Goal: Task Accomplishment & Management: Use online tool/utility

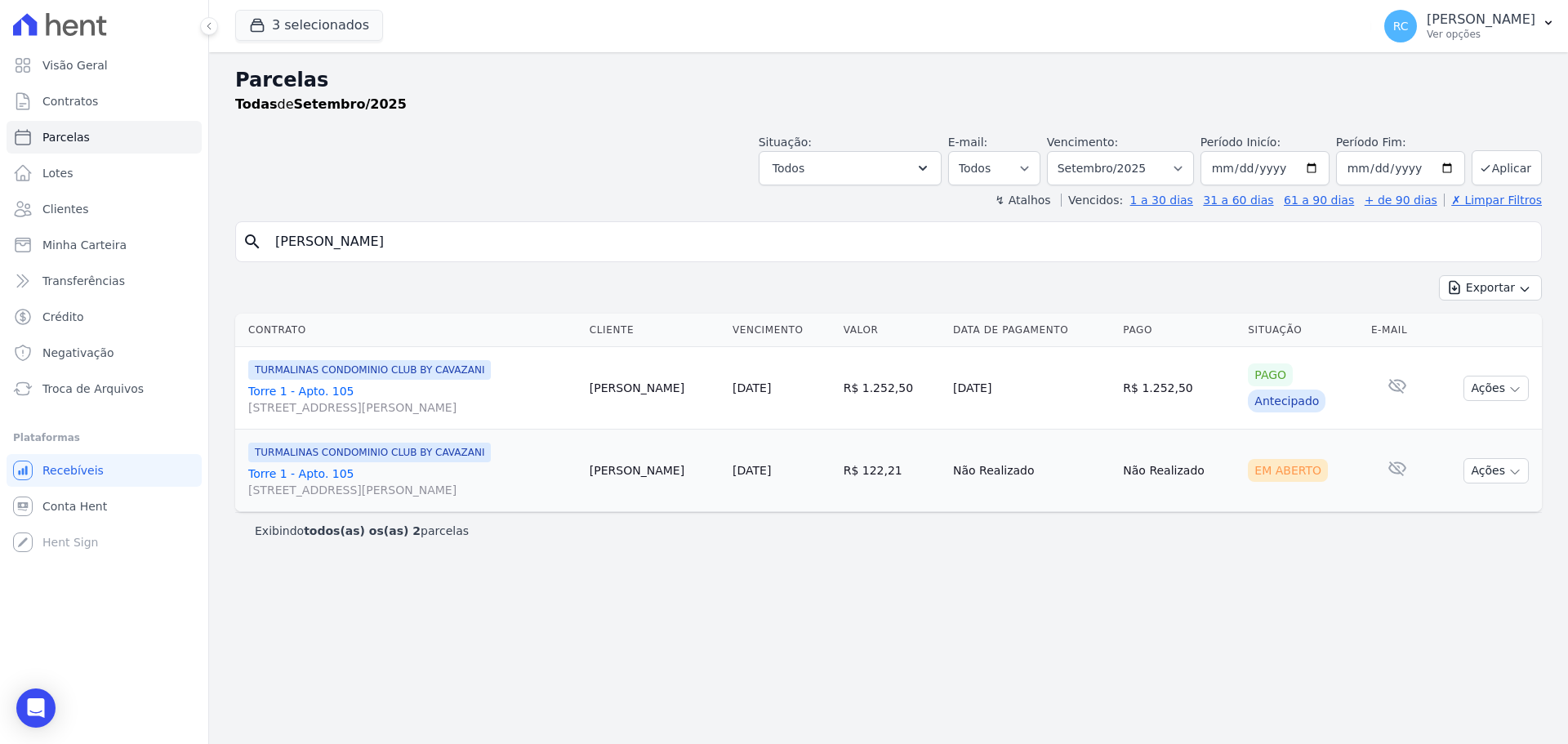
select select
drag, startPoint x: 461, startPoint y: 242, endPoint x: 4, endPoint y: 285, distance: 459.0
click at [0, 288] on div "Visão Geral Contratos Parcelas Lotes Clientes Minha Carteira Transferências Cré…" at bounding box center [784, 372] width 1568 height 744
click at [1171, 163] on select "[GEOGRAPHIC_DATA] por período ──────── Todos os meses Dezembro/2021 [GEOGRAPHIC…" at bounding box center [1120, 168] width 147 height 34
select select "all"
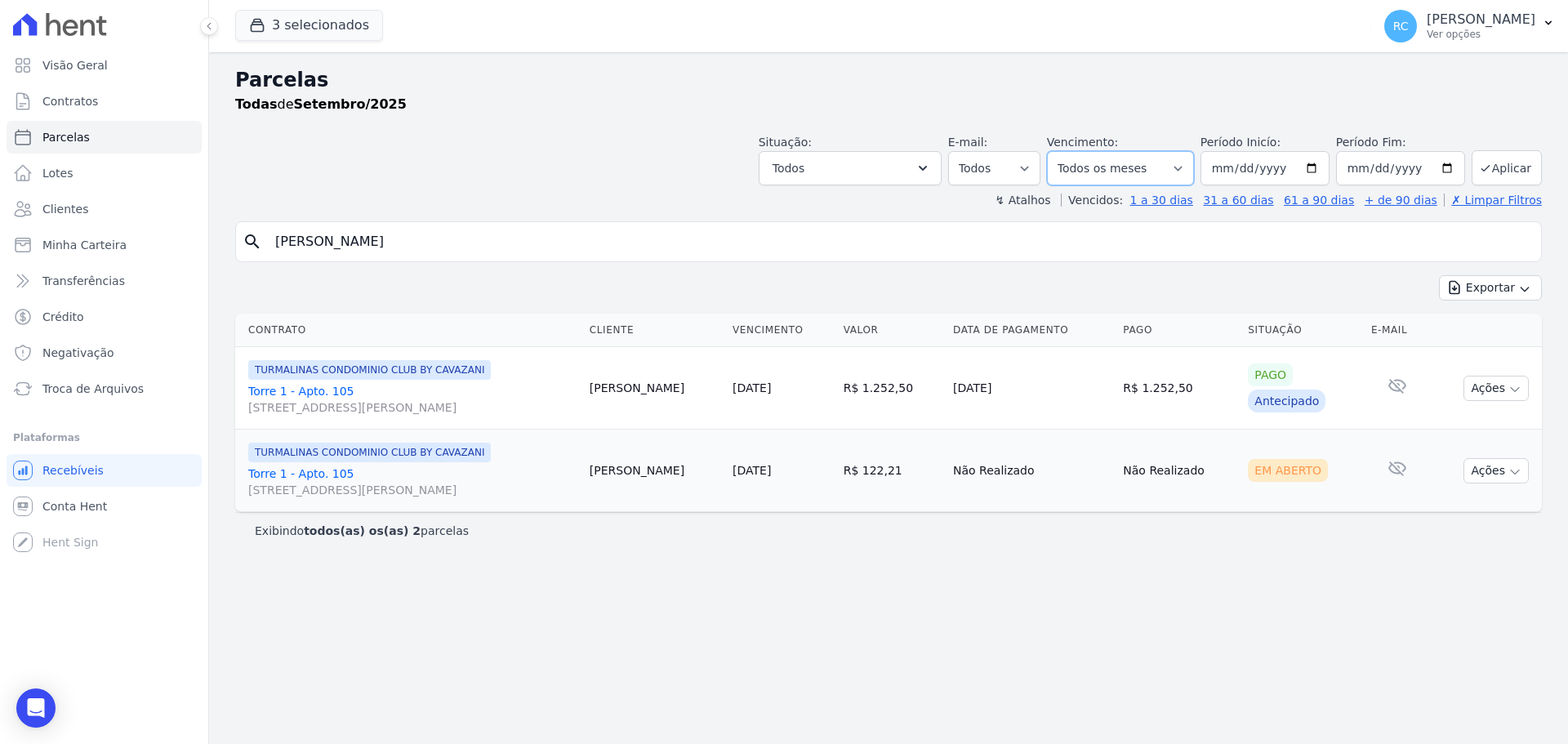
click at [1070, 151] on select "[GEOGRAPHIC_DATA] por período ──────── Todos os meses Dezembro/2021 [GEOGRAPHIC…" at bounding box center [1120, 168] width 147 height 34
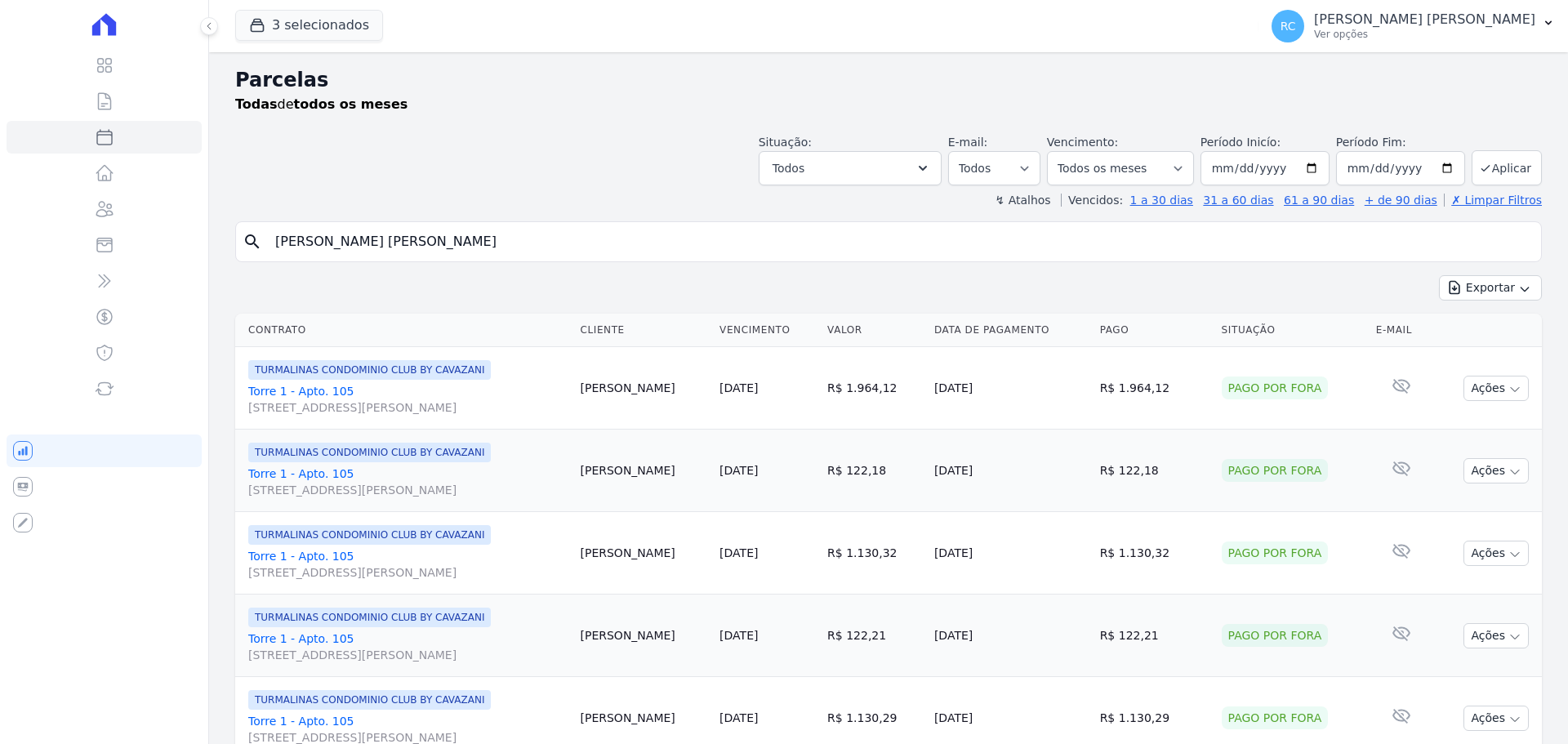
select select
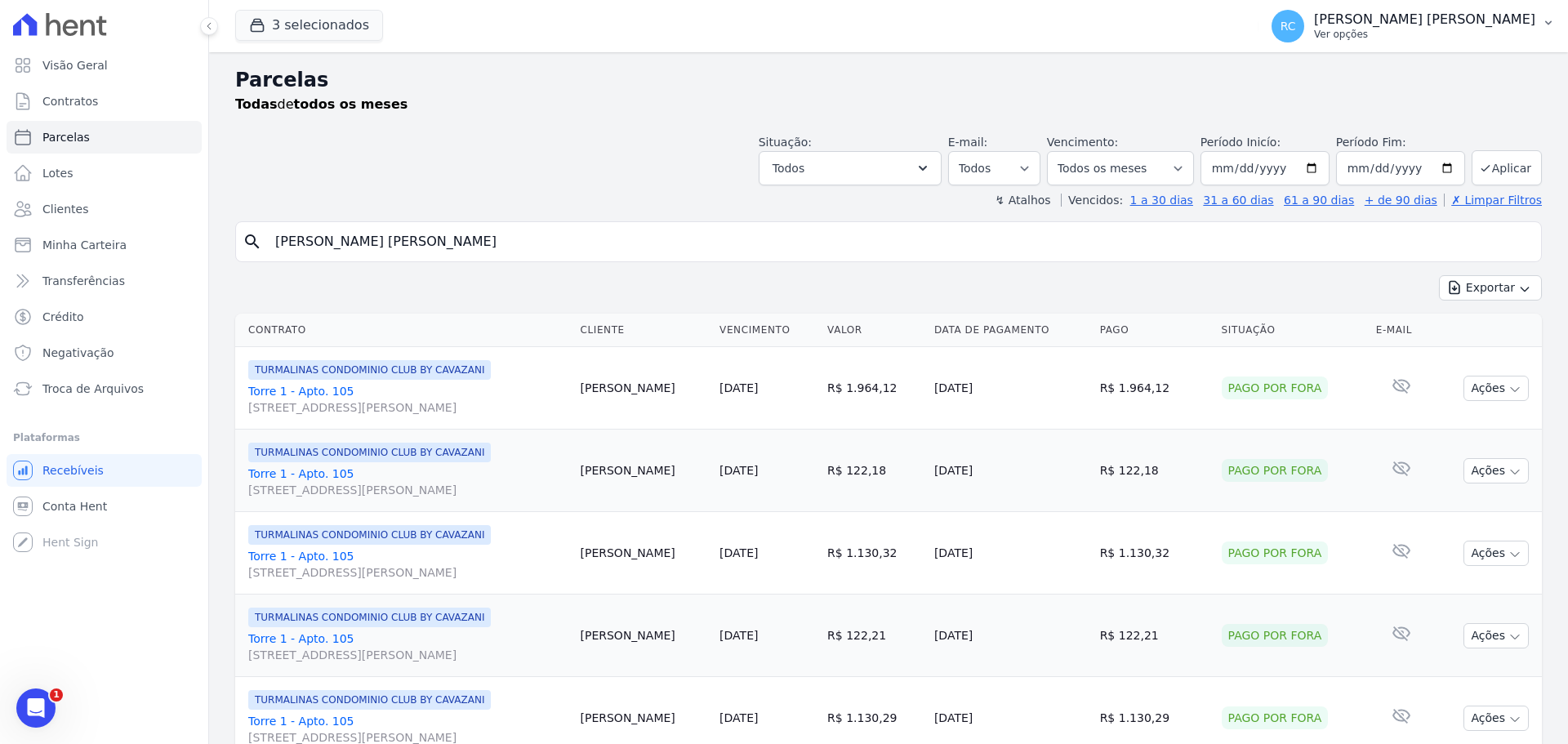
drag, startPoint x: 1491, startPoint y: 23, endPoint x: 1476, endPoint y: 48, distance: 29.2
click at [1491, 23] on p "[PERSON_NAME]" at bounding box center [1424, 19] width 221 height 17
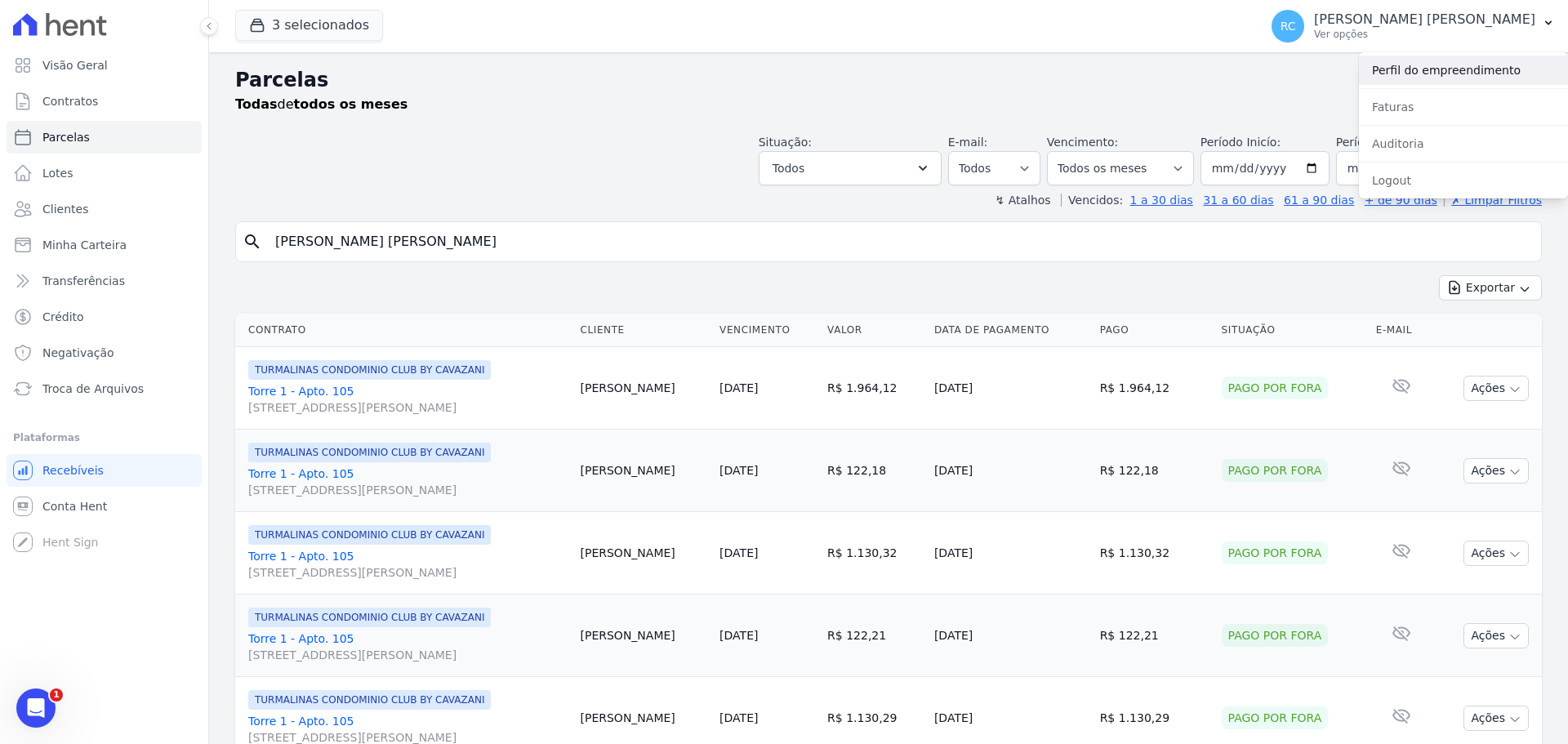
click at [1446, 74] on link "Perfil do empreendimento" at bounding box center [1463, 70] width 209 height 30
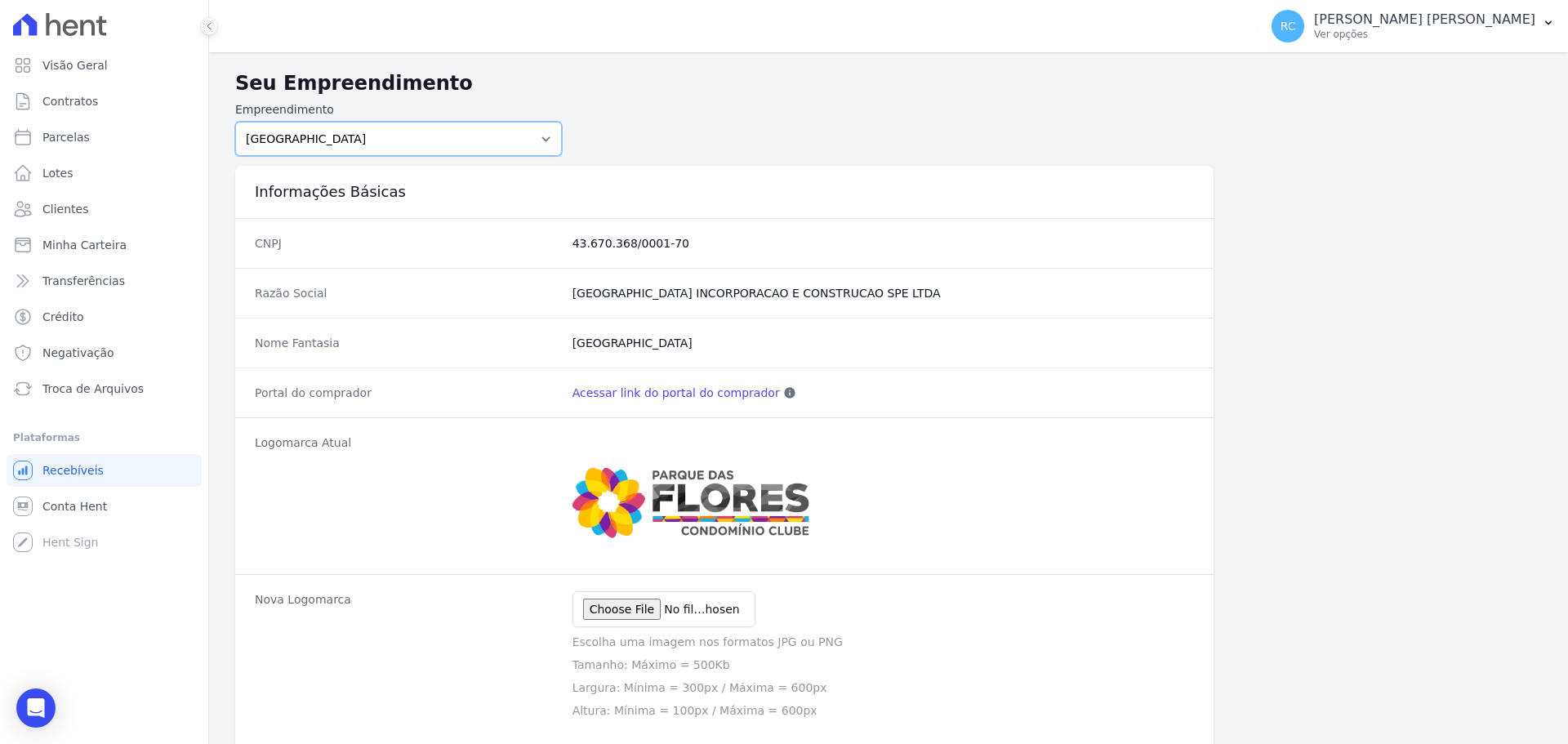
drag, startPoint x: 462, startPoint y: 133, endPoint x: 430, endPoint y: 154, distance: 38.3
click at [462, 132] on select "PARQUE DAS FLORES PARQUE DOS PASSAROS TURMALINAS CONDOMINIO CLUB BY CAVAZANI" at bounding box center [398, 138] width 326 height 34
select select "4e89b6ae-7d84-4820-b012-365eab1a919a"
click at [235, 122] on select "PARQUE DAS FLORES PARQUE DOS PASSAROS TURMALINAS CONDOMINIO CLUB BY CAVAZANI" at bounding box center [398, 138] width 326 height 34
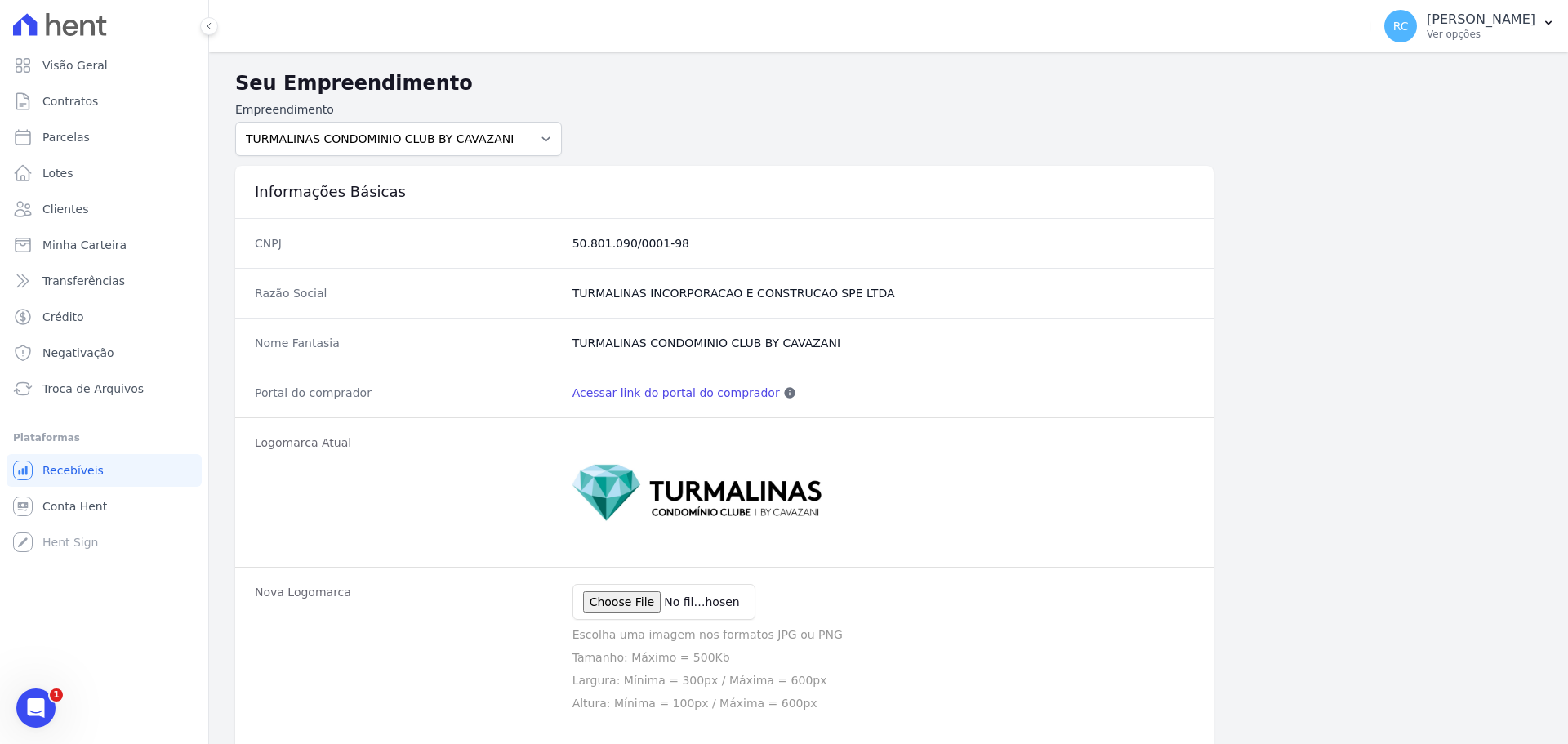
click at [662, 391] on link "Acessar link do portal do comprador" at bounding box center [676, 393] width 207 height 17
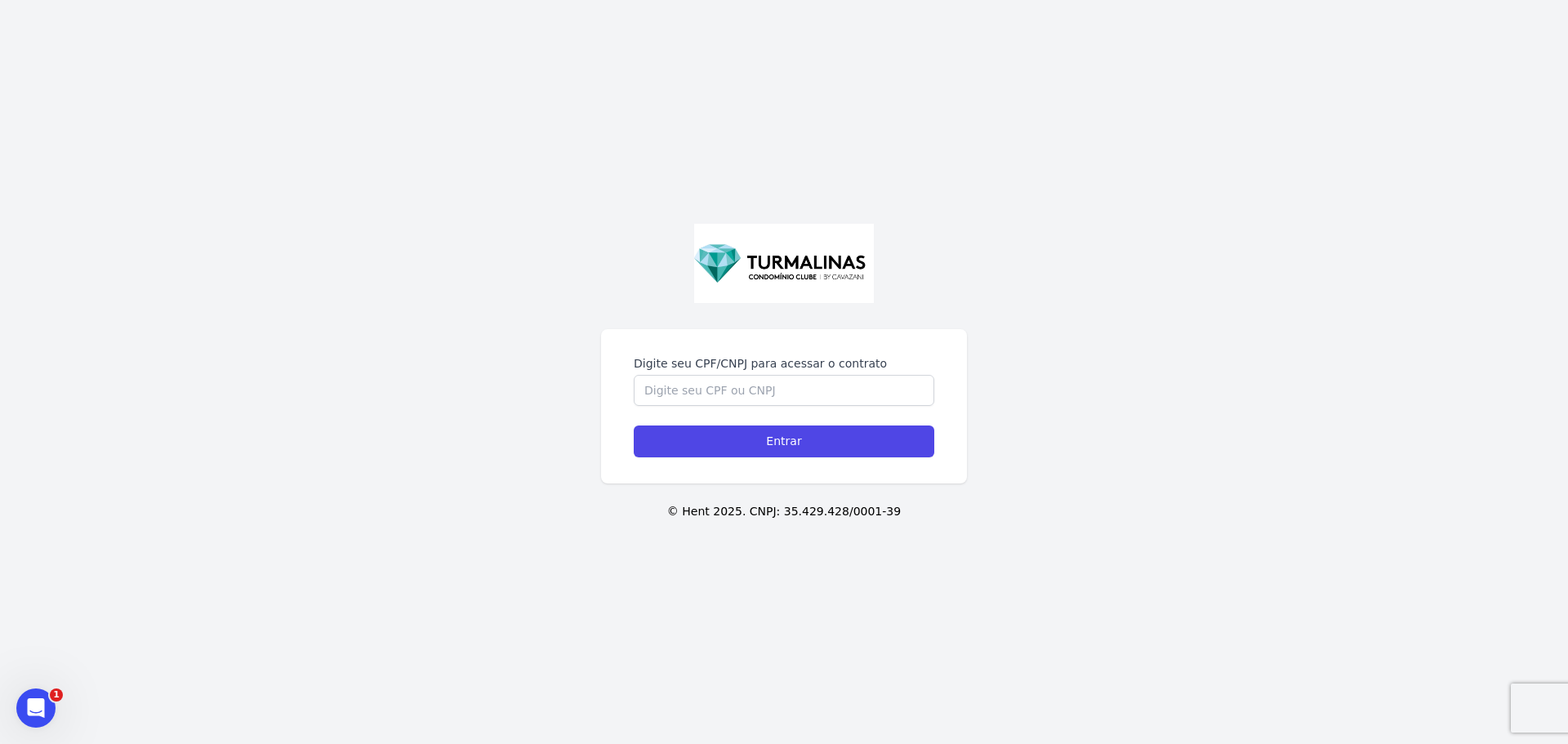
click at [607, 124] on div "Digite seu CPF/CNPJ para acessar o contrato Entrar © Hent 2025. CNPJ: 35.429.42…" at bounding box center [784, 372] width 1568 height 744
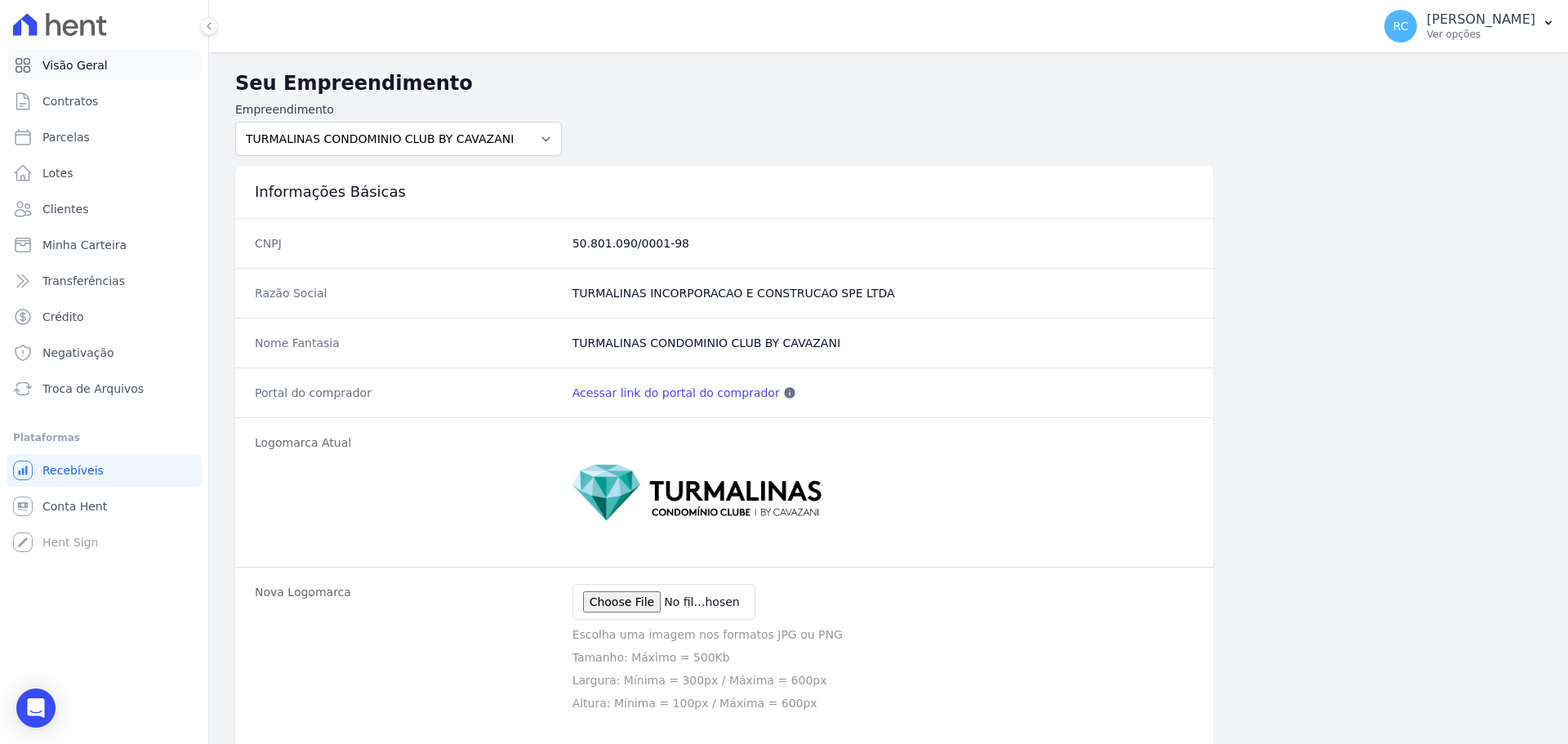
click at [82, 75] on link "Visão Geral" at bounding box center [104, 65] width 195 height 32
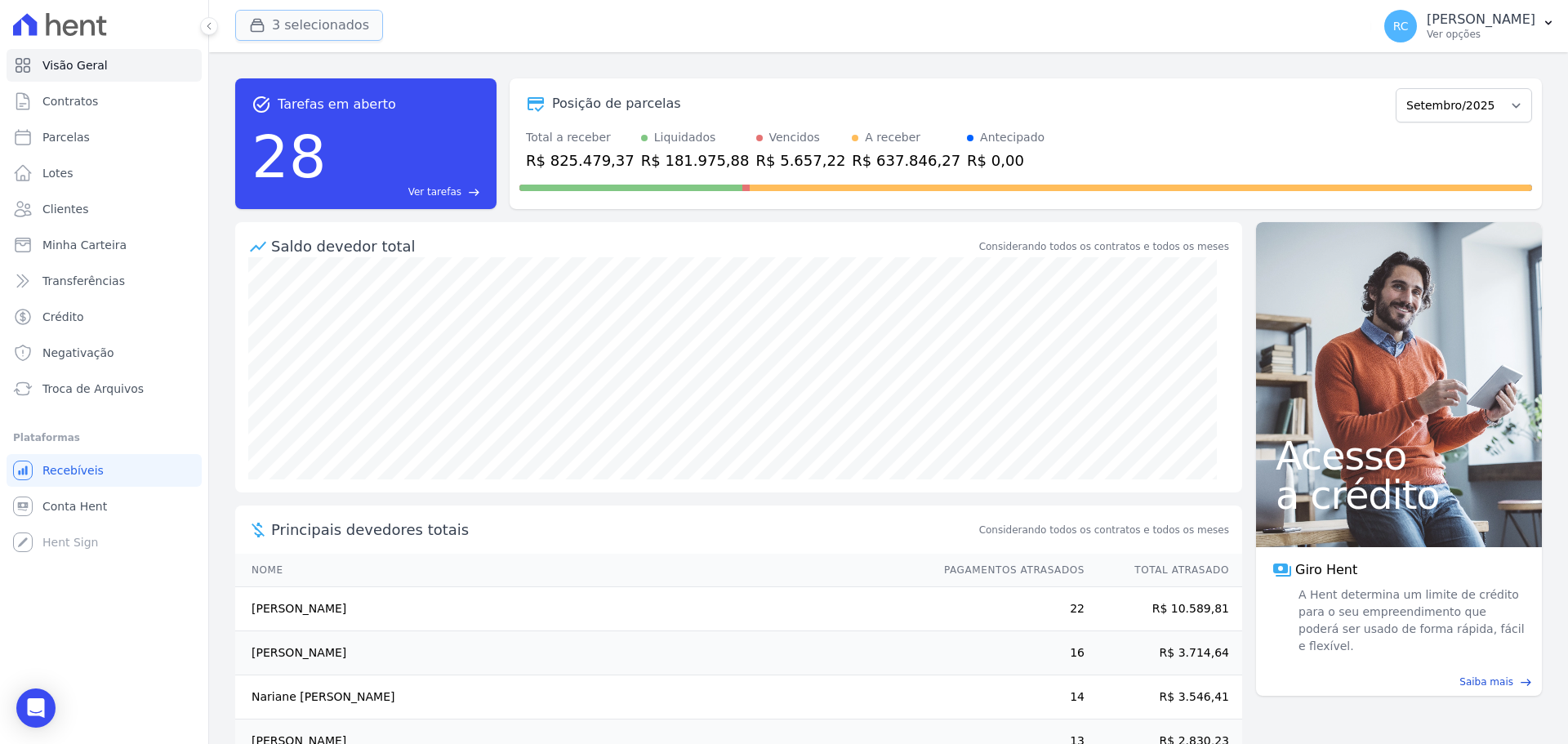
click at [348, 11] on button "3 selecionados" at bounding box center [309, 26] width 147 height 31
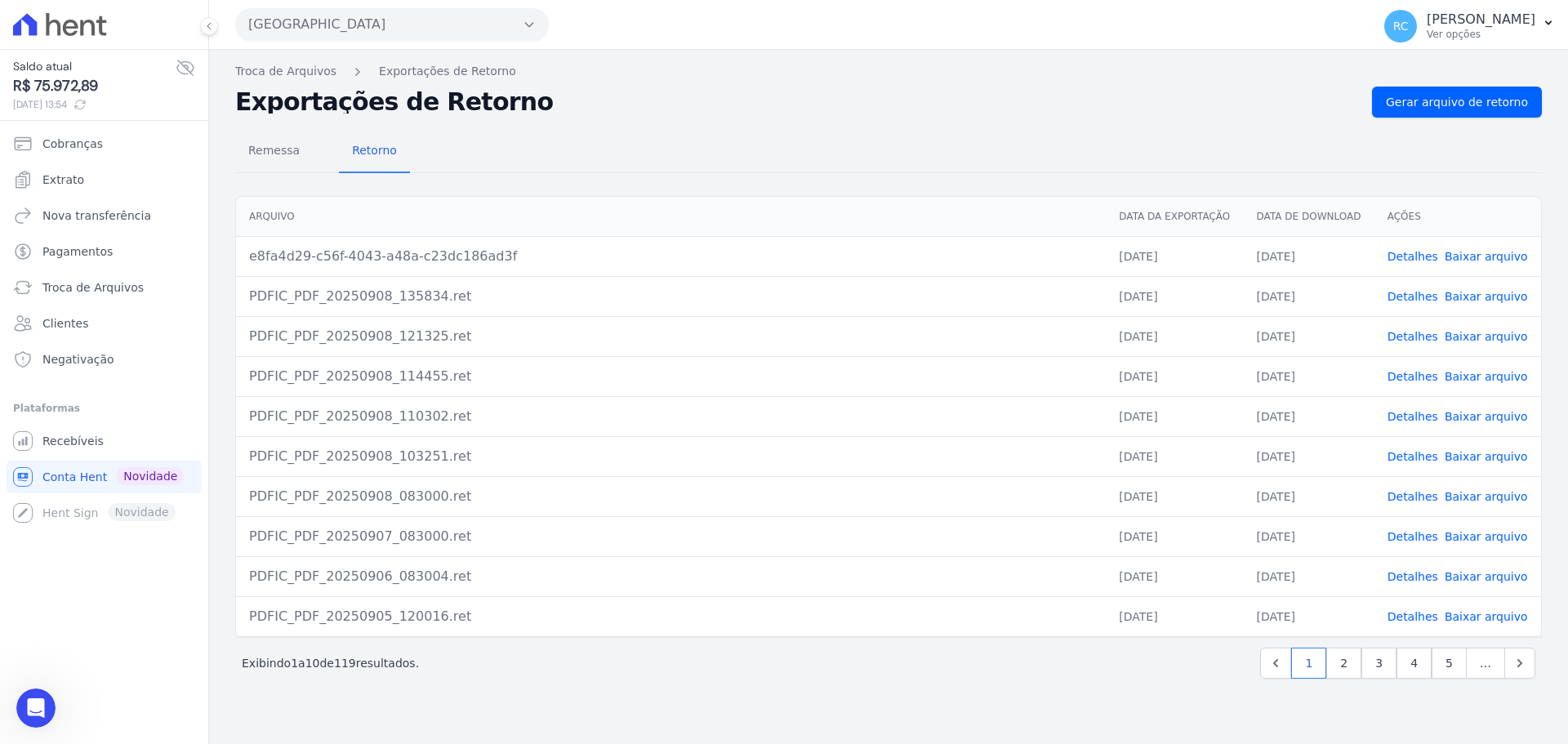
click at [325, 37] on button "[GEOGRAPHIC_DATA]" at bounding box center [392, 24] width 313 height 32
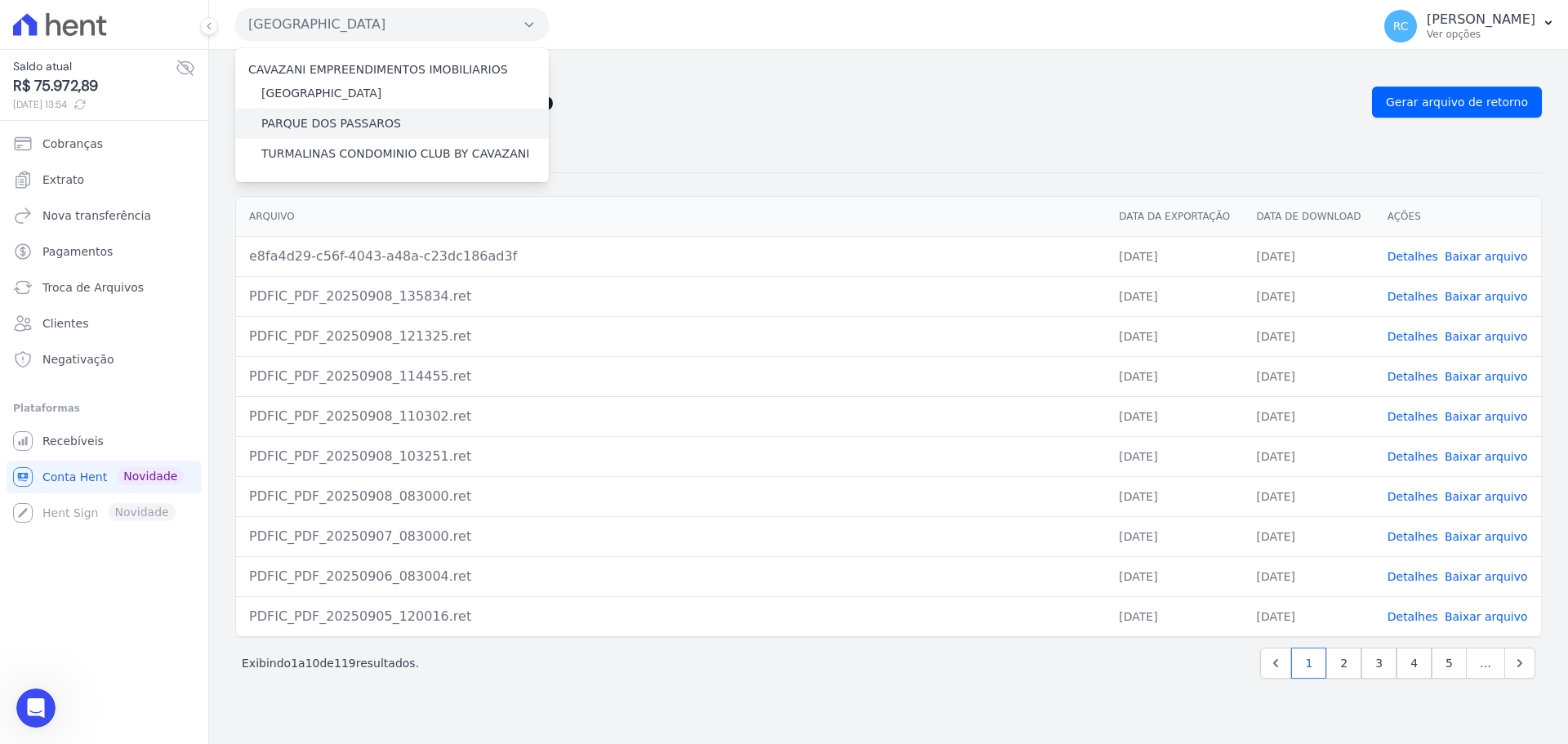
click at [324, 118] on label "PARQUE DOS PASSAROS" at bounding box center [330, 124] width 139 height 18
click at [0, 0] on input "PARQUE DOS PASSAROS" at bounding box center [0, 0] width 0 height 0
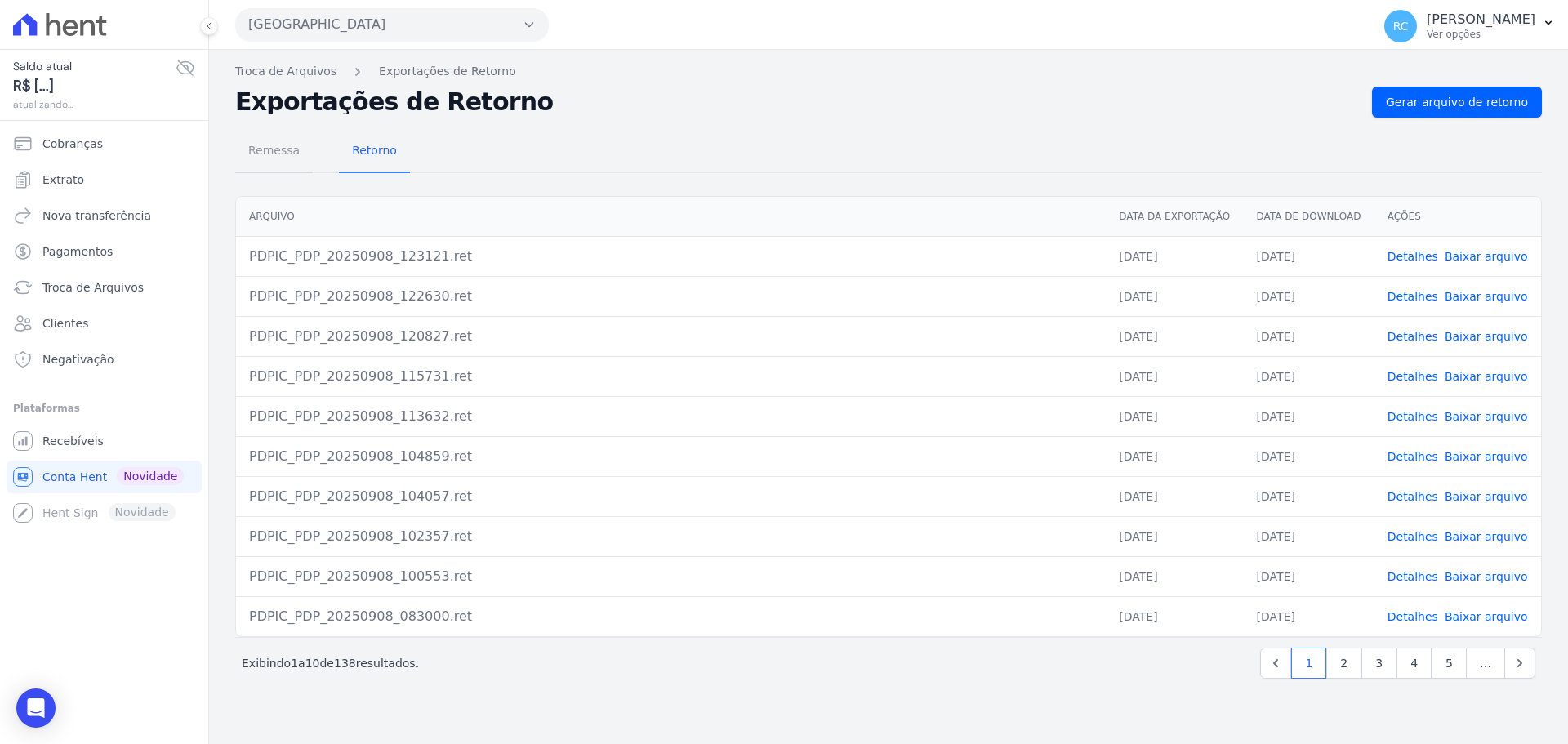
click at [260, 152] on span "Remessa" at bounding box center [274, 149] width 71 height 32
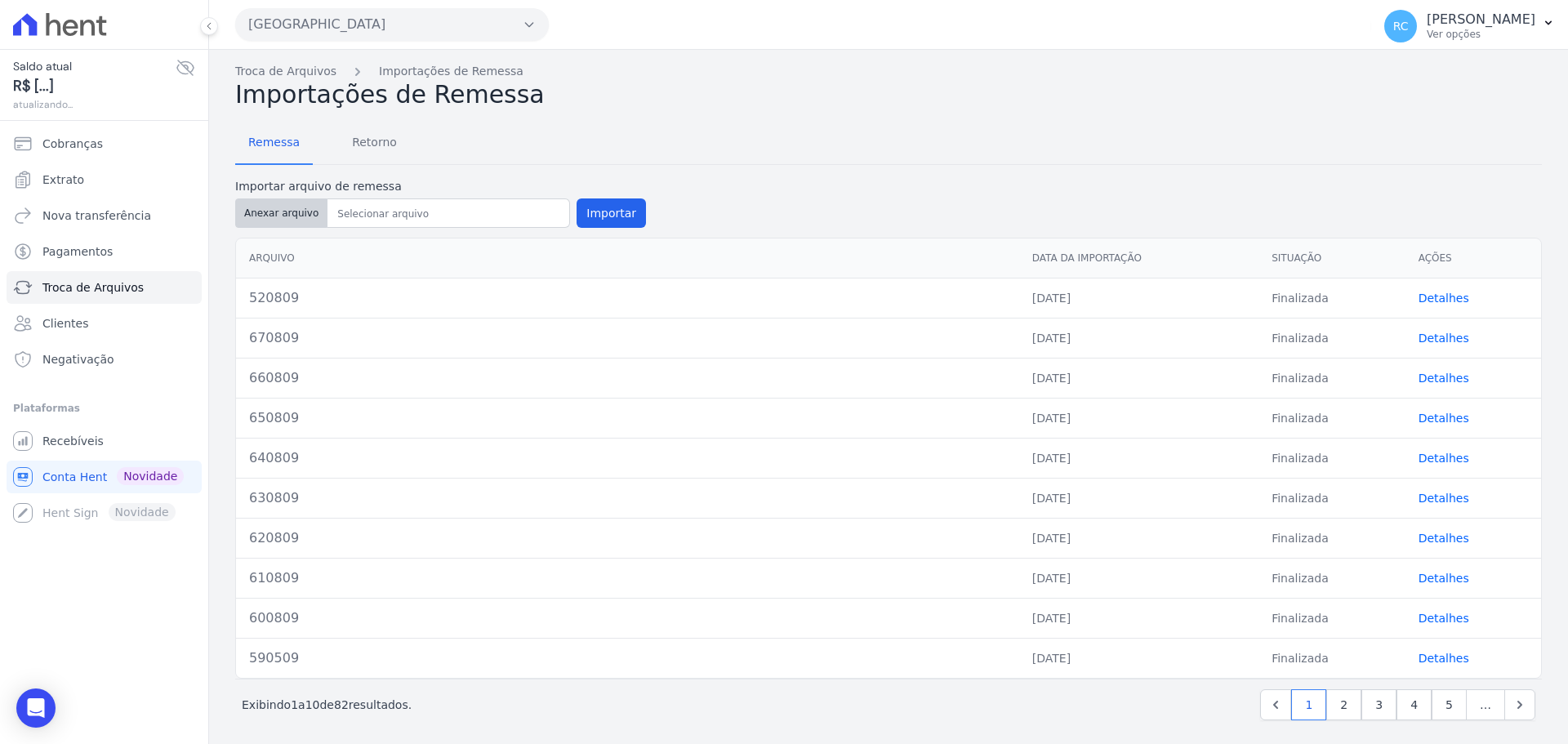
click at [268, 214] on button "Anexar arquivo" at bounding box center [281, 213] width 92 height 30
type input "680809"
click at [606, 212] on button "Importar" at bounding box center [610, 213] width 69 height 30
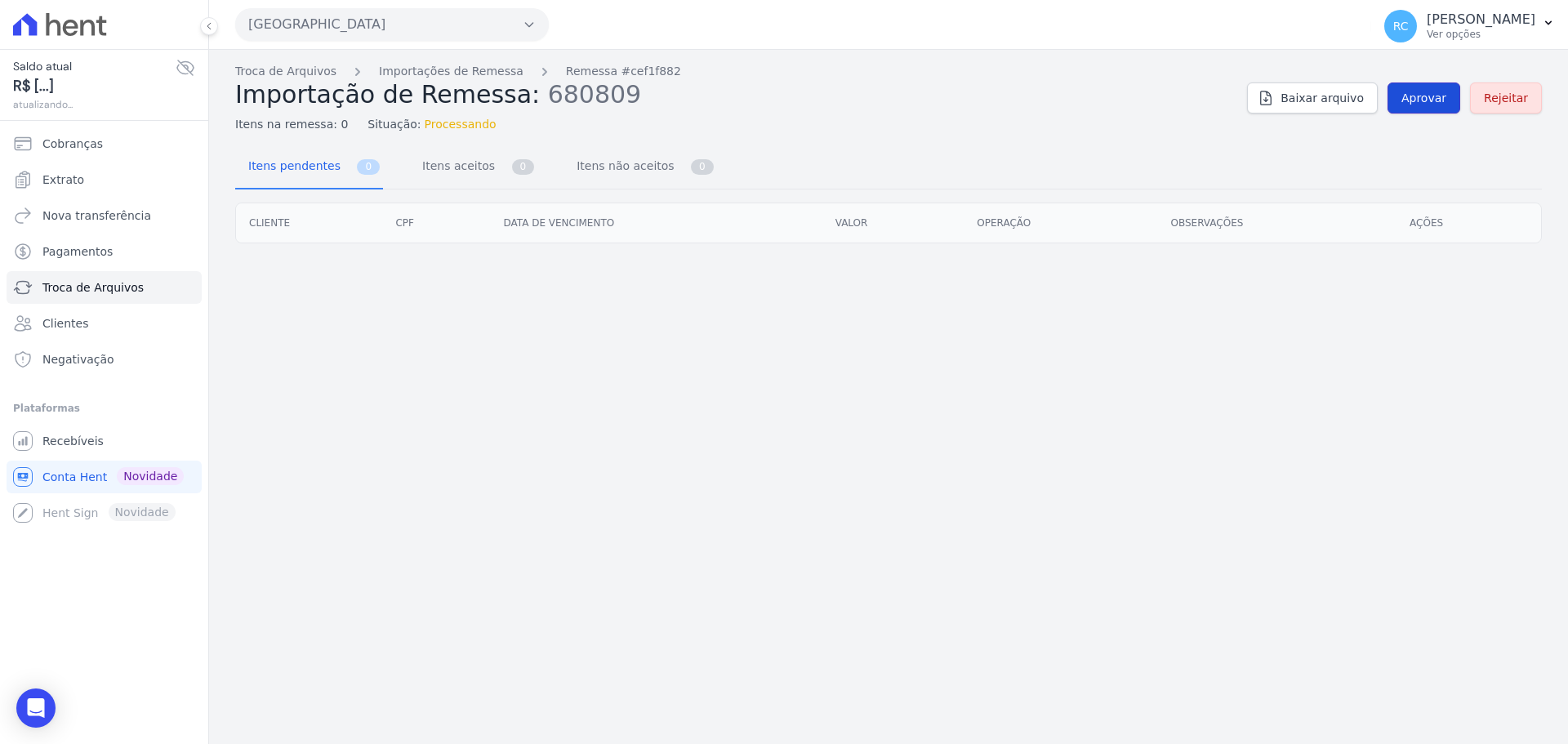
click at [1433, 107] on link "Aprovar" at bounding box center [1423, 98] width 73 height 31
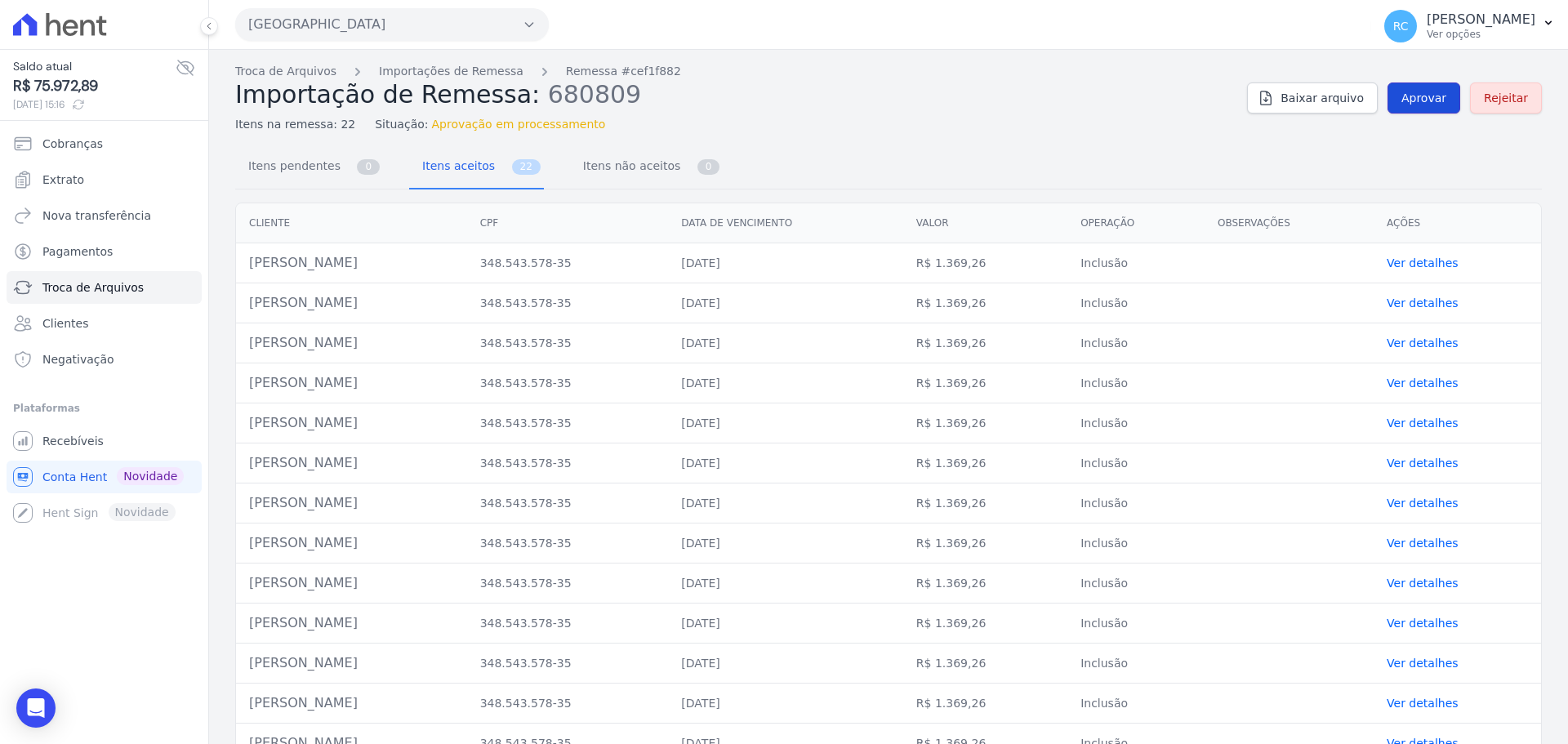
click at [1412, 90] on span "Aprovar" at bounding box center [1423, 98] width 45 height 17
click at [1410, 97] on span "Aprovar" at bounding box center [1423, 98] width 45 height 17
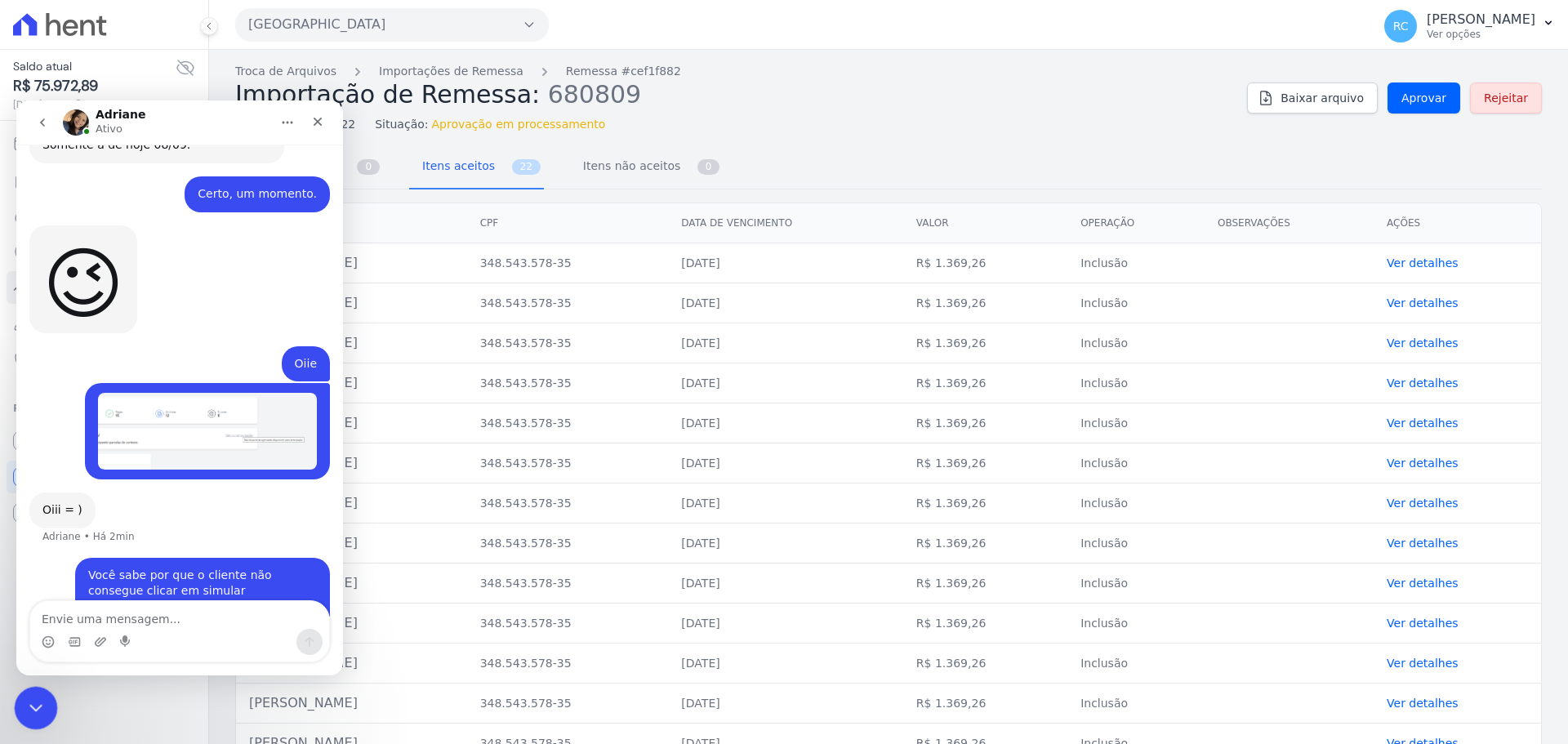
scroll to position [2971, 0]
click at [1418, 107] on link "Aprovar" at bounding box center [1423, 98] width 73 height 31
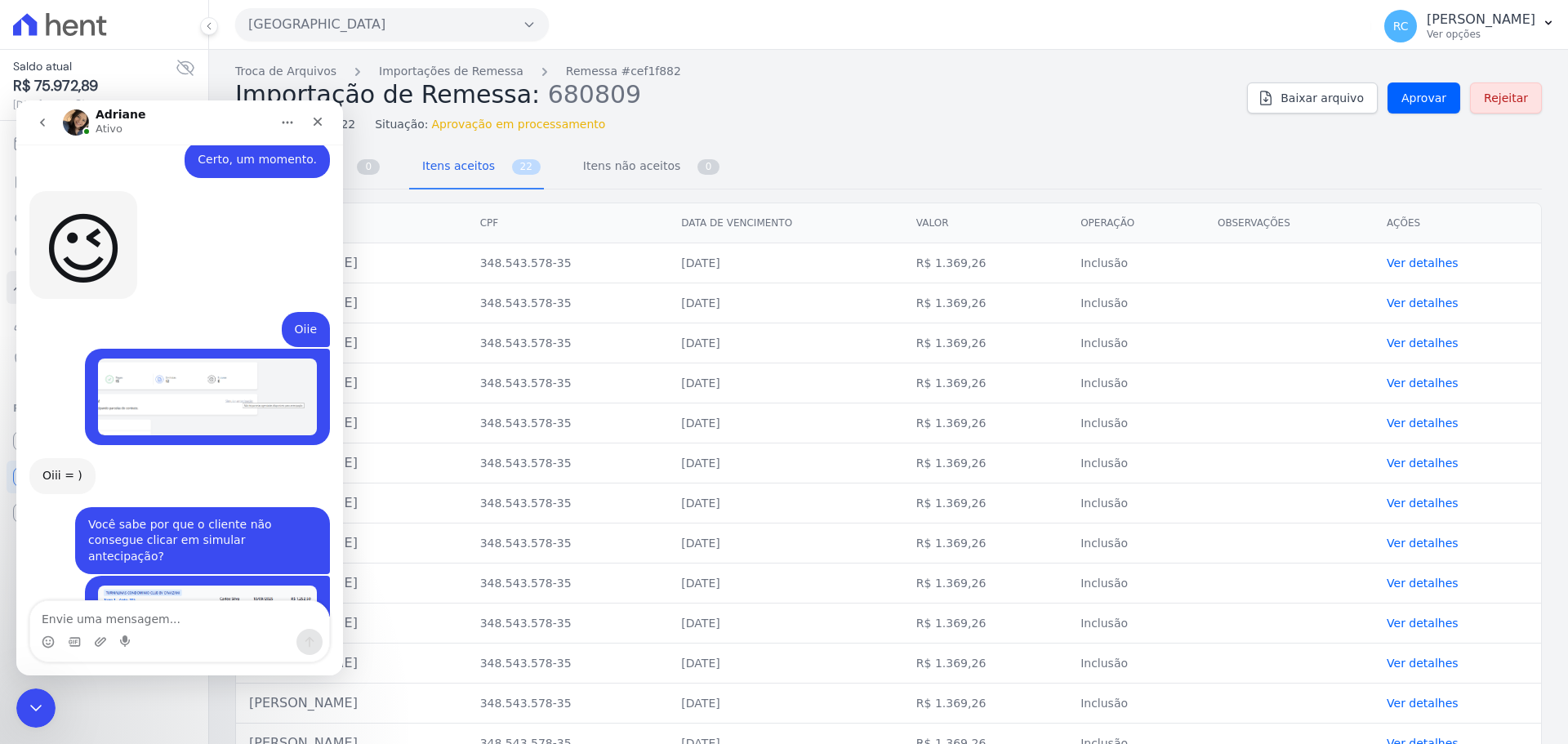
click at [173, 618] on textarea "Envie uma mensagem..." at bounding box center [180, 615] width 299 height 28
type textarea "em aberto, significa que os boletos estão gerados, né?"
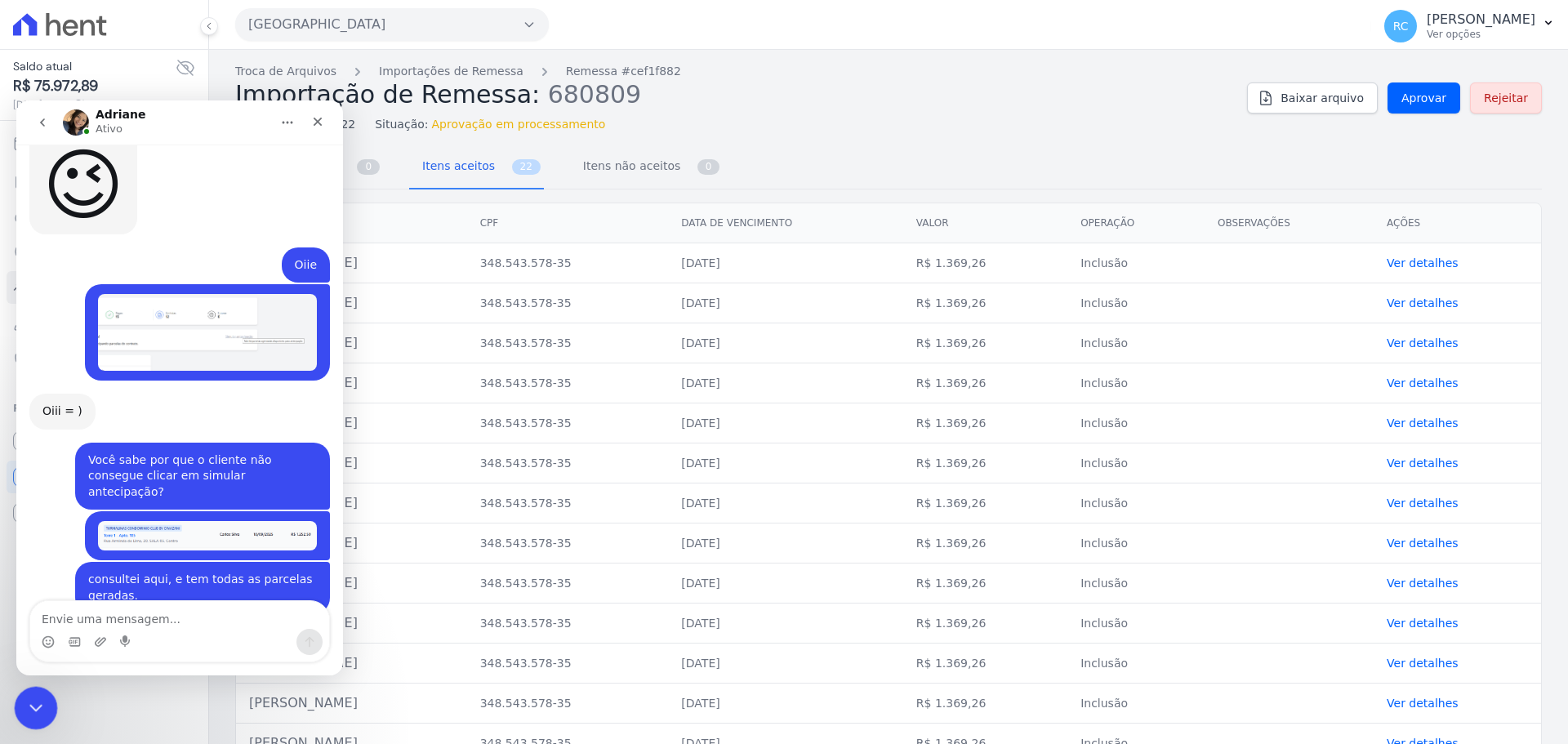
click at [53, 713] on html at bounding box center [33, 705] width 40 height 40
click at [36, 701] on icon "Fechar mensagem da Intercom" at bounding box center [33, 705] width 19 height 19
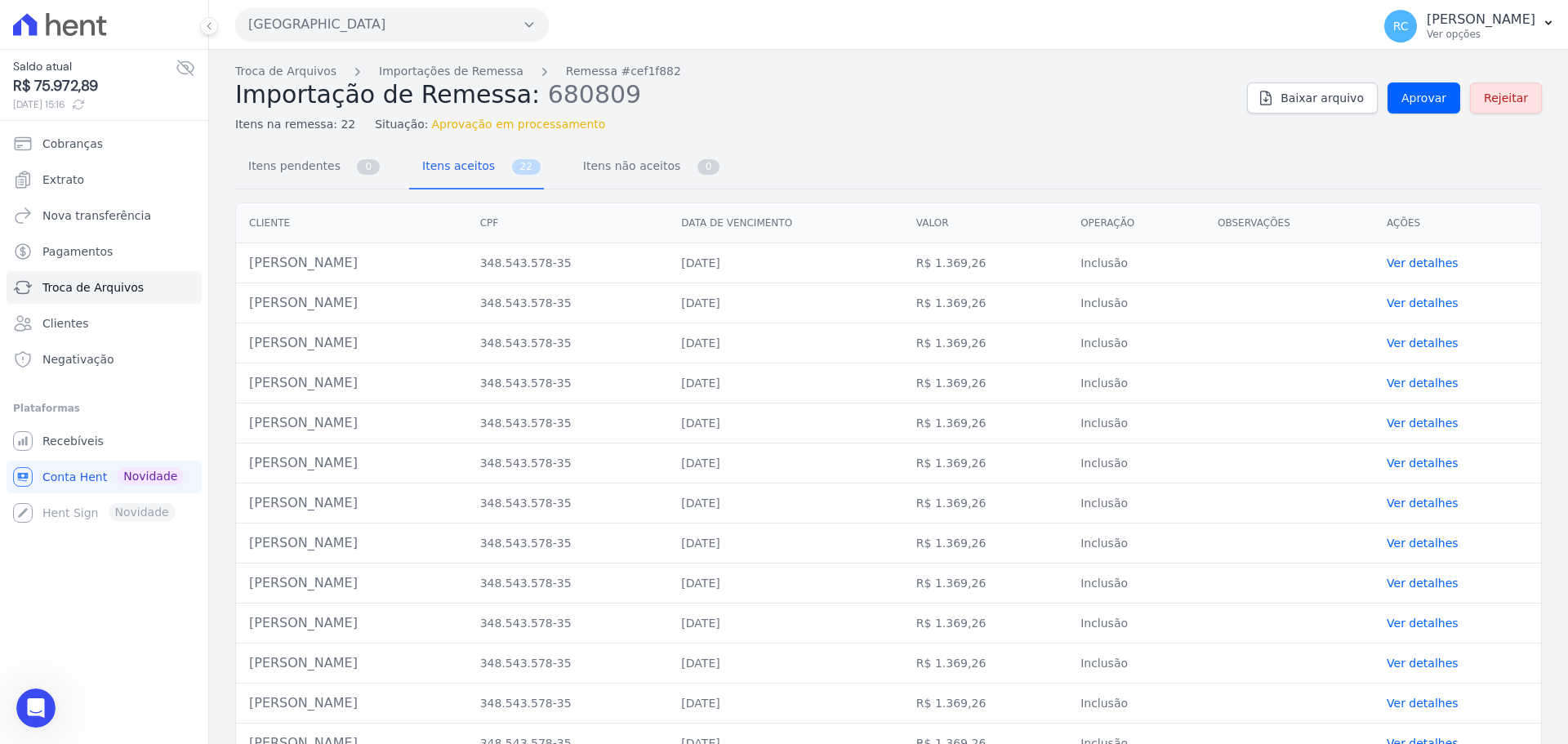
scroll to position [3132, 0]
click at [14, 701] on html at bounding box center [33, 705] width 40 height 40
click at [1532, 34] on p "Ver opções" at bounding box center [1481, 34] width 109 height 13
click at [913, 141] on div "Troca de Arquivos Importações de Remessa Remessa #cef1f882 Importação de Remess…" at bounding box center [889, 593] width 1359 height 1087
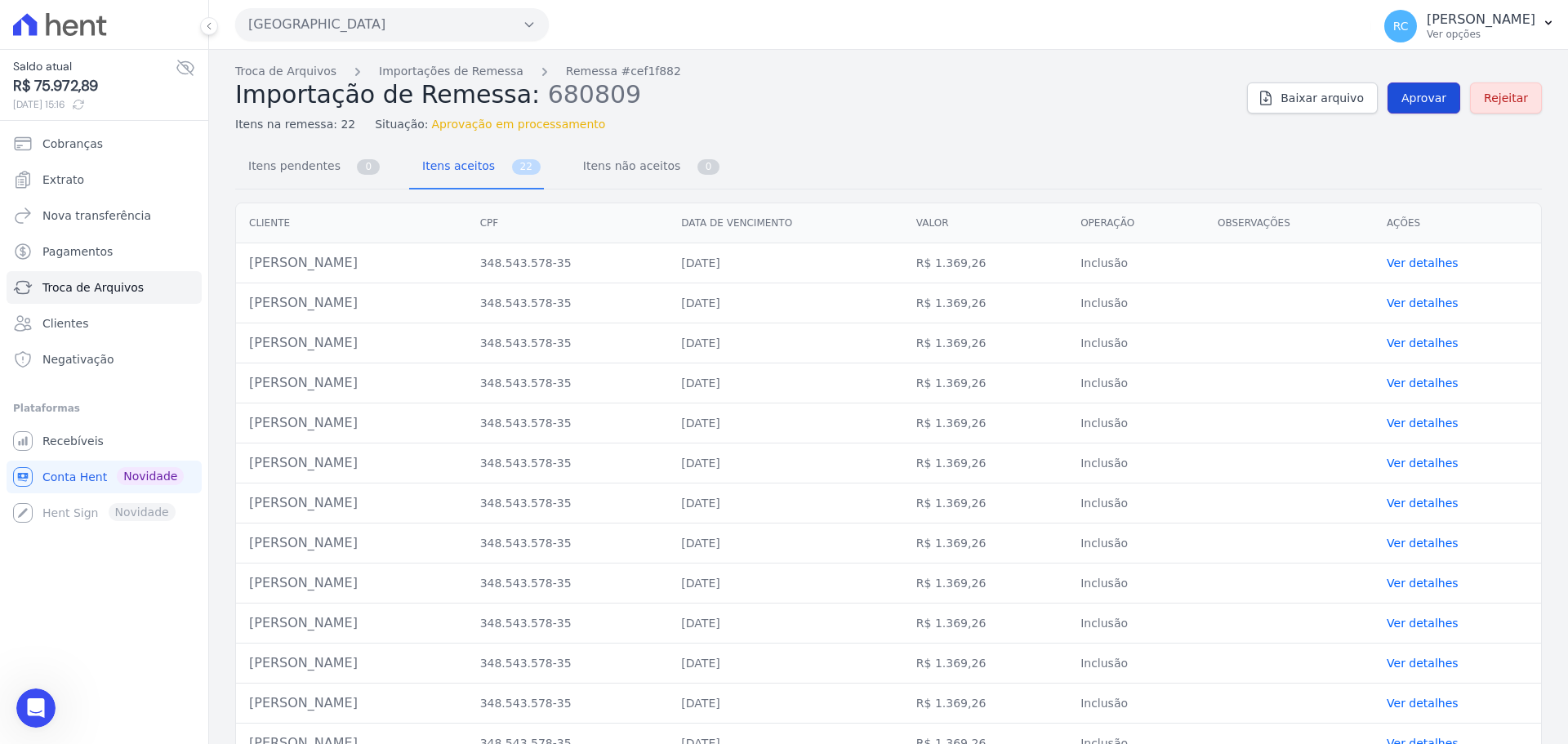
click at [1402, 104] on span "Aprovar" at bounding box center [1423, 98] width 45 height 17
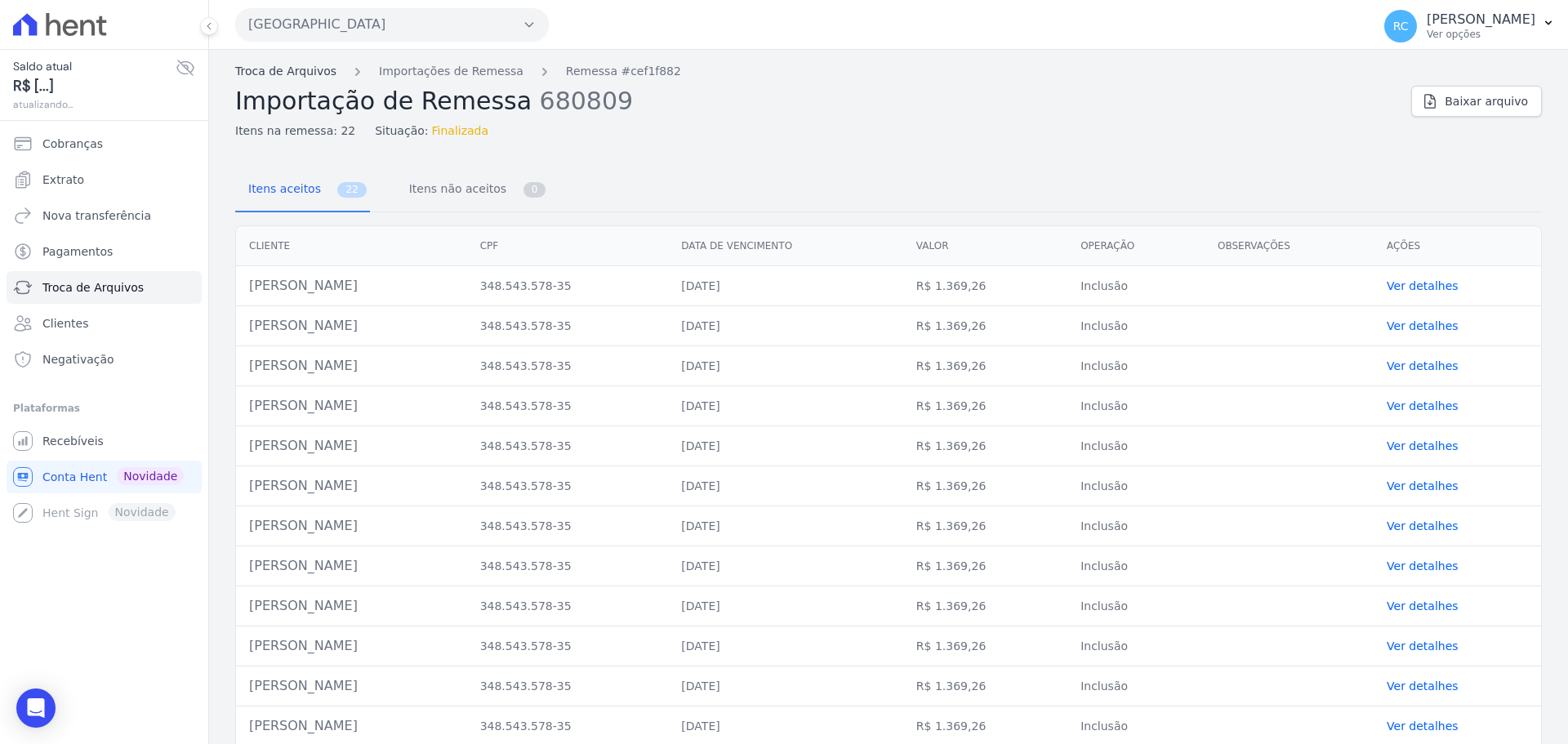
click at [249, 79] on link "Troca de Arquivos" at bounding box center [286, 71] width 101 height 18
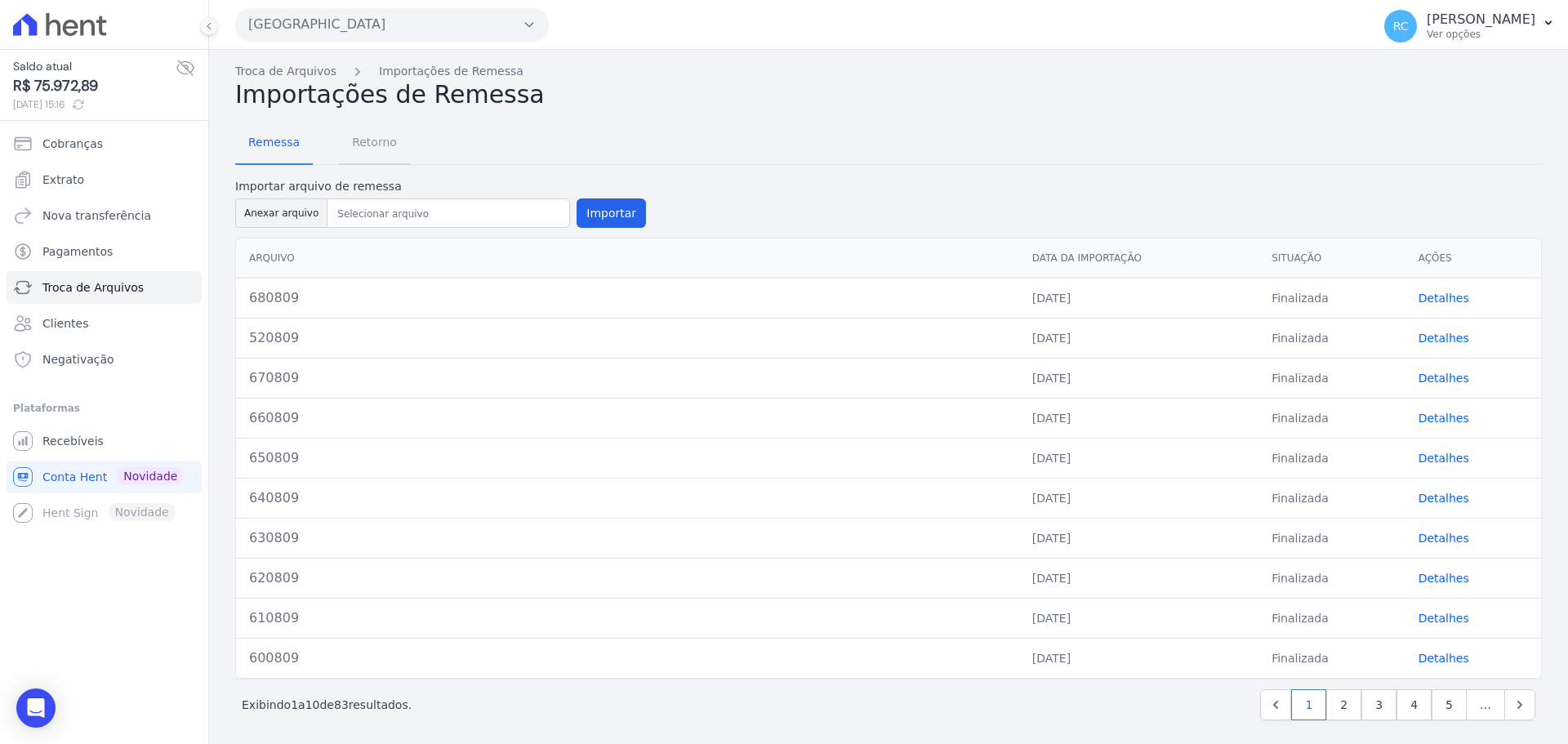
click at [369, 151] on span "Retorno" at bounding box center [374, 141] width 65 height 32
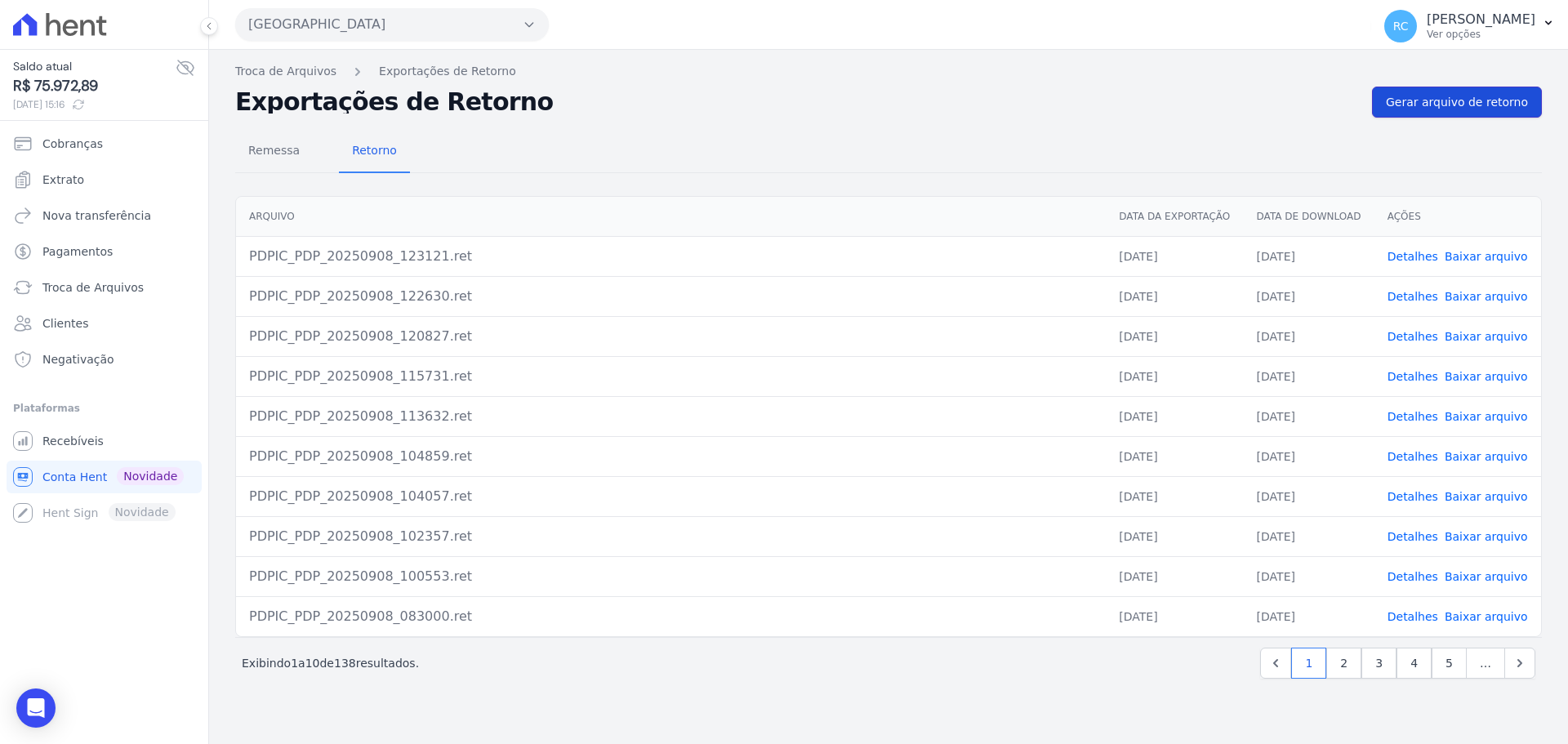
click at [1473, 89] on link "Gerar arquivo de retorno" at bounding box center [1456, 102] width 170 height 31
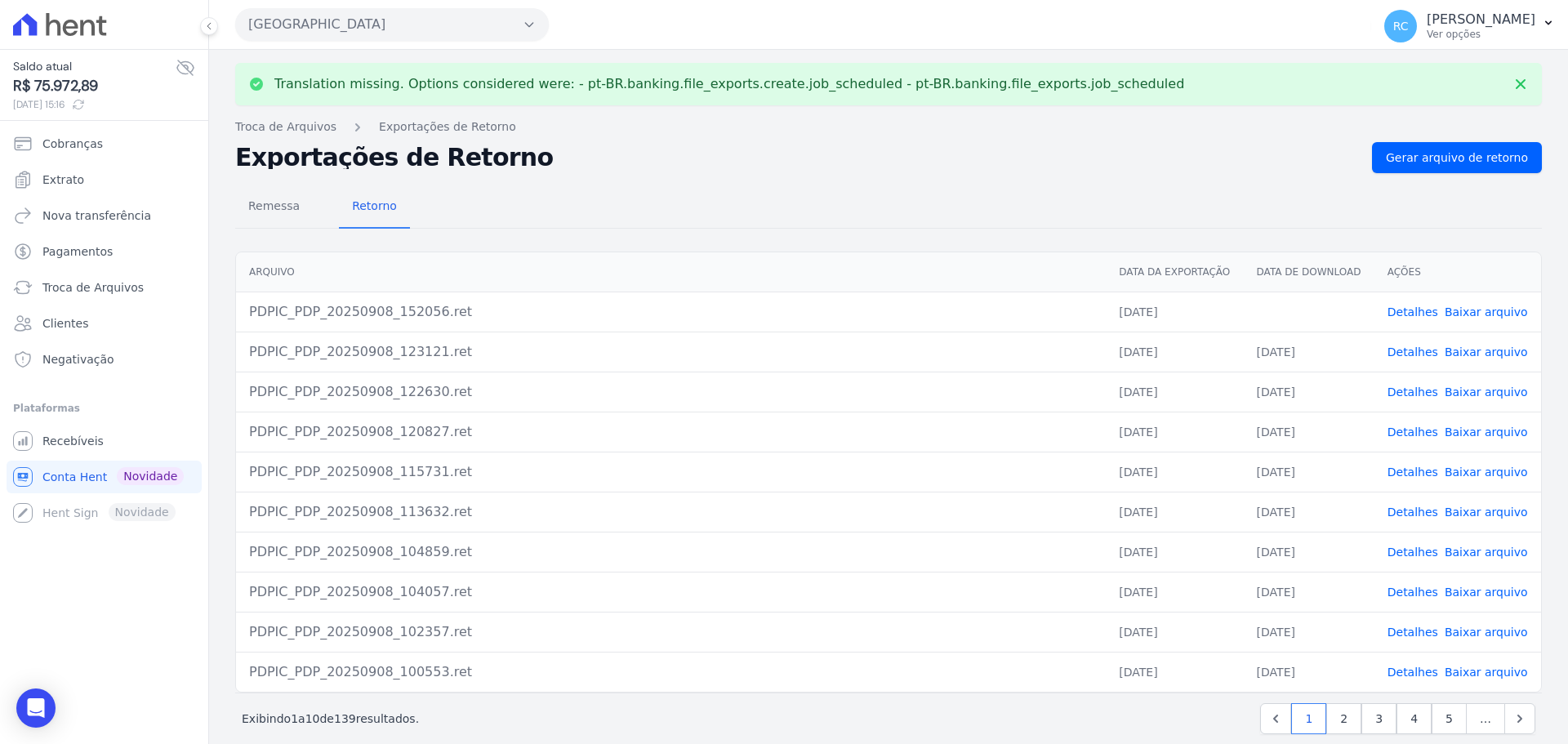
click at [1456, 311] on link "Baixar arquivo" at bounding box center [1486, 312] width 83 height 13
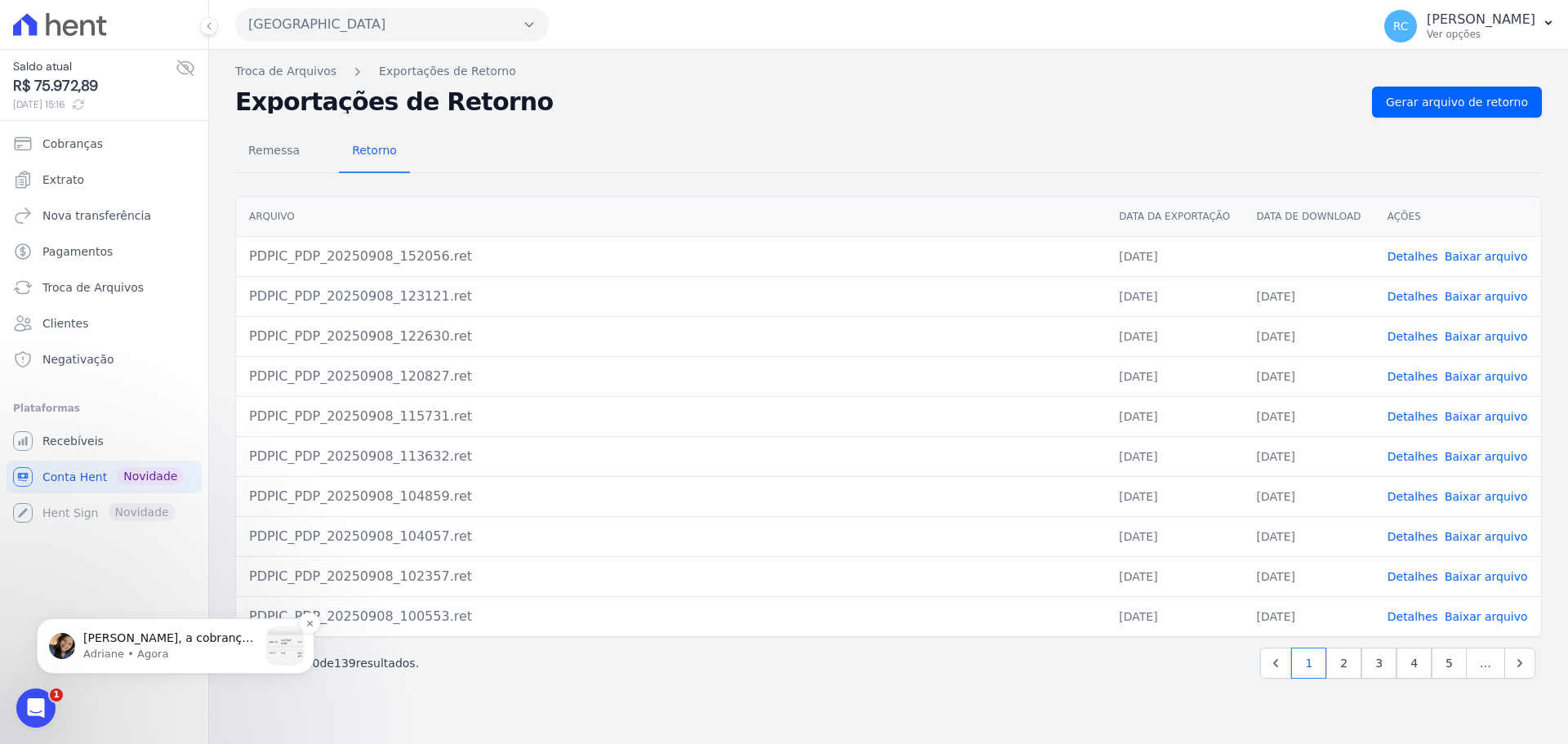
click at [146, 633] on p "Raquel, a cobrança para o mês 11 esta emitida:" at bounding box center [171, 639] width 176 height 17
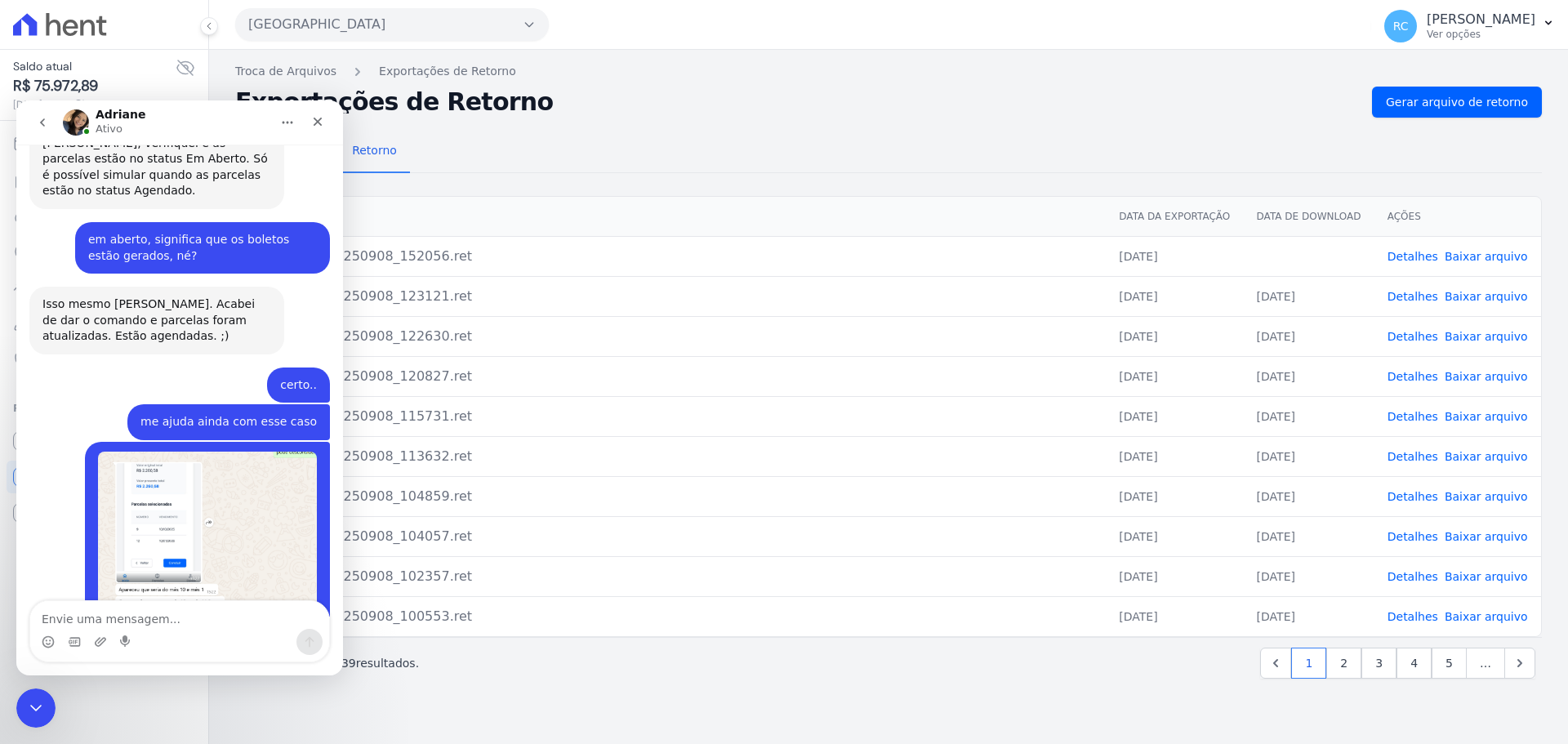
scroll to position [3575, 0]
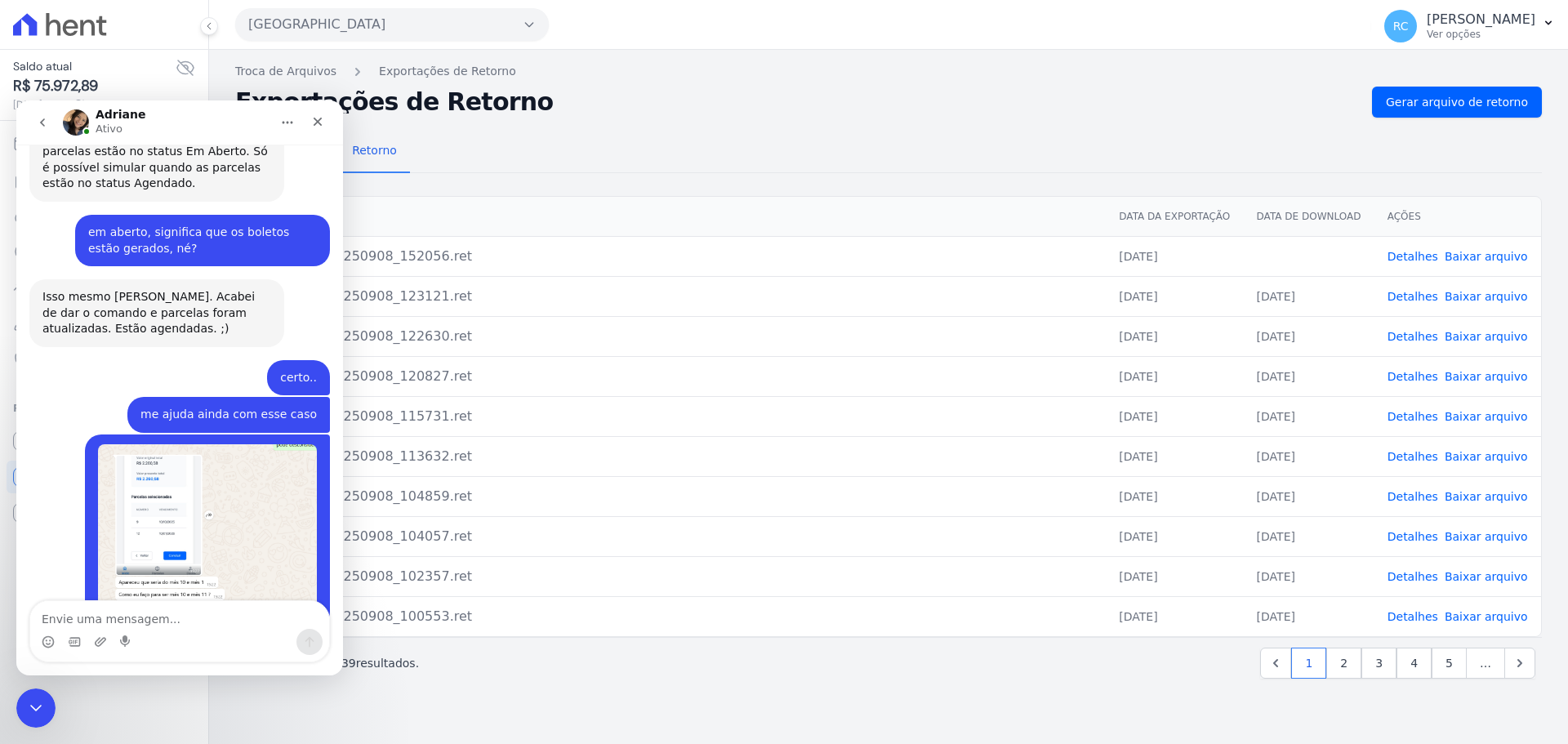
click at [125, 711] on img "Adriane diz…" at bounding box center [151, 737] width 218 height 53
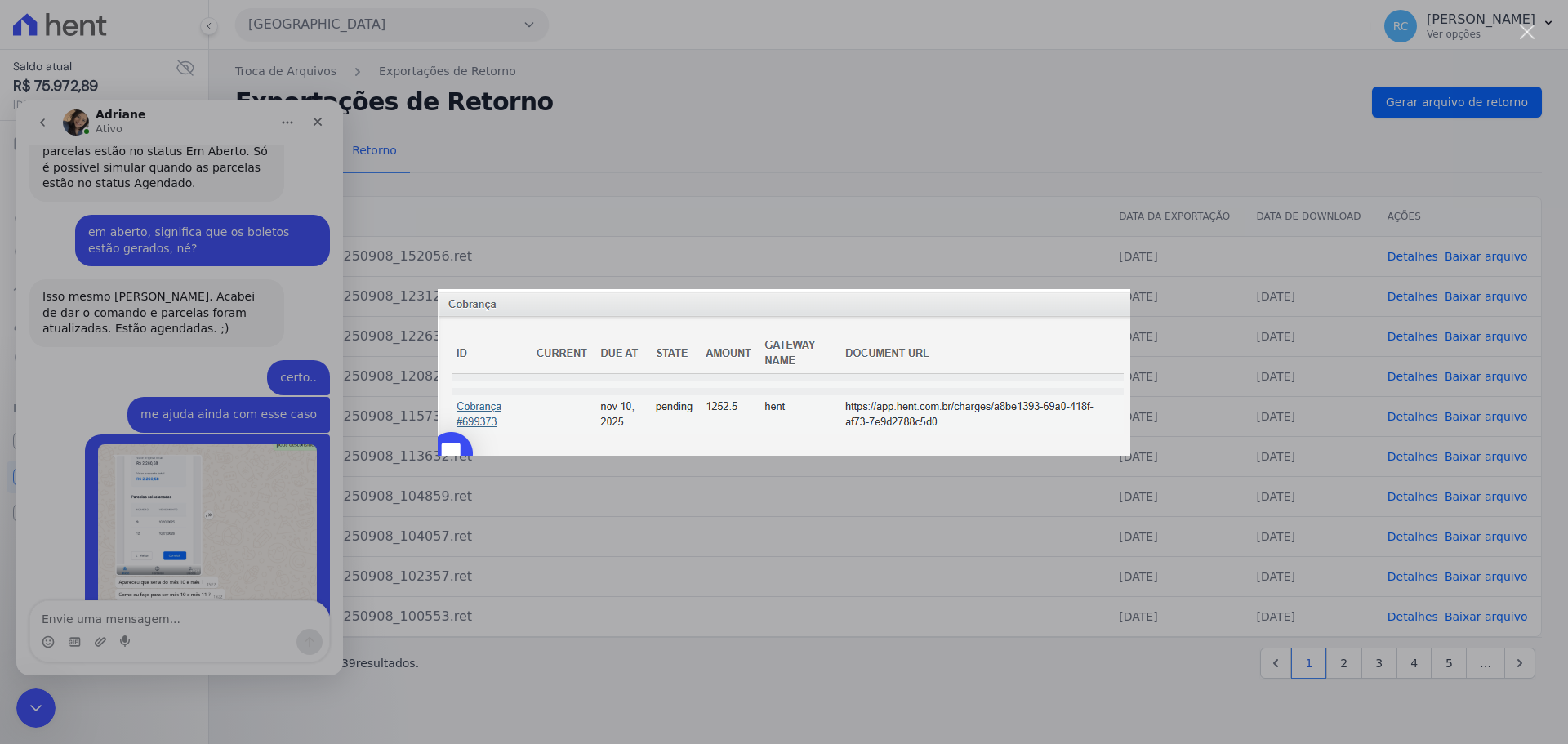
click at [213, 457] on div "Messenger da Intercom" at bounding box center [784, 372] width 1568 height 744
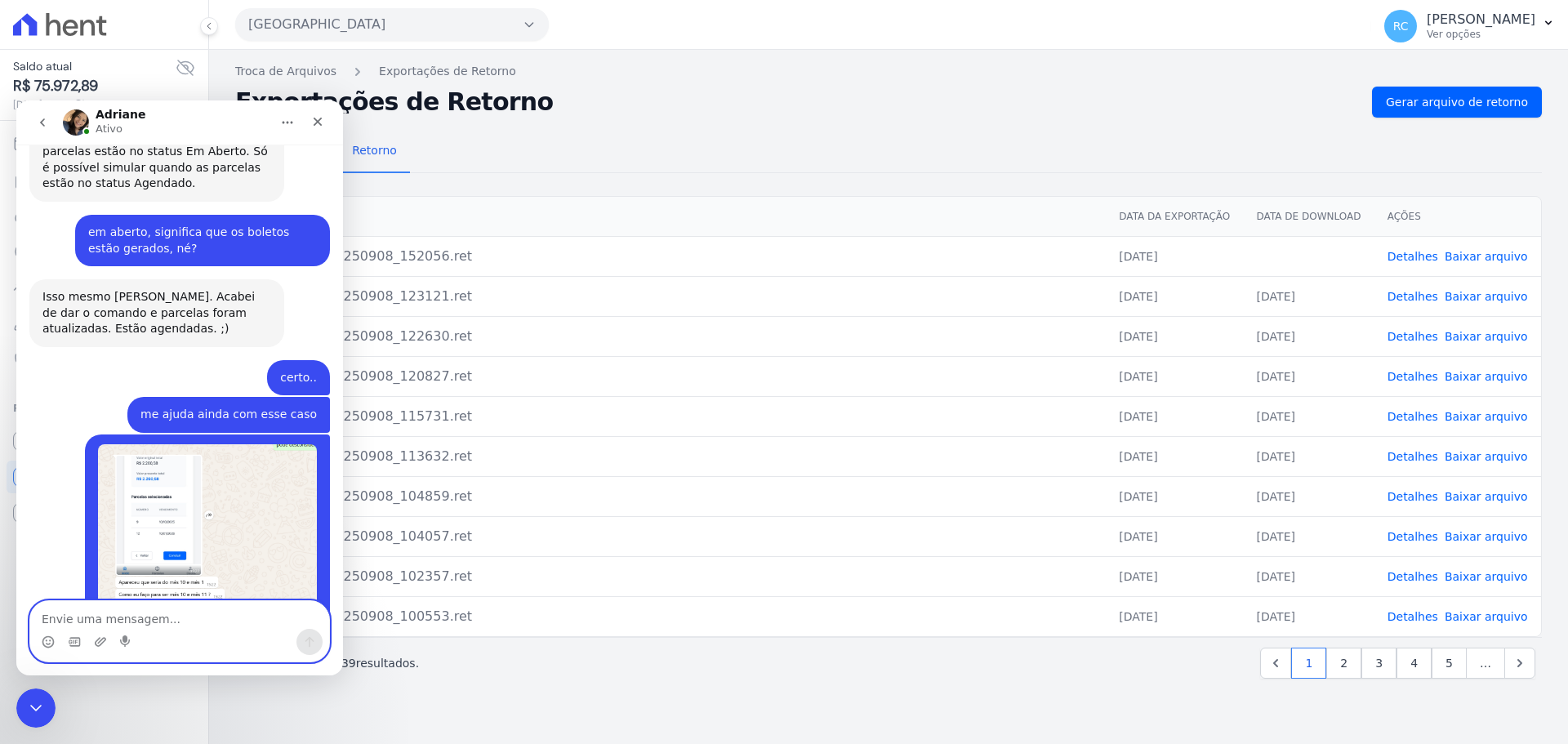
drag, startPoint x: 152, startPoint y: 617, endPoint x: 206, endPoint y: 522, distance: 109.3
click at [153, 617] on textarea "Envie uma mensagem..." at bounding box center [180, 615] width 299 height 28
type textarea "Desculpe, não entendi.."
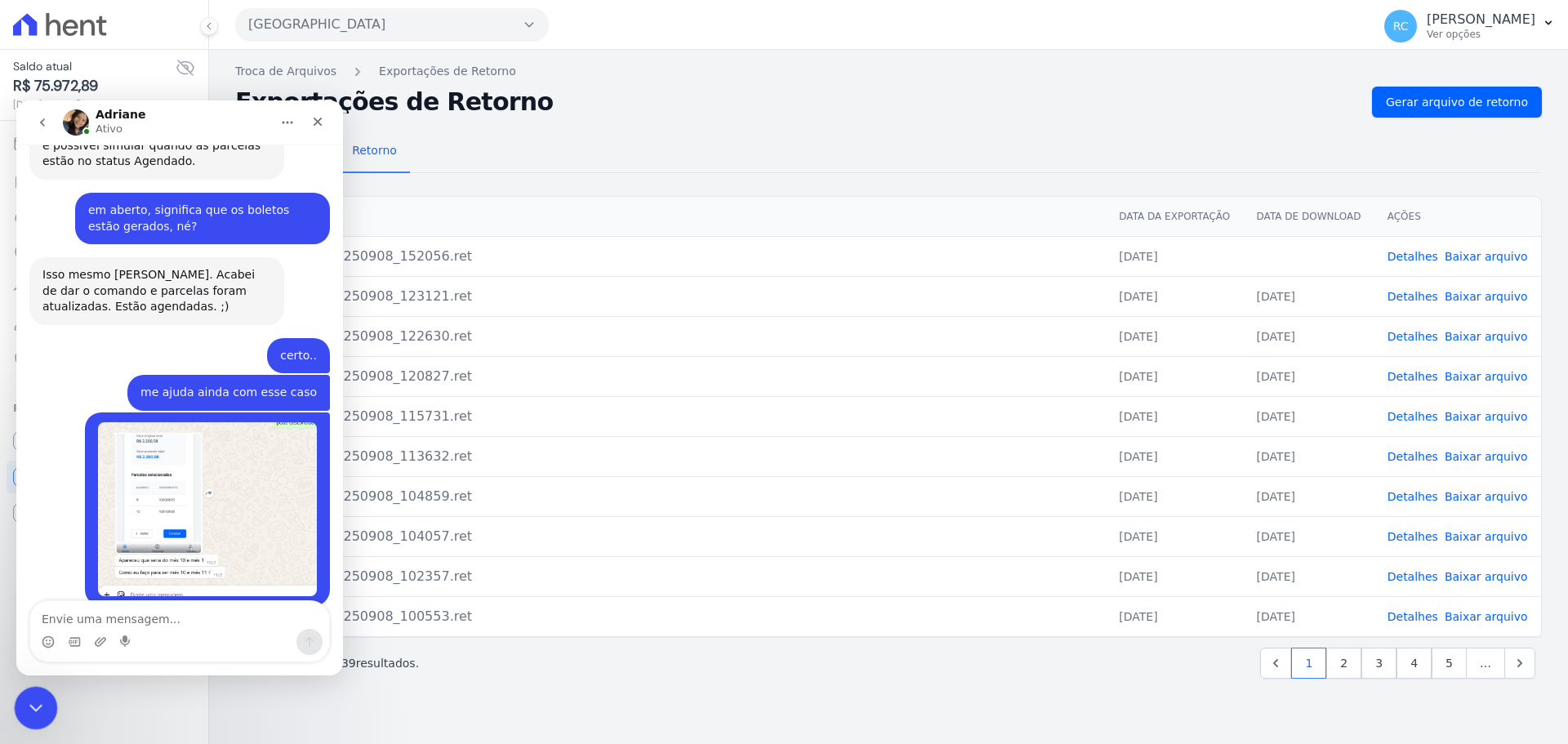
click at [29, 713] on icon "Fechar mensagem da Intercom" at bounding box center [33, 705] width 19 height 19
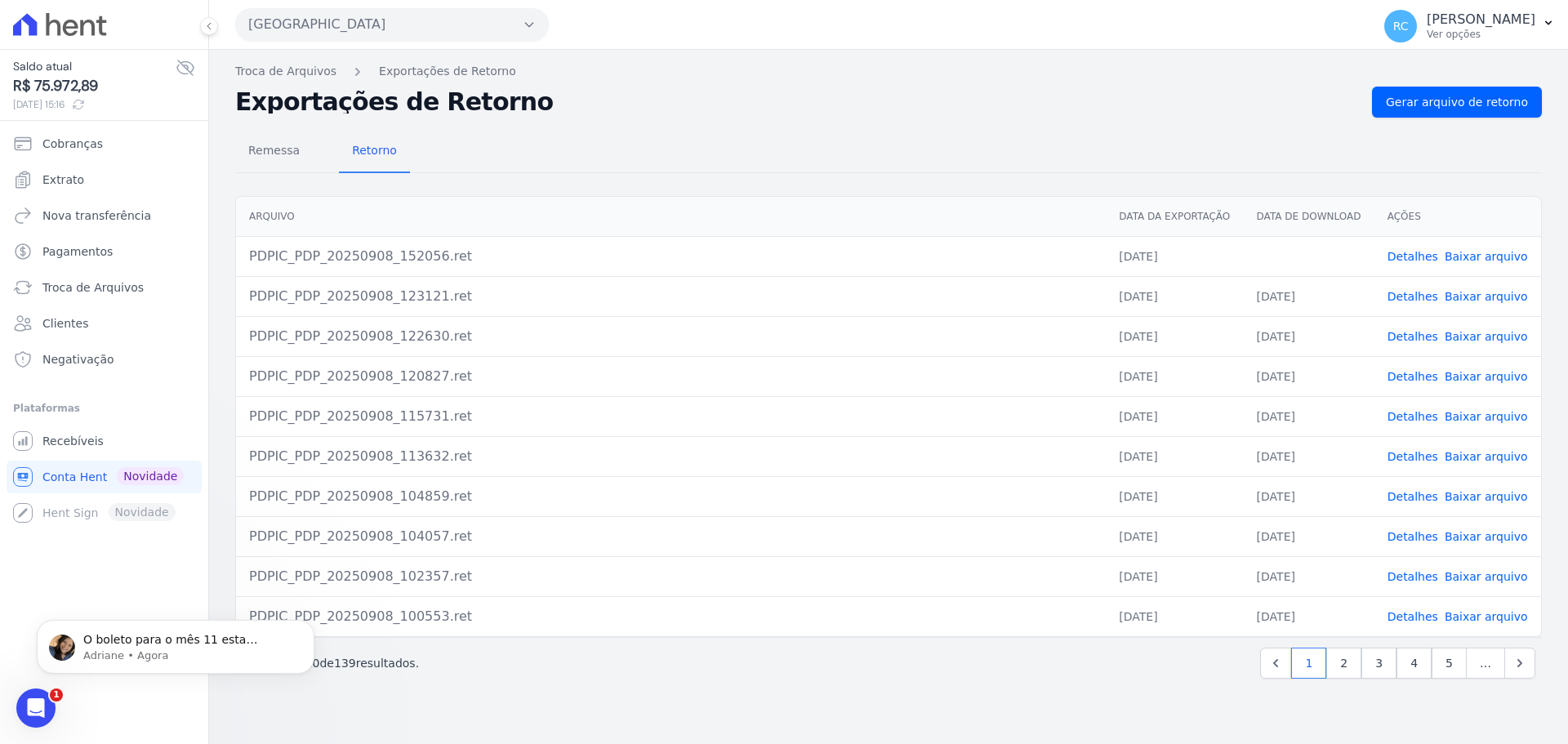
scroll to position [0, 0]
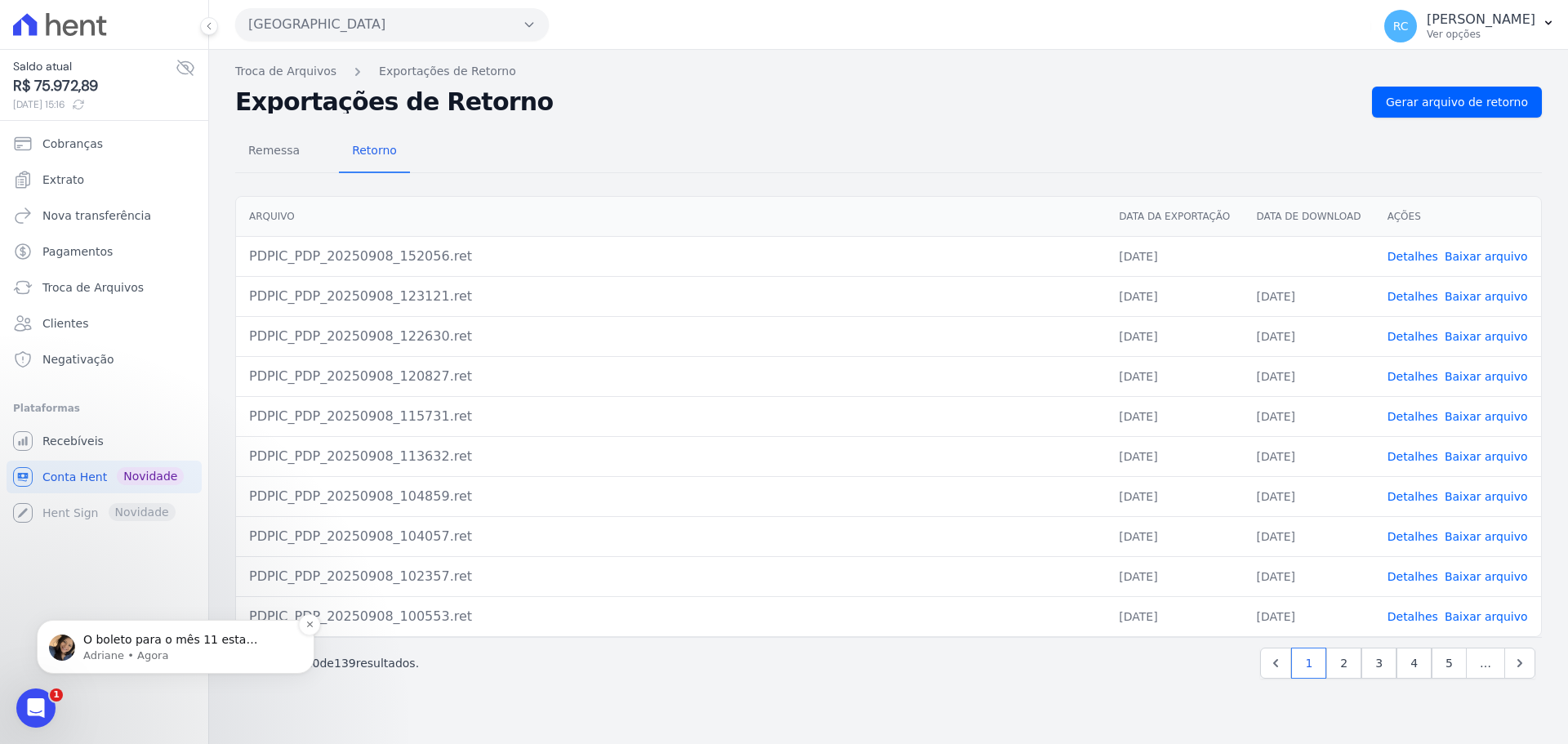
click at [139, 641] on p "O boleto para o mês 11 esta emitido. Por isso não aparece disponivel para a cli…" at bounding box center [188, 641] width 211 height 17
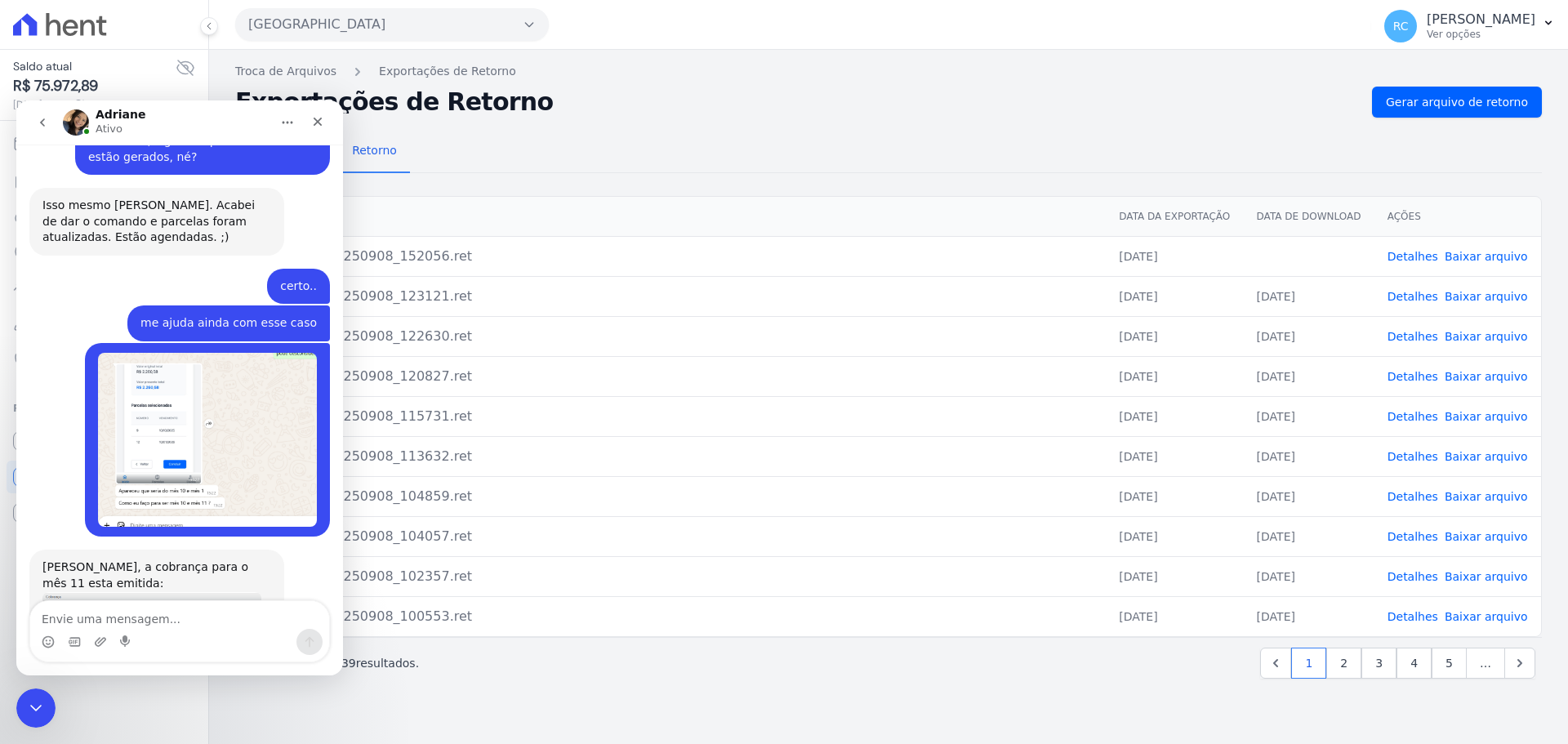
scroll to position [3705, 0]
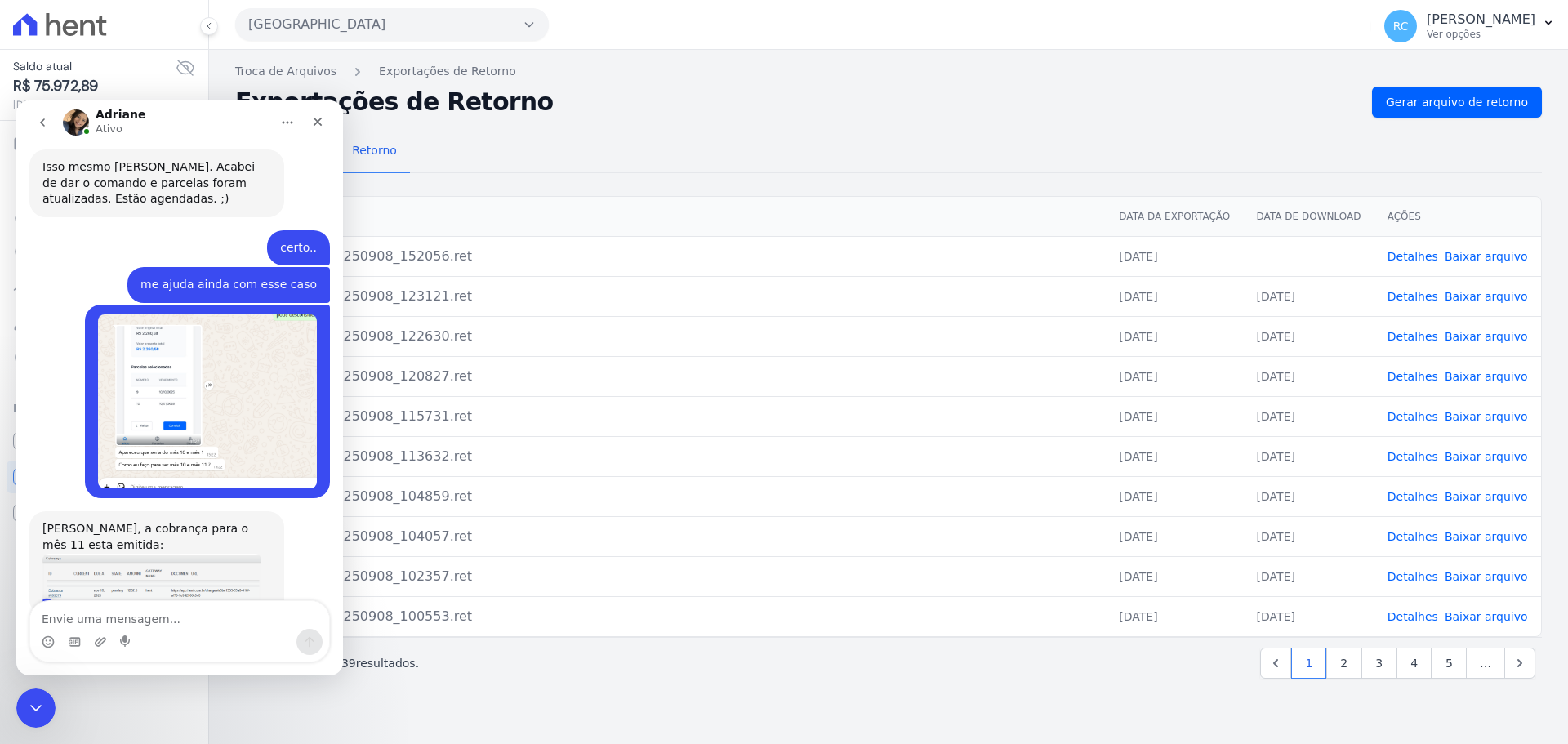
click at [161, 613] on textarea "Envie uma mensagem..." at bounding box center [180, 615] width 299 height 28
type textarea "Mas"
type textarea "E"
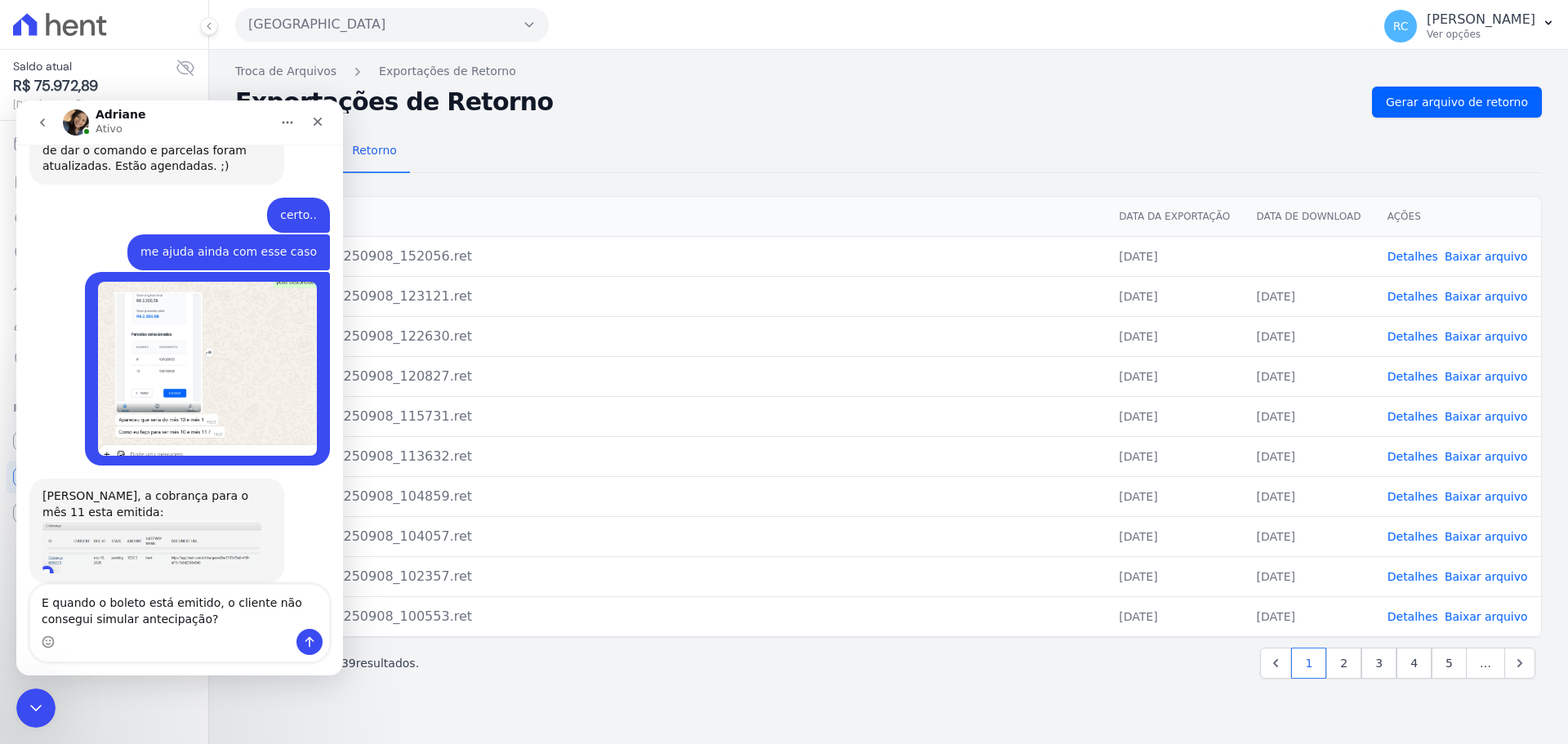
scroll to position [3754, 0]
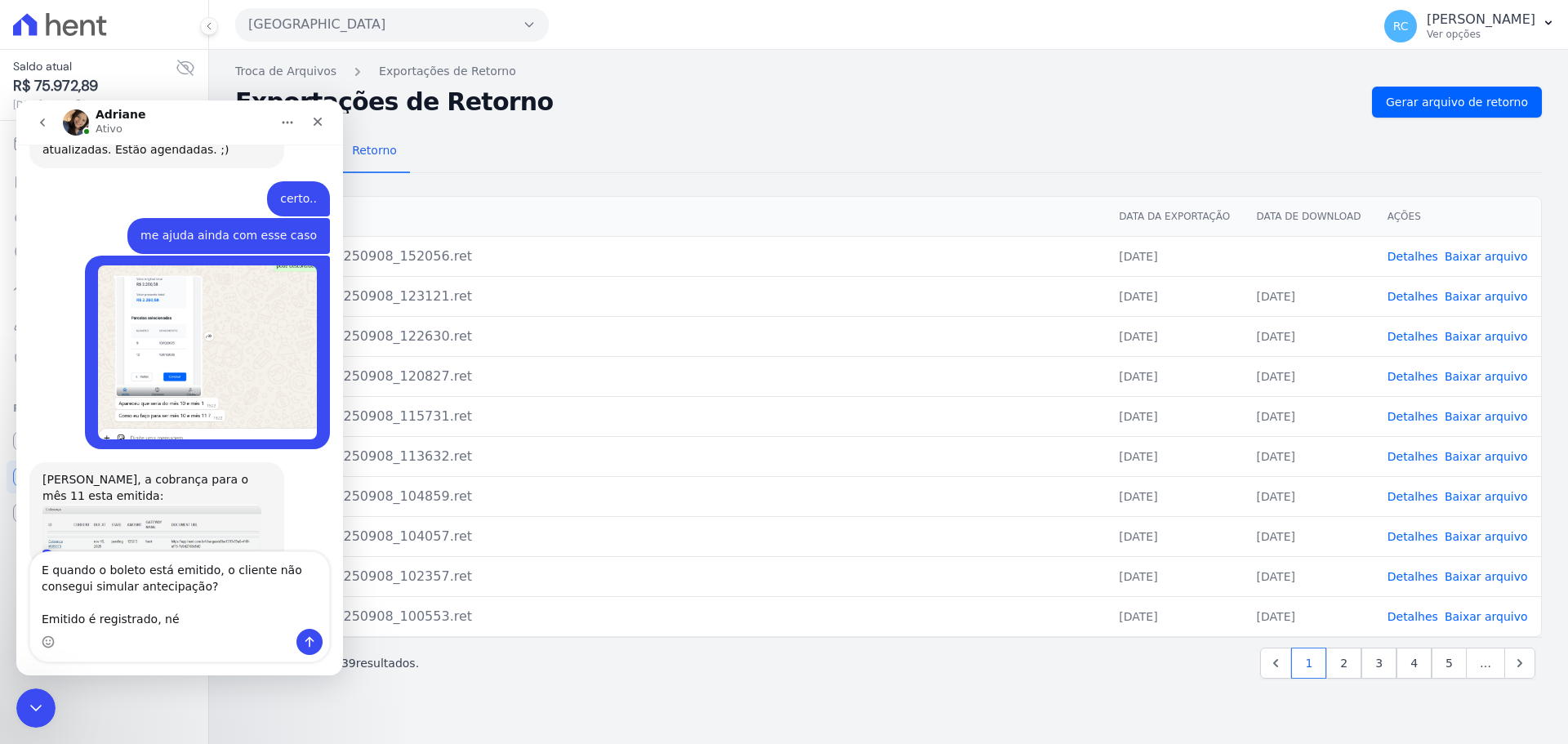
type textarea "E quando o boleto está emitido, o cliente não consegui simular antecipação? Emi…"
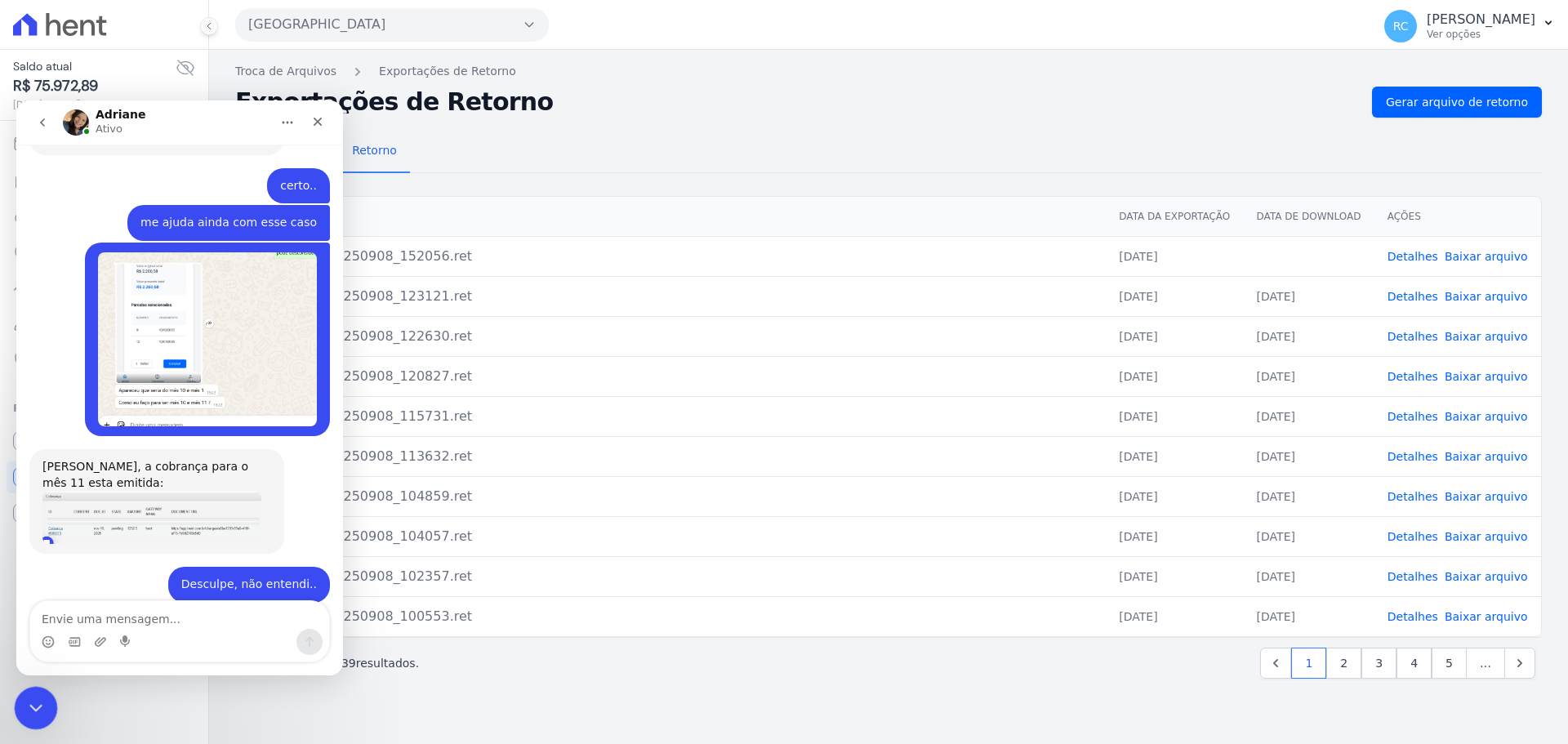
drag, startPoint x: 38, startPoint y: 698, endPoint x: 34, endPoint y: 687, distance: 11.7
click at [37, 690] on div "Fechar mensagem da Intercom" at bounding box center [33, 705] width 40 height 40
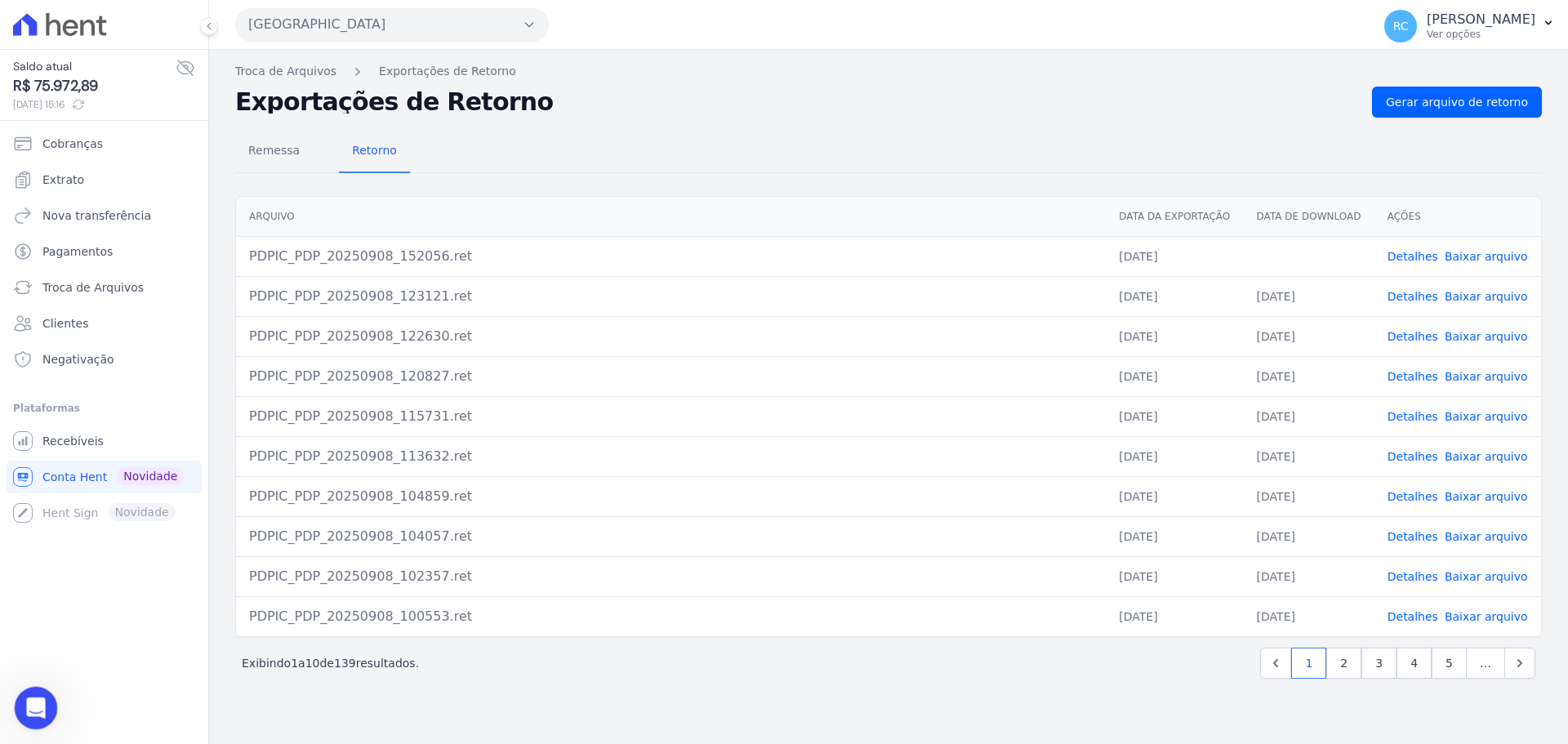
click at [46, 695] on div "Abrir mensagem da Intercom" at bounding box center [33, 705] width 53 height 53
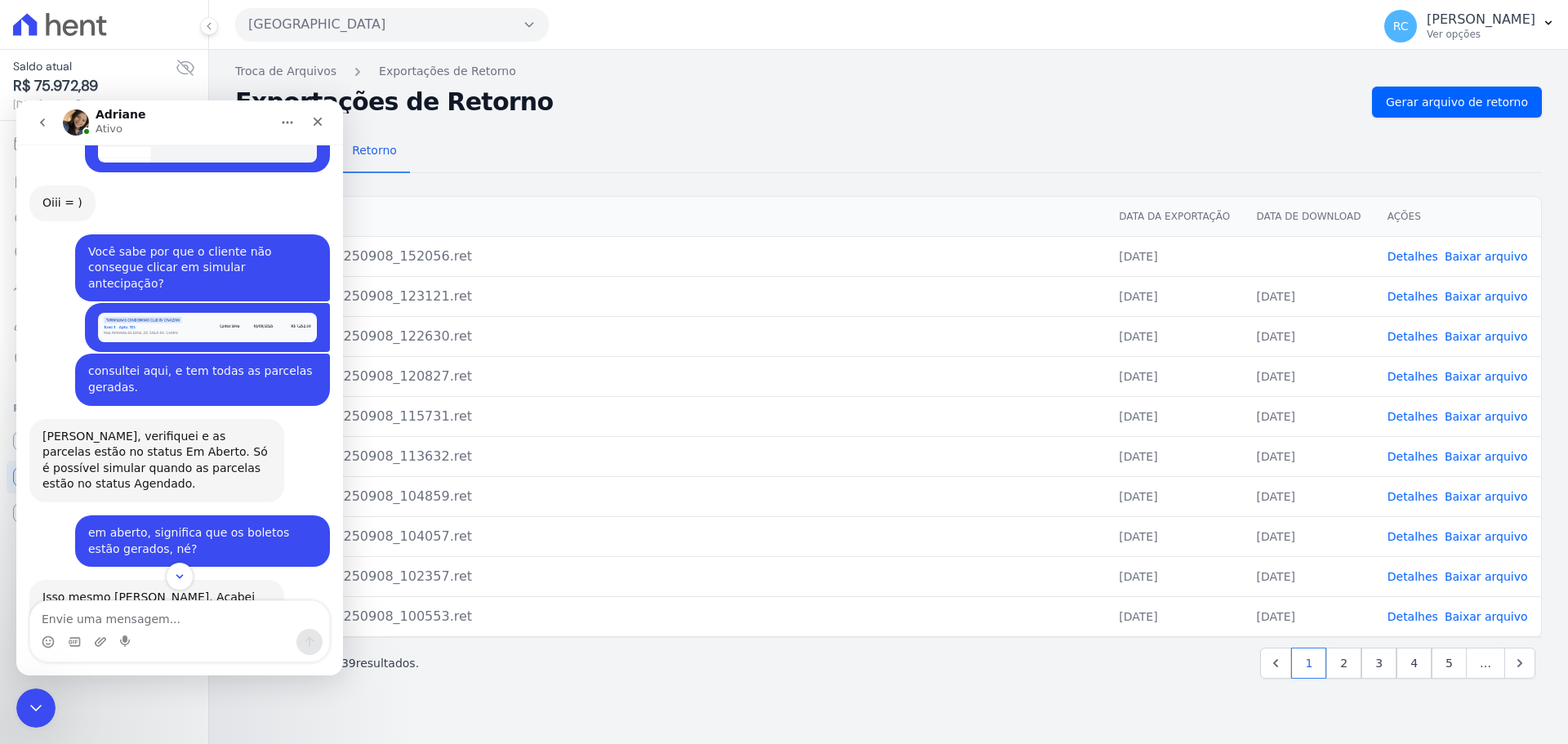
scroll to position [3196, 0]
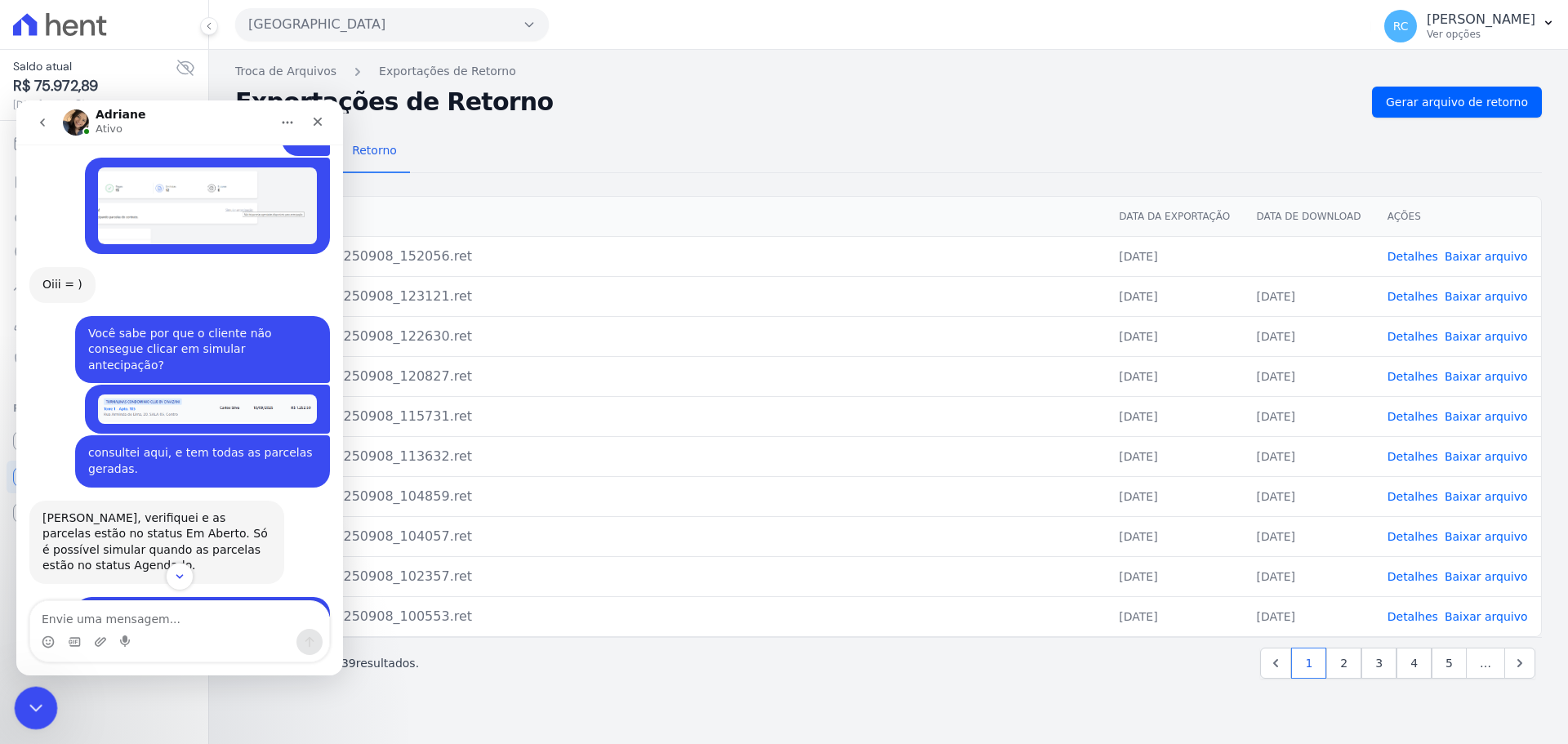
drag, startPoint x: 24, startPoint y: 719, endPoint x: 40, endPoint y: 1410, distance: 691.2
click at [20, 724] on div "Fechar mensagem da Intercom" at bounding box center [33, 705] width 40 height 40
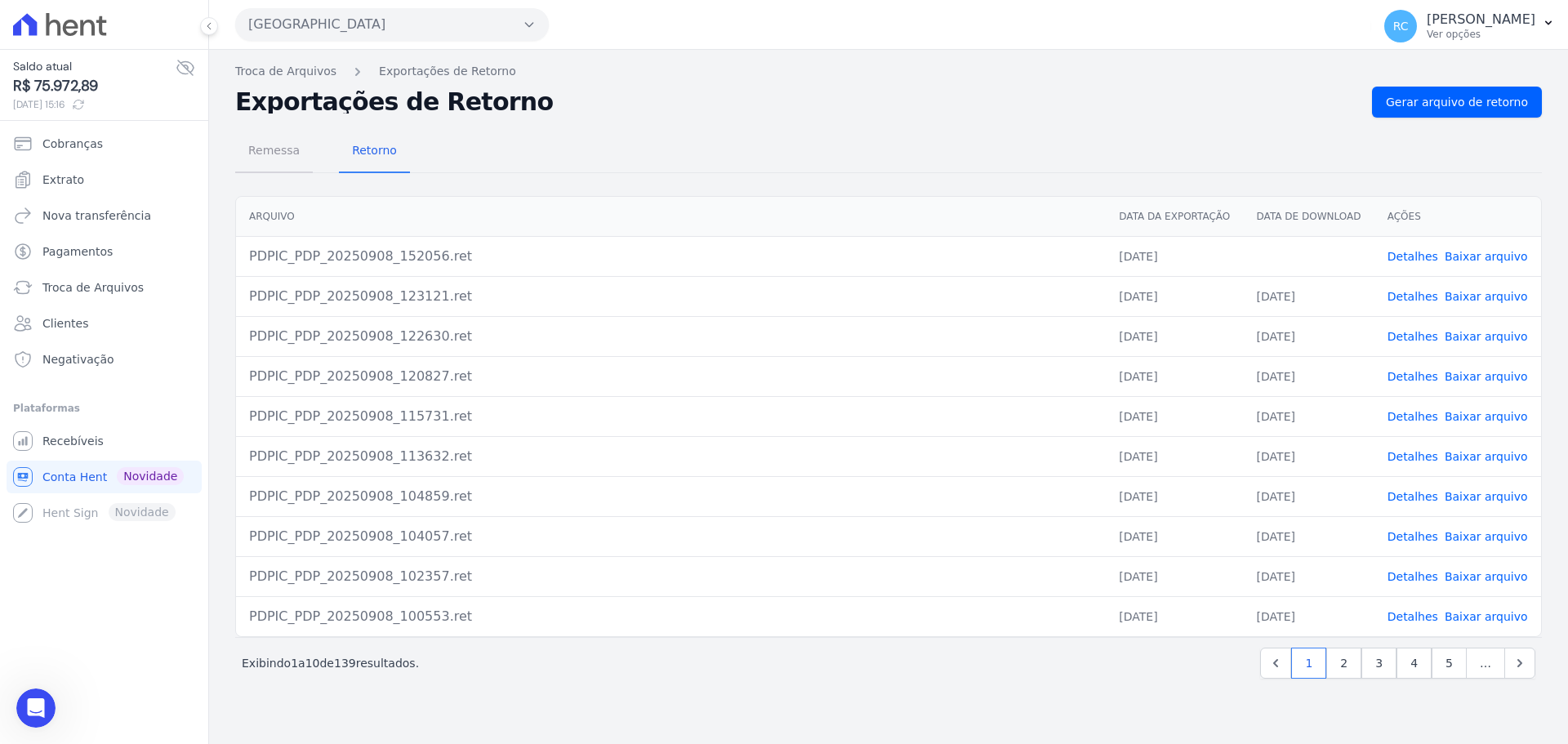
click at [283, 147] on span "Remessa" at bounding box center [274, 149] width 71 height 32
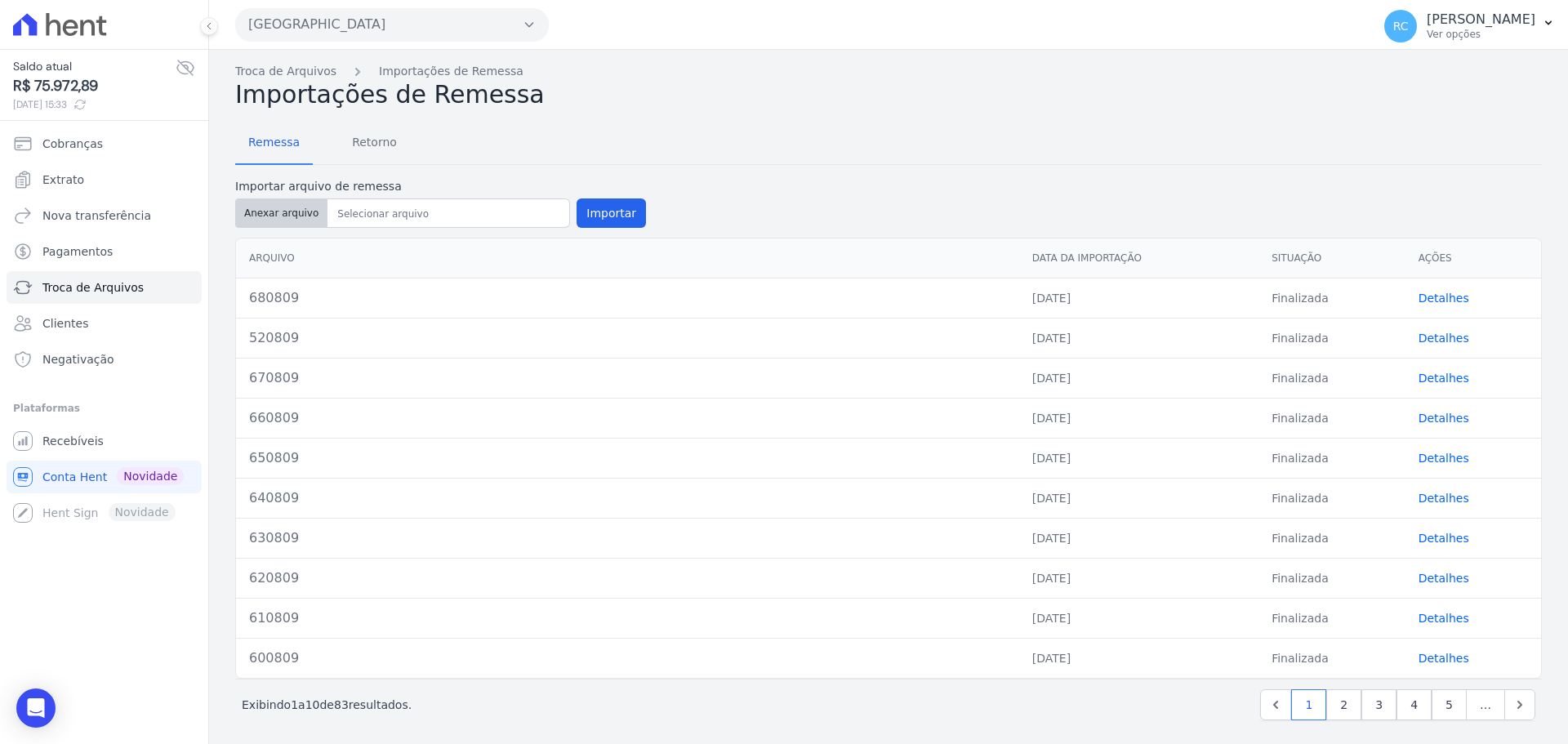
click at [262, 216] on button "Anexar arquivo" at bounding box center [281, 213] width 92 height 30
type input "690809"
click at [618, 211] on button "Importar" at bounding box center [610, 213] width 69 height 30
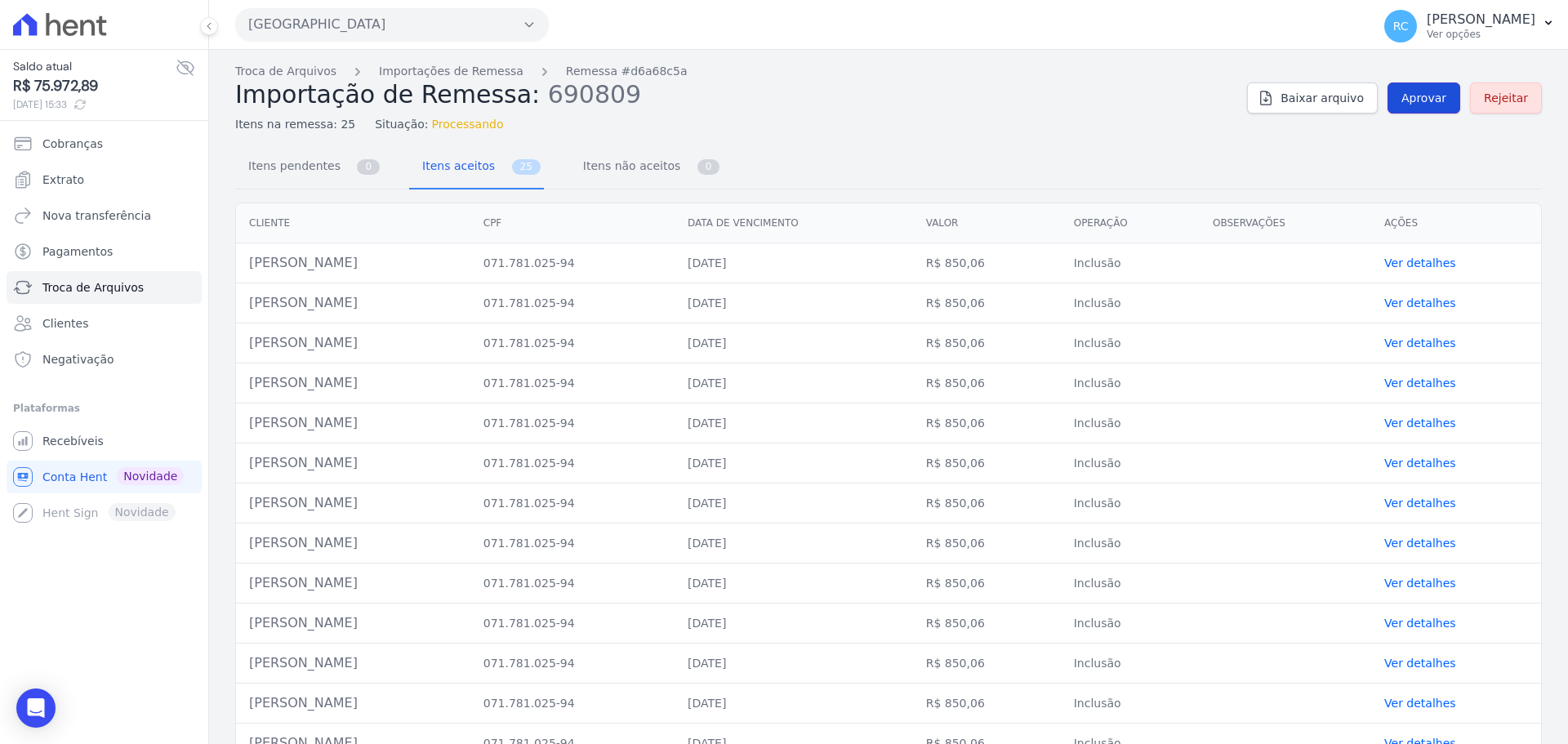
click at [1419, 101] on span "Aprovar" at bounding box center [1423, 98] width 45 height 17
click at [1426, 91] on span "Aprovar" at bounding box center [1423, 98] width 45 height 17
click at [1403, 92] on span "Aprovar" at bounding box center [1423, 98] width 45 height 17
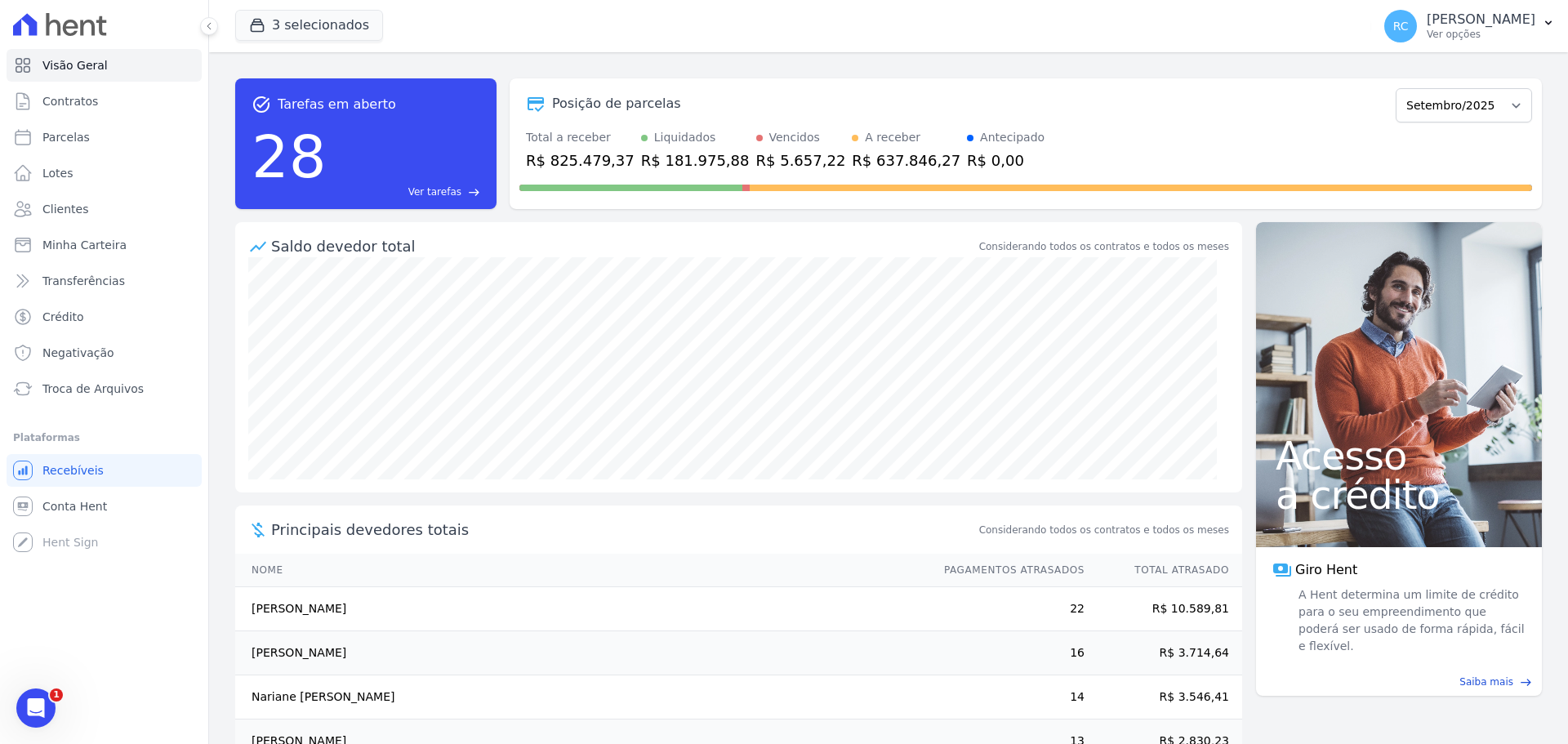
click at [467, 185] on link "Ver tarefas east" at bounding box center [406, 192] width 147 height 15
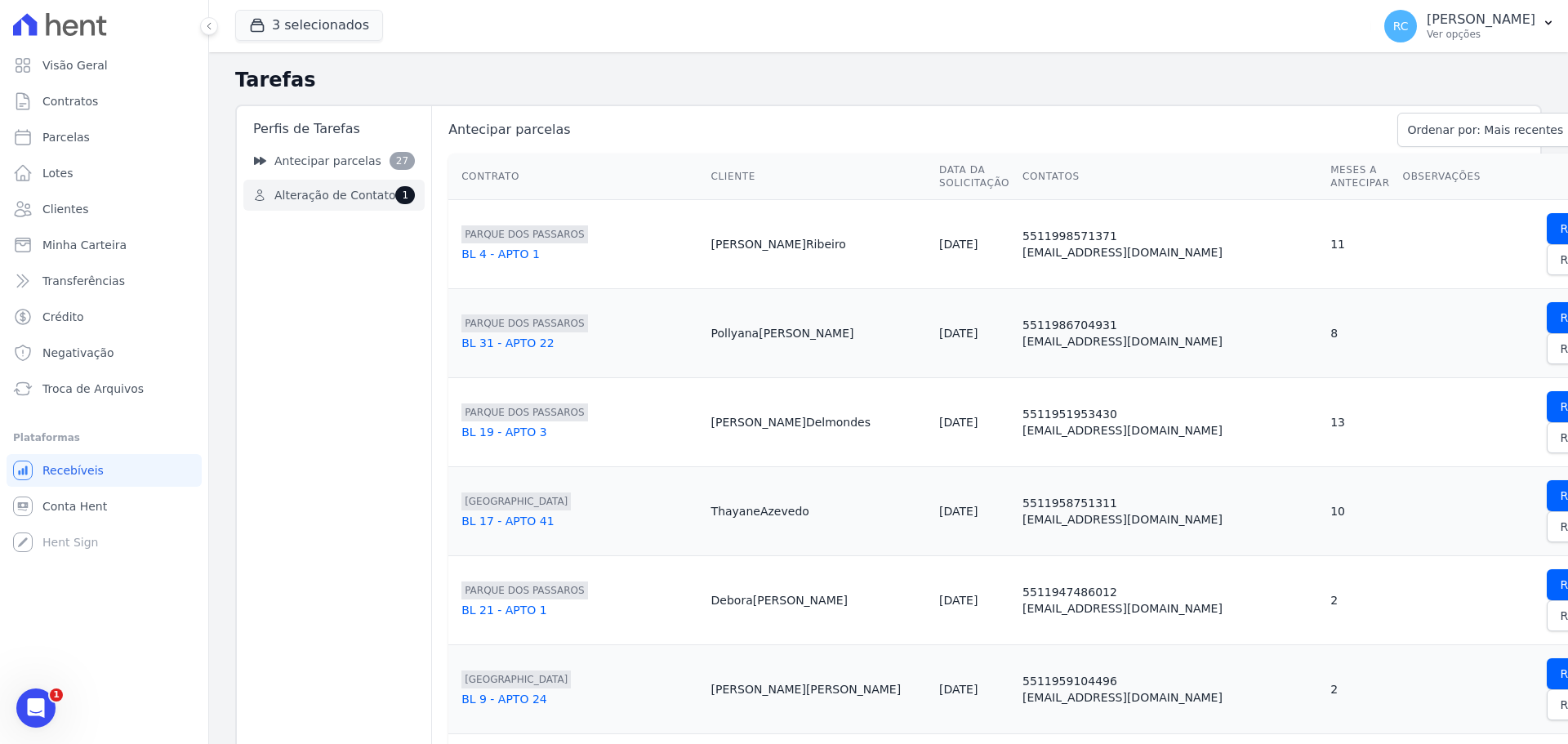
click at [348, 187] on span "Alteração de Contato" at bounding box center [335, 195] width 121 height 18
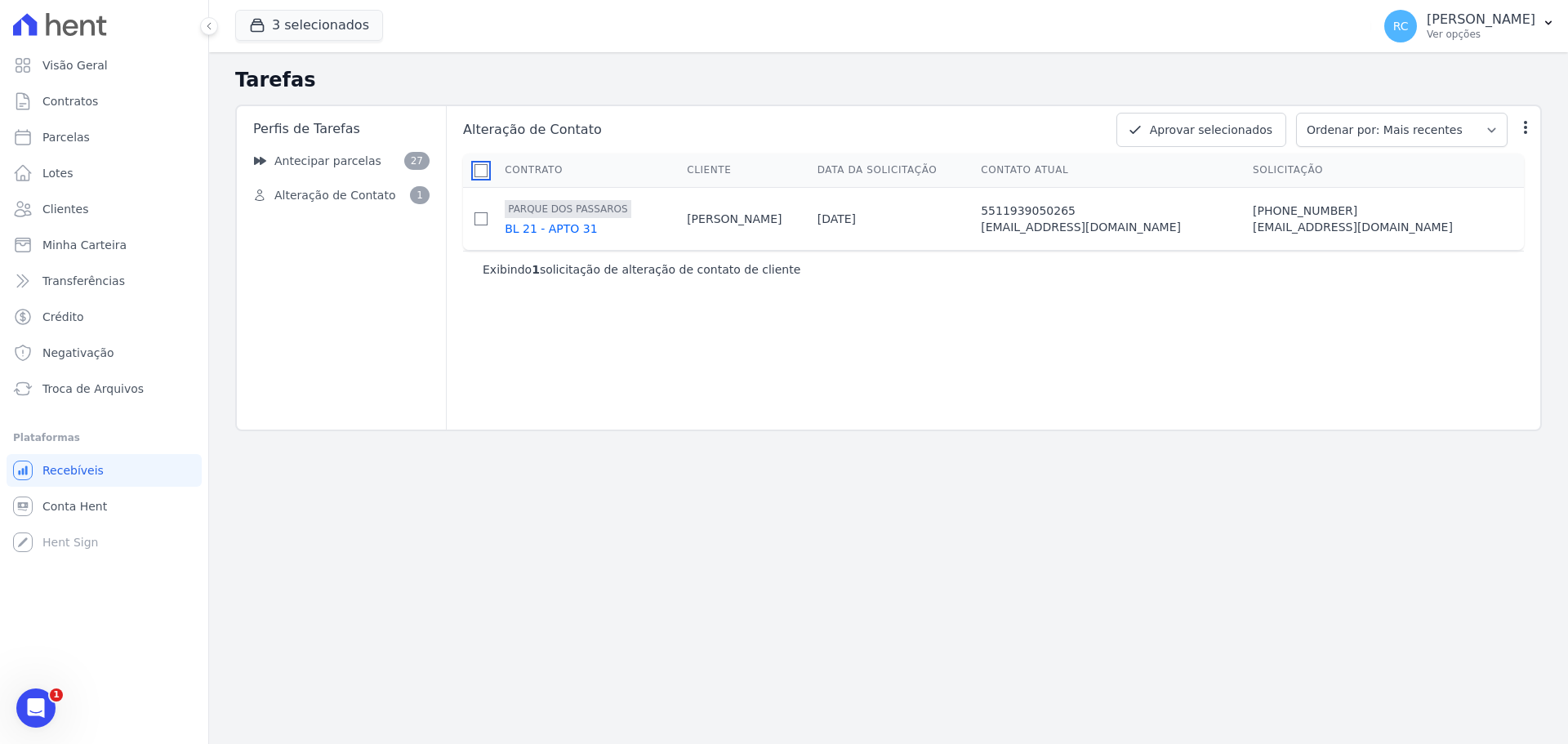
click at [483, 173] on input "checkbox" at bounding box center [481, 171] width 13 height 13
checkbox input "true"
click at [1227, 132] on button "Aprovar selecionados" at bounding box center [1201, 129] width 170 height 34
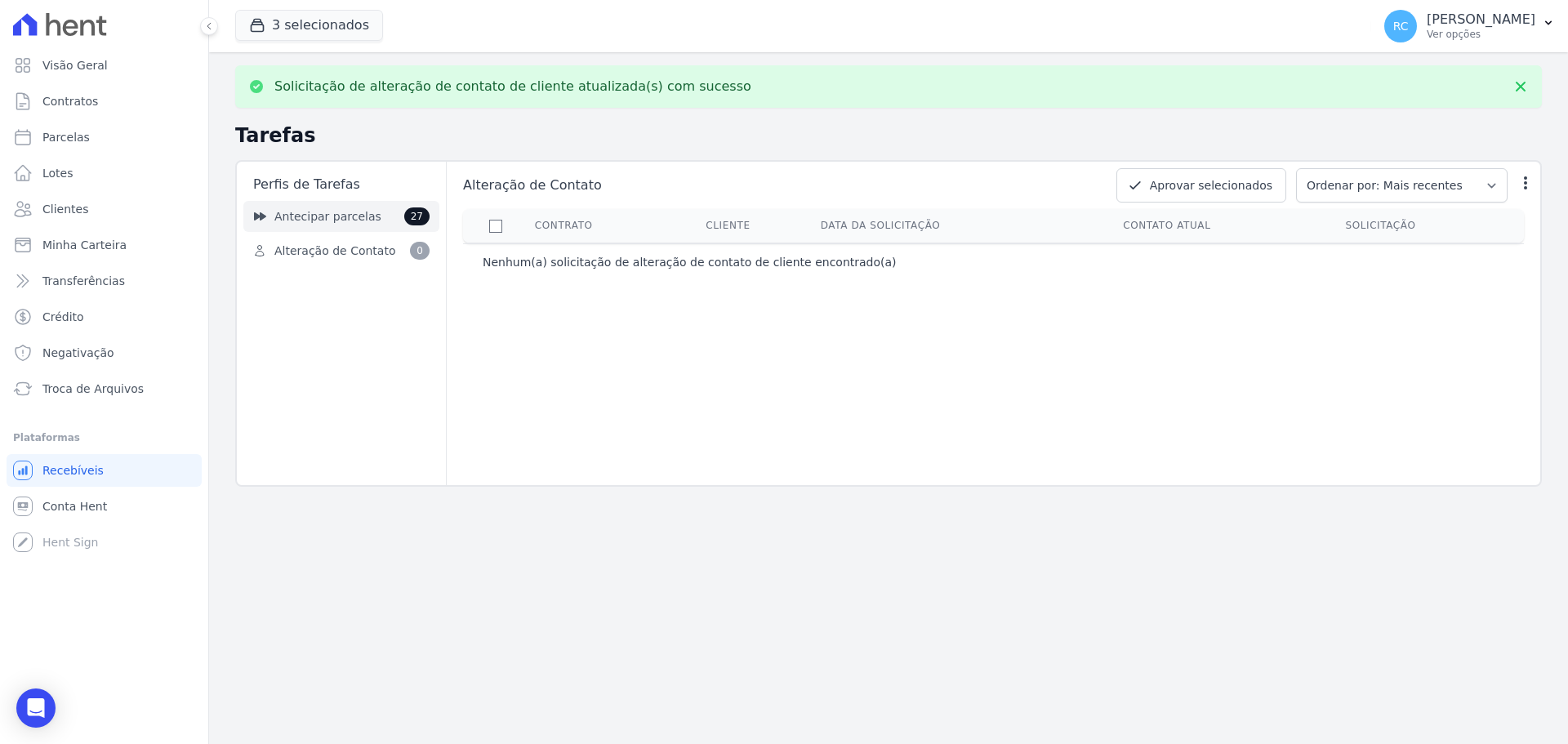
click at [301, 212] on span "Antecipar parcelas" at bounding box center [328, 217] width 107 height 18
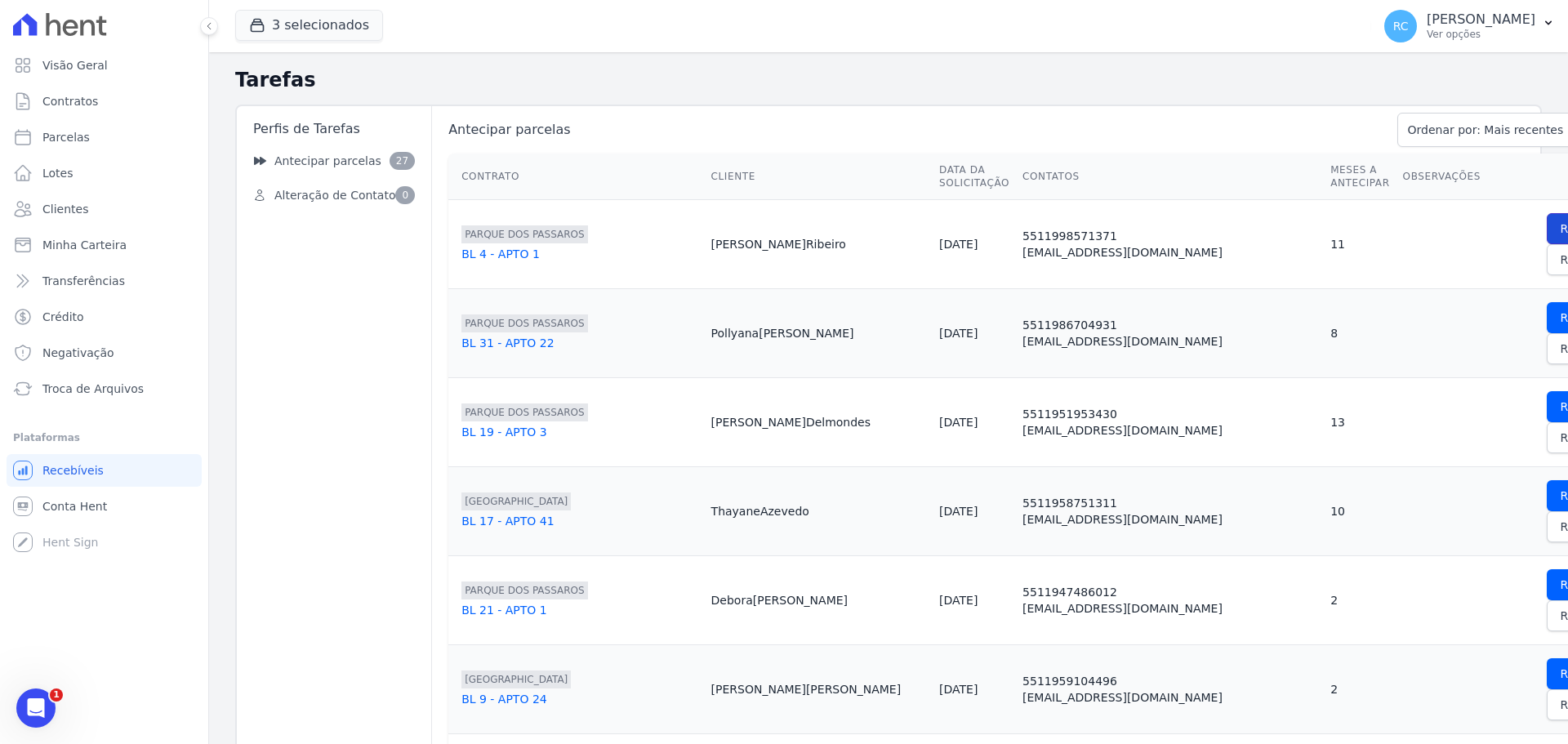
click at [82, 218] on link "Clientes" at bounding box center [104, 208] width 195 height 32
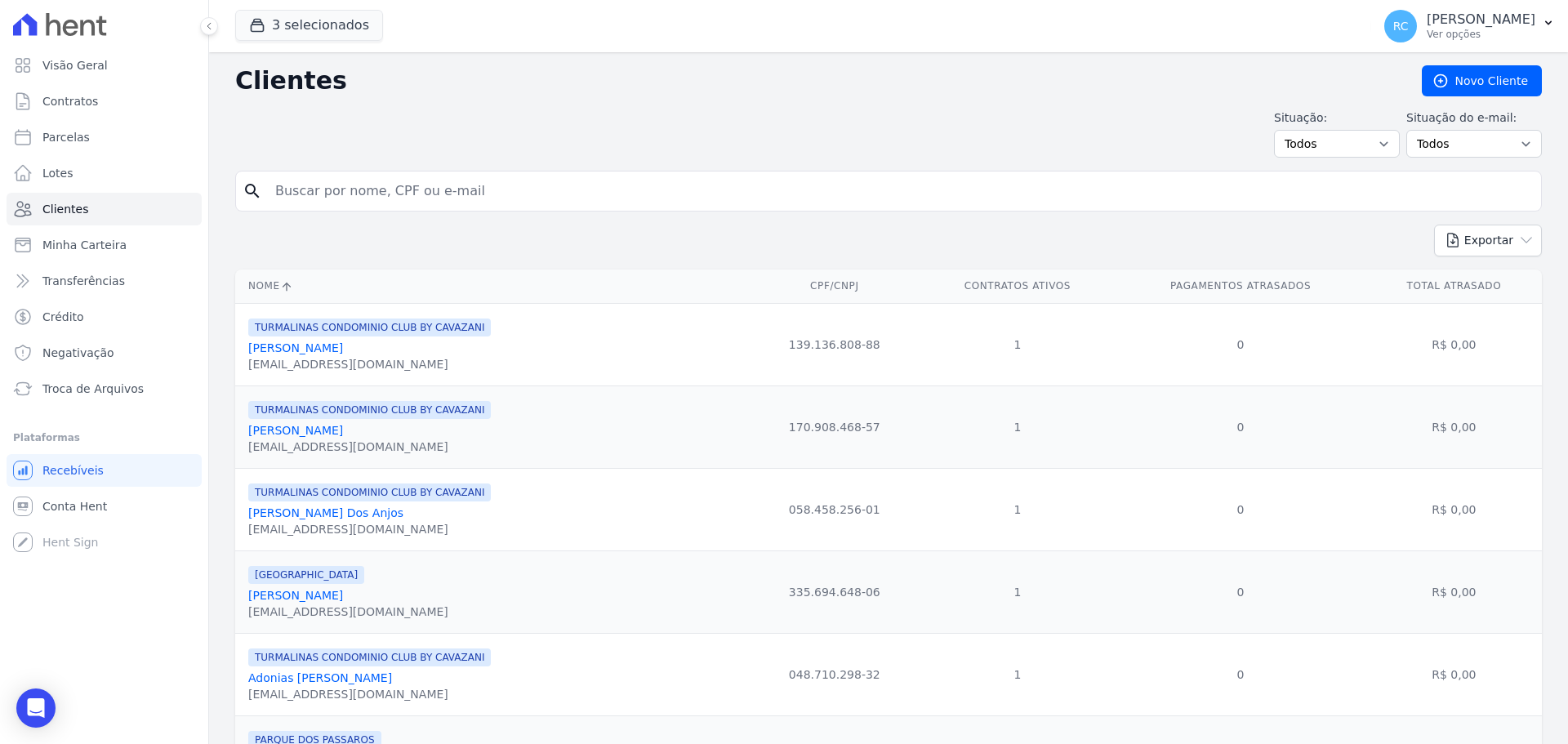
click at [598, 197] on input "search" at bounding box center [900, 191] width 1269 height 32
paste input "CARLOS EDUARDO NUNES DA SILVA TURMALINAS Torre 1 Apto. 105 DESCONTO VALOR DO TÍ…"
type input "CARLOS EDUARDO NUNES DA SILVA TURMALINAS Torre 1 Apto. 105 DESCONTO VALOR DO TÍ…"
type input "Carlos Eduardo Nunes da Silva"
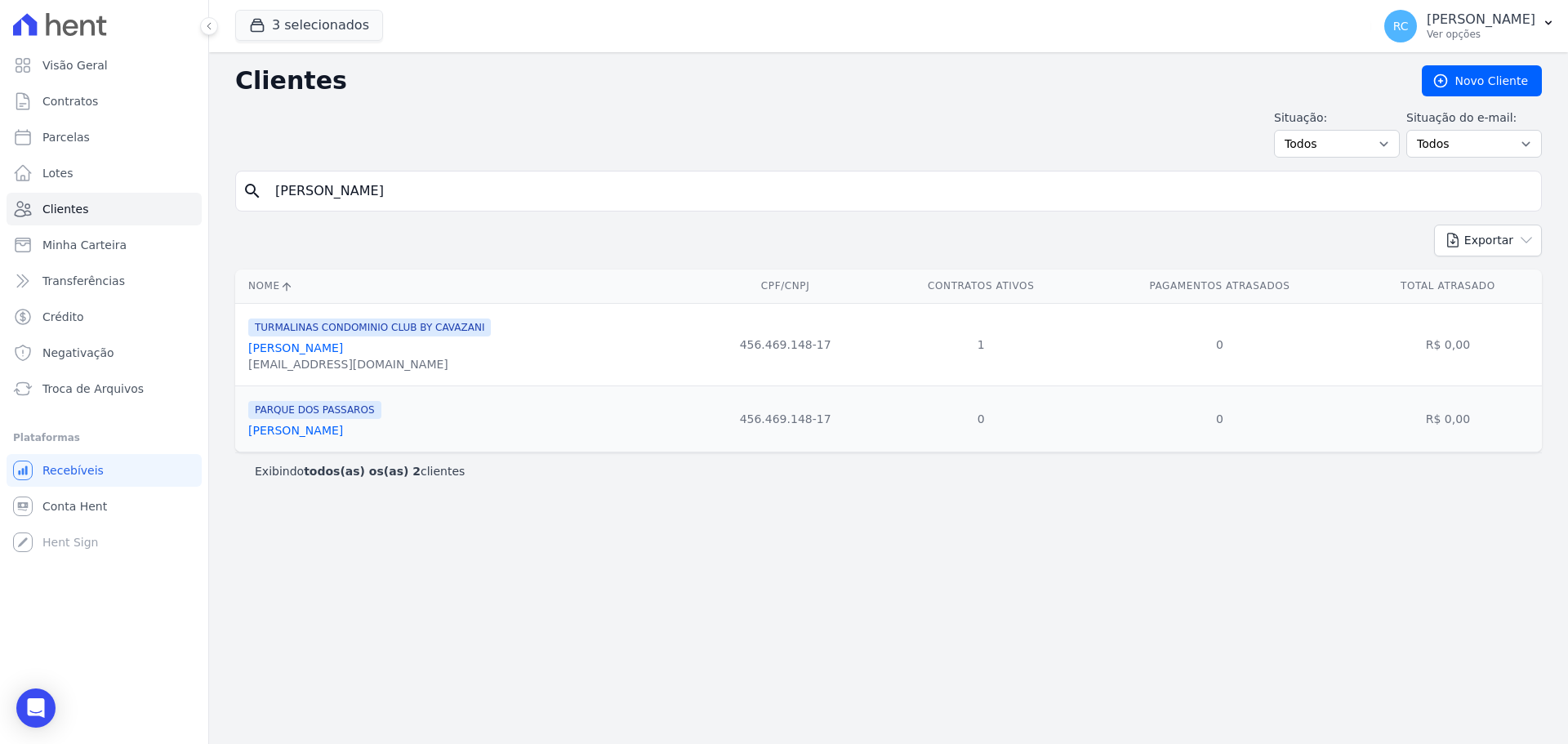
click at [805, 345] on td "456.469.148-17" at bounding box center [785, 344] width 183 height 82
copy tr "456.469.148-17"
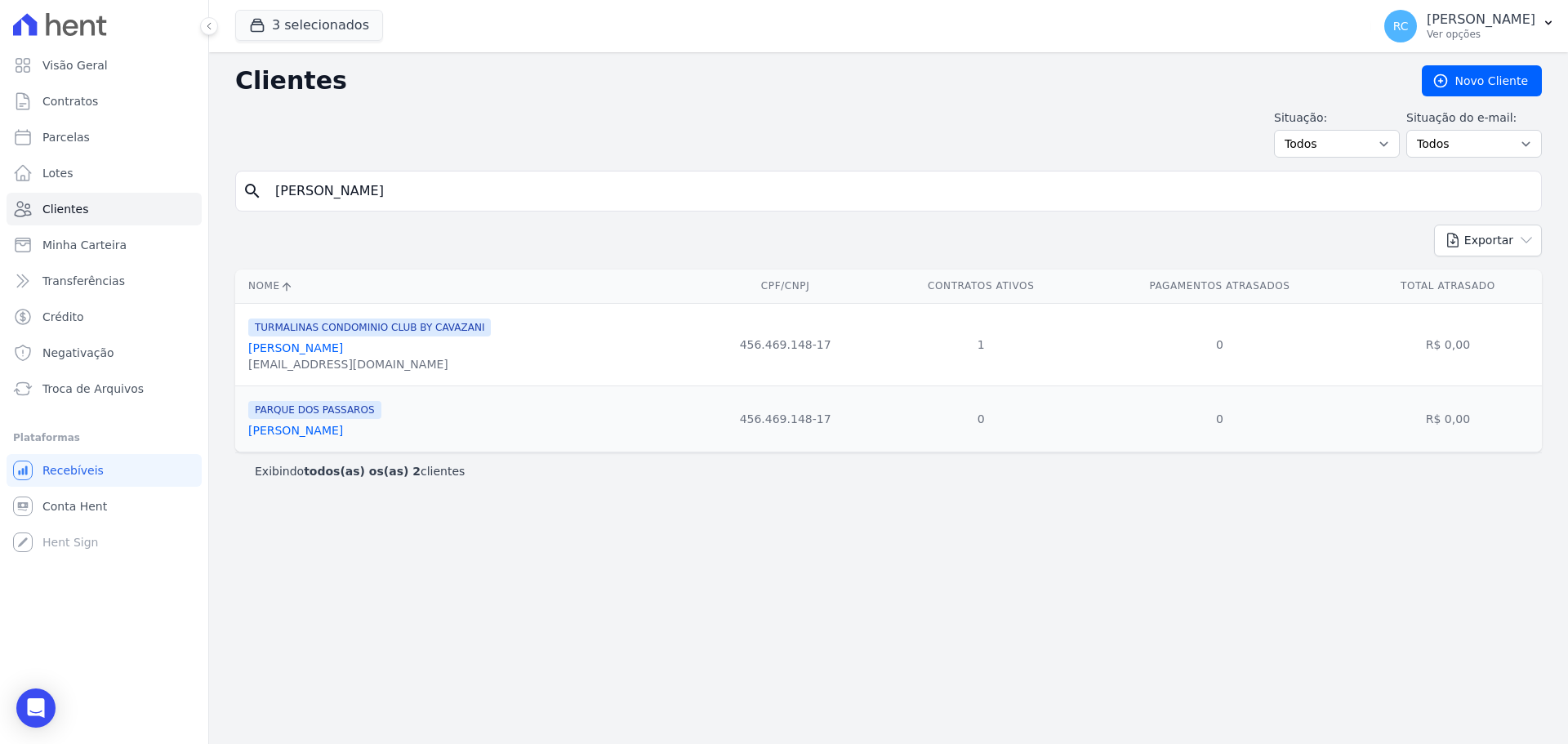
copy tr "456.469.148-17"
drag, startPoint x: 513, startPoint y: 197, endPoint x: 11, endPoint y: 264, distance: 506.5
click at [0, 275] on div "Visão Geral Contratos Parcelas Lotes Clientes Minha Carteira Transferências Cré…" at bounding box center [784, 372] width 1568 height 744
paste input "Adriana Pereira"
type input "Adriana Pereira da Silva"
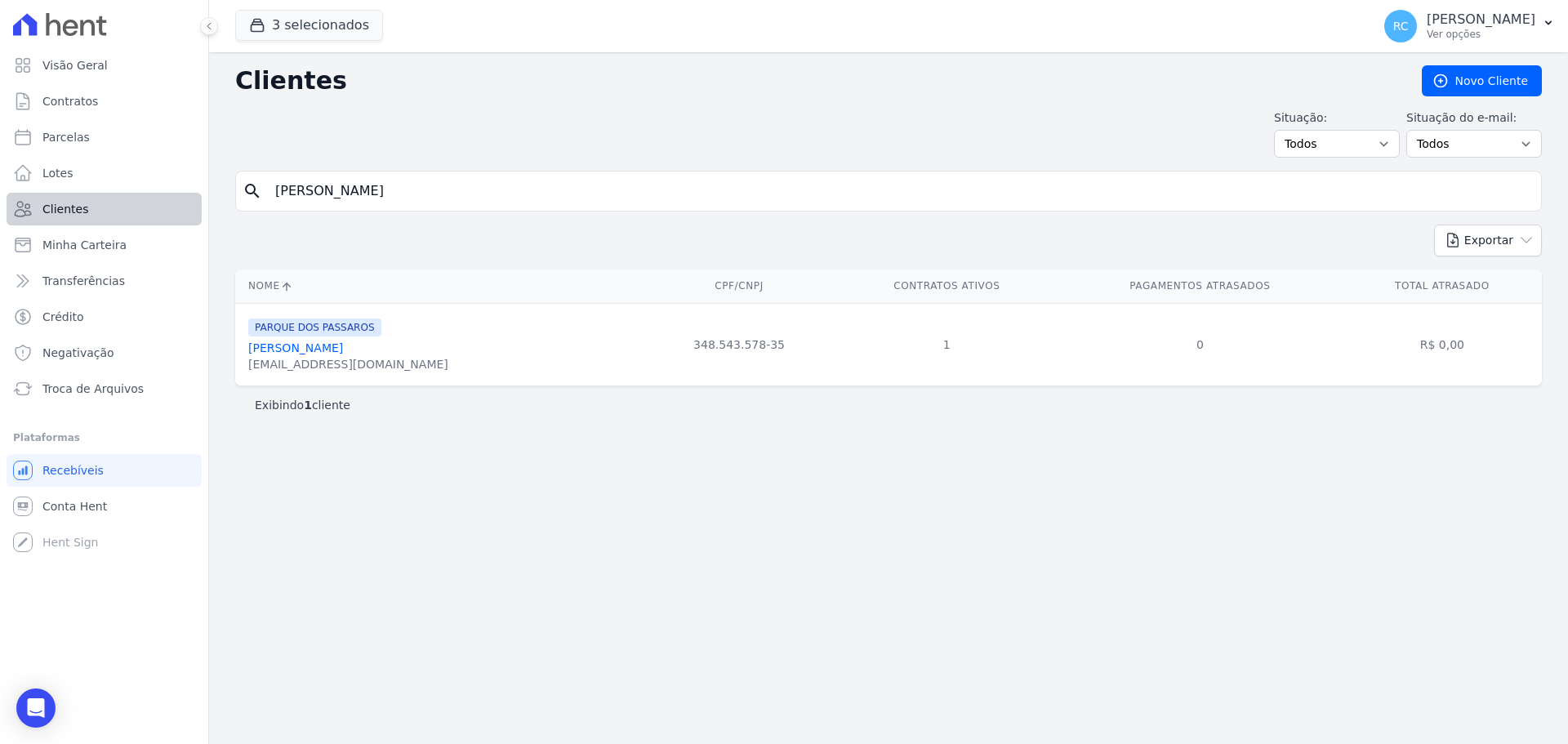
drag, startPoint x: 421, startPoint y: 185, endPoint x: 232, endPoint y: 106, distance: 204.8
click at [0, 208] on div "Visão Geral Contratos Parcelas Lotes Clientes Minha Carteira Transferências Cré…" at bounding box center [784, 372] width 1568 height 744
paste input "Evelyn Pontirolli"
drag, startPoint x: 426, startPoint y: 183, endPoint x: 0, endPoint y: 216, distance: 427.3
click at [0, 216] on div "Visão Geral Contratos Parcelas Lotes Clientes Minha Carteira Transferências Cré…" at bounding box center [784, 372] width 1568 height 744
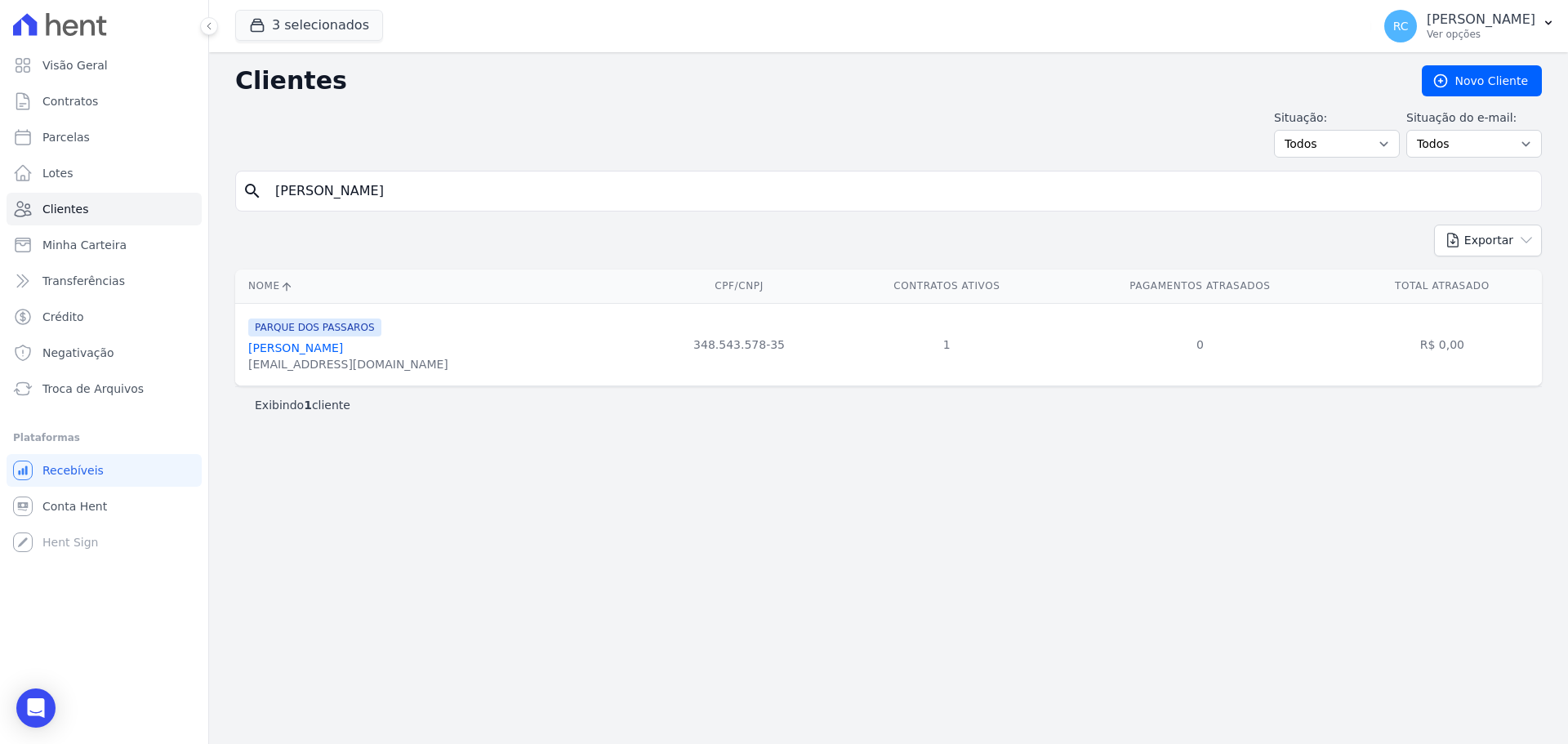
type input "Carlos Eduardo Nunes da Silva"
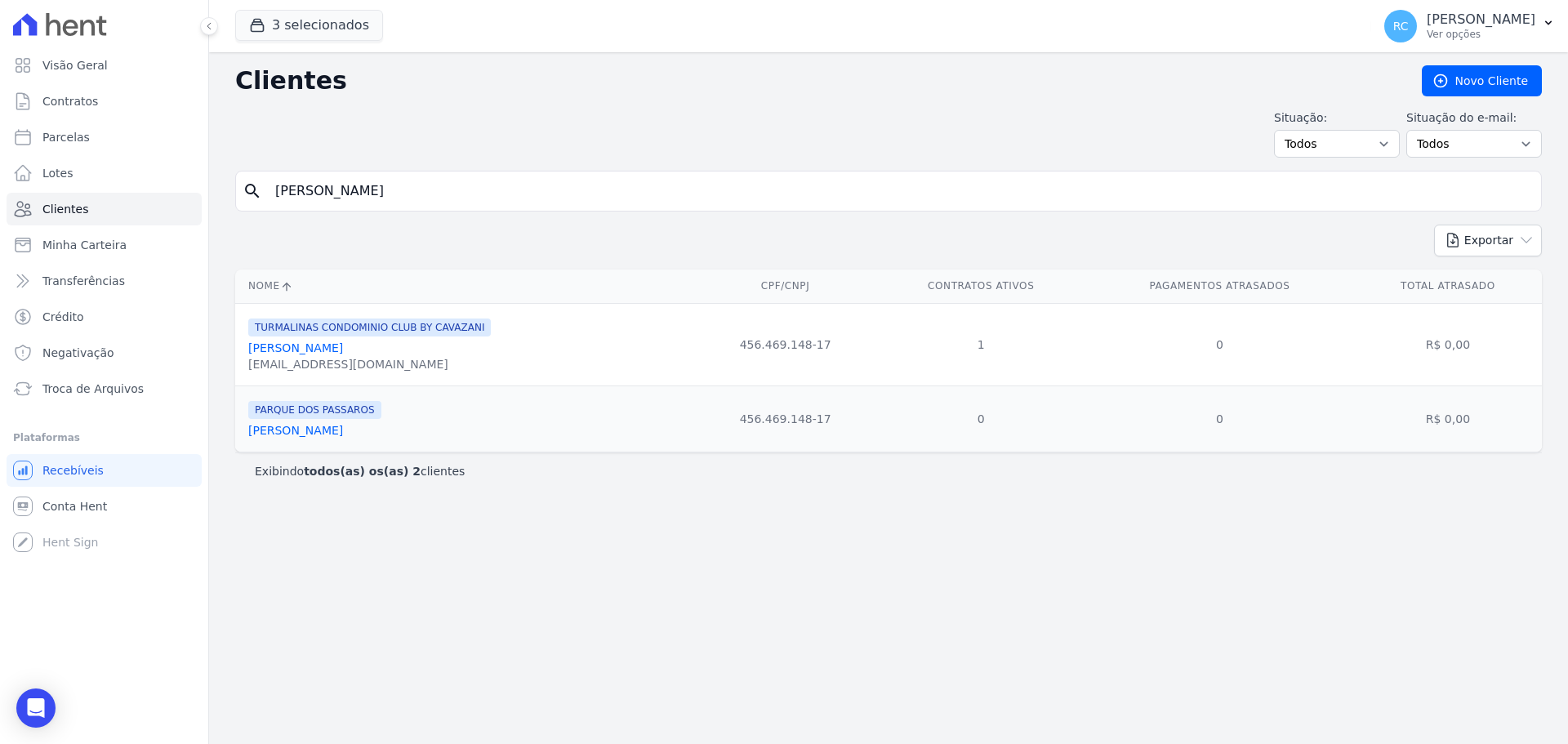
click at [367, 347] on link "Carlos Eduardo Nunes Da Silva" at bounding box center [345, 348] width 194 height 13
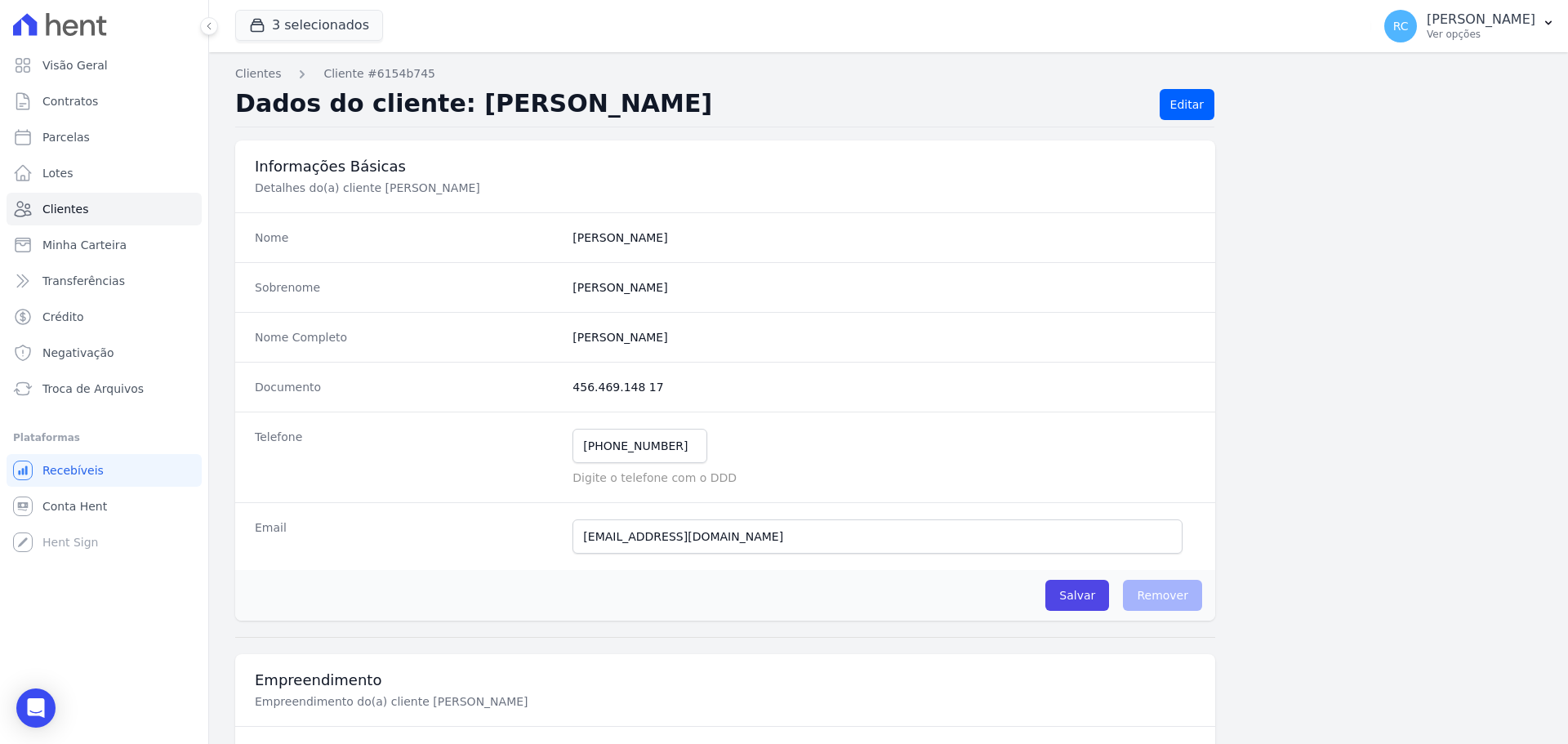
click at [668, 341] on completo "Carlos Eduardo Nunes Da Silva" at bounding box center [884, 337] width 623 height 17
click at [669, 341] on completo "Carlos Eduardo Nunes Da Silva" at bounding box center [884, 337] width 623 height 17
copy dl "Carlos Eduardo Nunes Da Silva"
click at [85, 119] on ul "Visão Geral Contratos Parcelas Lotes Clientes Minha Carteira Transferências Cré…" at bounding box center [104, 227] width 195 height 356
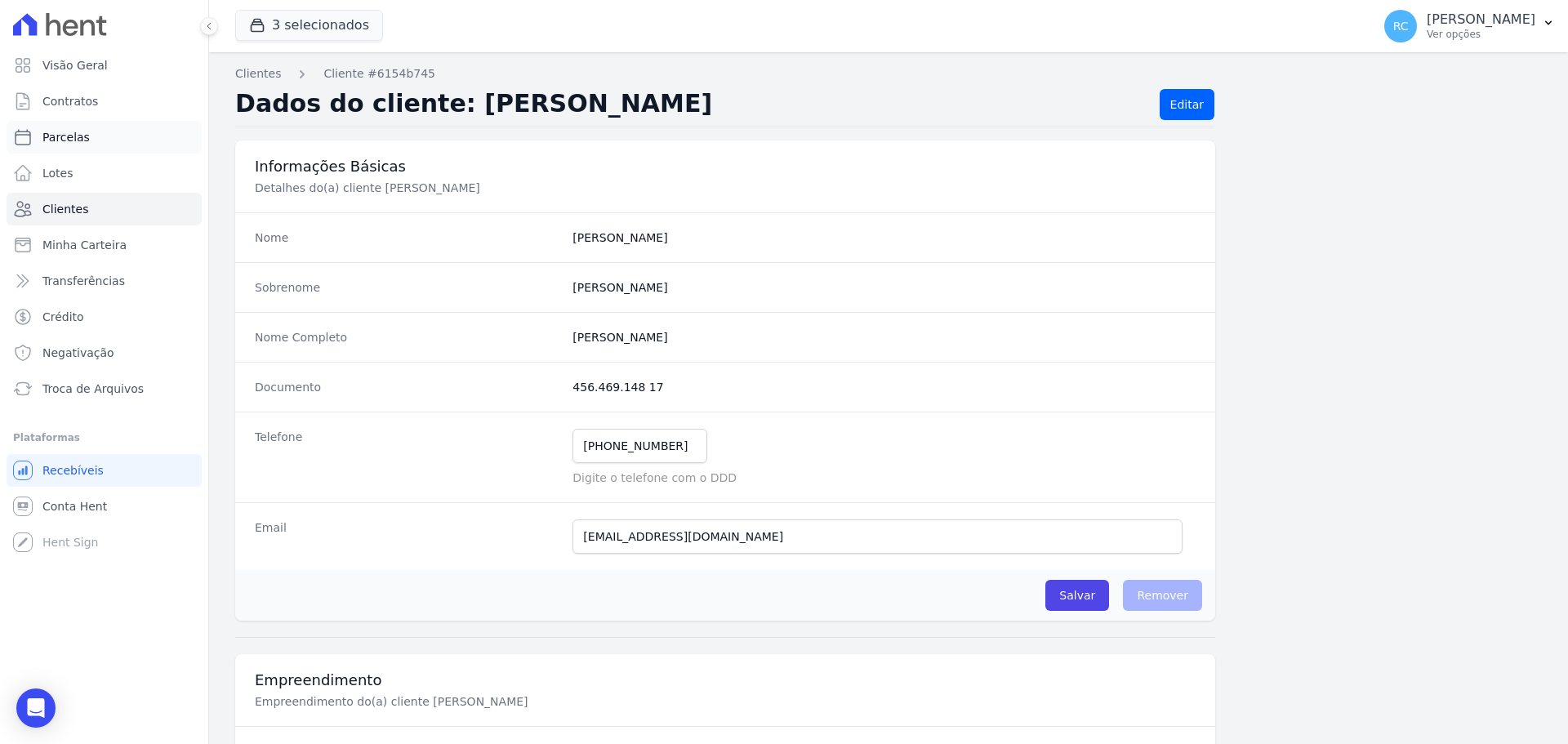
click at [80, 136] on span "Parcelas" at bounding box center [65, 137] width 47 height 17
select select
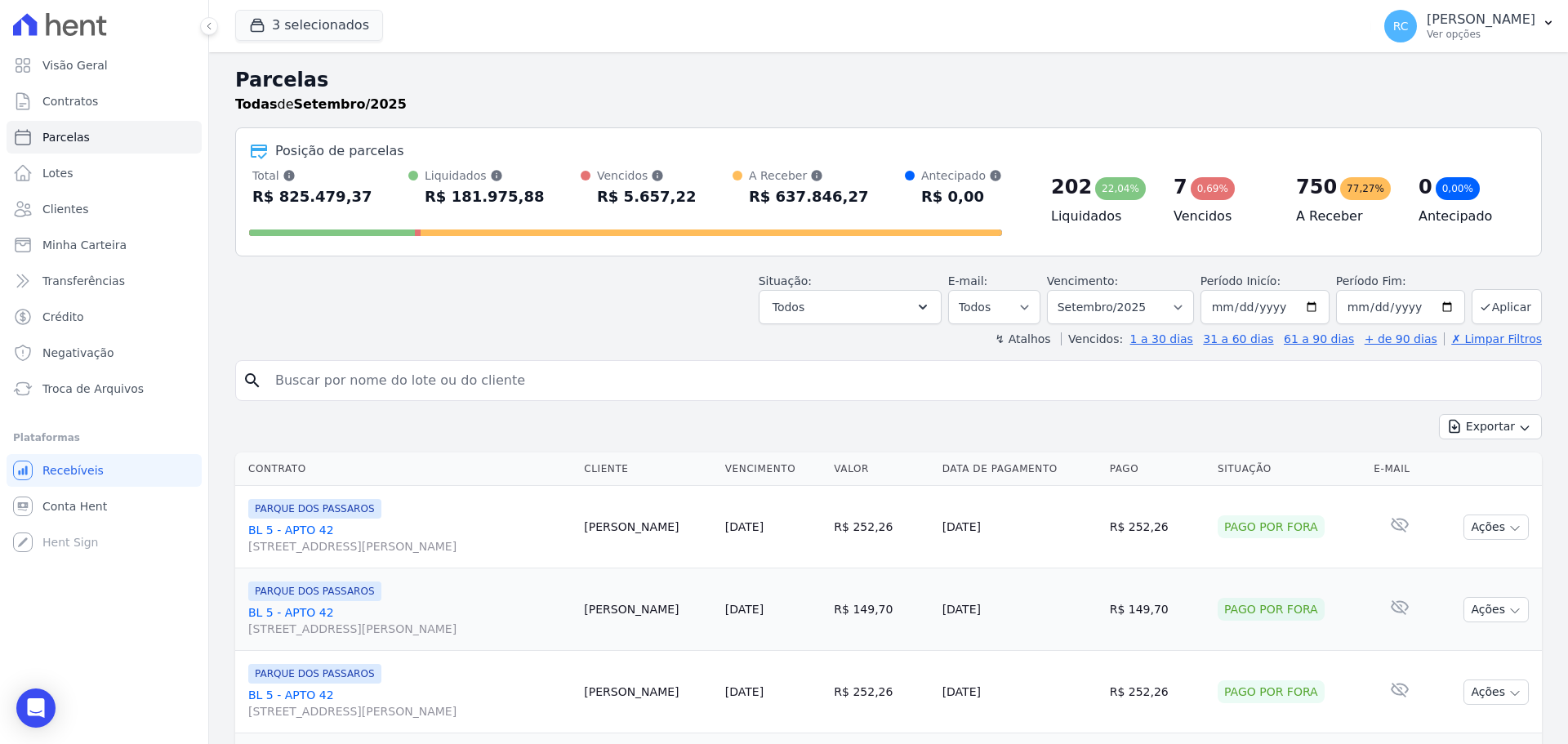
click at [503, 391] on input "search" at bounding box center [900, 380] width 1269 height 32
paste input "[PERSON_NAME]"
type input "[PERSON_NAME]"
select select
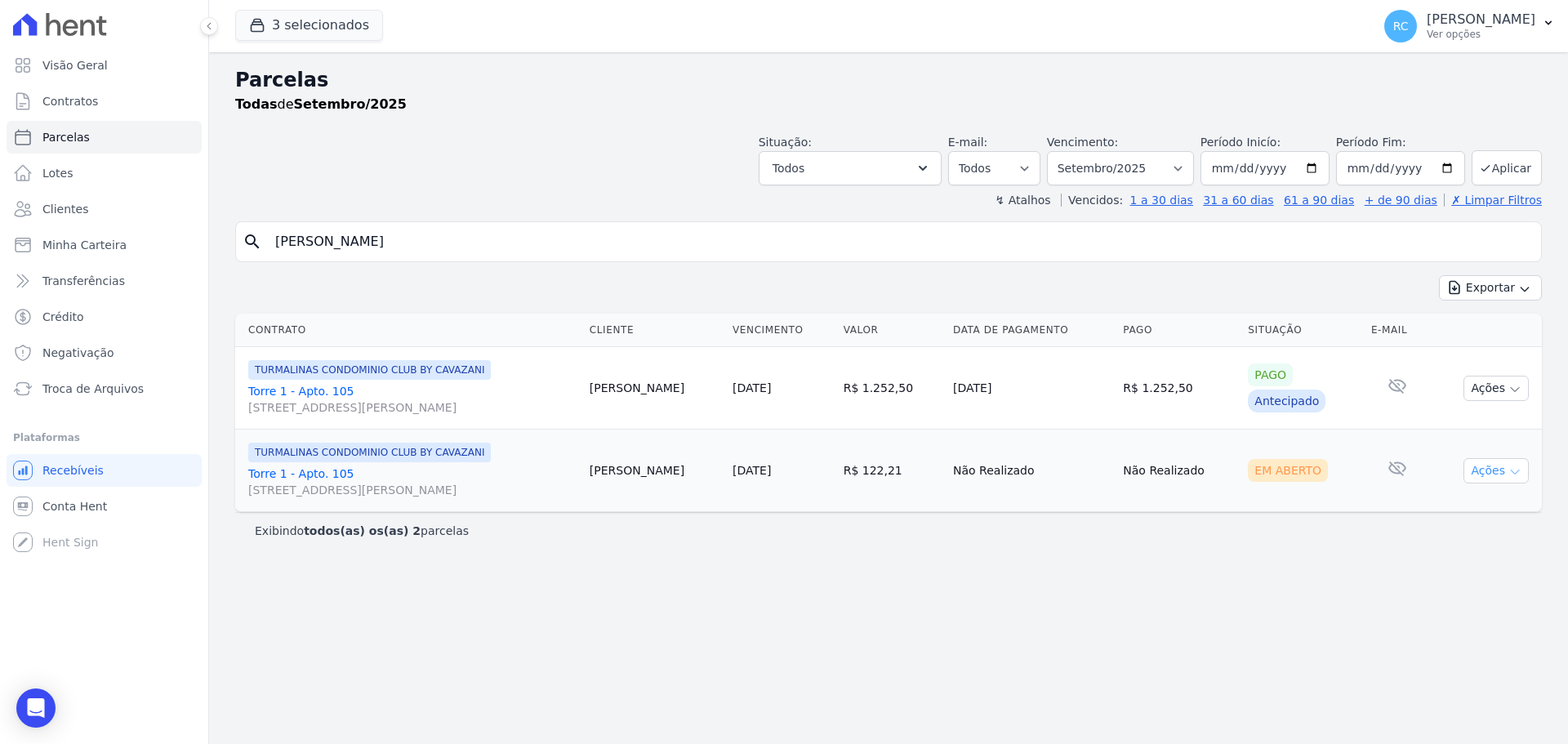
click at [1490, 467] on button "Ações" at bounding box center [1496, 470] width 65 height 25
click at [1456, 601] on link "Liquidação Manual" at bounding box center [1490, 598] width 157 height 30
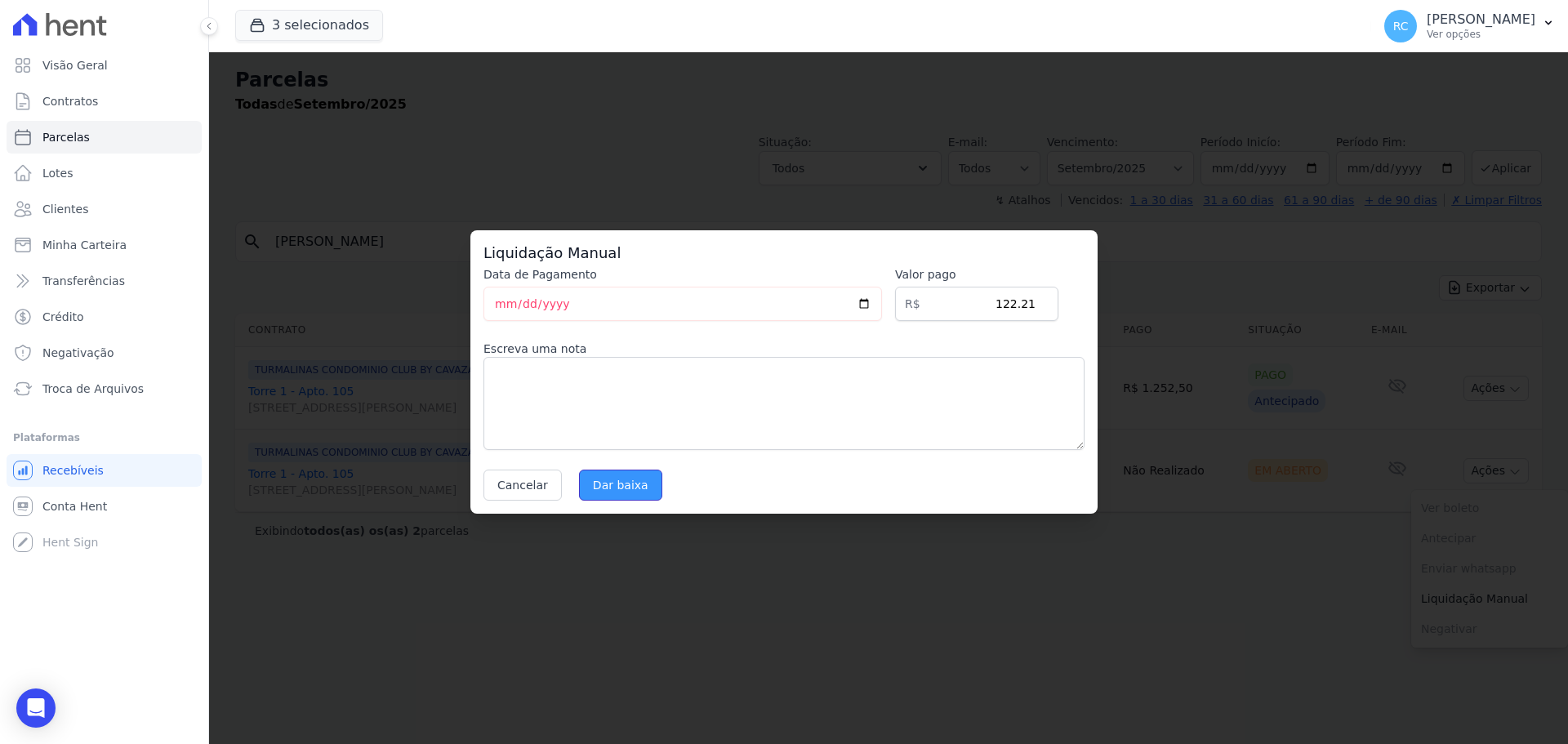
click at [608, 488] on input "Dar baixa" at bounding box center [620, 485] width 83 height 31
select select
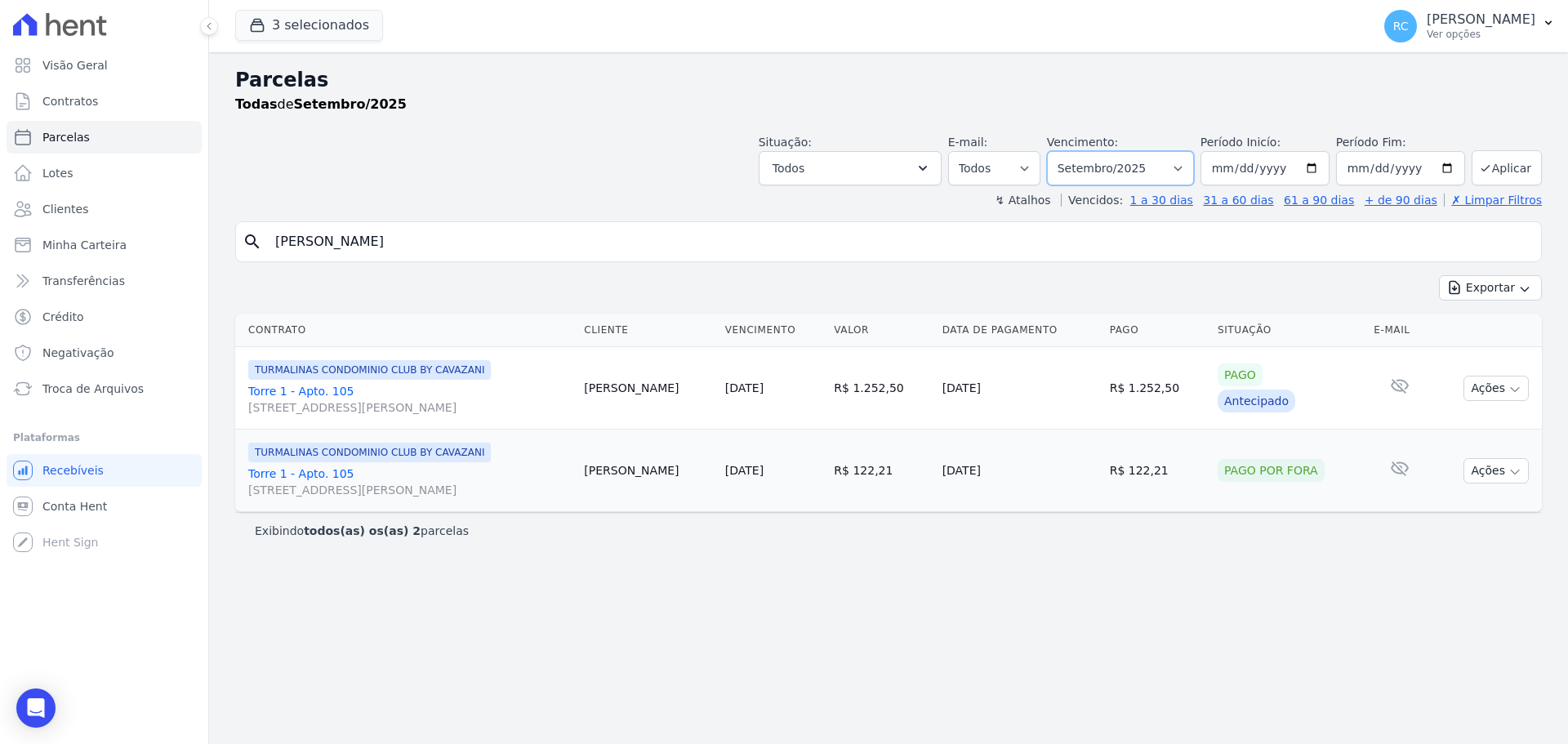
click at [1194, 159] on select "Filtrar por período ──────── Todos os meses Dezembro/2021 Janeiro/2022 Fevereir…" at bounding box center [1120, 168] width 147 height 34
select select "all"
click at [1070, 151] on select "Filtrar por período ──────── Todos os meses Dezembro/2021 Janeiro/2022 Fevereir…" at bounding box center [1120, 168] width 147 height 34
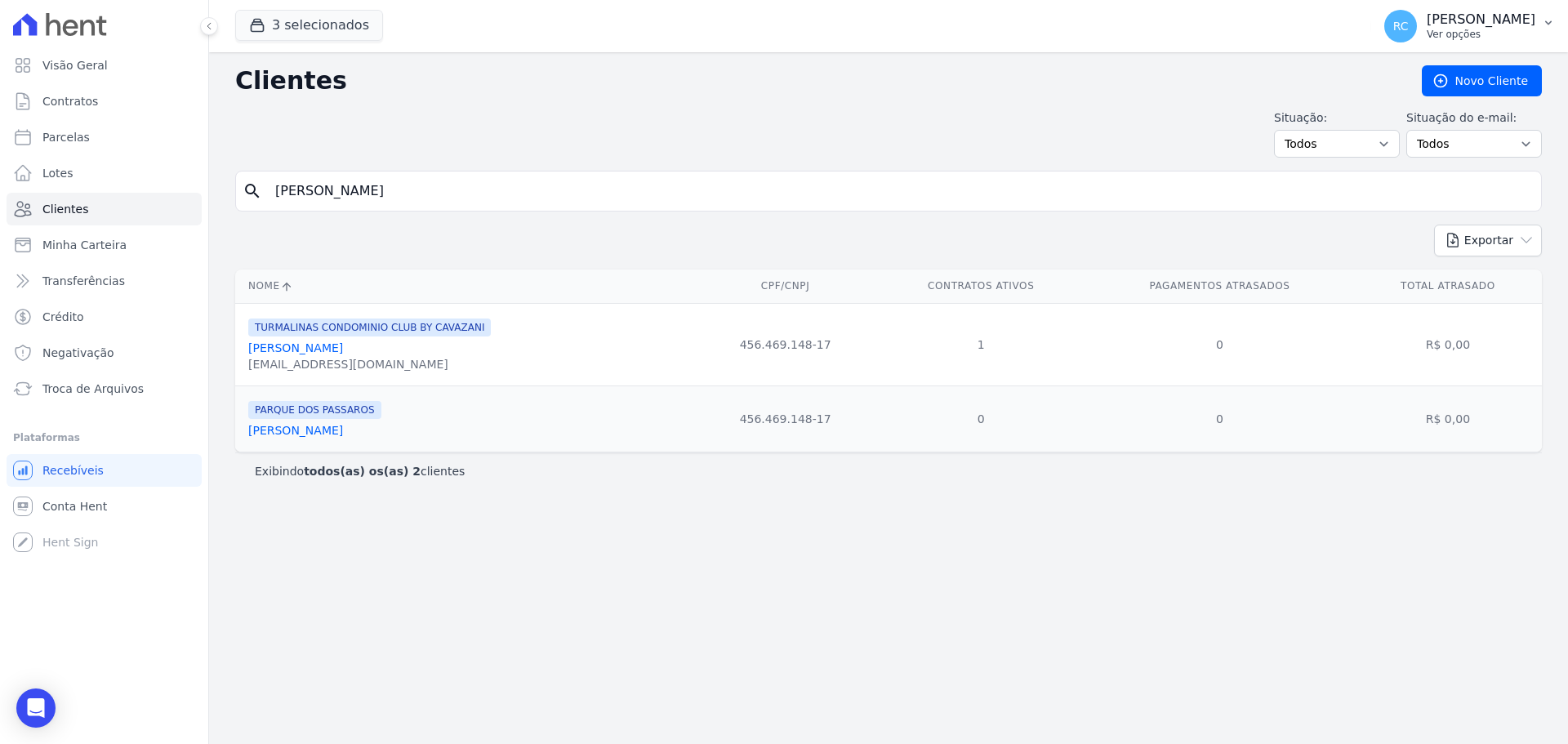
click at [1518, 18] on p "Raquel Costa de Almeida" at bounding box center [1481, 19] width 109 height 17
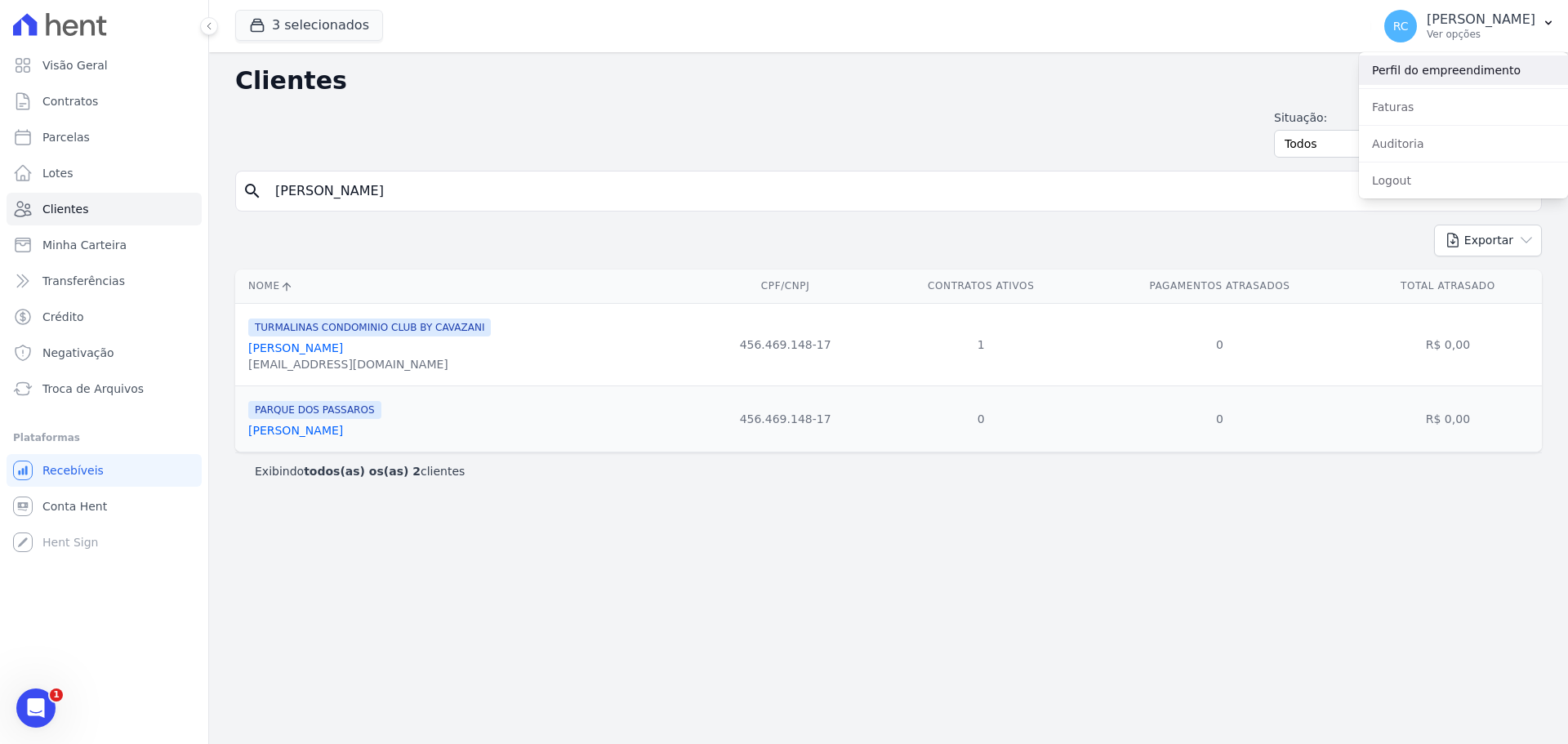
click at [1439, 80] on link "Perfil do empreendimento" at bounding box center [1463, 70] width 209 height 30
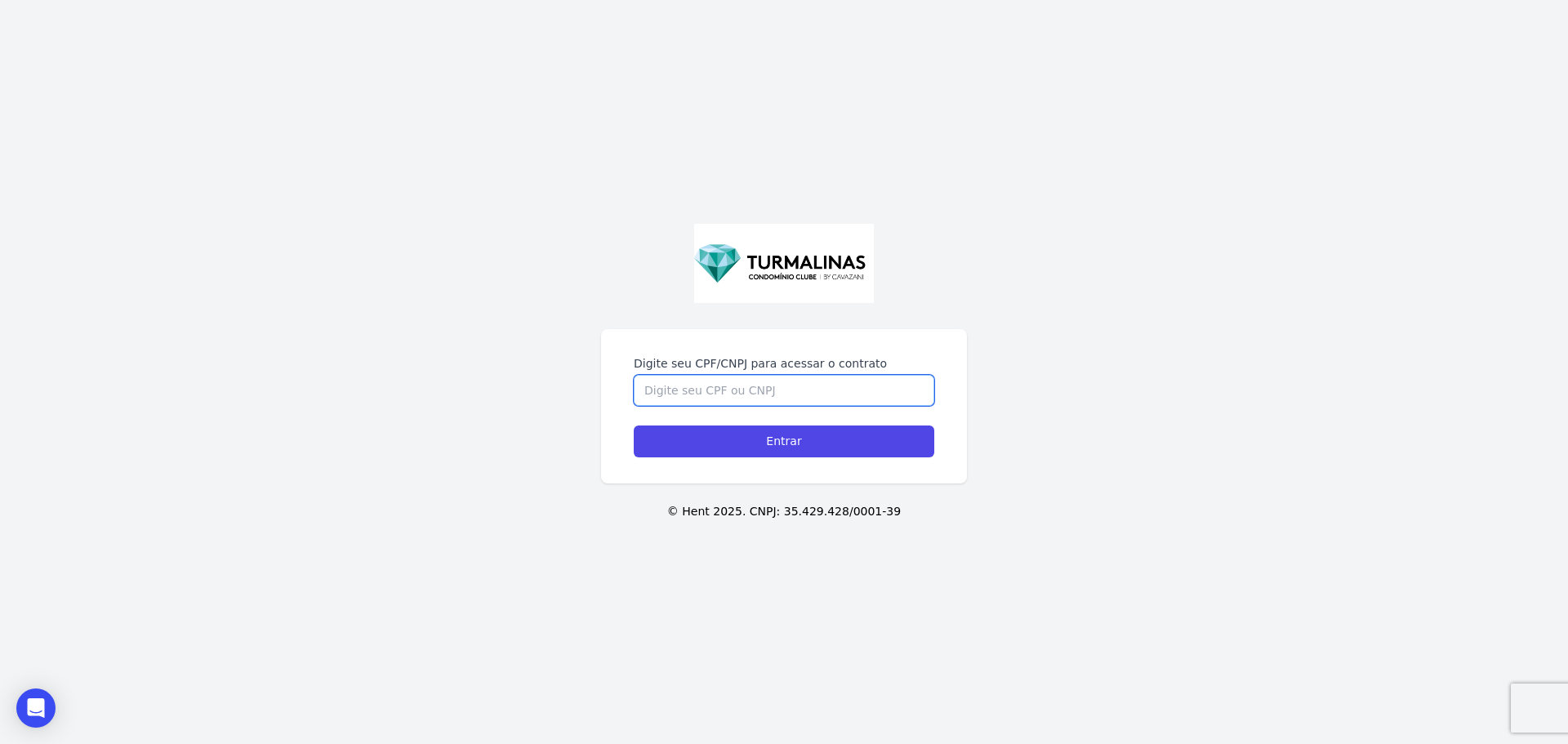
click at [720, 393] on input "Digite seu CPF/CNPJ para acessar o contrato" at bounding box center [784, 391] width 301 height 31
paste input "[URL][DOMAIN_NAME]"
type input "[URL][DOMAIN_NAME]"
paste input "456.469.148-17"
type input "456.469.148-17"
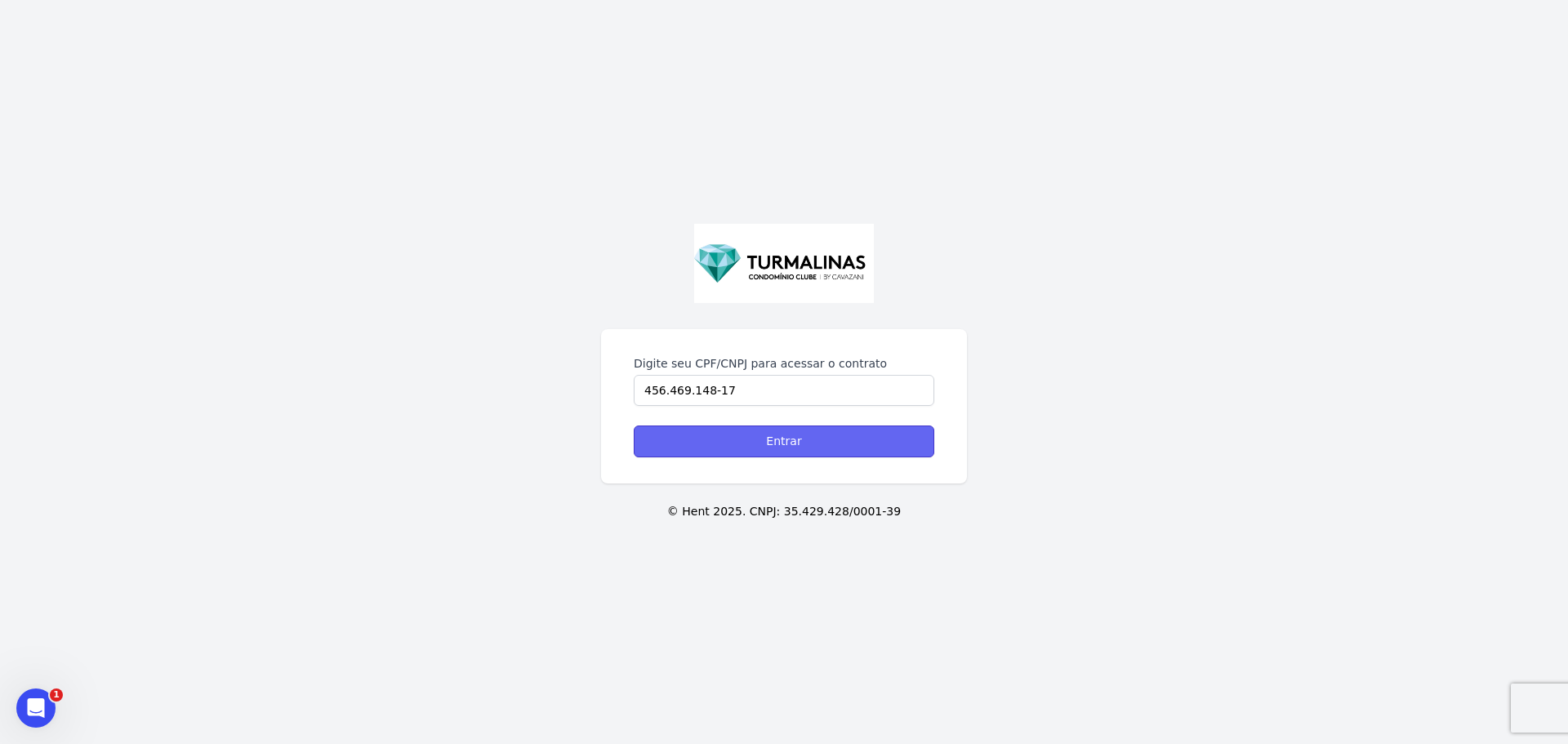
click at [805, 441] on input "Entrar" at bounding box center [784, 442] width 301 height 32
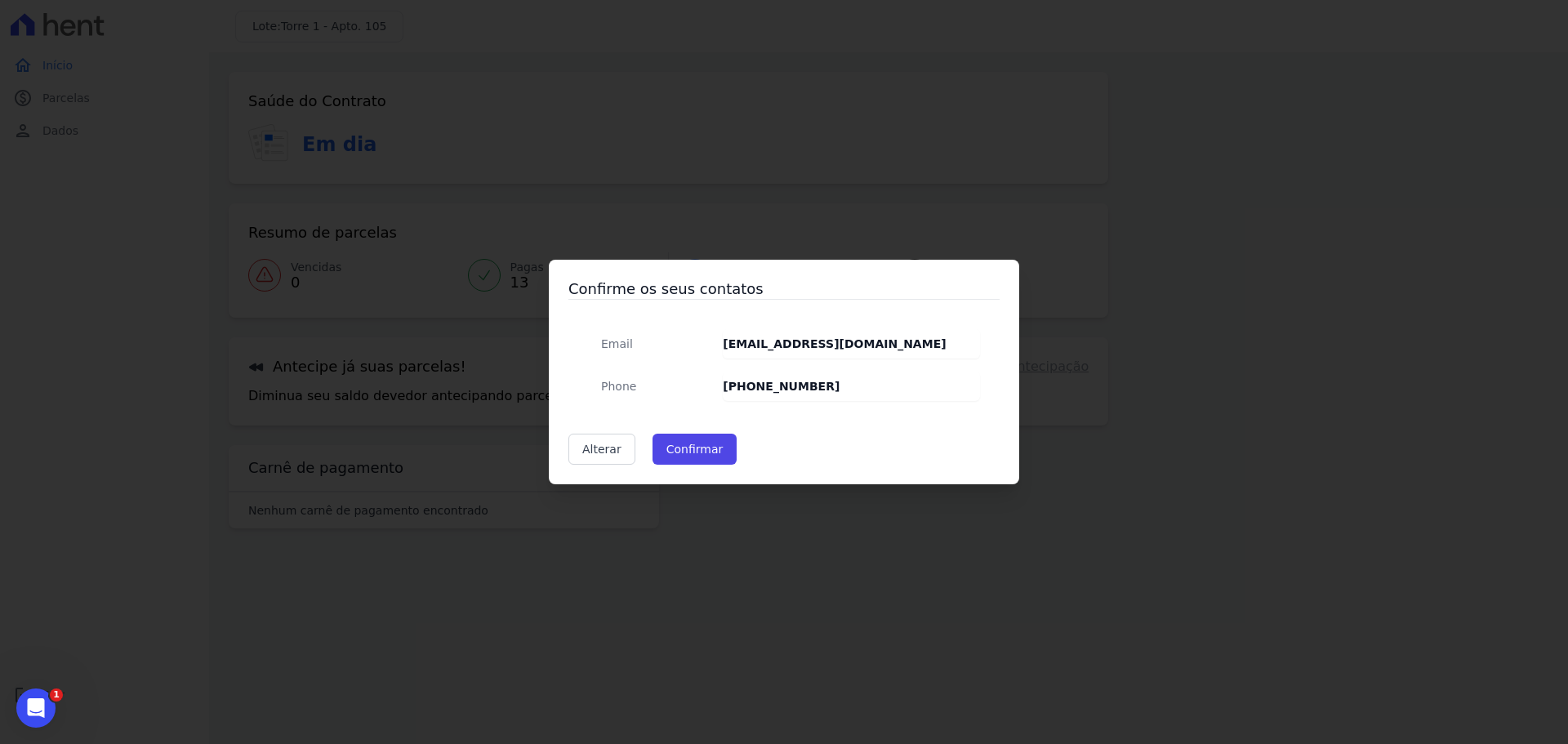
click at [1273, 258] on div "Confirme os seus contatos Email [EMAIL_ADDRESS][DOMAIN_NAME] Phone [PHONE_NUMBE…" at bounding box center [784, 372] width 1568 height 744
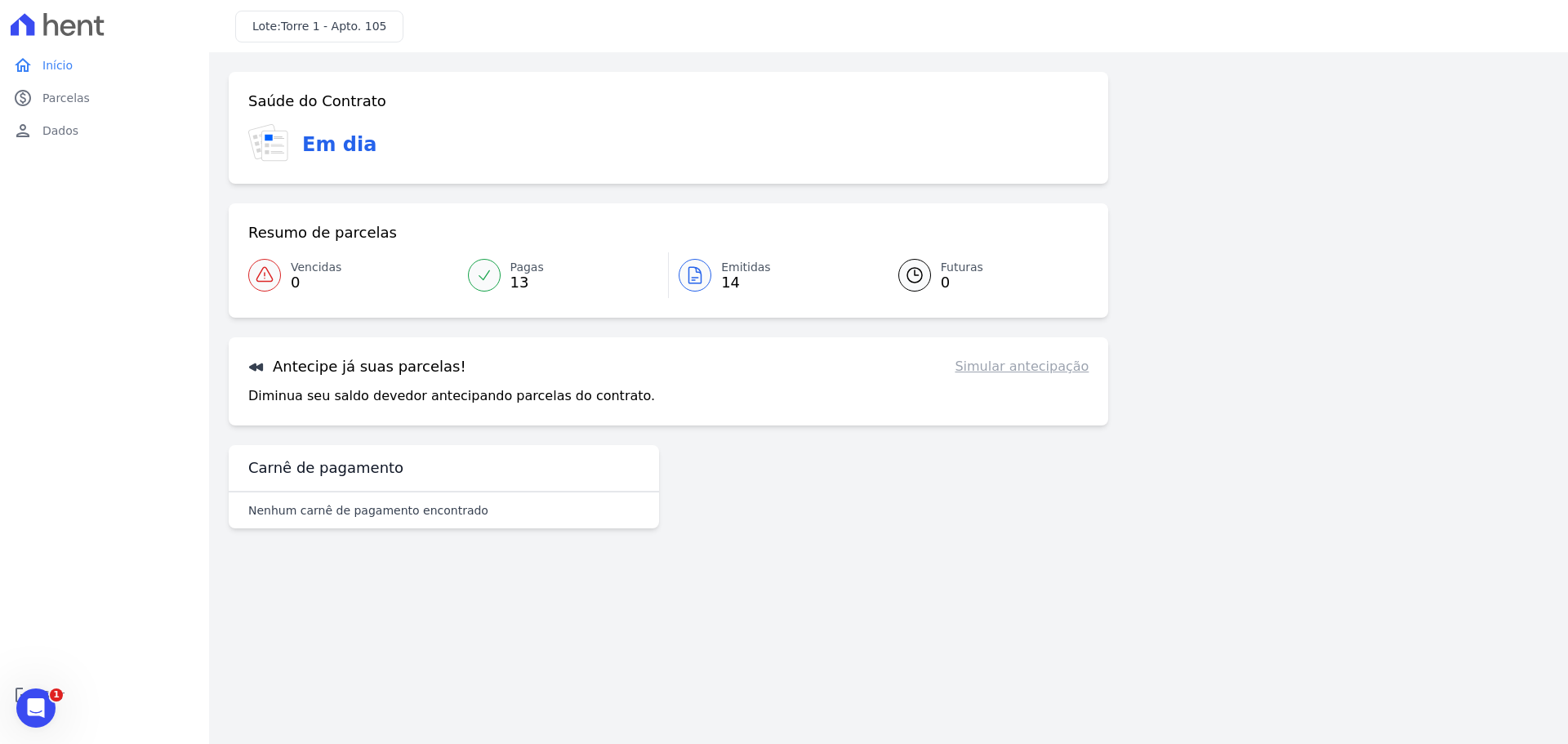
click at [750, 274] on span "Emitidas" at bounding box center [746, 267] width 50 height 18
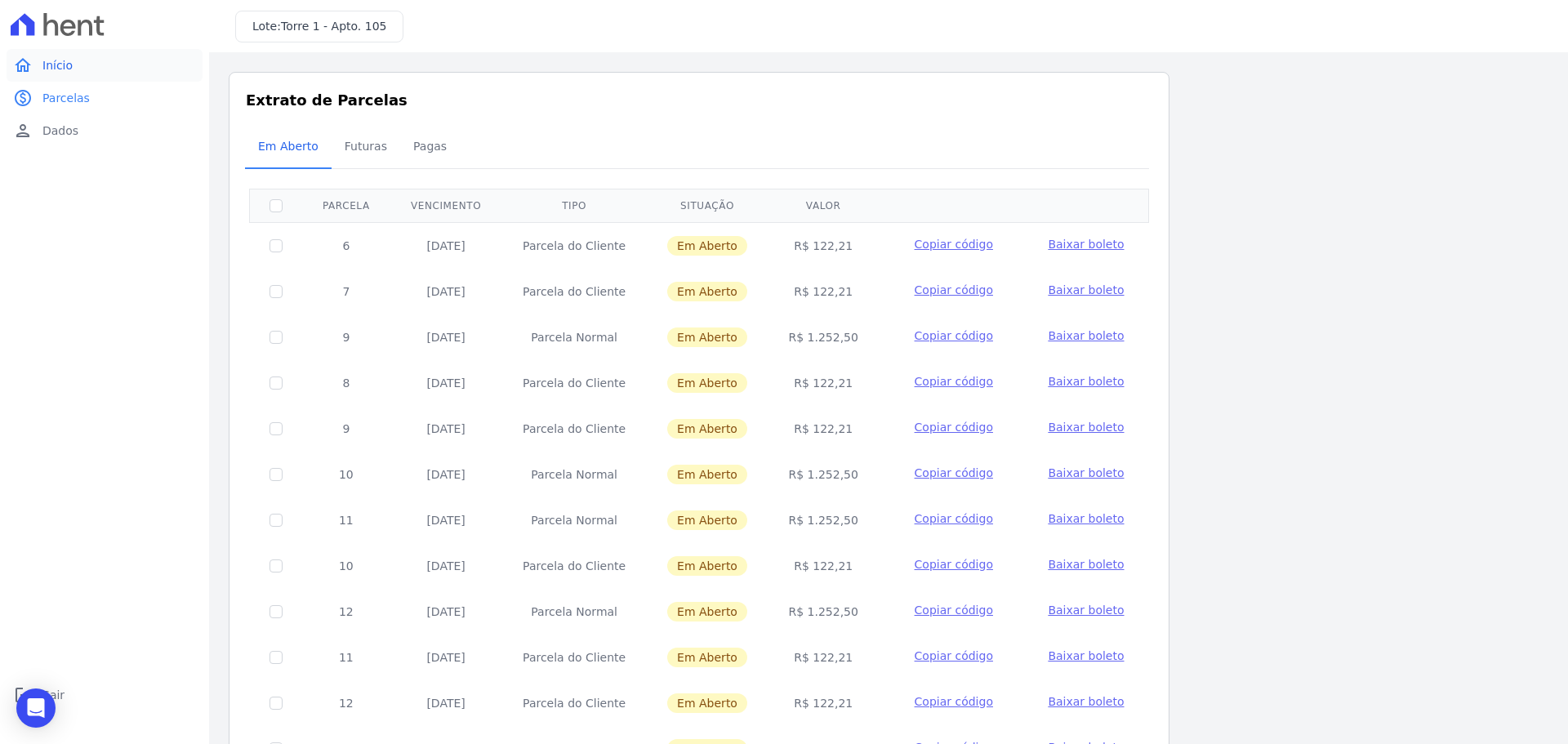
click at [79, 77] on link "home Início" at bounding box center [104, 65] width 196 height 32
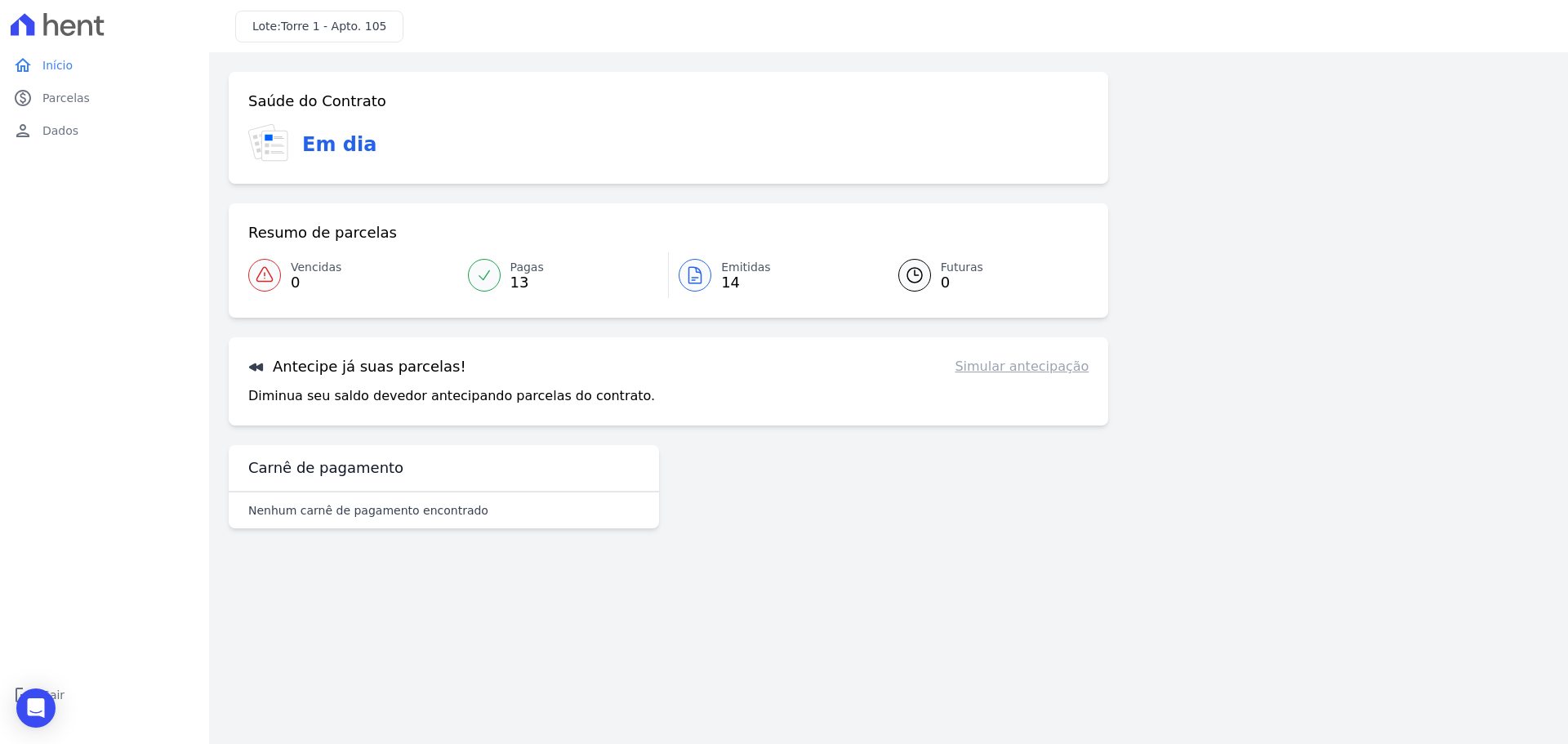
click at [1018, 361] on link "Simular antecipação" at bounding box center [1021, 366] width 134 height 19
drag, startPoint x: 291, startPoint y: 407, endPoint x: 345, endPoint y: 395, distance: 55.3
click at [294, 406] on div "Antecipe já suas parcelas! Simular antecipação Diminua seu saldo devedor anteci…" at bounding box center [668, 382] width 879 height 89
drag, startPoint x: 363, startPoint y: 390, endPoint x: 397, endPoint y: 390, distance: 34.0
click at [380, 390] on p "Diminua seu saldo devedor antecipando parcelas do contrato." at bounding box center [451, 396] width 407 height 19
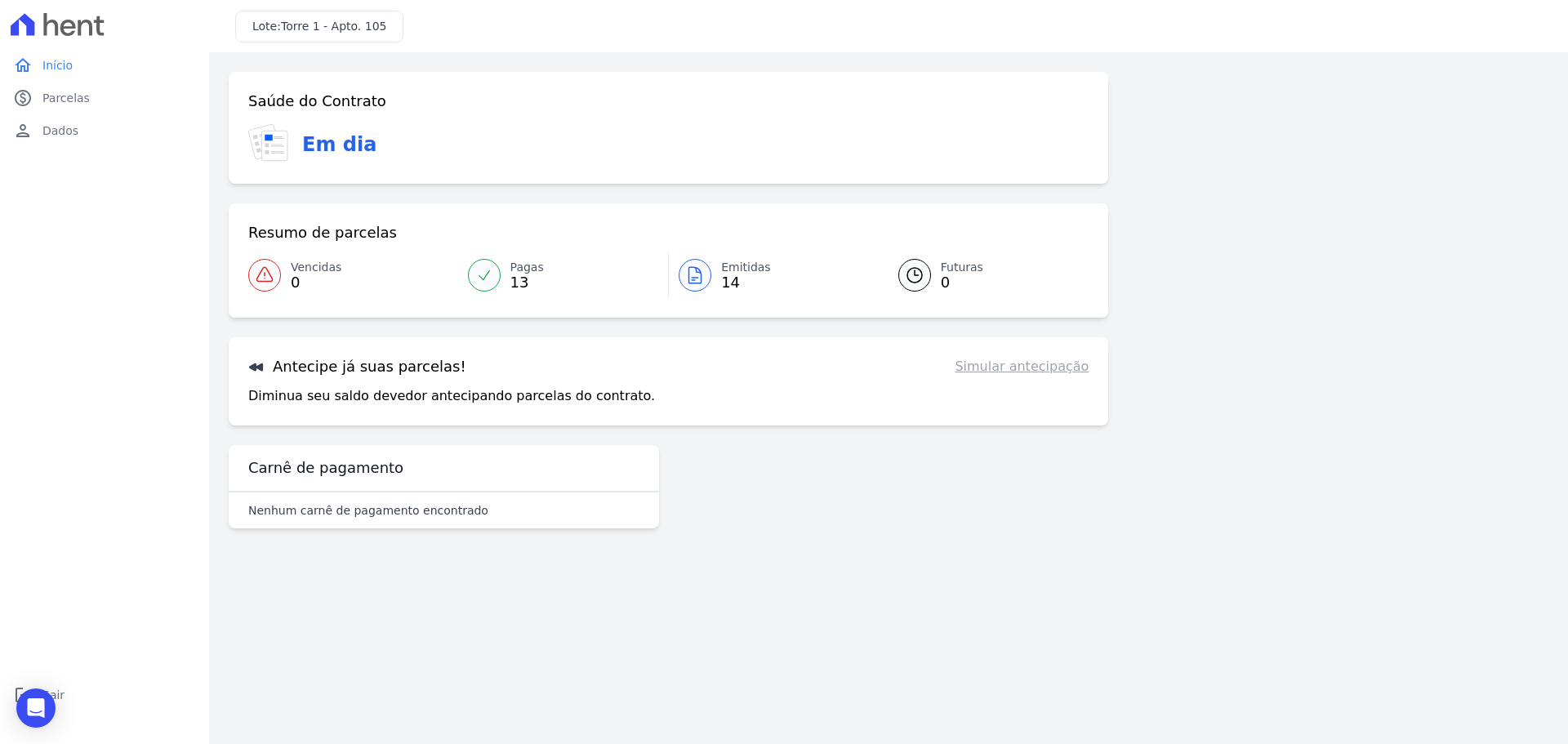
click at [289, 124] on div "Saúde do Contrato Em dia" at bounding box center [668, 127] width 879 height 112
click at [99, 90] on link "paid Parcelas" at bounding box center [104, 98] width 196 height 32
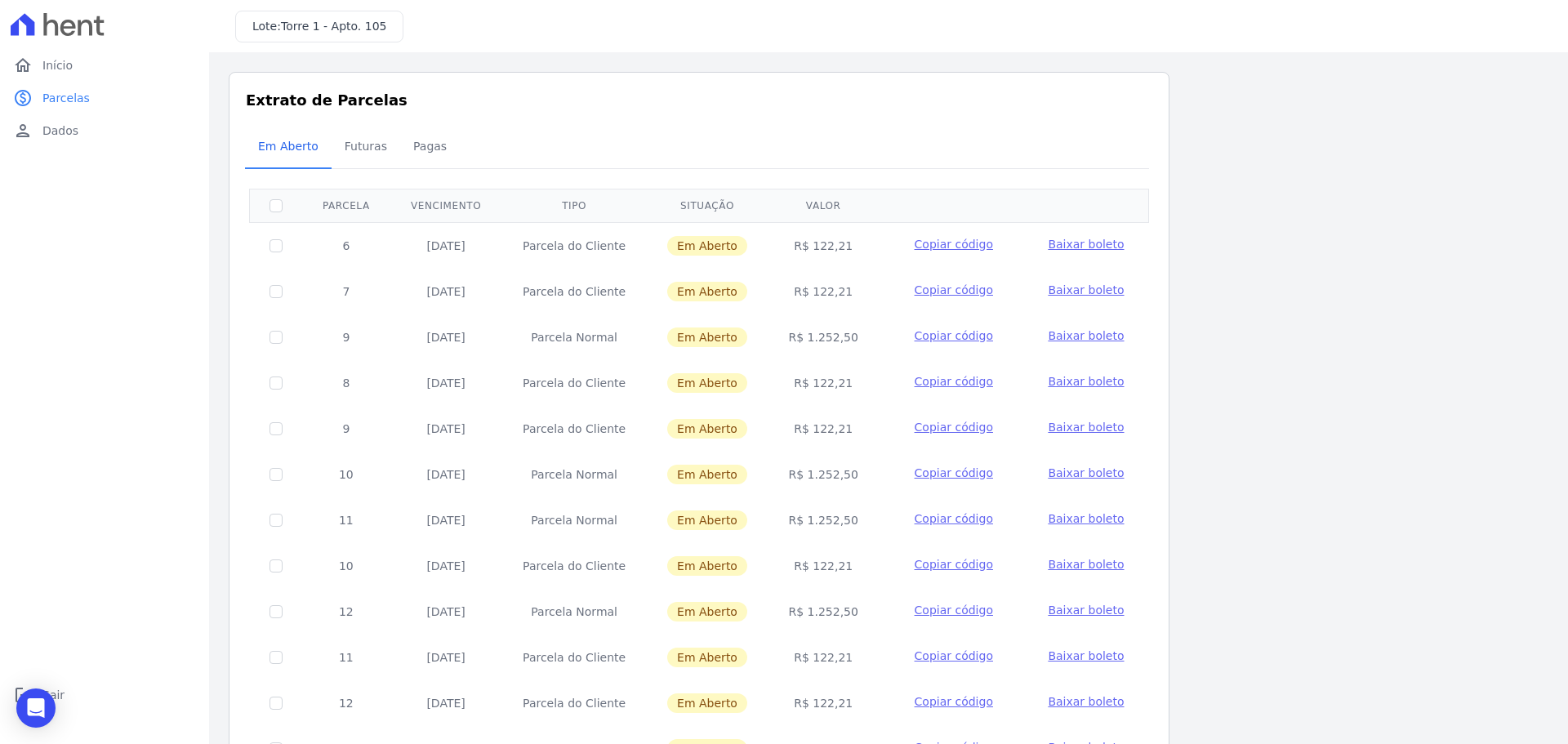
drag, startPoint x: 271, startPoint y: 254, endPoint x: 281, endPoint y: 245, distance: 13.5
click at [276, 251] on td at bounding box center [277, 245] width 53 height 46
click at [281, 245] on input "checkbox" at bounding box center [276, 246] width 13 height 13
checkbox input "true"
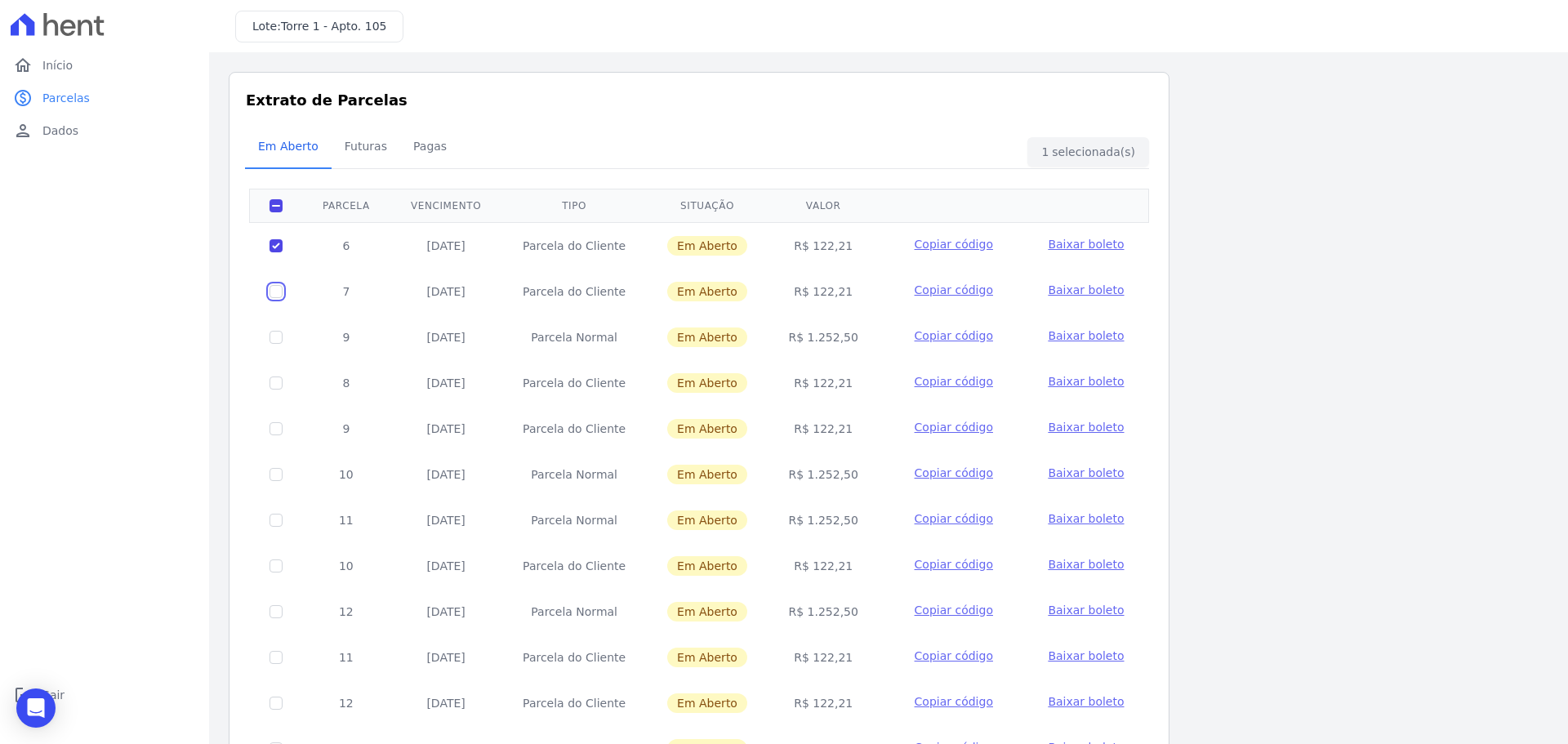
click at [275, 287] on input "checkbox" at bounding box center [276, 291] width 13 height 13
checkbox input "true"
click at [419, 146] on span "Pagas" at bounding box center [430, 146] width 53 height 32
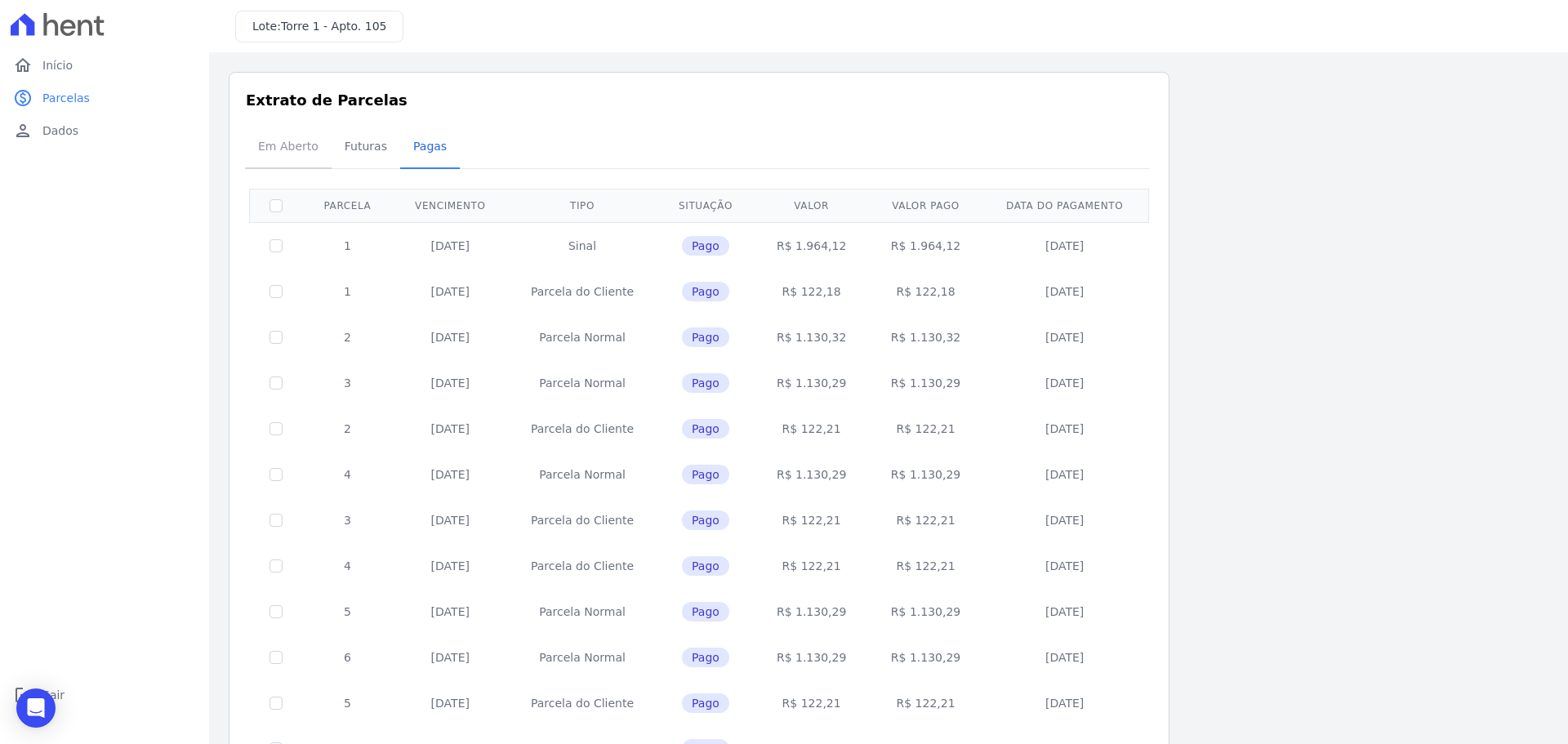
click at [304, 141] on span "Em Aberto" at bounding box center [288, 146] width 80 height 32
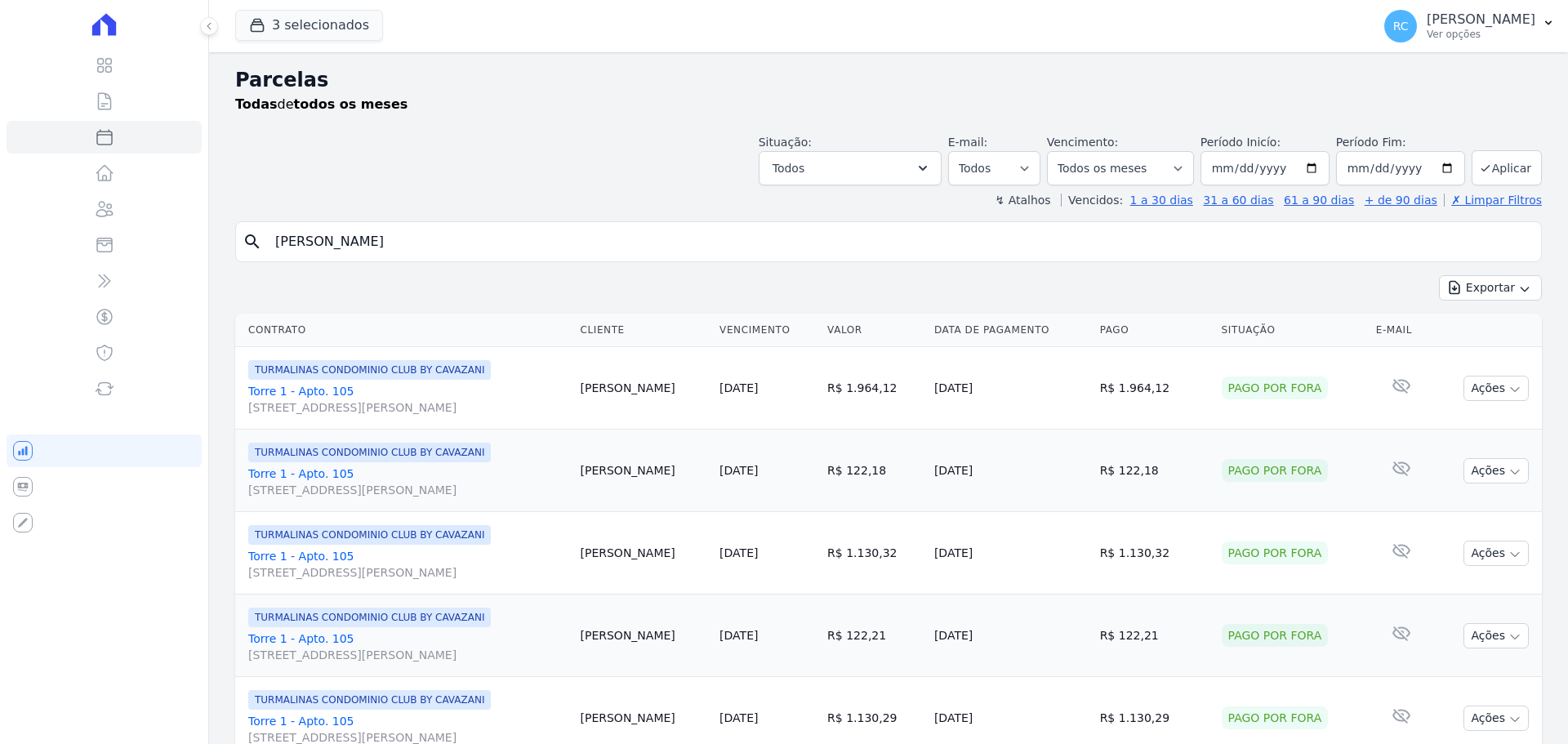
select select
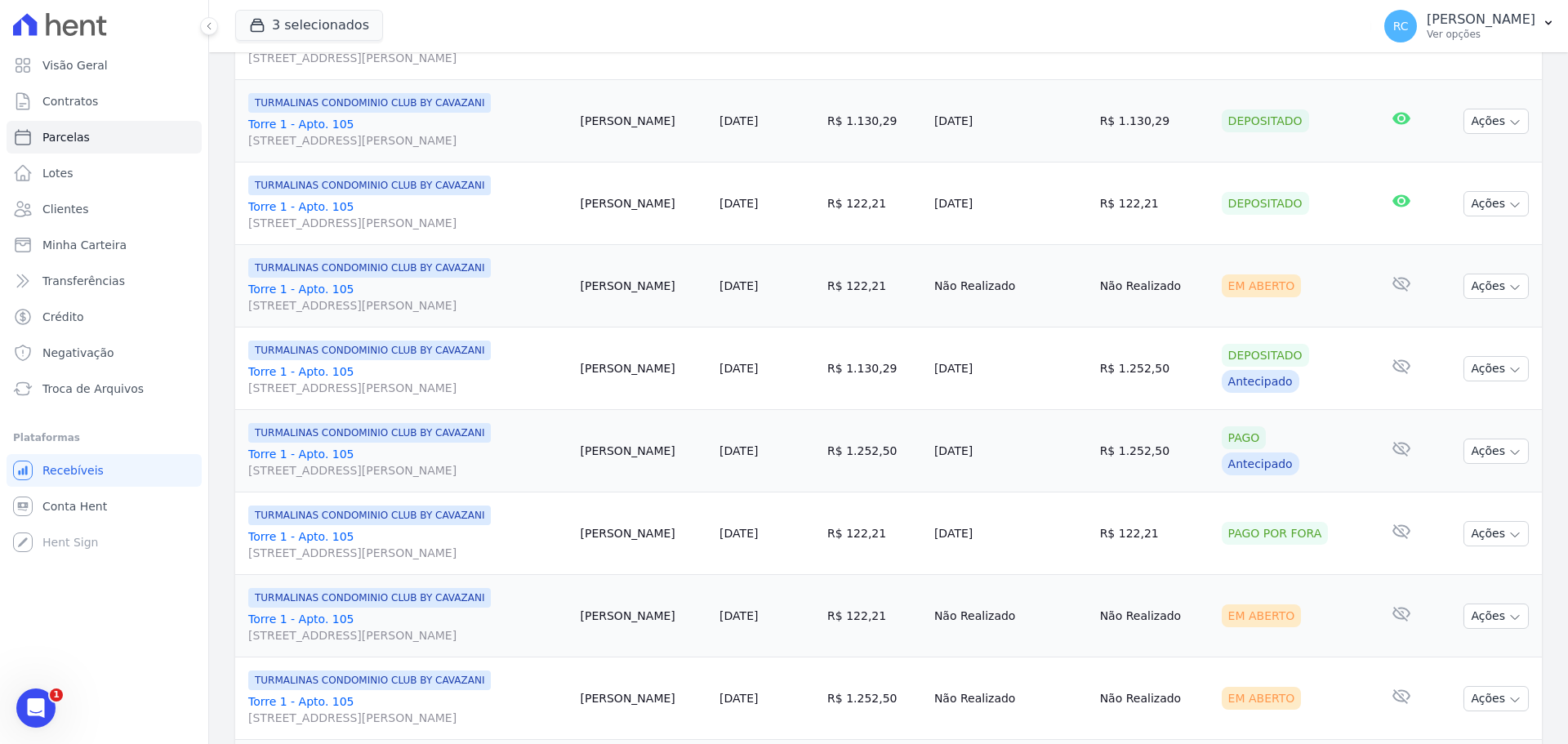
scroll to position [980, 0]
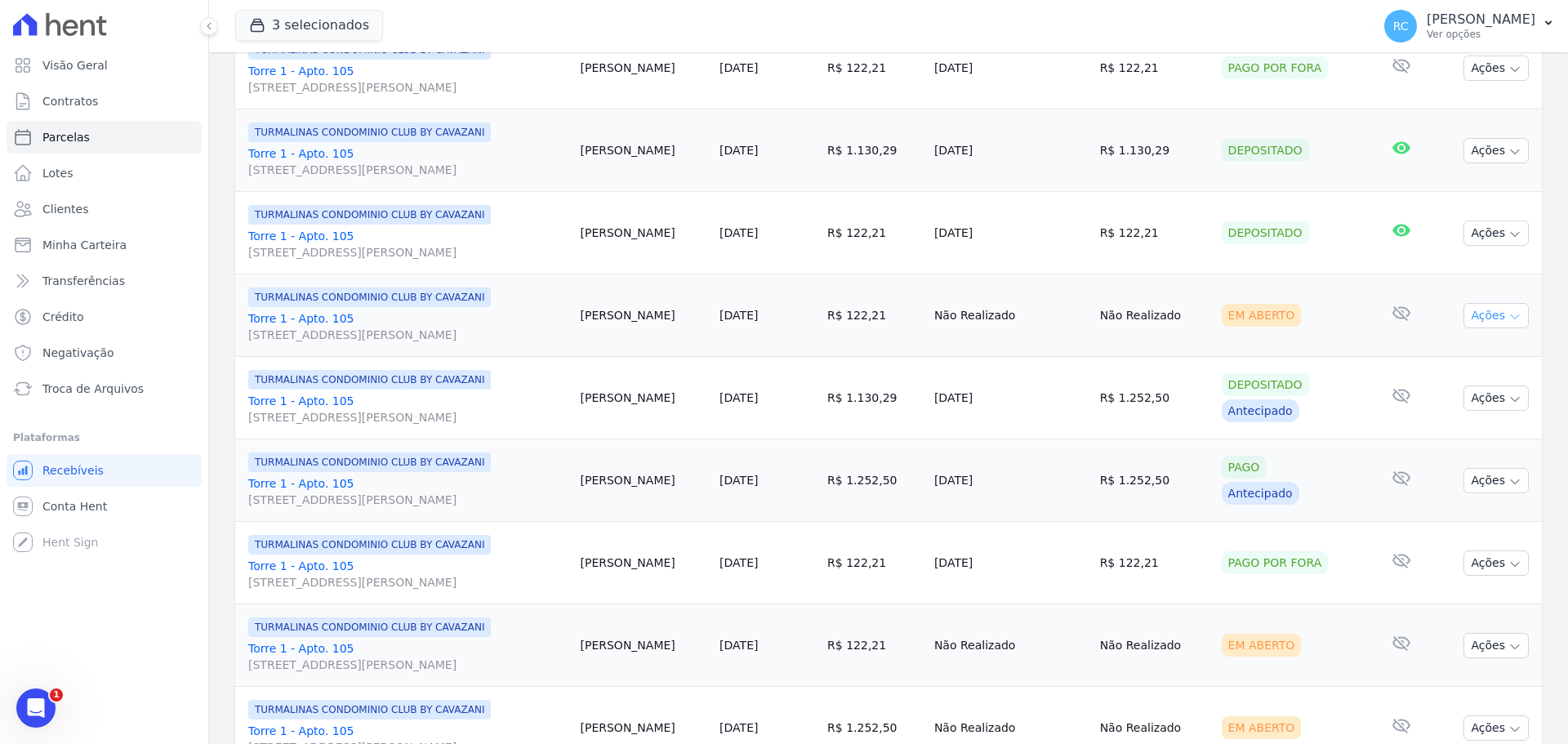
click at [1471, 308] on button "Ações" at bounding box center [1496, 315] width 65 height 25
click at [1457, 443] on link "Liquidação Manual" at bounding box center [1490, 443] width 157 height 30
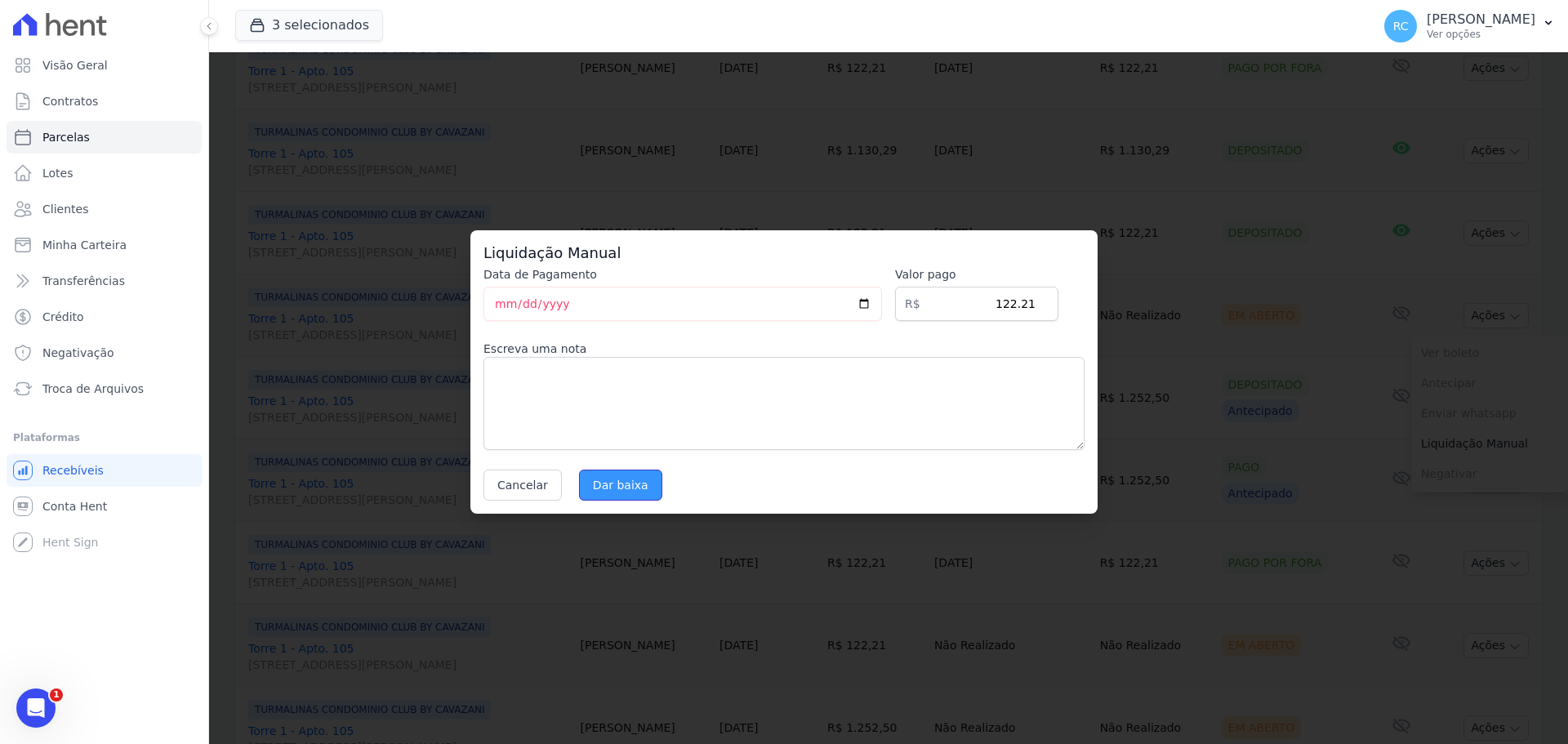
click at [612, 483] on input "Dar baixa" at bounding box center [620, 485] width 83 height 31
select select
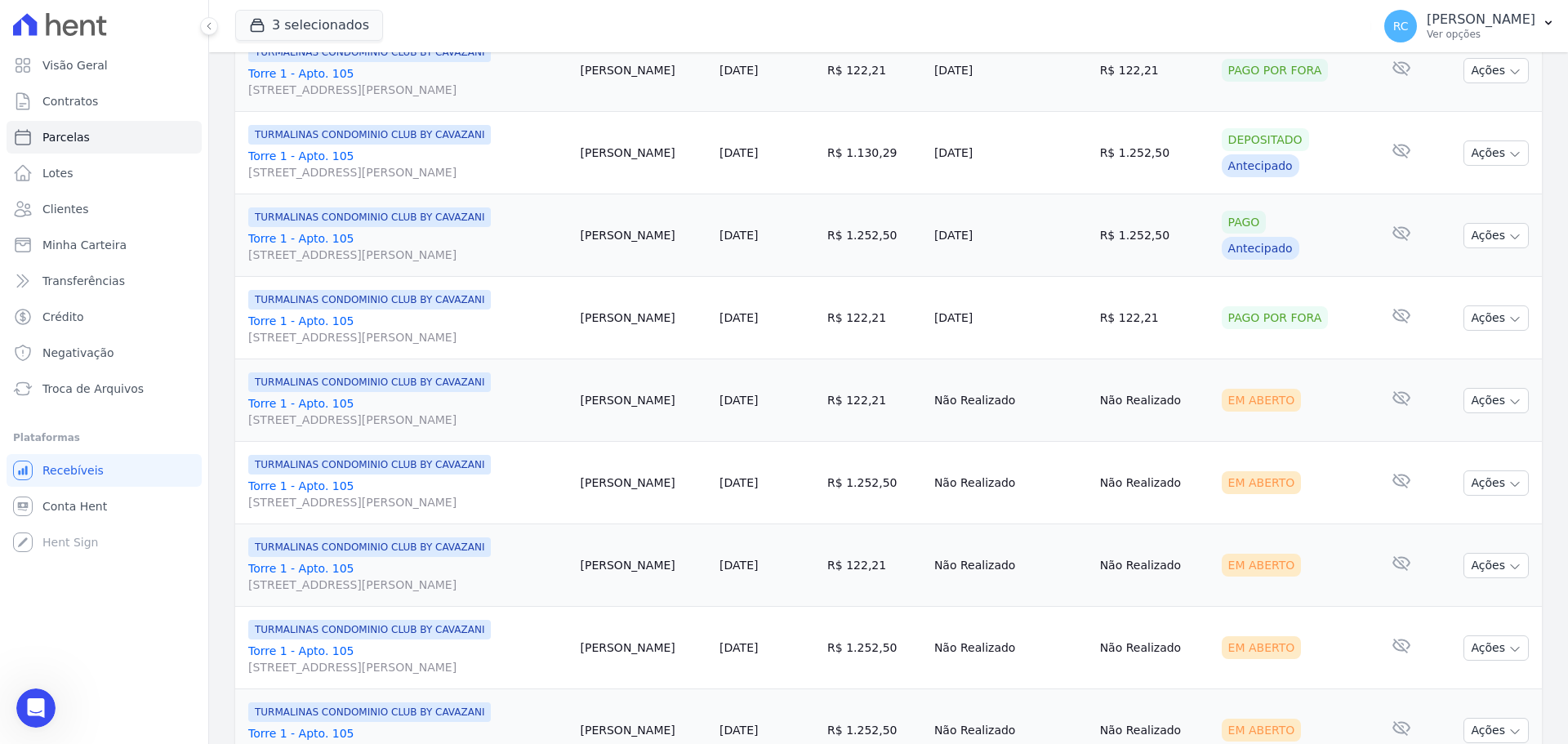
drag, startPoint x: 4, startPoint y: 703, endPoint x: 15, endPoint y: 702, distance: 11.0
click at [15, 702] on div "Visão Geral Contratos Parcelas Lotes Clientes Minha Carteira Transferências Cré…" at bounding box center [104, 372] width 208 height 744
click at [43, 702] on icon "Abrir mensagem da Intercom" at bounding box center [33, 705] width 27 height 27
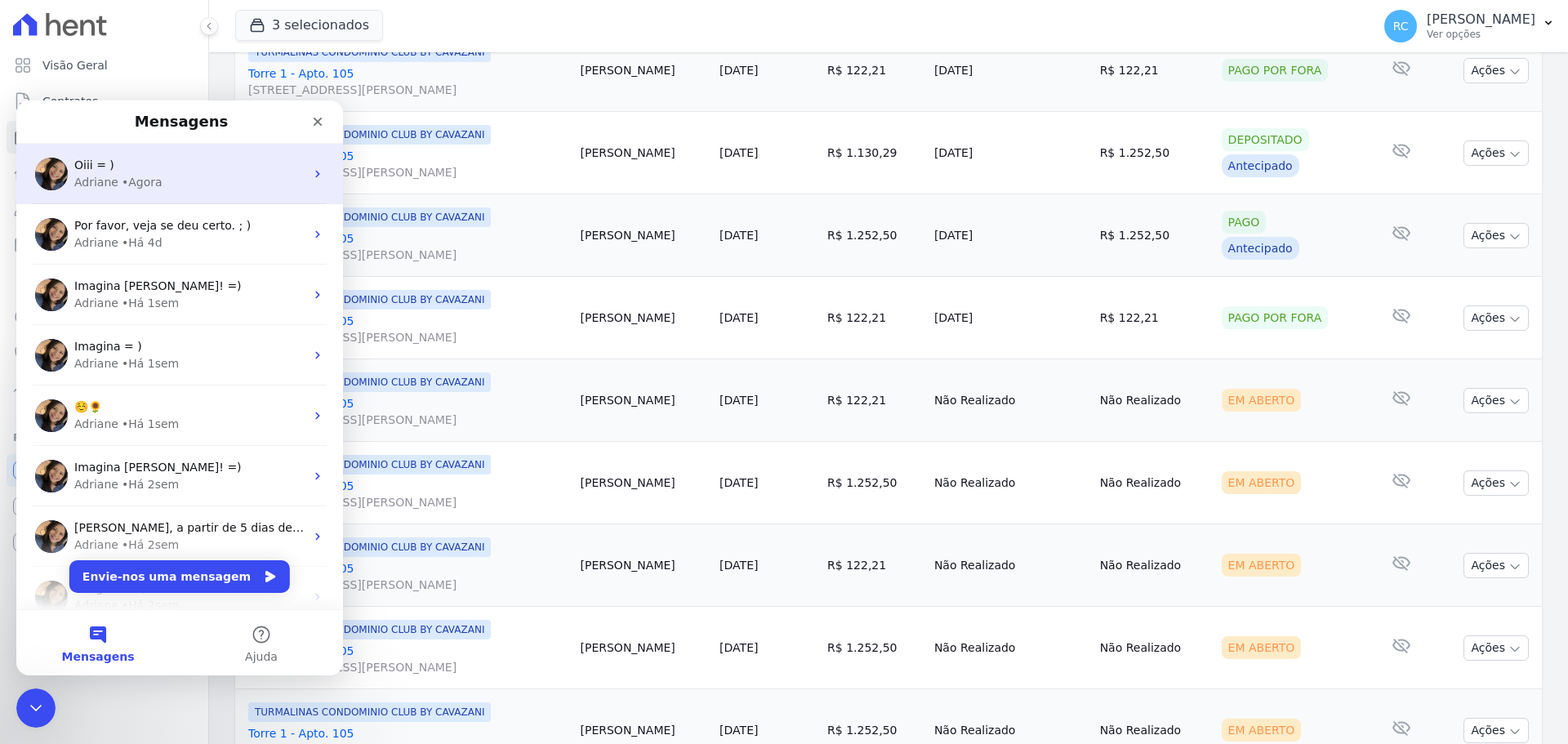
click at [185, 176] on div "Adriane • Agora" at bounding box center [190, 183] width 230 height 18
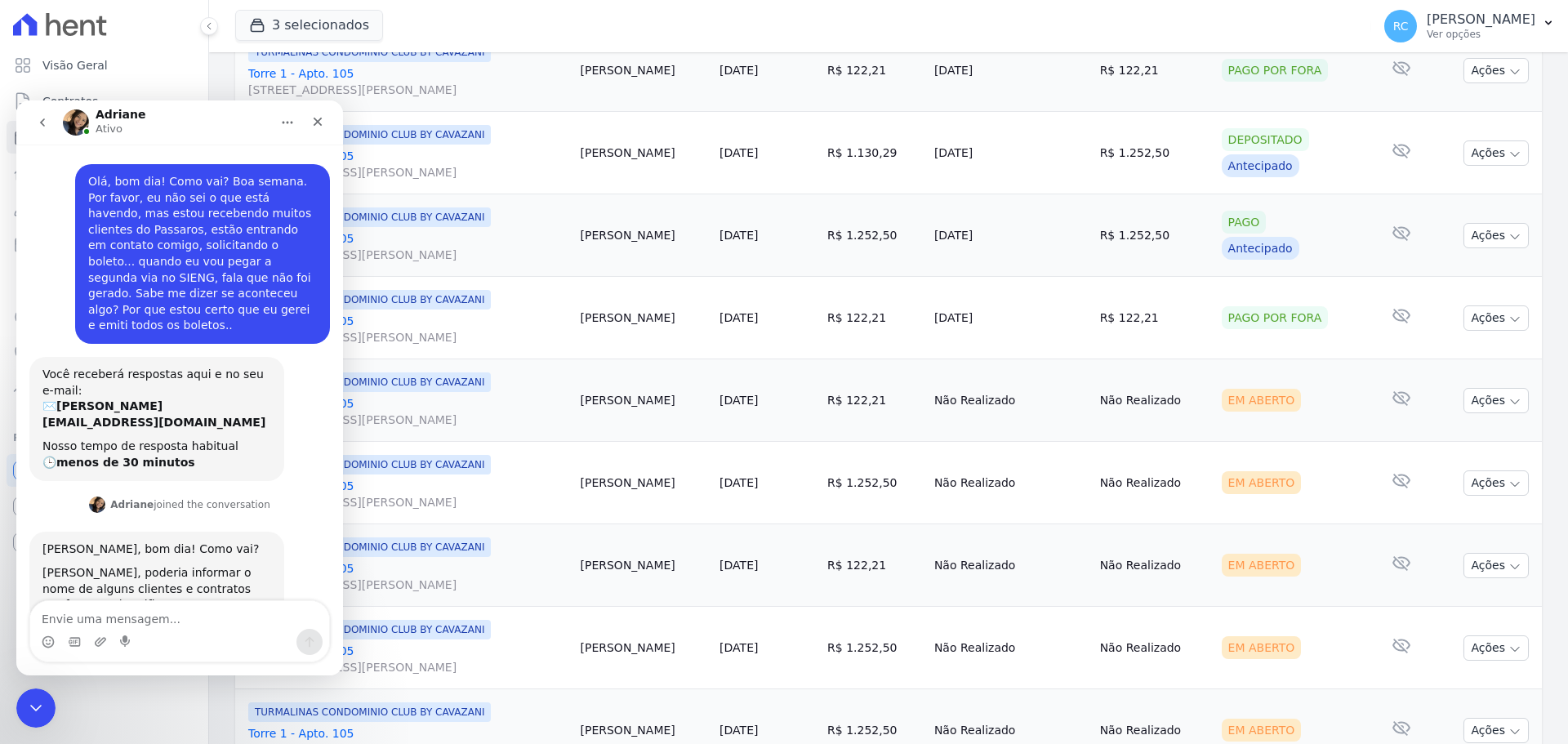
scroll to position [3, 0]
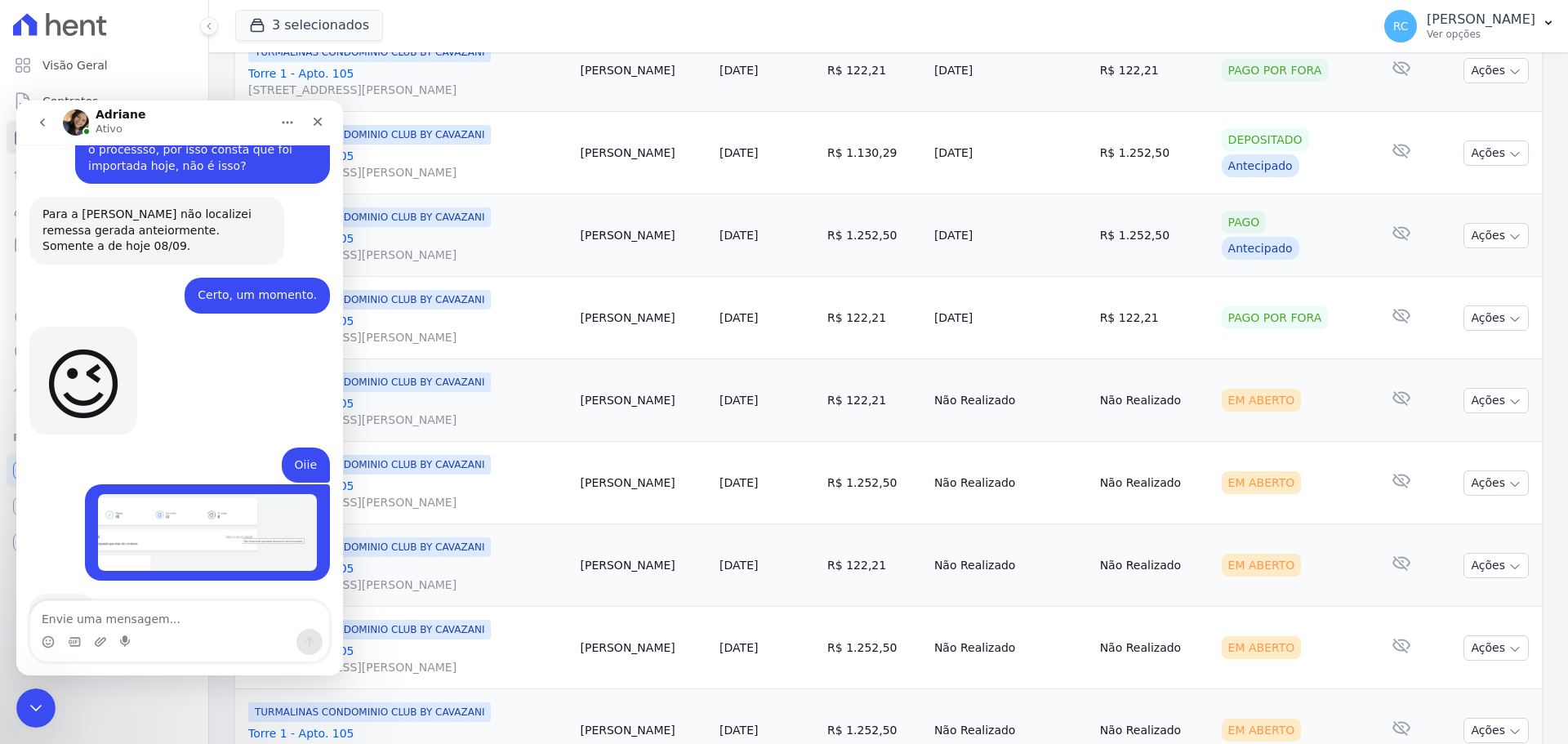
click at [183, 611] on textarea "Envie uma mensagem..." at bounding box center [180, 615] width 299 height 28
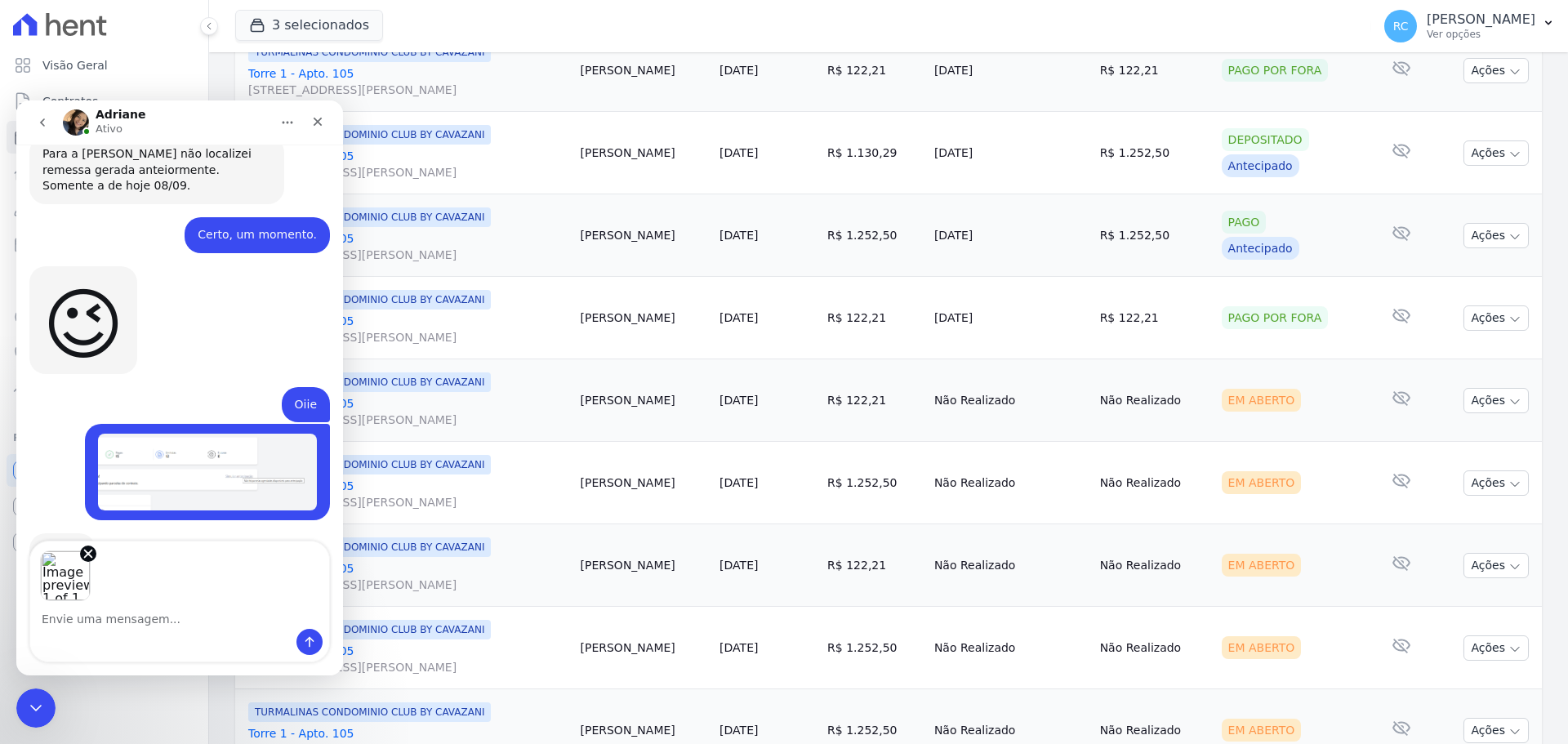
scroll to position [2918, 0]
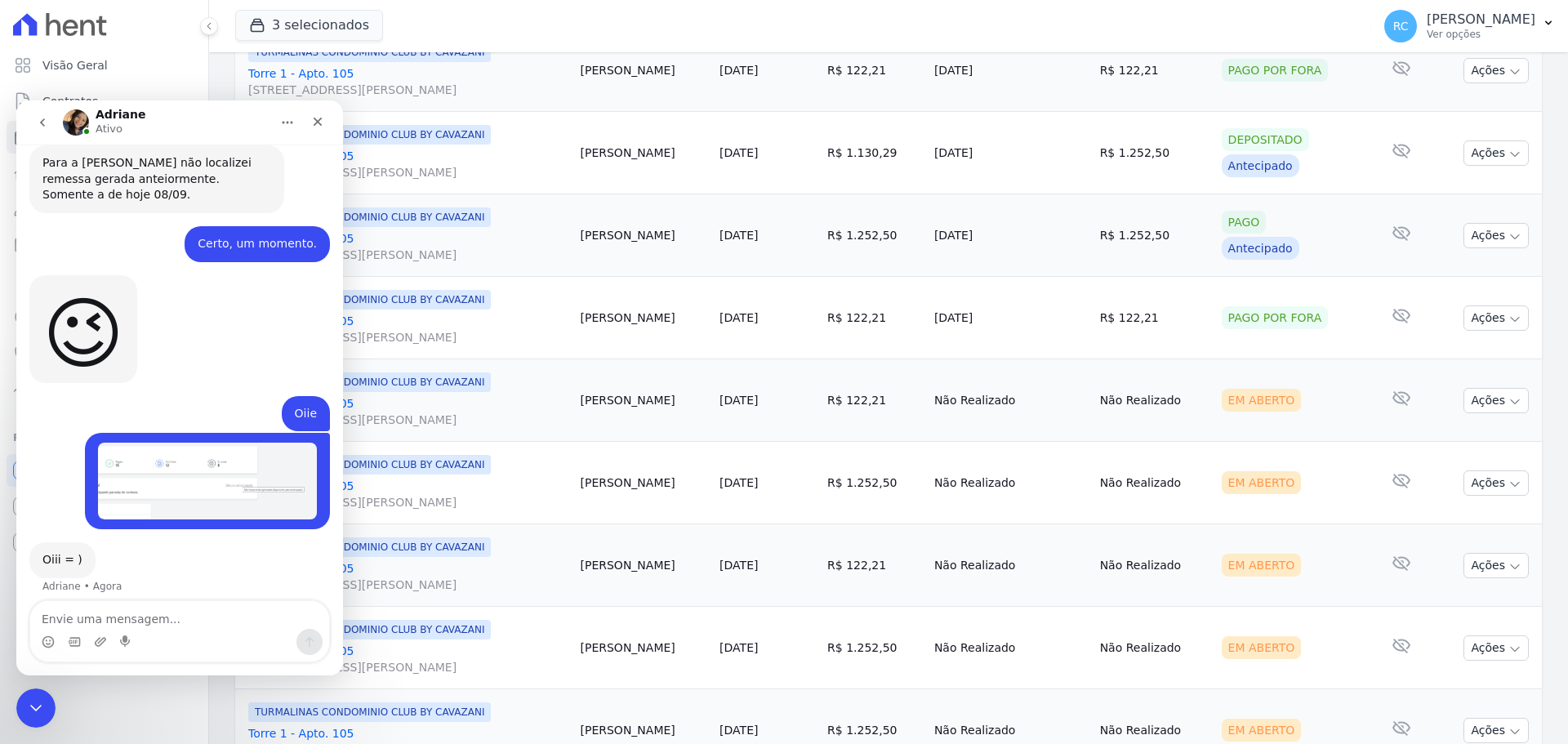
click at [281, 443] on img "Raquel diz…" at bounding box center [206, 480] width 218 height 77
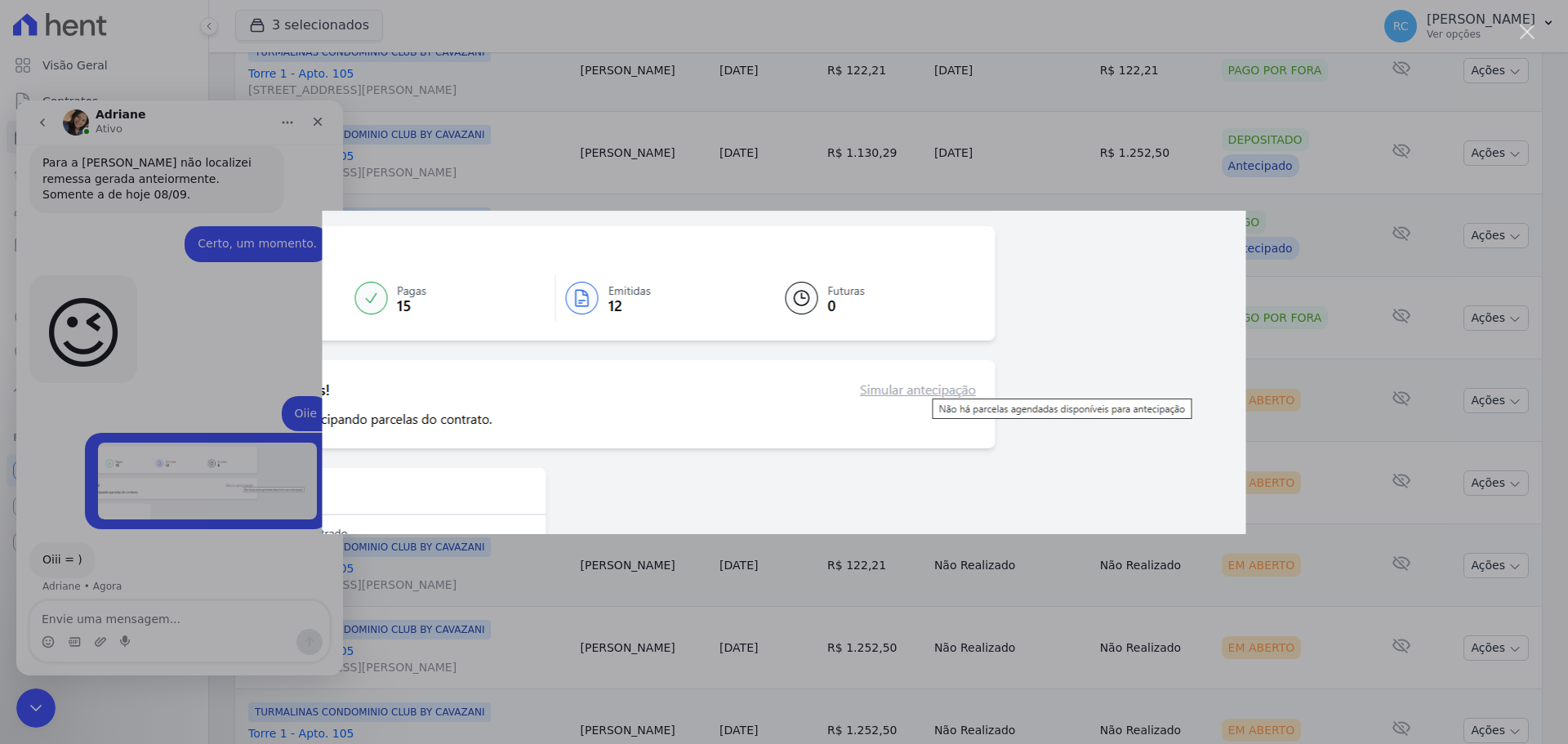
scroll to position [2855, 0]
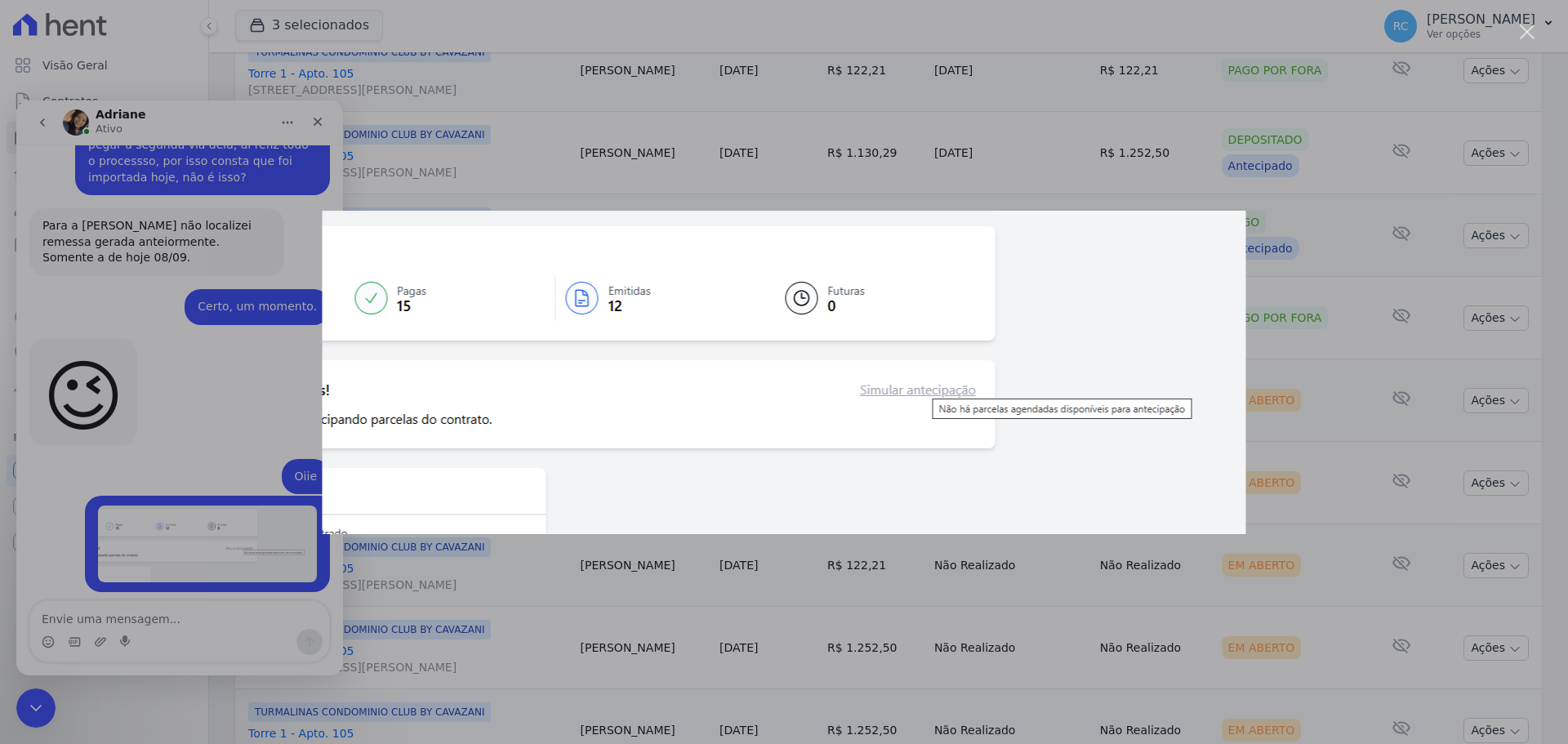
click at [140, 590] on div "Messenger da Intercom" at bounding box center [784, 372] width 1568 height 744
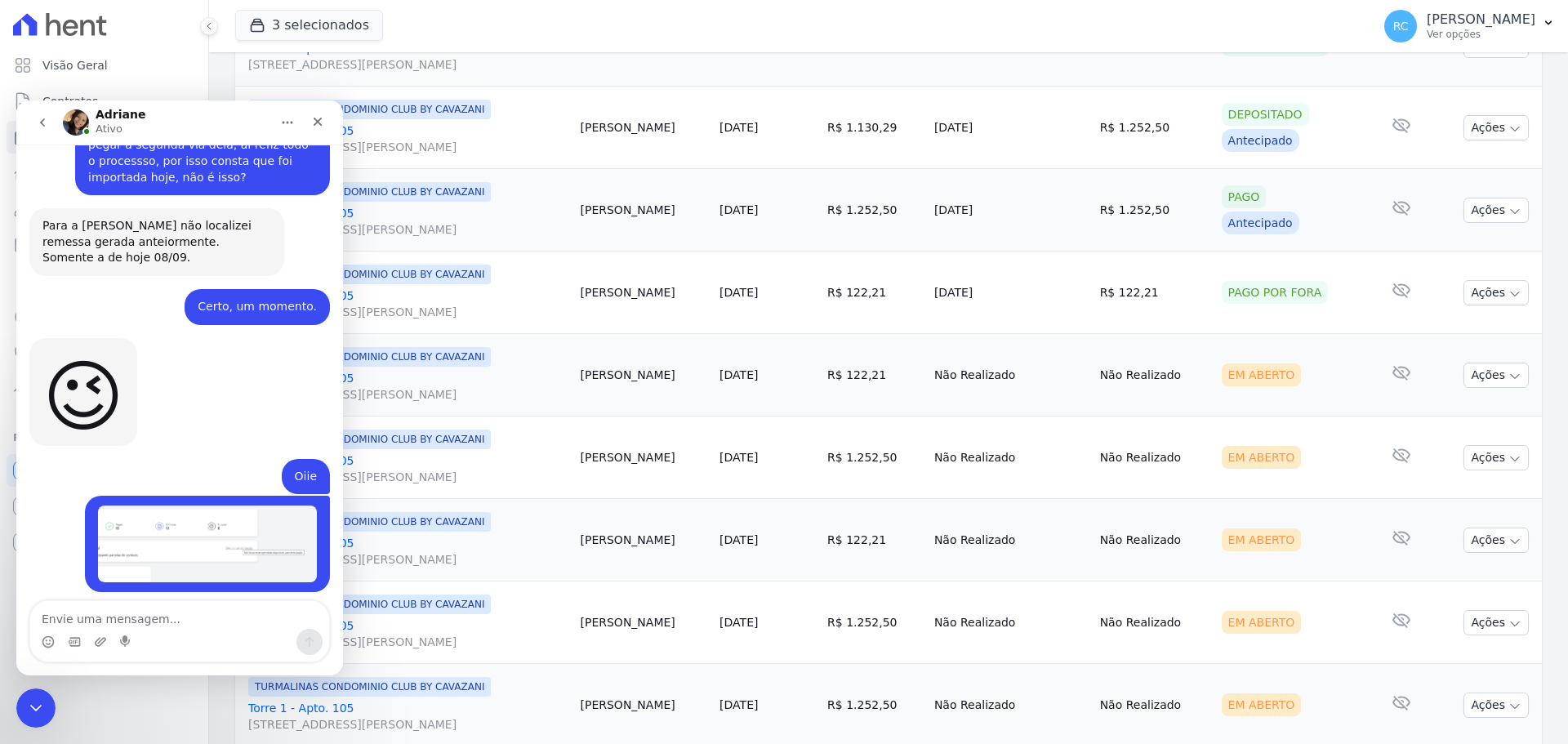
scroll to position [1246, 0]
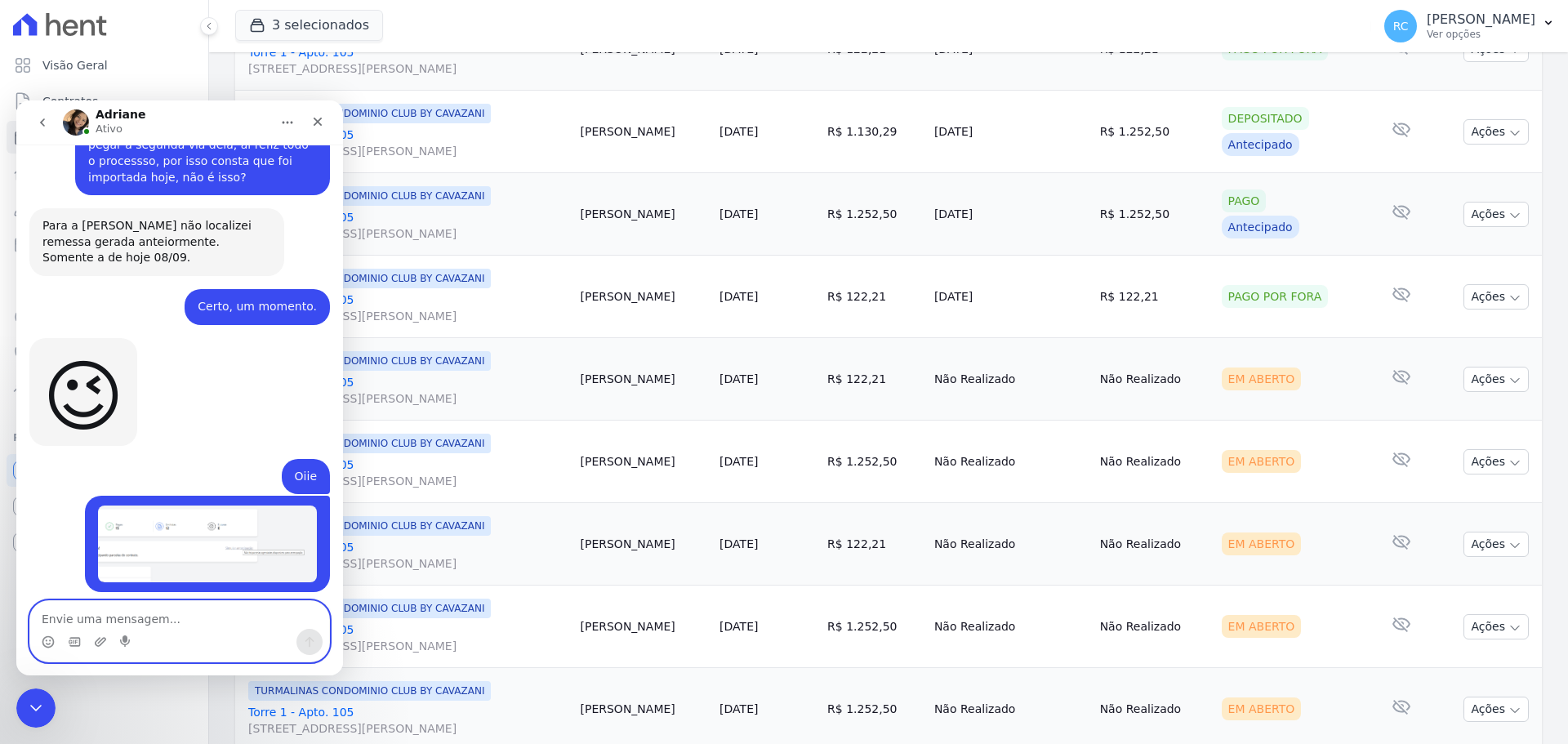
click at [91, 622] on textarea "Envie uma mensagem..." at bounding box center [180, 615] width 299 height 28
type textarea "consultei aqui, e tem todas as parcelas geradas."
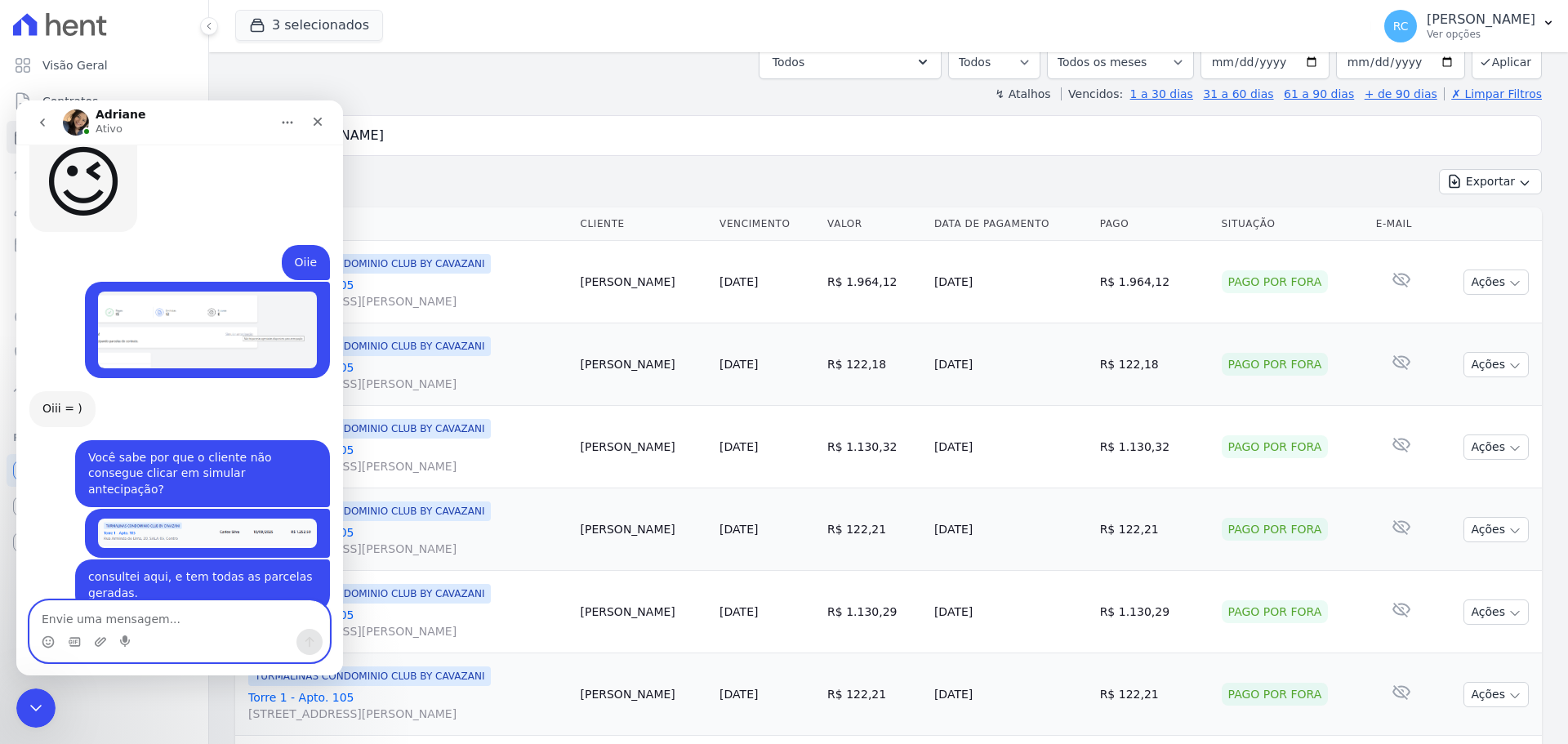
scroll to position [0, 0]
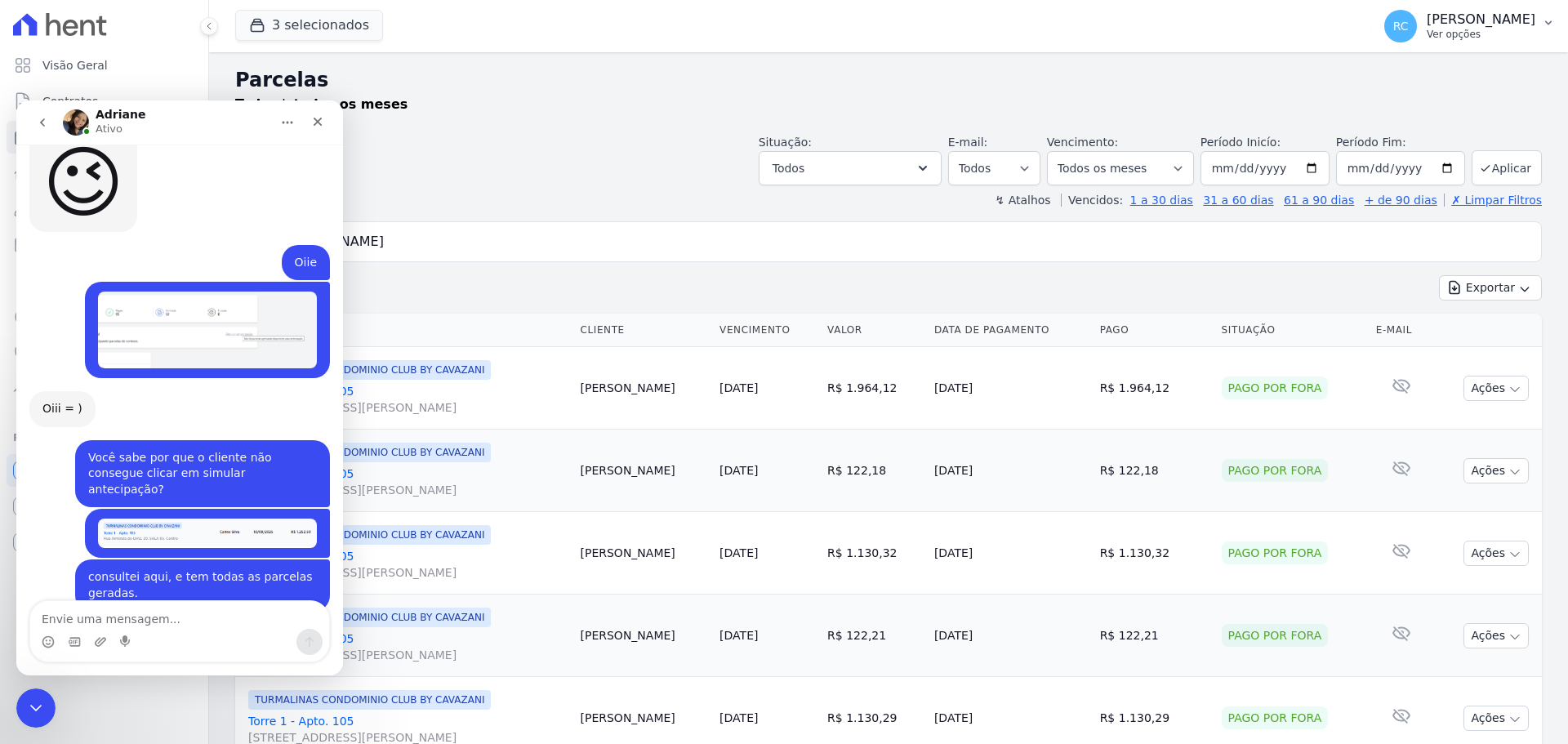
click at [1515, 23] on p "Raquel Costa de Almeida" at bounding box center [1481, 19] width 109 height 17
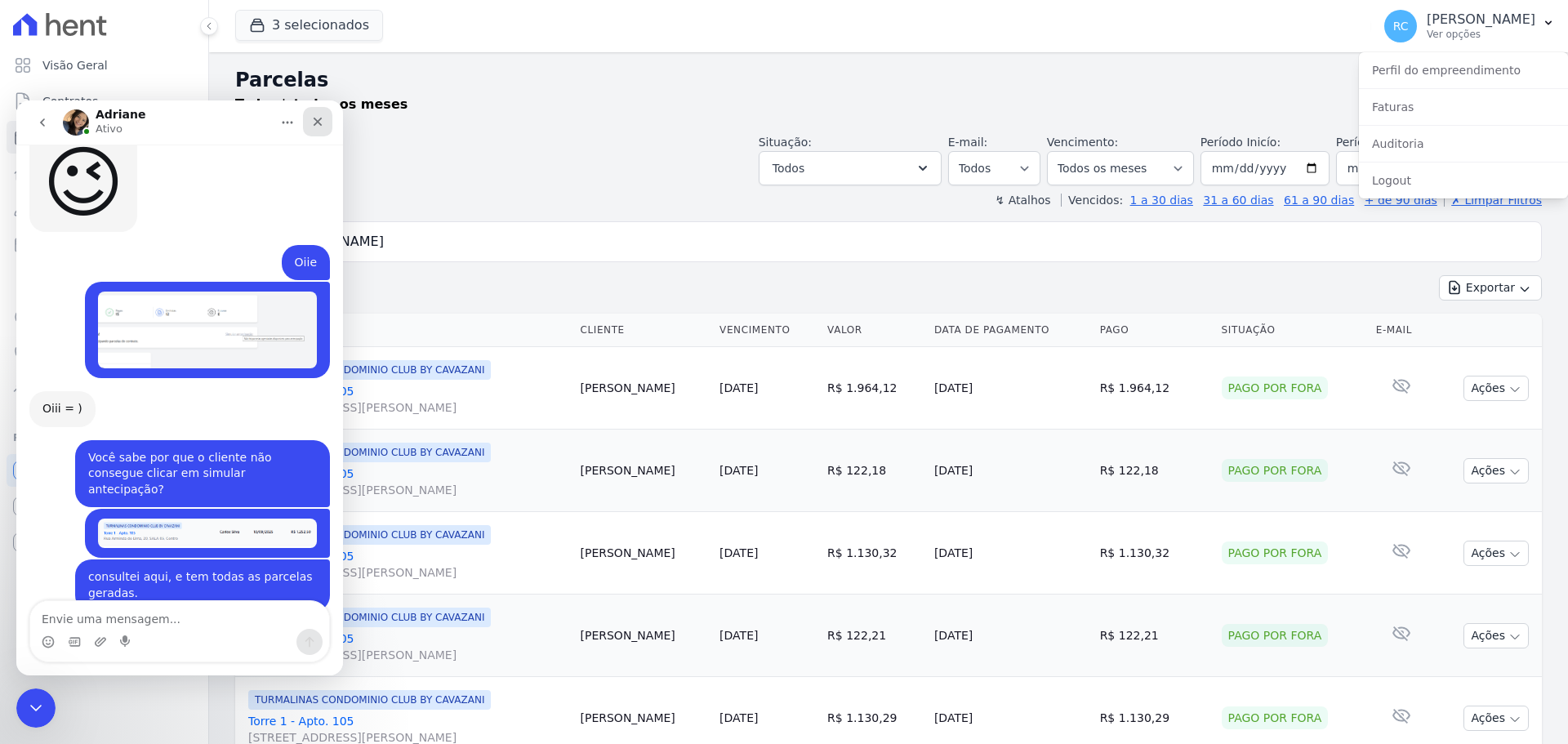
click at [312, 124] on icon "Fechar" at bounding box center [318, 122] width 13 height 13
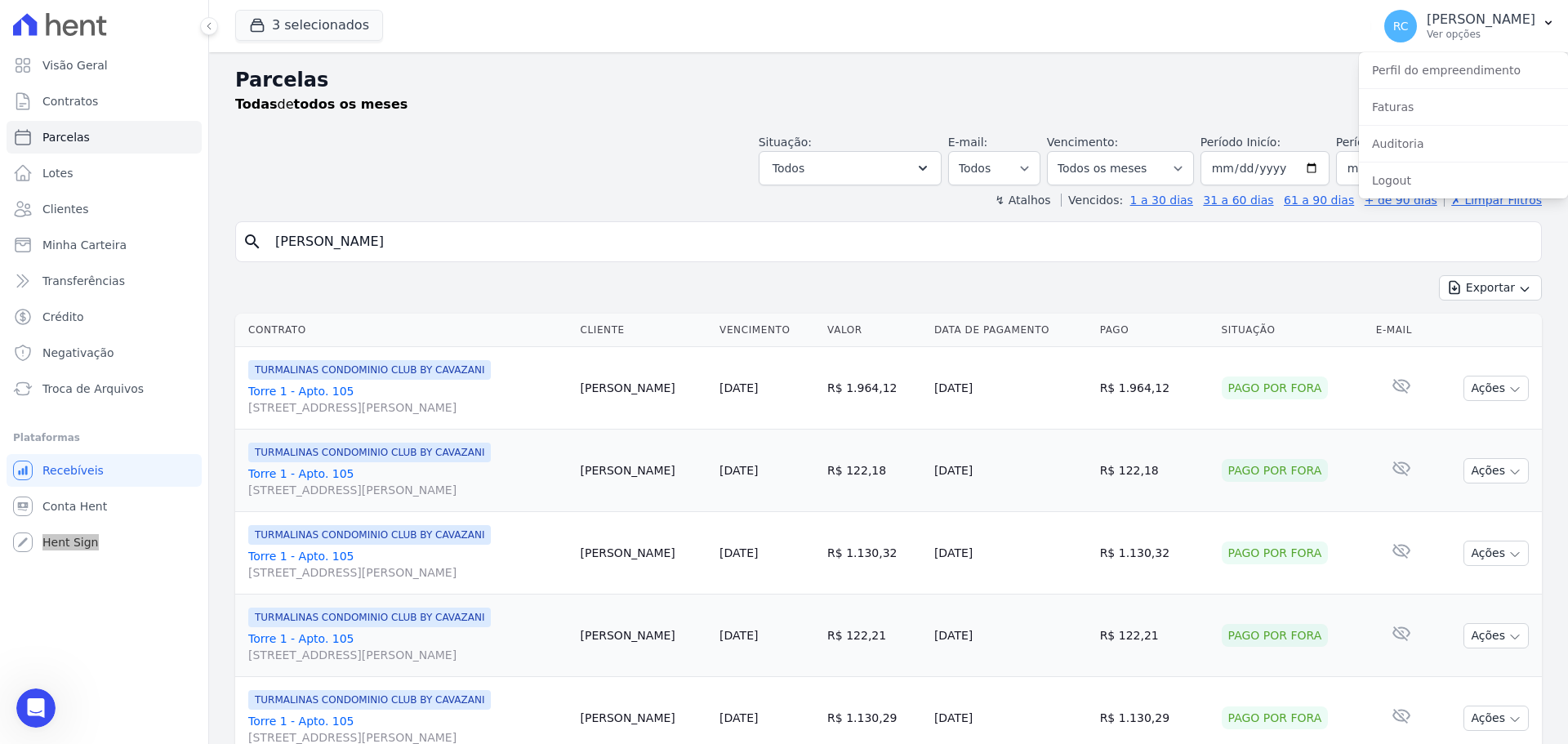
scroll to position [3069, 0]
click at [87, 607] on div "Visão Geral Contratos [GEOGRAPHIC_DATA] Lotes Clientes Minha Carteira Transferê…" at bounding box center [104, 372] width 208 height 744
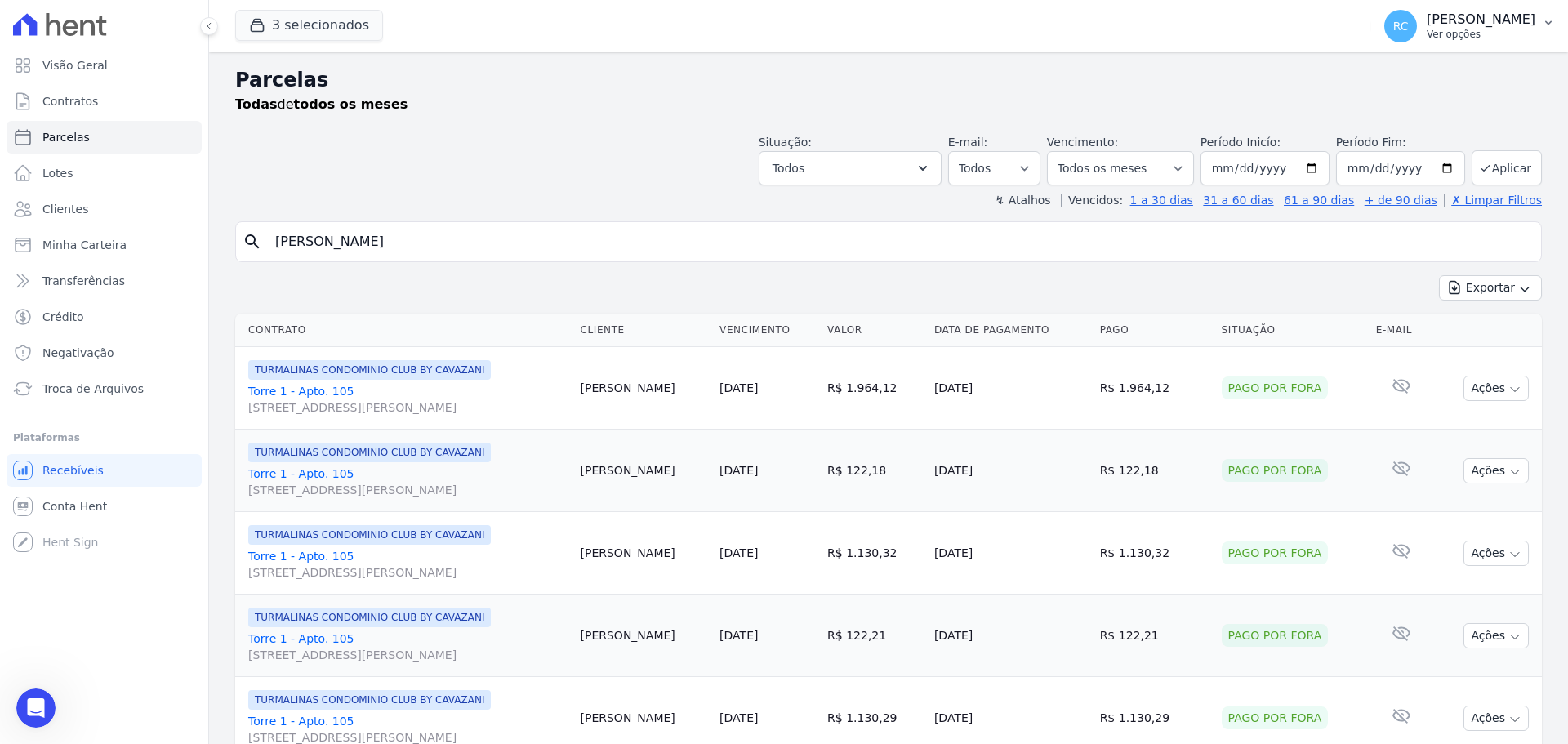
click at [1466, 10] on div "RC Raquel Costa de Almeida Ver opções" at bounding box center [1460, 26] width 151 height 32
click at [1398, 112] on link "Faturas" at bounding box center [1463, 107] width 209 height 30
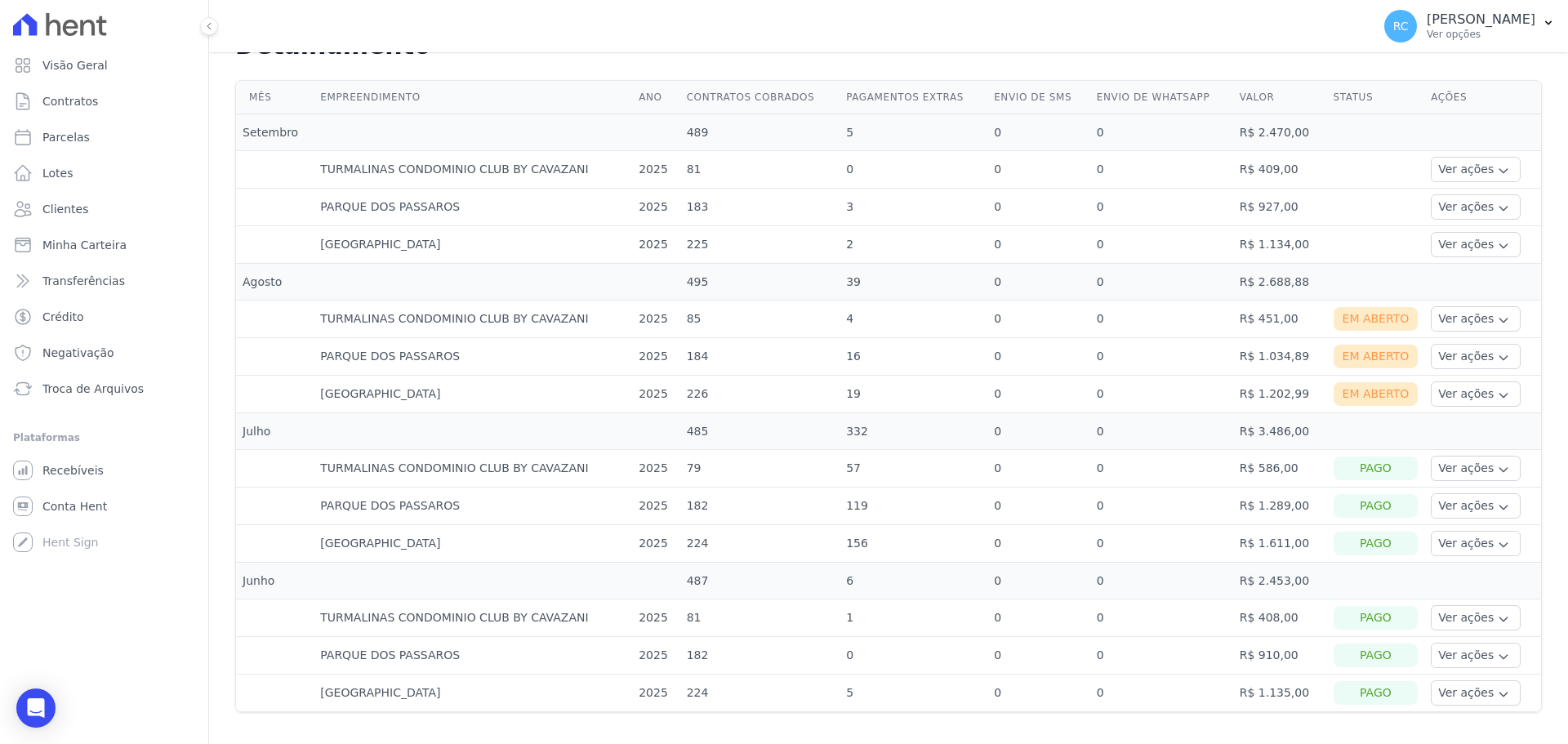
scroll to position [424, 0]
click at [1486, 312] on button "Ver ações" at bounding box center [1475, 317] width 89 height 25
click at [1461, 345] on link "Ver detalhes" at bounding box center [1497, 342] width 121 height 18
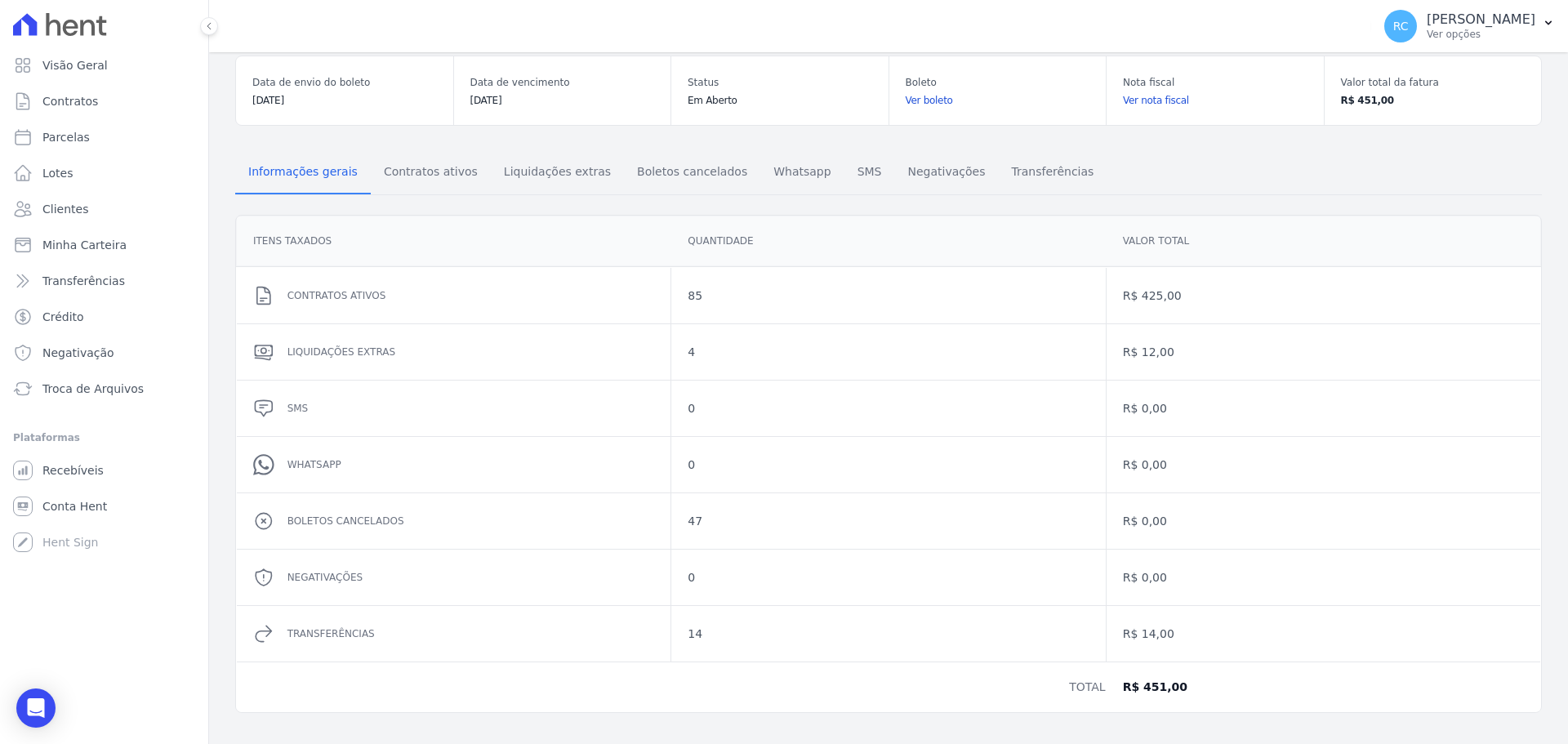
scroll to position [100, 0]
click at [563, 151] on link "Liquidações extras" at bounding box center [557, 171] width 133 height 42
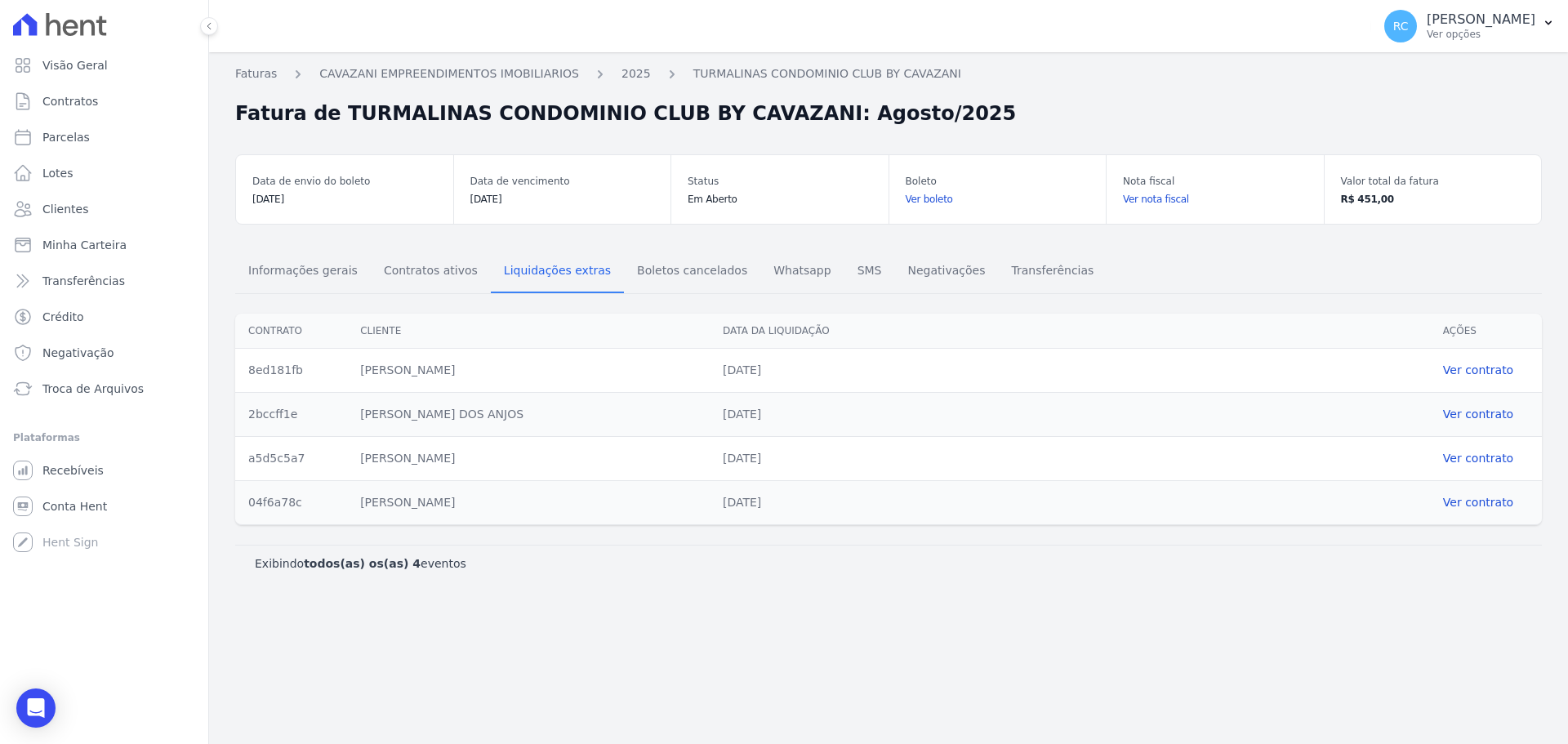
click at [934, 203] on link "Ver boleto" at bounding box center [997, 199] width 184 height 17
click at [312, 276] on span "Informações gerais" at bounding box center [303, 270] width 129 height 32
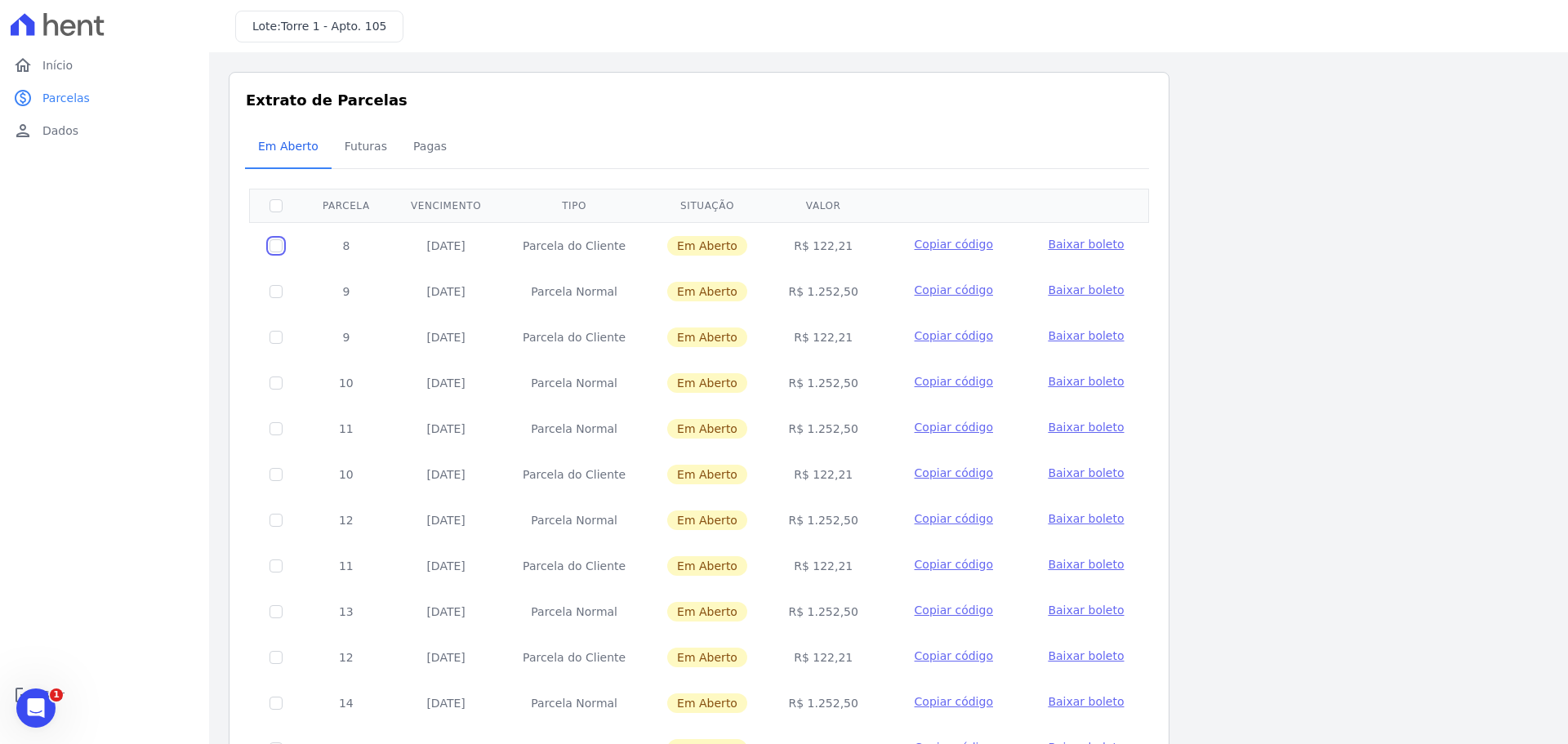
click at [280, 240] on input "checkbox" at bounding box center [276, 246] width 13 height 13
checkbox input "true"
click at [280, 243] on input "checkbox" at bounding box center [276, 246] width 13 height 13
checkbox input "false"
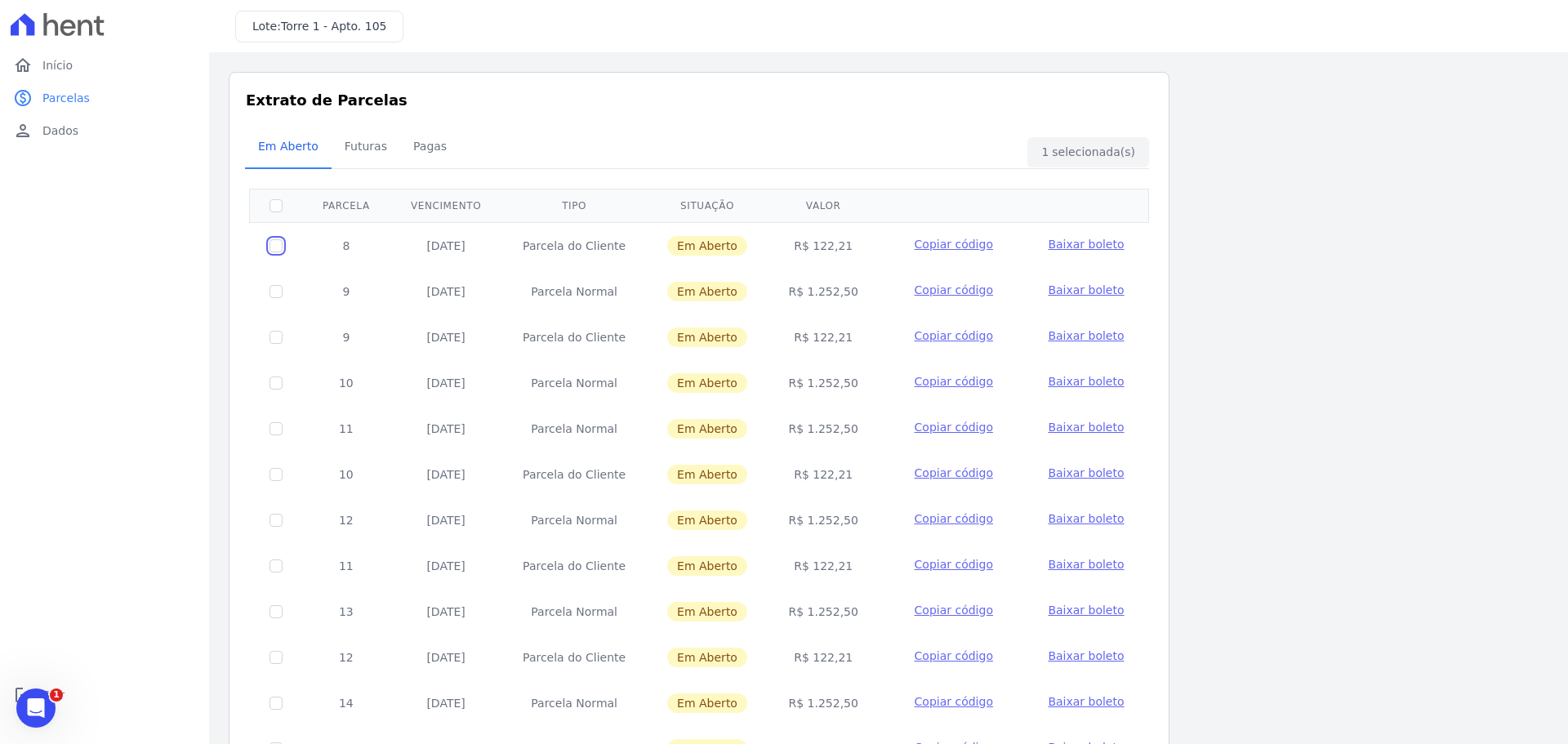
checkbox input "false"
click at [275, 294] on input "checkbox" at bounding box center [276, 291] width 13 height 13
checkbox input "true"
click at [272, 333] on input "checkbox" at bounding box center [276, 337] width 13 height 13
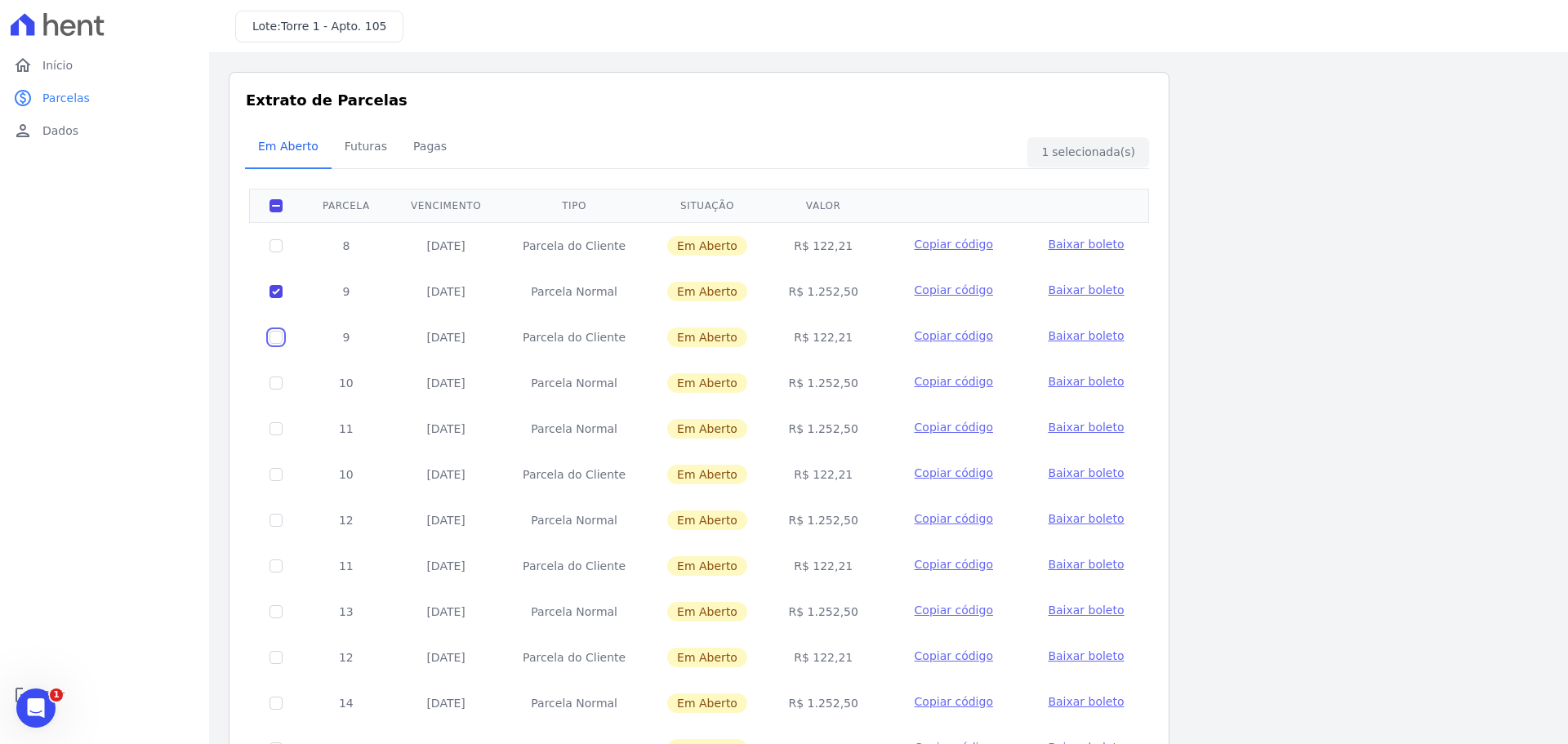
checkbox input "true"
click at [1090, 161] on div "Em Aberto Futuras Pagas" at bounding box center [699, 147] width 908 height 40
click at [97, 66] on link "home Início" at bounding box center [104, 65] width 196 height 32
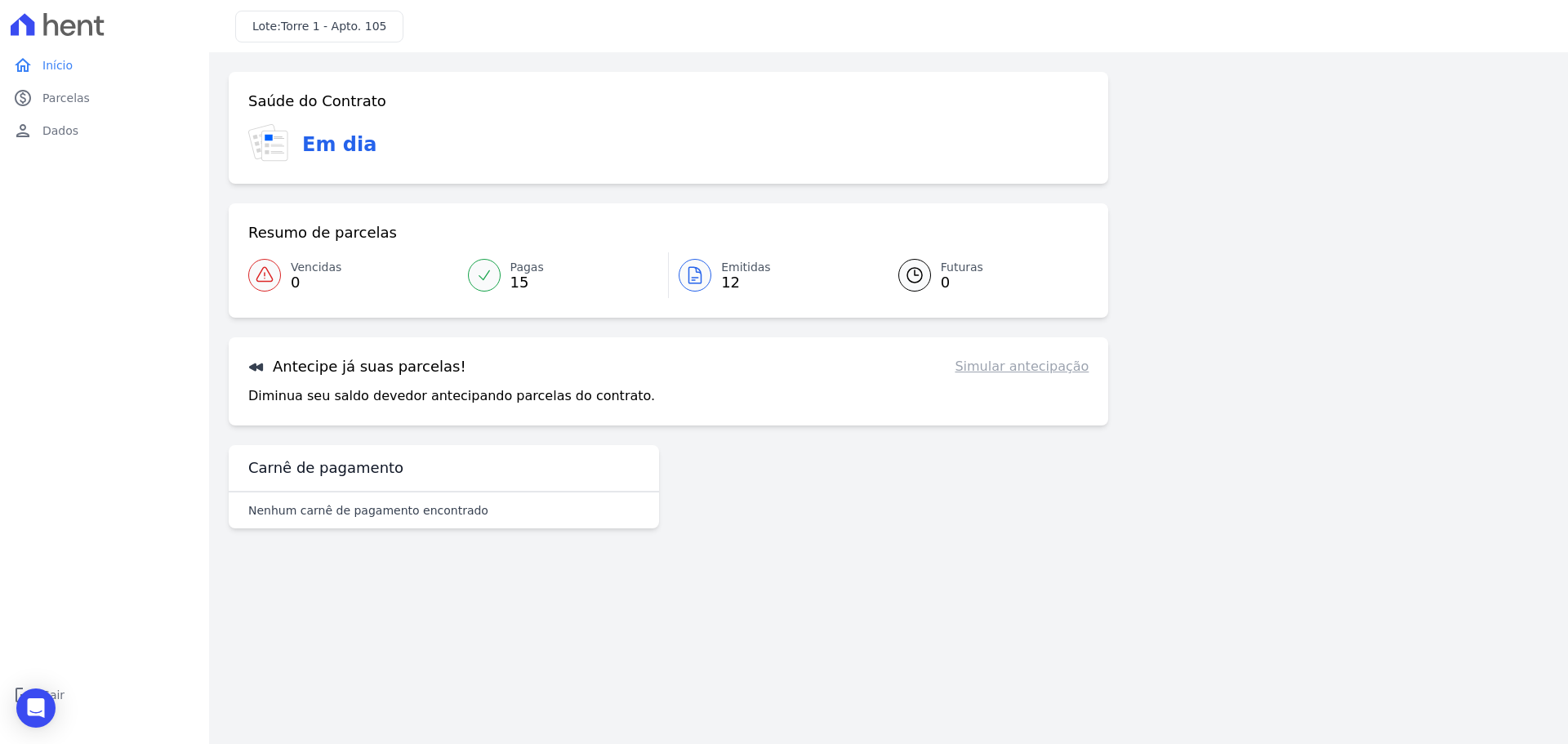
click at [376, 373] on h3 "Antecipe já suas parcelas!" at bounding box center [357, 366] width 218 height 19
click at [300, 397] on p "Diminua seu saldo devedor antecipando parcelas do contrato." at bounding box center [451, 396] width 407 height 19
drag, startPoint x: 486, startPoint y: 377, endPoint x: 512, endPoint y: 372, distance: 26.5
click at [499, 376] on div "Antecipe já suas parcelas! Simular antecipação Diminua seu saldo devedor anteci…" at bounding box center [668, 382] width 879 height 89
click at [1041, 369] on link "Simular antecipação" at bounding box center [1021, 366] width 134 height 19
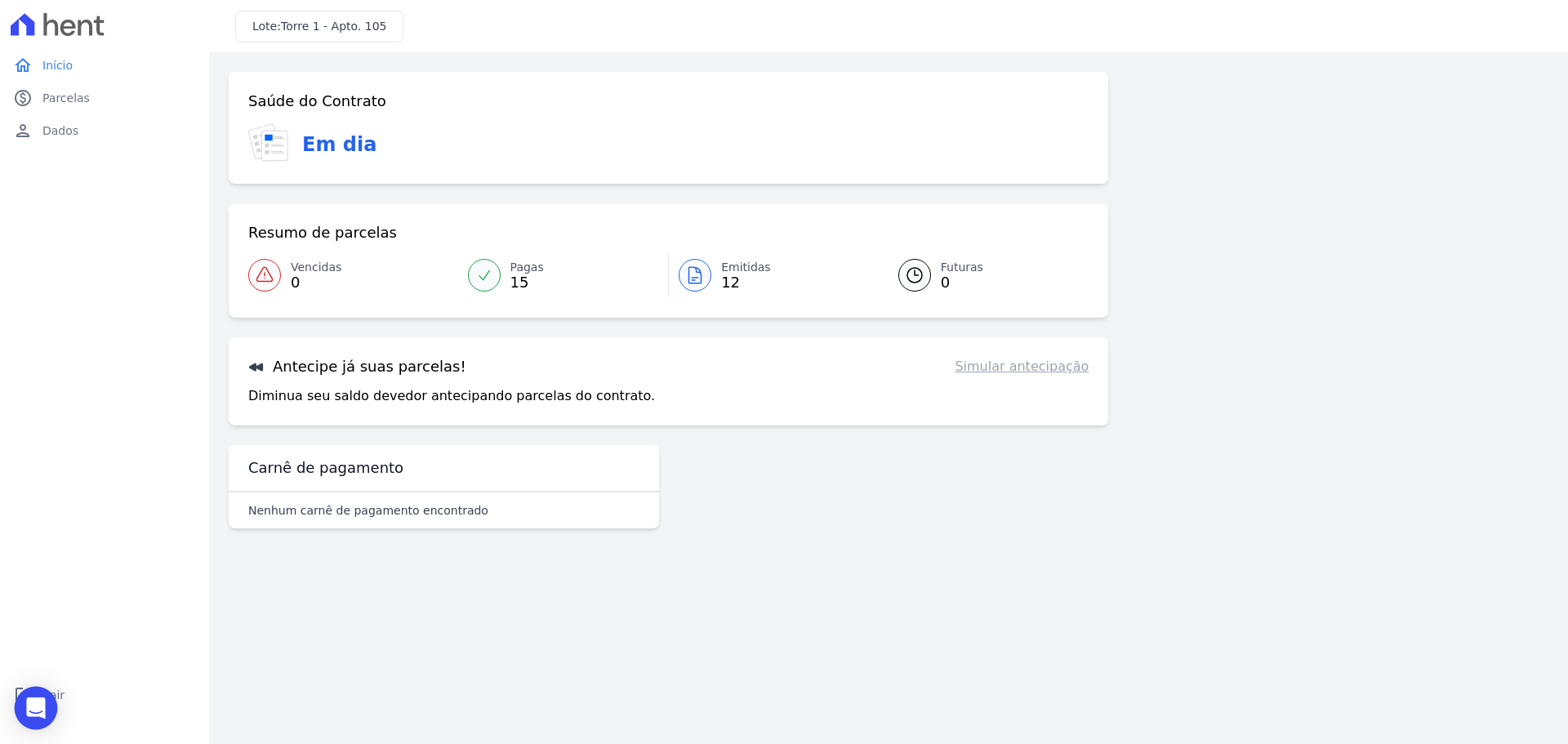
click at [32, 707] on icon "Open Intercom Messenger" at bounding box center [35, 708] width 18 height 21
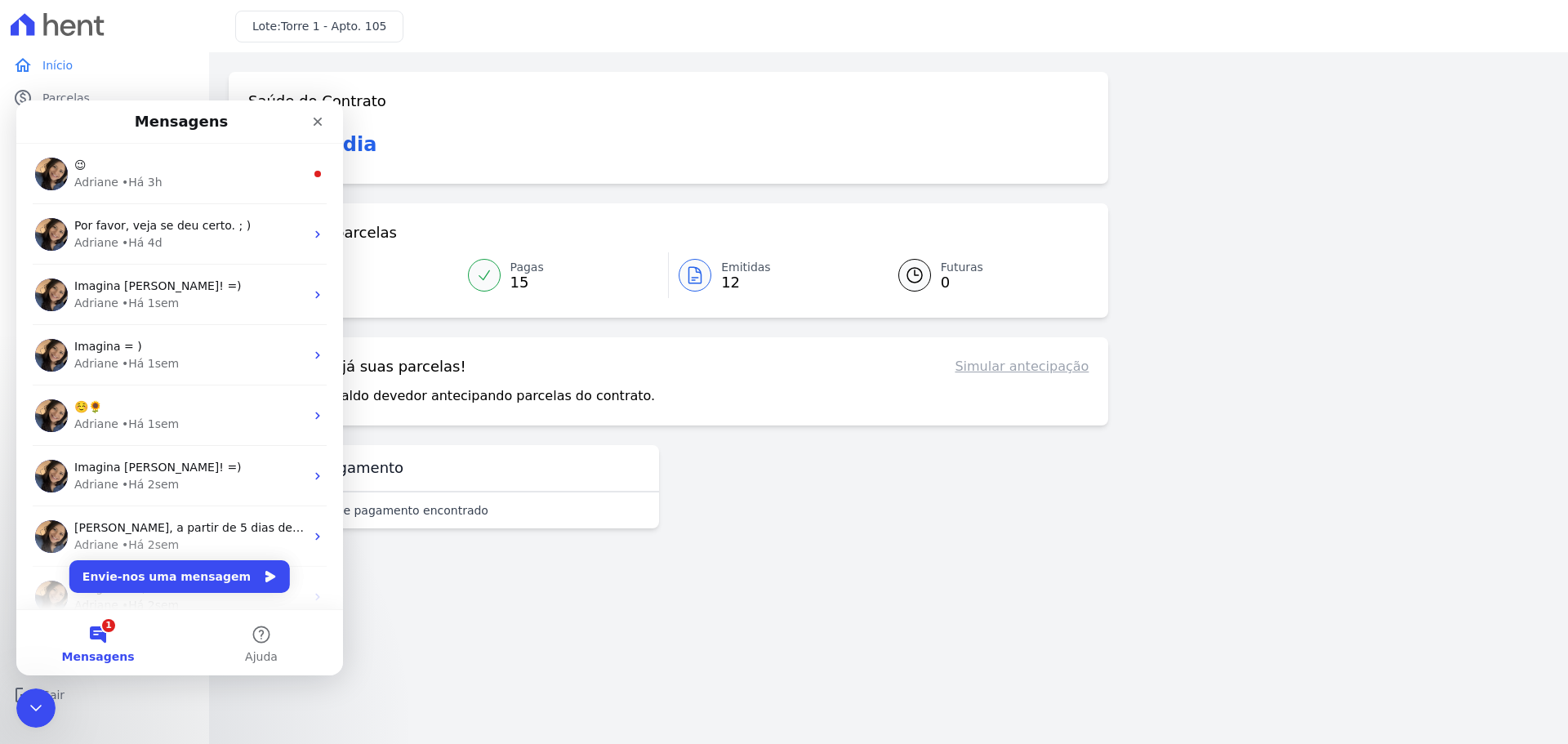
click at [1041, 620] on main "Confirme os seus contatos Email kadu.nunes96@outlook.com Phone (11) 94013-9832 …" at bounding box center [889, 398] width 1359 height 691
click at [108, 643] on button "1 Mensagens" at bounding box center [98, 643] width 163 height 65
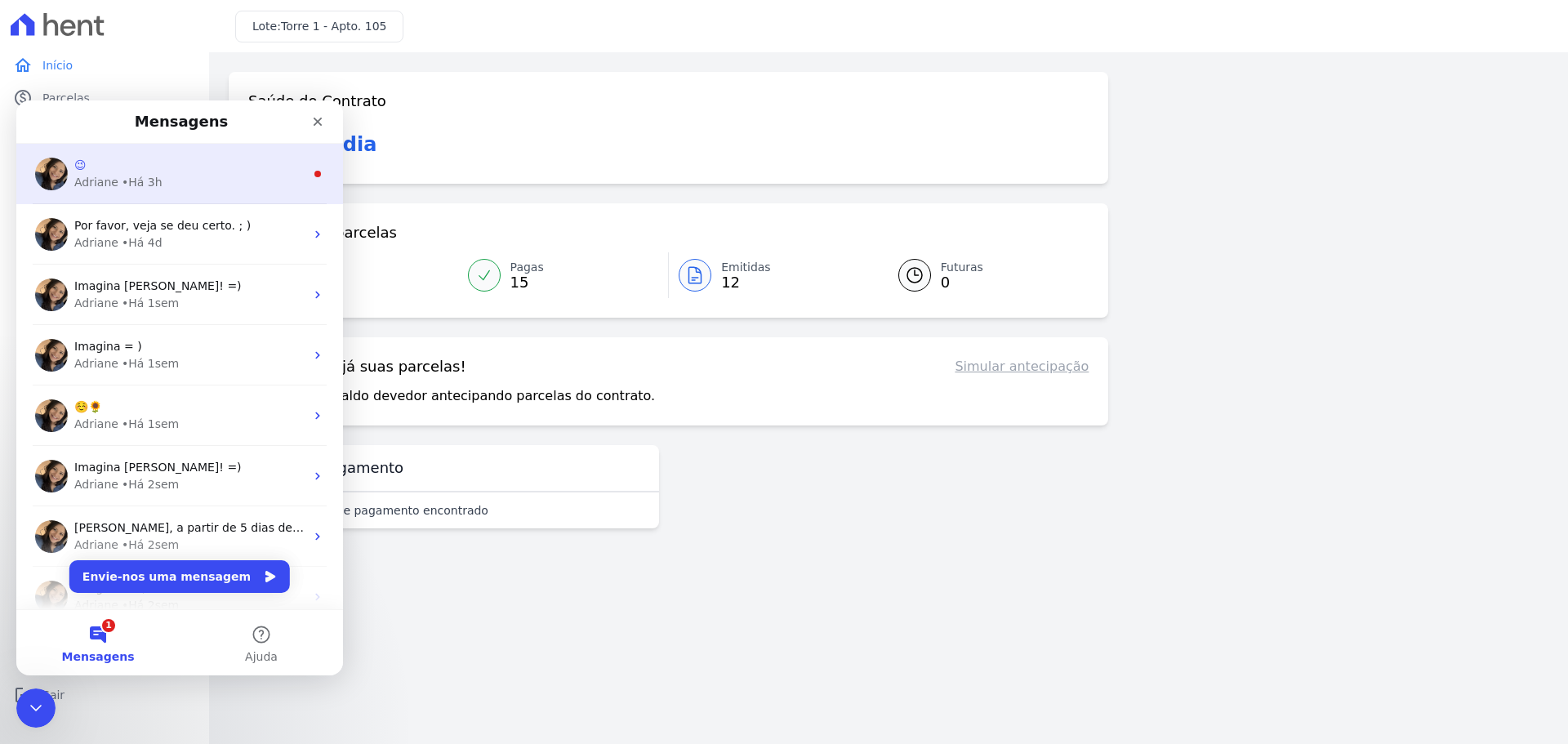
click at [190, 175] on div "Adriane • Há 3h" at bounding box center [190, 183] width 230 height 18
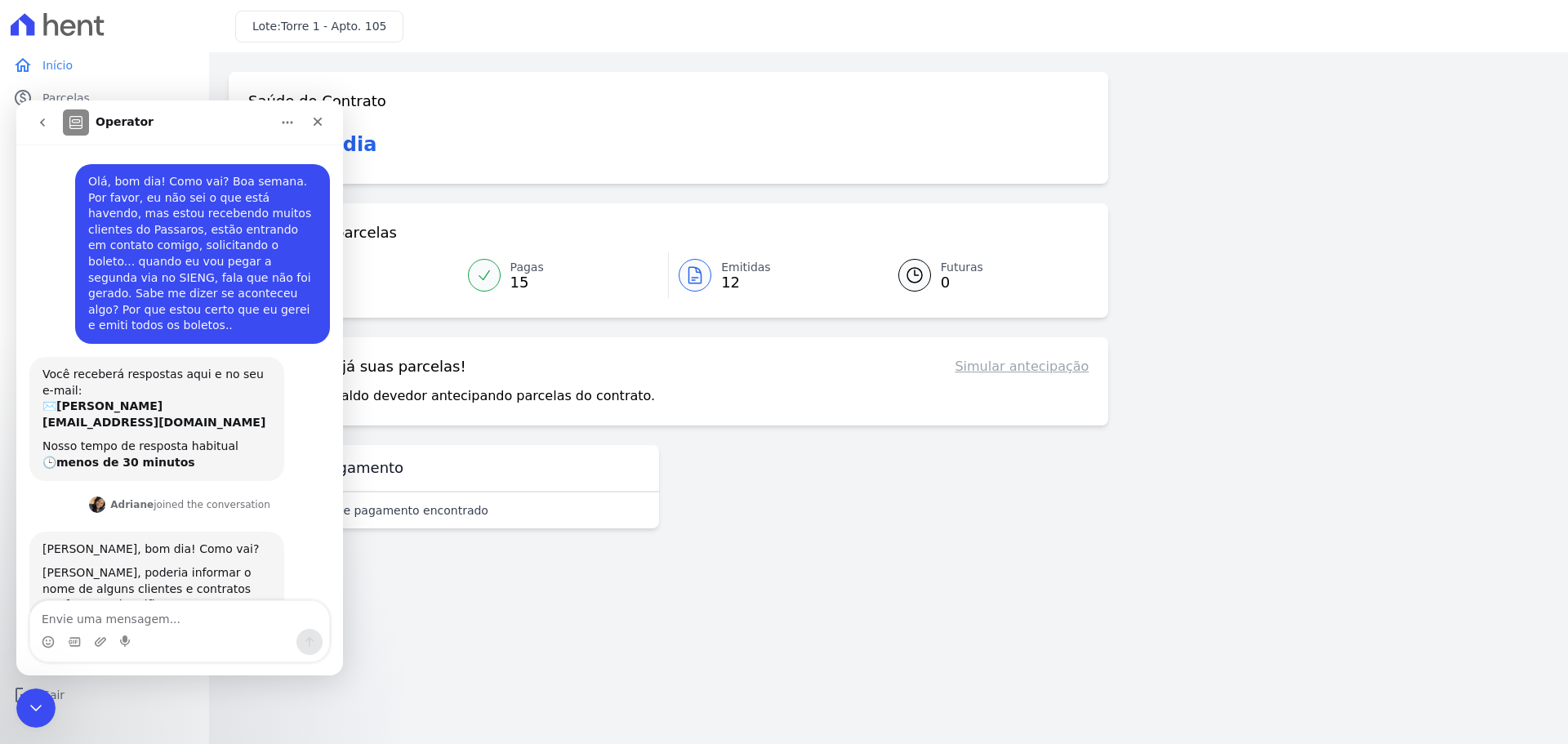
scroll to position [18, 0]
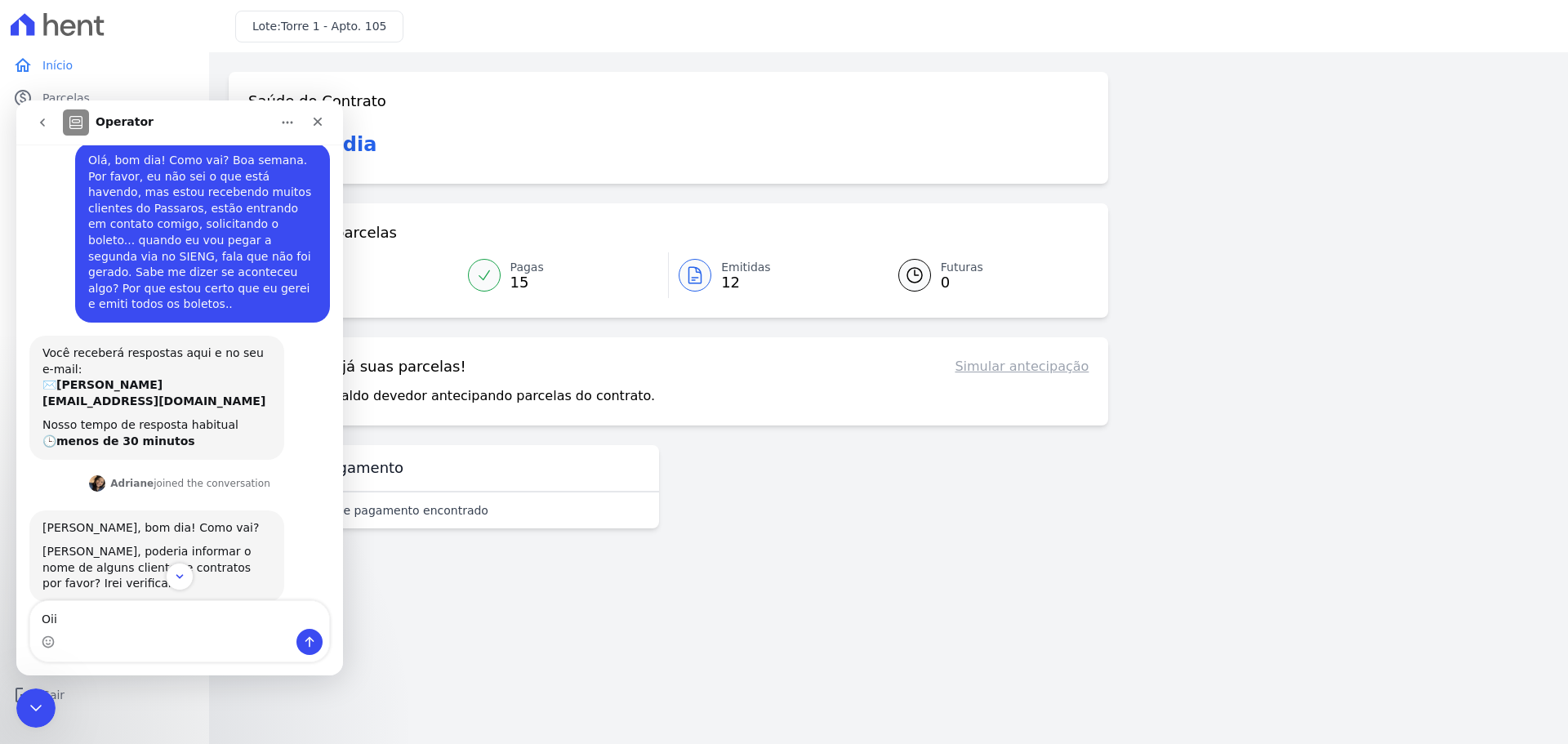
type textarea "Oiie"
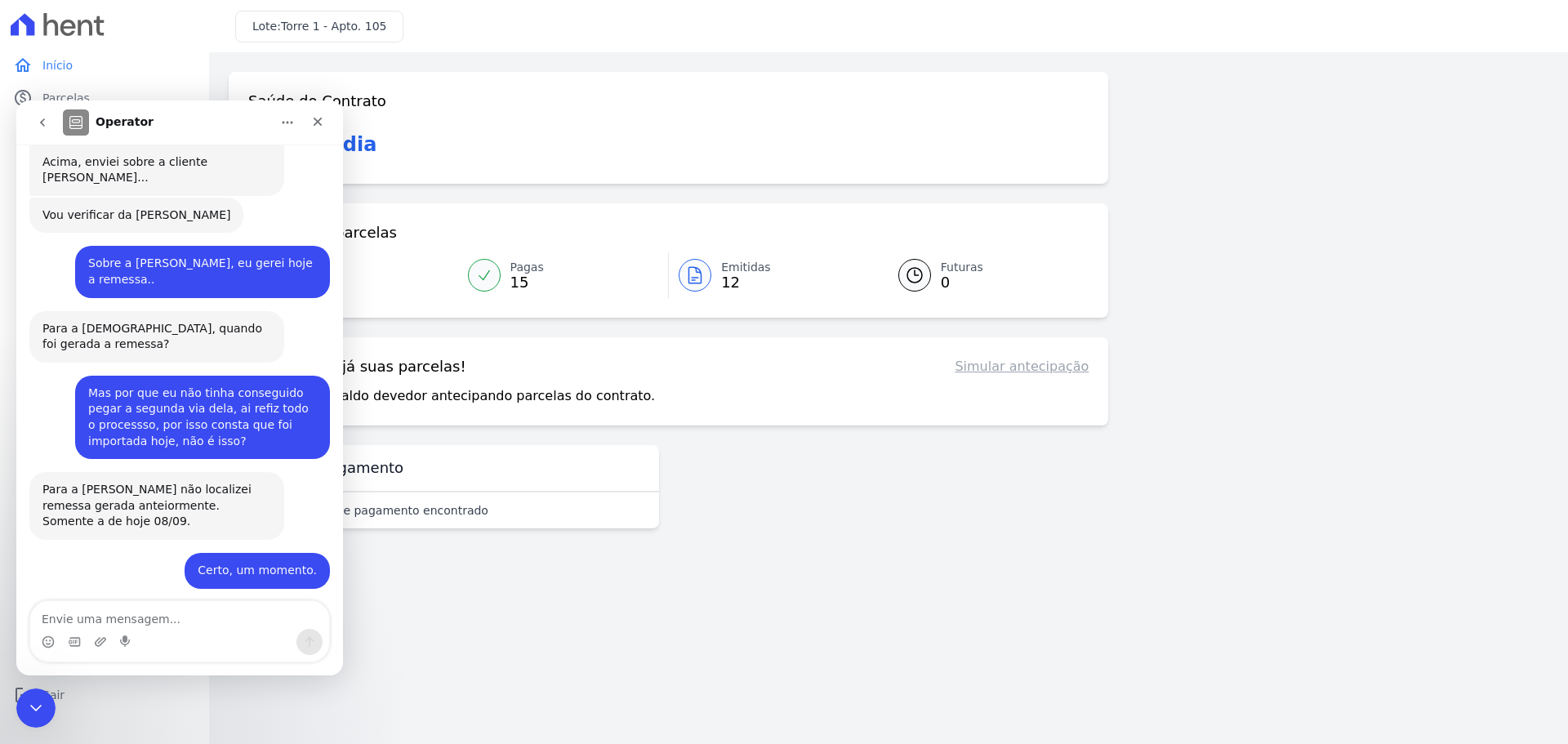
scroll to position [2593, 0]
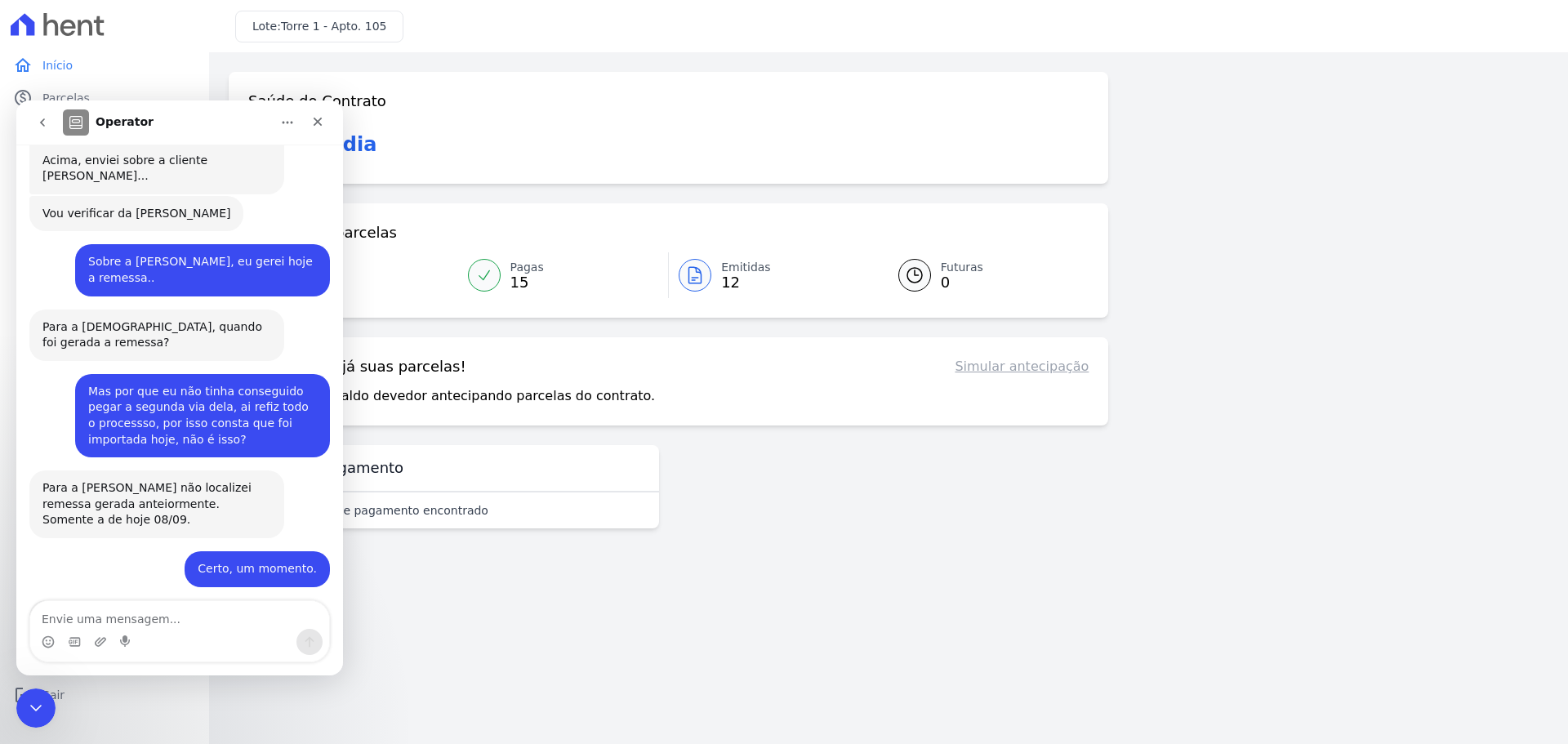
click at [920, 629] on main "Confirme os seus contatos Email kadu.nunes96@outlook.com Phone (11) 94013-9832 …" at bounding box center [889, 398] width 1359 height 691
click at [176, 626] on textarea "Envie uma mensagem..." at bounding box center [180, 615] width 299 height 28
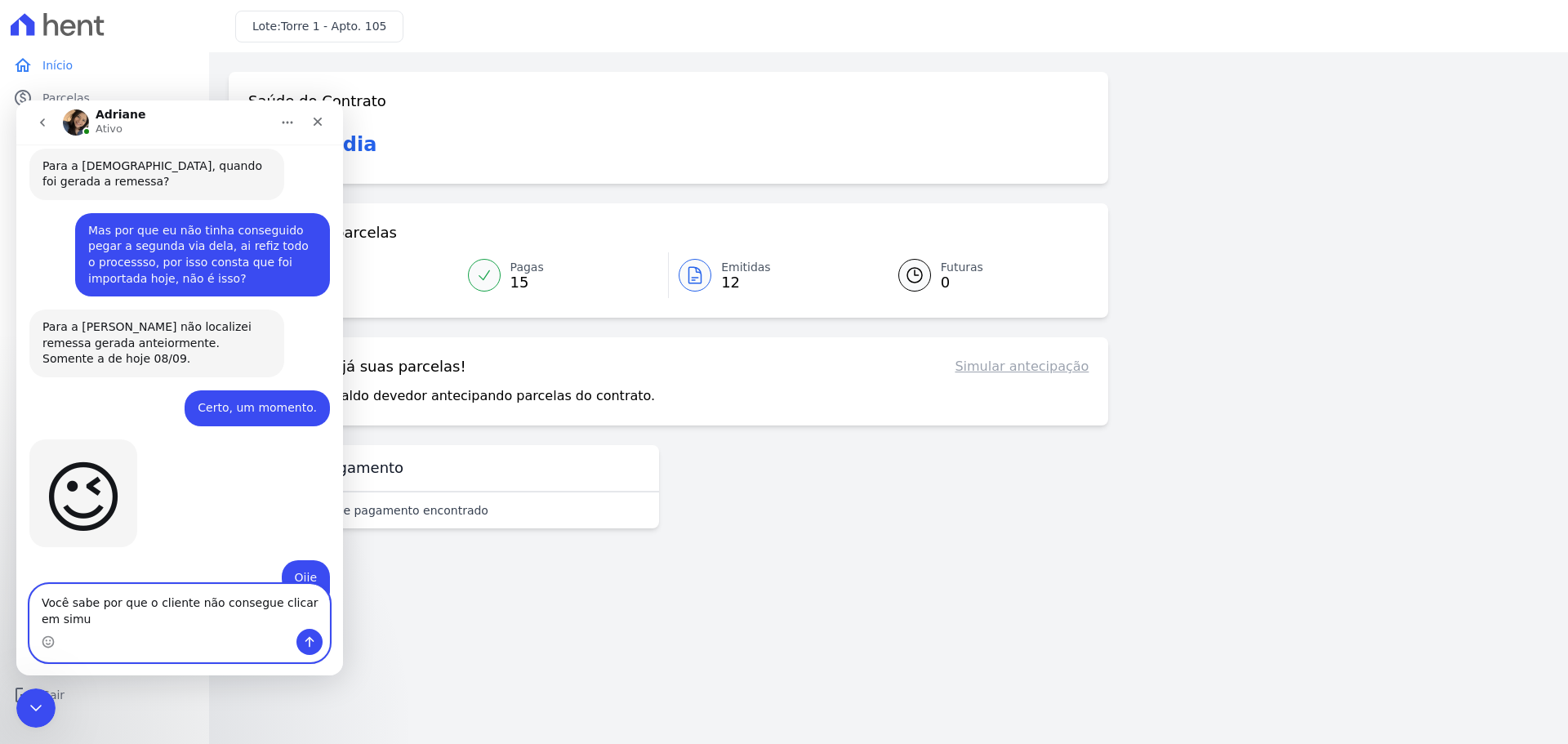
scroll to position [2756, 0]
type textarea "Você sabe por que o cliente não consegue clicar em simular antecipação?"
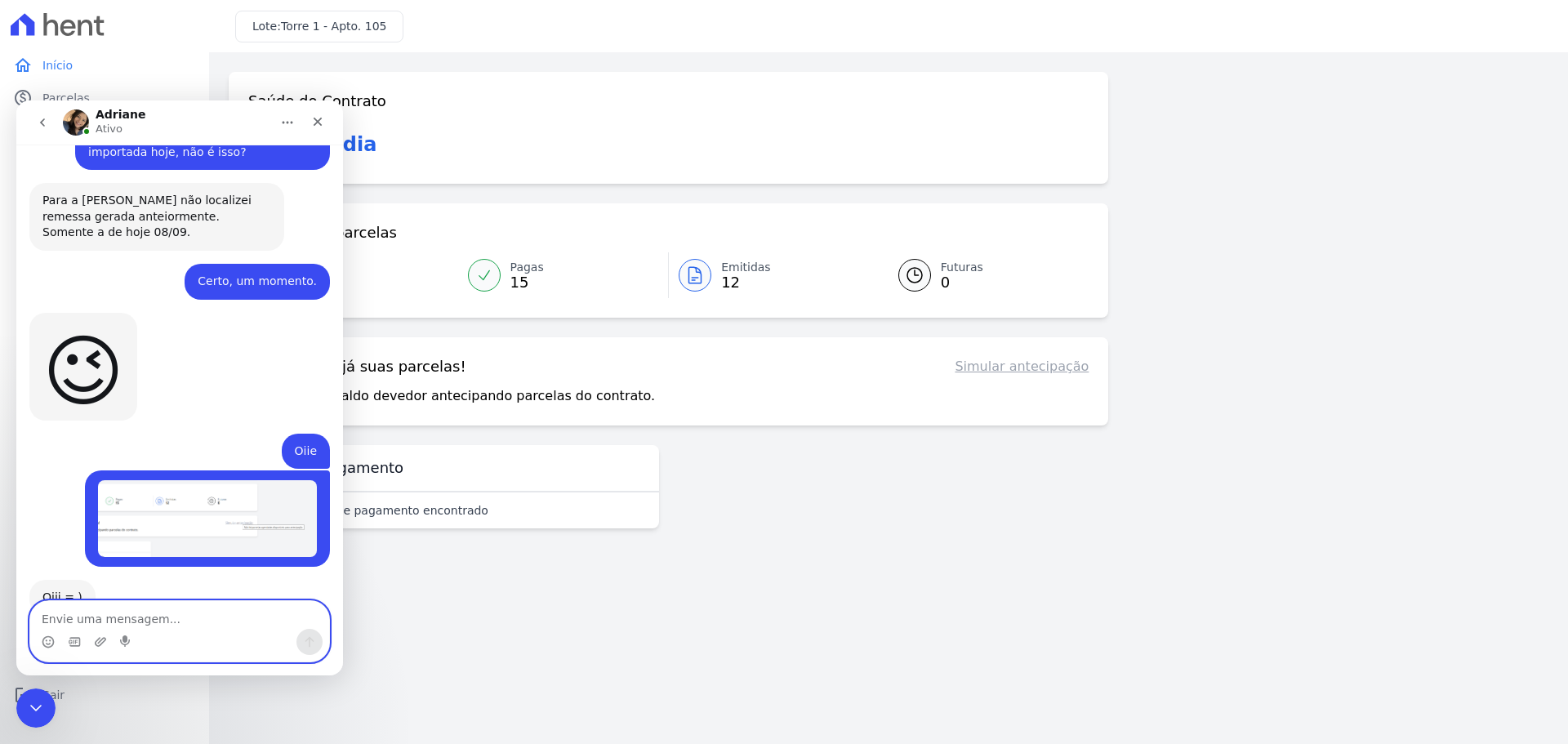
scroll to position [2909, 0]
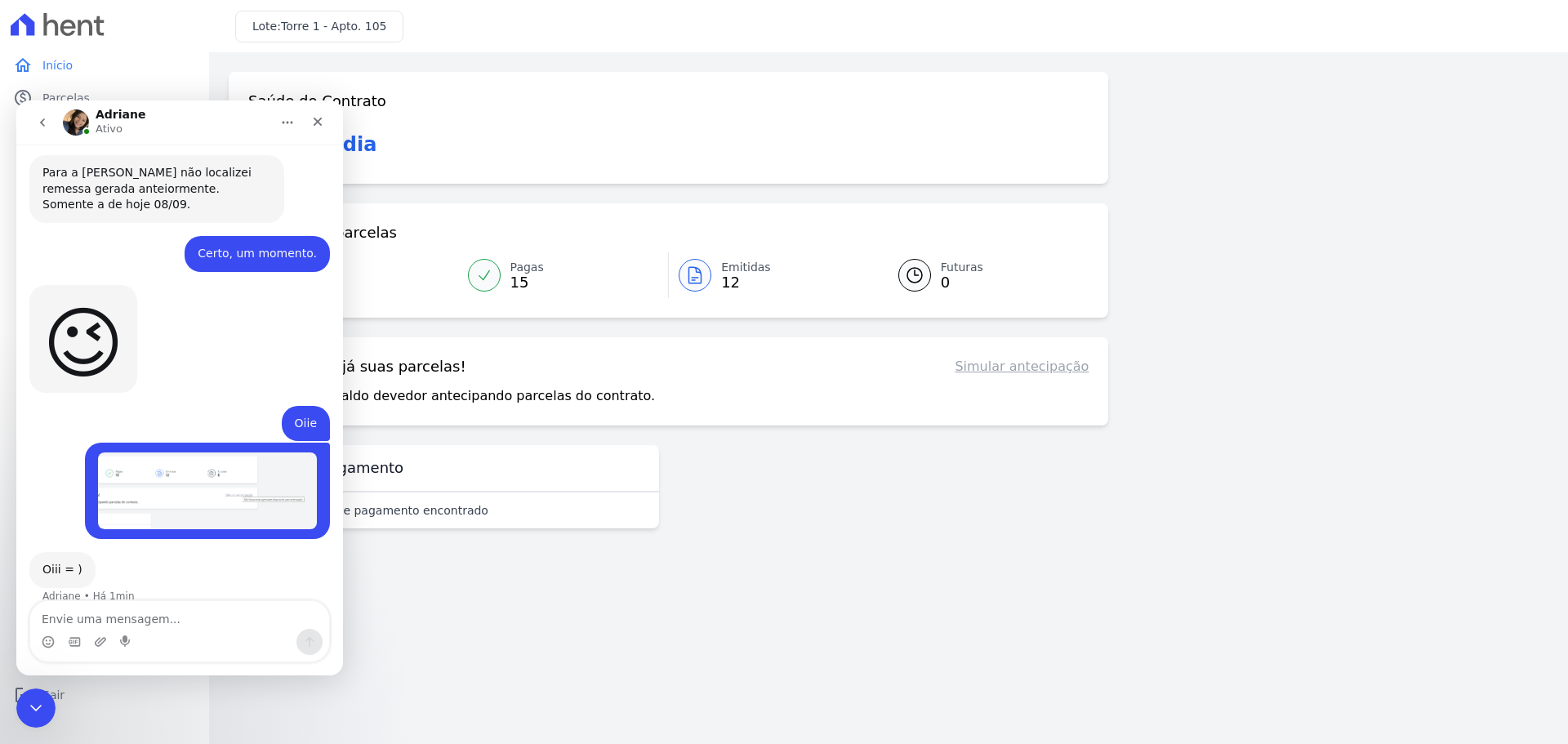
click at [729, 278] on span "12" at bounding box center [746, 282] width 50 height 13
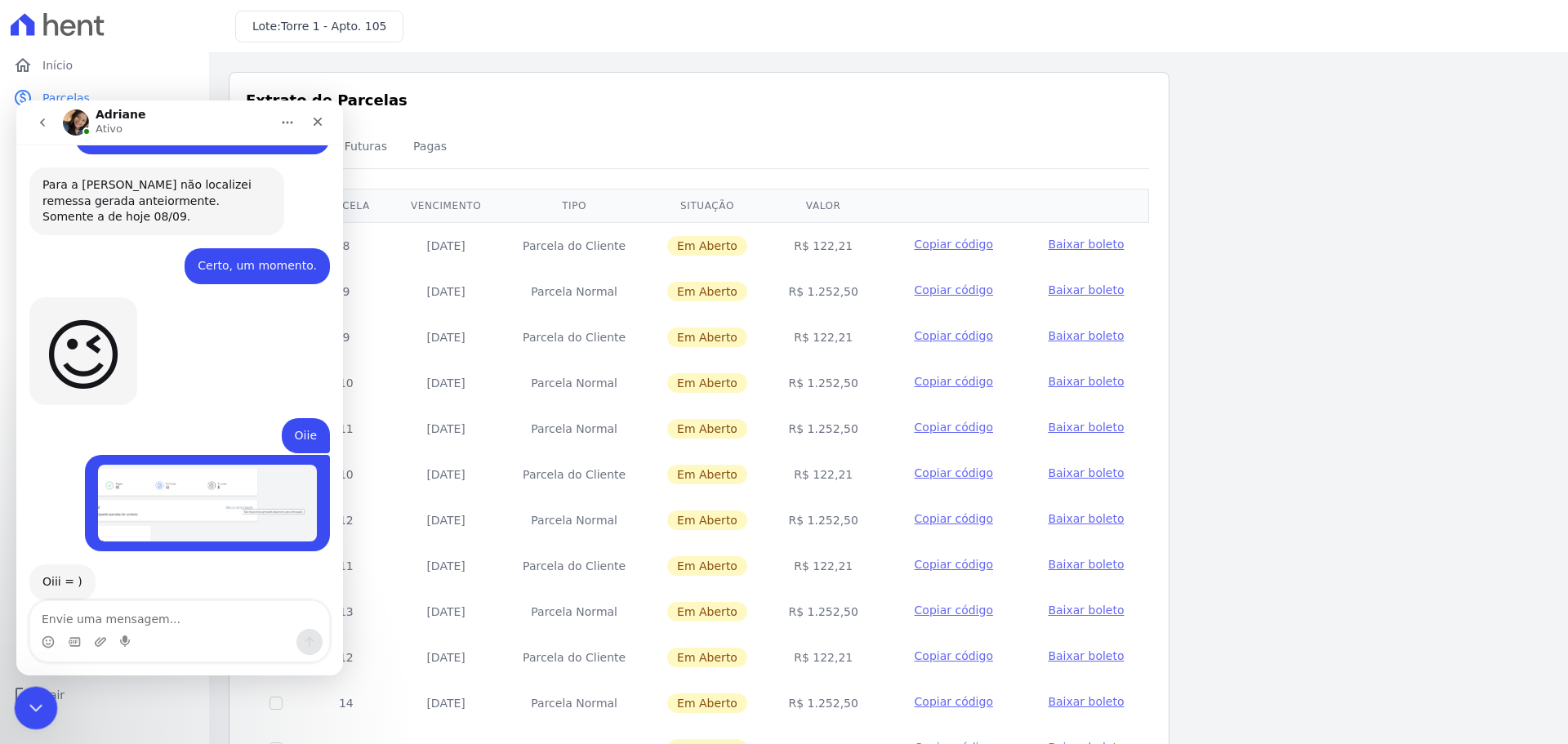
scroll to position [2909, 0]
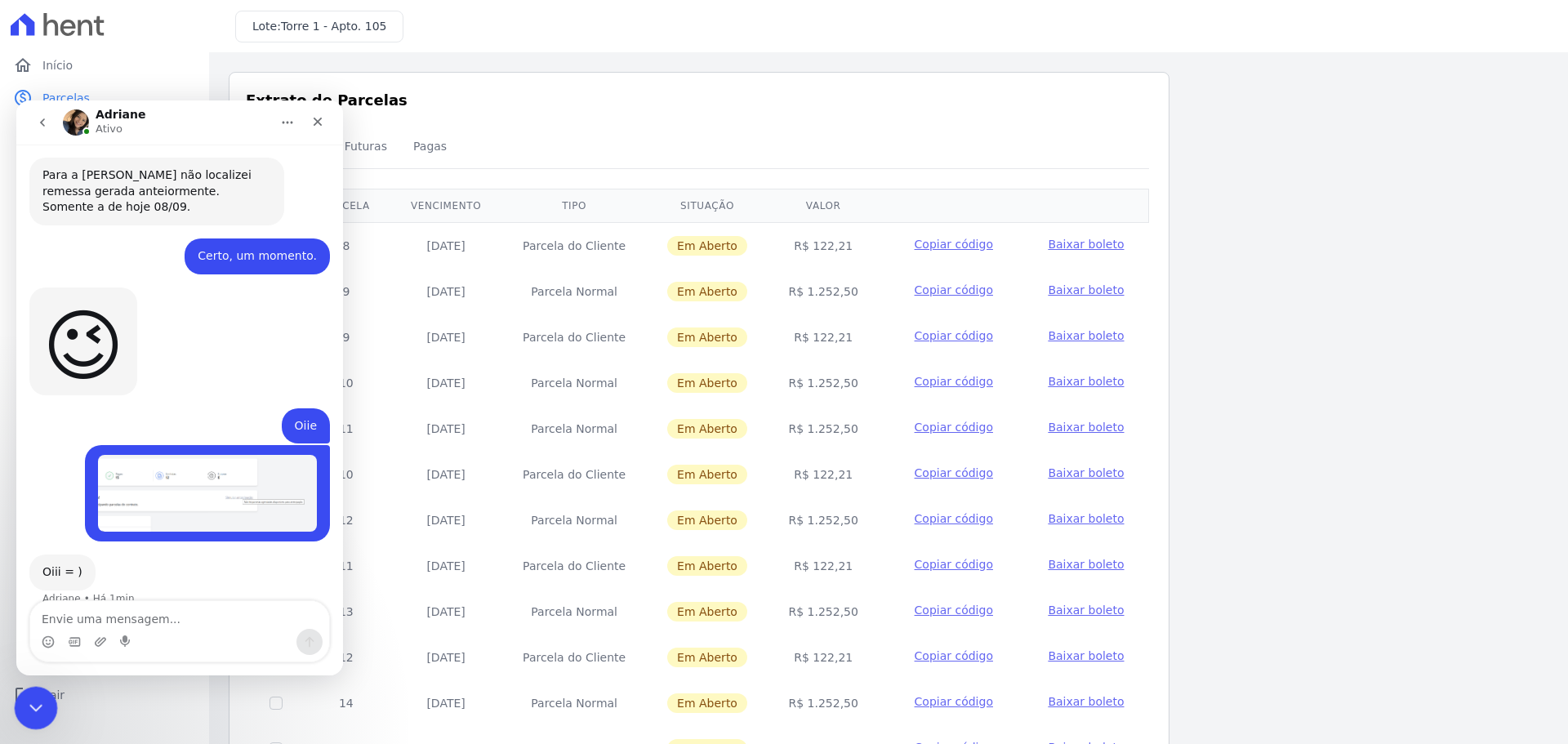
click at [14, 701] on div "Fechar mensagem da Intercom" at bounding box center [33, 705] width 40 height 40
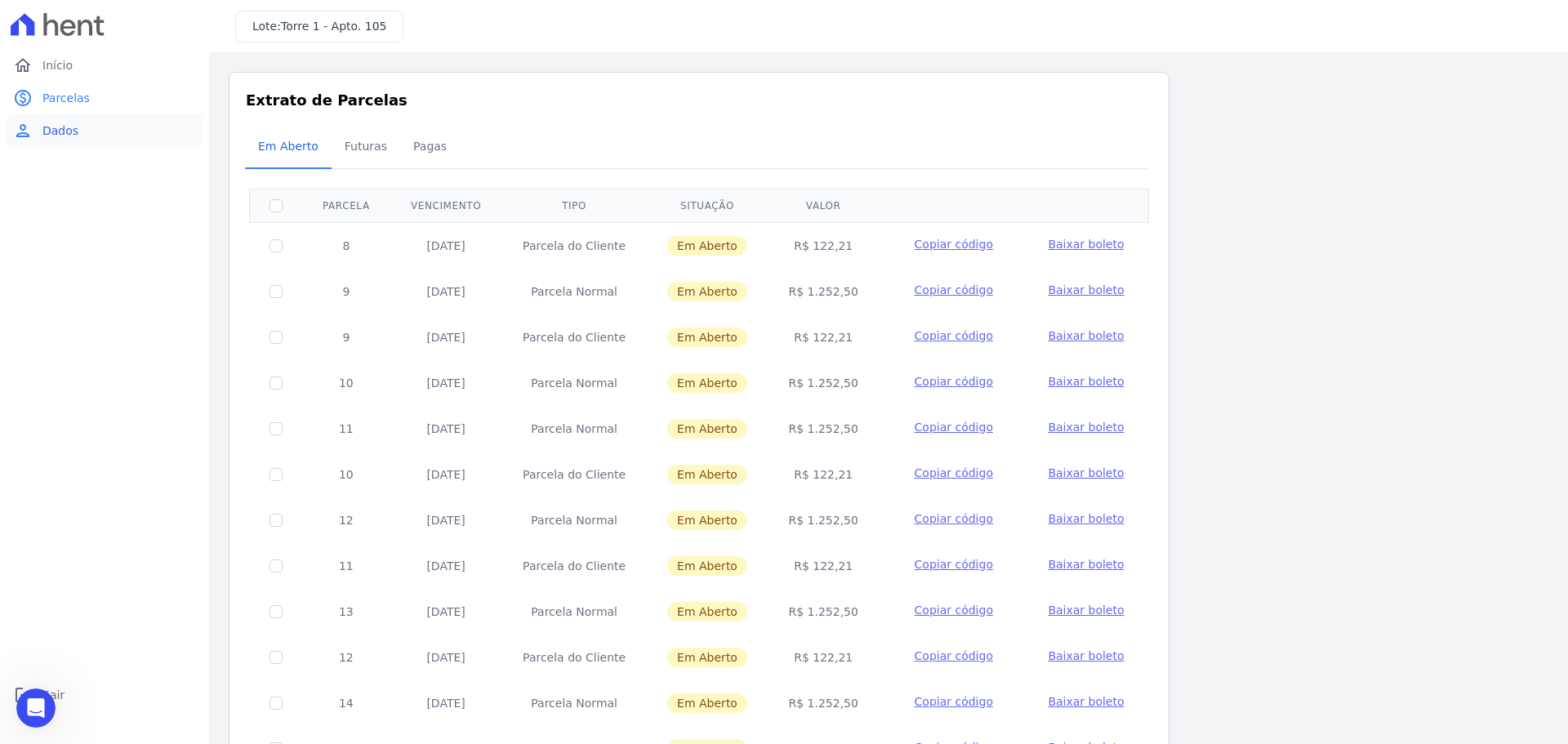
drag, startPoint x: 118, startPoint y: 155, endPoint x: 135, endPoint y: 138, distance: 24.0
click at [135, 138] on div "home Início home Início paid Parcelas paid Parcelas person Dados person Dados l…" at bounding box center [104, 390] width 196 height 682
click at [139, 133] on link "person Dados" at bounding box center [104, 130] width 196 height 32
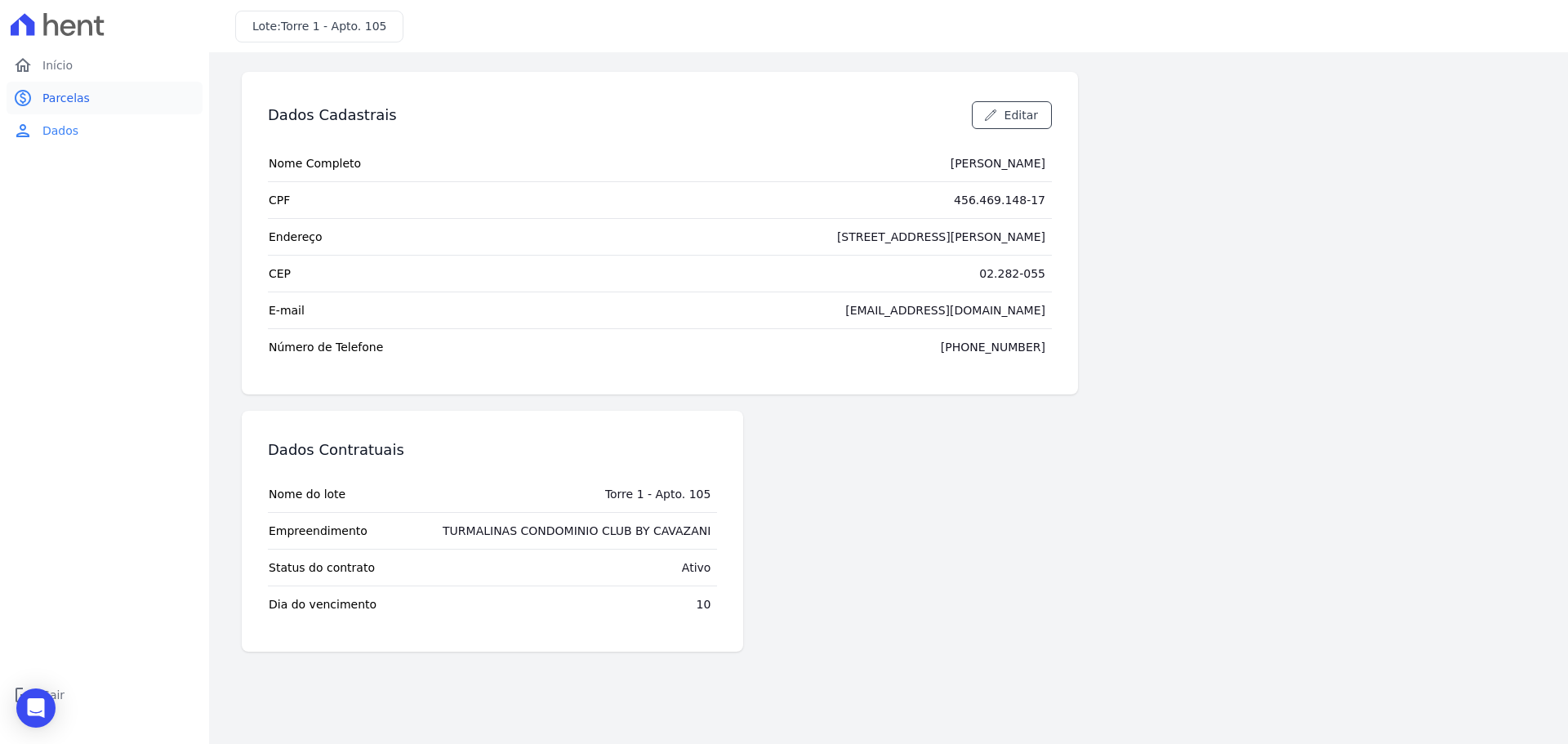
click at [140, 102] on link "paid Parcelas" at bounding box center [104, 98] width 196 height 32
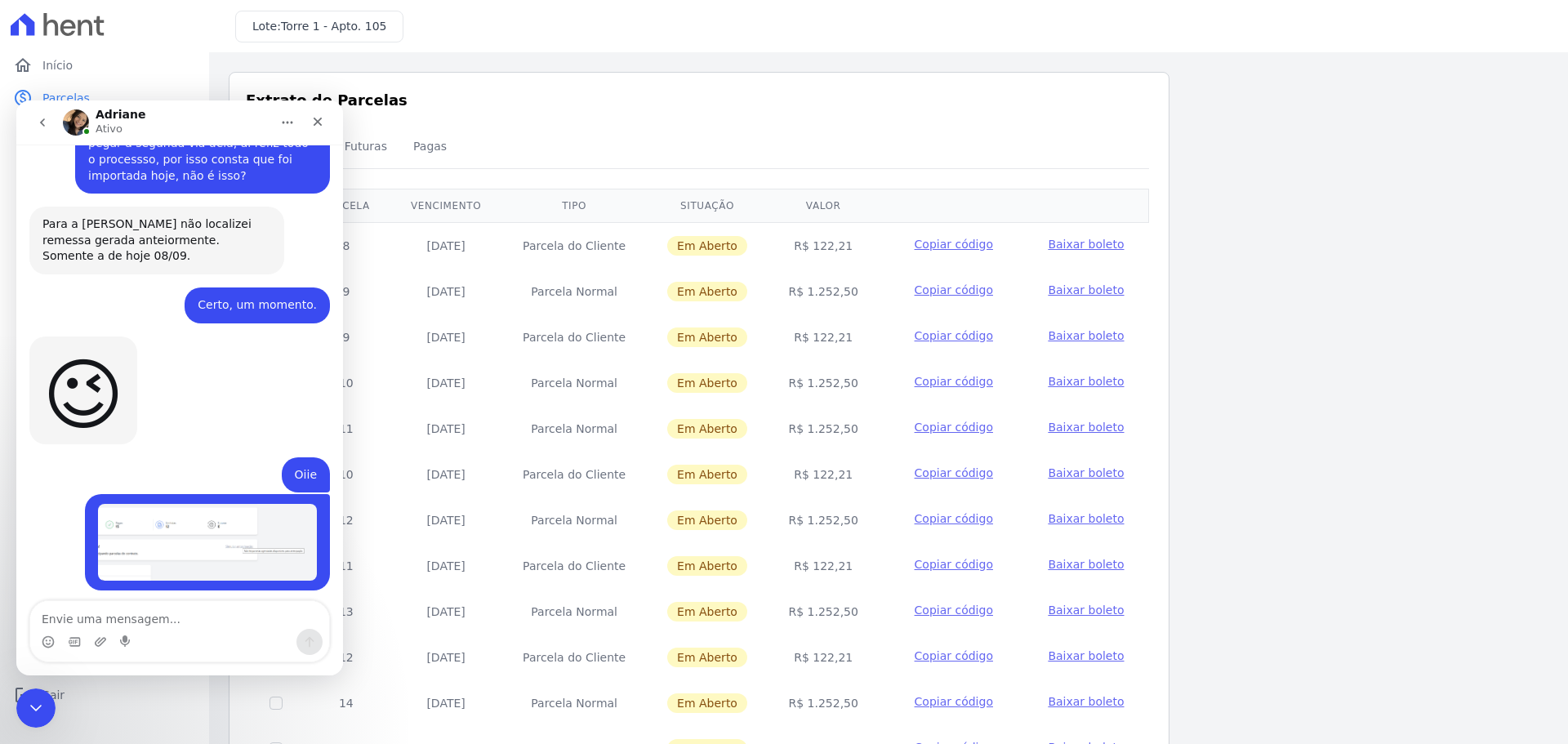
scroll to position [2909, 0]
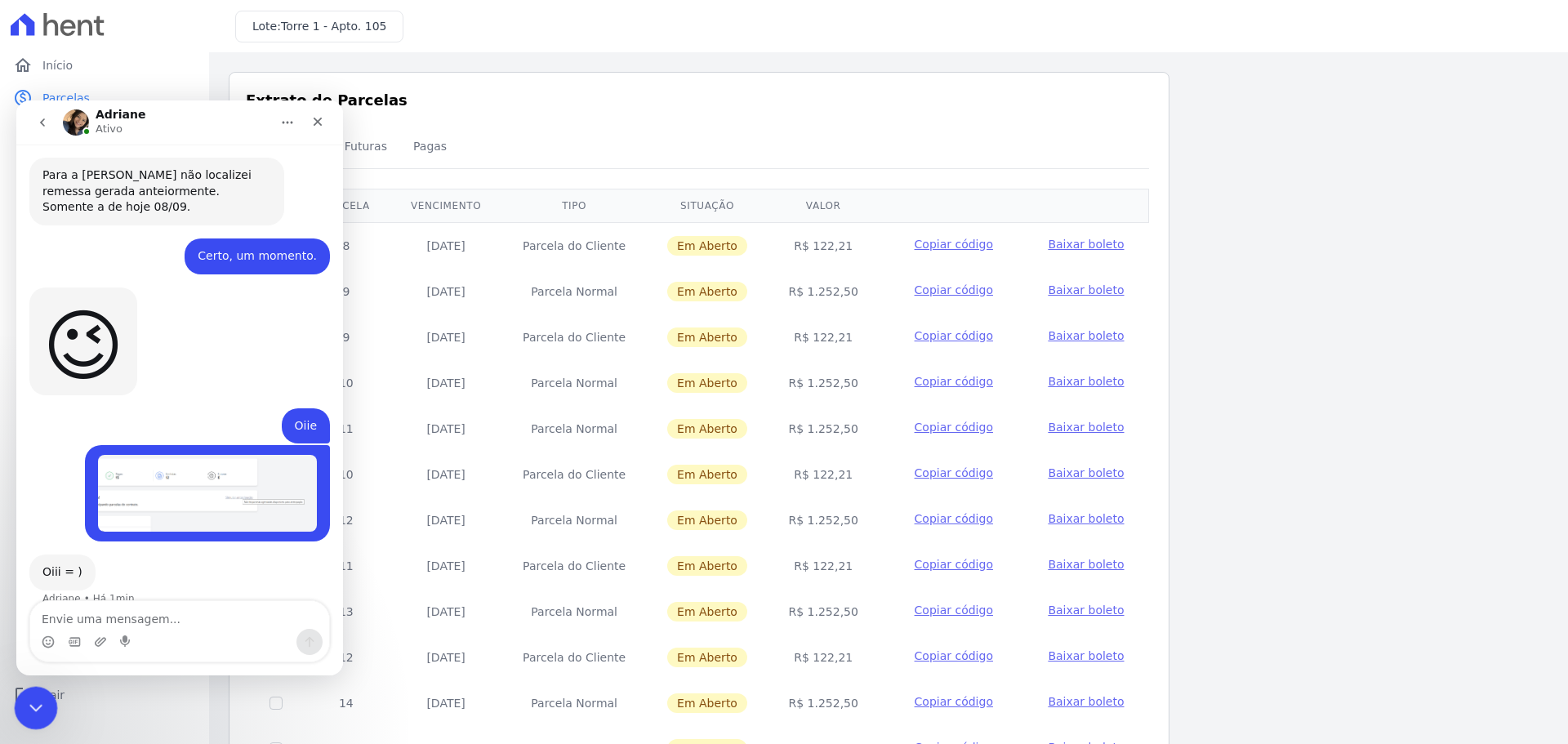
click at [37, 691] on div "Fechar mensagem da Intercom" at bounding box center [33, 705] width 40 height 40
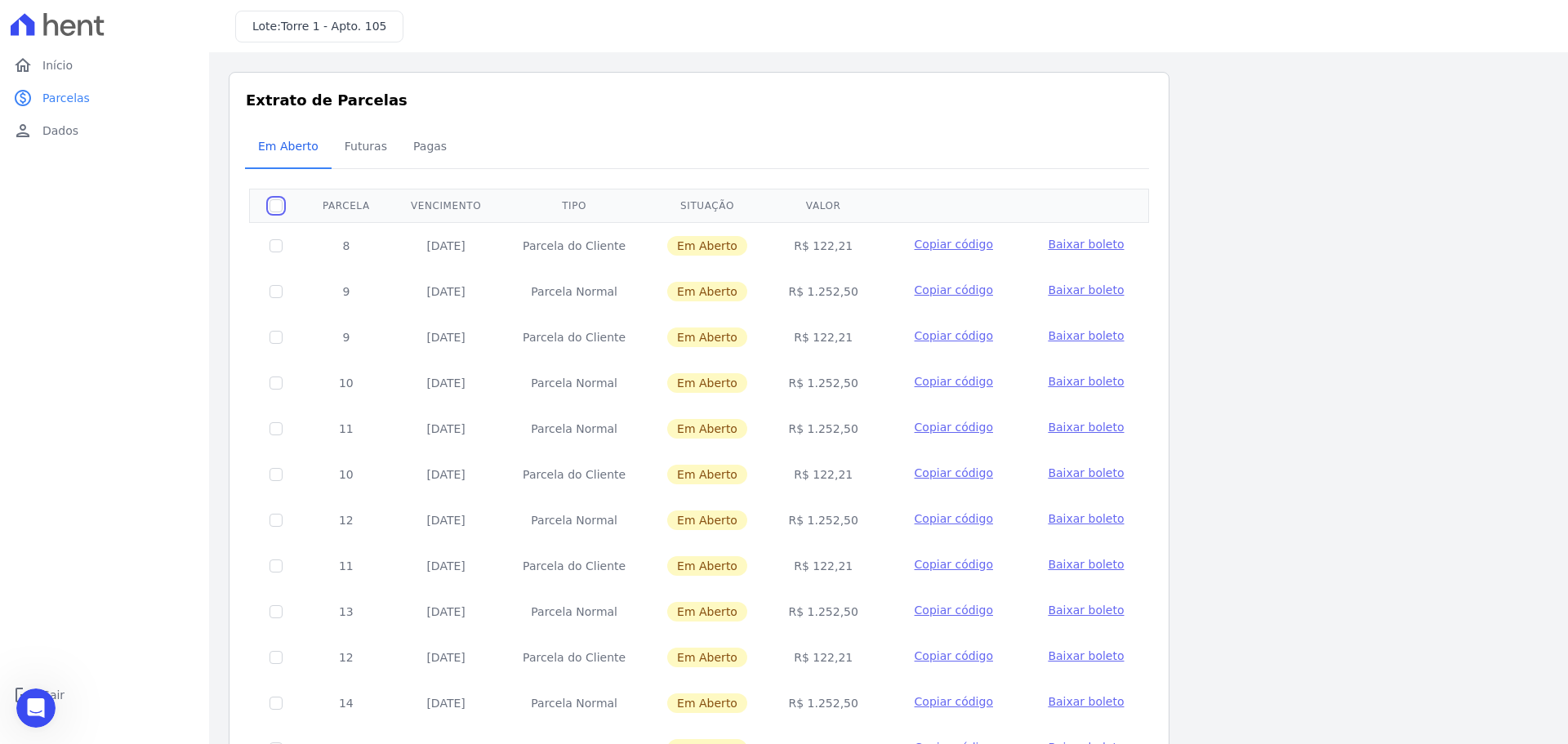
click at [275, 208] on input "checkbox" at bounding box center [276, 206] width 13 height 13
checkbox input "true"
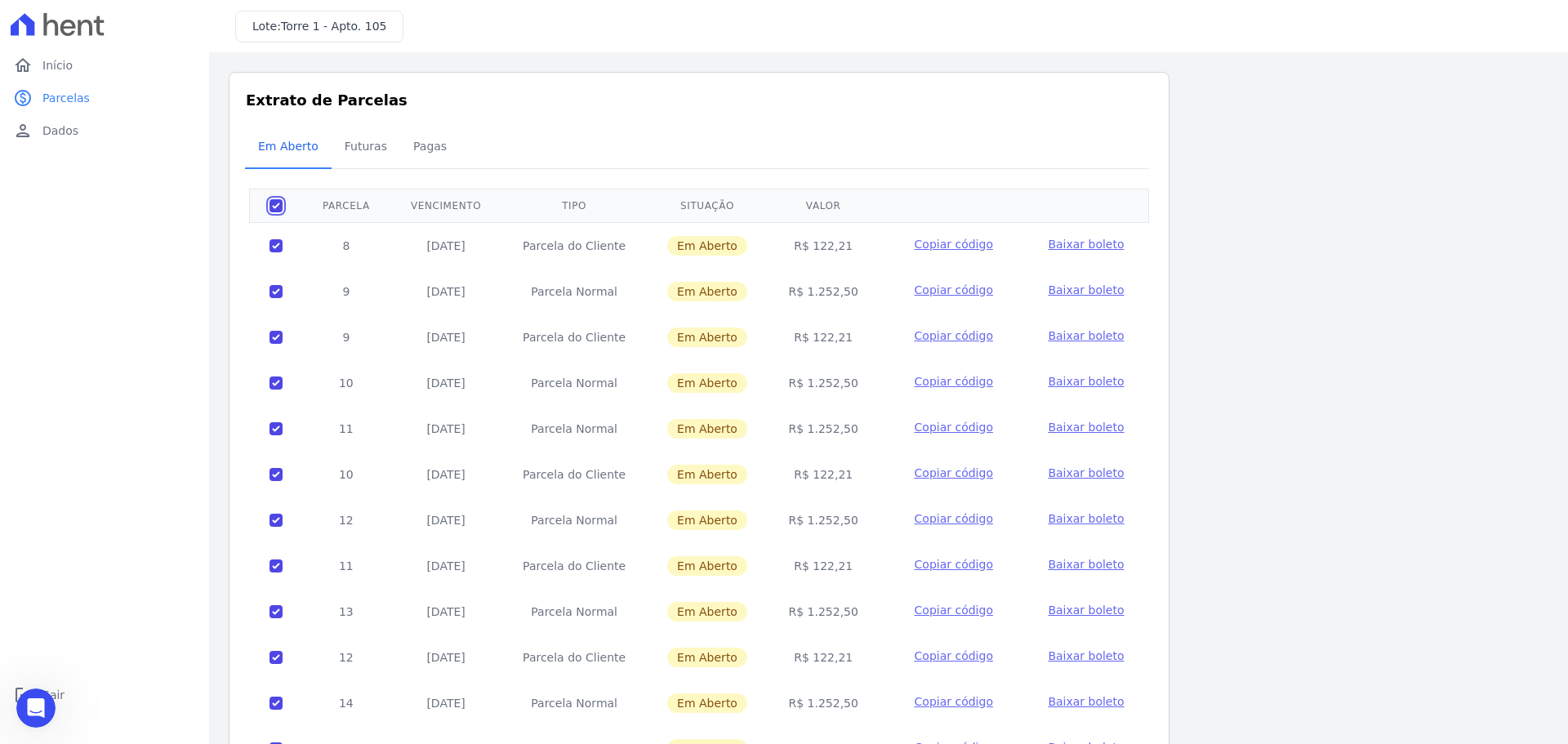
checkbox input "true"
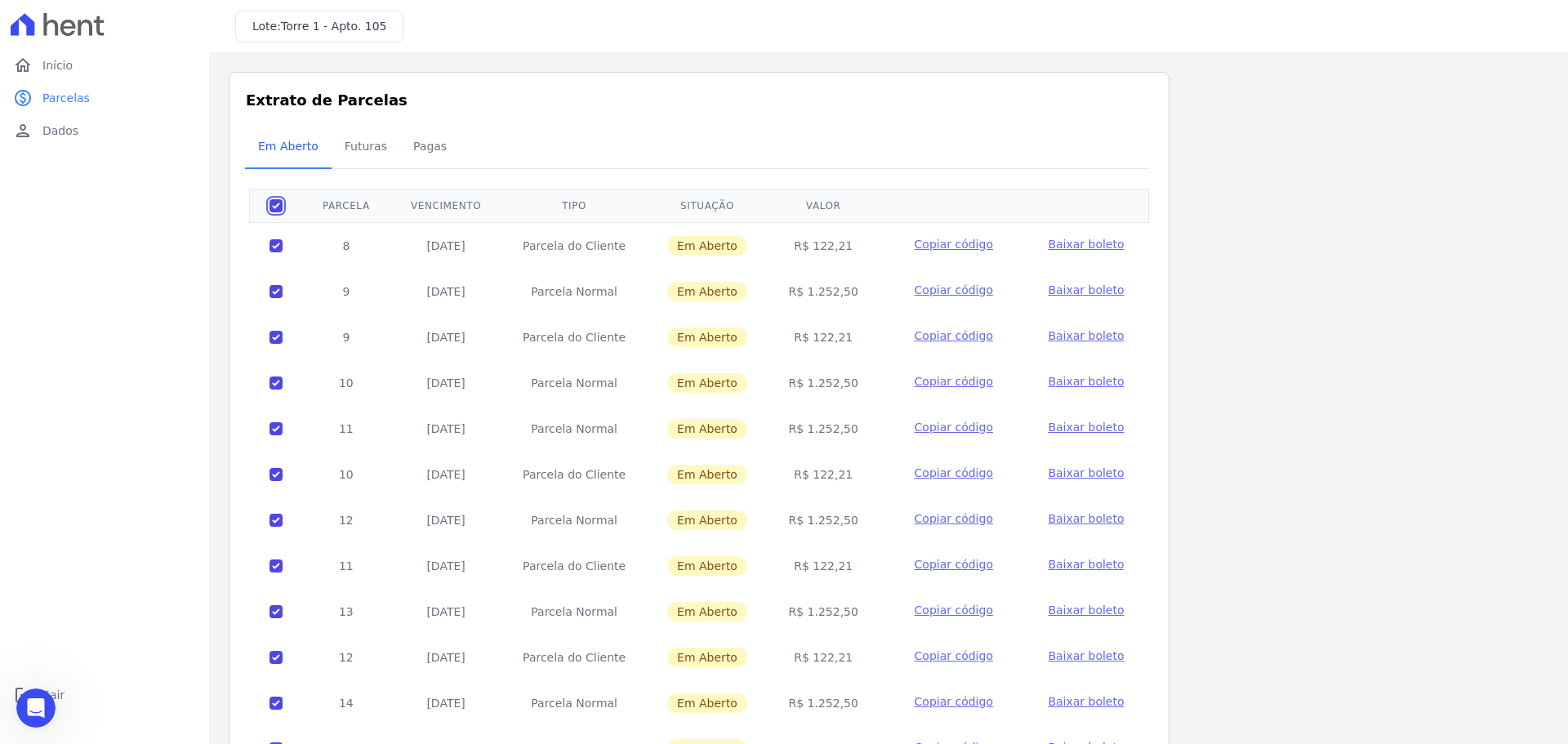
checkbox input "true"
click at [1114, 161] on div "Em Aberto Futuras Pagas" at bounding box center [699, 147] width 908 height 40
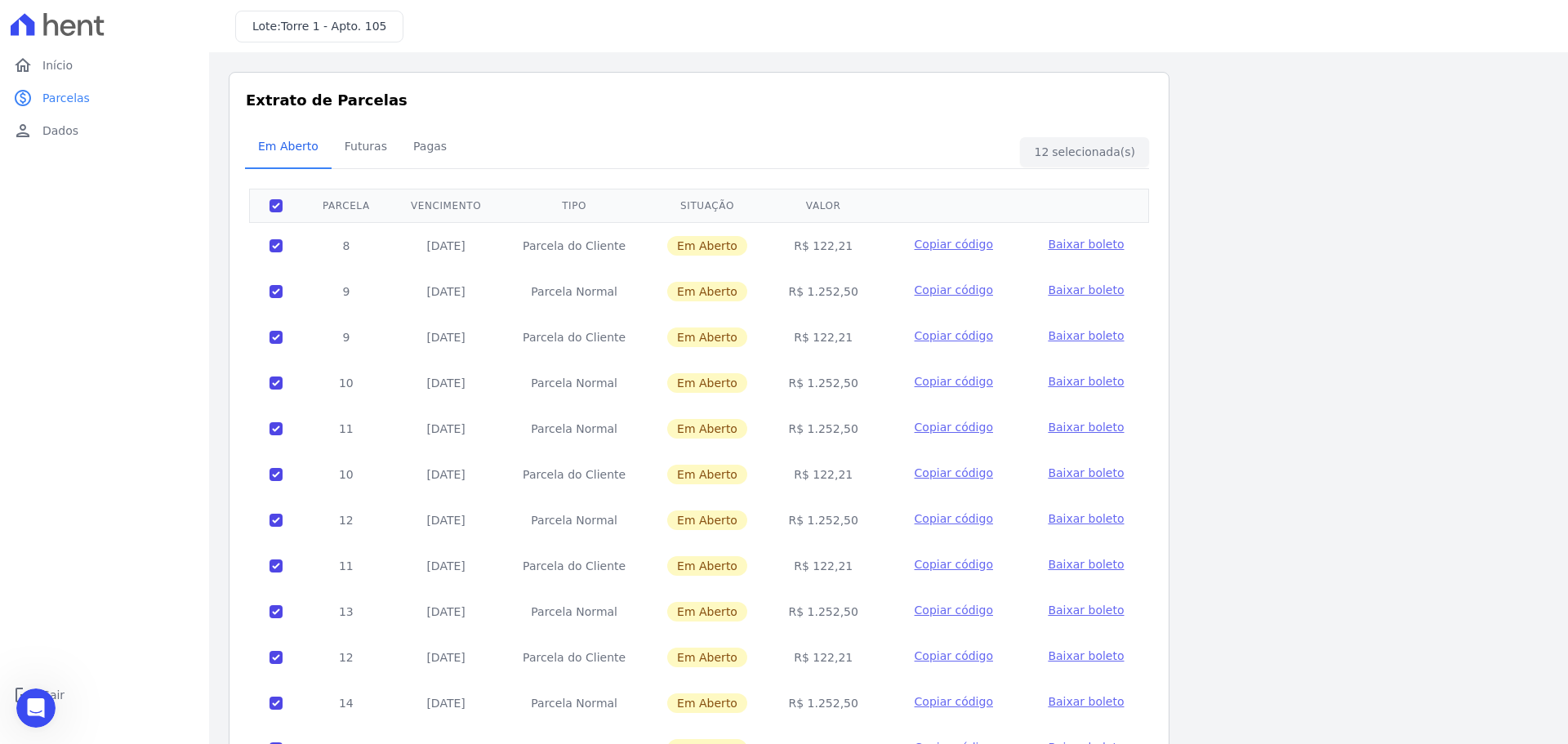
scroll to position [3132, 0]
click at [38, 701] on icon "Abrir mensagem da Intercom" at bounding box center [33, 705] width 27 height 27
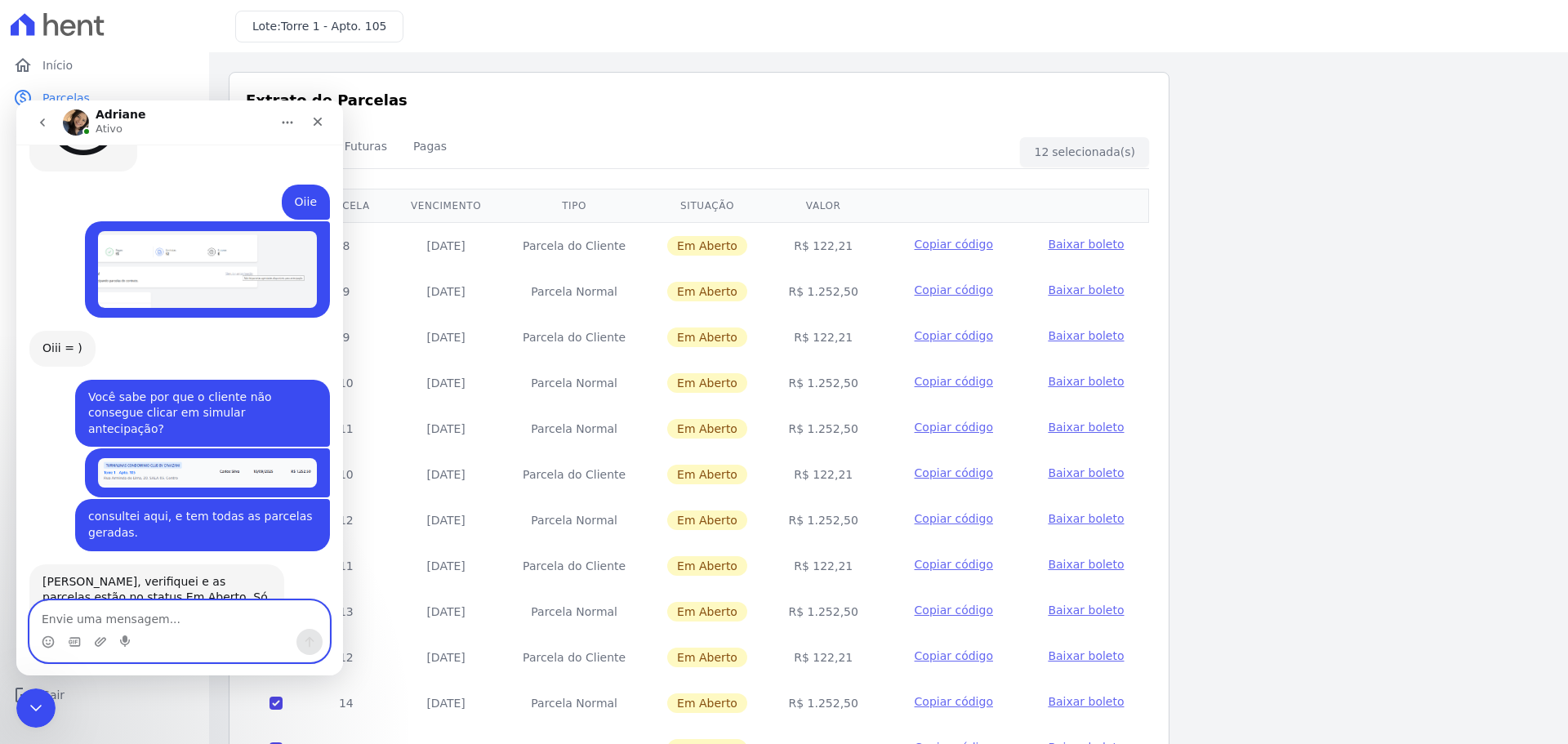
scroll to position [3150, 0]
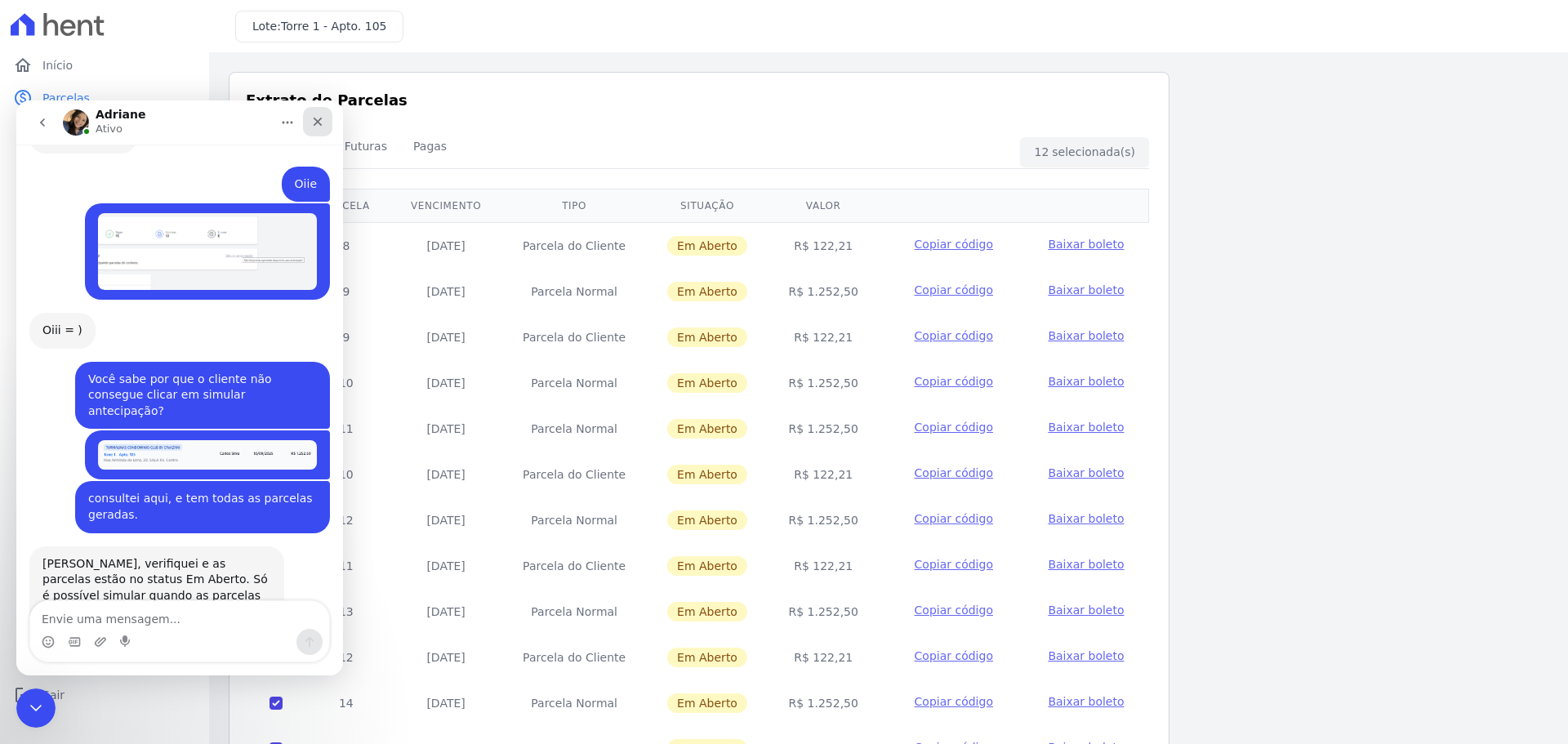
click at [319, 125] on icon "Fechar" at bounding box center [318, 122] width 13 height 13
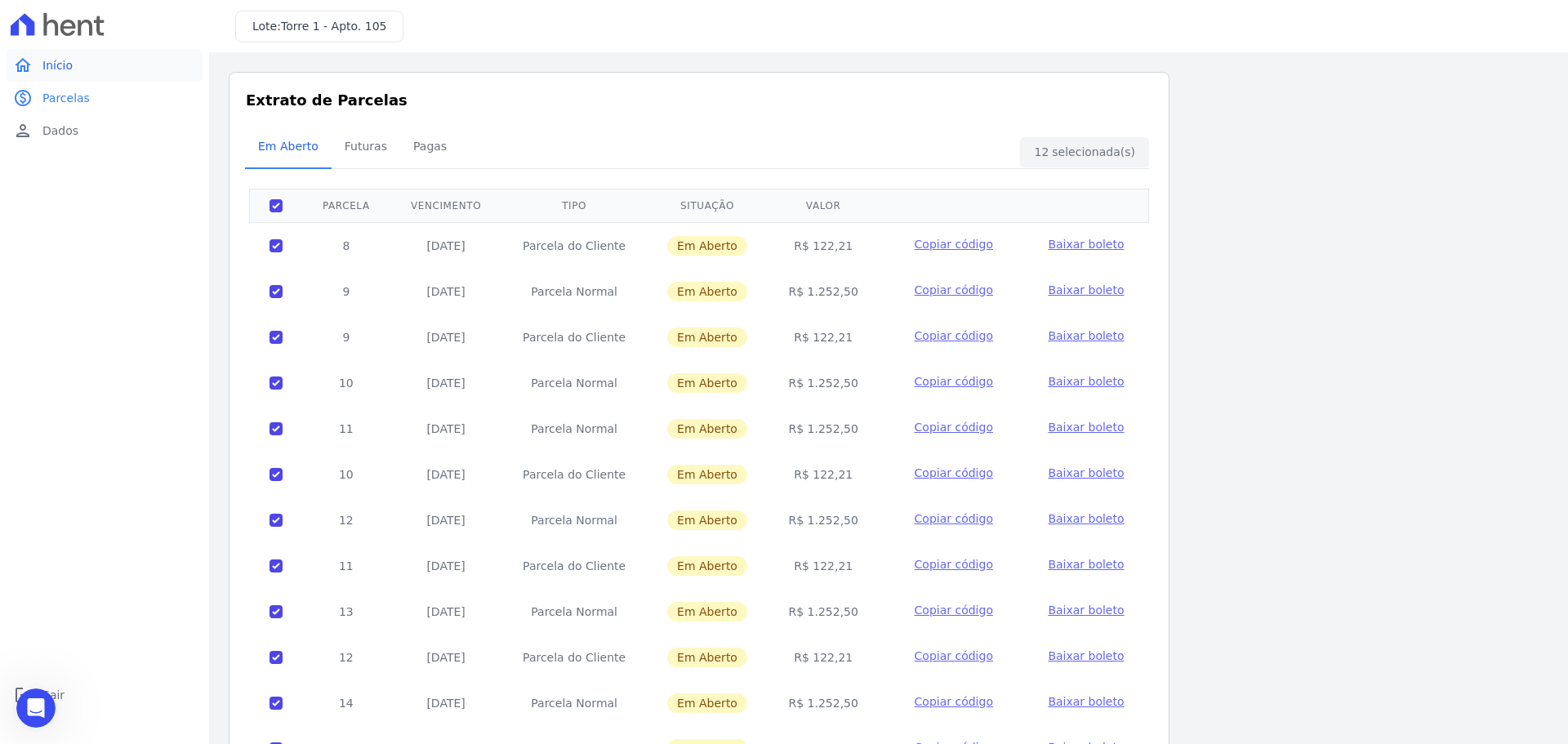
click at [78, 68] on link "home Início" at bounding box center [104, 65] width 196 height 32
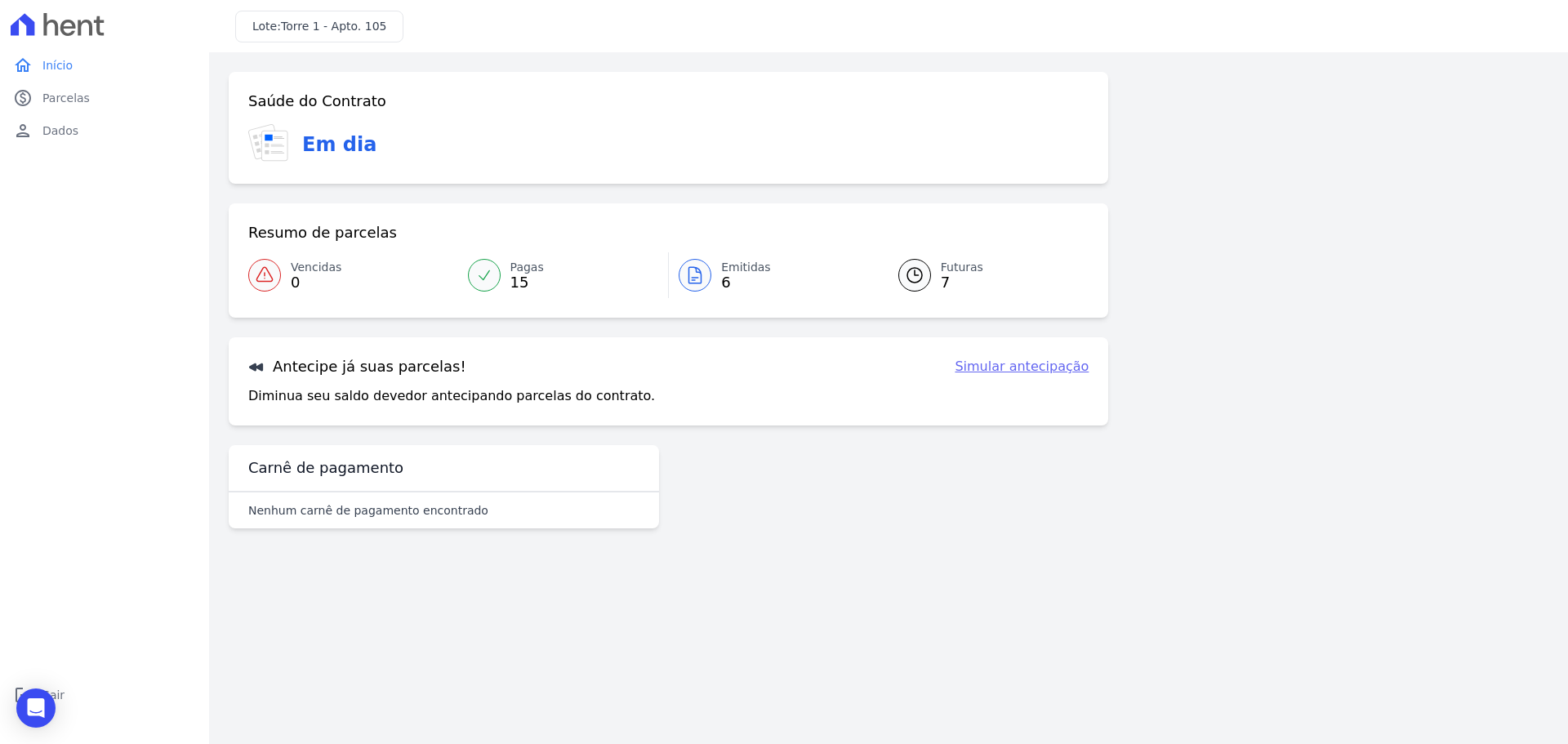
click at [725, 276] on span "6" at bounding box center [746, 282] width 50 height 13
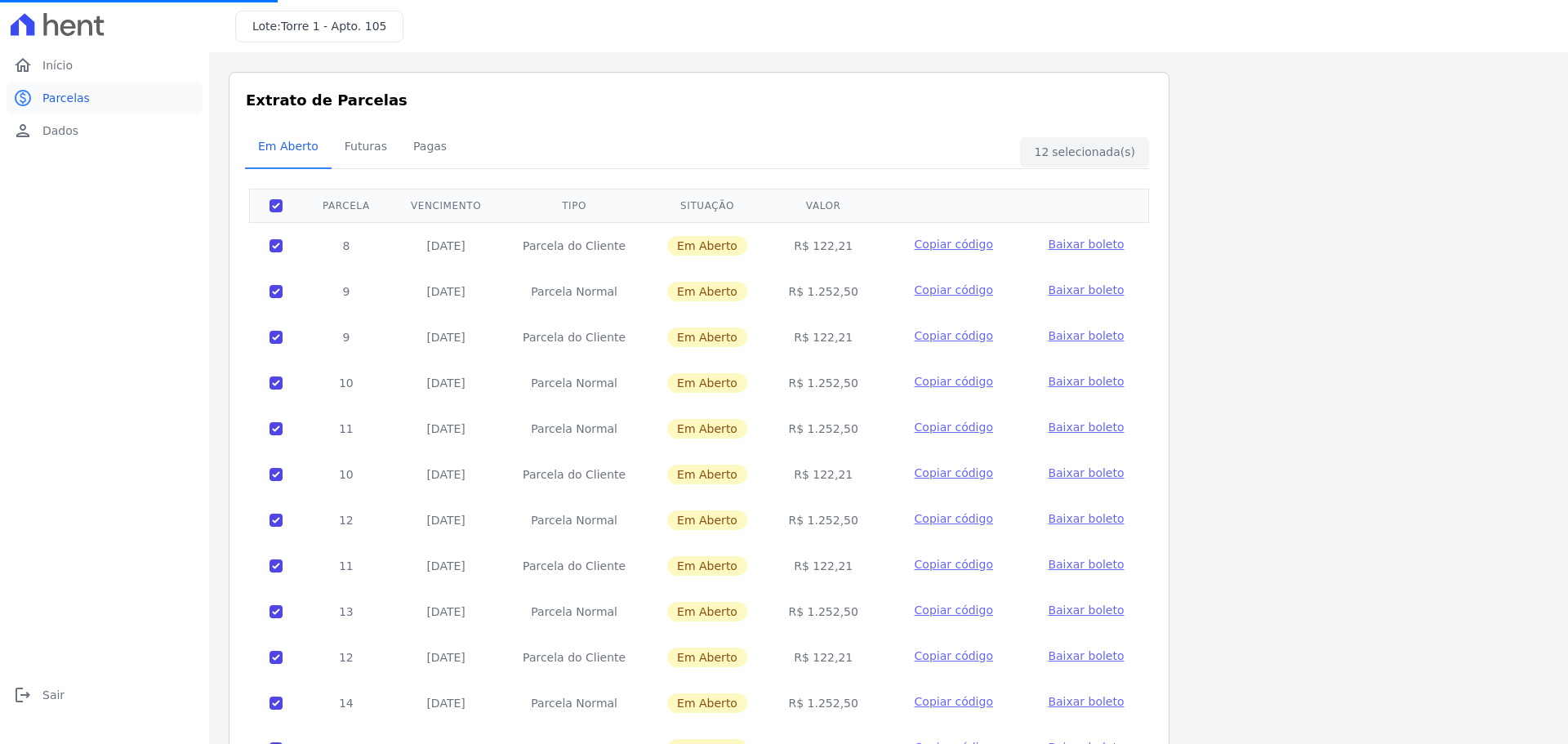
click at [75, 102] on span "Parcelas" at bounding box center [65, 98] width 47 height 17
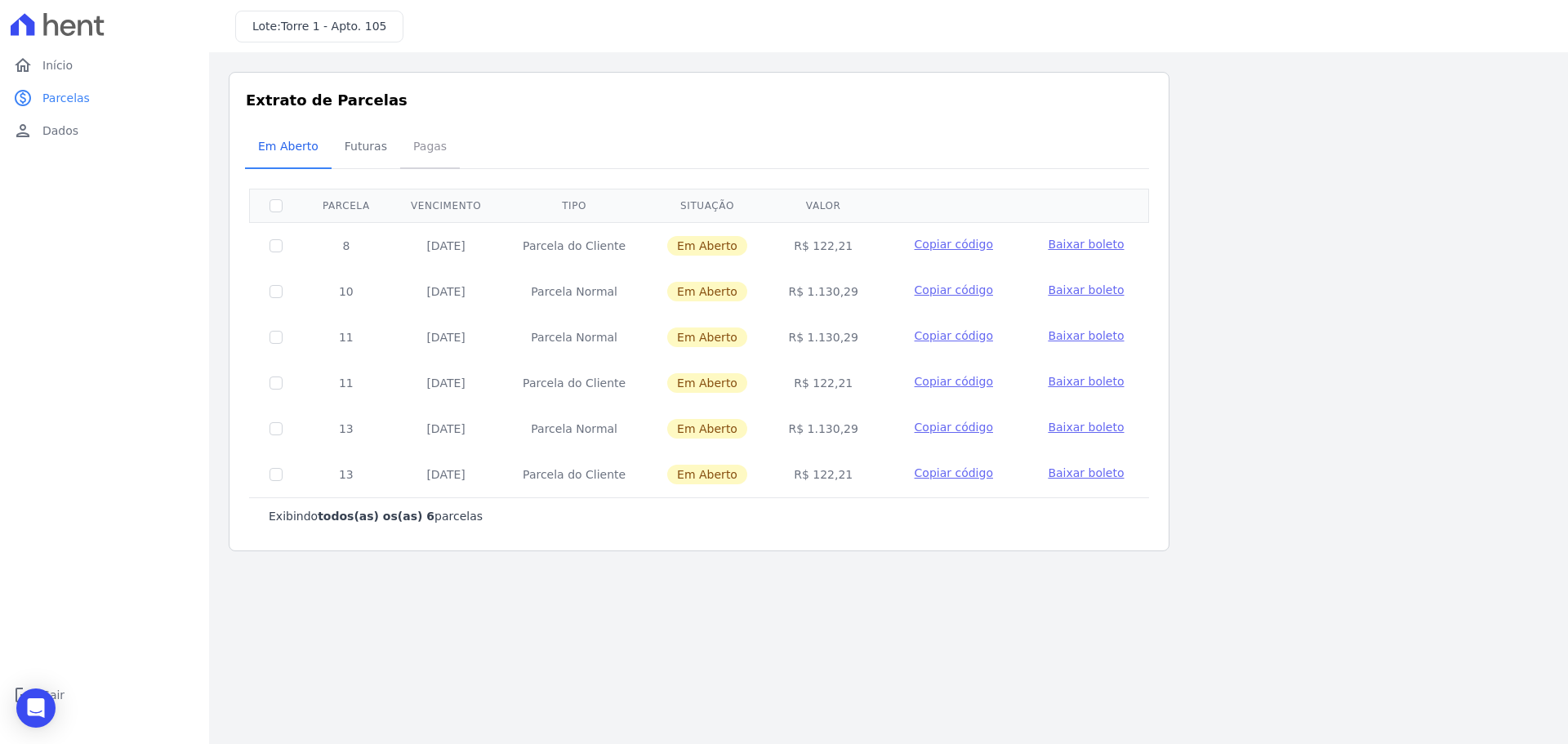
click at [419, 143] on span "Pagas" at bounding box center [430, 146] width 53 height 32
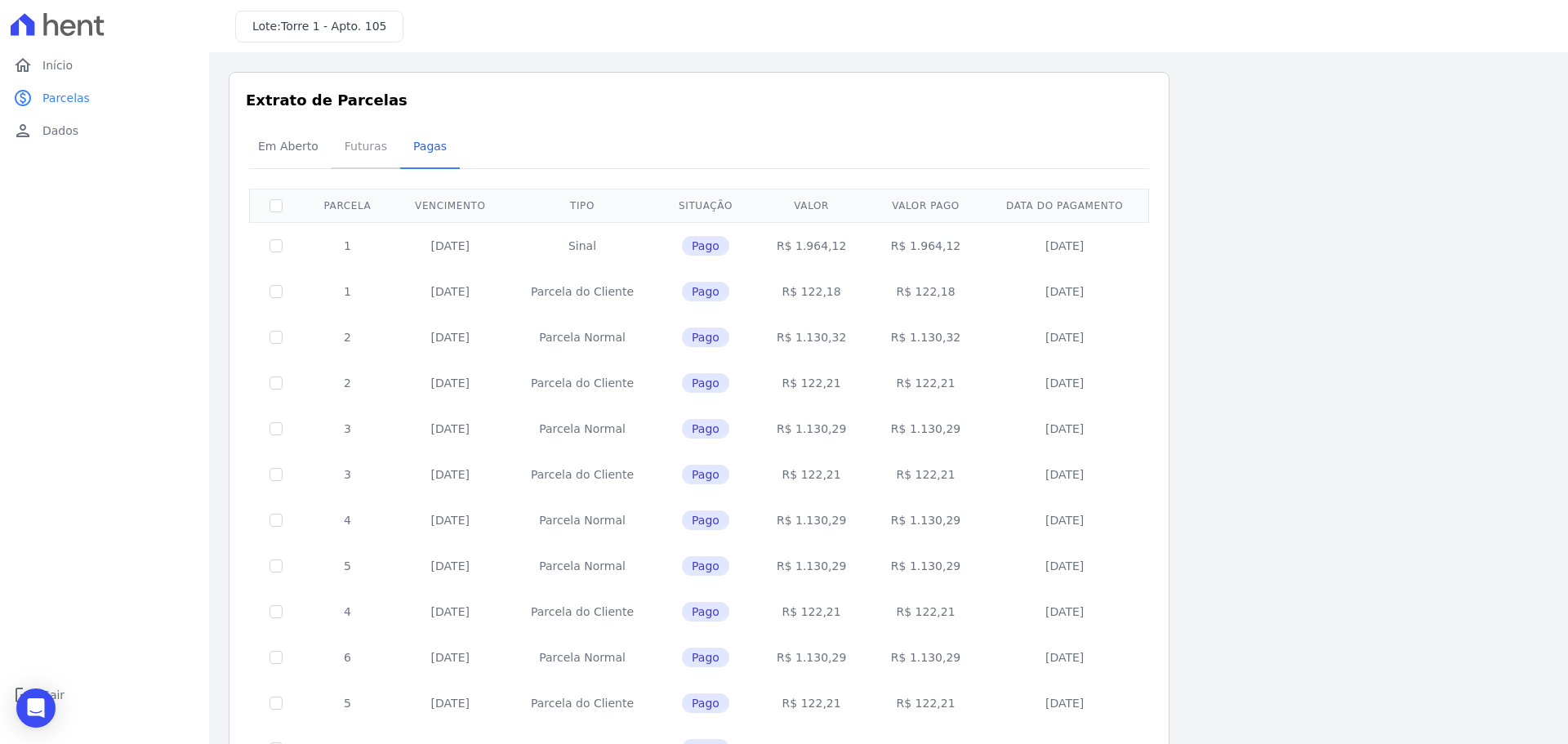
click at [355, 148] on span "Futuras" at bounding box center [365, 146] width 62 height 32
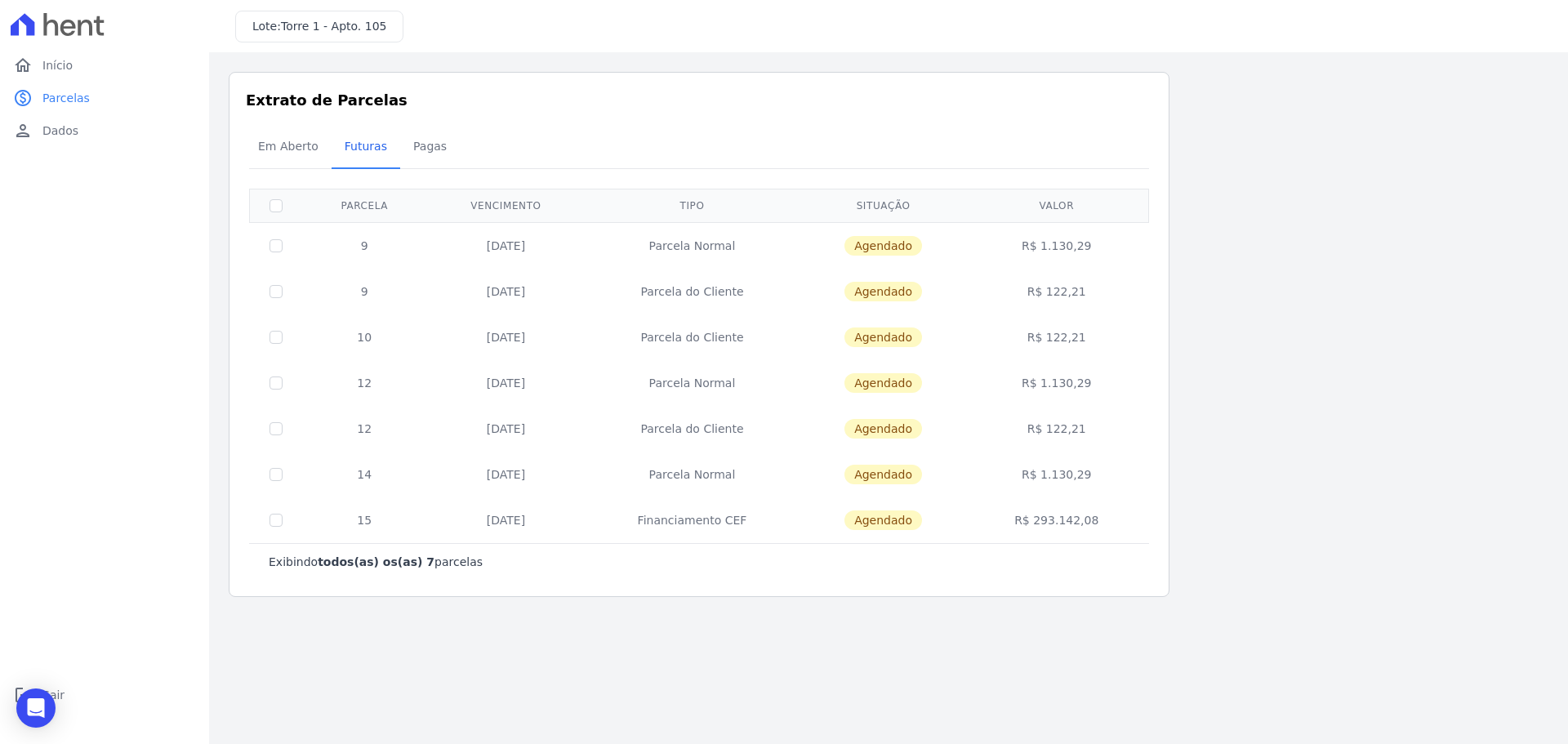
click at [1241, 340] on div "Listagem de parcelas Baixar PDF Extrato de Parcelas Em Aberto Futuras Pagas 0 s…" at bounding box center [889, 335] width 1320 height 526
click at [83, 83] on link "paid Parcelas" at bounding box center [104, 98] width 196 height 32
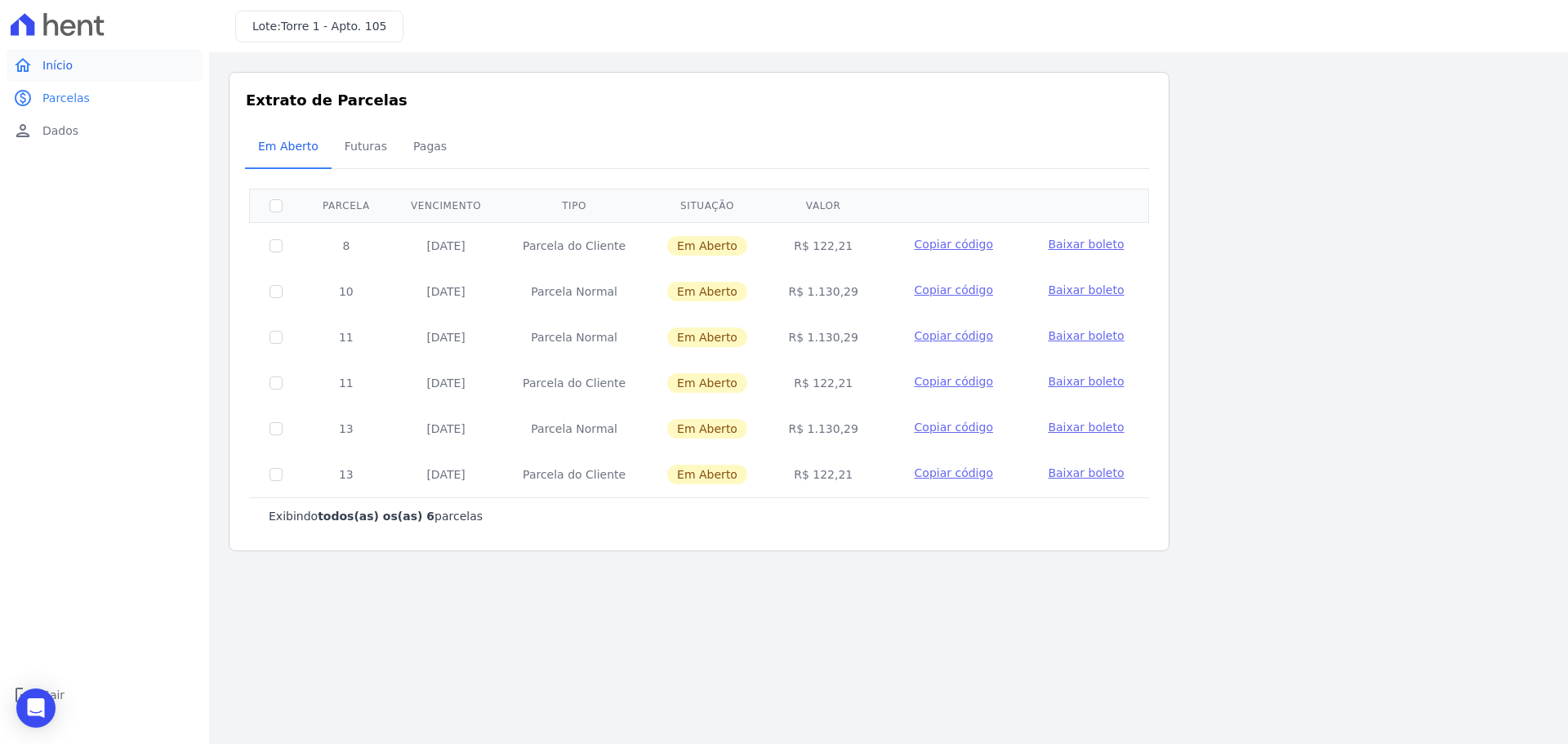
click at [65, 50] on link "home Início" at bounding box center [104, 65] width 196 height 32
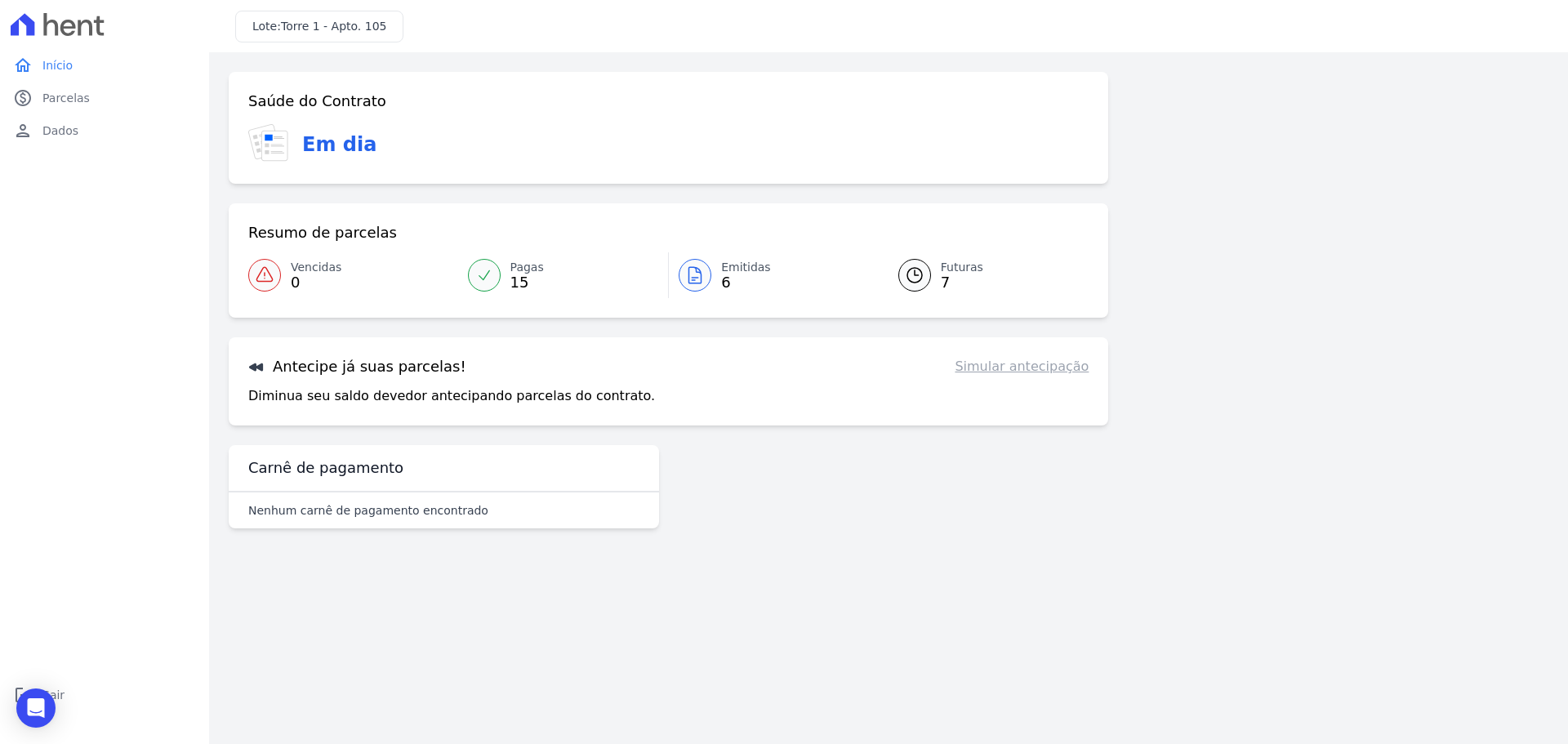
click at [1025, 376] on div "Antecipe já suas parcelas! Simular antecipação Diminua seu saldo devedor anteci…" at bounding box center [668, 382] width 879 height 89
click at [1032, 362] on link "Simular antecipação" at bounding box center [1021, 366] width 134 height 19
click at [948, 276] on span "7" at bounding box center [962, 282] width 42 height 13
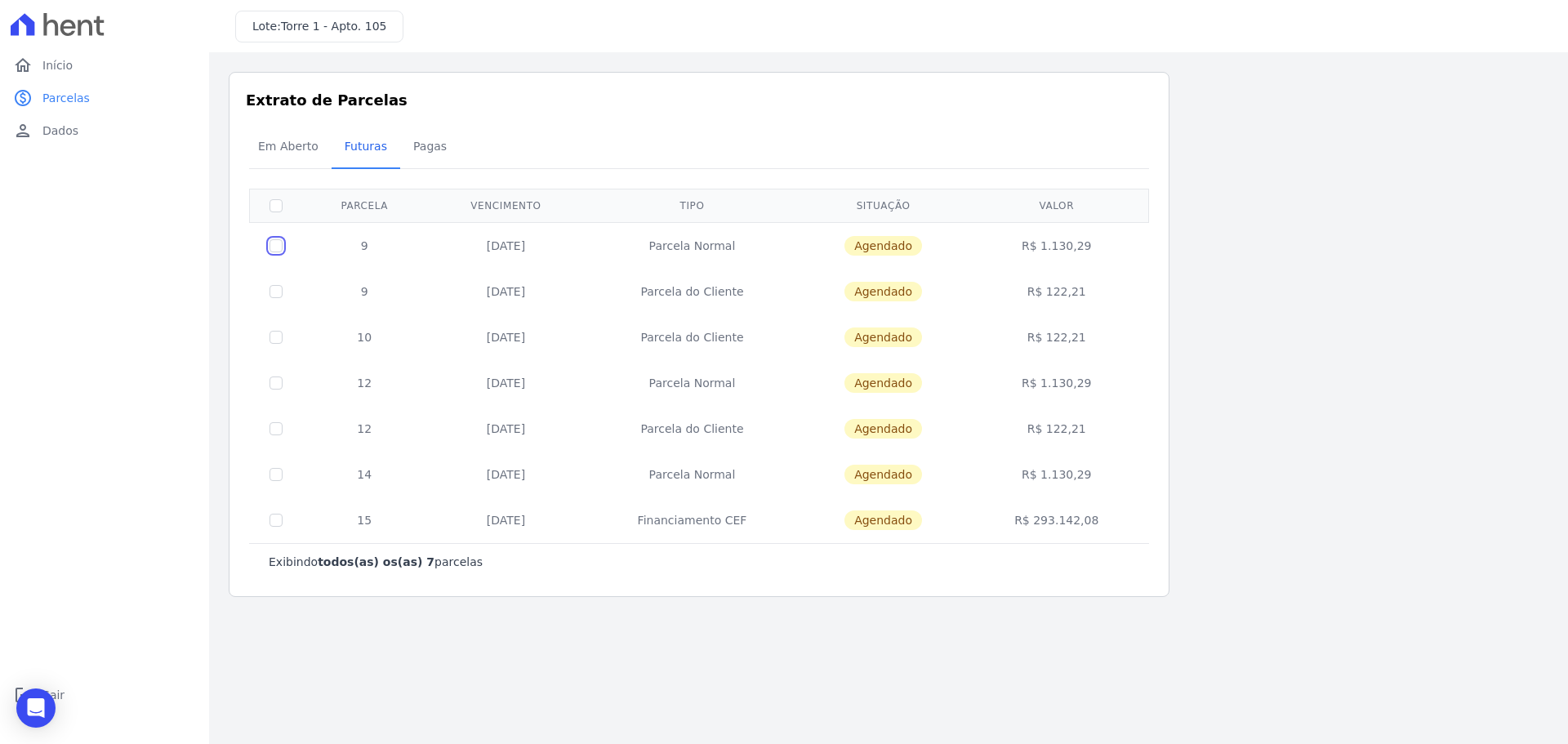
drag, startPoint x: 277, startPoint y: 245, endPoint x: 276, endPoint y: 274, distance: 29.0
click at [277, 246] on input "checkbox" at bounding box center [276, 246] width 13 height 13
checkbox input "true"
click at [280, 289] on input "checkbox" at bounding box center [276, 291] width 13 height 13
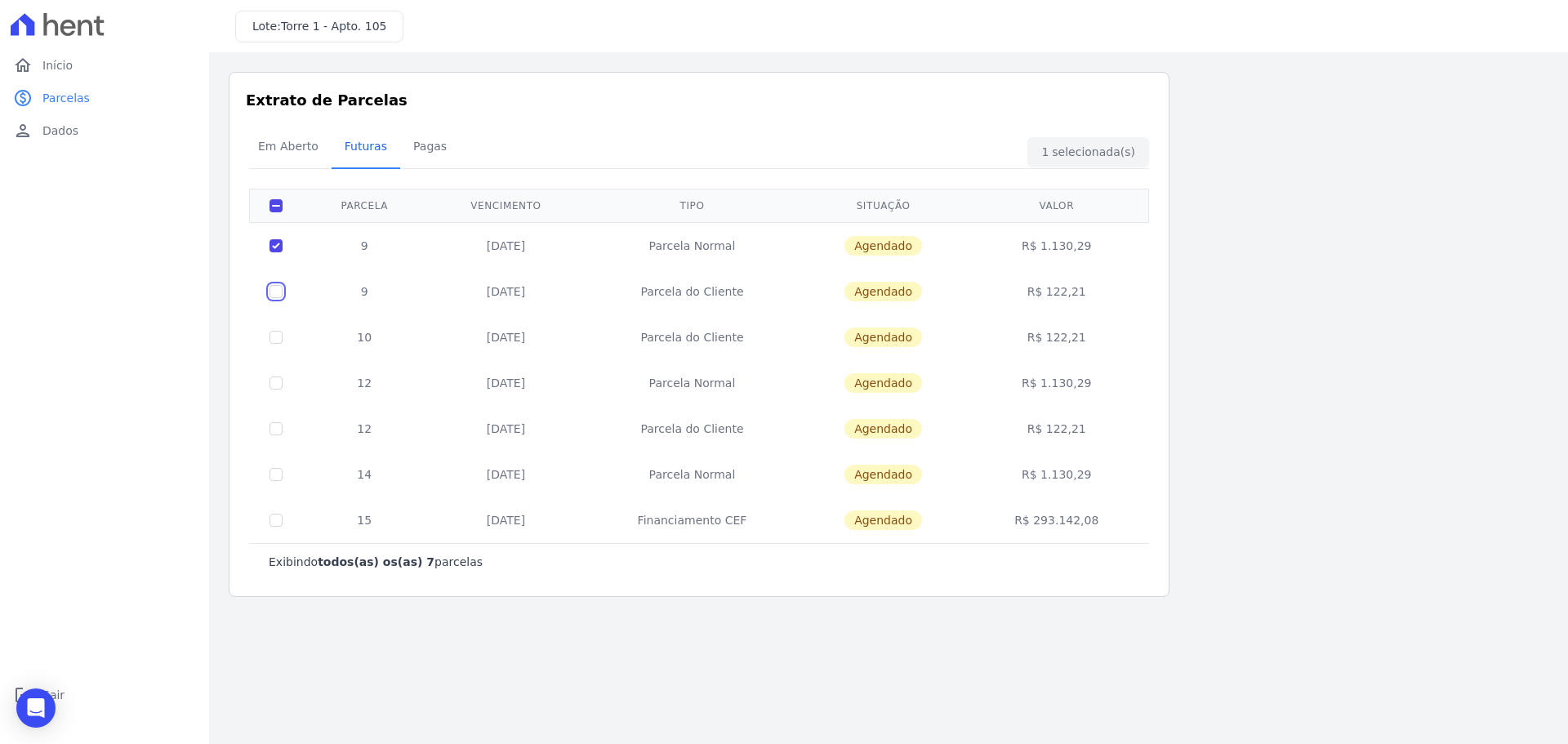
checkbox input "true"
click at [405, 579] on div "Exibindo todos(as) os(as) 7 parcelas" at bounding box center [699, 561] width 900 height 37
click at [673, 627] on main "Listagem de parcelas Baixar PDF Extrato de Parcelas Em [GEOGRAPHIC_DATA] Futura…" at bounding box center [889, 398] width 1359 height 691
click at [22, 710] on div "Open Intercom Messenger" at bounding box center [36, 708] width 43 height 43
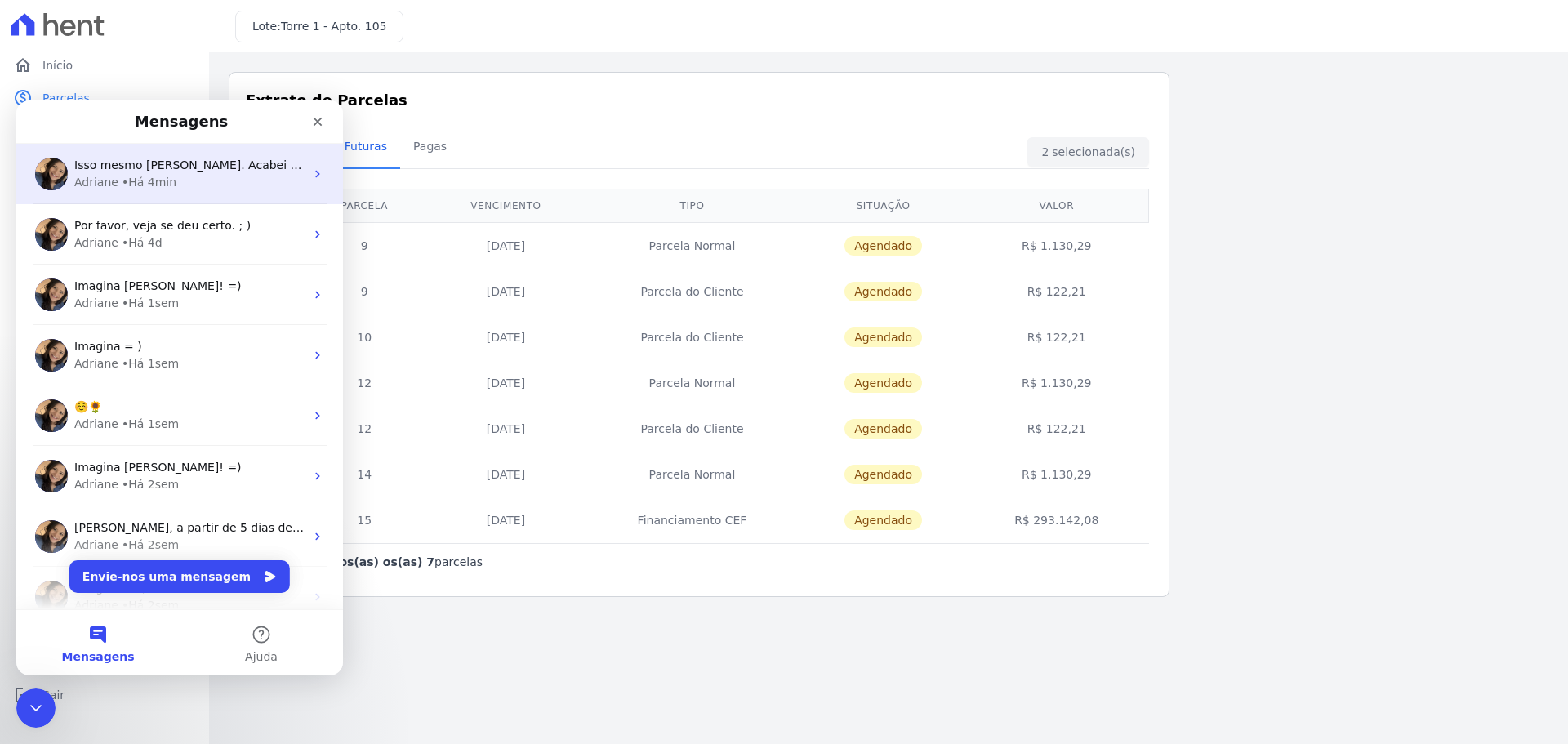
click at [234, 179] on div "Adriane • Há 4min" at bounding box center [190, 183] width 230 height 18
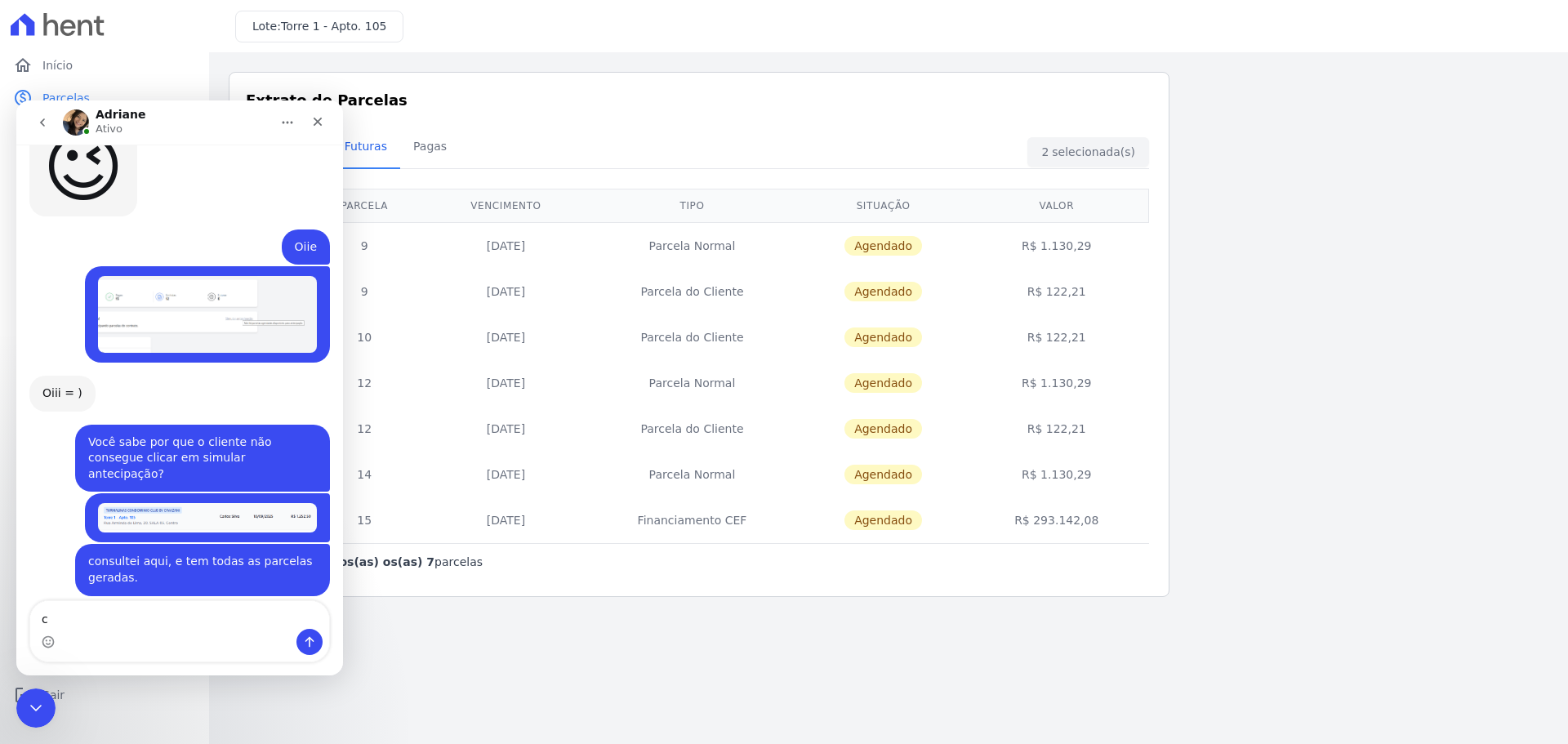
scroll to position [3150, 0]
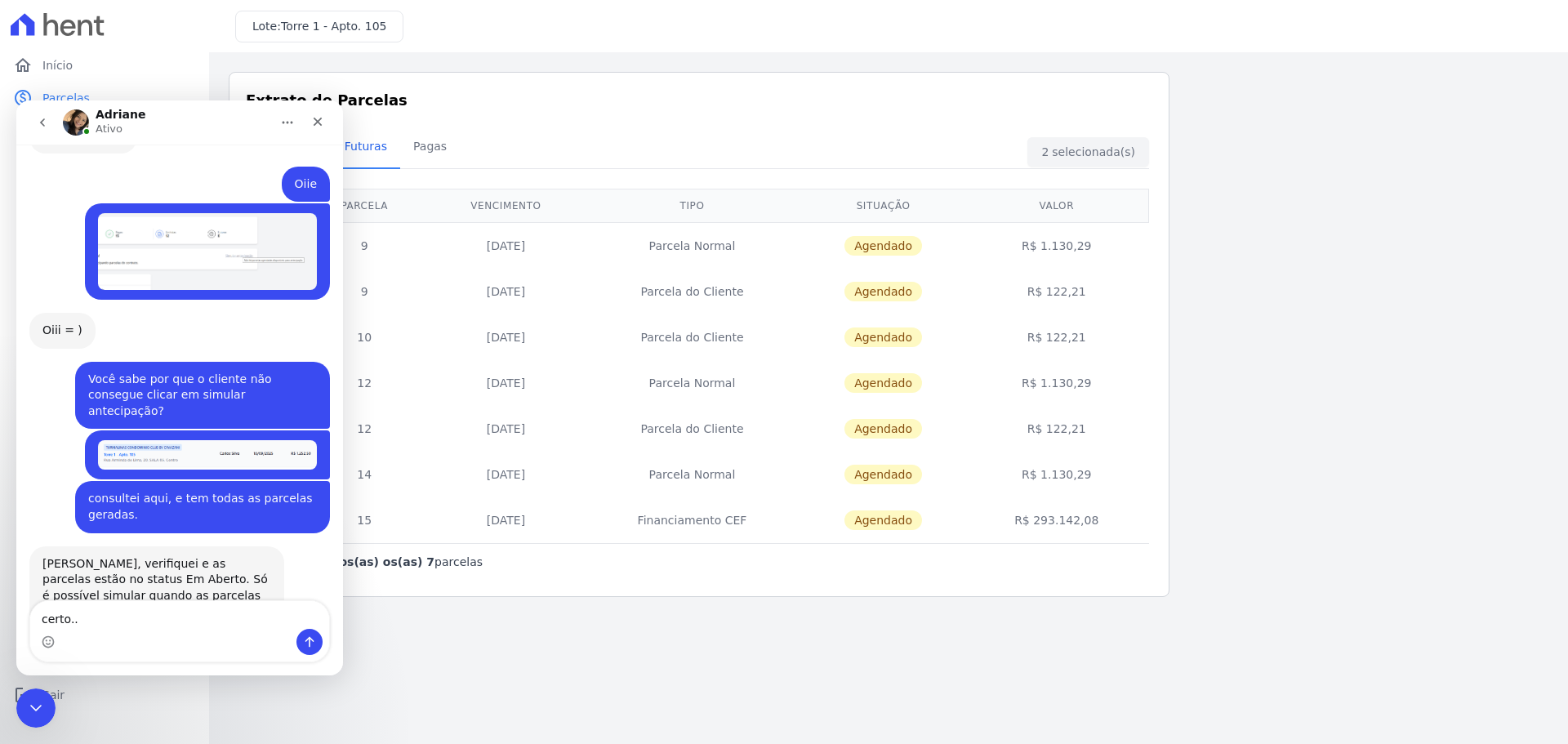
type textarea "certo.."
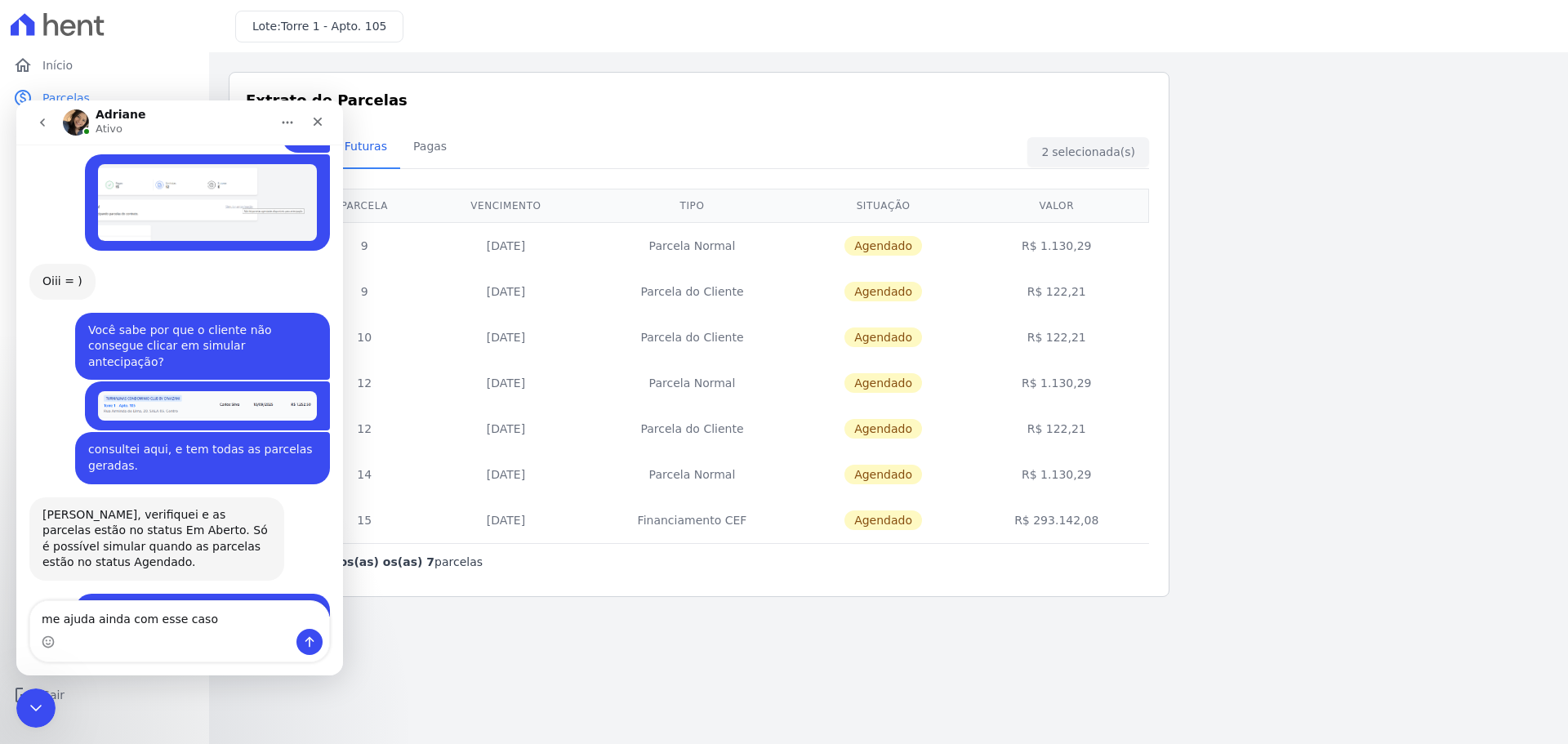
type textarea "me ajuda ainda com esse caso"
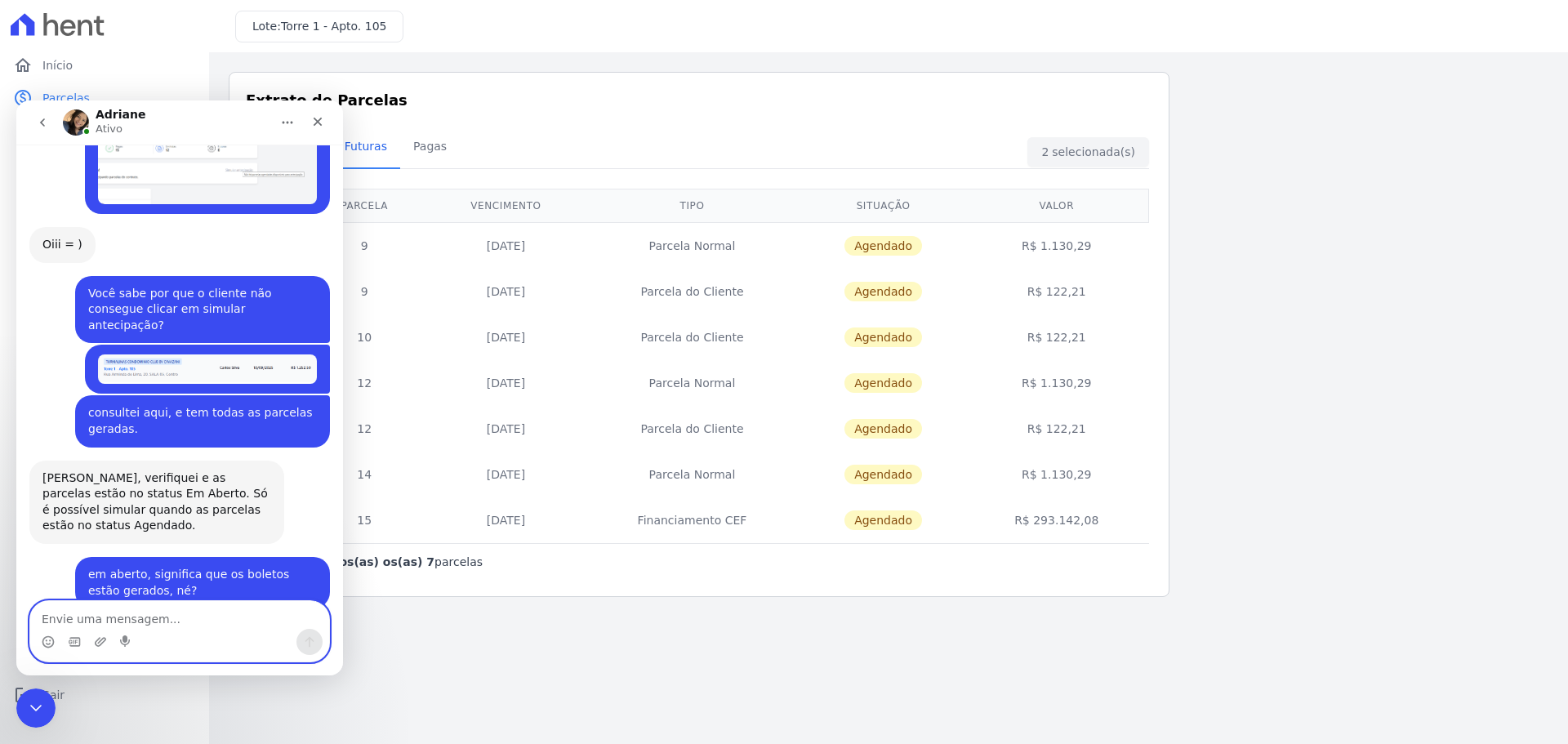
click at [107, 625] on textarea "Envie uma mensagem..." at bounding box center [180, 615] width 299 height 28
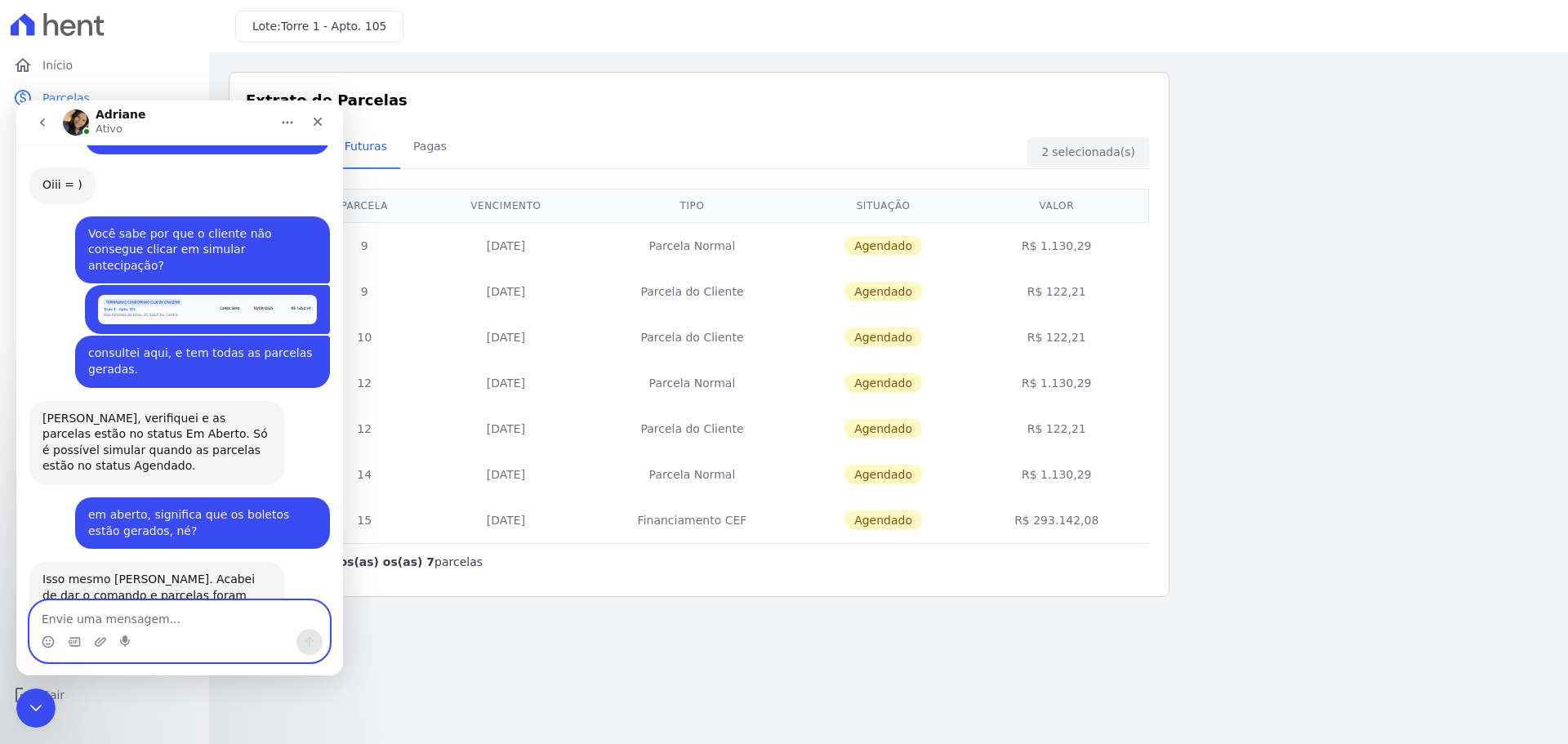
scroll to position [3432, 0]
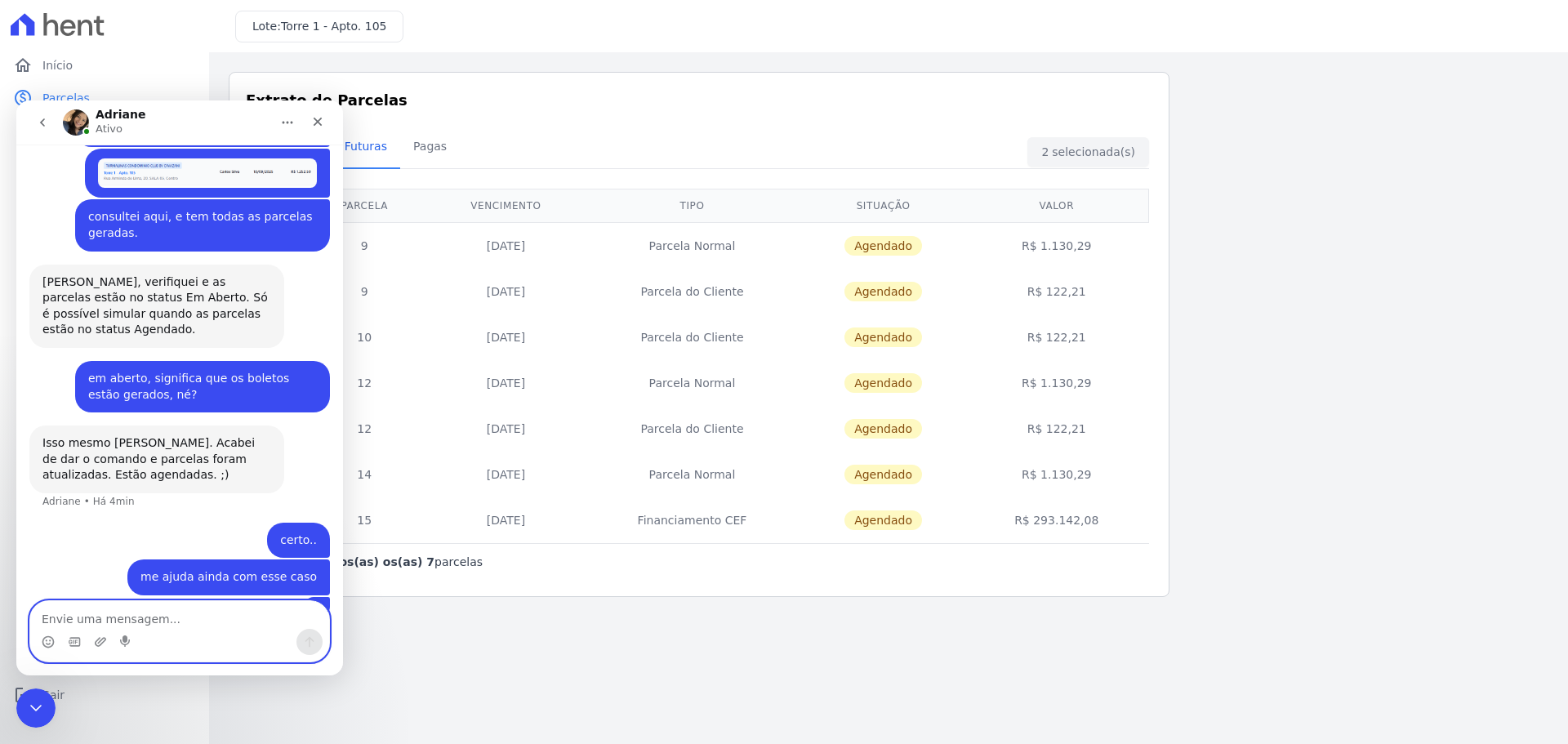
click at [317, 607] on img "user diz…" at bounding box center [317, 607] width 0 height 0
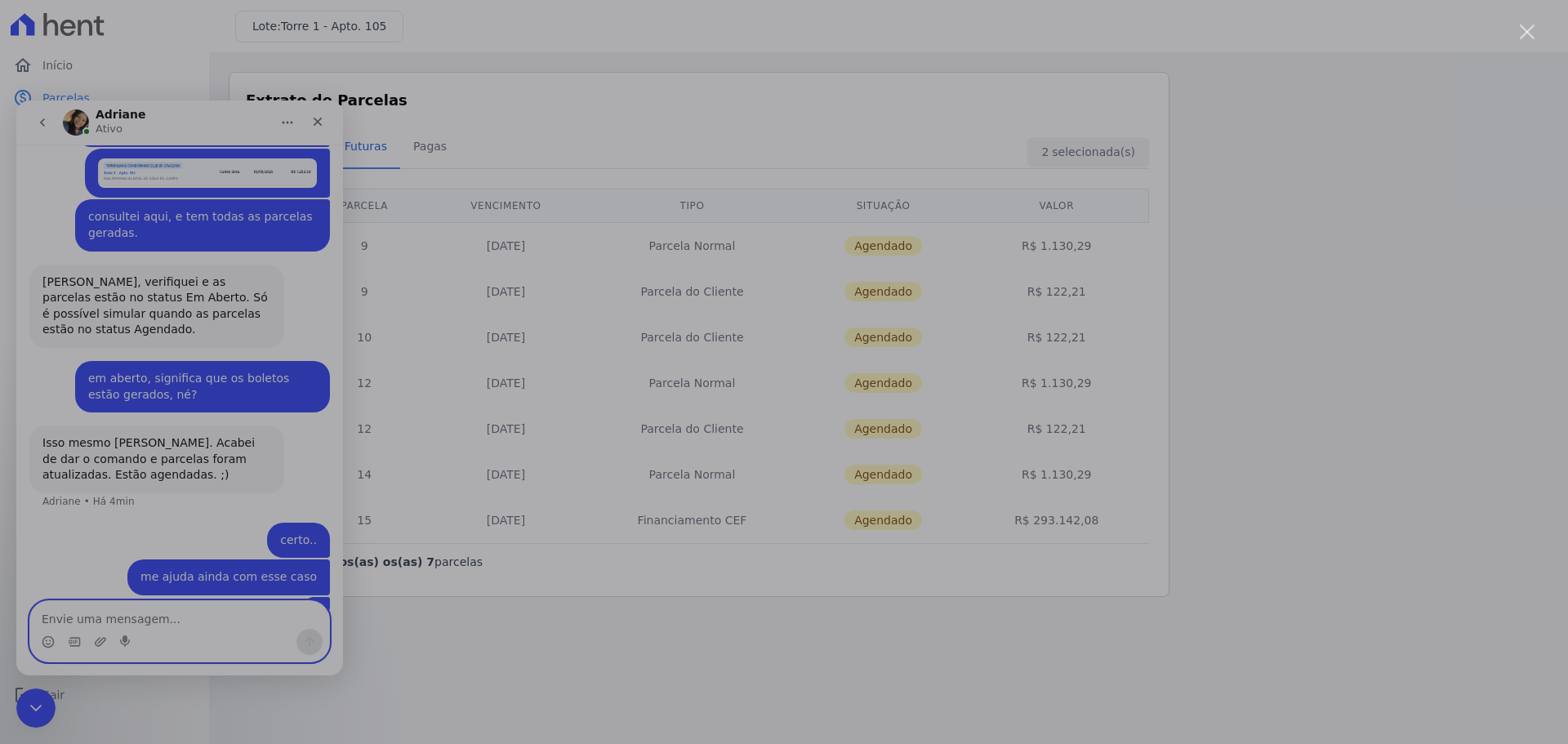
scroll to position [0, 0]
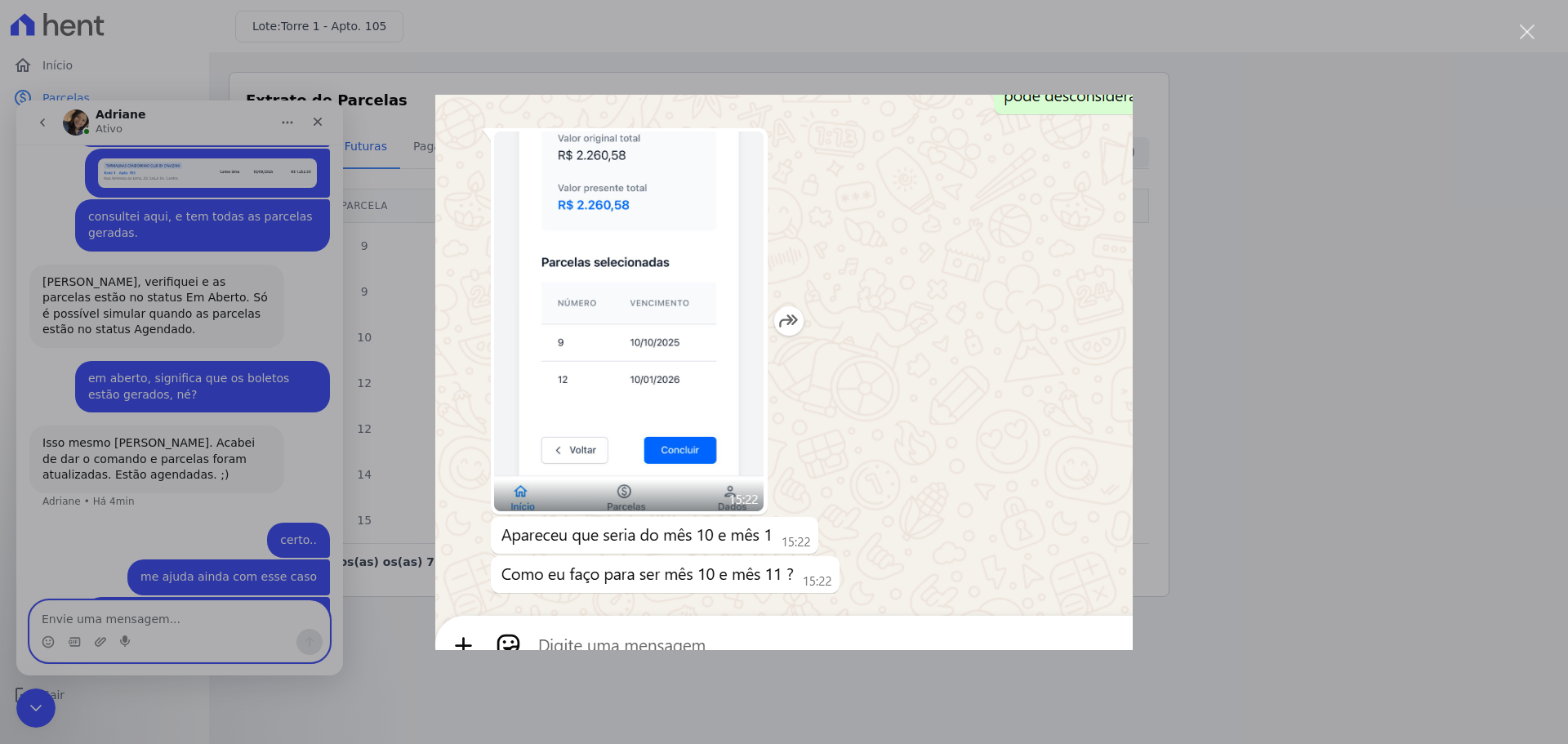
click at [265, 575] on div "Messenger da Intercom" at bounding box center [784, 372] width 1568 height 744
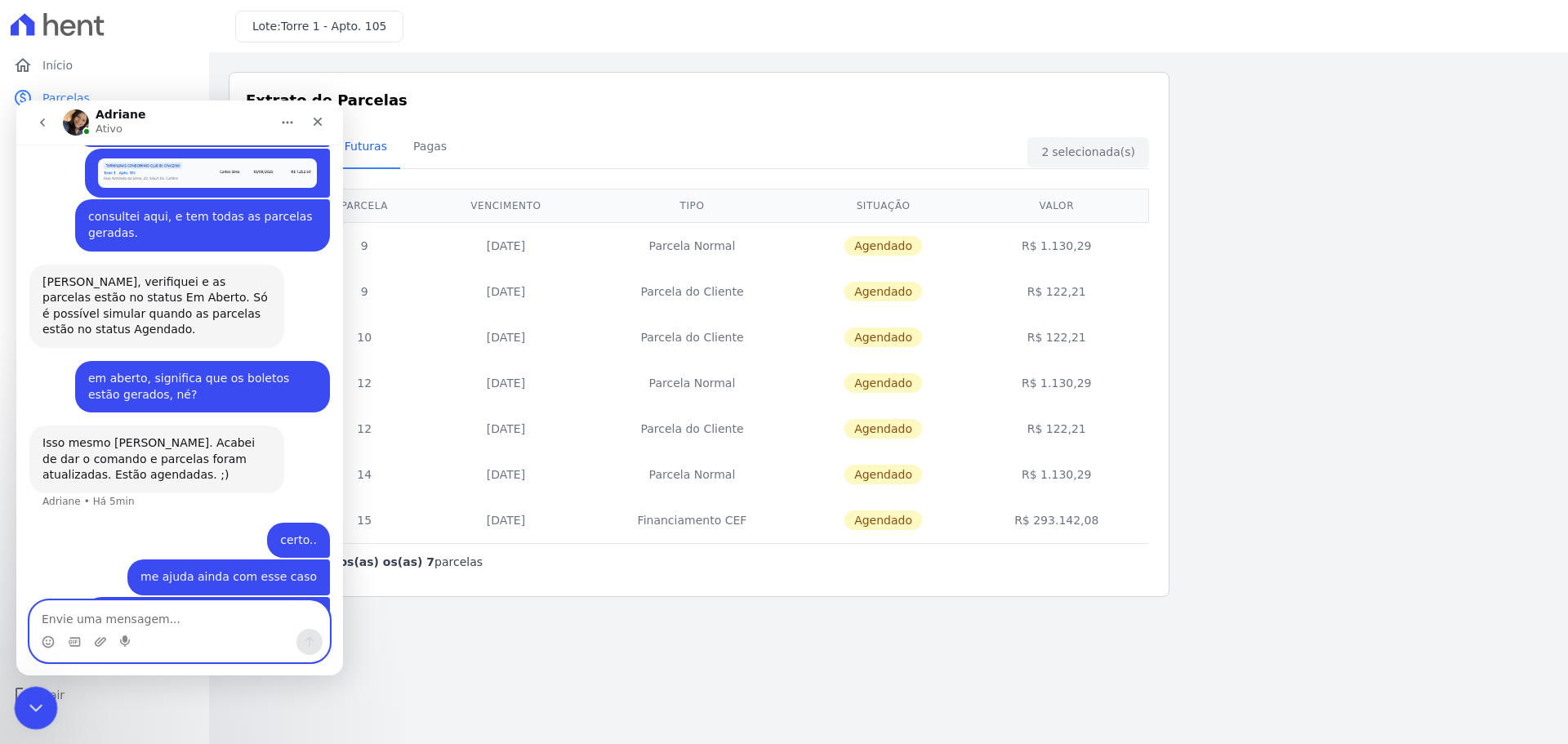
click at [27, 704] on icon "Fechar mensagem da Intercom" at bounding box center [33, 705] width 19 height 19
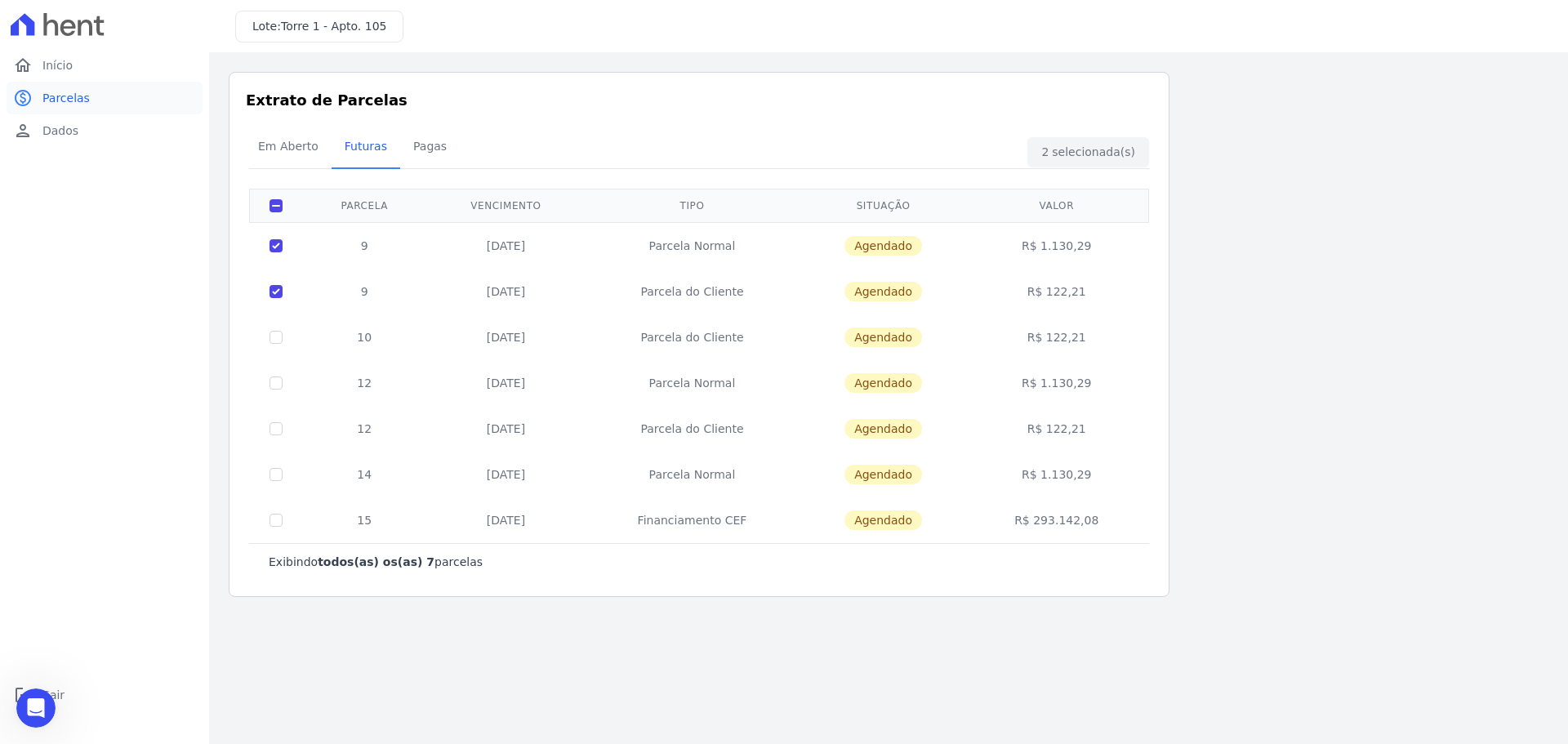
scroll to position [3432, 0]
click at [41, 58] on link "home Início" at bounding box center [104, 65] width 196 height 32
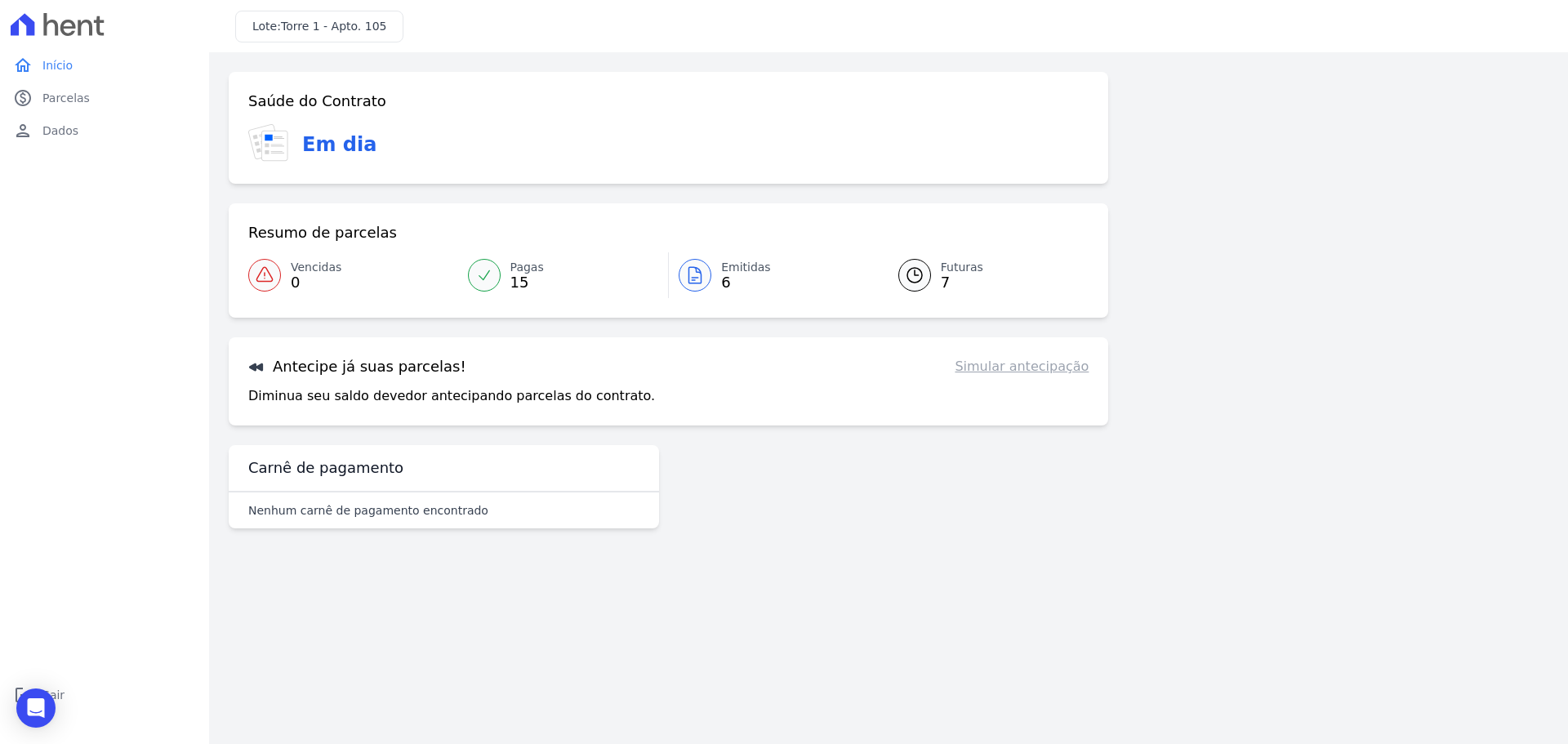
click at [1047, 370] on link "Simular antecipação" at bounding box center [1021, 366] width 134 height 19
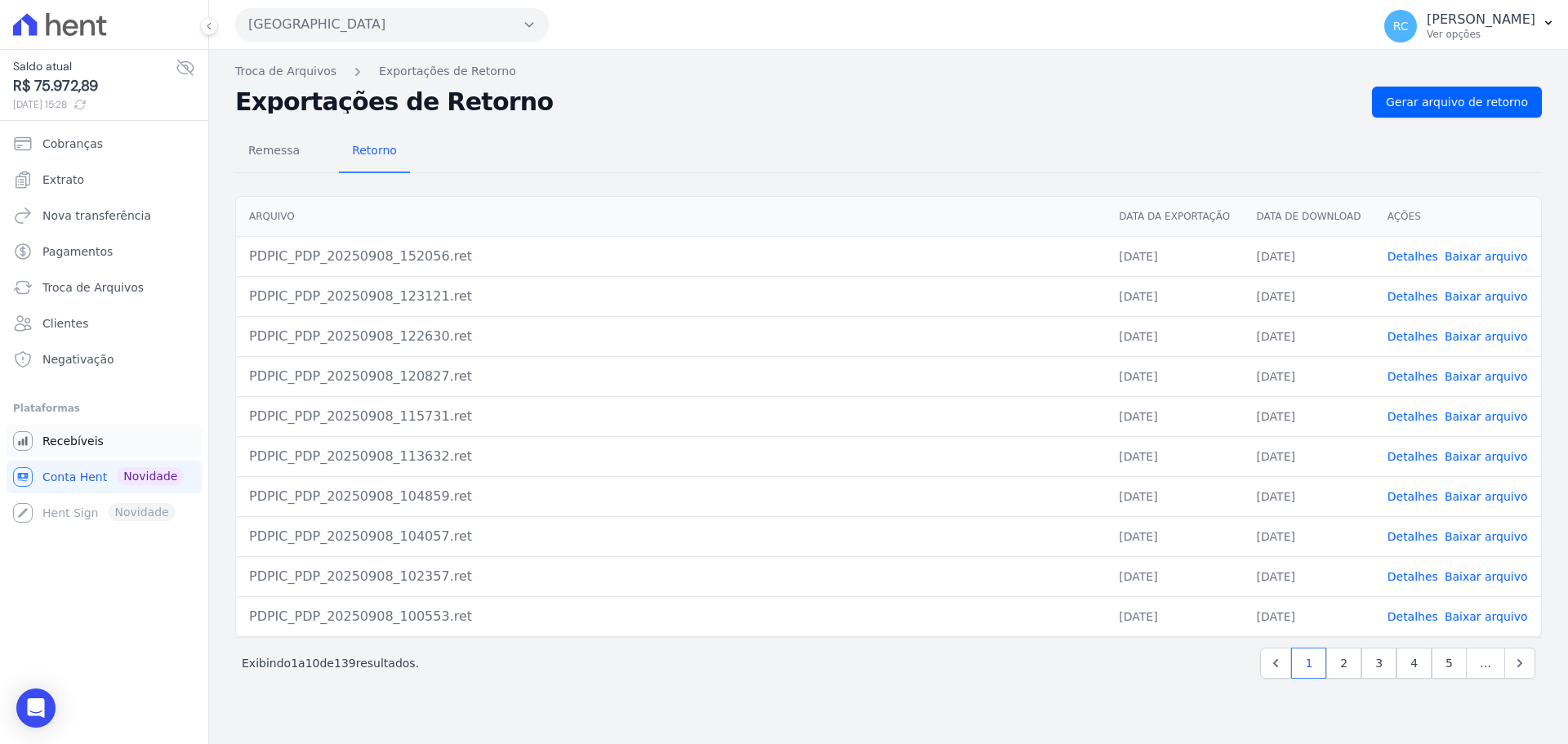
click at [85, 443] on span "Recebíveis" at bounding box center [73, 442] width 61 height 17
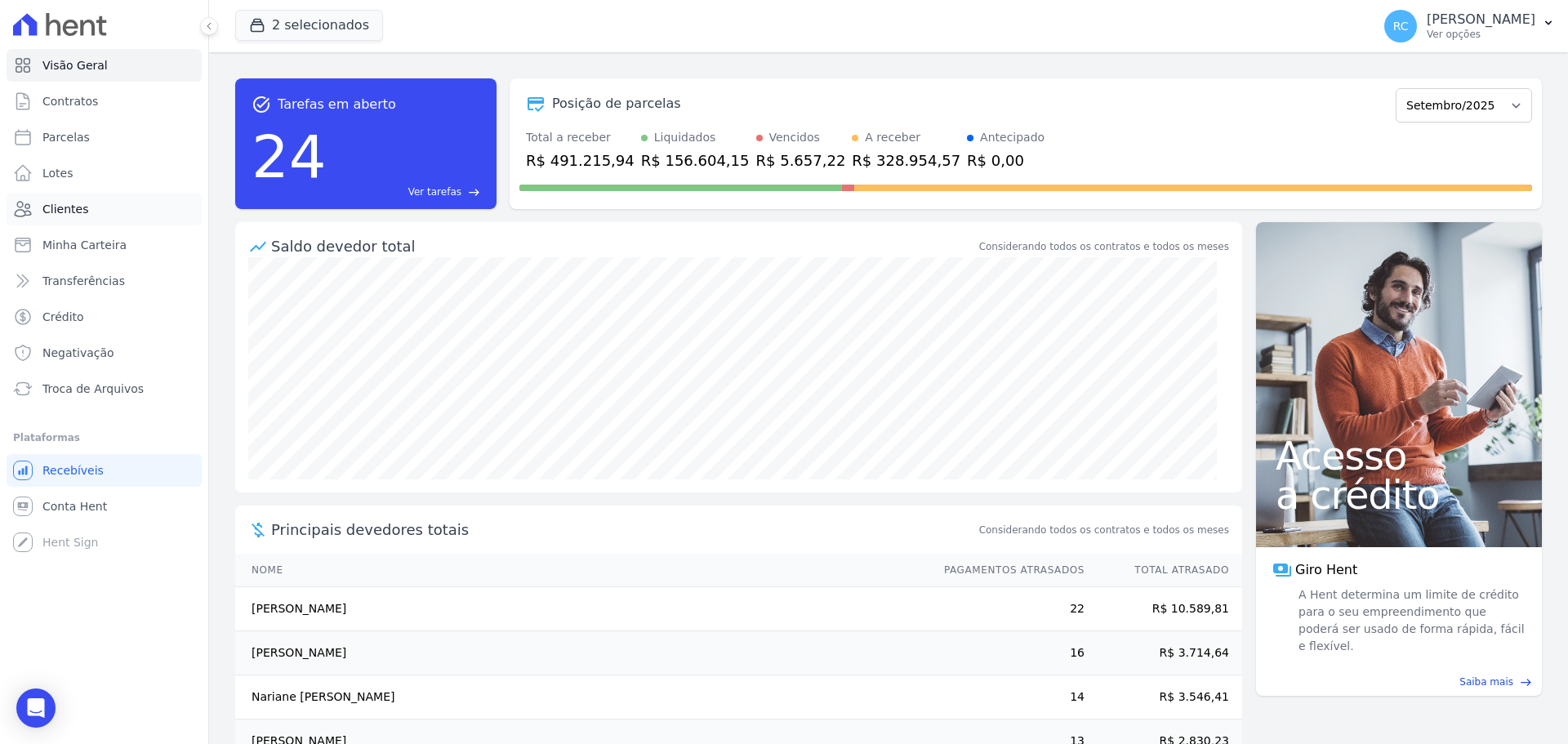
click at [85, 207] on link "Clientes" at bounding box center [104, 208] width 195 height 32
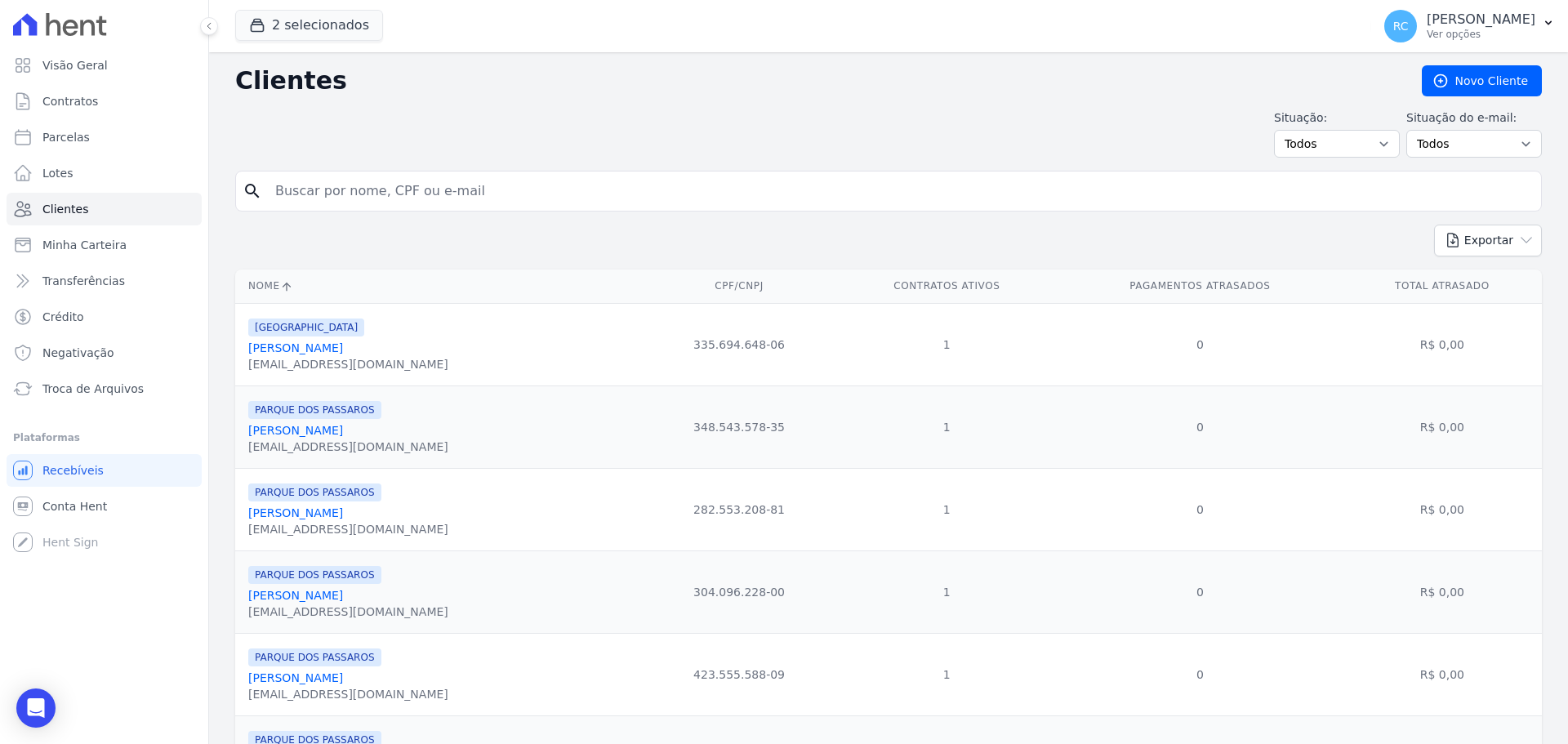
click at [404, 194] on input "search" at bounding box center [900, 191] width 1269 height 32
paste input "Anailma"
type input "Anailma"
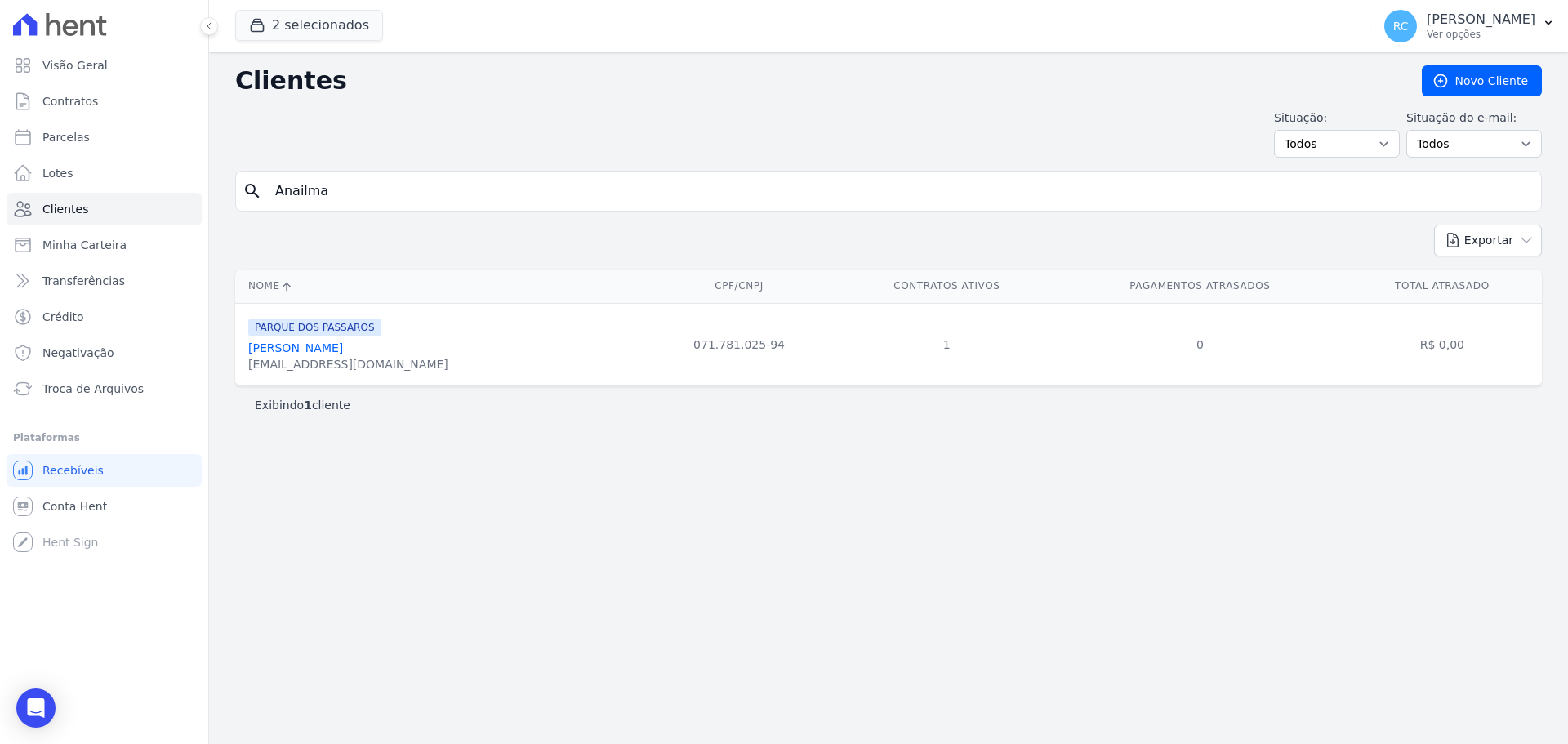
click at [343, 350] on link "[PERSON_NAME]" at bounding box center [295, 348] width 95 height 13
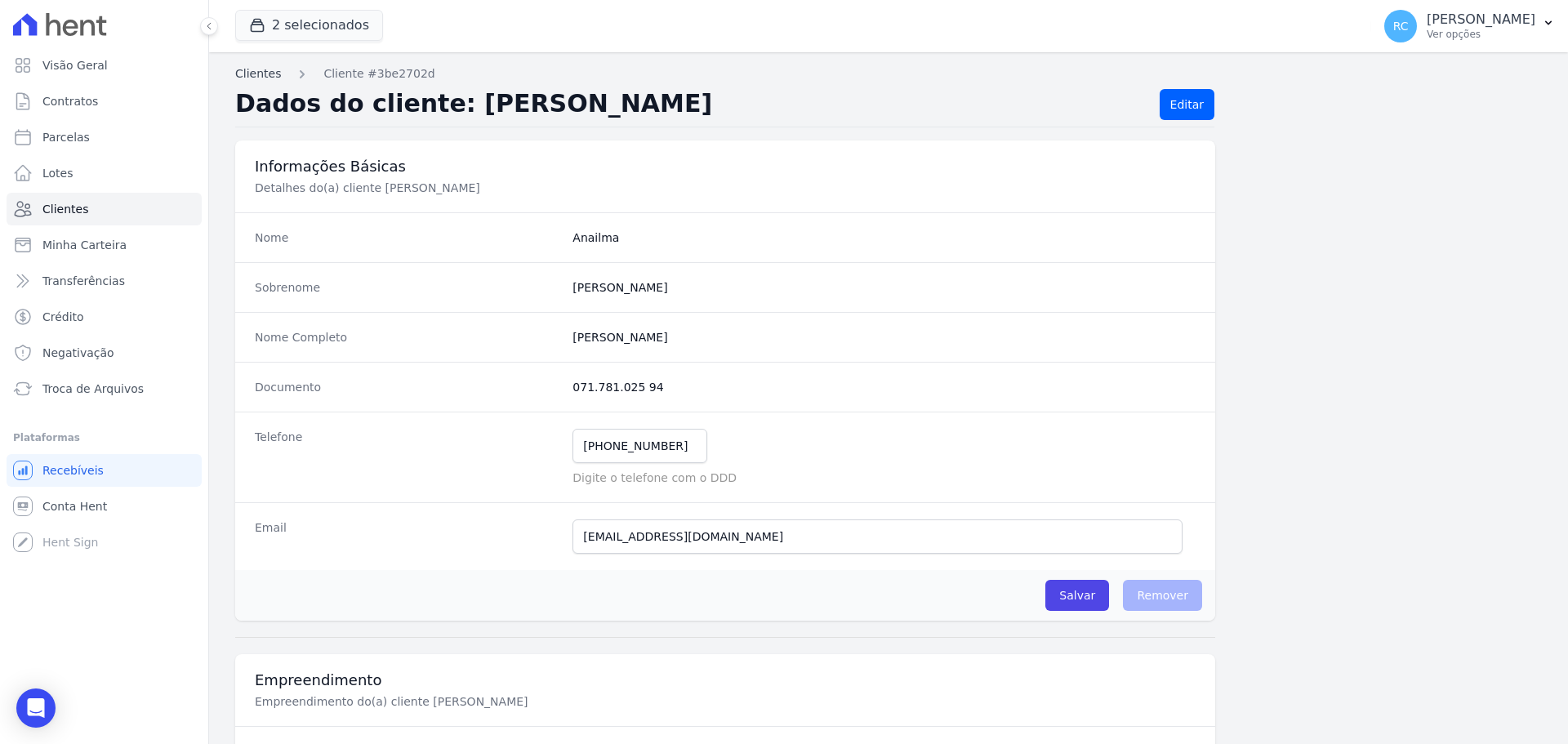
click at [246, 70] on link "Clientes" at bounding box center [258, 74] width 46 height 18
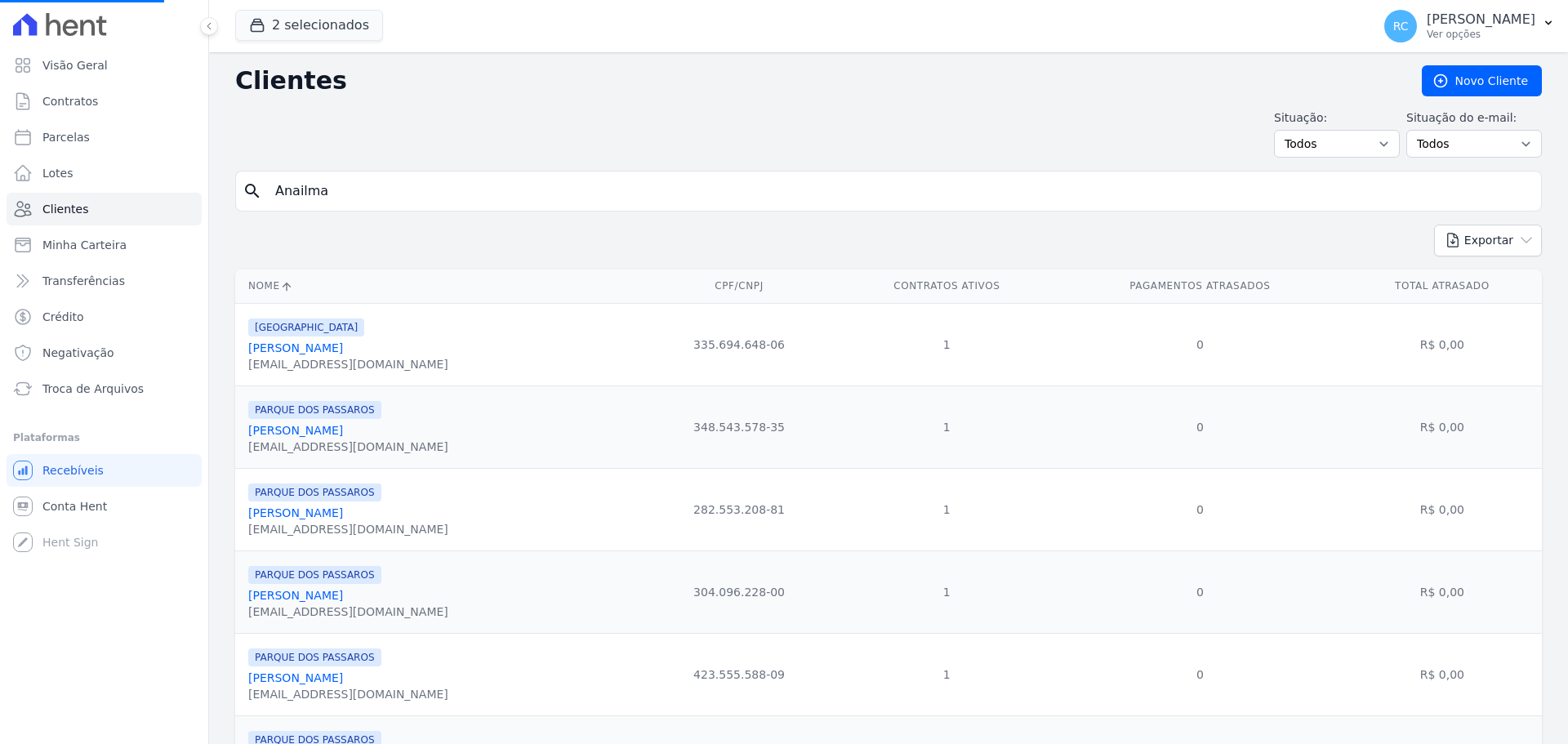
click at [357, 180] on input "Anailma" at bounding box center [900, 191] width 1269 height 32
click at [504, 194] on input "search" at bounding box center [900, 191] width 1269 height 32
paste input "Anailma"
type input "Anailma"
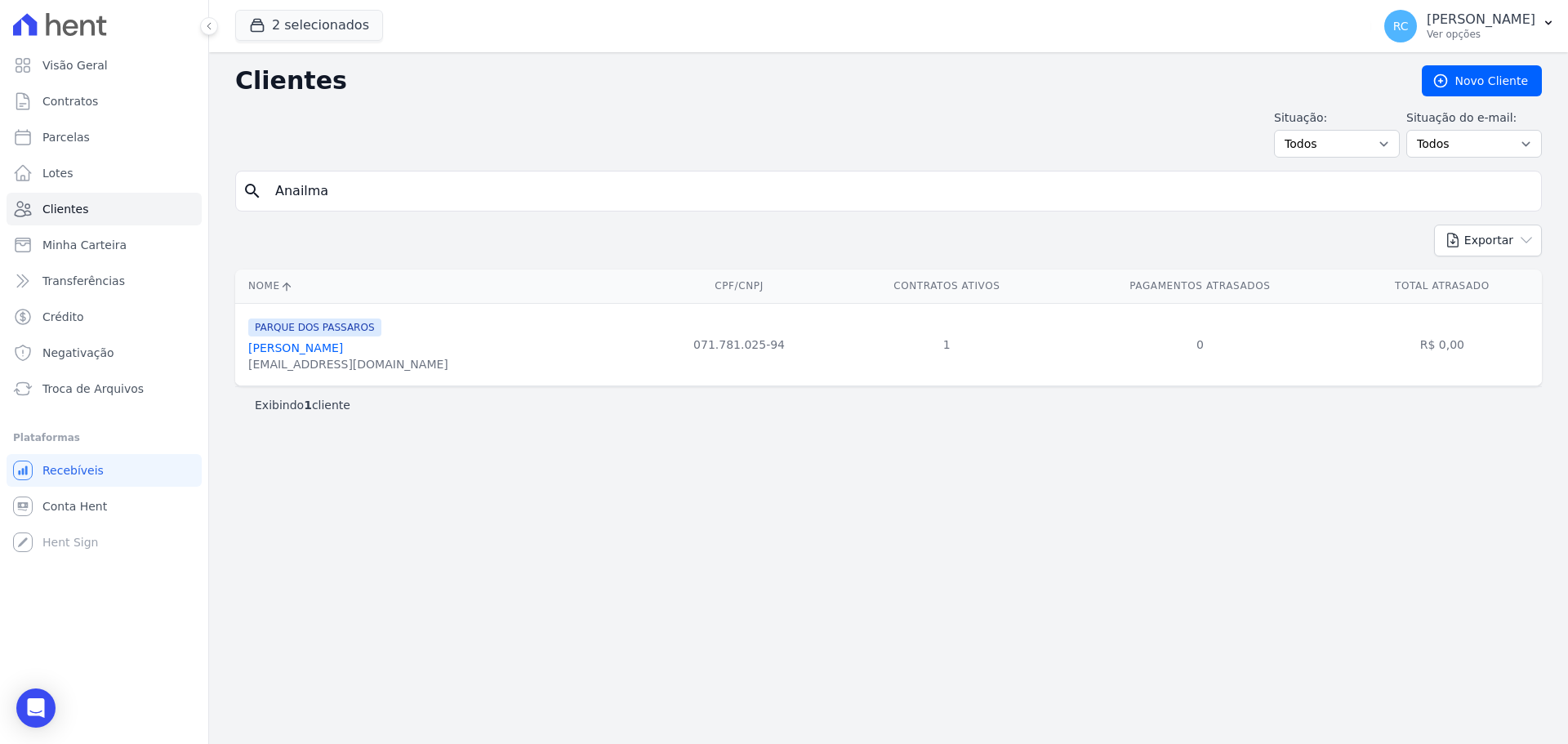
drag, startPoint x: 435, startPoint y: 348, endPoint x: 249, endPoint y: 352, distance: 186.0
click at [249, 352] on div "[PERSON_NAME]" at bounding box center [348, 348] width 200 height 17
copy link "[PERSON_NAME]"
click at [544, 471] on div "Clientes [GEOGRAPHIC_DATA] Situação: Todos Adimplentes Inadimplentes Situação d…" at bounding box center [889, 398] width 1359 height 691
drag, startPoint x: 15, startPoint y: 202, endPoint x: 316, endPoint y: 148, distance: 305.8
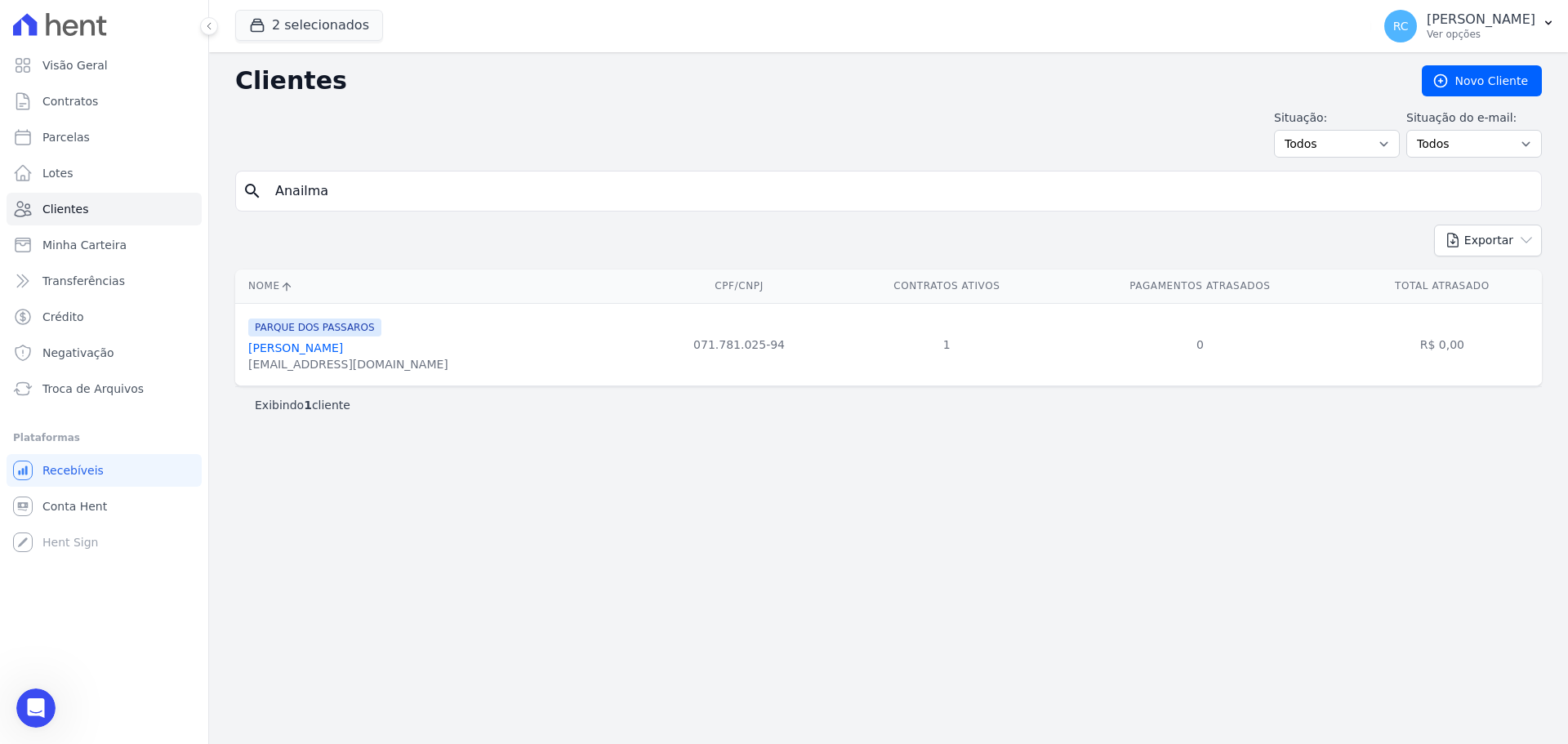
click at [4, 207] on div "Visão Geral Contratos [GEOGRAPHIC_DATA] Lotes Clientes Minha Carteira Transferê…" at bounding box center [784, 372] width 1568 height 744
paste input "Kleber do Nascimento Lins"
type input "Kleber do Nascimento Lins"
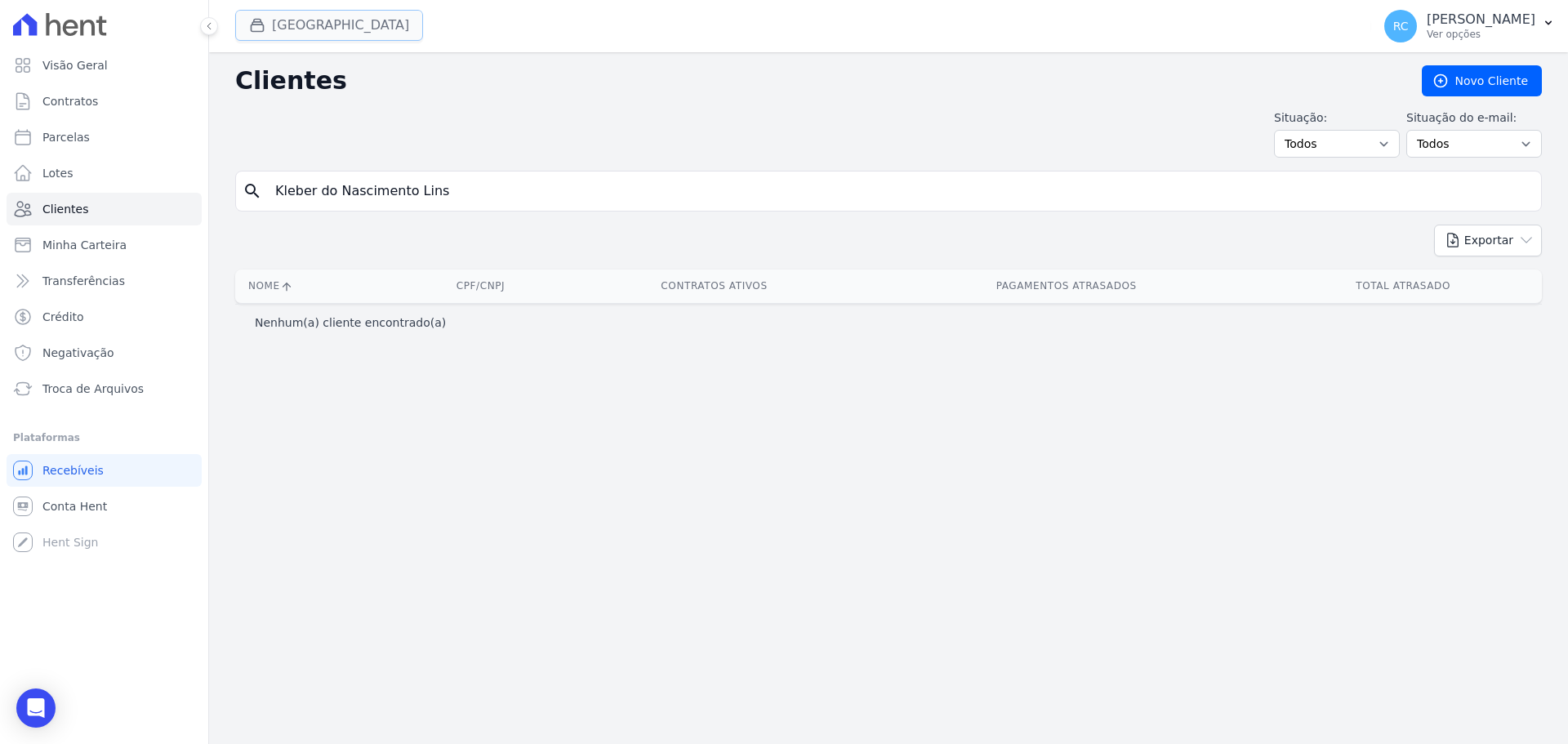
click at [361, 23] on button "[GEOGRAPHIC_DATA]" at bounding box center [329, 26] width 188 height 31
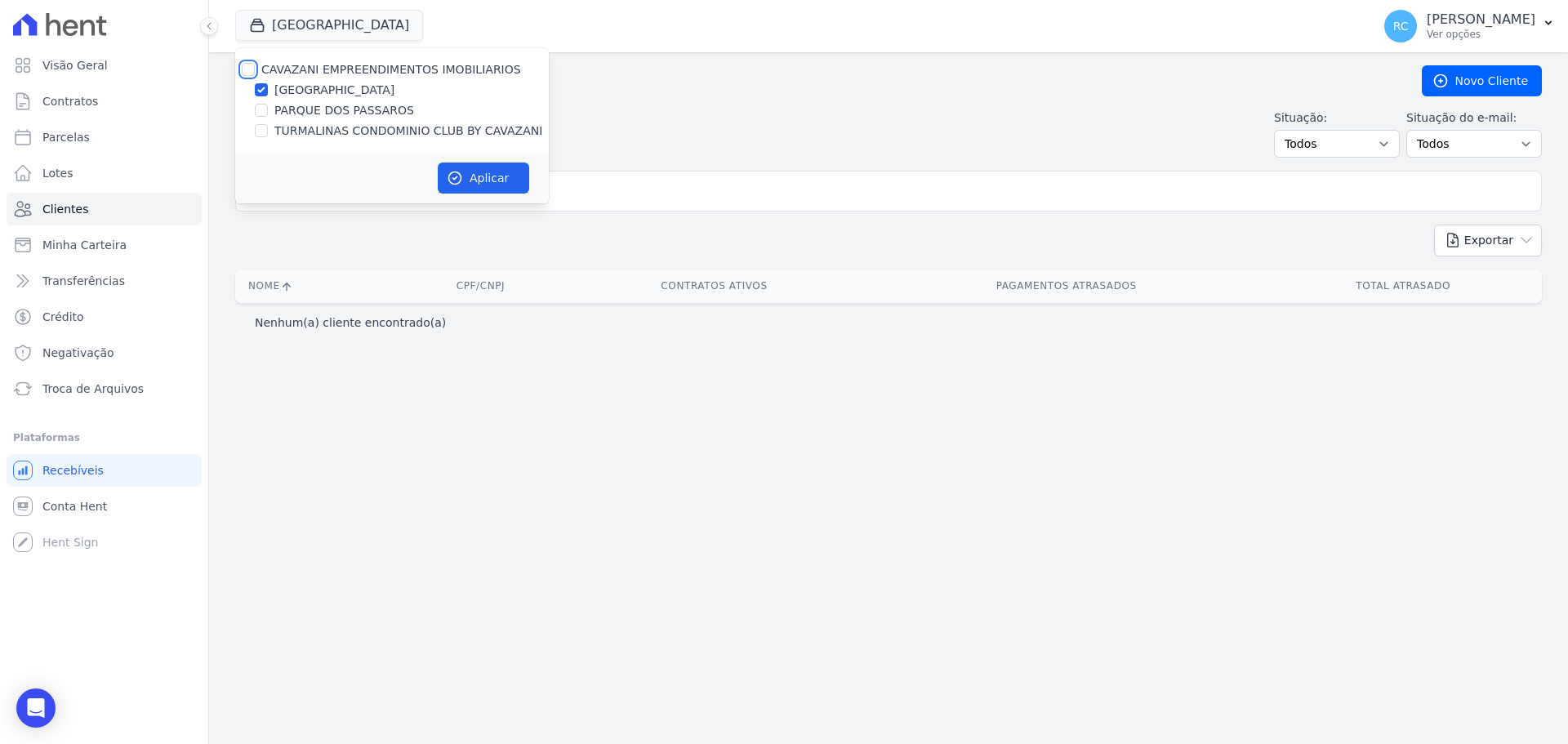
click at [242, 71] on input "CAVAZANI EMPREENDIMENTOS IMOBILIARIOS" at bounding box center [248, 69] width 13 height 13
checkbox input "true"
click at [455, 166] on button "Aplicar" at bounding box center [483, 178] width 91 height 31
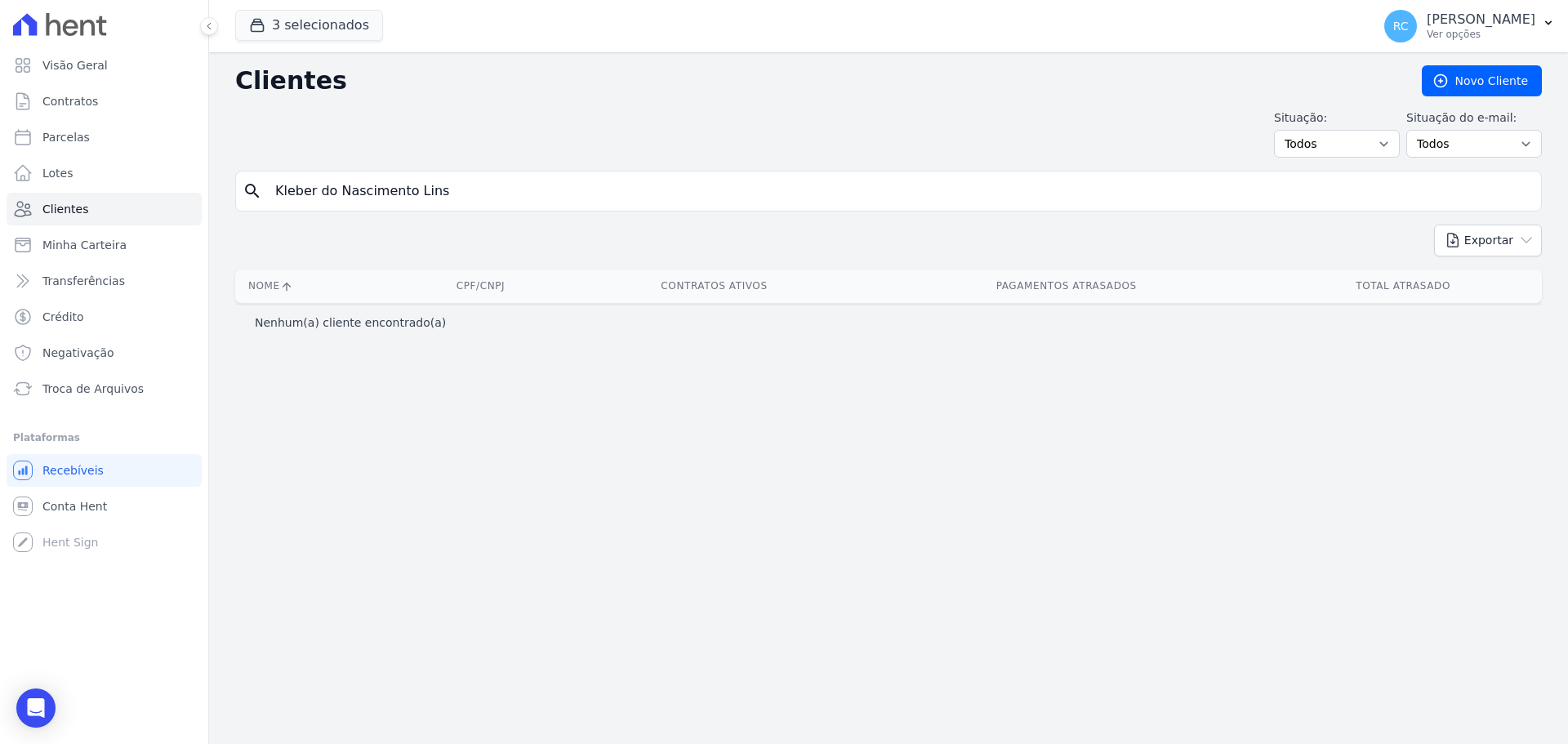
click at [1177, 406] on div "Clientes [GEOGRAPHIC_DATA] Situação: Todos Adimplentes Inadimplentes Situação d…" at bounding box center [889, 398] width 1359 height 691
drag, startPoint x: 705, startPoint y: 176, endPoint x: 88, endPoint y: 137, distance: 618.2
click at [0, 152] on div "Visão Geral Contratos [GEOGRAPHIC_DATA] Lotes Clientes Minha Carteira Transferê…" at bounding box center [784, 372] width 1568 height 744
paste input "[PERSON_NAME]"
type input "[PERSON_NAME]"
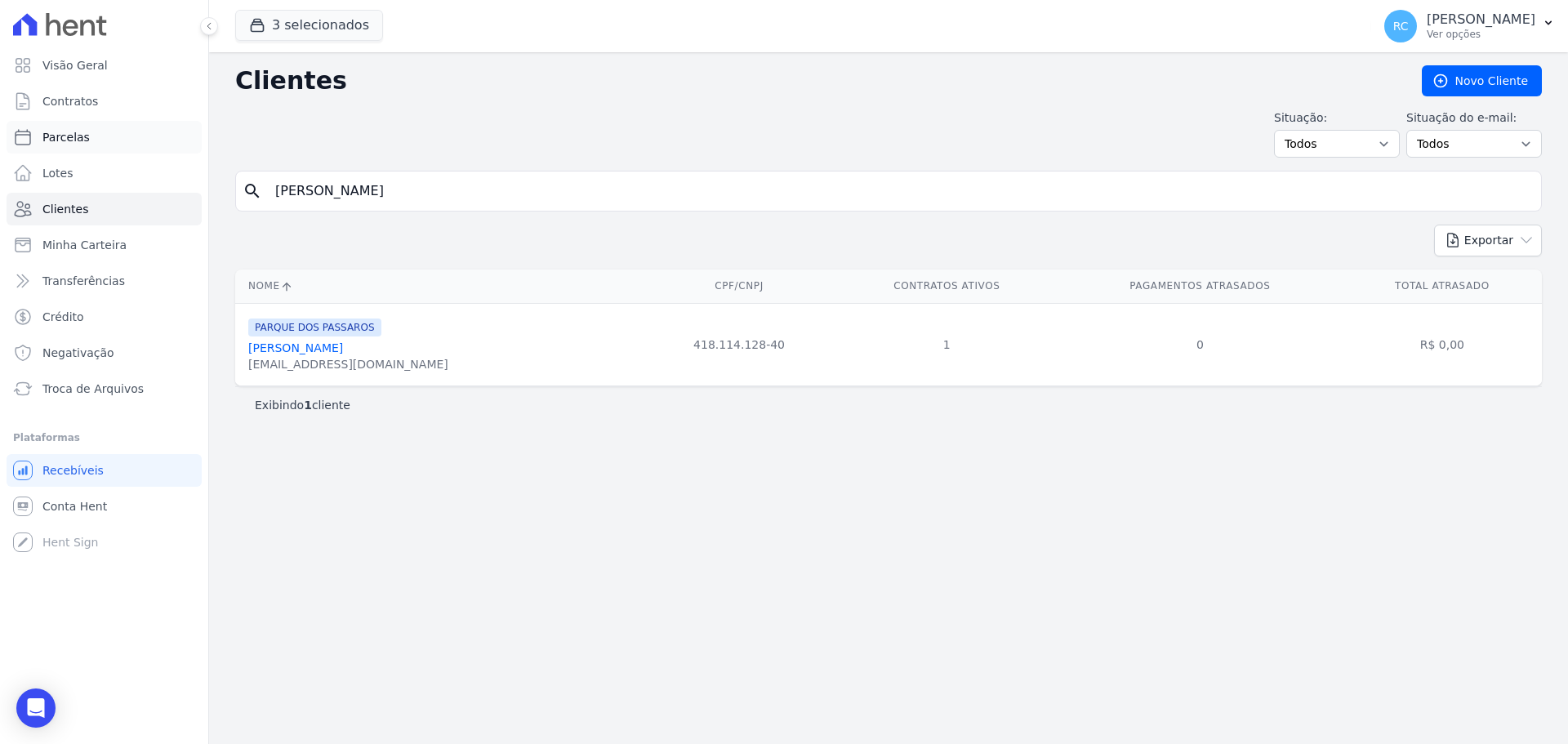
click at [78, 136] on span "Parcelas" at bounding box center [65, 137] width 47 height 17
select select
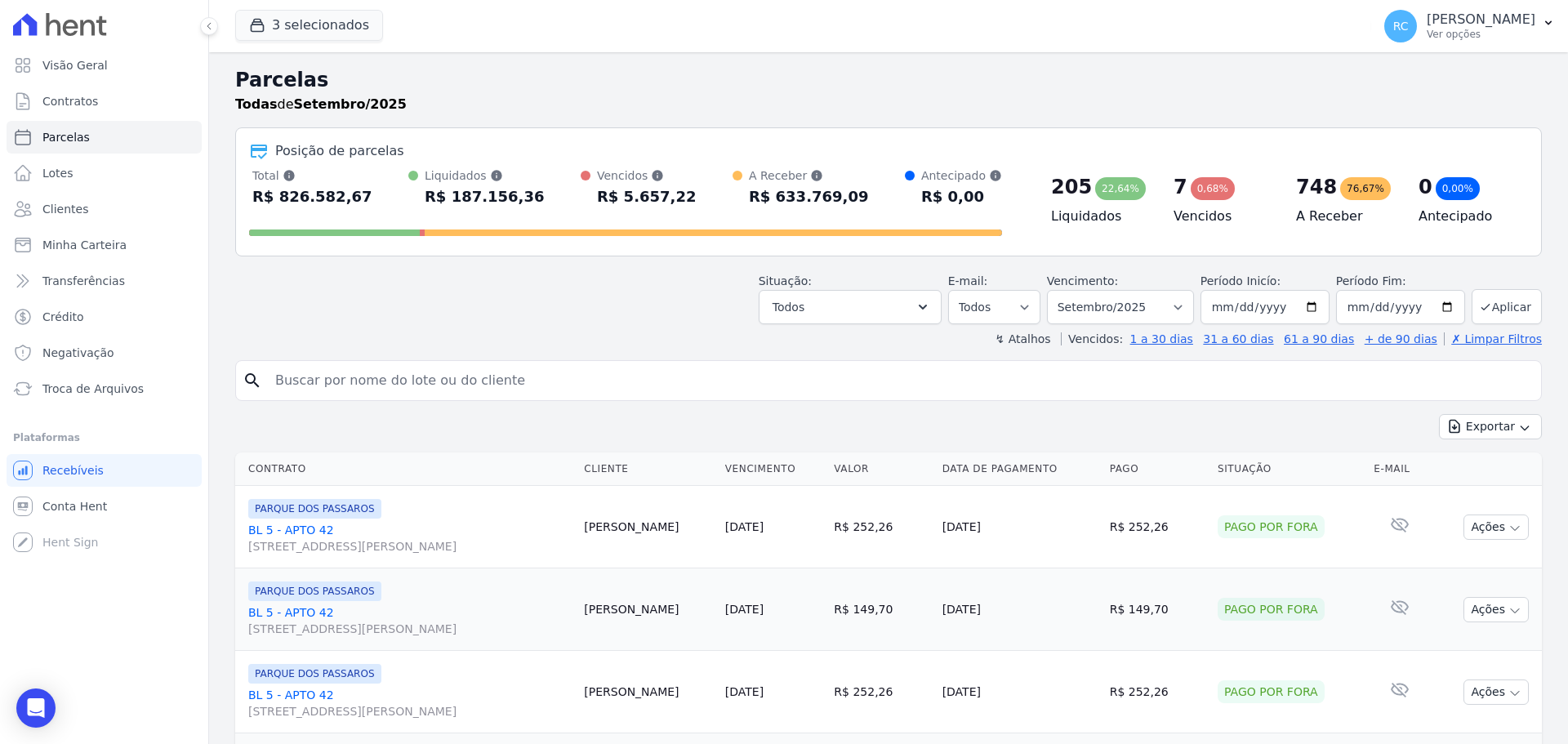
click at [447, 395] on input "search" at bounding box center [900, 380] width 1269 height 32
click at [469, 372] on input "search" at bounding box center [900, 380] width 1269 height 32
type input "[PERSON_NAME]"
select select
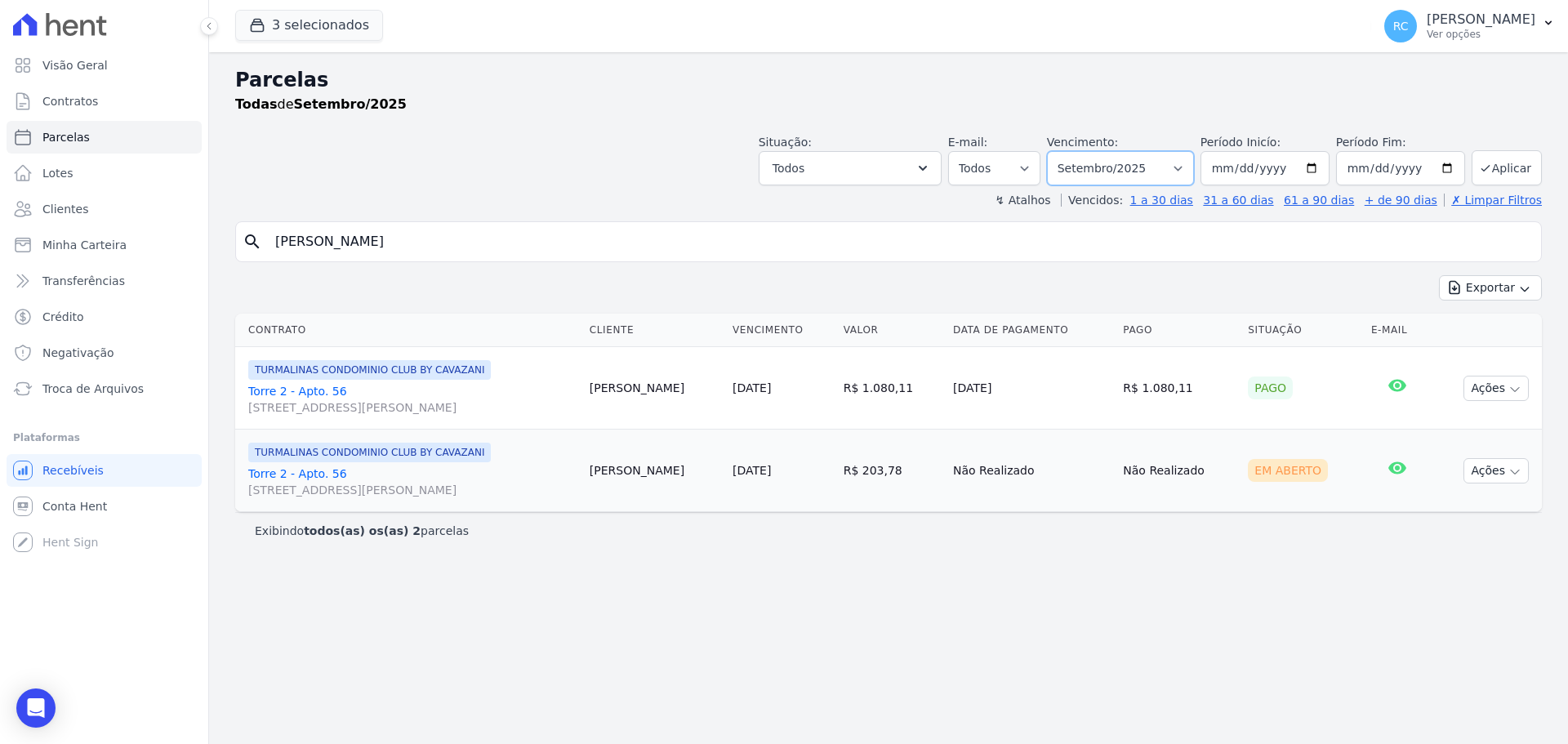
click at [1194, 157] on select "[GEOGRAPHIC_DATA] por período ──────── Todos os meses Dezembro/2021 [GEOGRAPHIC…" at bounding box center [1120, 168] width 147 height 34
select select "all"
click at [1070, 151] on select "[GEOGRAPHIC_DATA] por período ──────── Todos os meses Dezembro/2021 [GEOGRAPHIC…" at bounding box center [1120, 168] width 147 height 34
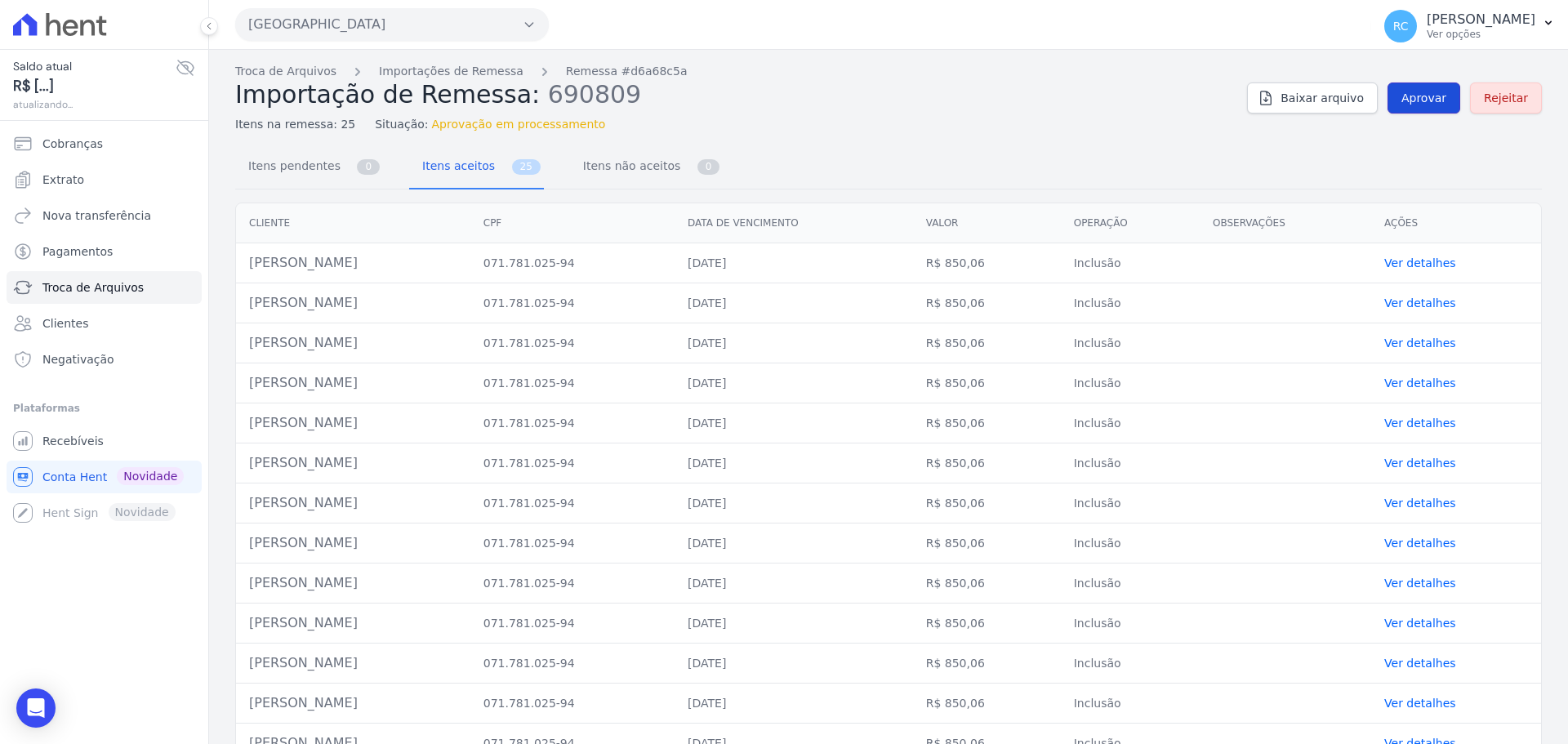
click at [1414, 102] on span "Aprovar" at bounding box center [1423, 98] width 45 height 17
click at [1401, 104] on span "Aprovar" at bounding box center [1423, 98] width 45 height 17
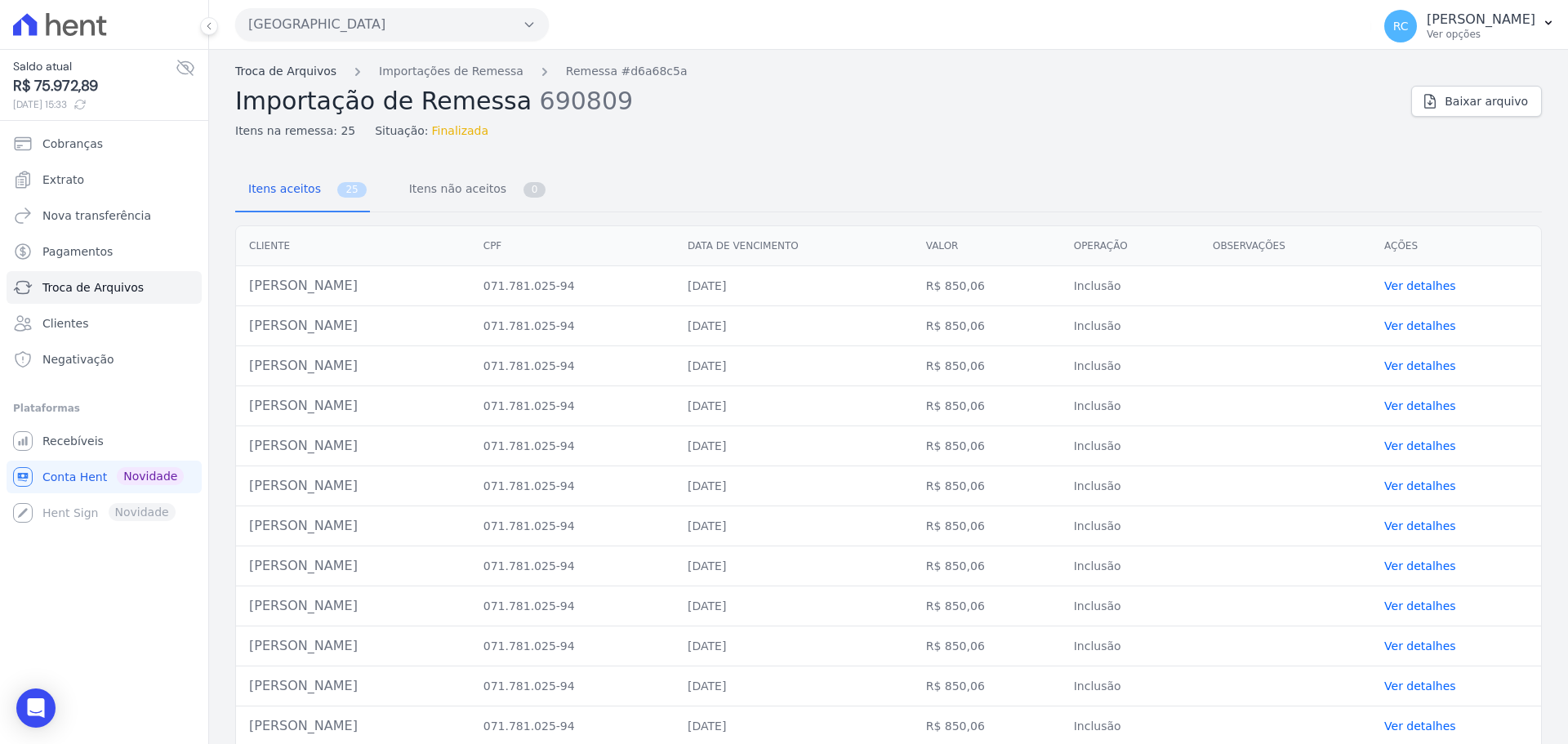
click at [296, 79] on link "Troca de Arquivos" at bounding box center [286, 71] width 101 height 18
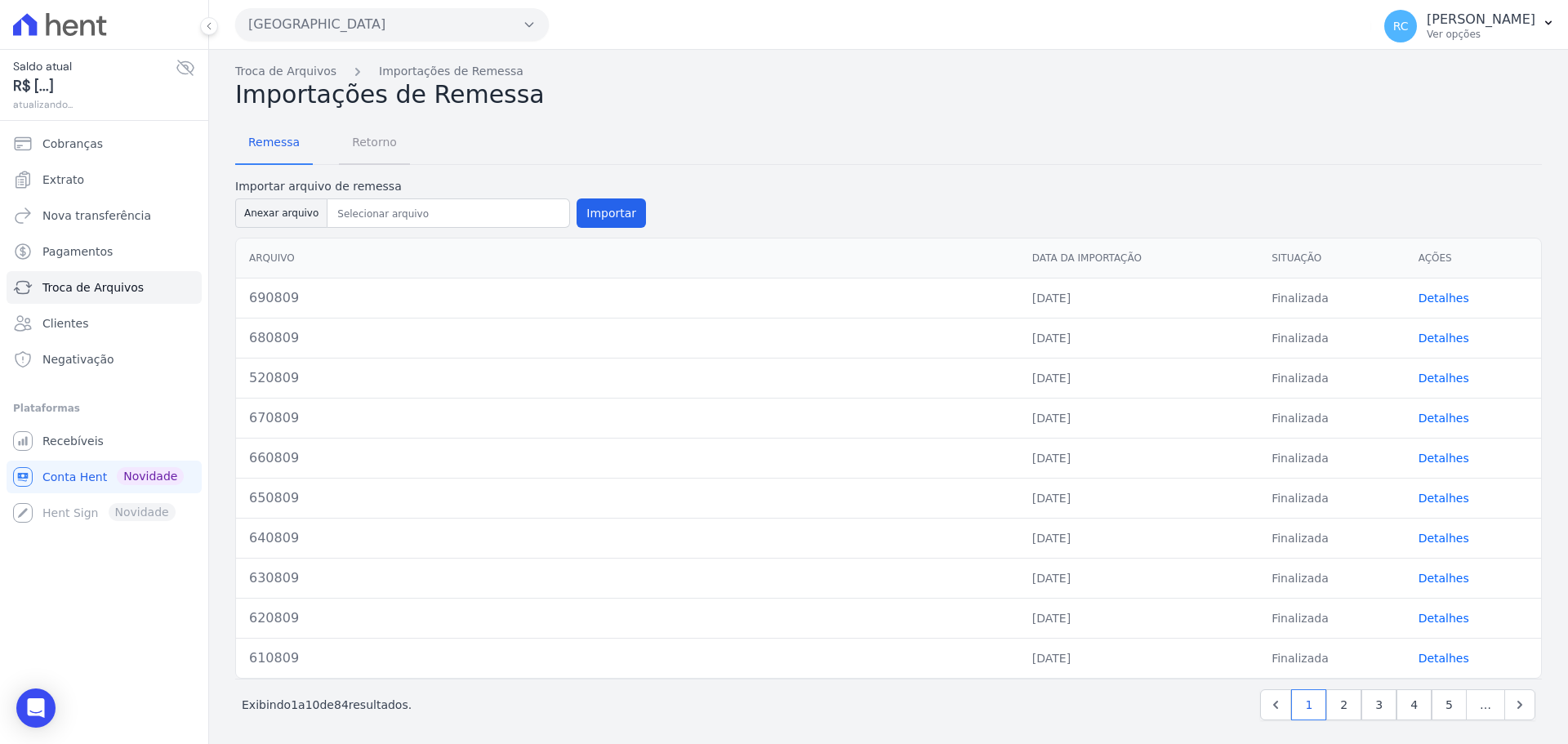
click at [366, 134] on span "Retorno" at bounding box center [374, 141] width 65 height 32
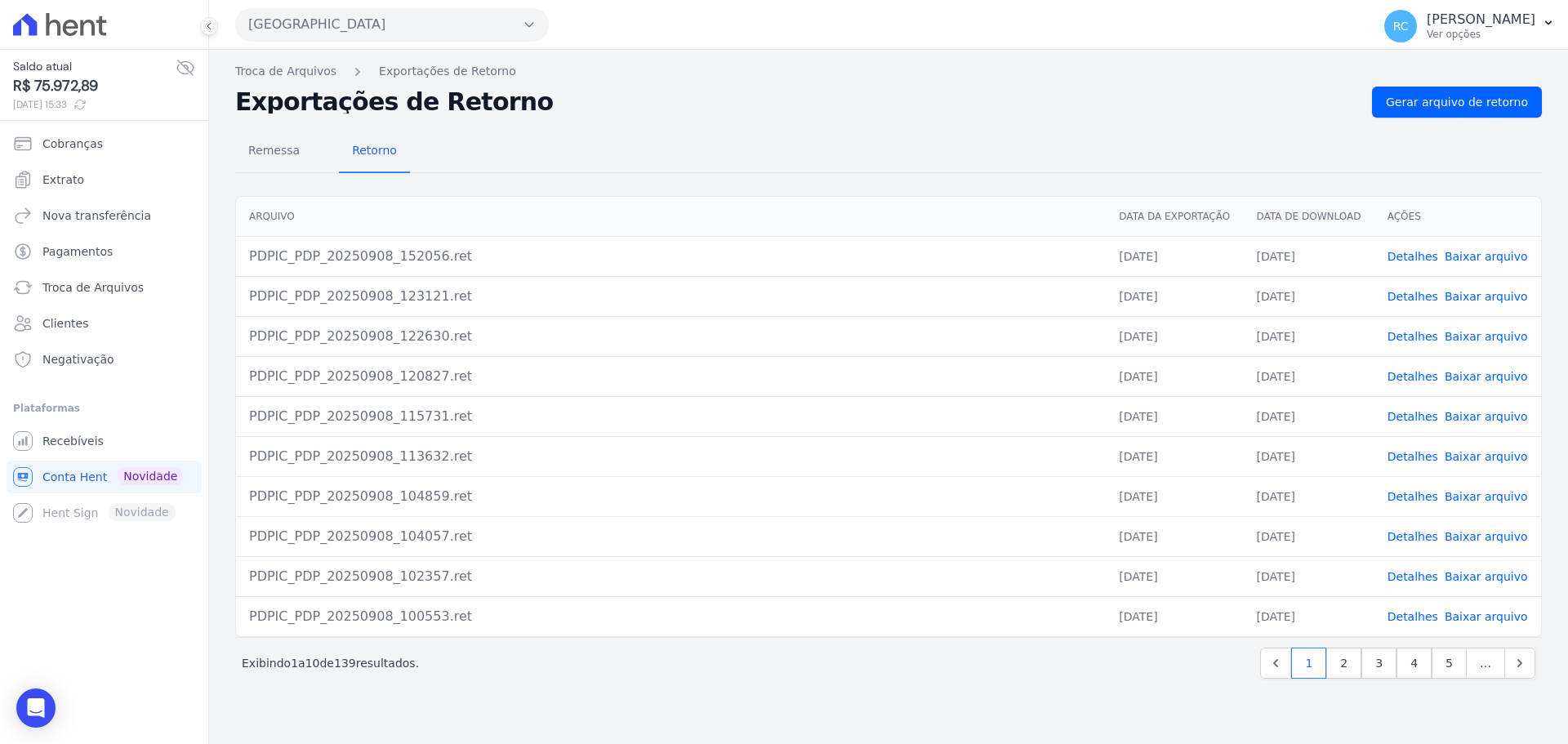
click at [1413, 119] on div "Remessa Retorno Arquivo Data da Exportação Data de Download Ações PDPIC_PDP_202…" at bounding box center [888, 407] width 1306 height 577
click at [1428, 89] on link "Gerar arquivo de retorno" at bounding box center [1456, 102] width 170 height 31
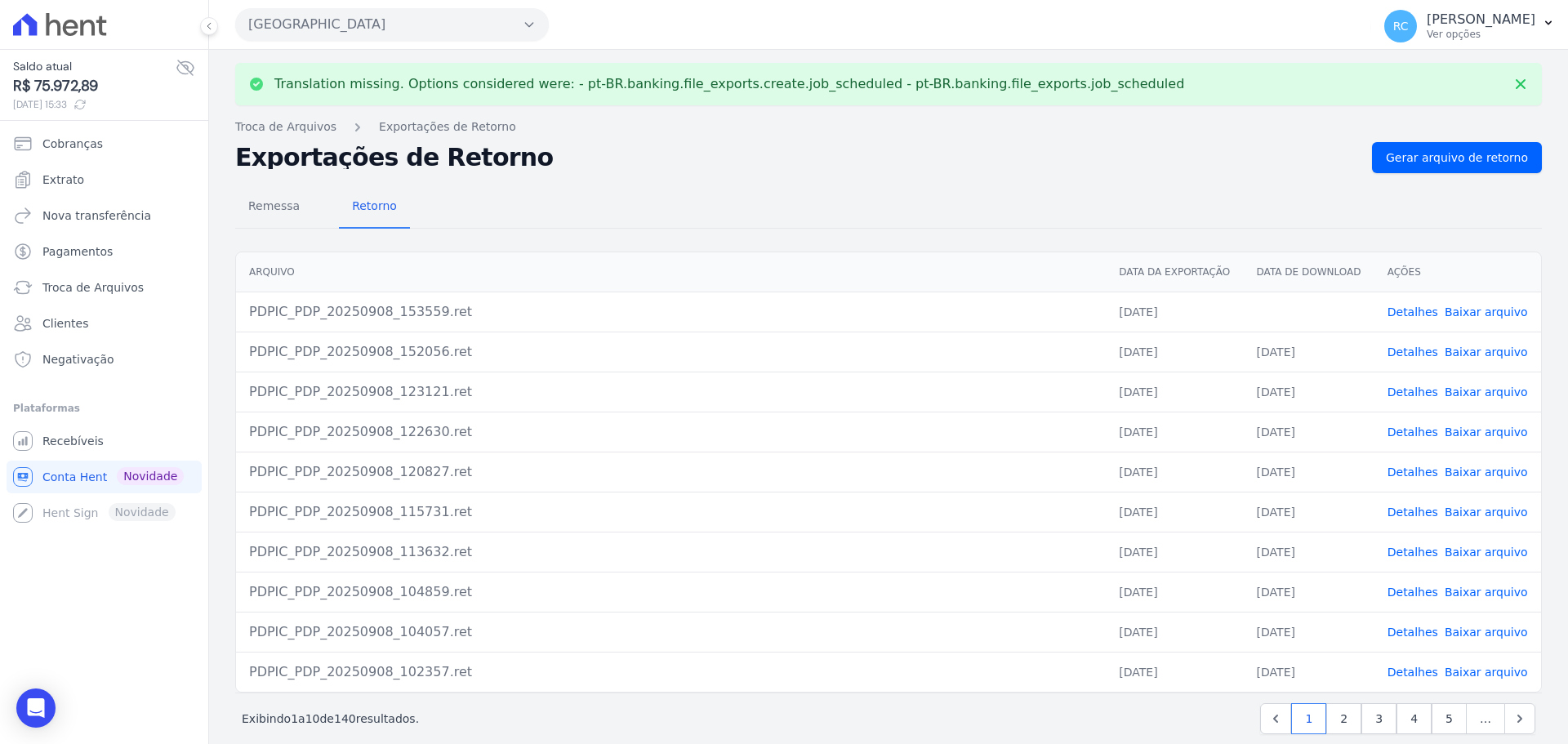
click at [1480, 318] on link "Baixar arquivo" at bounding box center [1486, 312] width 83 height 13
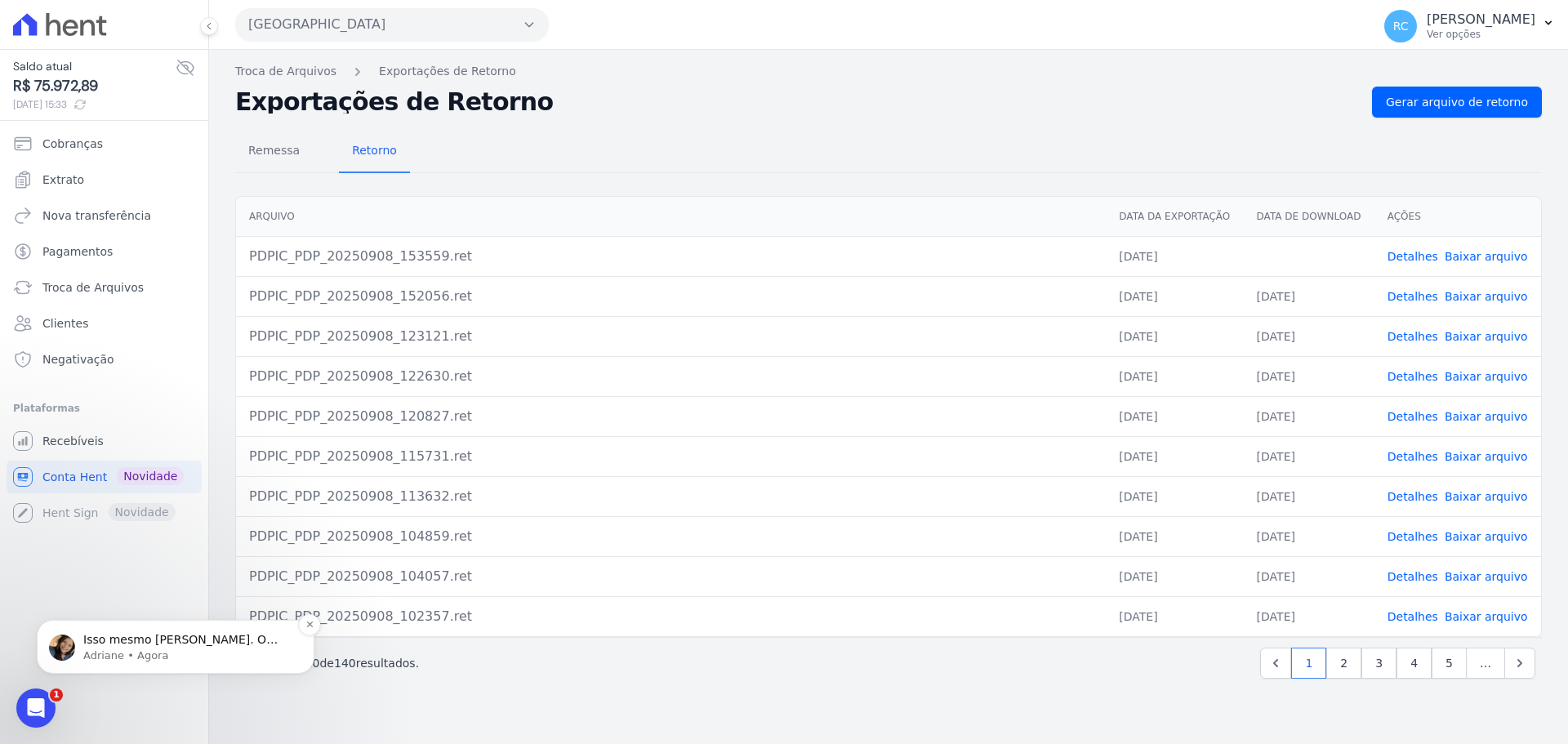
click at [174, 621] on div "Isso mesmo Raquel. O cliente só consegue antecipar parcela futuras e que esteja…" at bounding box center [175, 646] width 277 height 53
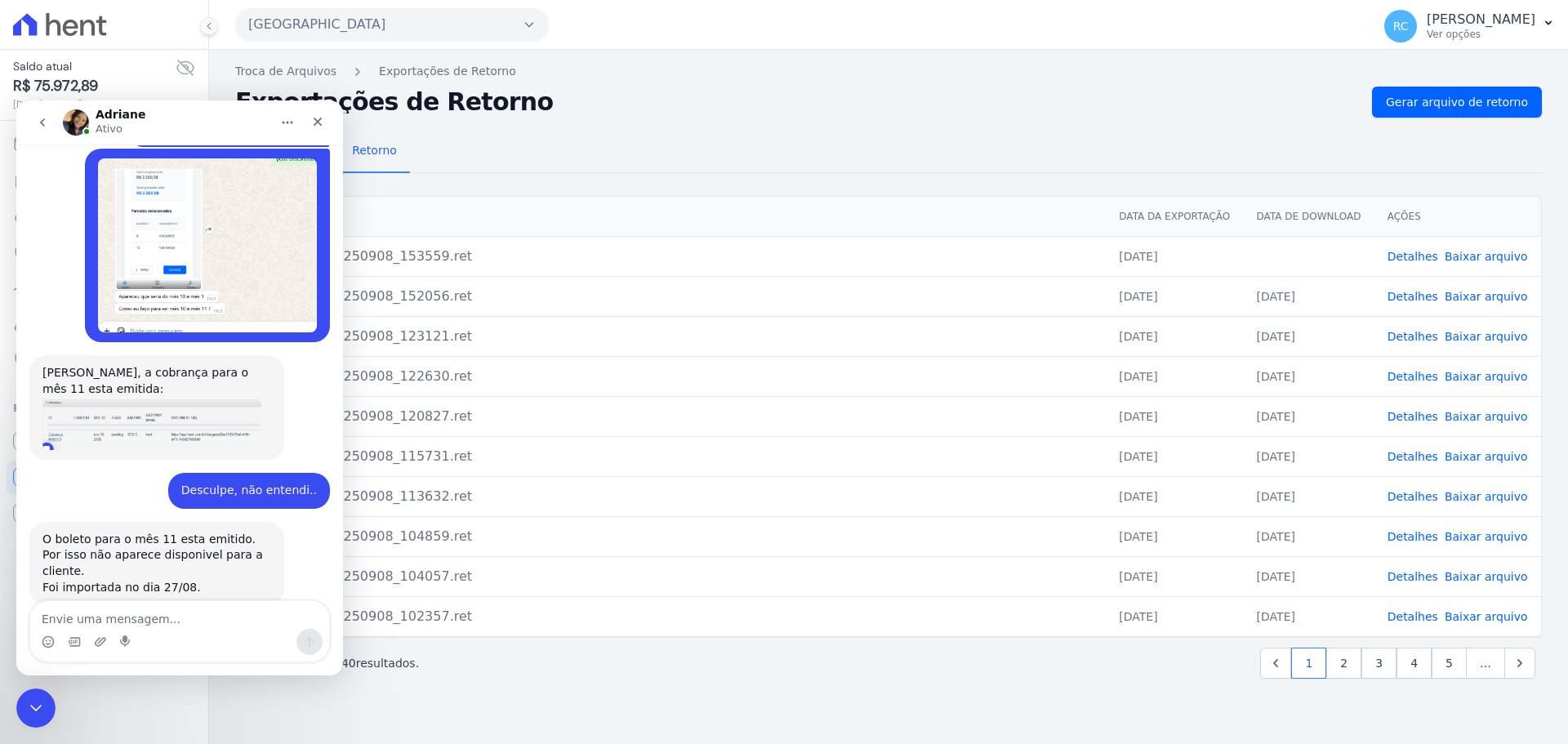
scroll to position [3875, 0]
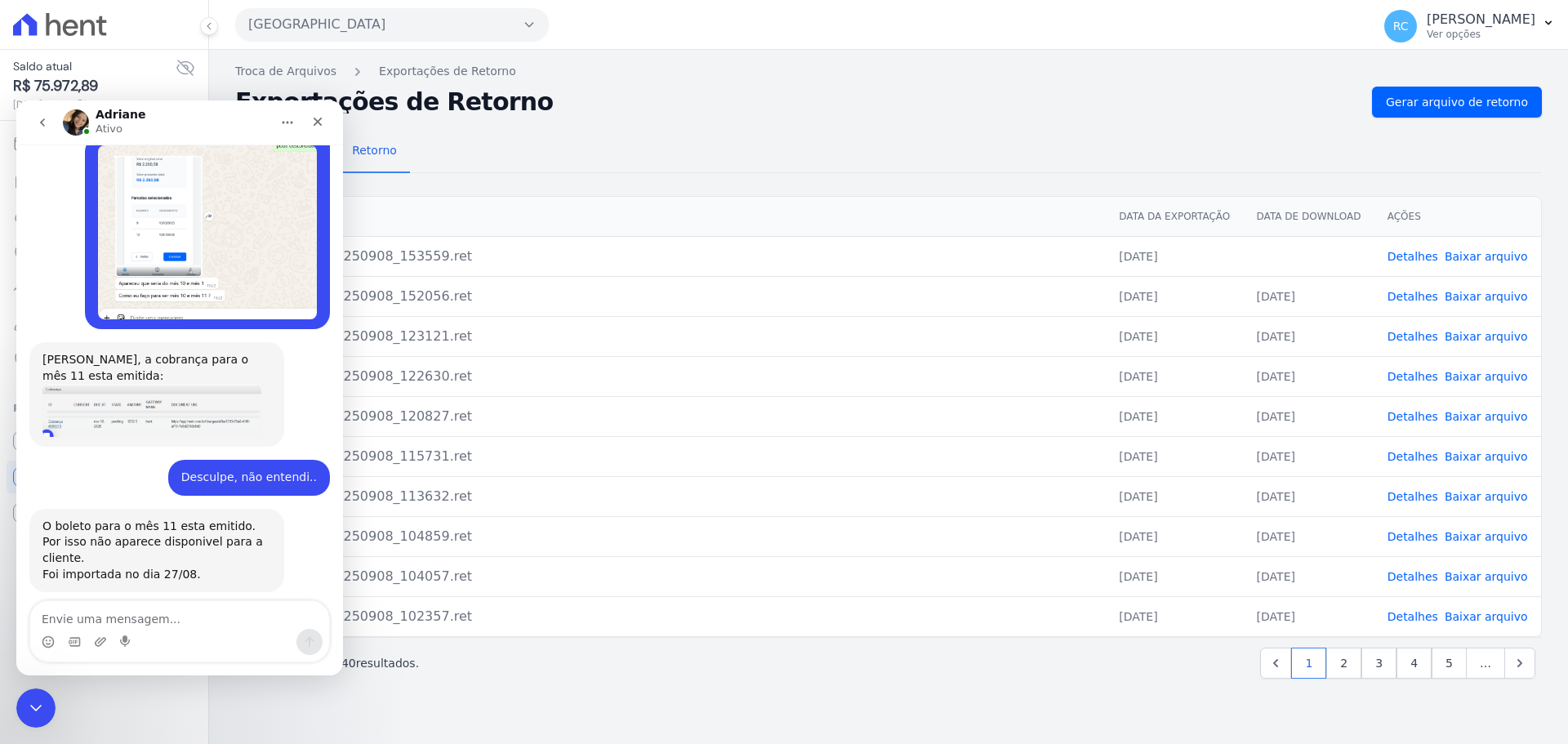
click at [138, 612] on textarea "Envie uma mensagem..." at bounding box center [180, 615] width 299 height 28
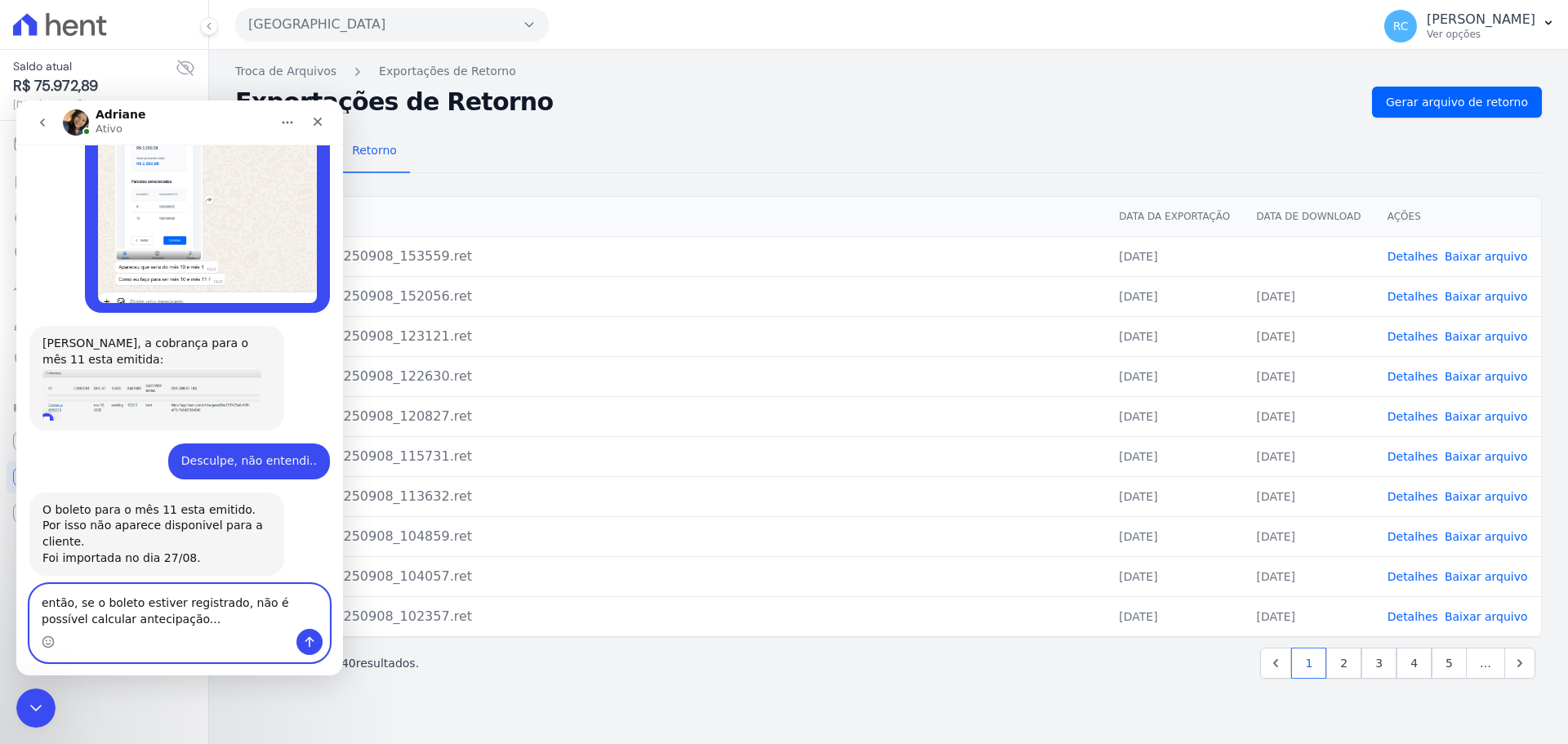
drag, startPoint x: 139, startPoint y: 628, endPoint x: 167, endPoint y: 620, distance: 29.1
click at [145, 625] on textarea "então, se o boleto estiver registrado, não é possível calcular antecipação..." at bounding box center [180, 607] width 299 height 44
click at [171, 620] on textarea "então, se o boleto estiver registrado, não é possível calcular antecipação..." at bounding box center [180, 607] width 299 height 44
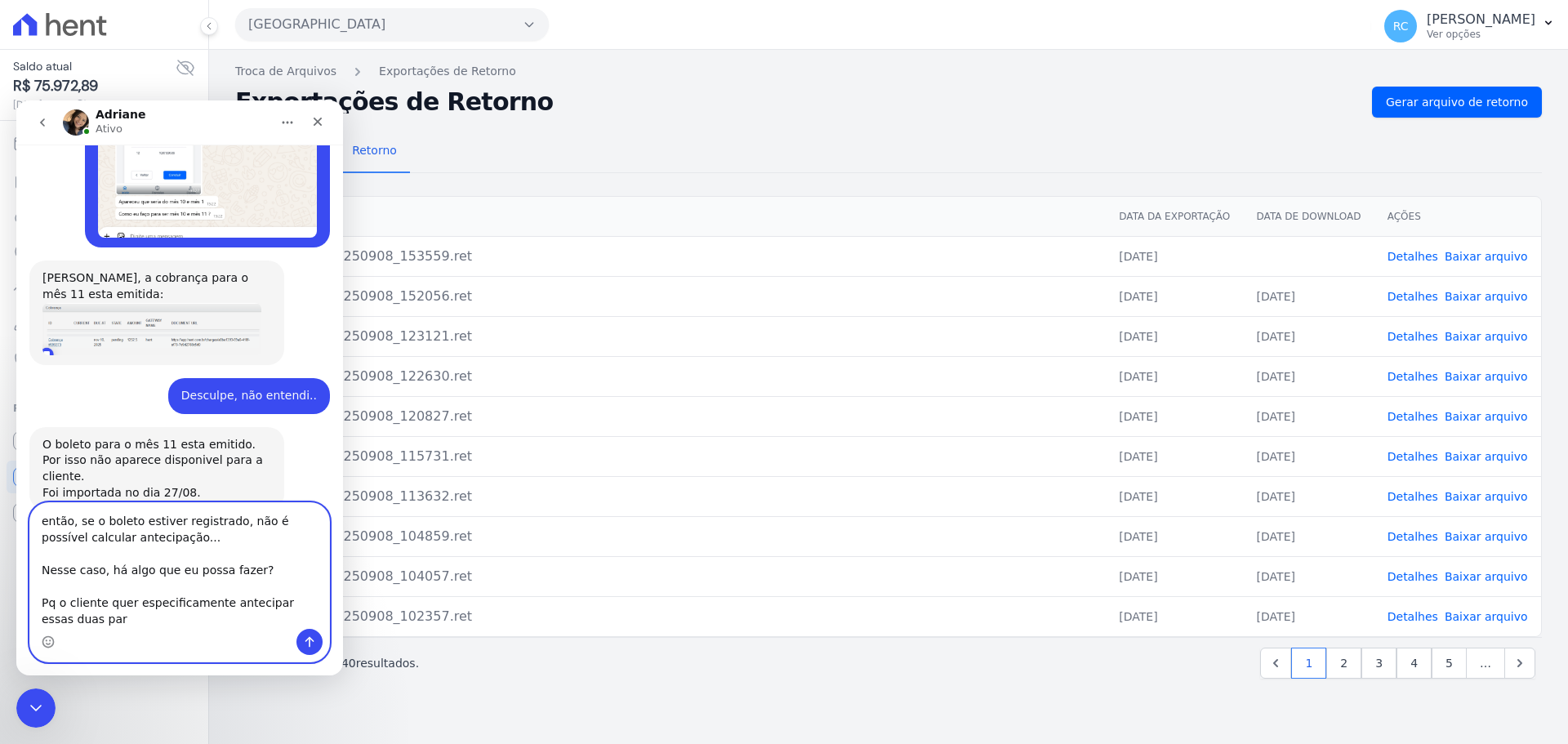
scroll to position [3973, 0]
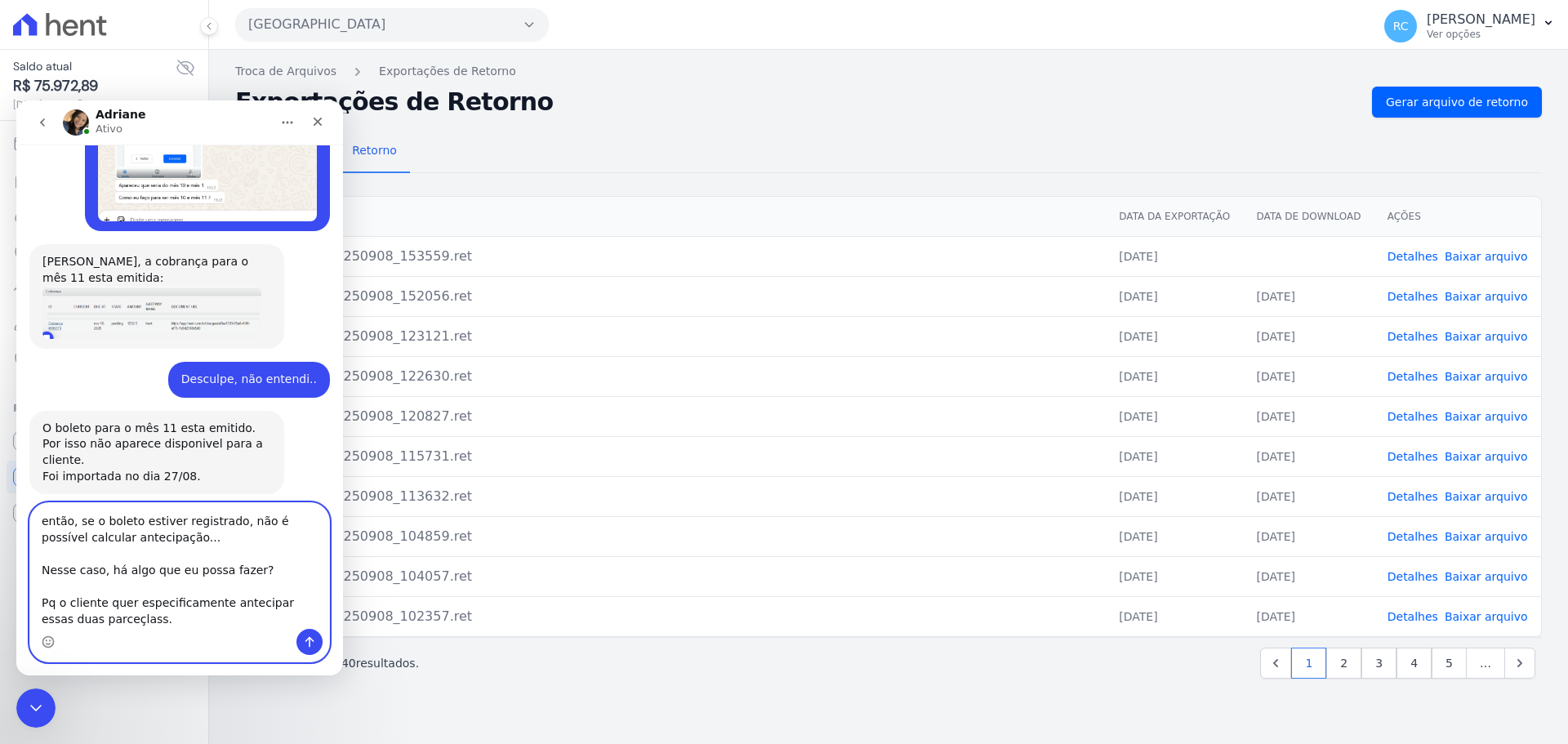
type textarea "então, se o boleto estiver registrado, não é possível calcular antecipação... N…"
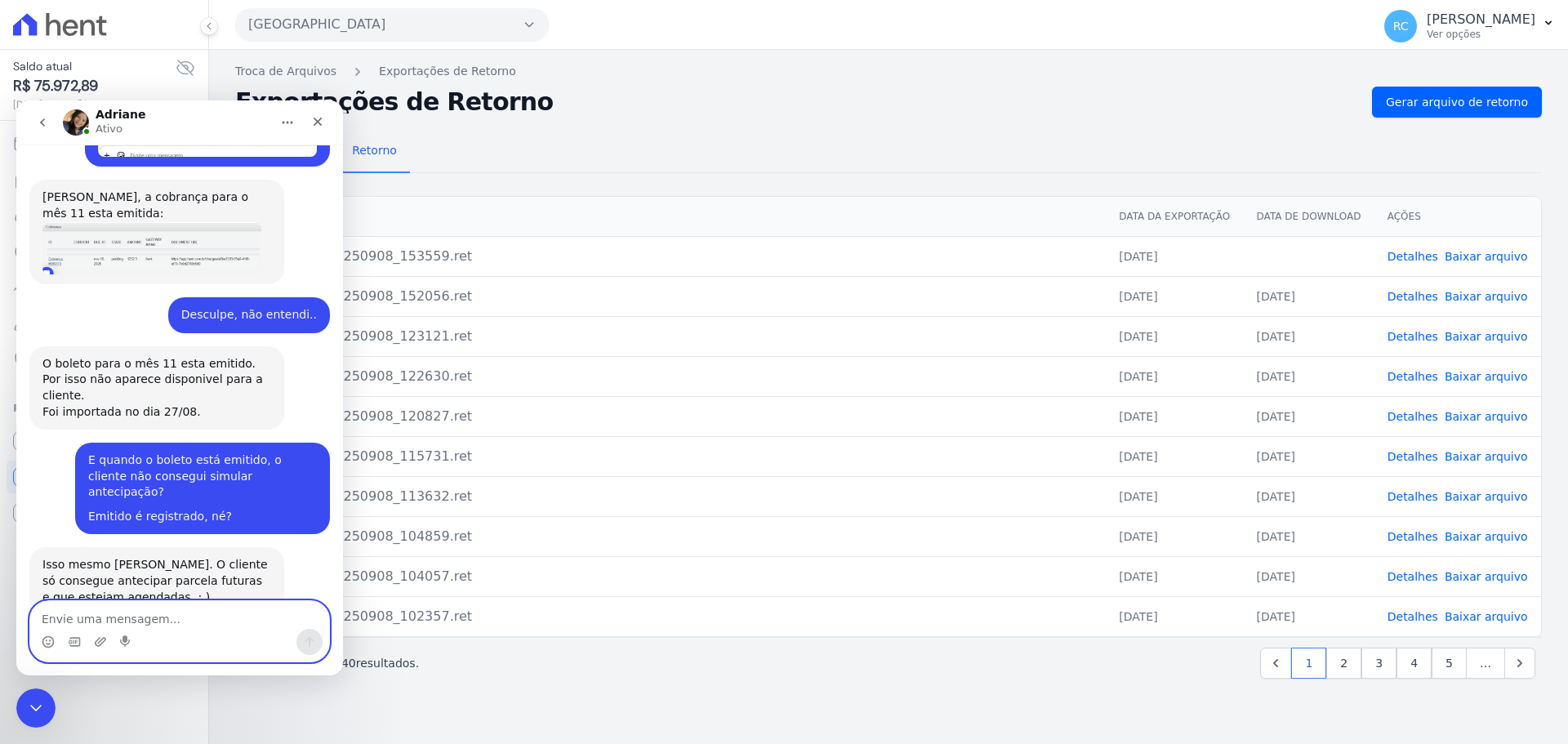
scroll to position [4042, 0]
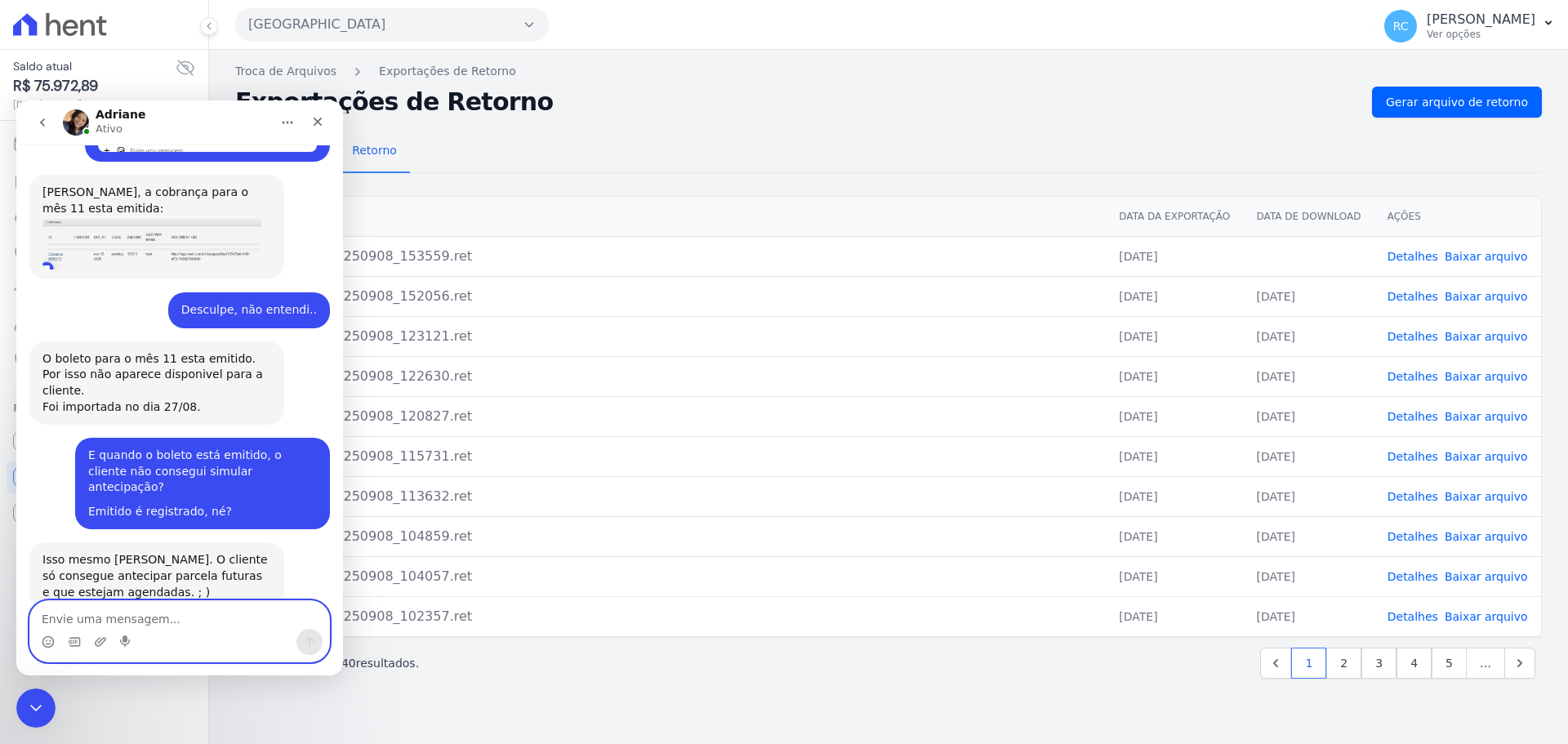
click at [157, 626] on textarea "Envie uma mensagem..." at bounding box center [180, 615] width 299 height 28
click at [143, 625] on textarea "Envie uma mensagem..." at bounding box center [180, 615] width 299 height 28
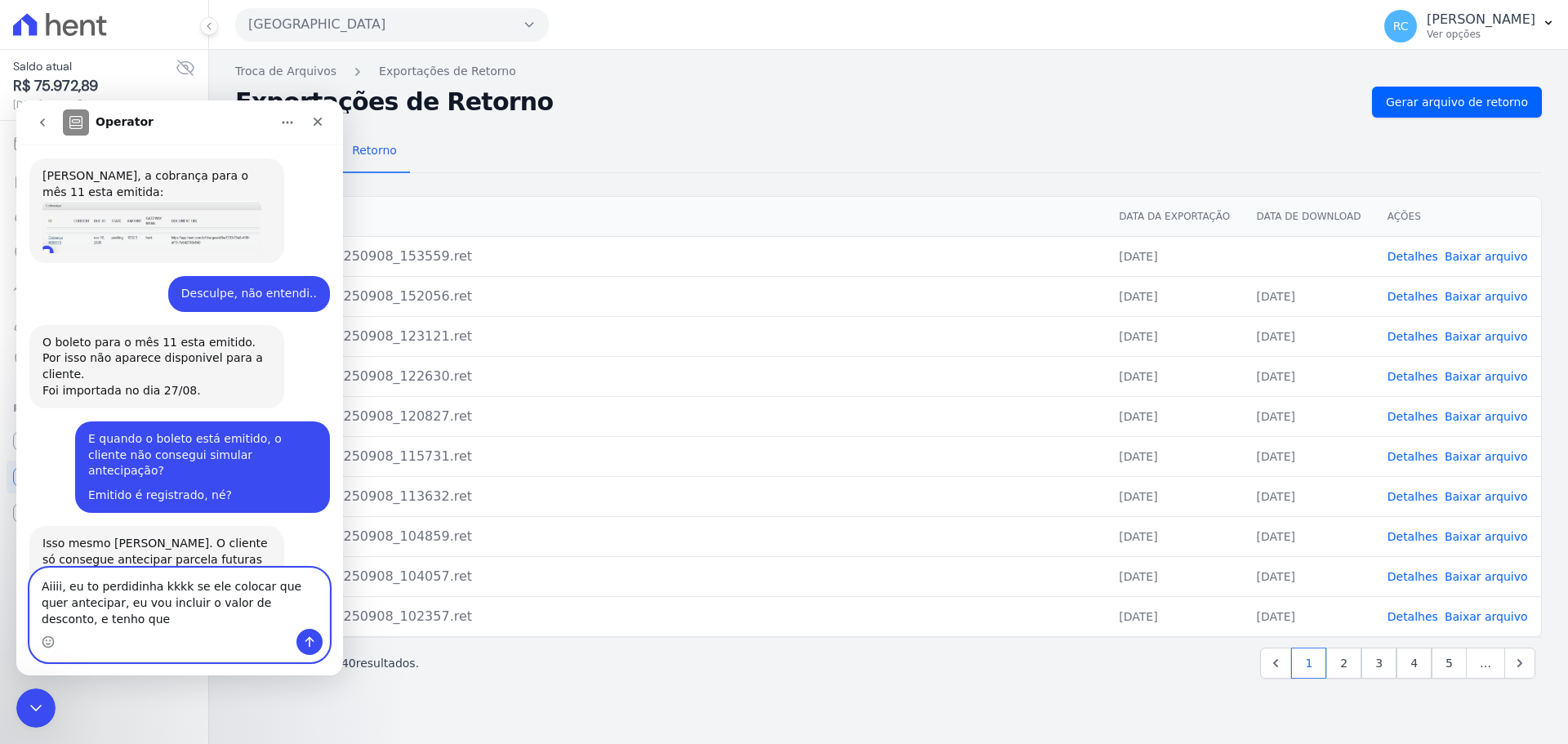
scroll to position [4075, 0]
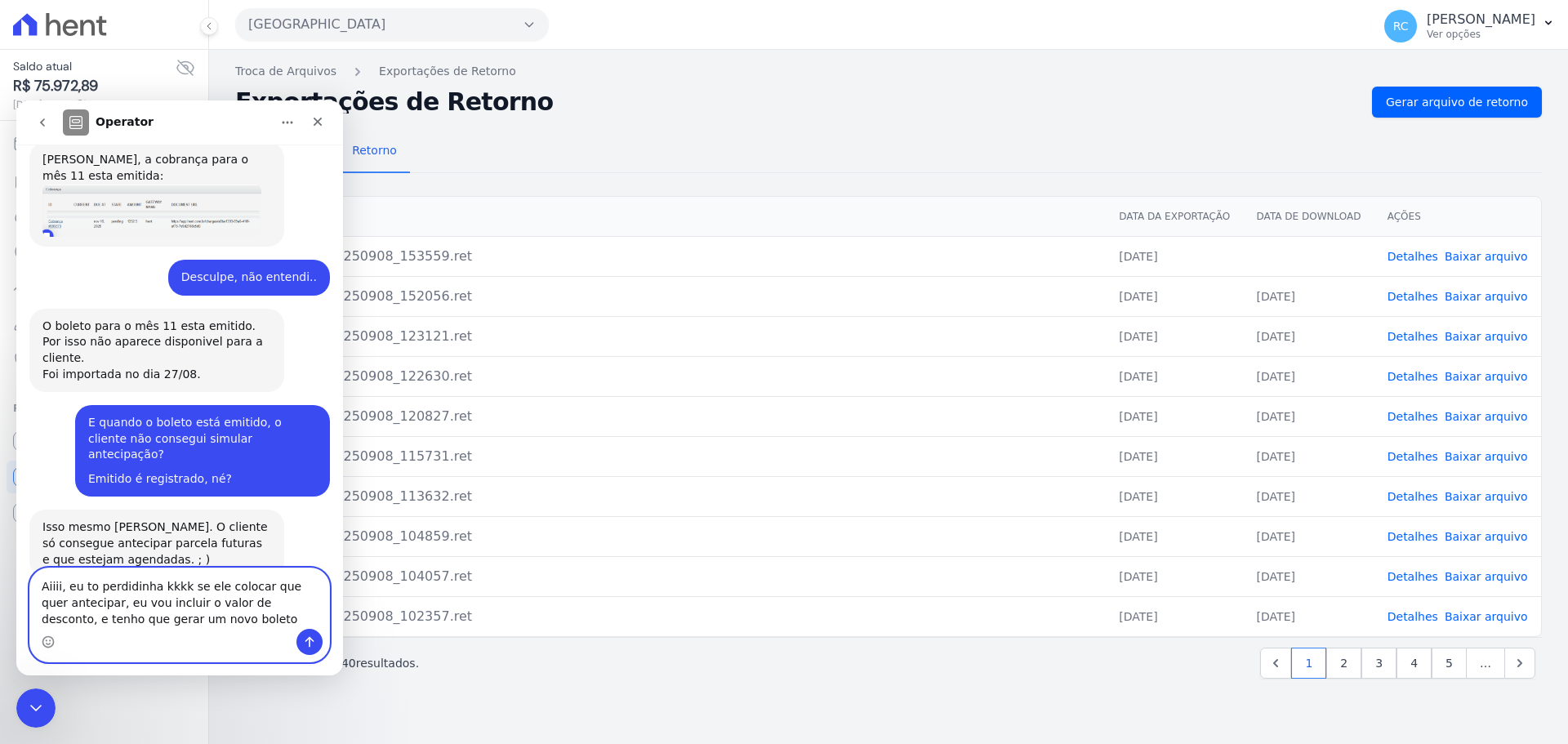
type textarea "Aiiii, eu to perdidinha kkkk se ele colocar que quer antecipar, eu vou incluir …"
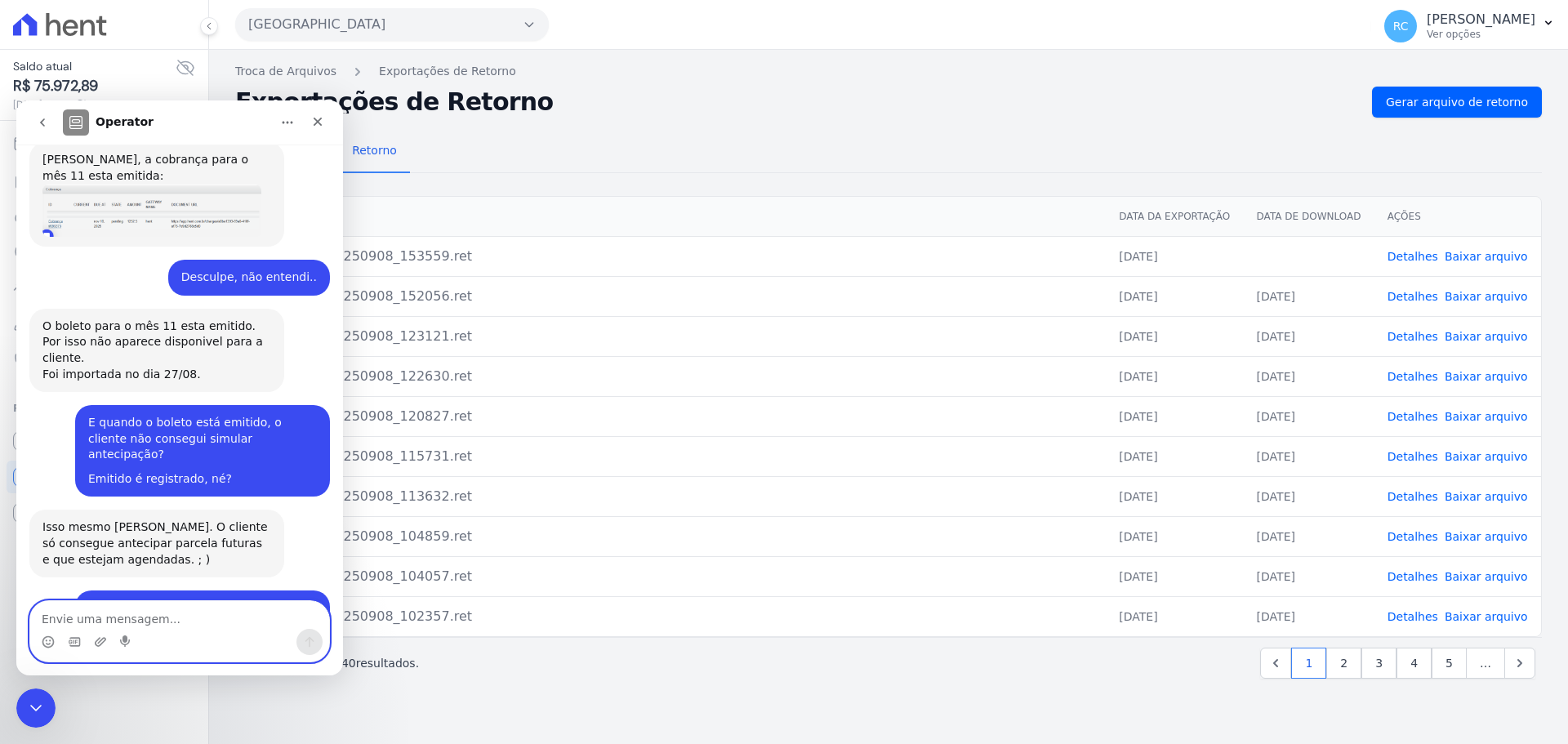
scroll to position [4139, 0]
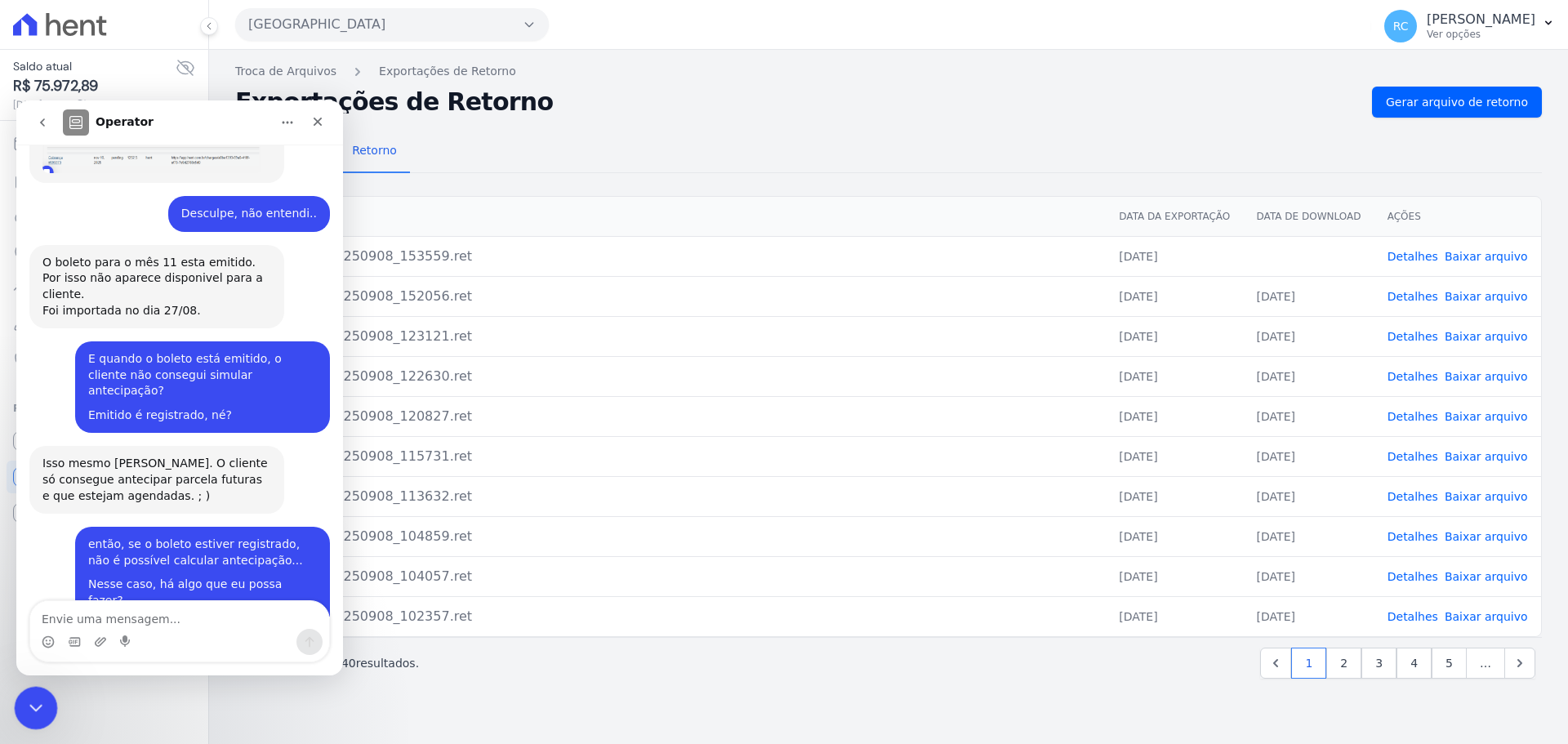
click at [41, 698] on icon "Fechar mensagem da Intercom" at bounding box center [33, 705] width 19 height 19
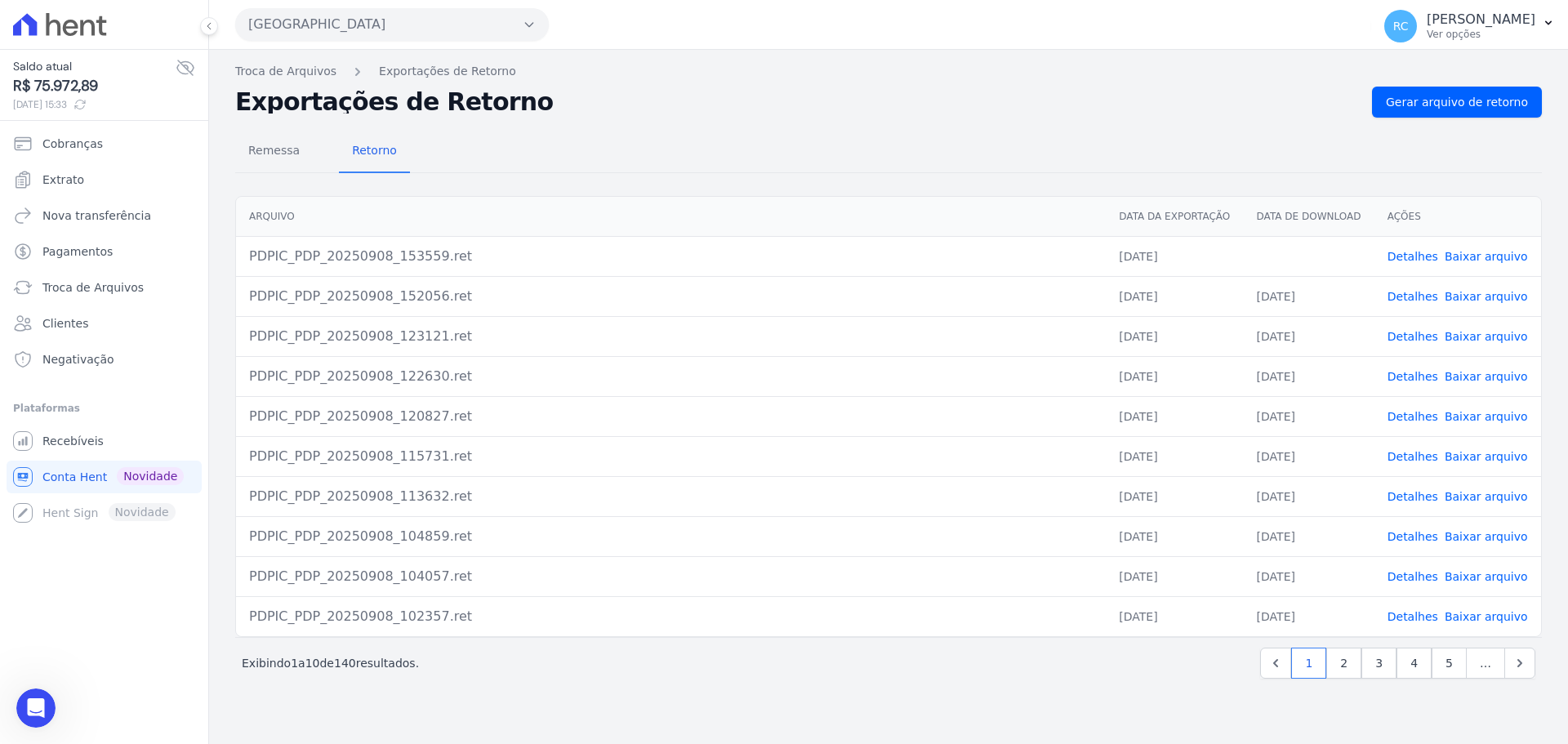
click at [361, 8] on button "Parque Dos Passaros" at bounding box center [392, 24] width 313 height 32
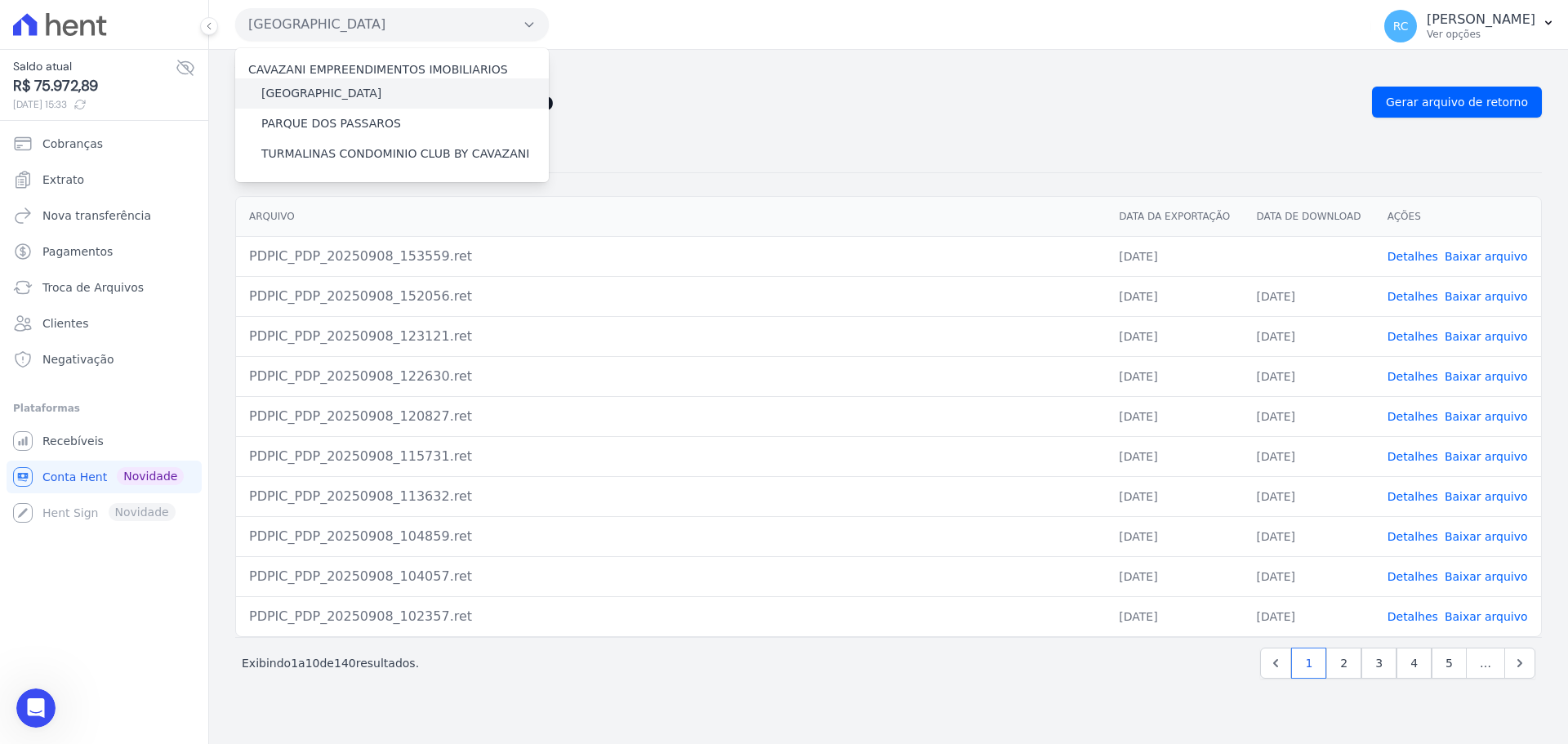
click at [335, 81] on div "[GEOGRAPHIC_DATA]" at bounding box center [392, 93] width 313 height 30
click at [335, 88] on label "[GEOGRAPHIC_DATA]" at bounding box center [321, 93] width 120 height 18
click at [0, 0] on input "[GEOGRAPHIC_DATA]" at bounding box center [0, 0] width 0 height 0
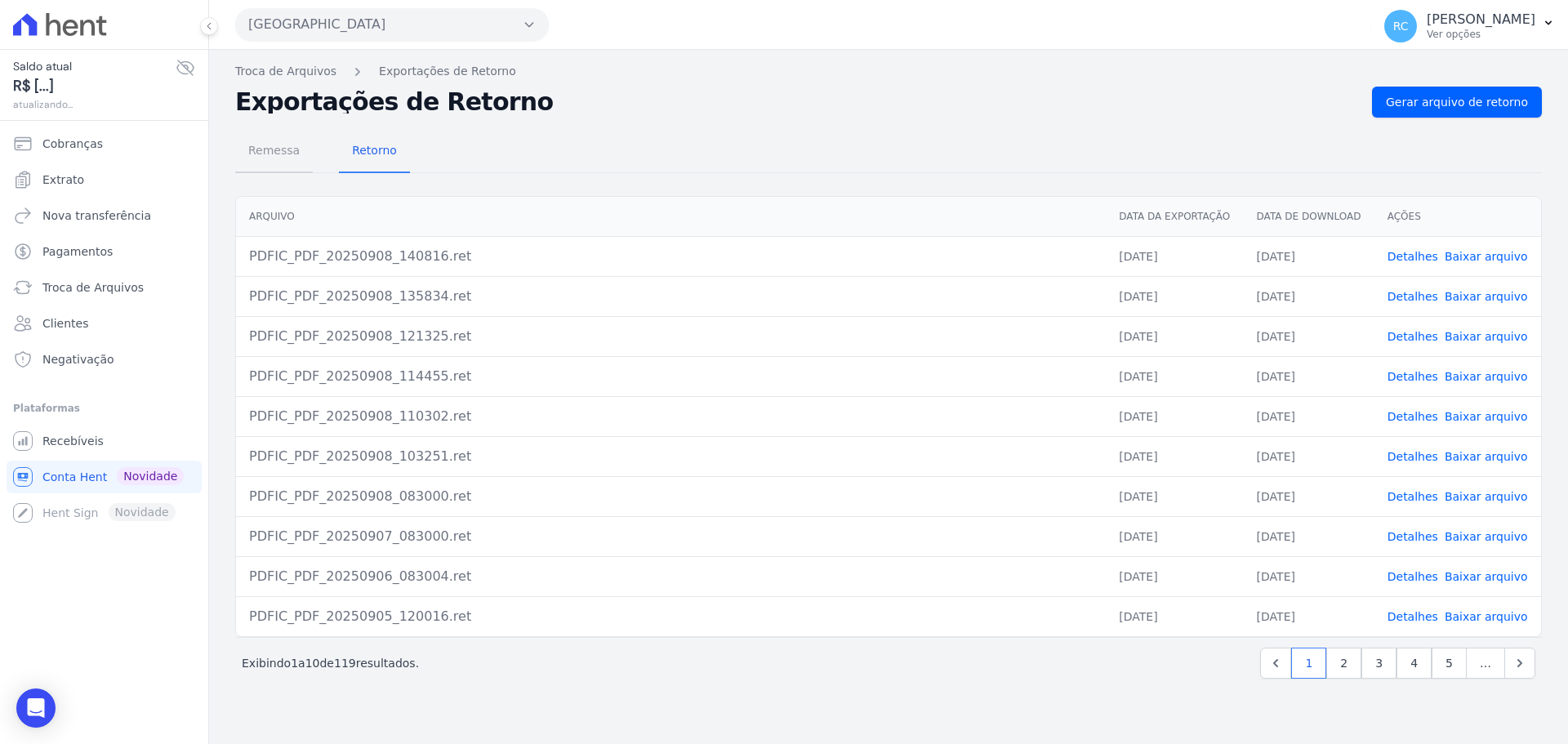
click at [298, 144] on span "Remessa" at bounding box center [274, 149] width 71 height 32
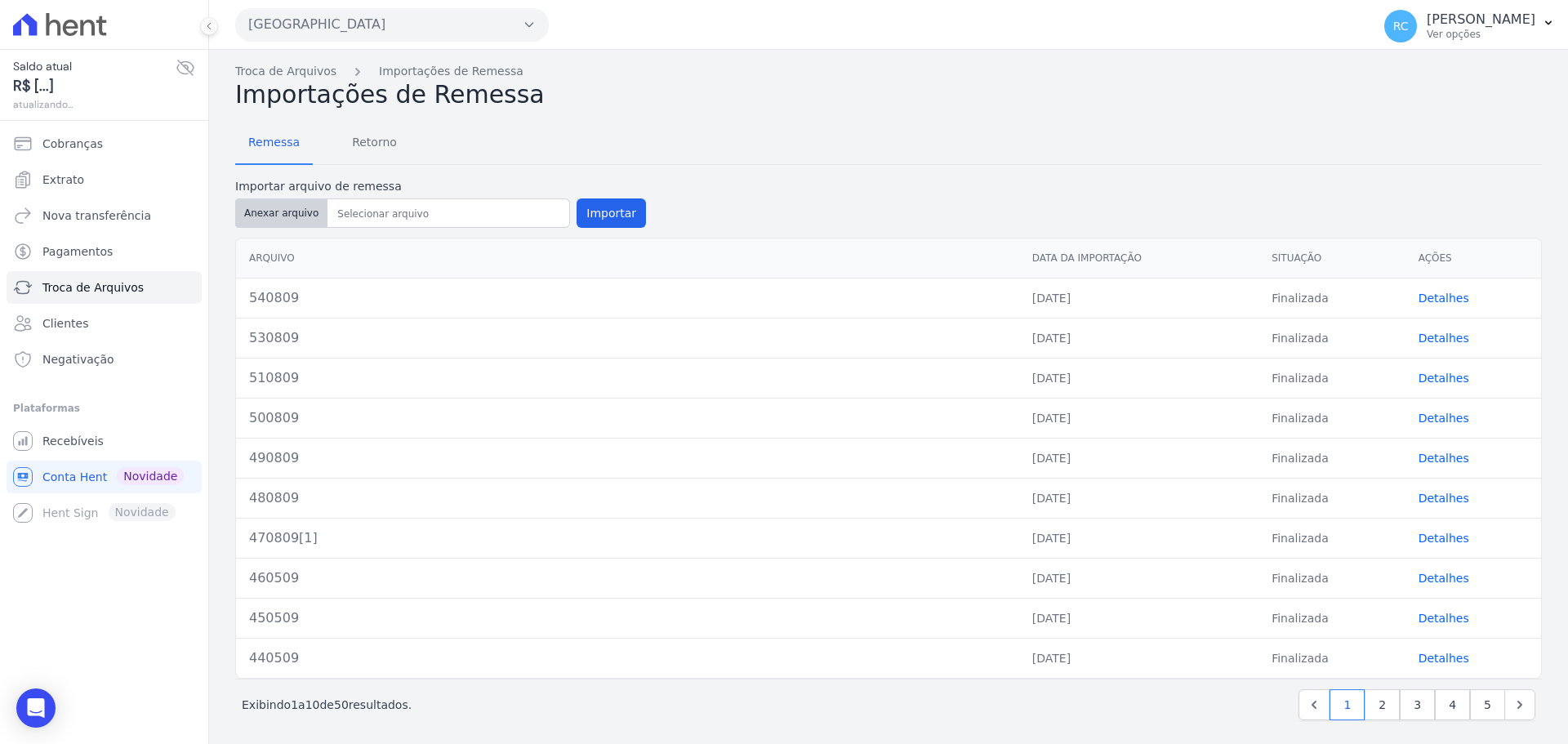
click at [274, 213] on button "Anexar arquivo" at bounding box center [281, 213] width 92 height 30
type input "550809"
click at [621, 216] on button "Importar" at bounding box center [610, 213] width 69 height 30
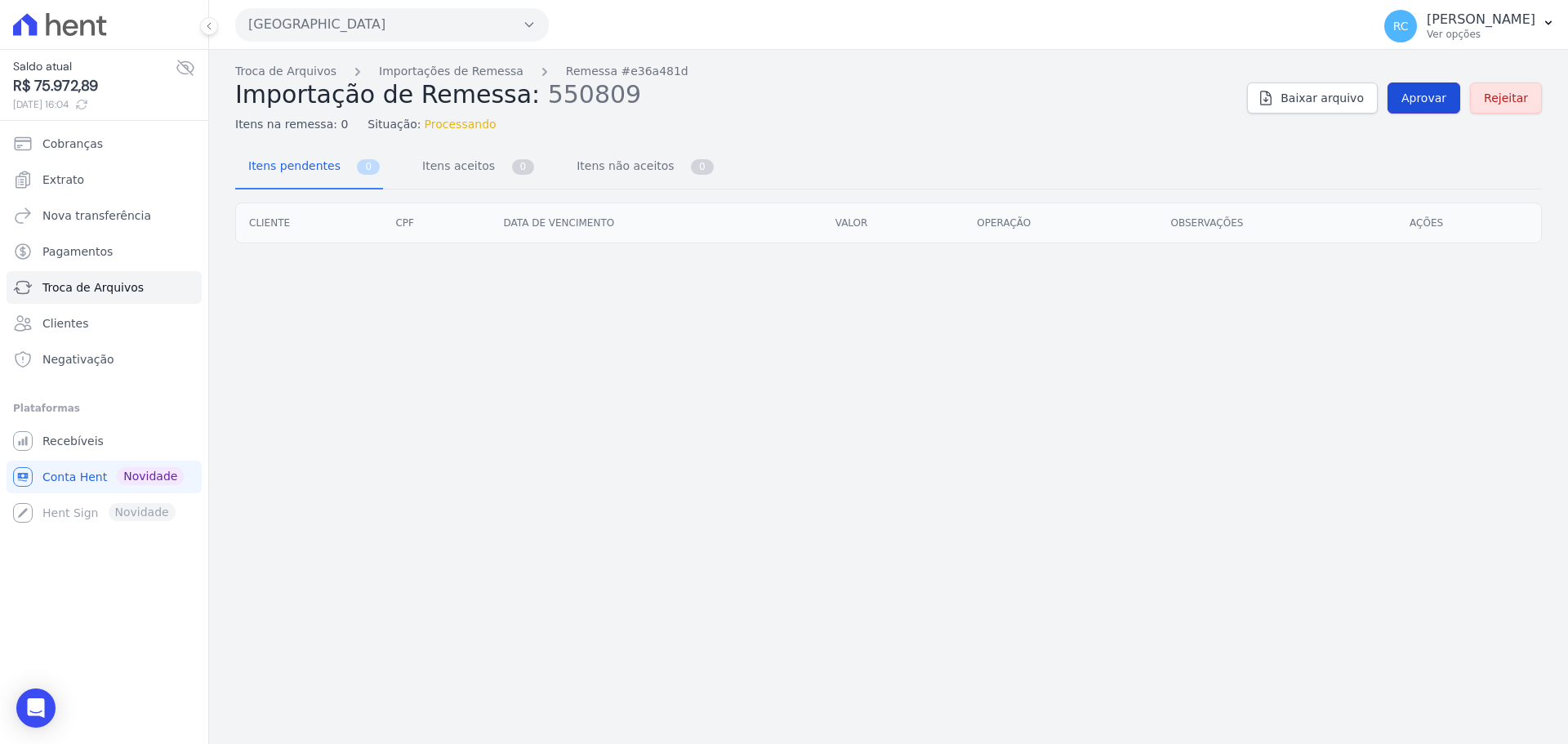
click at [1405, 82] on link "Aprovar" at bounding box center [1423, 98] width 73 height 31
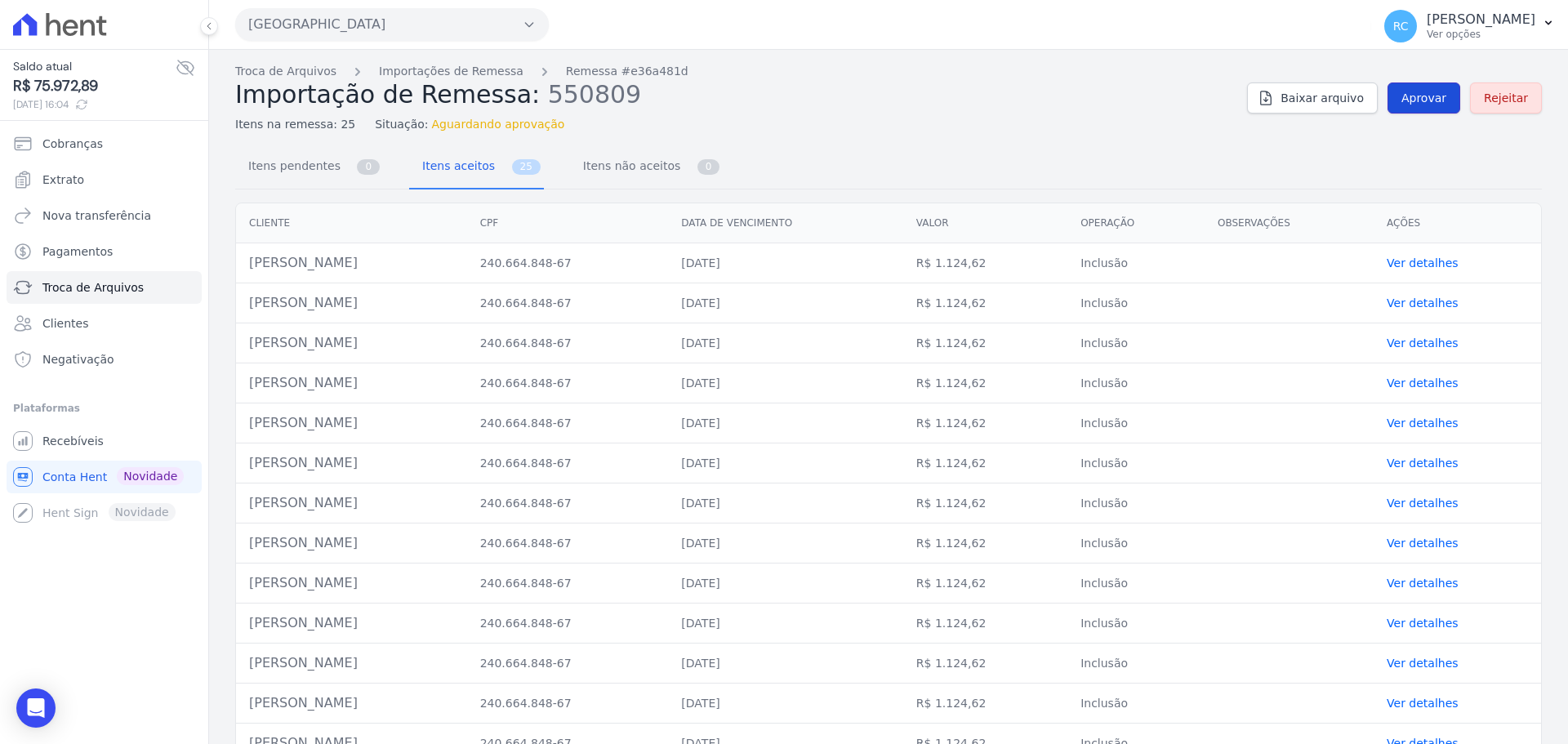
click at [1434, 104] on span "Aprovar" at bounding box center [1423, 98] width 45 height 17
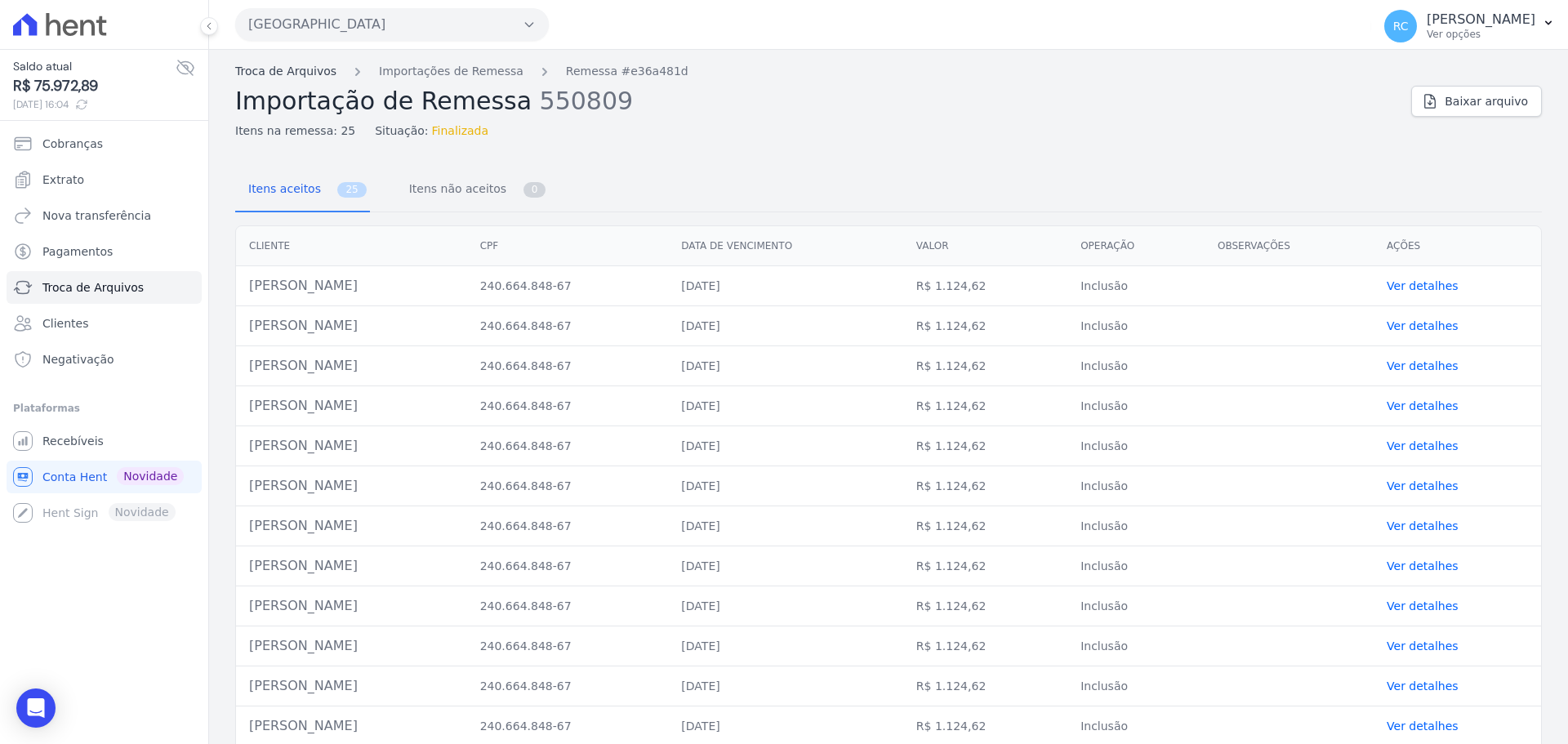
click at [277, 76] on link "Troca de Arquivos" at bounding box center [286, 71] width 101 height 18
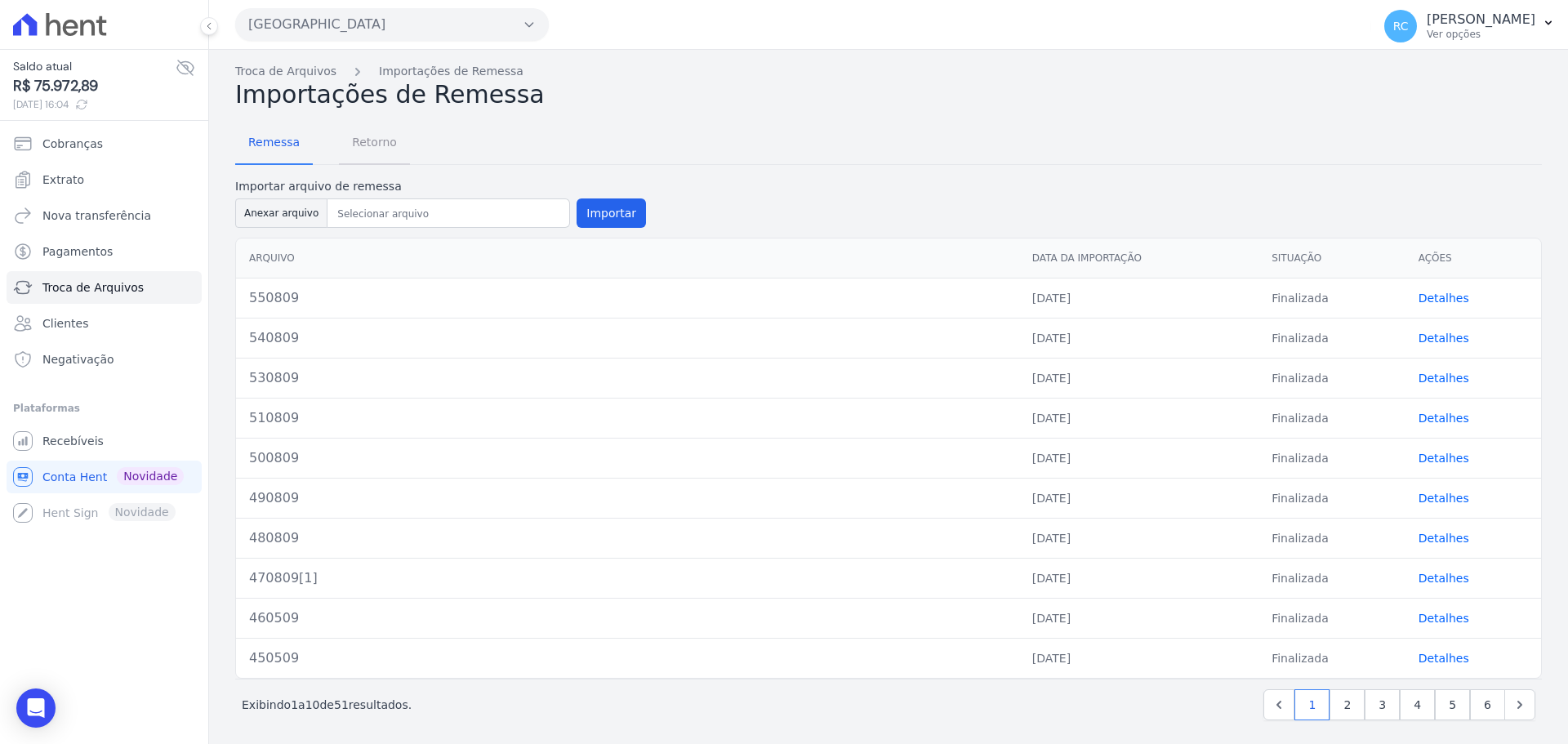
click at [371, 140] on span "Retorno" at bounding box center [374, 141] width 65 height 32
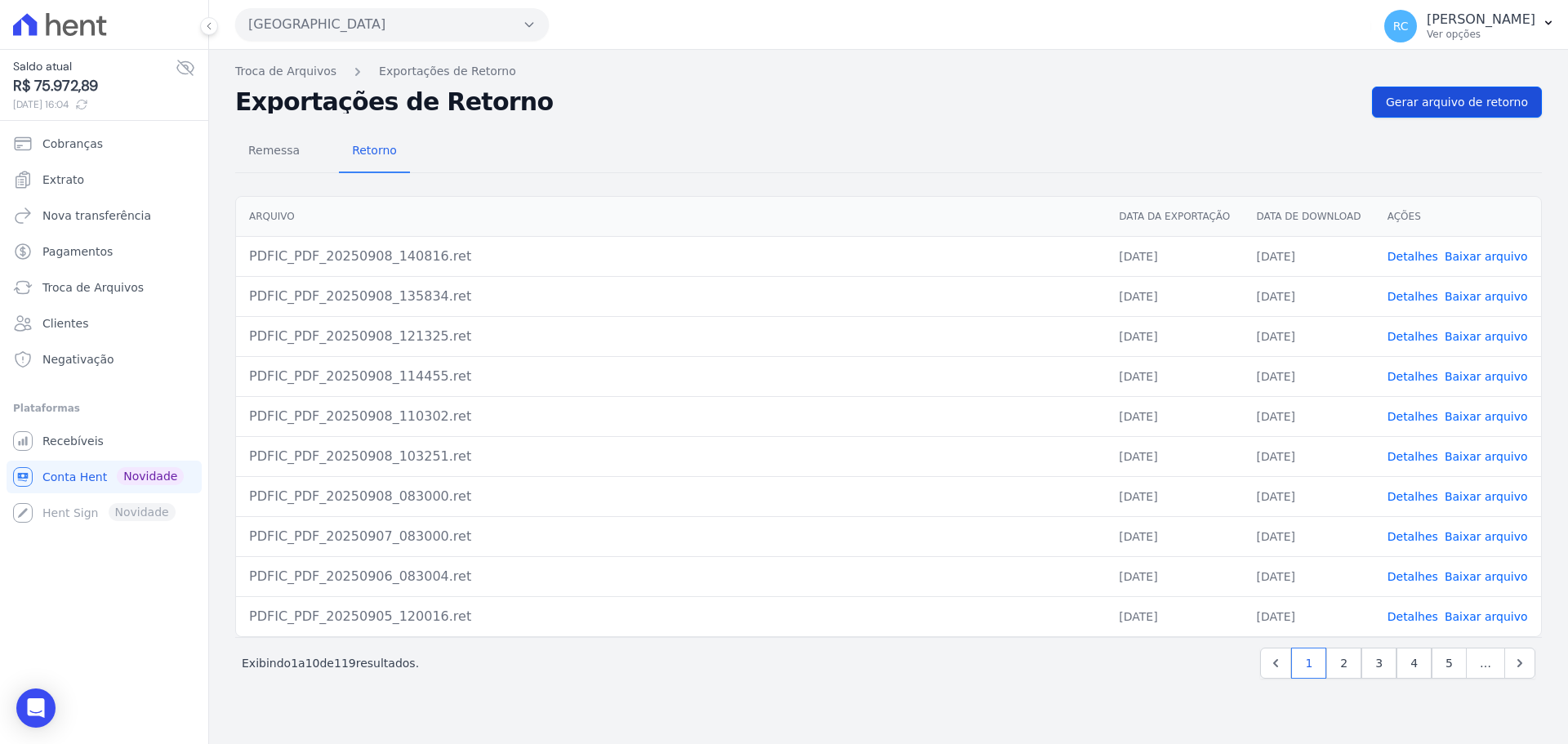
drag, startPoint x: 1443, startPoint y: 119, endPoint x: 1454, endPoint y: 102, distance: 20.2
click at [1446, 111] on div "Troca de Arquivos Exportações de Retorno Exportações de Retorno Gerar arquivo d…" at bounding box center [889, 396] width 1359 height 694
click at [1454, 102] on span "Gerar arquivo de retorno" at bounding box center [1456, 102] width 142 height 17
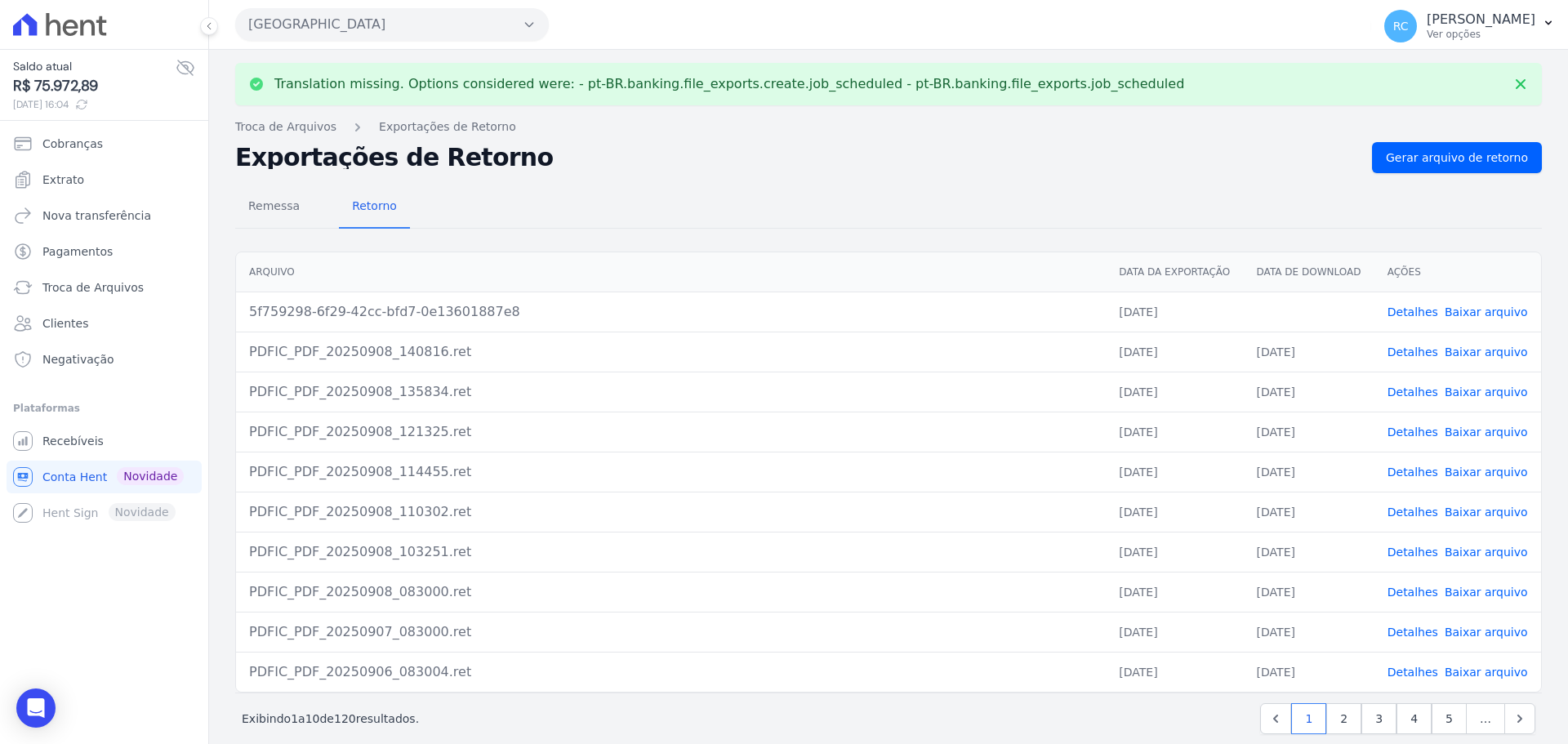
click at [1458, 316] on link "Baixar arquivo" at bounding box center [1486, 312] width 83 height 13
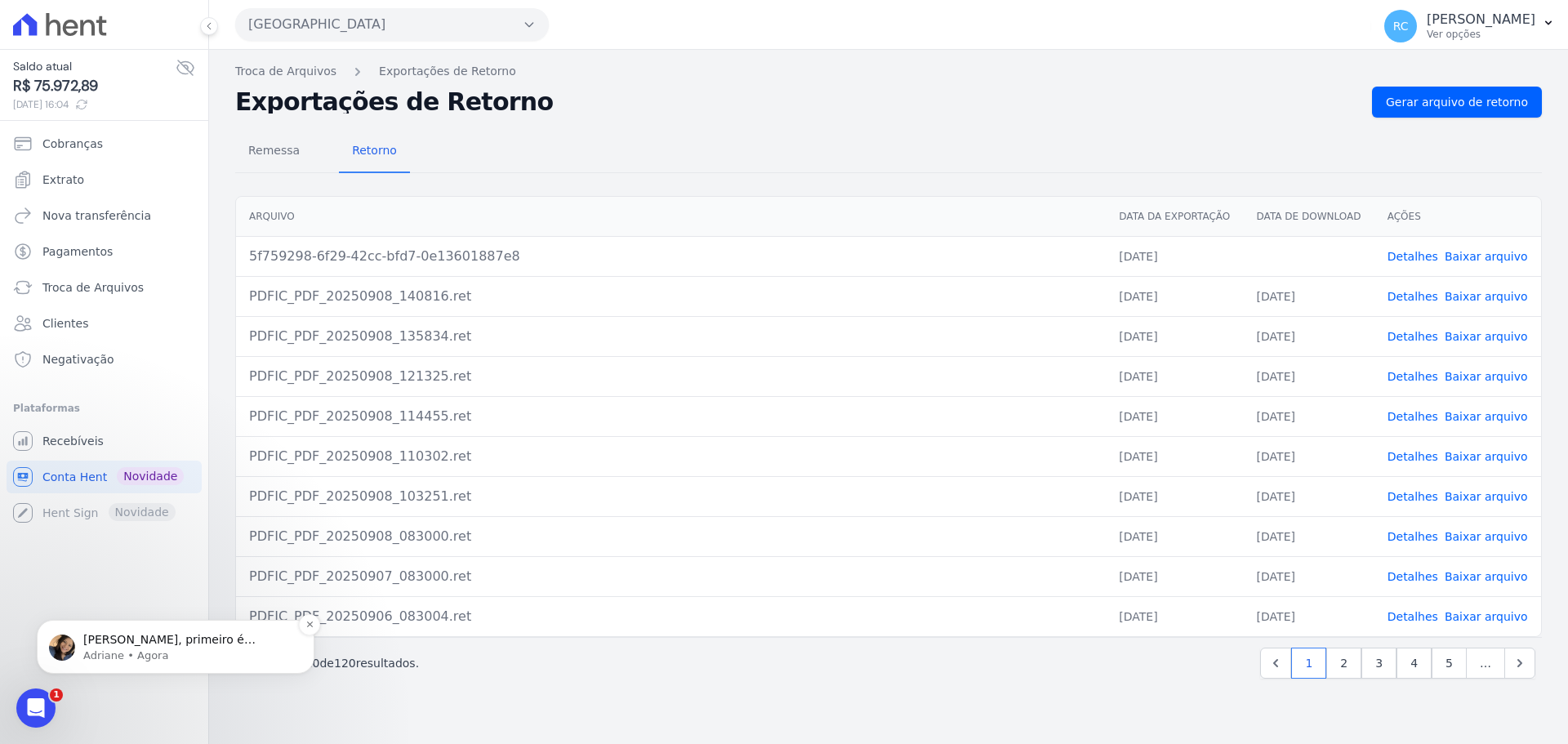
click at [201, 641] on p "Raquel, primeiro é necessário cancelar a cobrança. A ação de antecipação precis…" at bounding box center [188, 641] width 211 height 17
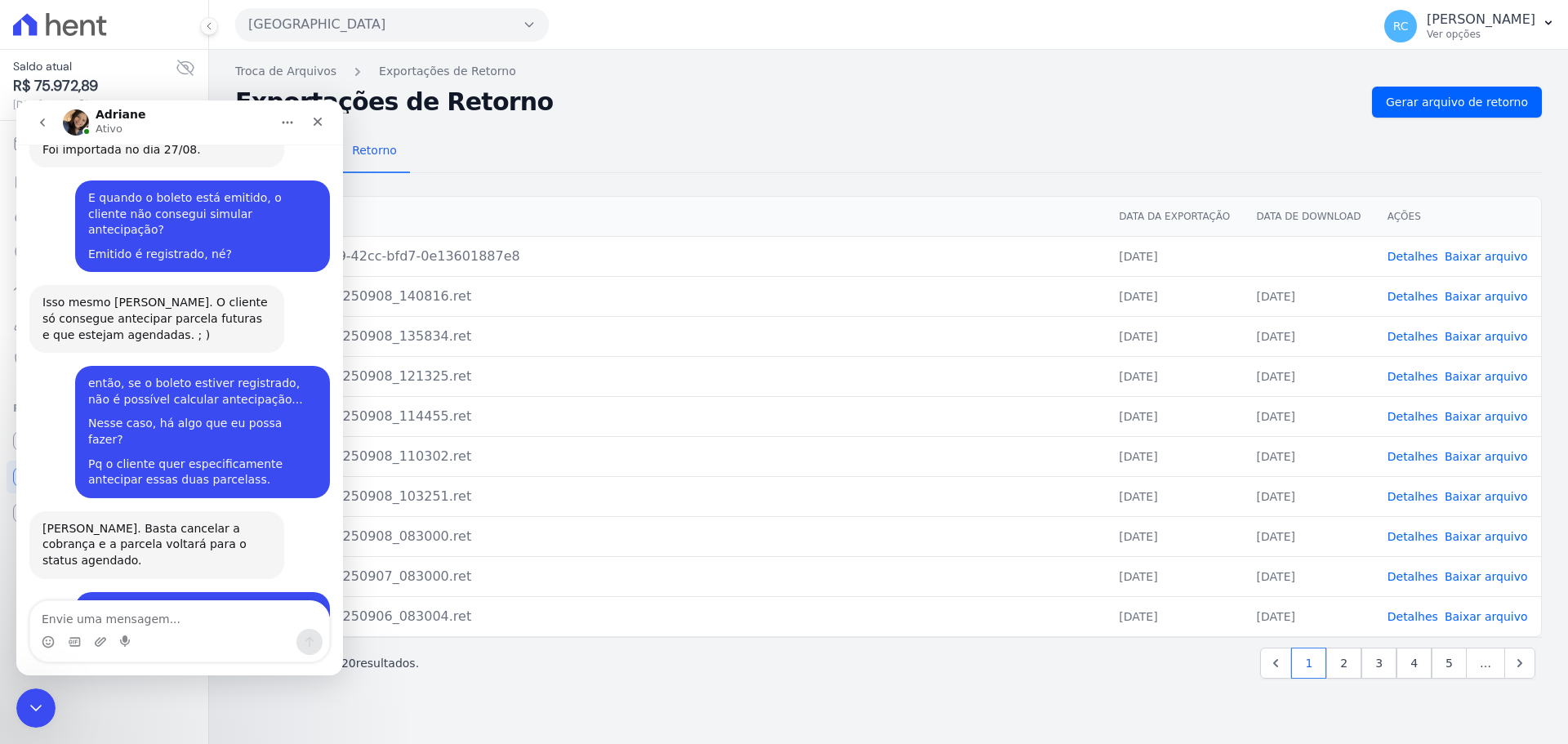
scroll to position [4334, 0]
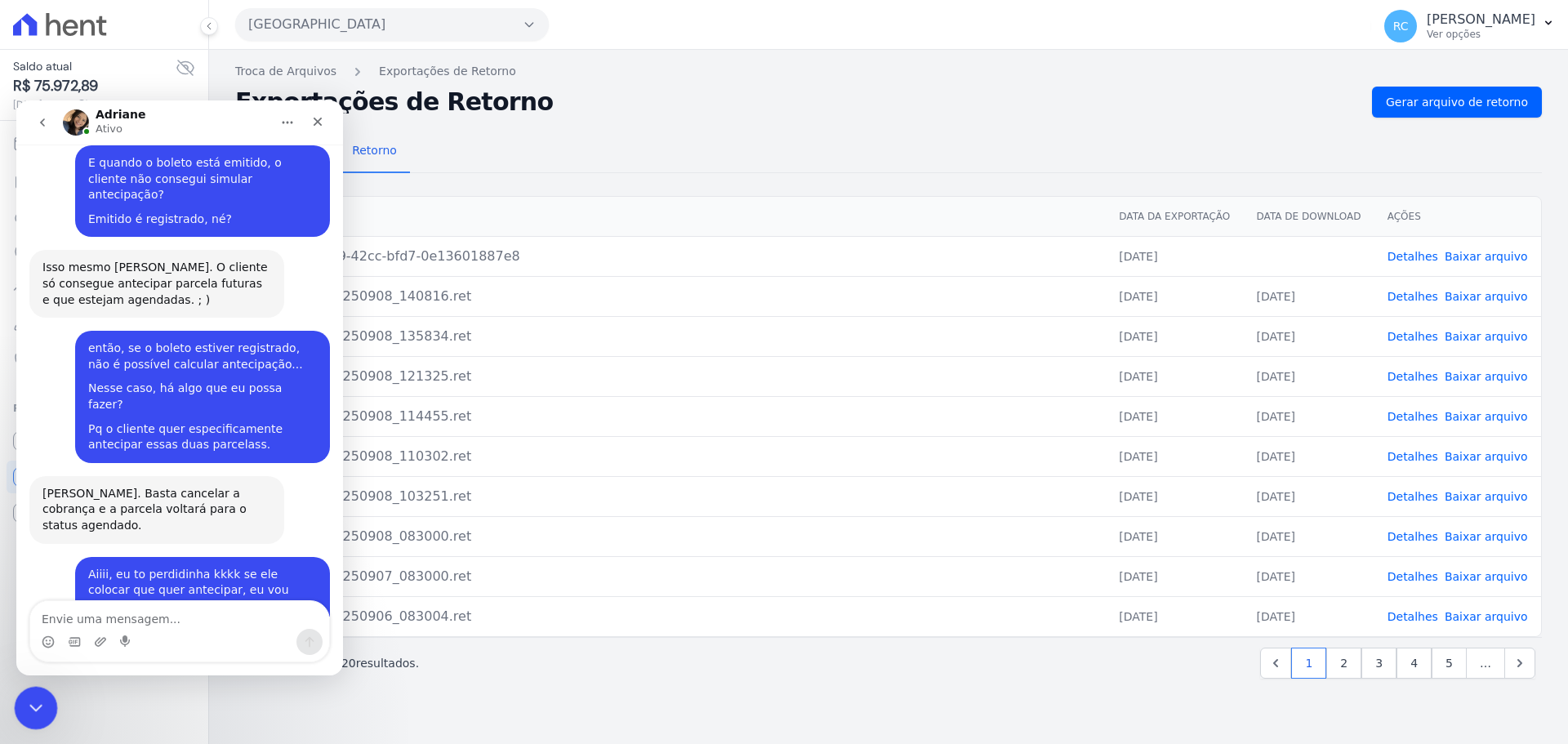
click at [22, 713] on div "Fechar mensagem da Intercom" at bounding box center [33, 705] width 40 height 40
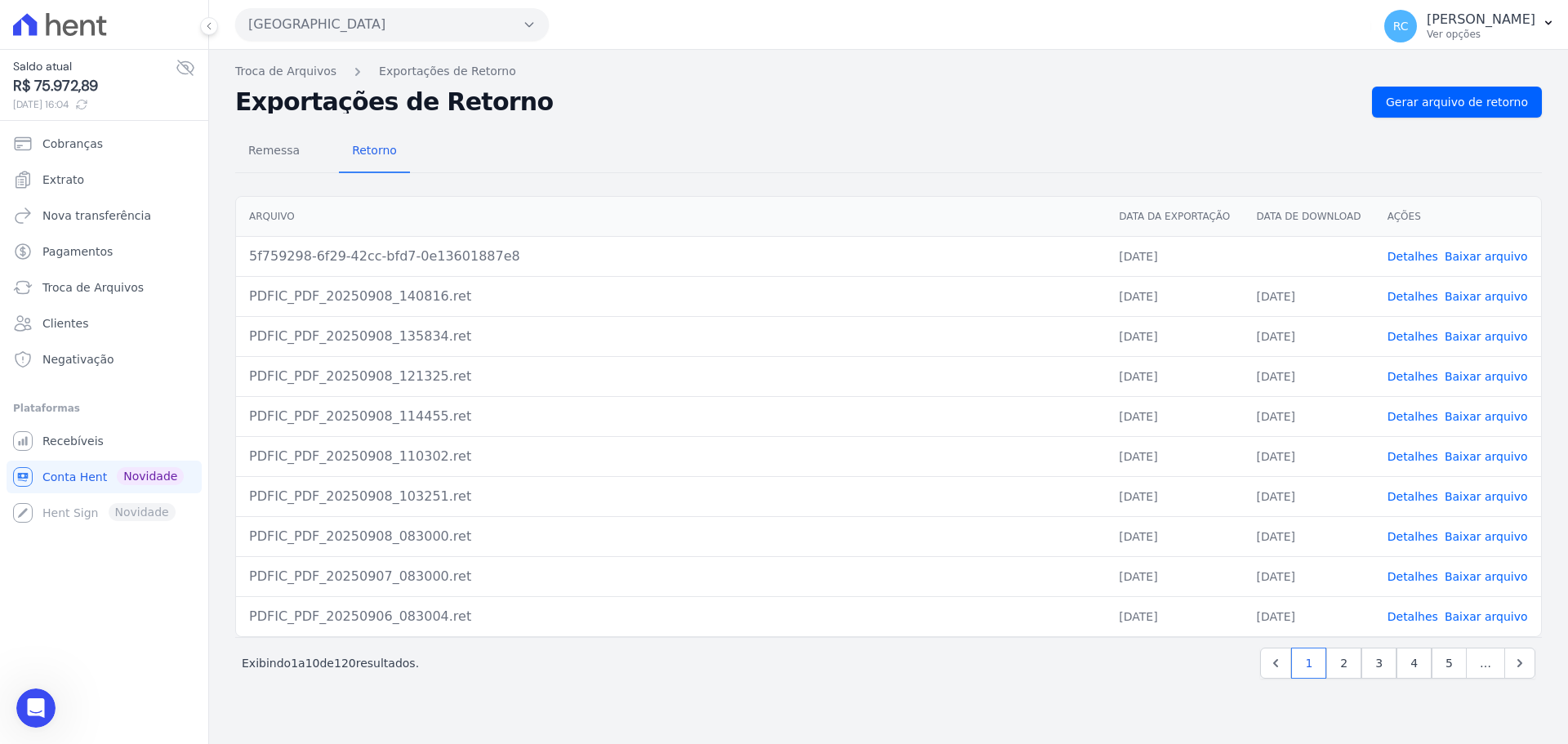
scroll to position [4307, 0]
click at [40, 691] on div "Abrir mensagem da Intercom" at bounding box center [33, 705] width 53 height 53
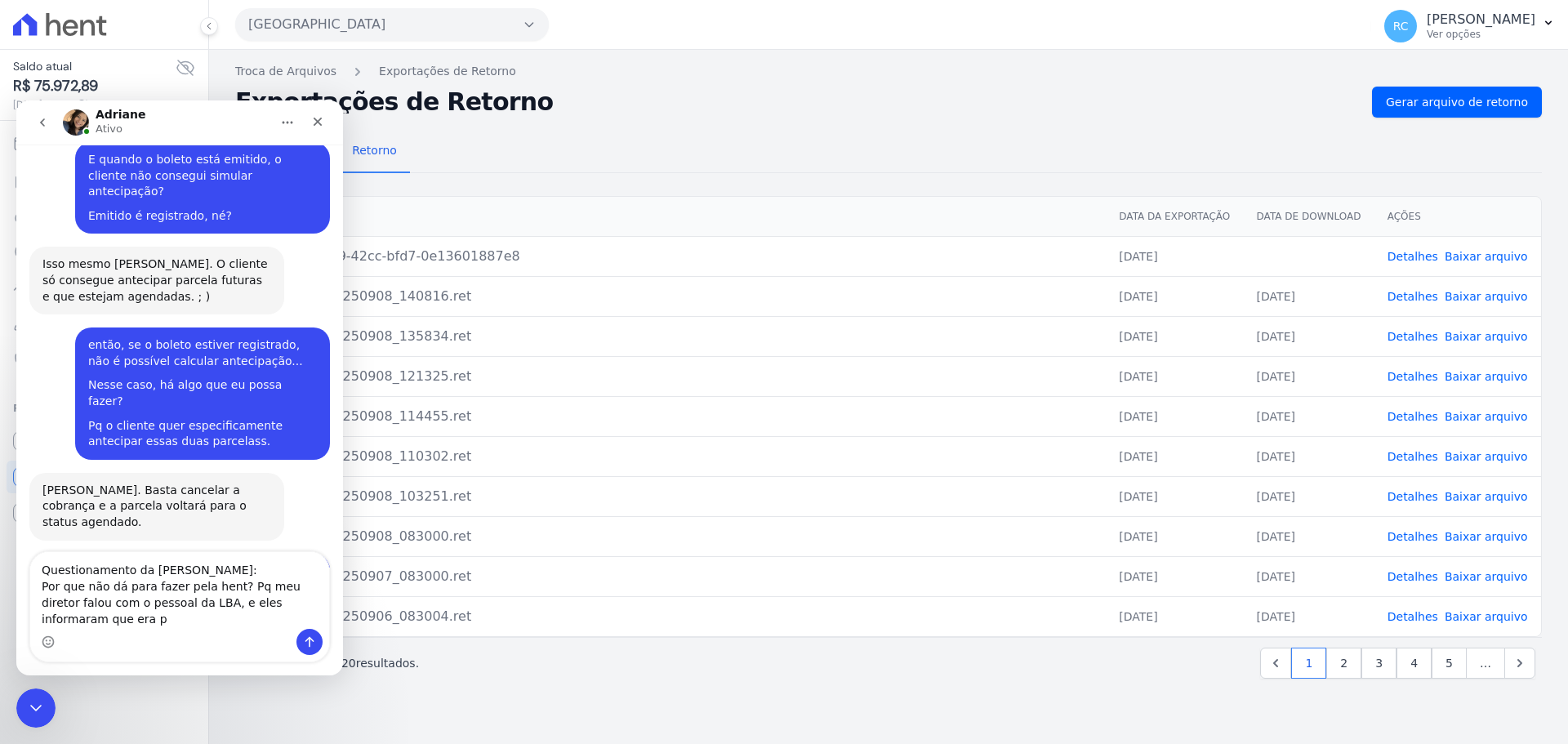
scroll to position [4356, 0]
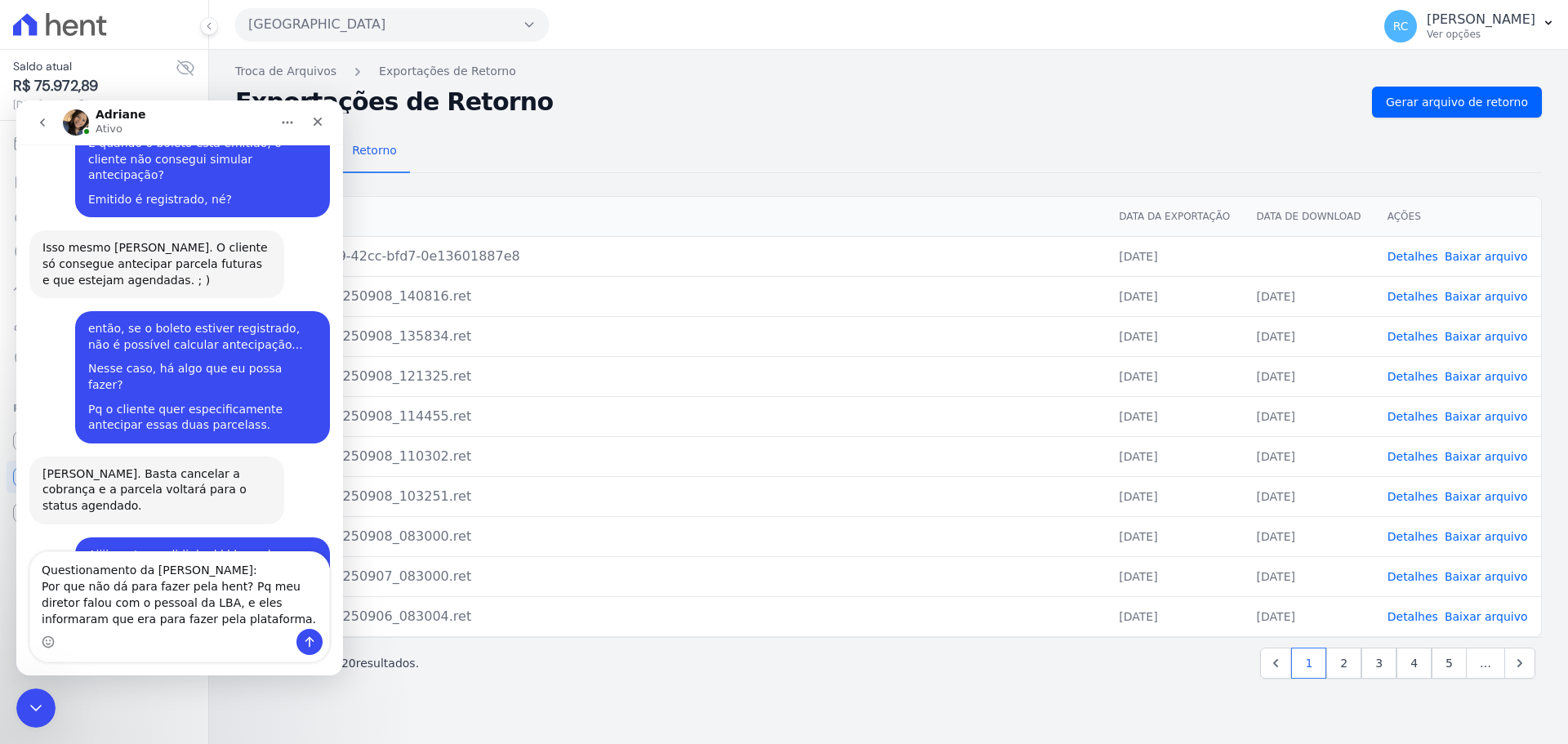
type textarea "Questionamento da Eli: Por que não dá para fazer pela hent? Pq meu diretor falo…"
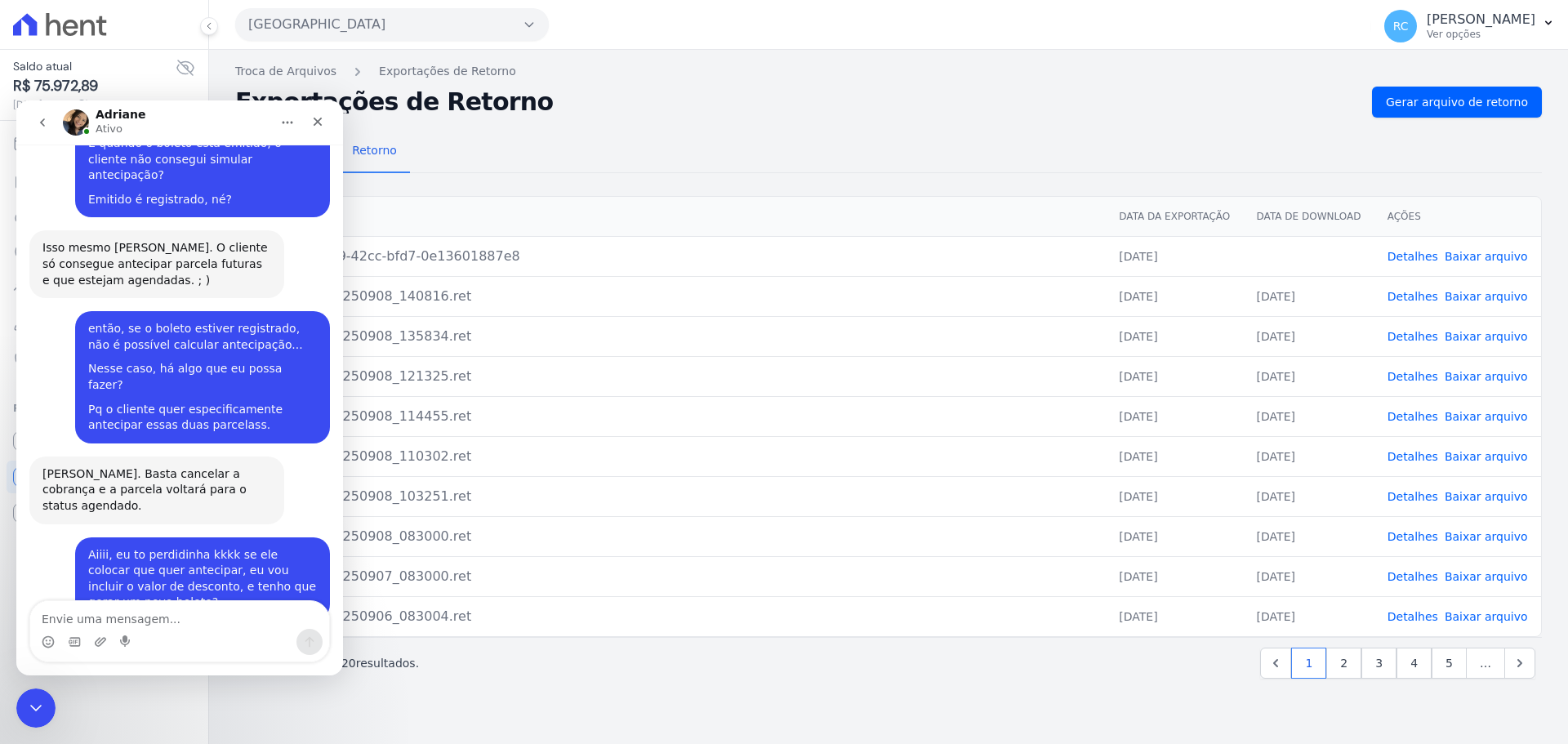
scroll to position [4420, 0]
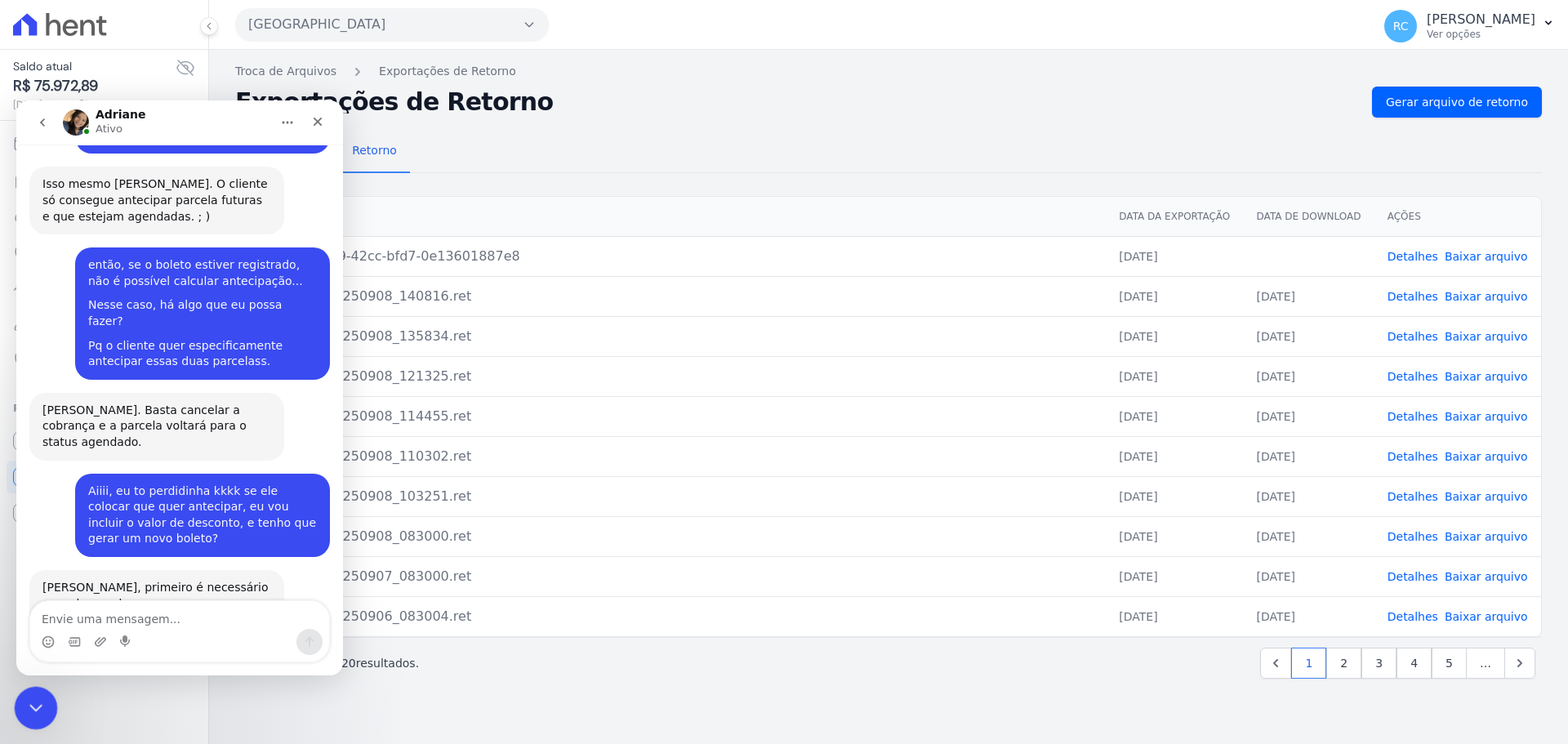
click at [34, 708] on icon "Fechar mensagem da Intercom" at bounding box center [33, 705] width 19 height 19
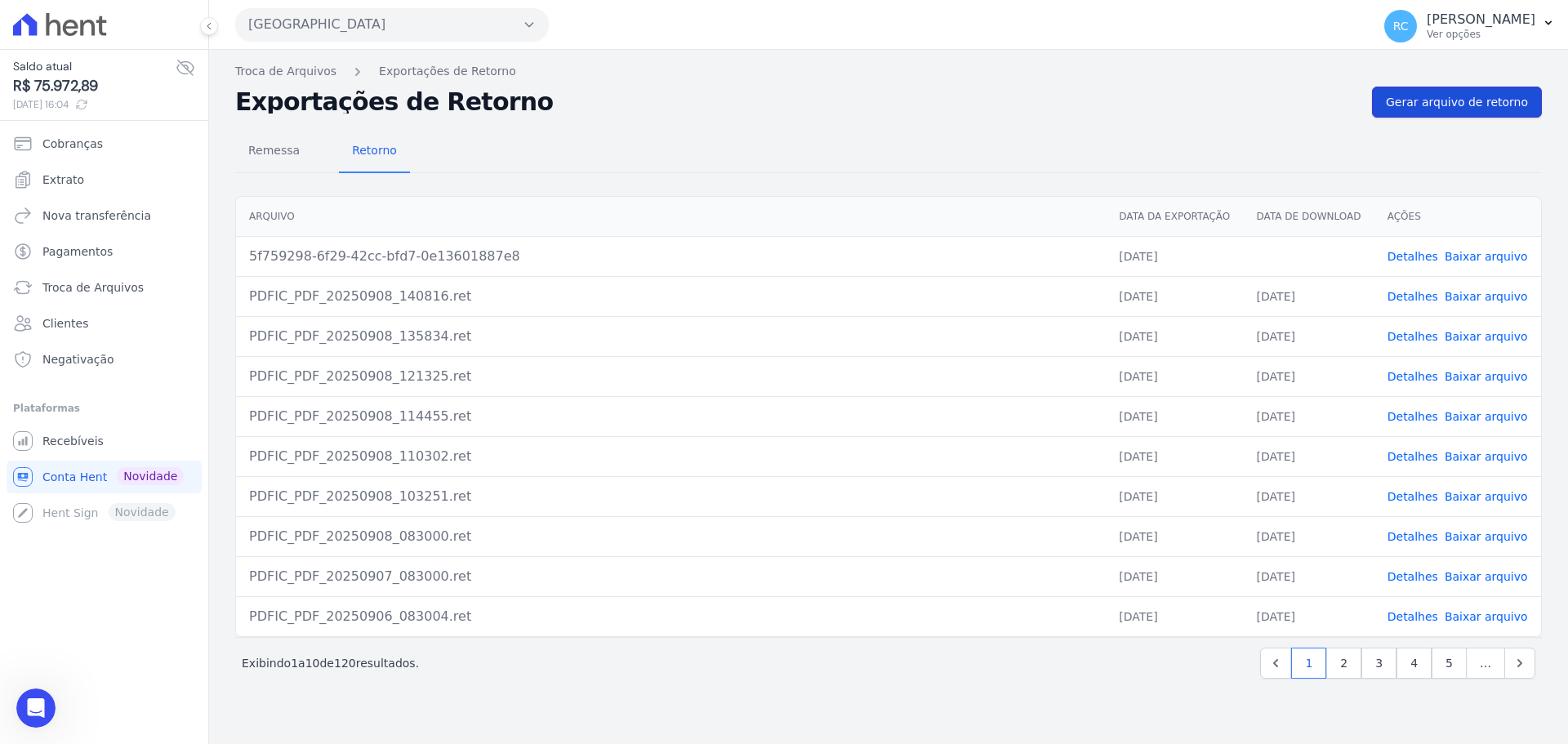
click at [1491, 100] on span "Gerar arquivo de retorno" at bounding box center [1456, 102] width 142 height 17
click at [87, 431] on link "Recebíveis" at bounding box center [104, 441] width 195 height 32
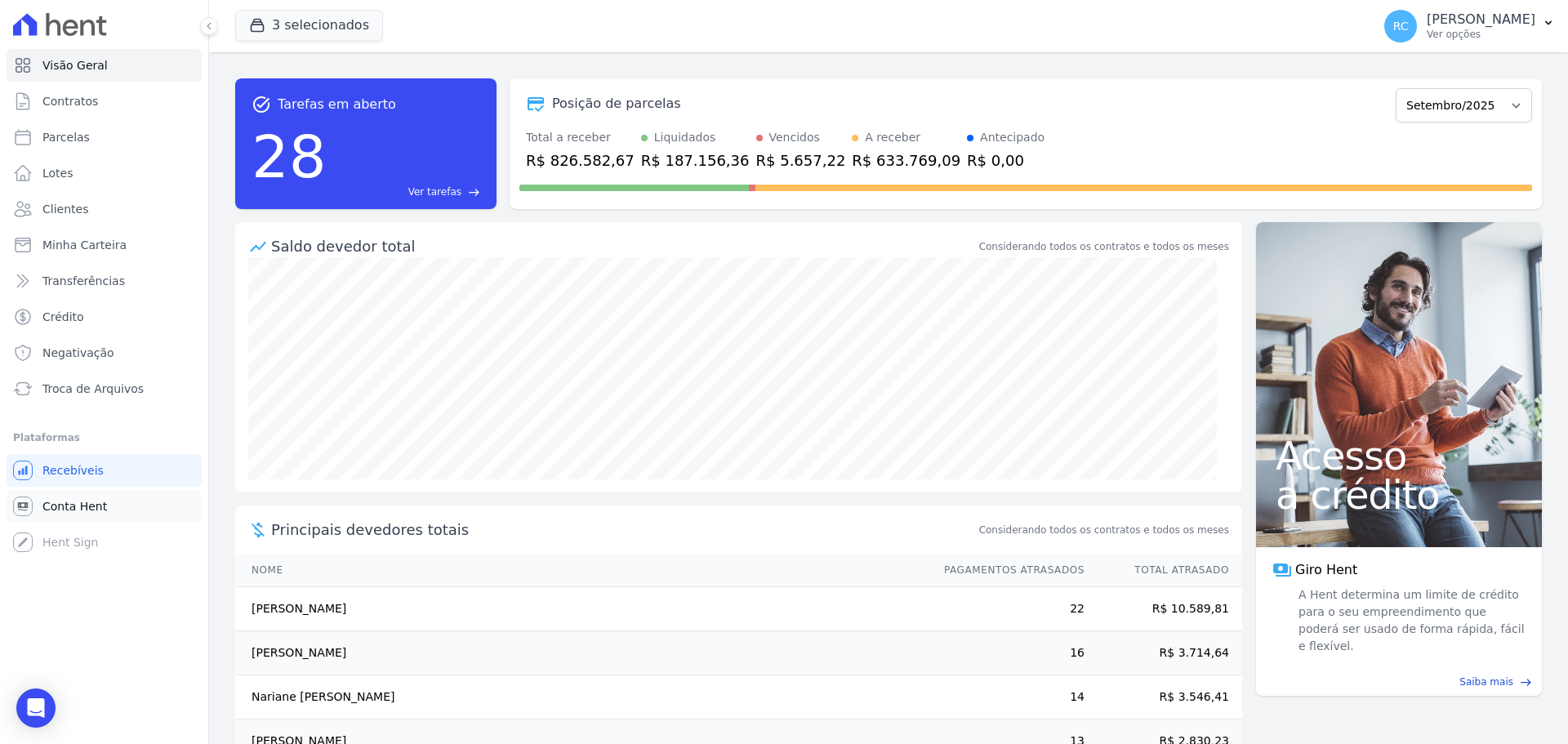
click at [88, 510] on span "Conta Hent" at bounding box center [75, 506] width 65 height 17
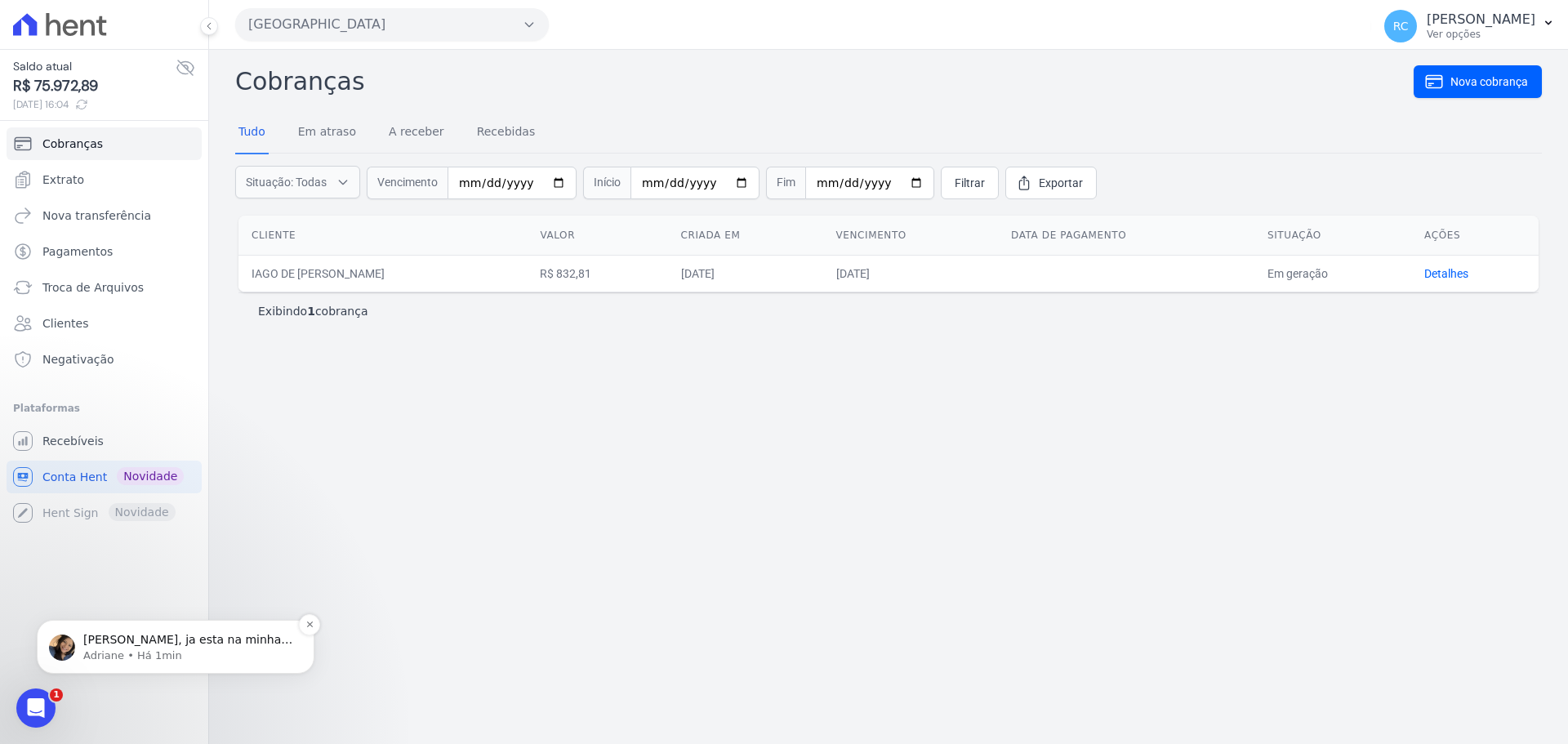
click at [147, 655] on p "Adriane • Há 1min" at bounding box center [188, 655] width 211 height 15
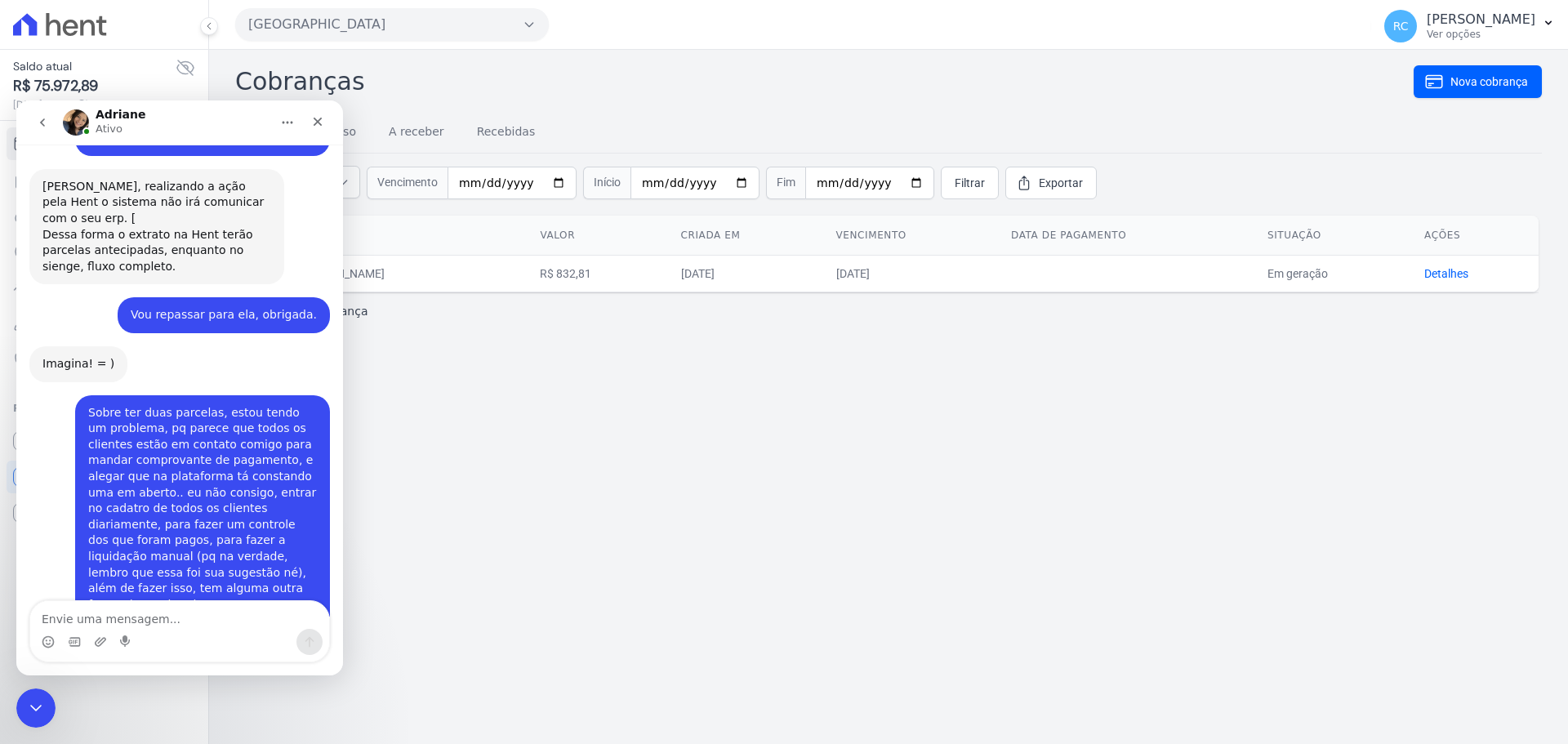
scroll to position [5137, 0]
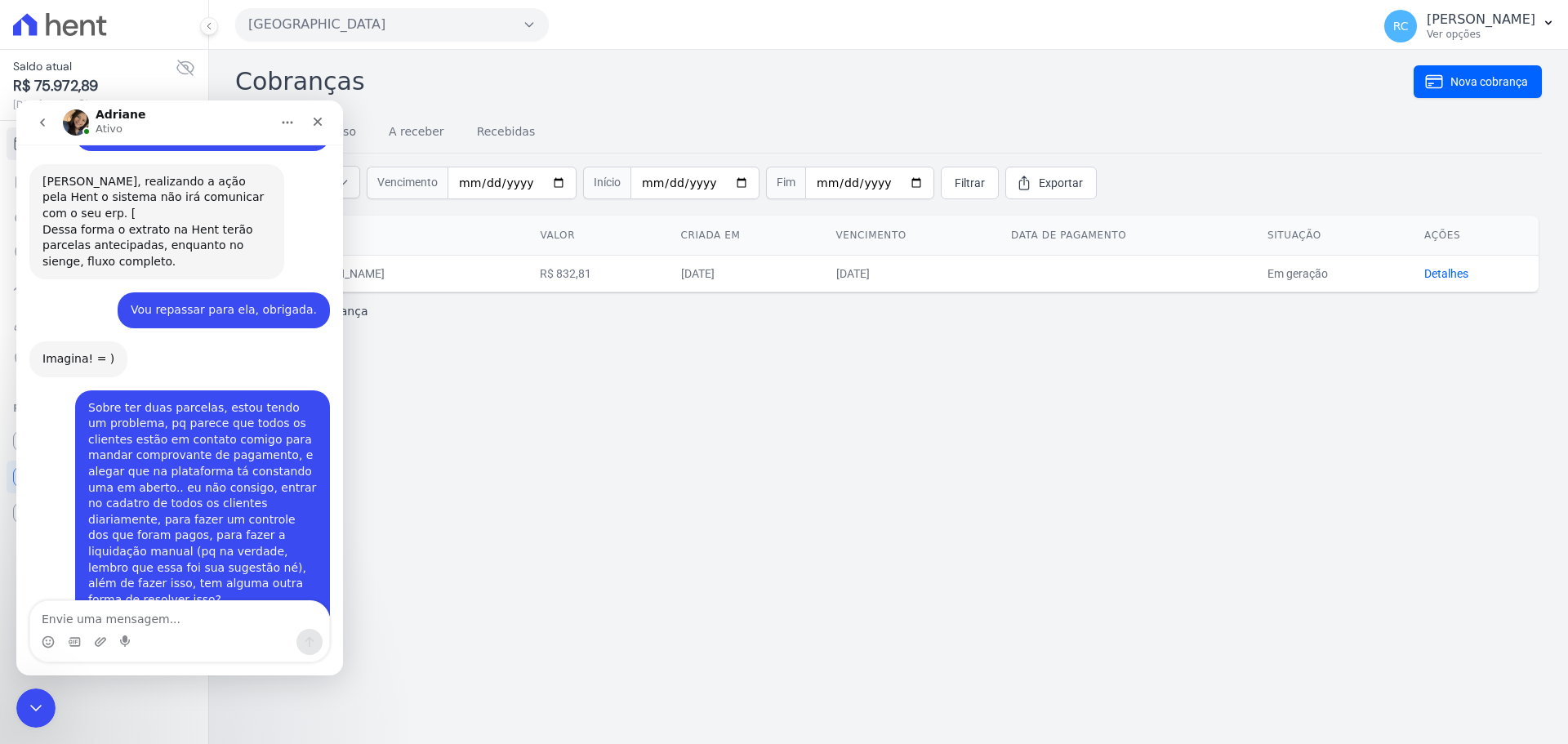
drag, startPoint x: 211, startPoint y: 614, endPoint x: 226, endPoint y: 602, distance: 19.2
click at [225, 604] on textarea "Envie uma mensagem..." at bounding box center [180, 615] width 299 height 28
type textarea "Ta bom..."
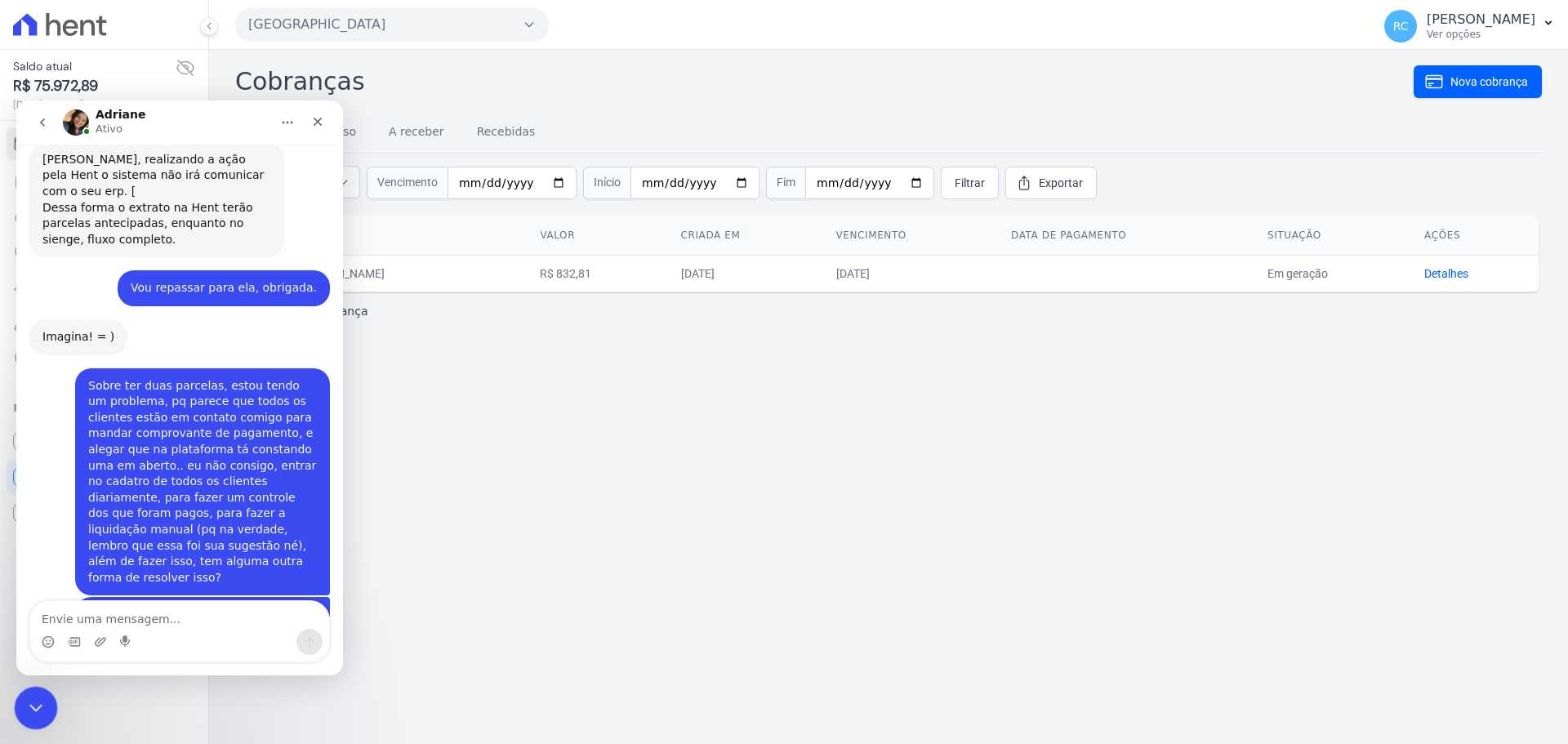
drag, startPoint x: 25, startPoint y: 1392, endPoint x: 26, endPoint y: 700, distance: 692.0
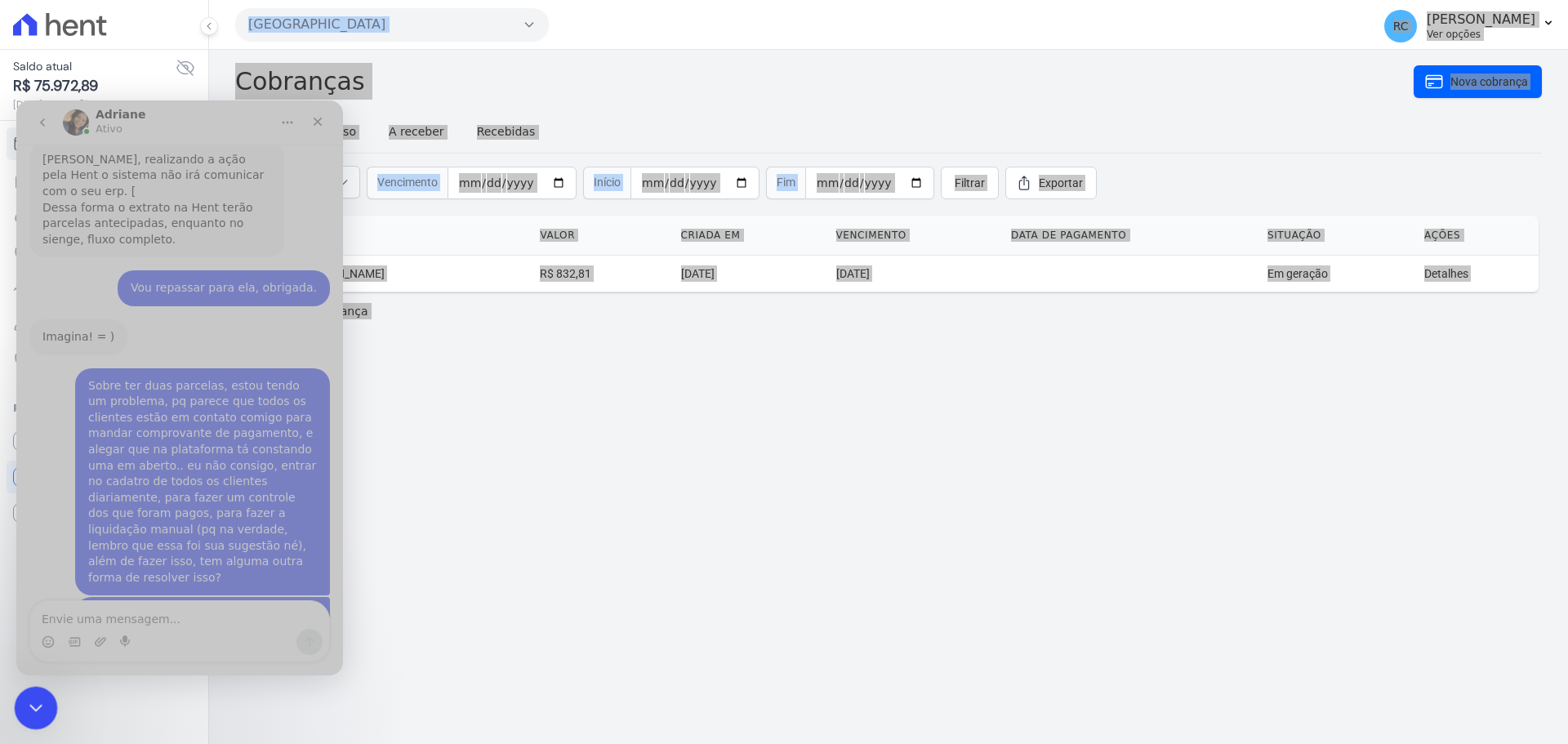
click at [25, 697] on icon "Fechar mensagem da Intercom" at bounding box center [33, 705] width 19 height 19
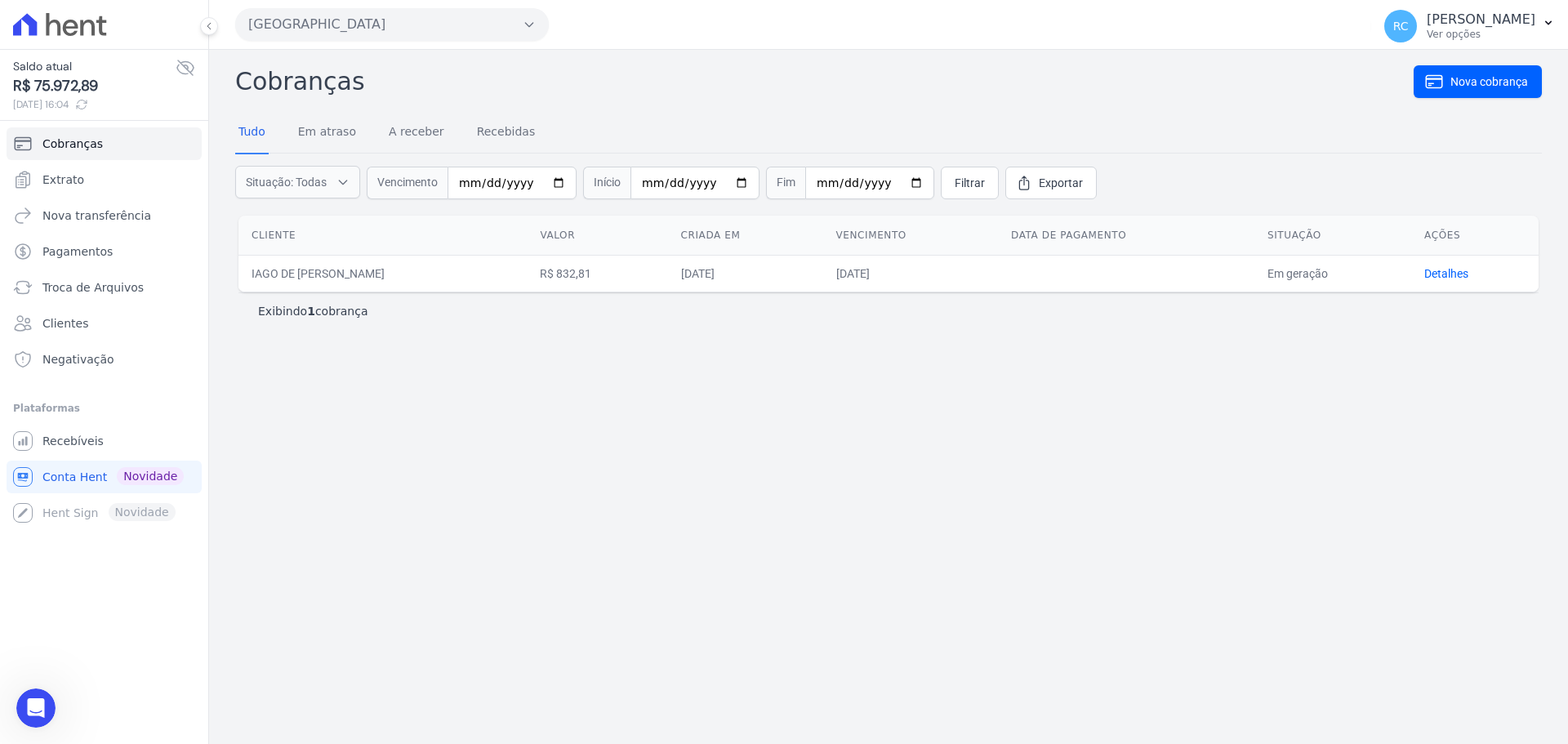
scroll to position [0, 0]
click at [419, 457] on div "Cobranças Nova cobrança Tudo Em atraso A receber Recebidas Situação: Todas Em a…" at bounding box center [889, 396] width 1359 height 694
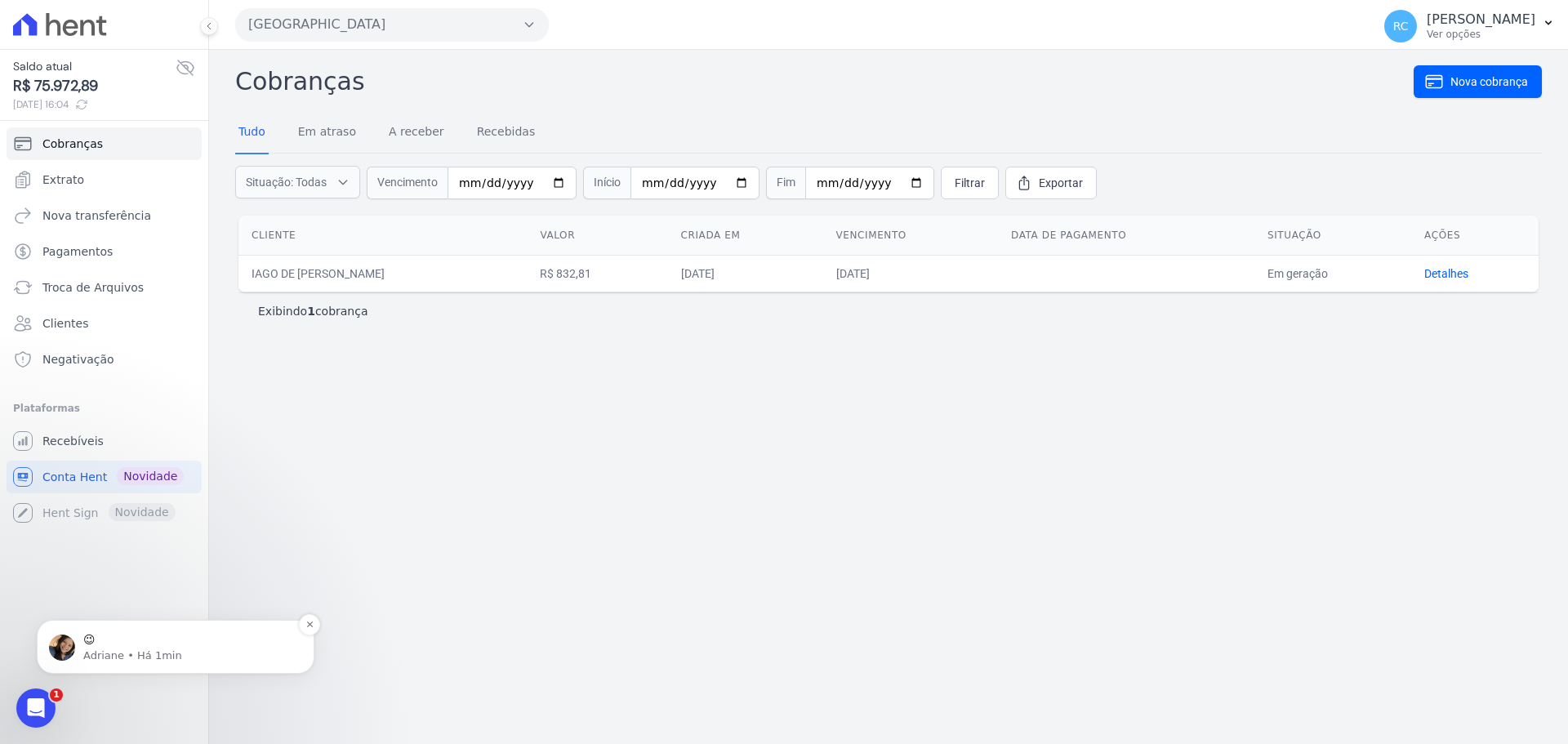
click at [118, 648] on p "Adriane • Há 1min" at bounding box center [188, 655] width 211 height 15
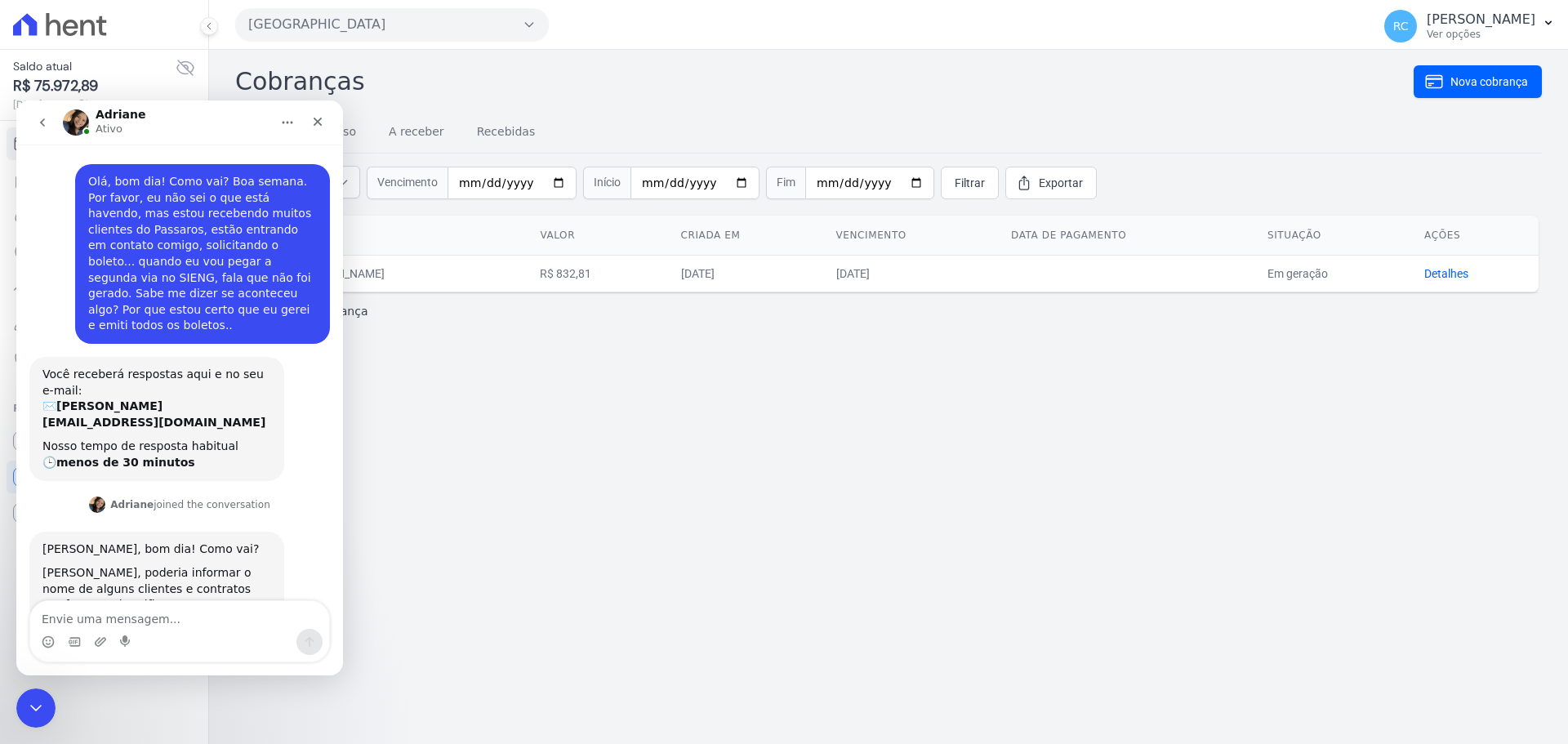
scroll to position [3, 0]
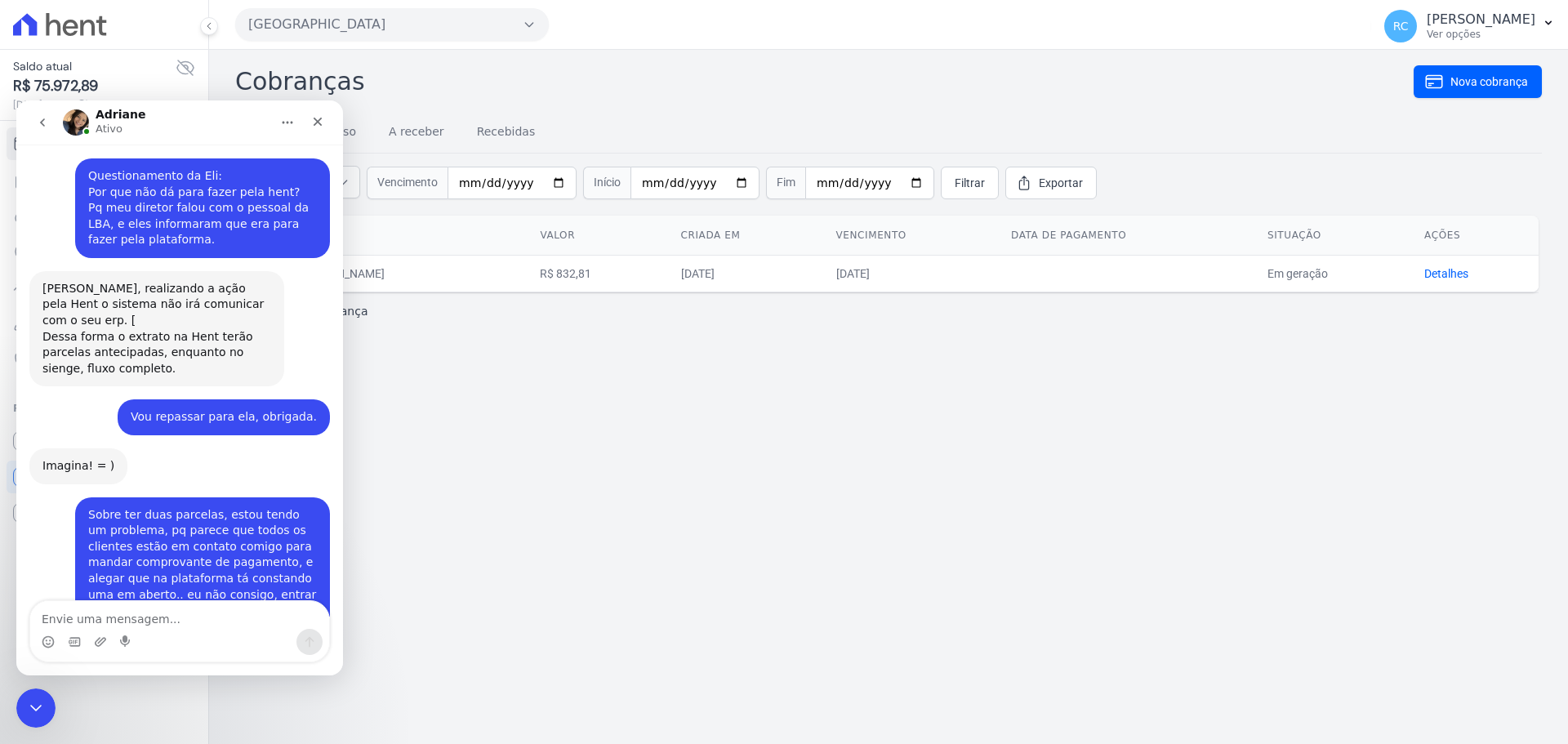
click at [152, 609] on textarea "Envie uma mensagem..." at bounding box center [180, 615] width 299 height 28
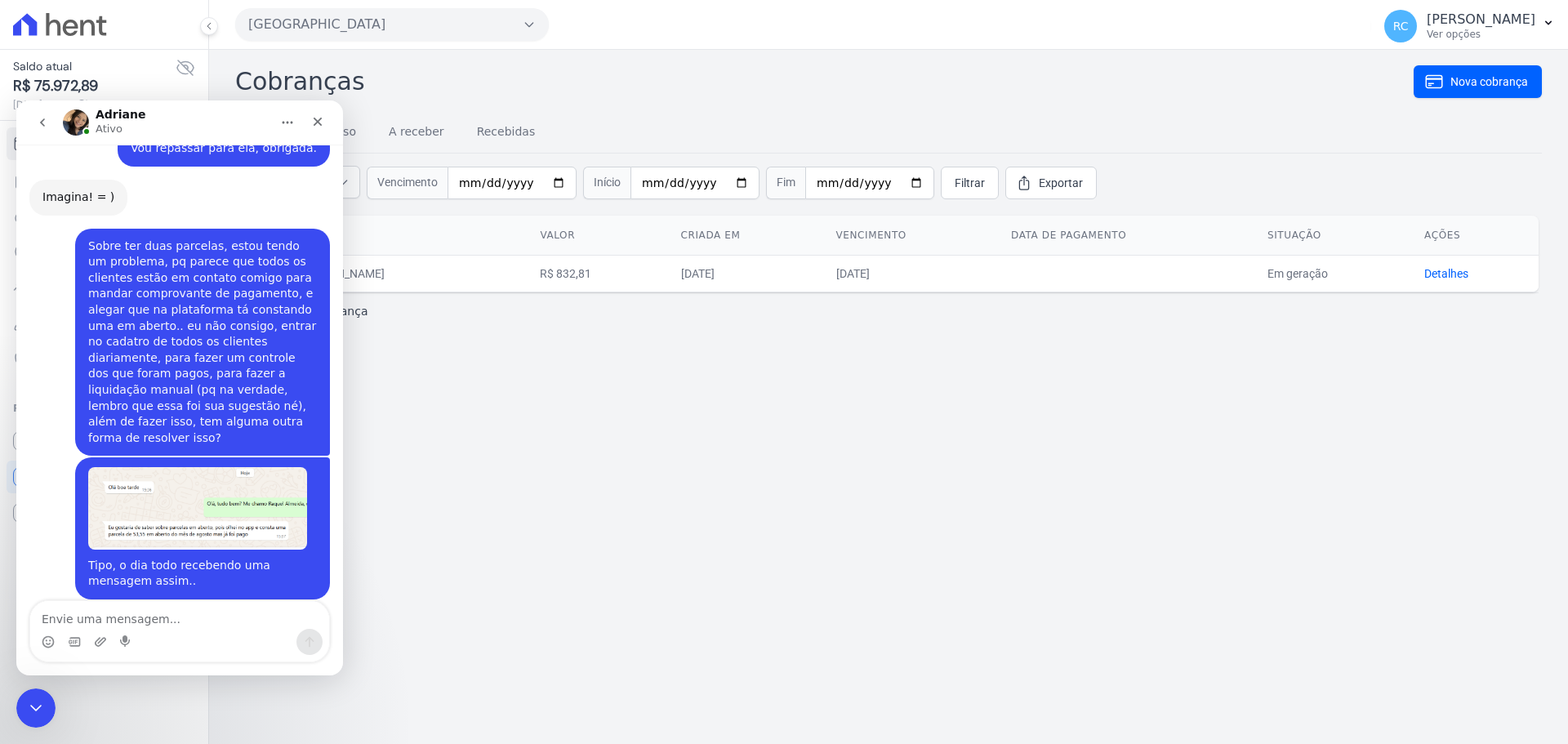
scroll to position [5308, 0]
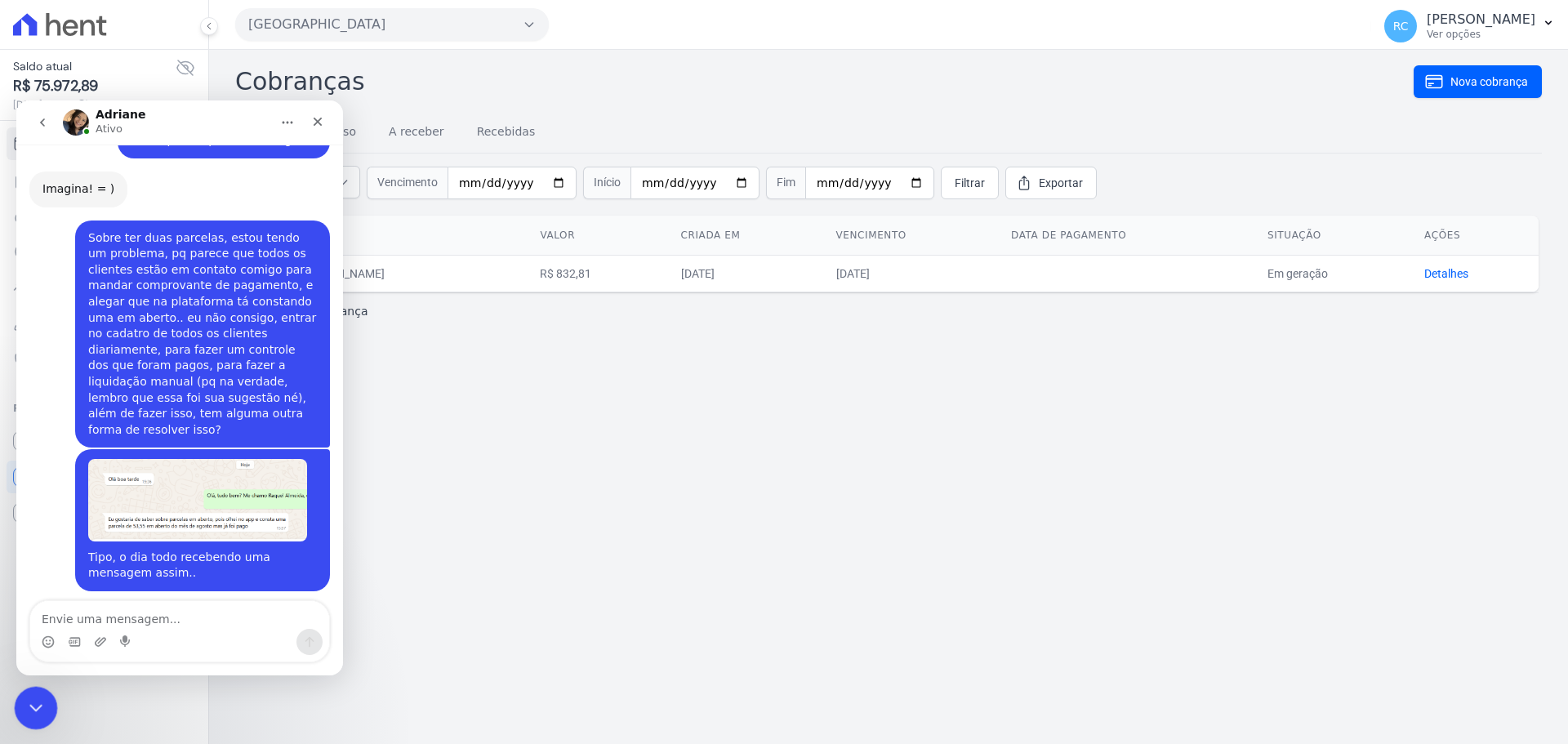
click at [33, 710] on icon "Fechar mensagem da Intercom" at bounding box center [33, 705] width 19 height 19
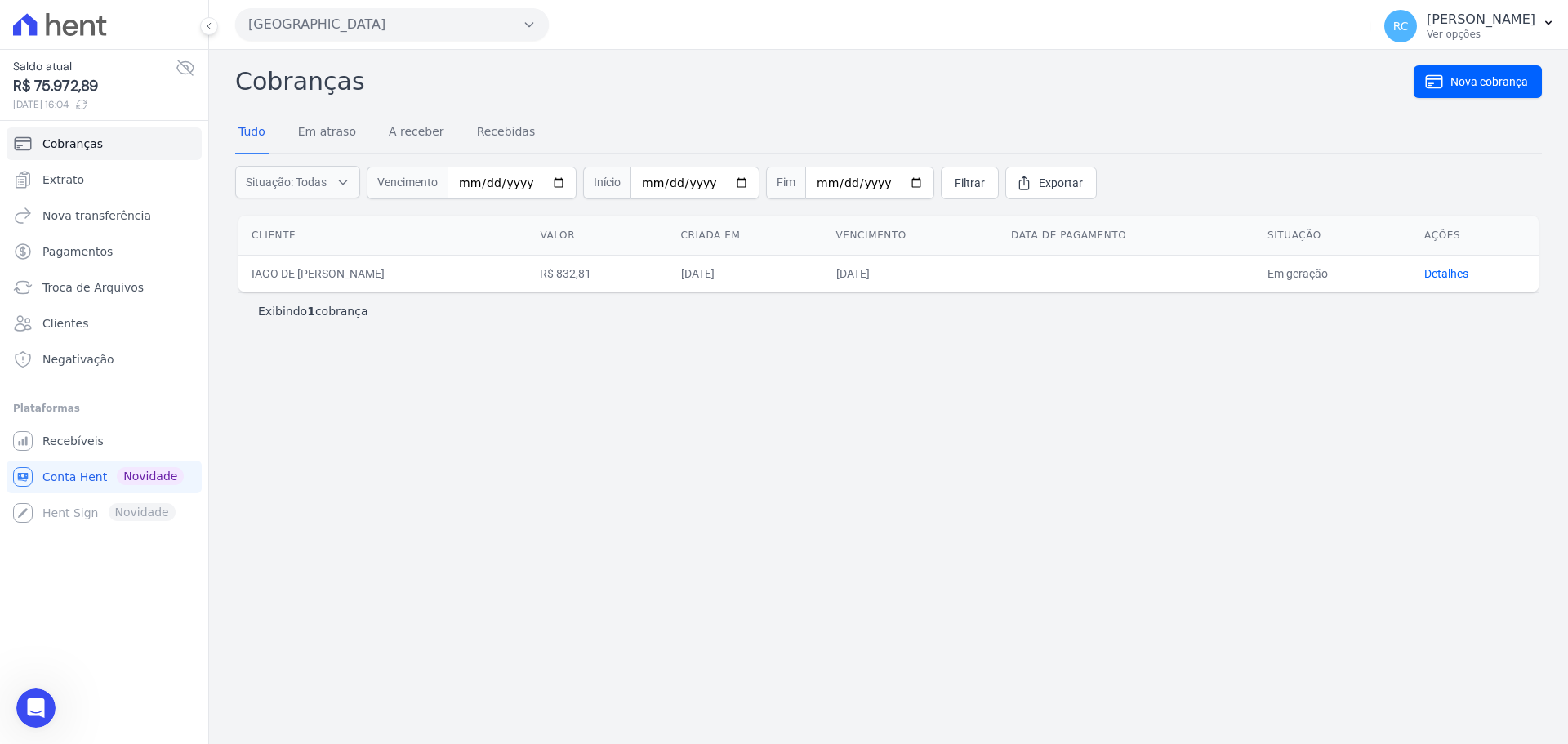
click at [372, 21] on button "Parque Dos Passaros" at bounding box center [392, 24] width 313 height 32
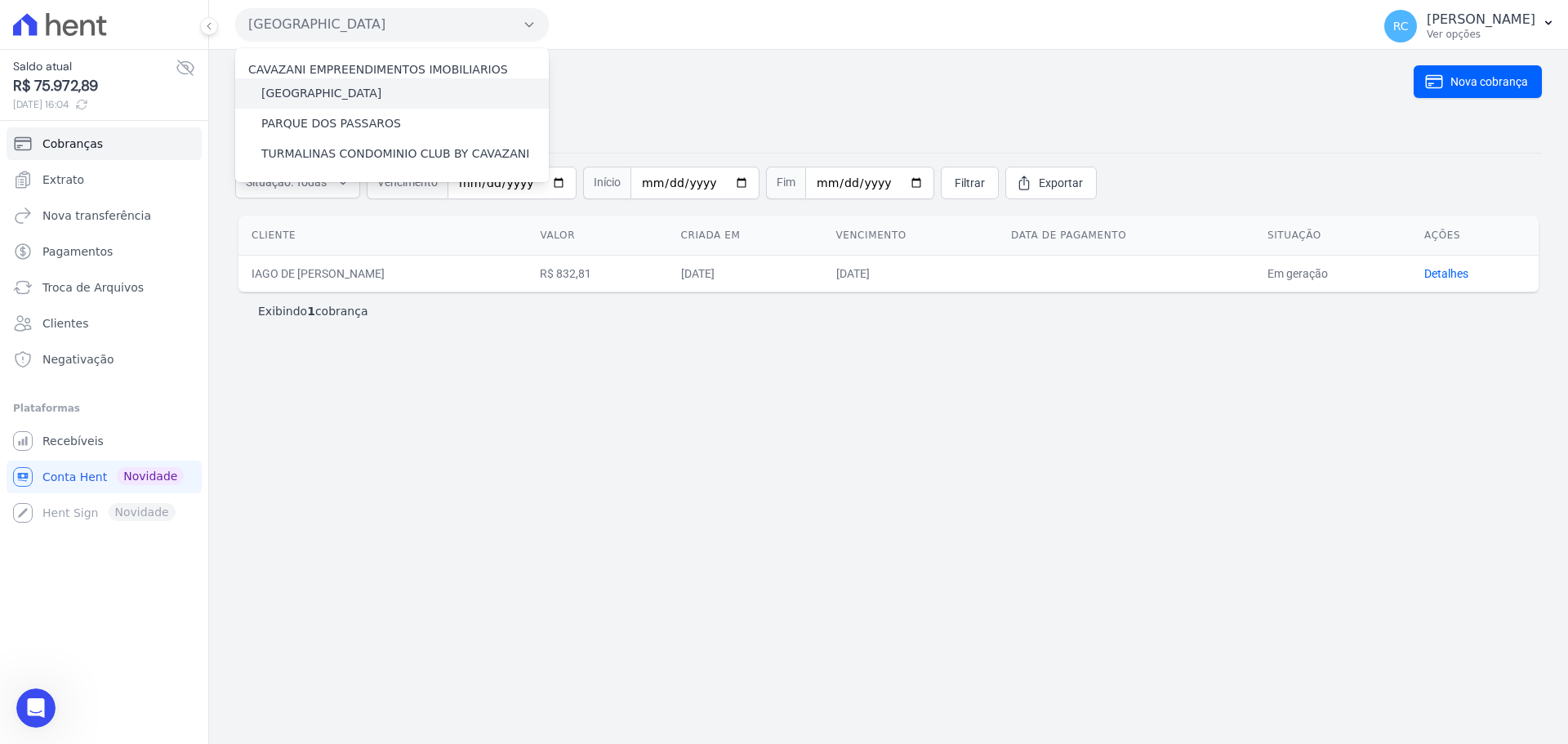
click at [354, 97] on label "[GEOGRAPHIC_DATA]" at bounding box center [321, 93] width 120 height 18
click at [0, 0] on input "[GEOGRAPHIC_DATA]" at bounding box center [0, 0] width 0 height 0
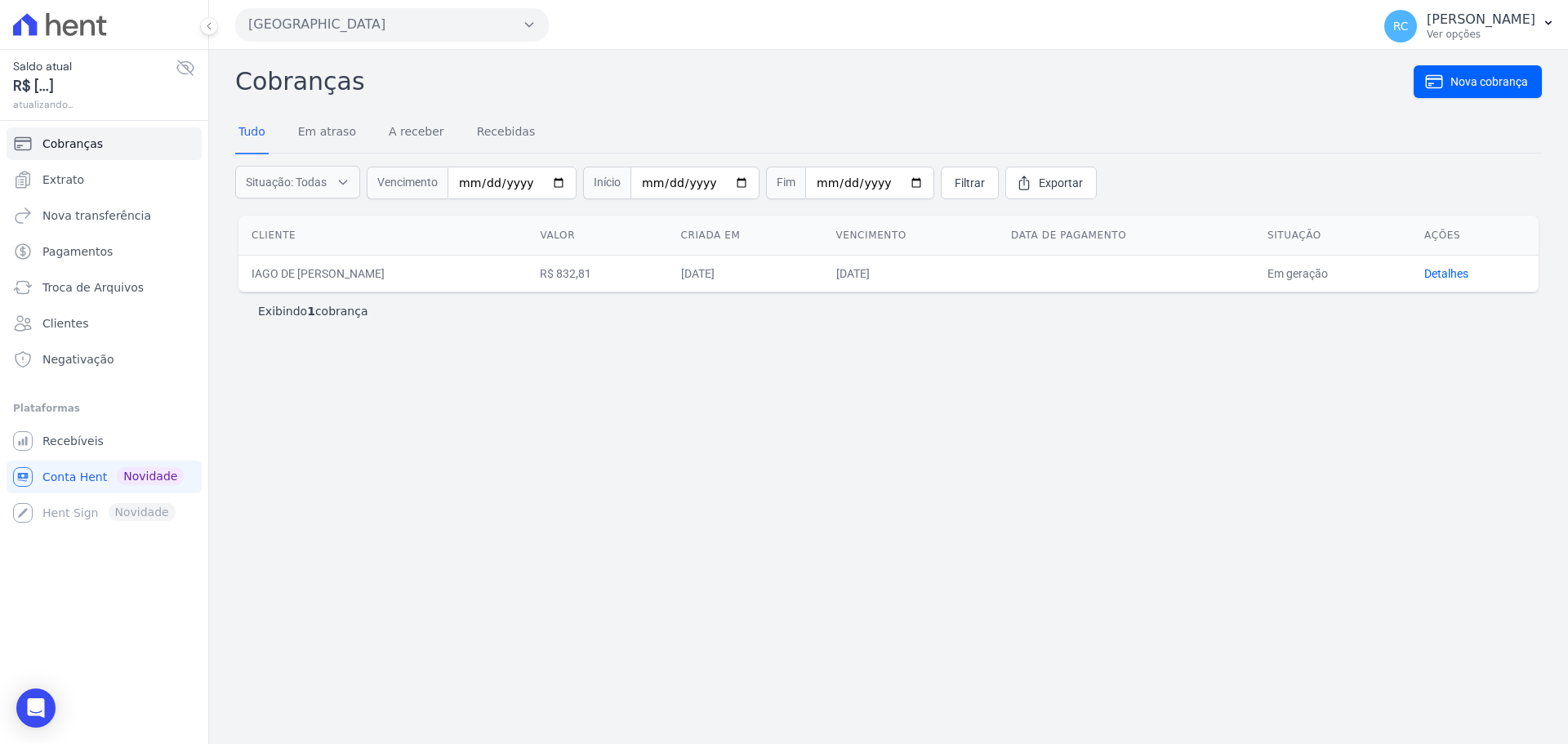
click at [371, 13] on button "Parque Dos Passaros" at bounding box center [392, 24] width 313 height 32
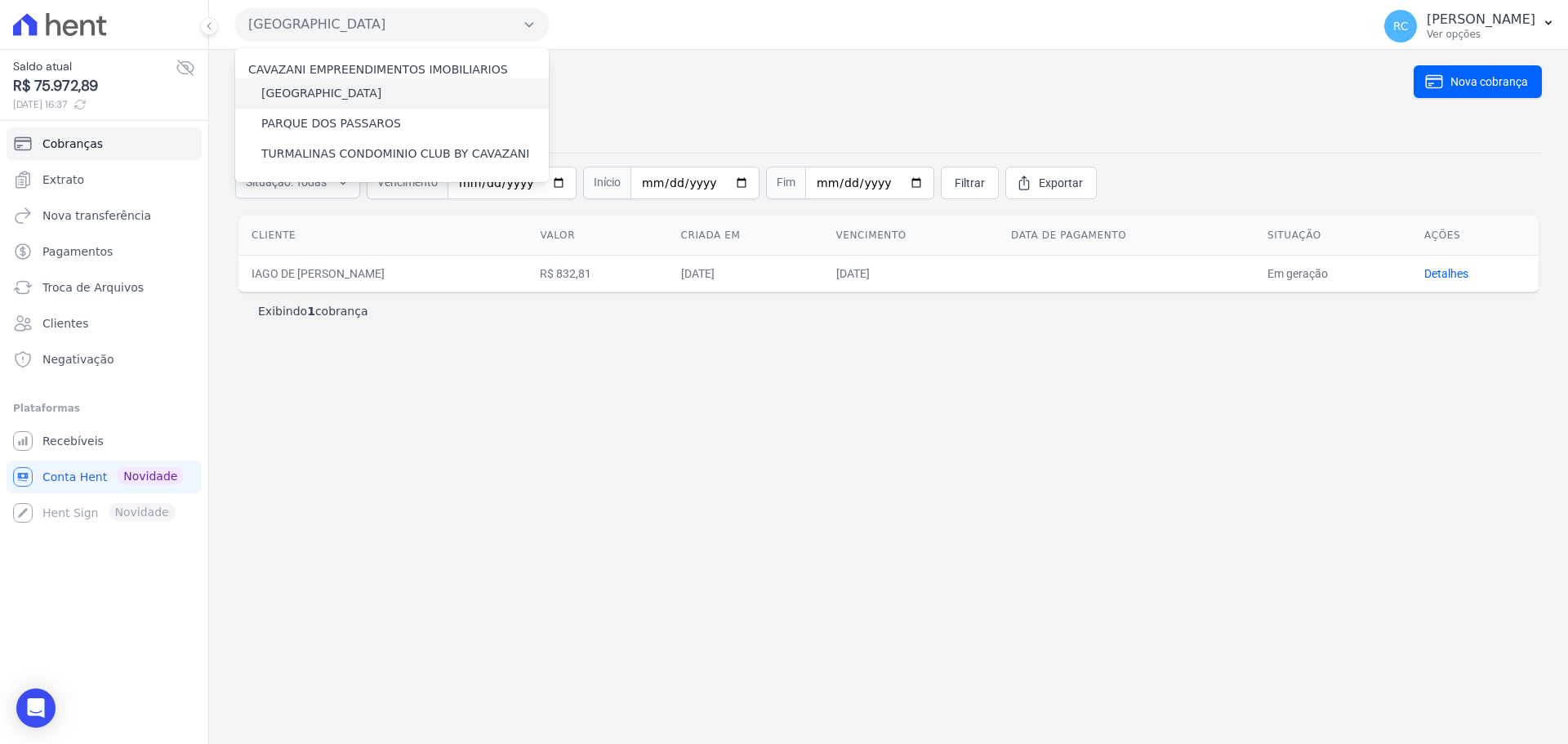
click at [350, 97] on label "[GEOGRAPHIC_DATA]" at bounding box center [321, 93] width 120 height 18
click at [0, 0] on input "[GEOGRAPHIC_DATA]" at bounding box center [0, 0] width 0 height 0
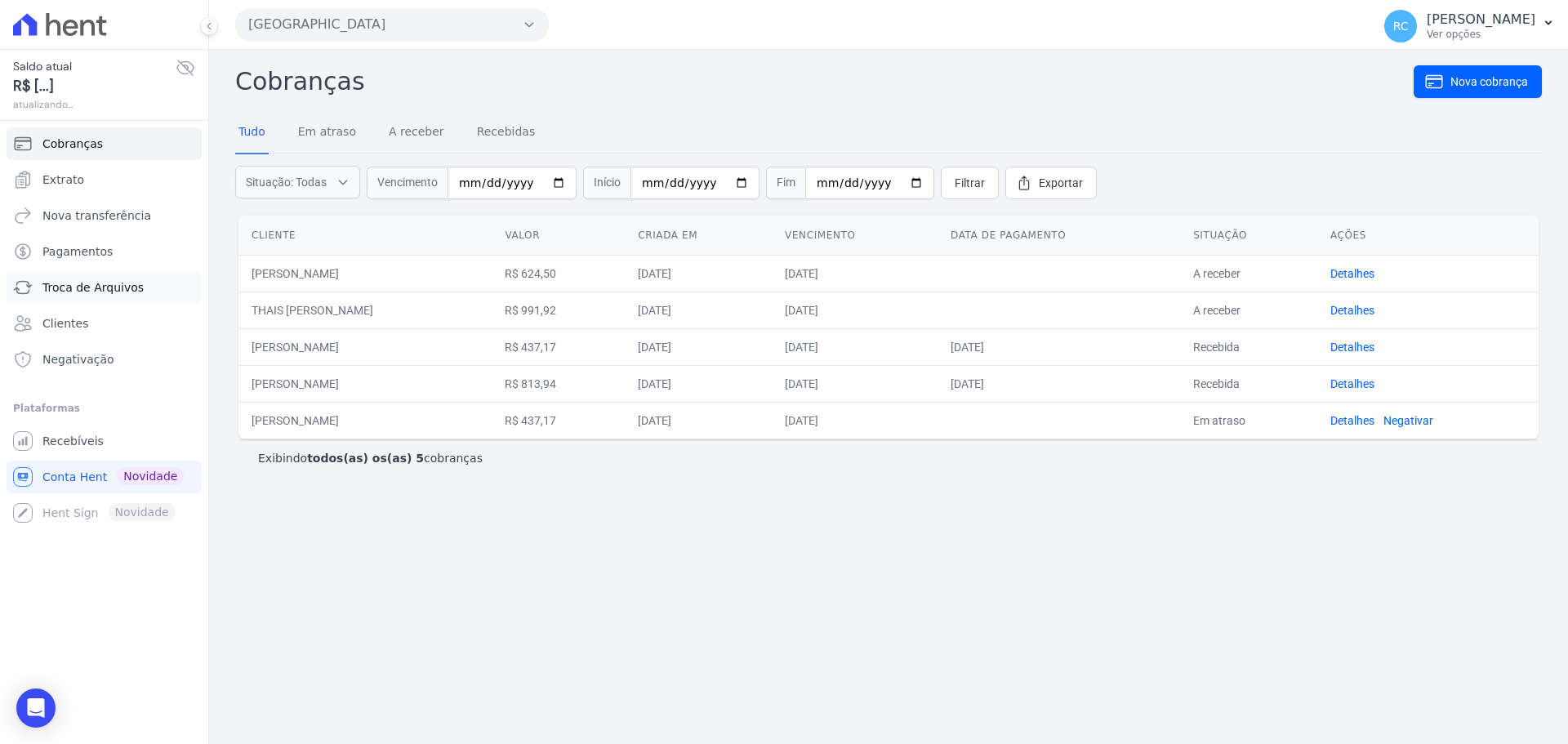
click at [95, 291] on span "Troca de Arquivos" at bounding box center [93, 288] width 101 height 17
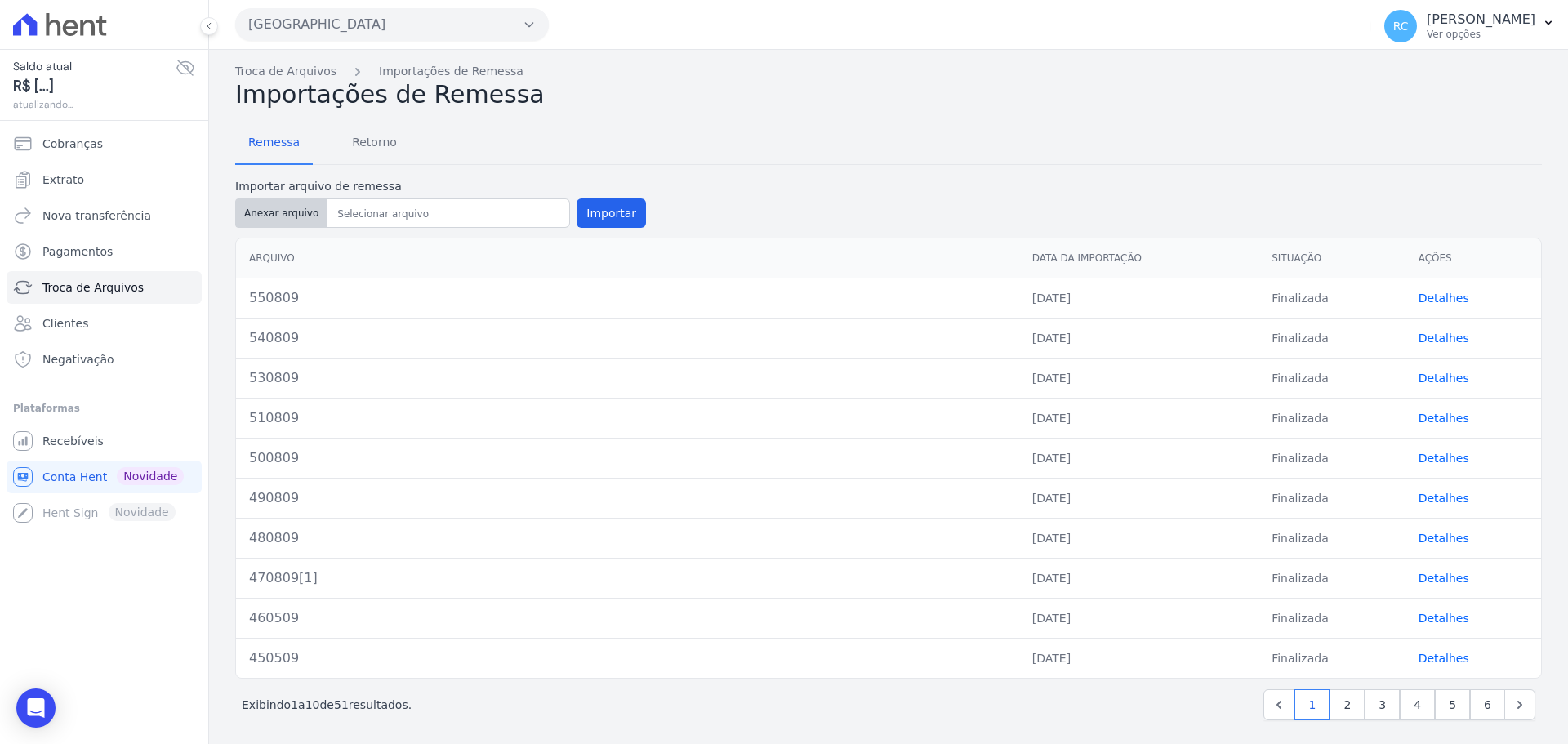
click at [284, 211] on button "Anexar arquivo" at bounding box center [281, 213] width 92 height 30
type input "560809"
click at [605, 210] on button "Importar" at bounding box center [610, 213] width 69 height 30
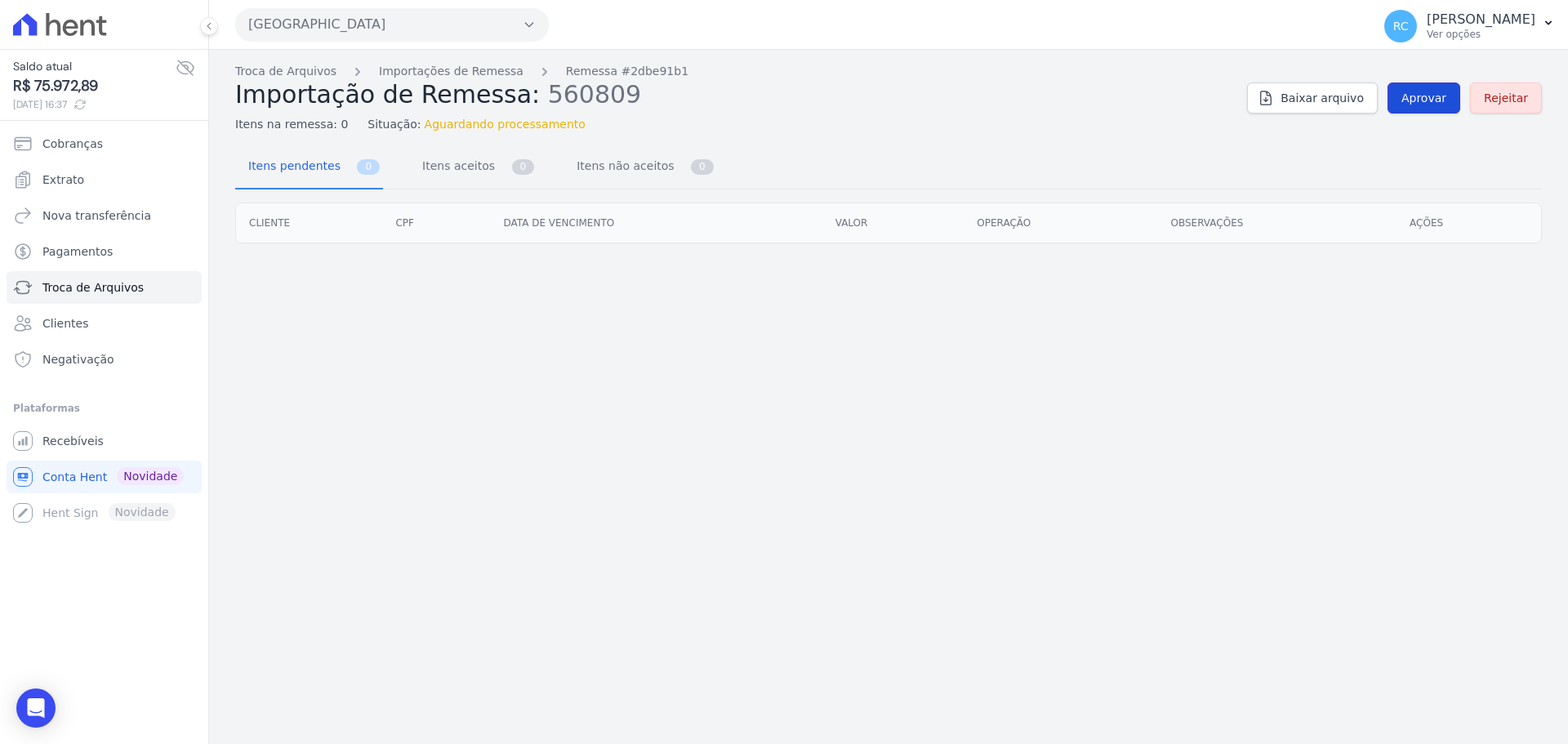
click at [1435, 88] on link "Aprovar" at bounding box center [1423, 98] width 73 height 31
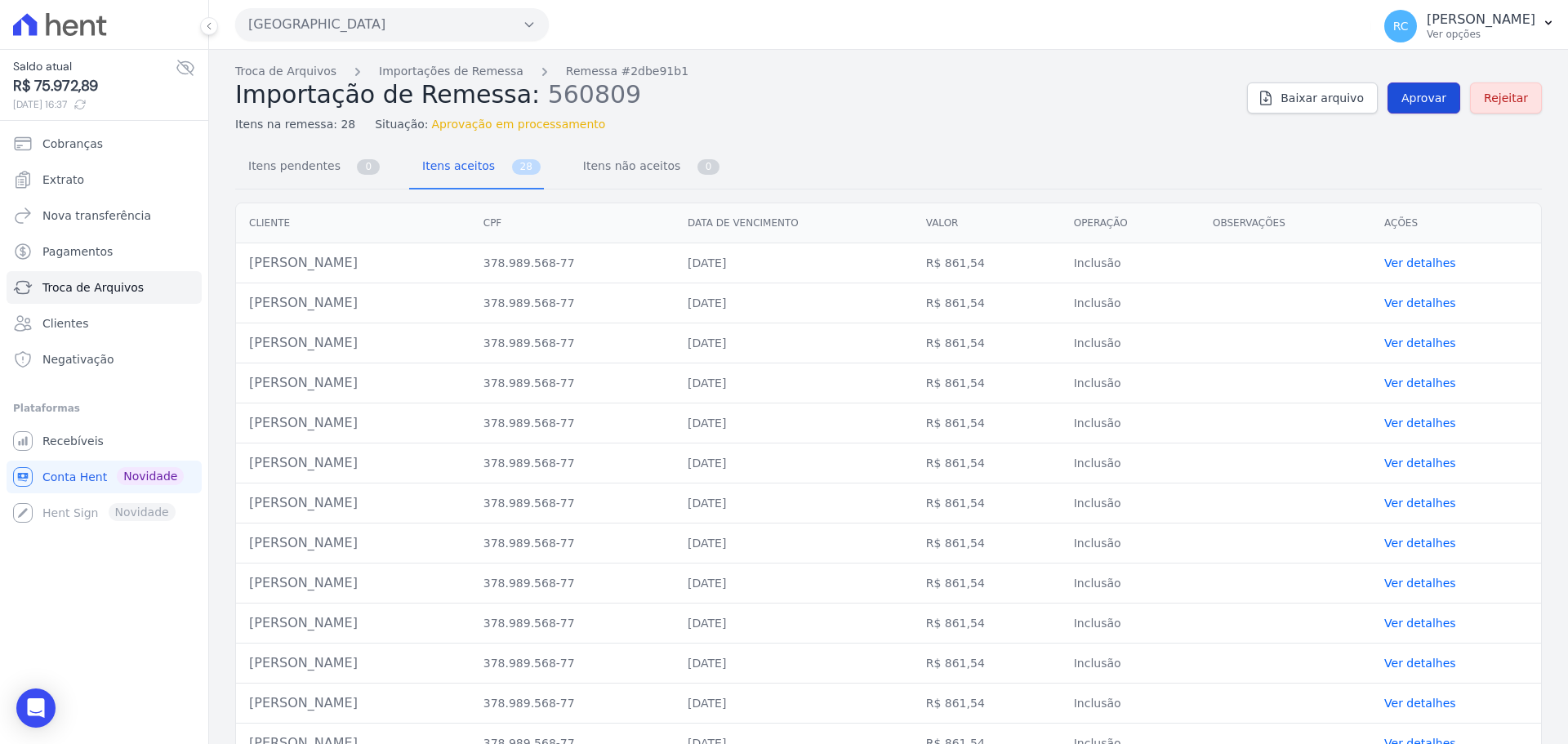
click at [1420, 100] on span "Aprovar" at bounding box center [1423, 98] width 45 height 17
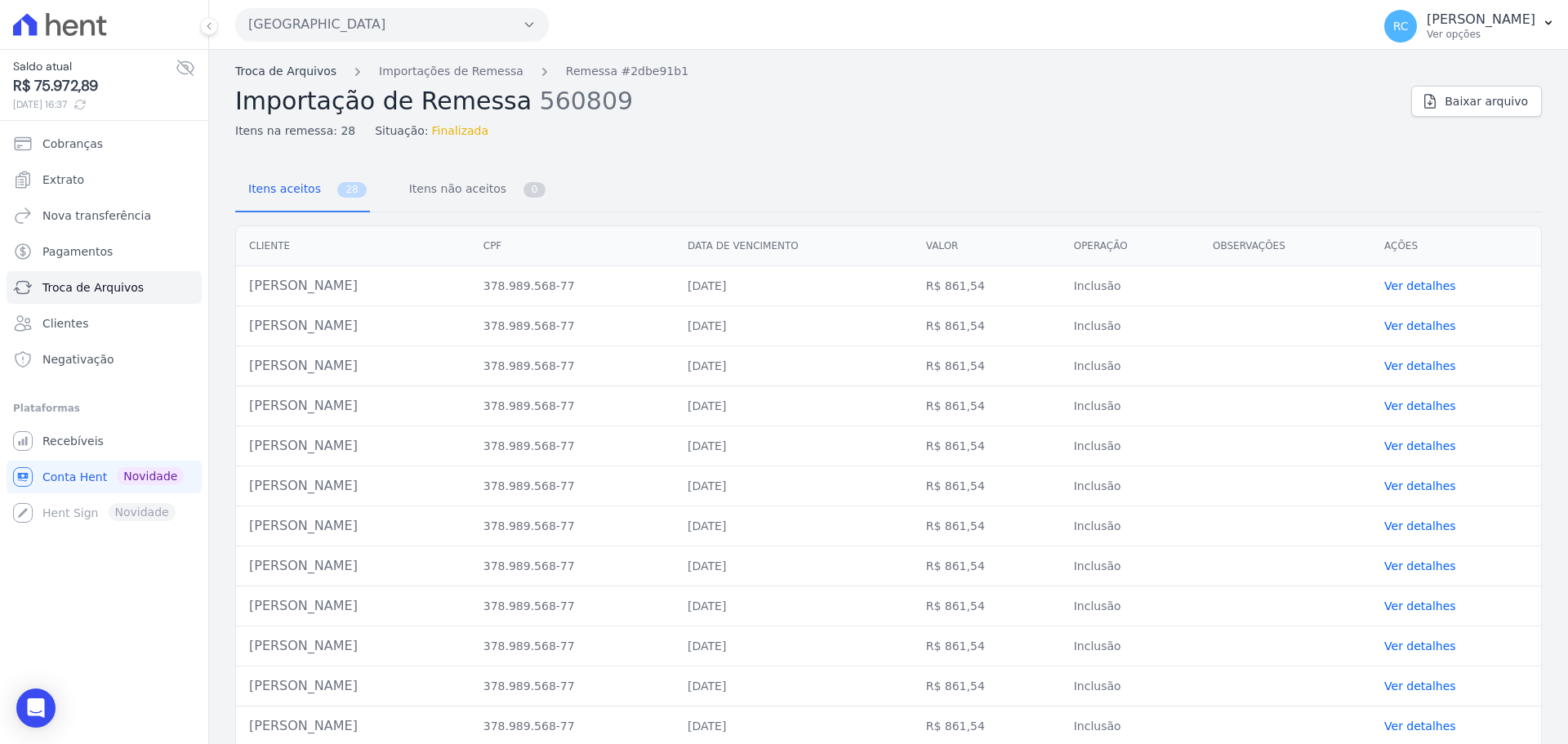
click at [284, 70] on link "Troca de Arquivos" at bounding box center [286, 71] width 101 height 18
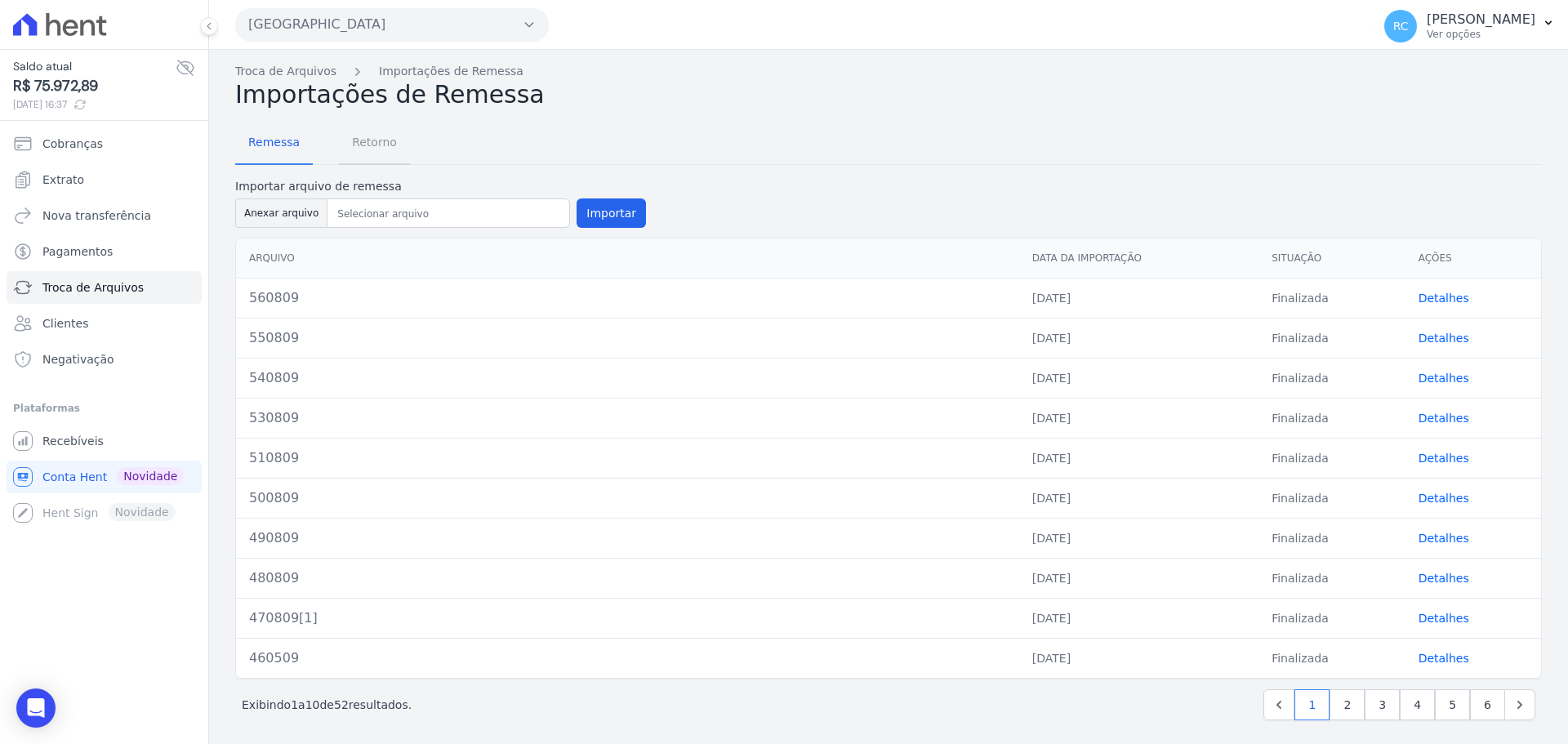
click at [377, 154] on span "Retorno" at bounding box center [374, 141] width 65 height 32
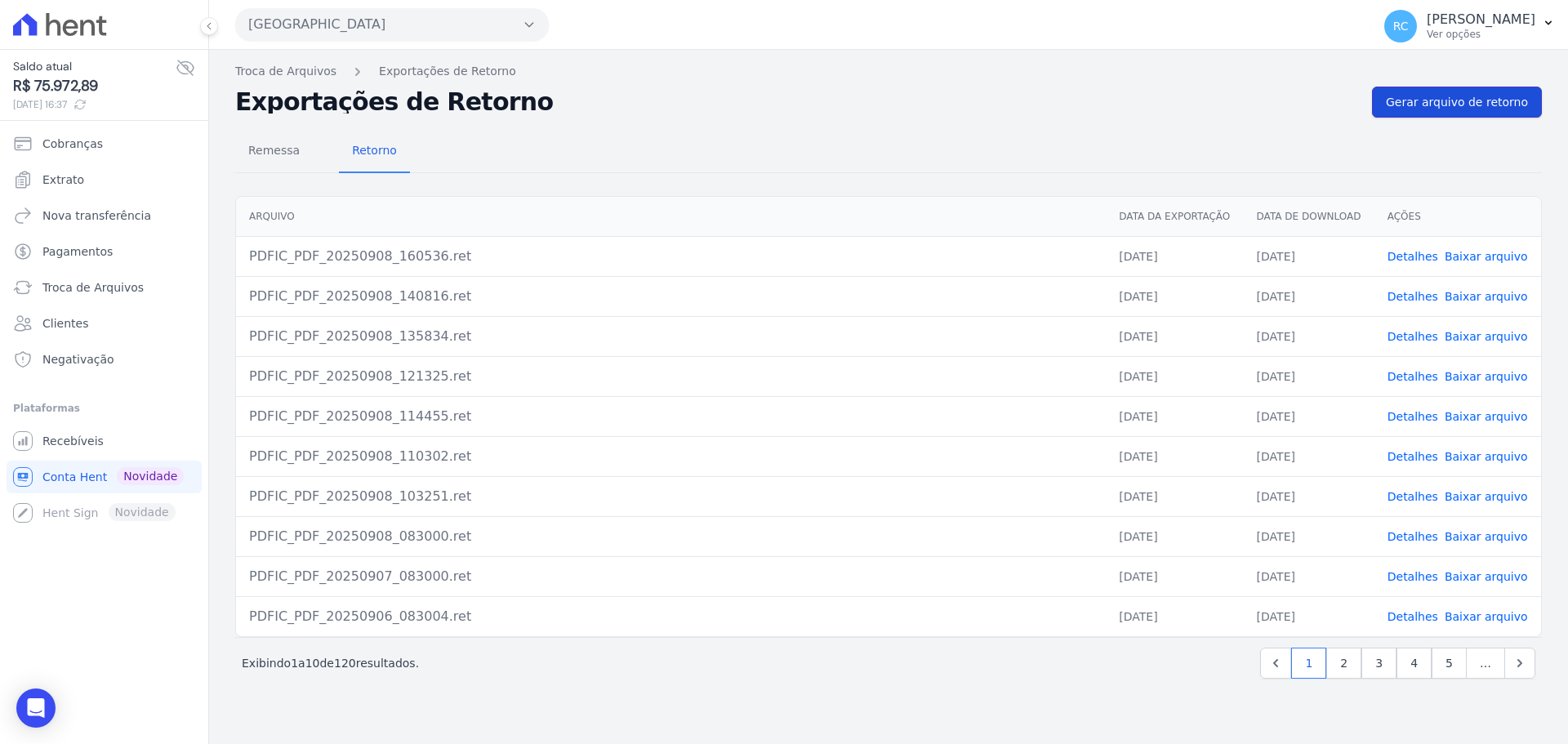
click at [1464, 111] on link "Gerar arquivo de retorno" at bounding box center [1456, 102] width 170 height 31
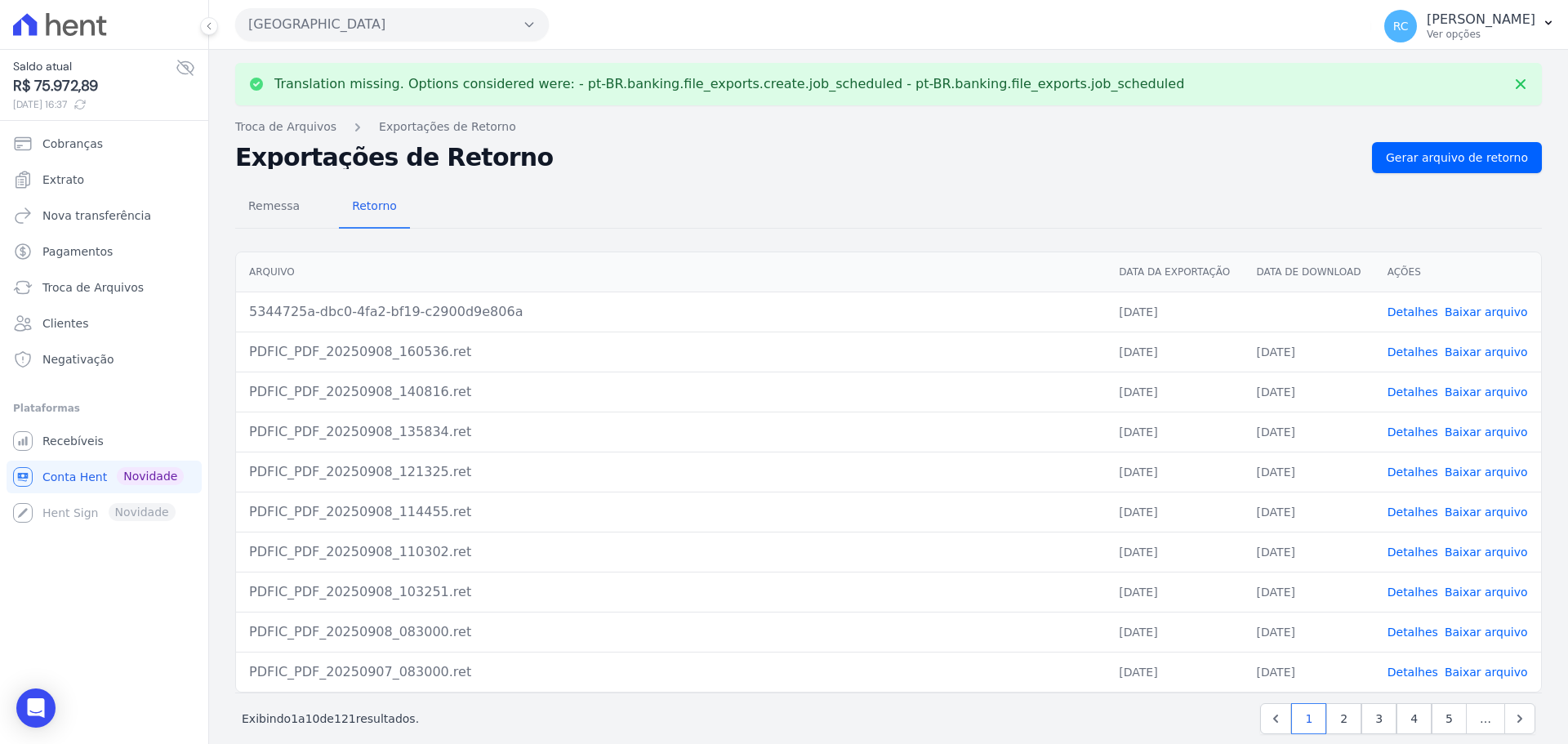
click at [1479, 312] on link "Baixar arquivo" at bounding box center [1486, 312] width 83 height 13
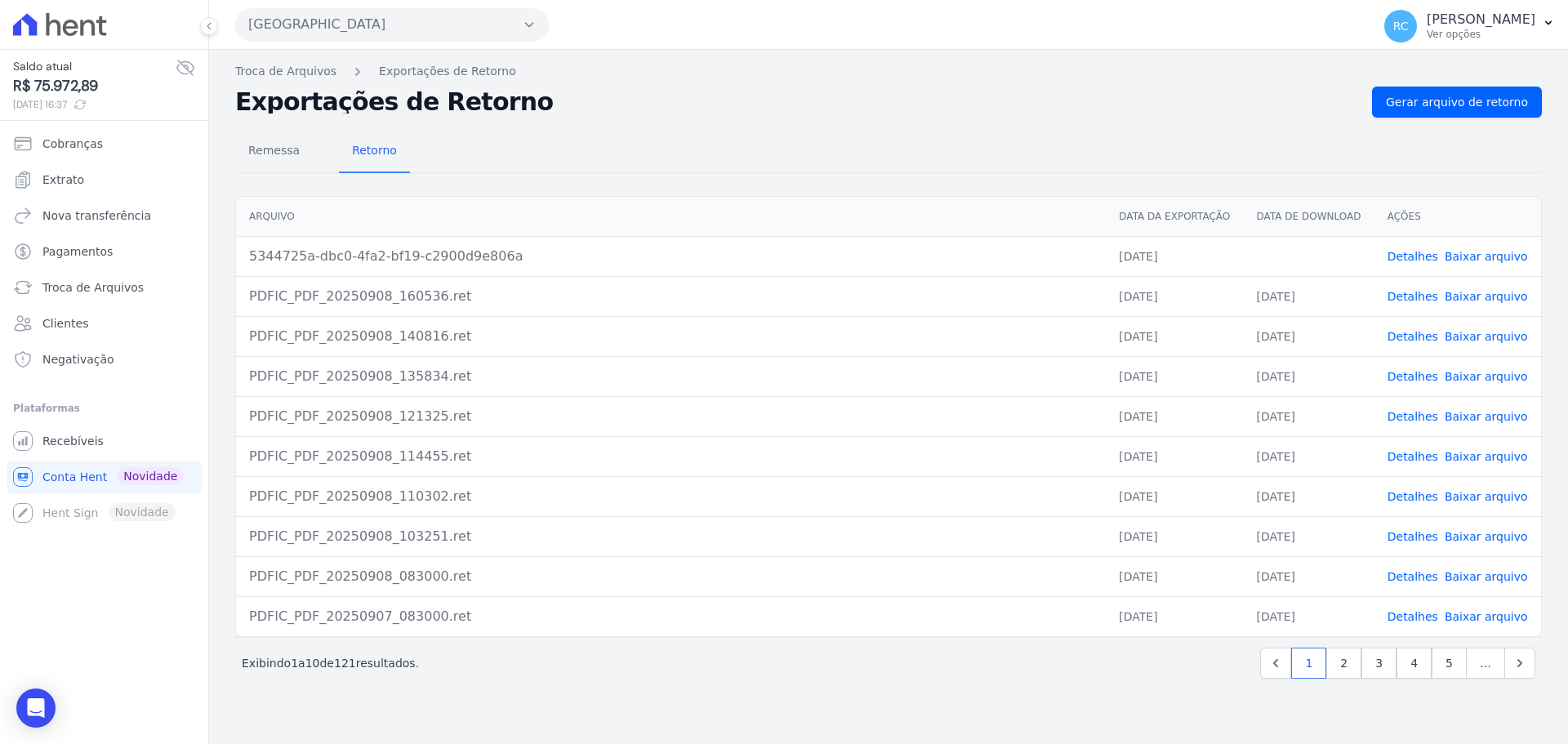
click at [306, 12] on button "Parque Das Flores" at bounding box center [392, 24] width 313 height 32
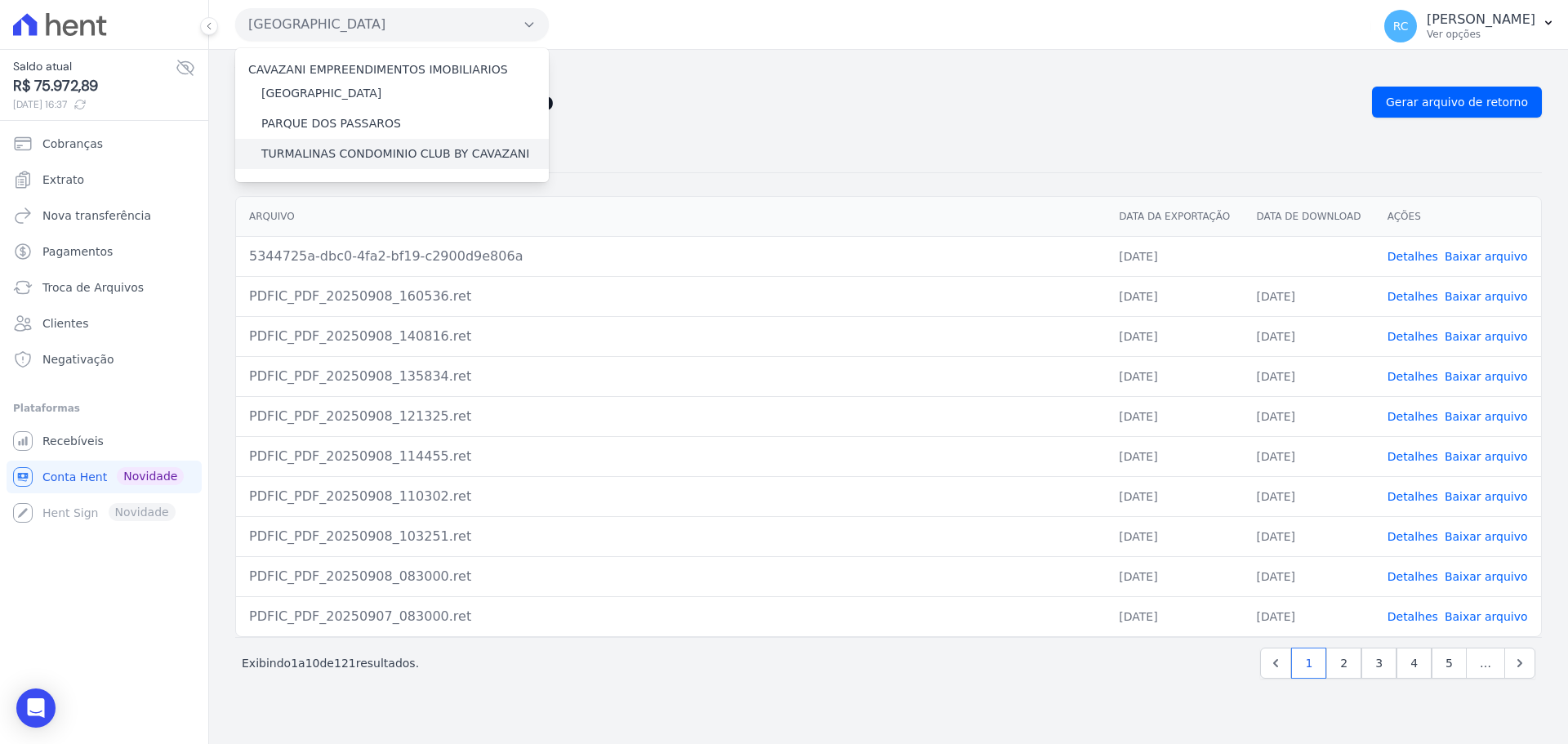
click at [294, 154] on label "TURMALINAS CONDOMINIO CLUB BY CAVAZANI" at bounding box center [395, 154] width 268 height 18
click at [0, 0] on input "TURMALINAS CONDOMINIO CLUB BY CAVAZANI" at bounding box center [0, 0] width 0 height 0
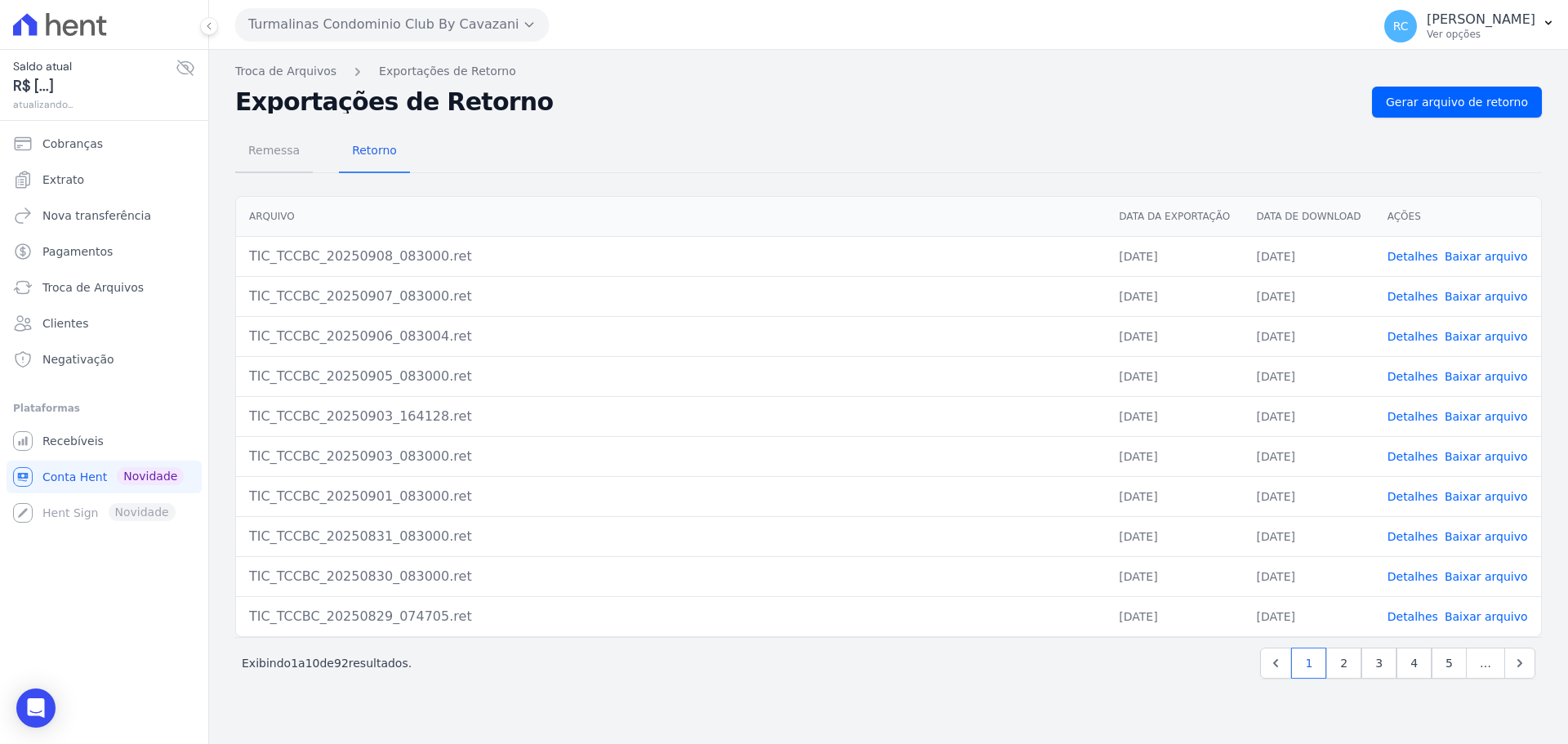
click at [290, 156] on span "Remessa" at bounding box center [274, 149] width 71 height 32
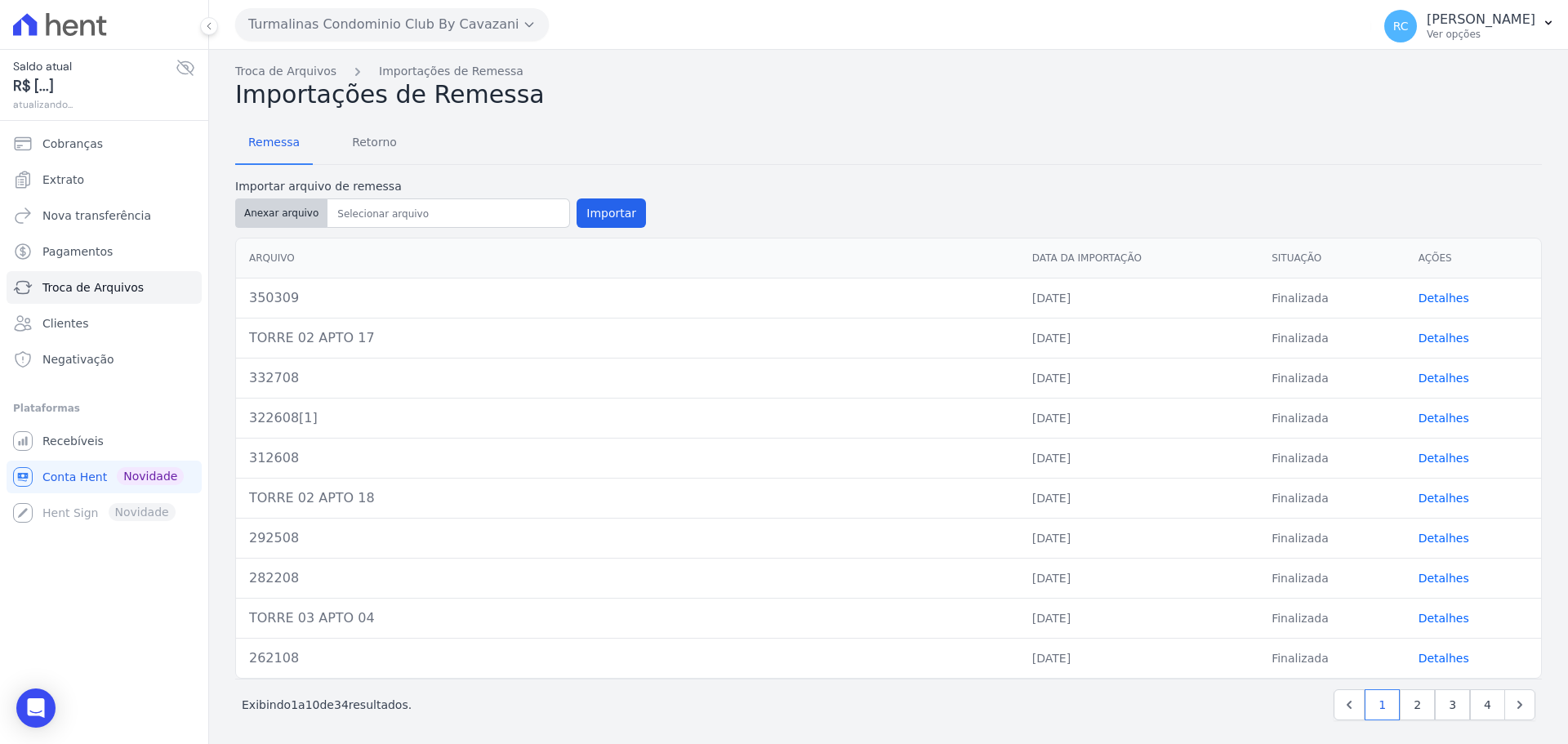
click at [286, 204] on button "Anexar arquivo" at bounding box center [281, 213] width 92 height 30
type input "PDFIC_PDF_20250908_164314.ret"
click at [609, 211] on button "Importar" at bounding box center [610, 213] width 69 height 30
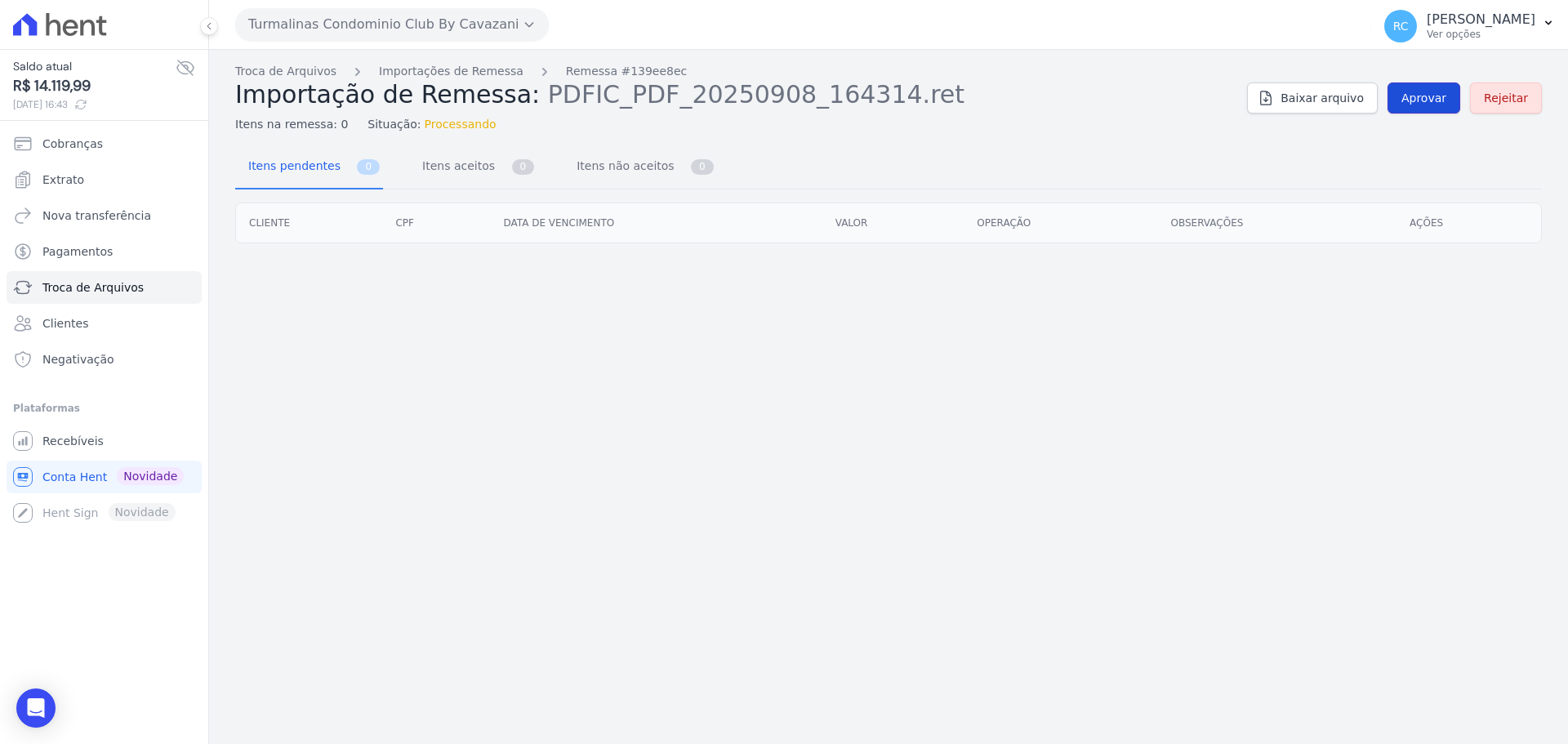
click at [1421, 110] on link "Aprovar" at bounding box center [1423, 98] width 73 height 31
click at [1435, 91] on span "Aprovar" at bounding box center [1423, 98] width 45 height 17
click at [1422, 100] on span "Aprovar" at bounding box center [1423, 98] width 45 height 17
click at [1427, 90] on span "Aprovar" at bounding box center [1423, 98] width 45 height 17
click at [1434, 92] on span "Aprovar" at bounding box center [1423, 98] width 45 height 17
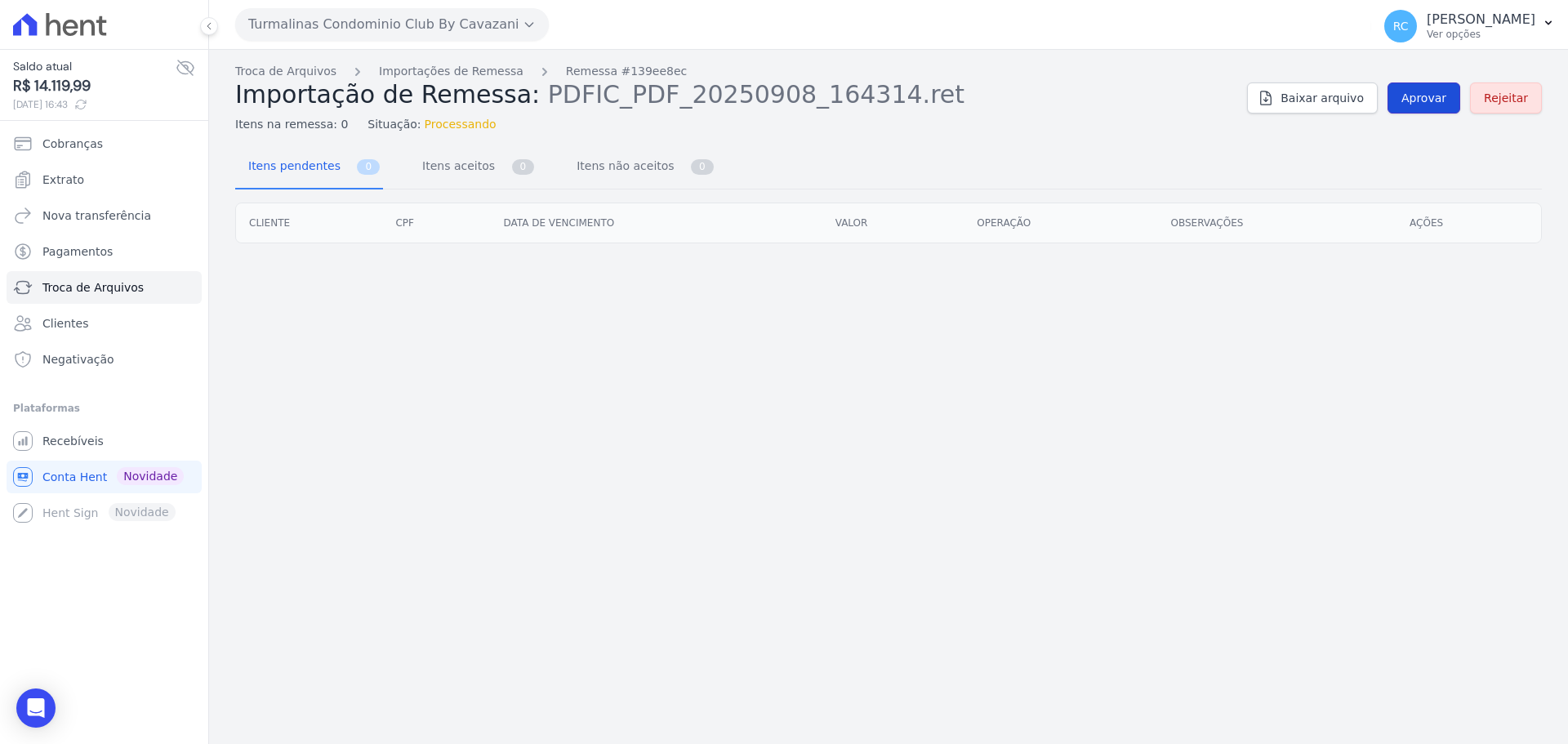
click at [1421, 89] on link "Aprovar" at bounding box center [1423, 98] width 73 height 31
click at [285, 71] on link "Troca de Arquivos" at bounding box center [286, 71] width 101 height 18
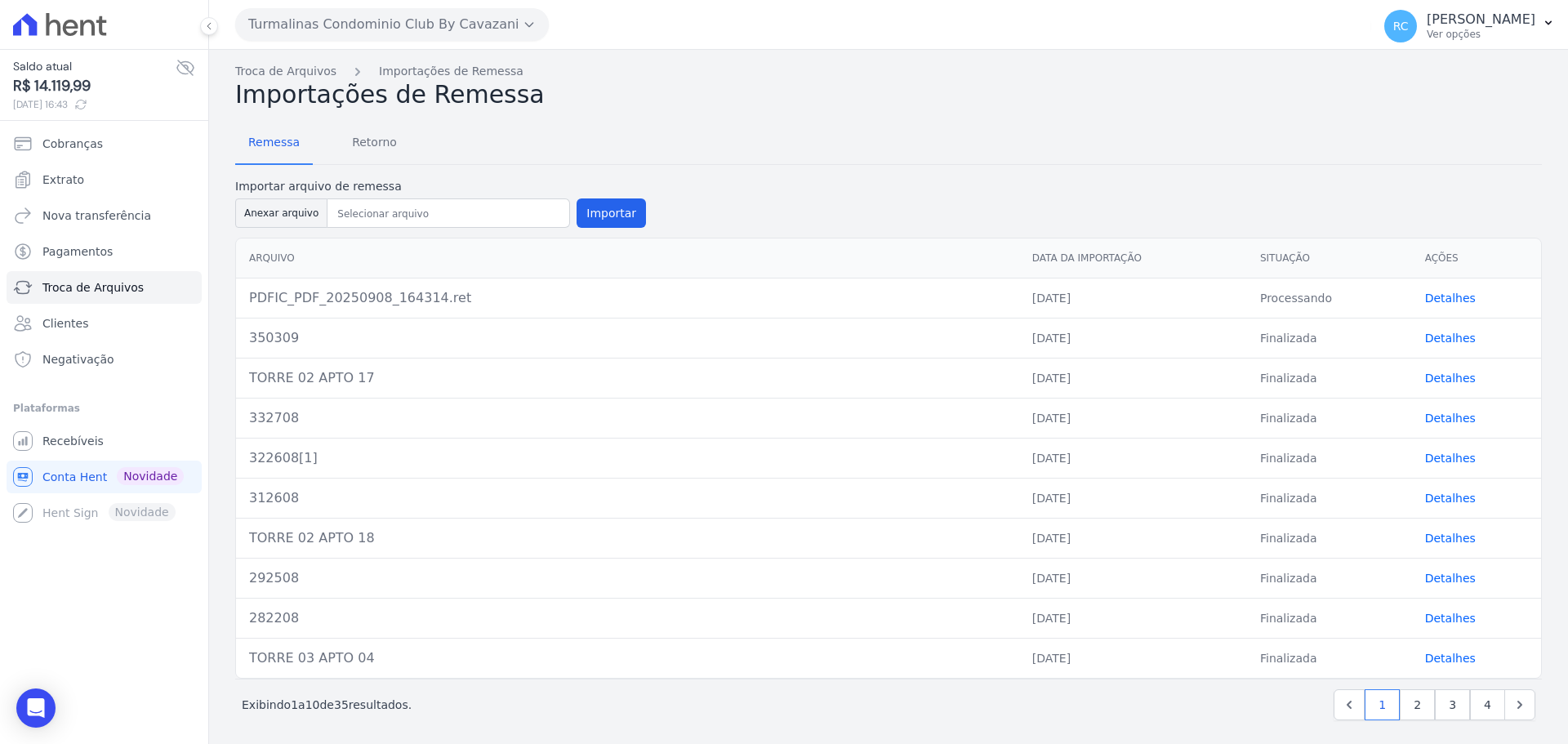
click at [1441, 301] on link "Detalhes" at bounding box center [1450, 298] width 51 height 13
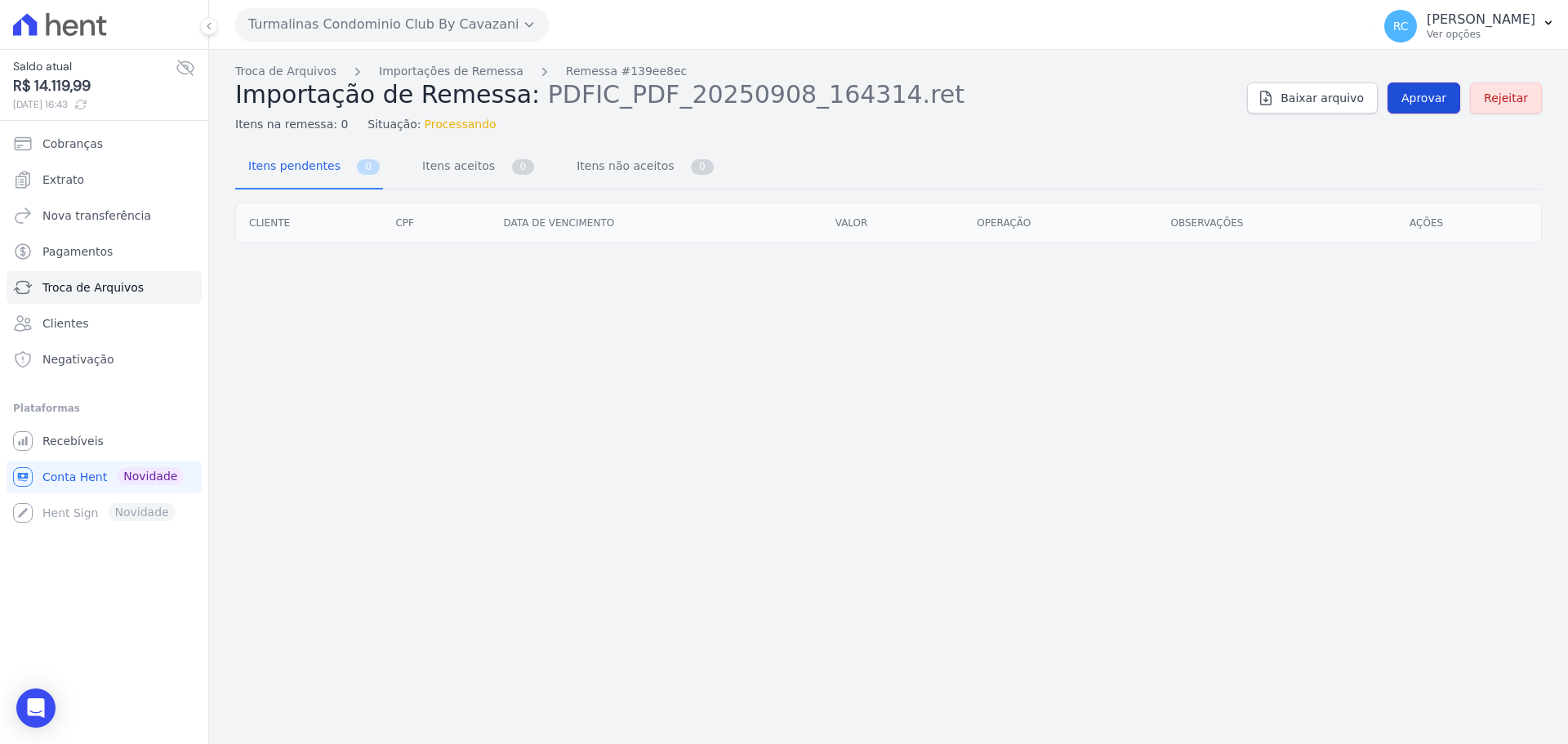
click at [1429, 101] on span "Aprovar" at bounding box center [1423, 98] width 45 height 17
click at [1308, 280] on div "Troca de Arquivos Importações de Remessa Remessa #139ee8ec Importação de Remess…" at bounding box center [889, 396] width 1359 height 694
click at [1517, 98] on span "Rejeitar" at bounding box center [1506, 98] width 44 height 17
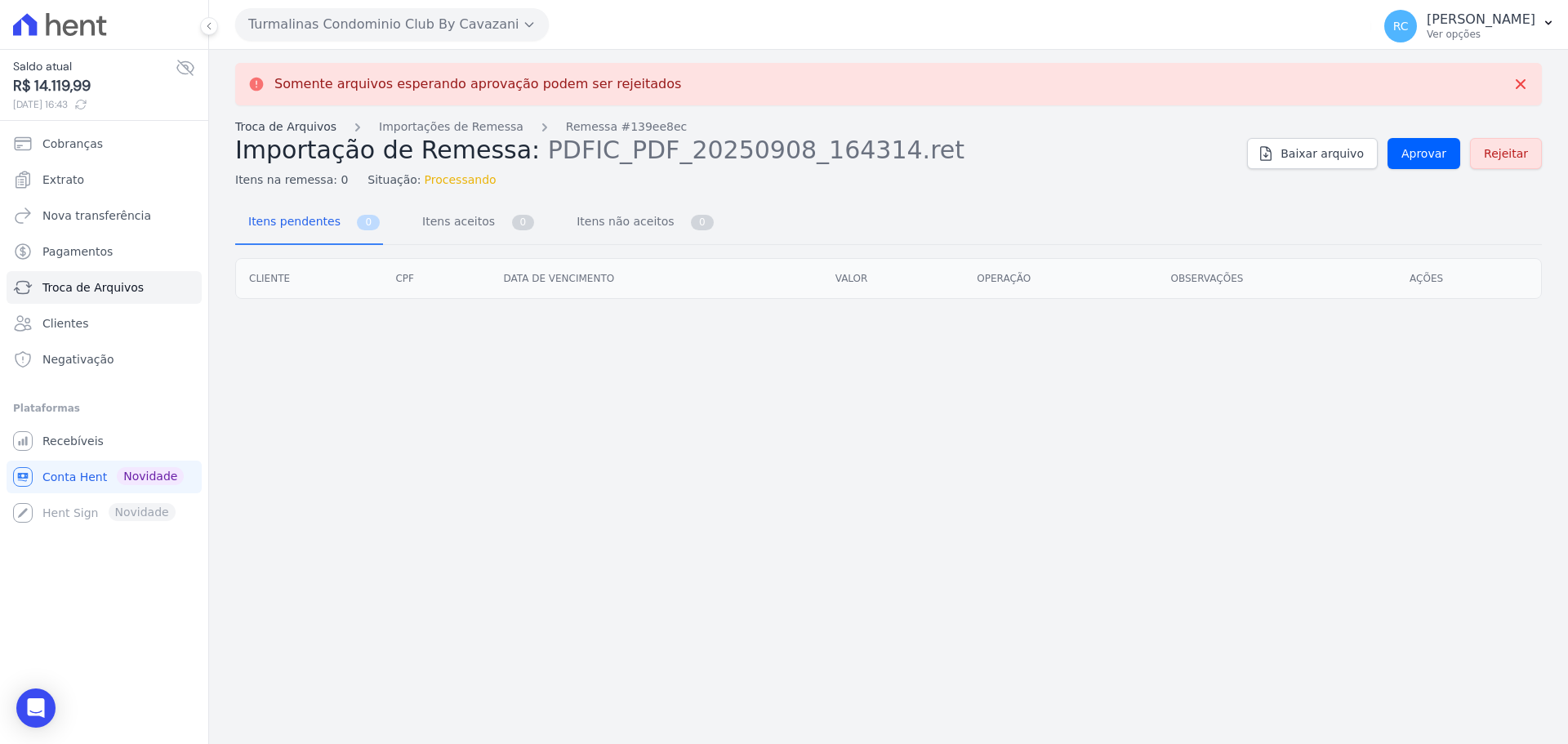
click at [272, 131] on link "Troca de Arquivos" at bounding box center [286, 126] width 101 height 18
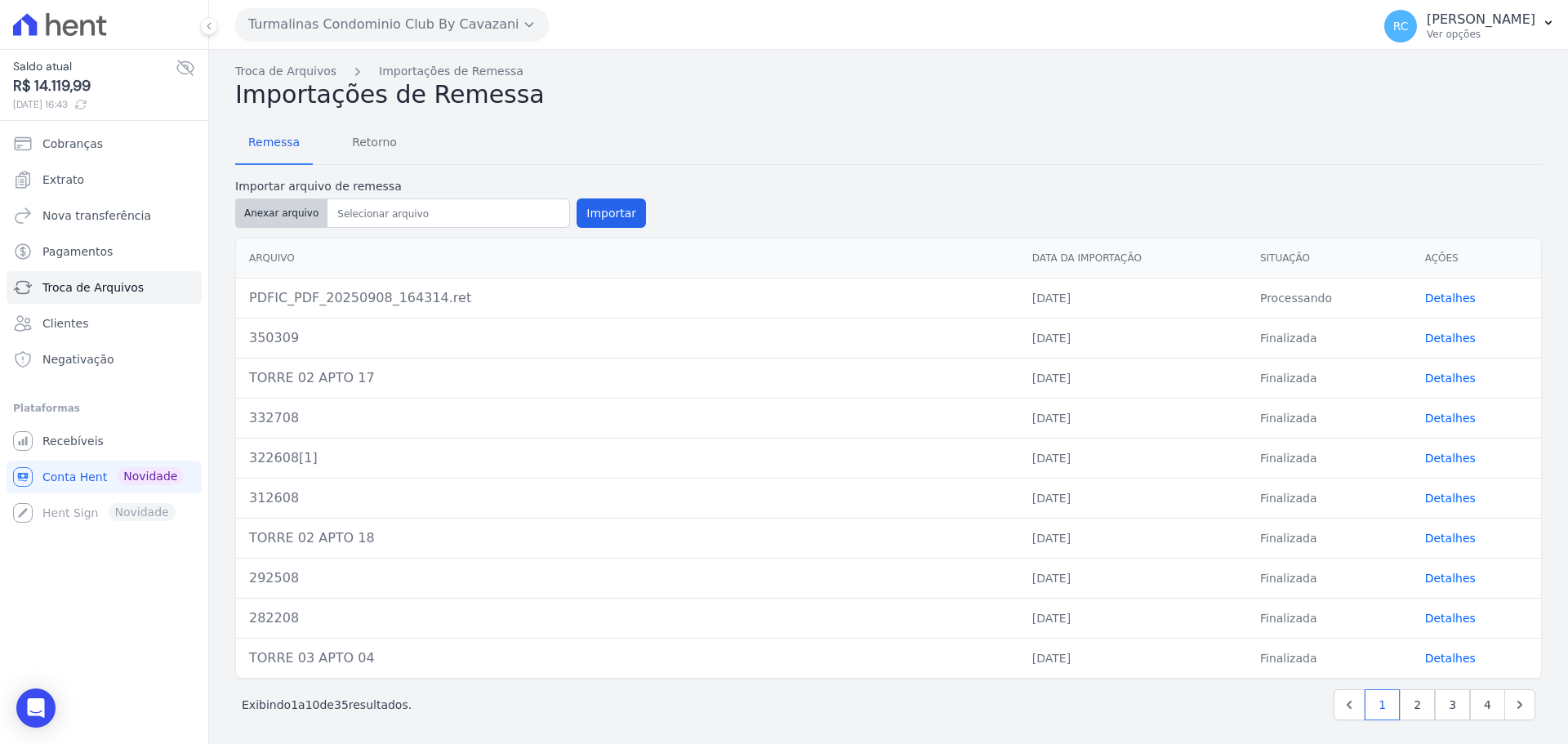
click at [298, 213] on button "Anexar arquivo" at bounding box center [281, 213] width 92 height 30
click at [272, 223] on button "Anexar arquivo" at bounding box center [281, 213] width 92 height 30
type input "360809[1]"
click at [604, 217] on button "Importar" at bounding box center [610, 213] width 69 height 30
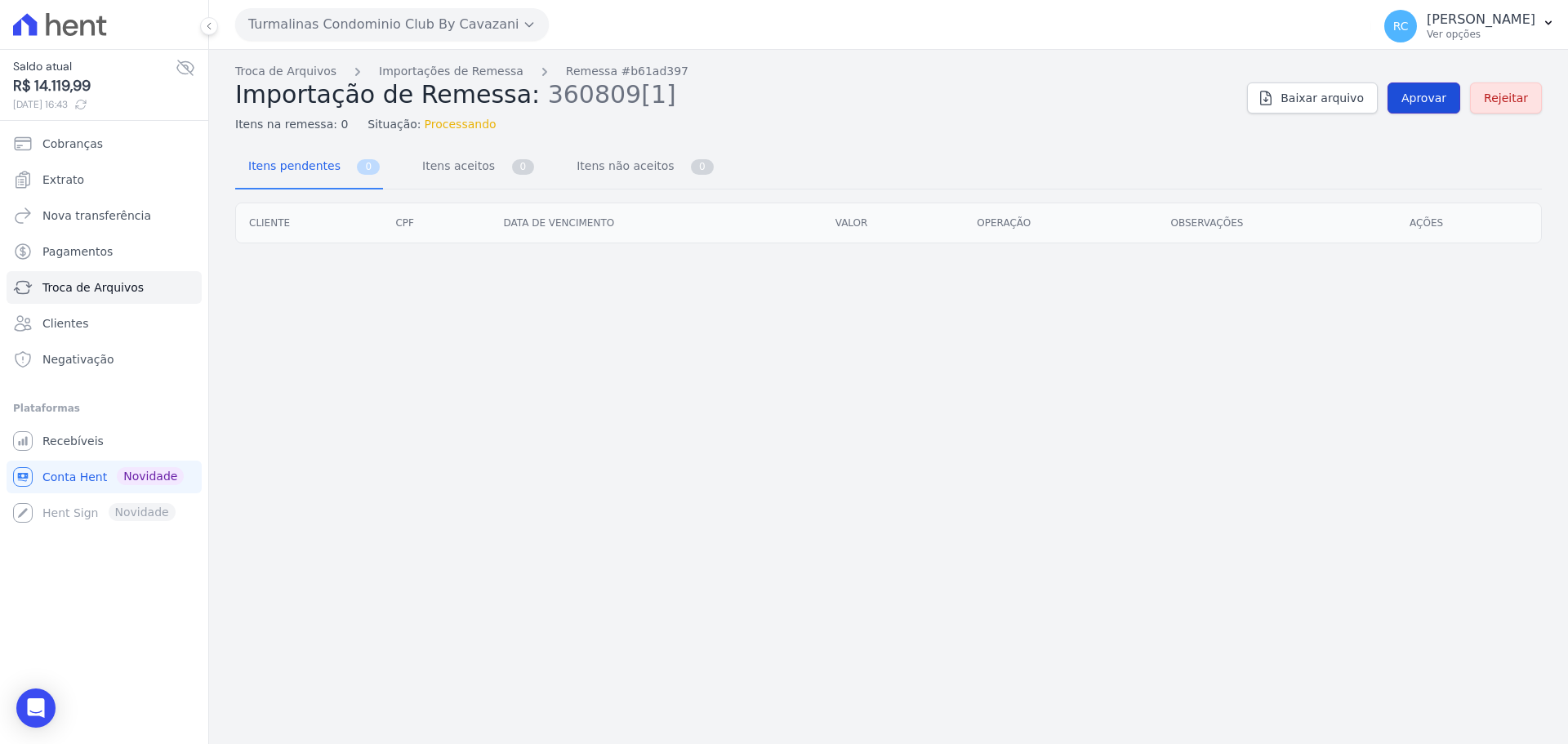
click at [1434, 87] on link "Aprovar" at bounding box center [1423, 98] width 73 height 31
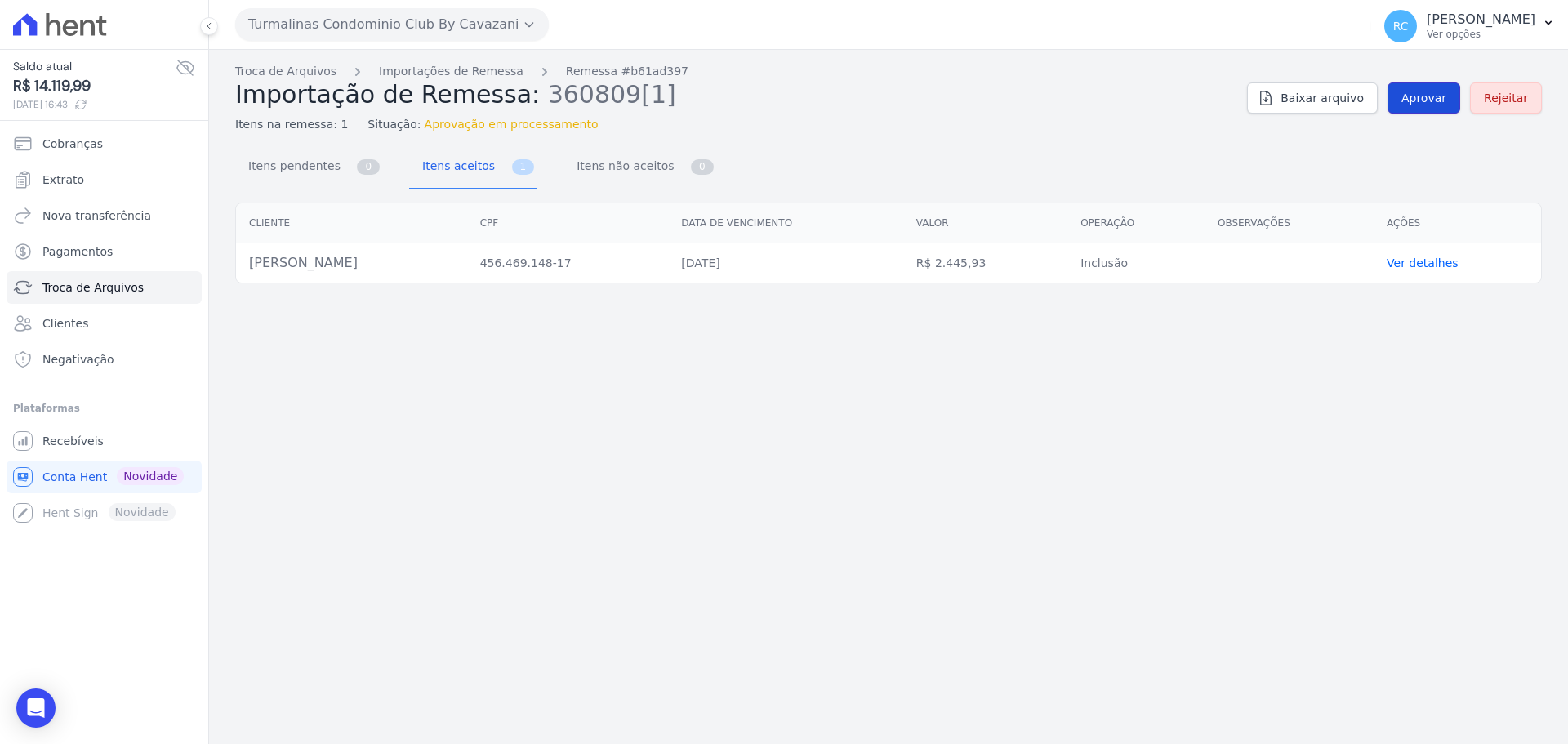
click at [1409, 104] on link "Aprovar" at bounding box center [1423, 98] width 73 height 31
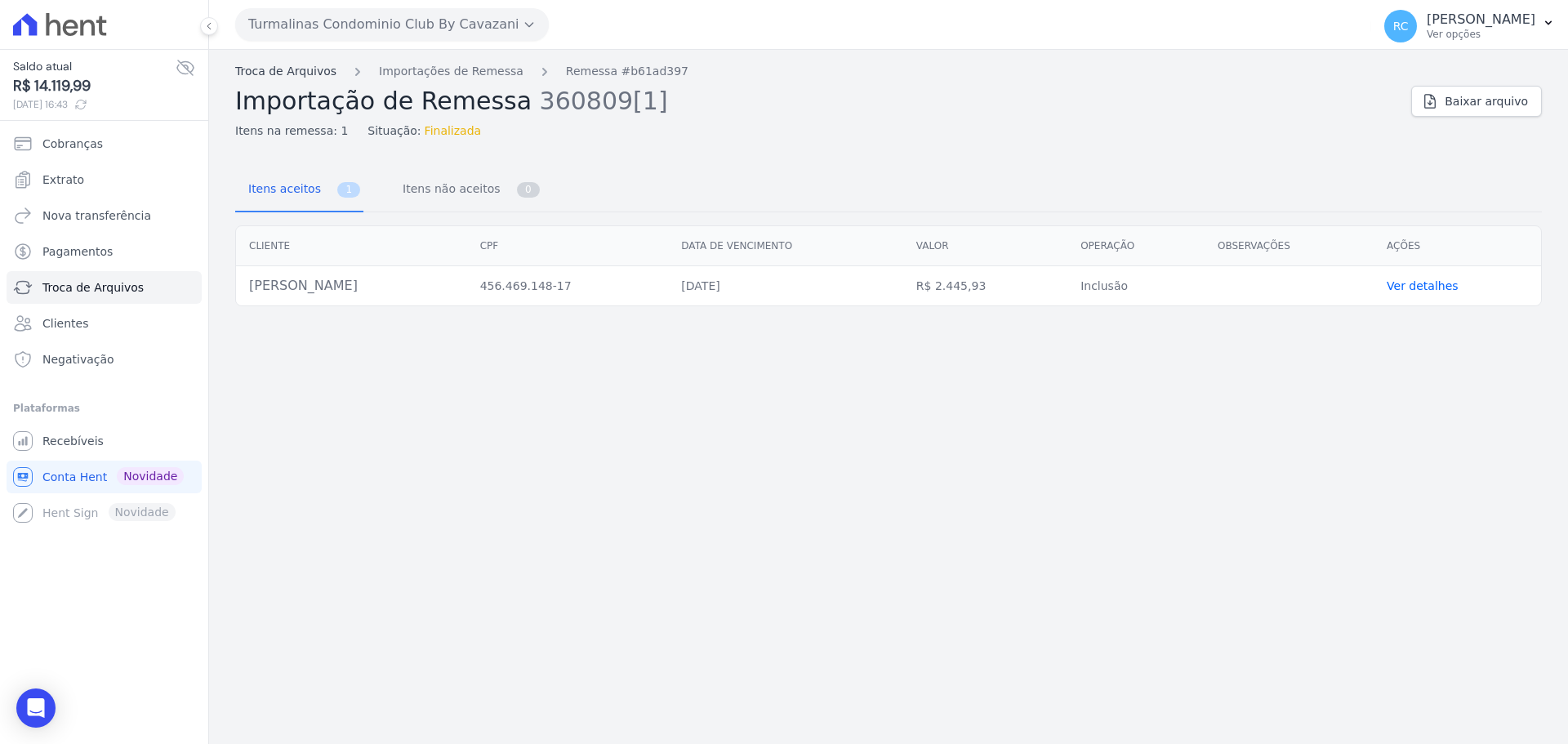
click at [304, 74] on link "Troca de Arquivos" at bounding box center [286, 71] width 101 height 18
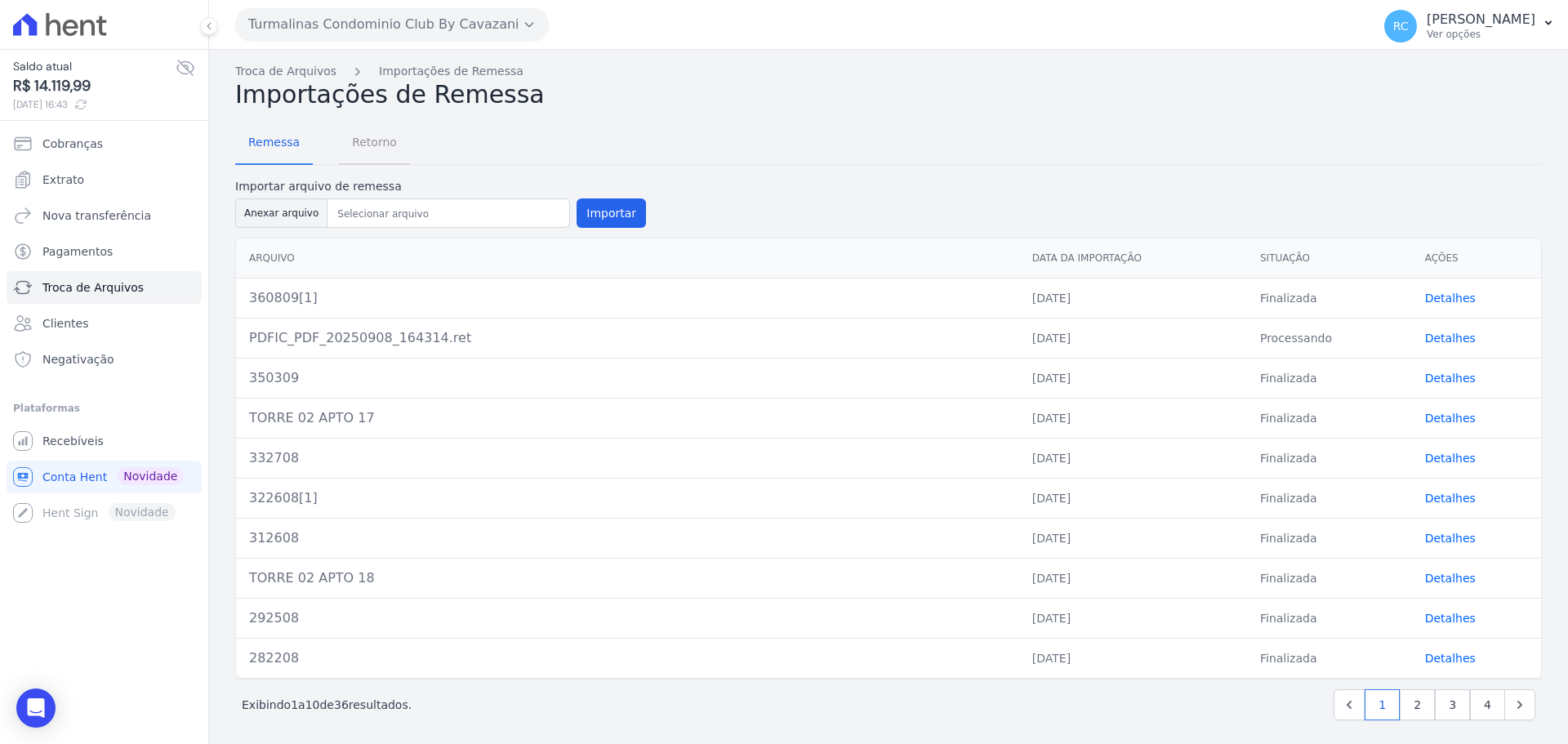
click at [353, 149] on span "Retorno" at bounding box center [374, 141] width 65 height 32
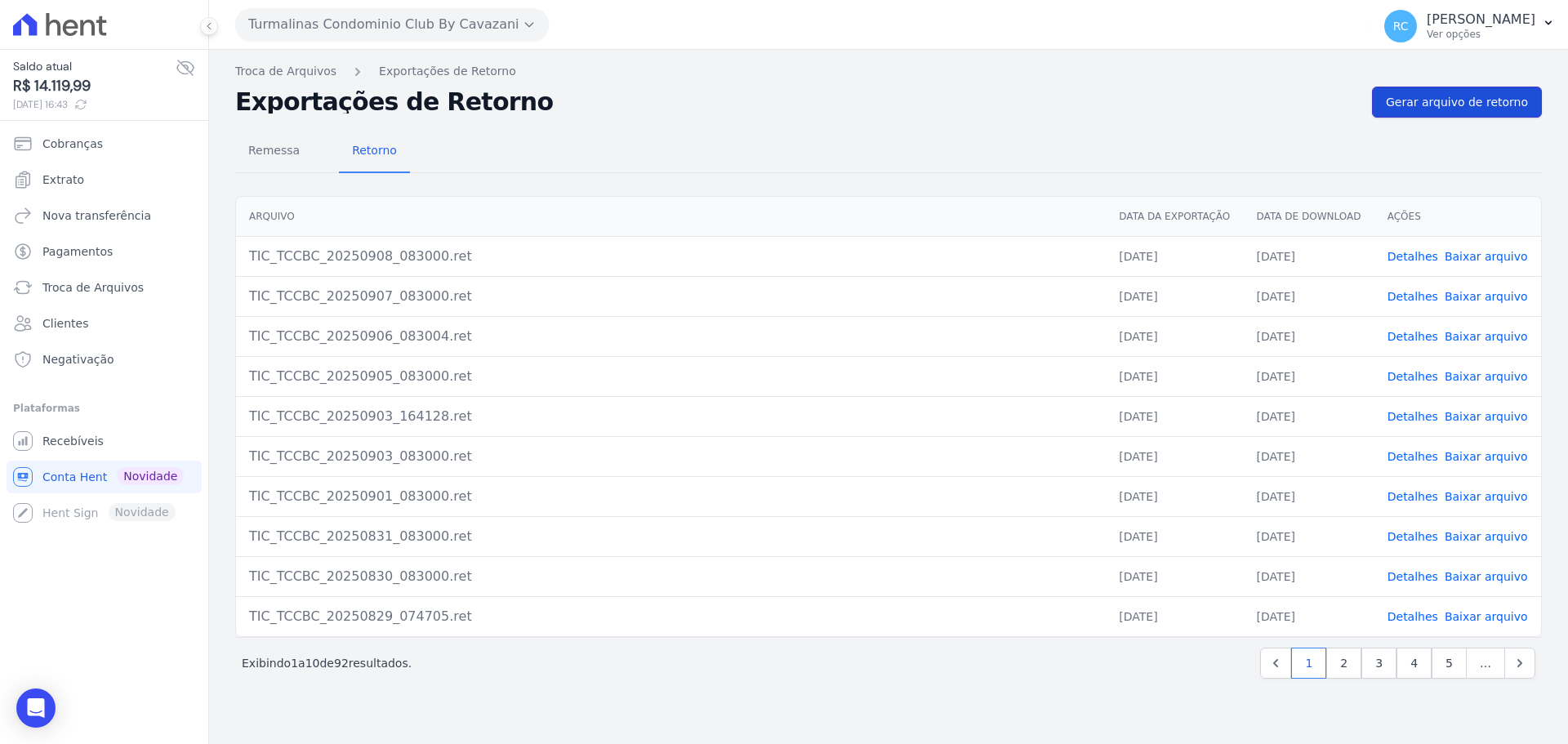
click at [1437, 91] on link "Gerar arquivo de retorno" at bounding box center [1456, 102] width 170 height 31
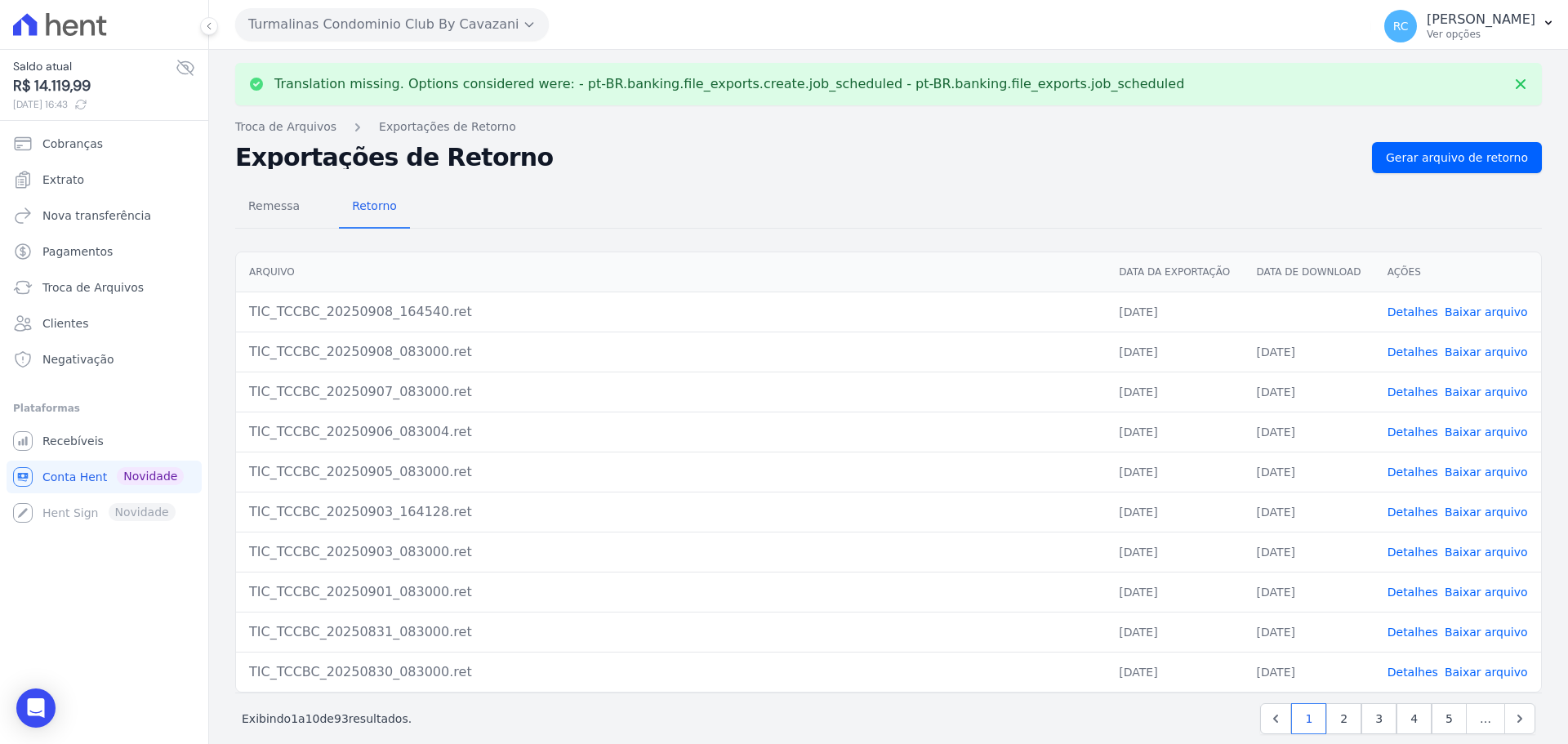
click at [1457, 317] on link "Baixar arquivo" at bounding box center [1486, 312] width 83 height 13
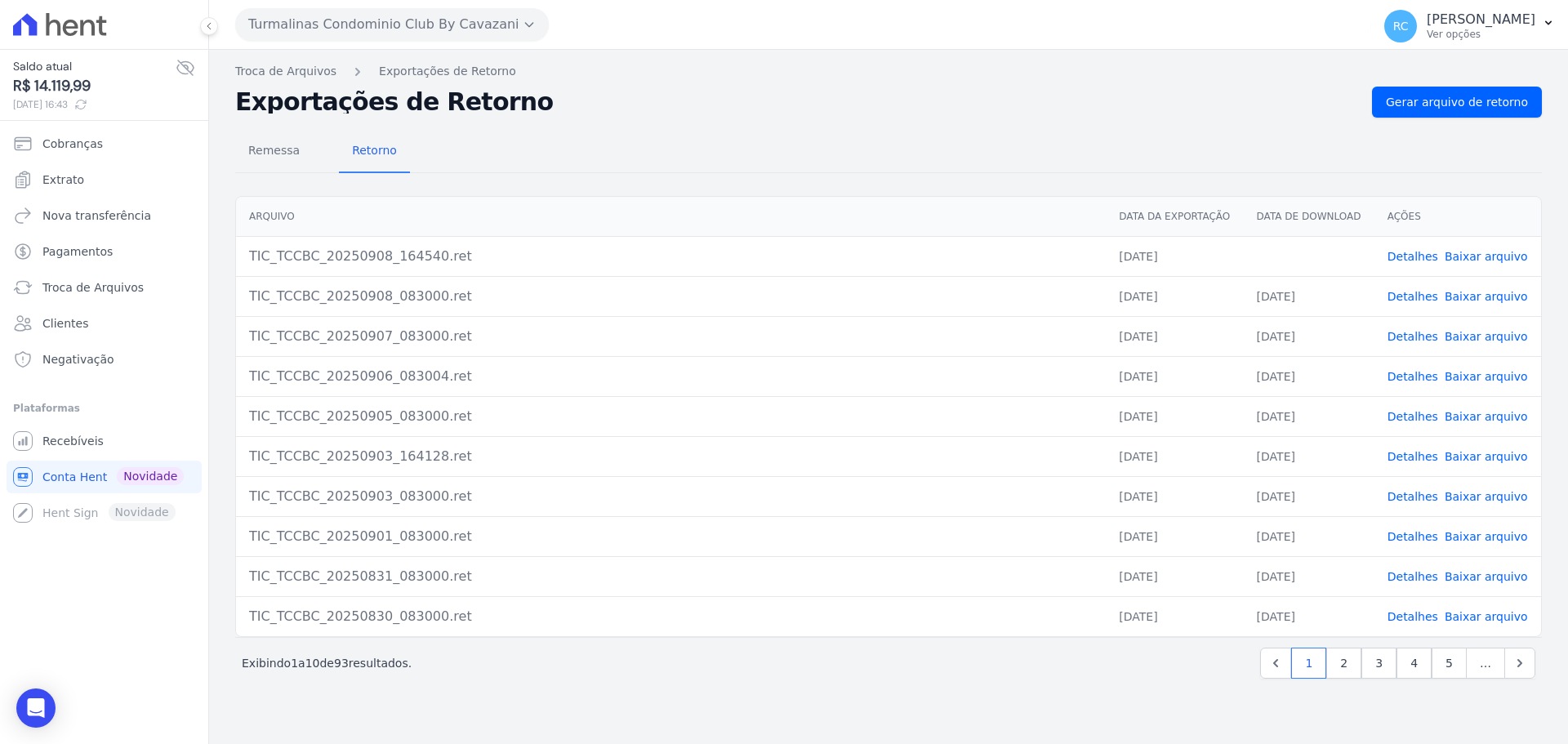
click at [429, 10] on button "Turmalinas Condominio Club By Cavazani" at bounding box center [392, 24] width 313 height 32
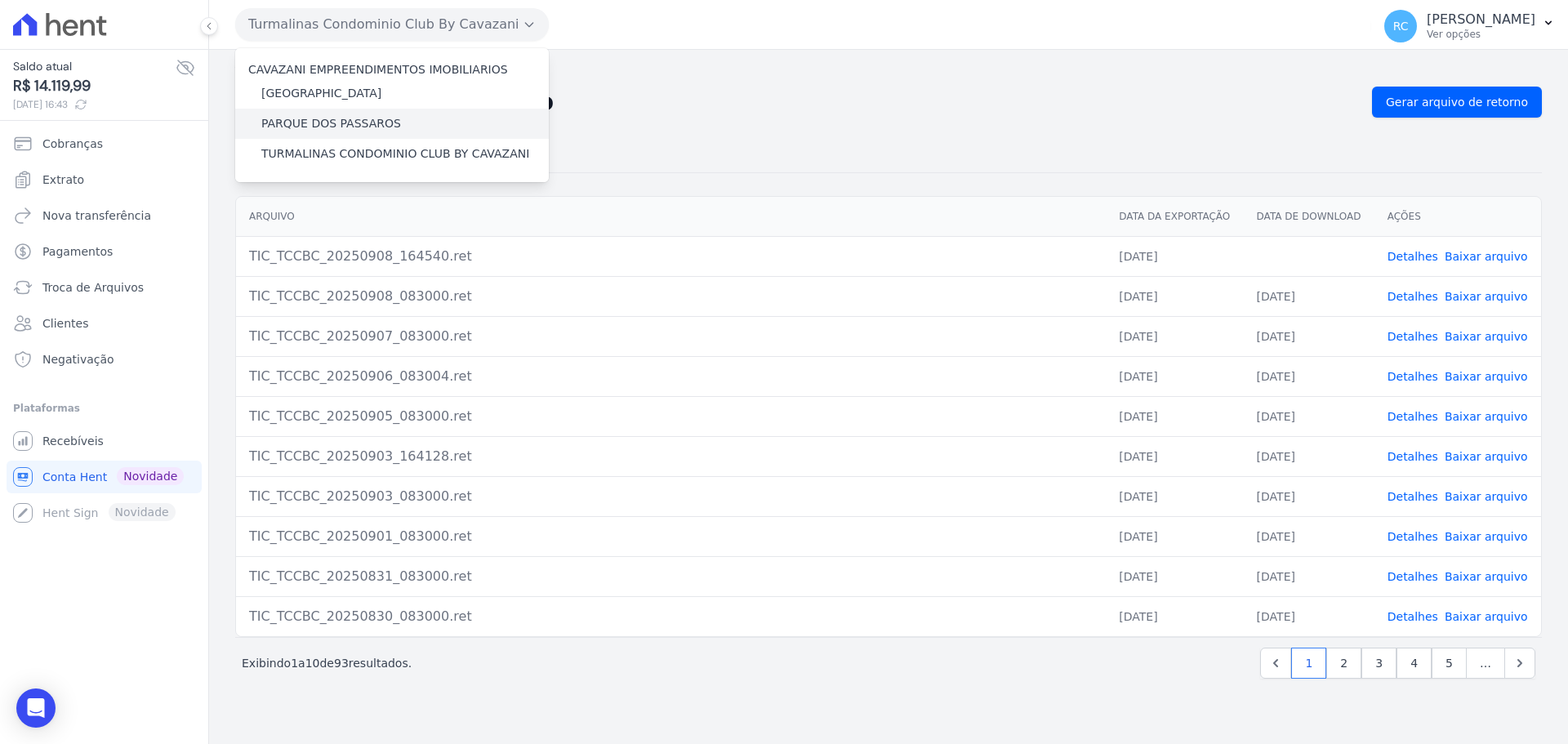
click at [300, 130] on label "PARQUE DOS PASSAROS" at bounding box center [330, 124] width 139 height 18
click at [0, 0] on input "PARQUE DOS PASSAROS" at bounding box center [0, 0] width 0 height 0
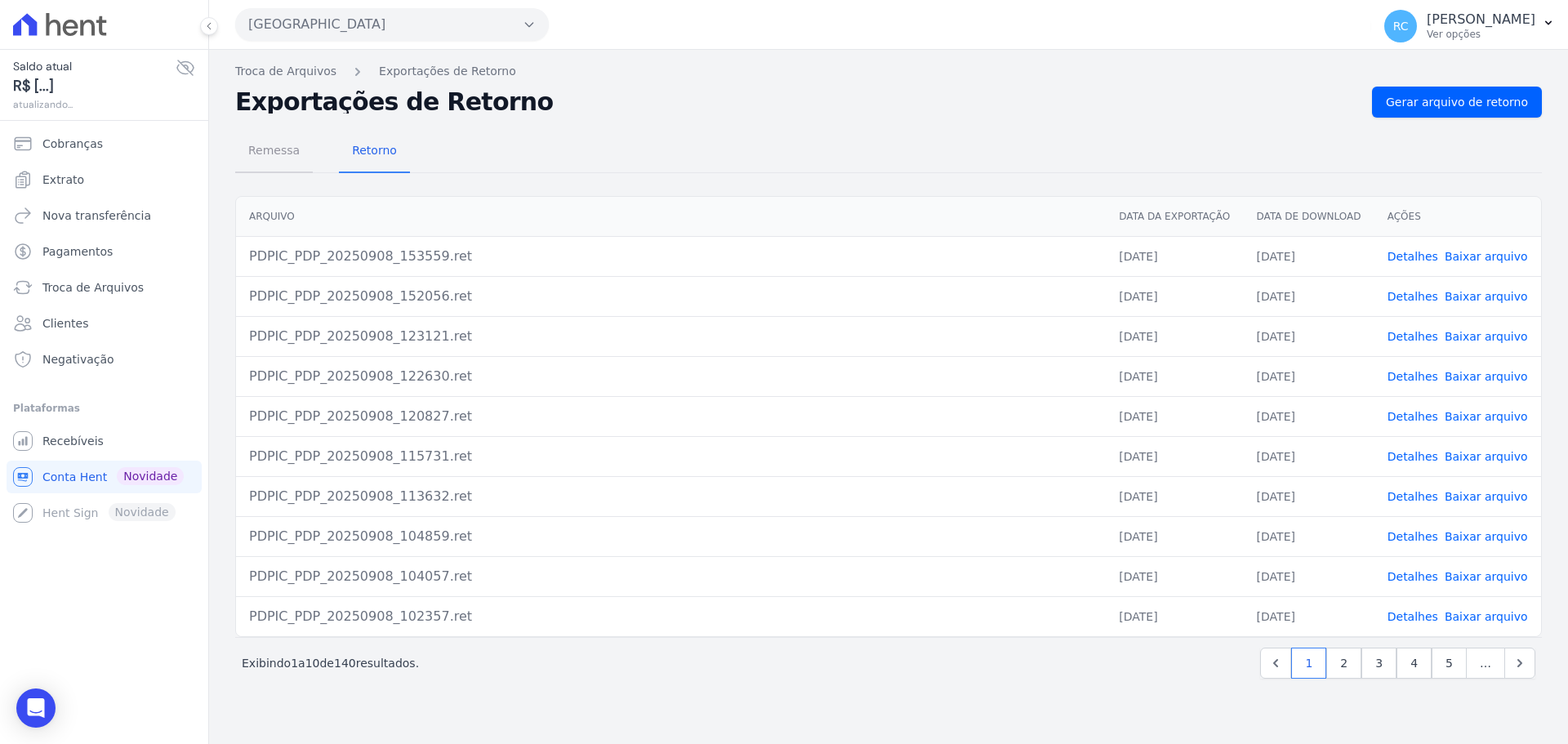
click at [288, 159] on span "Remessa" at bounding box center [274, 149] width 71 height 32
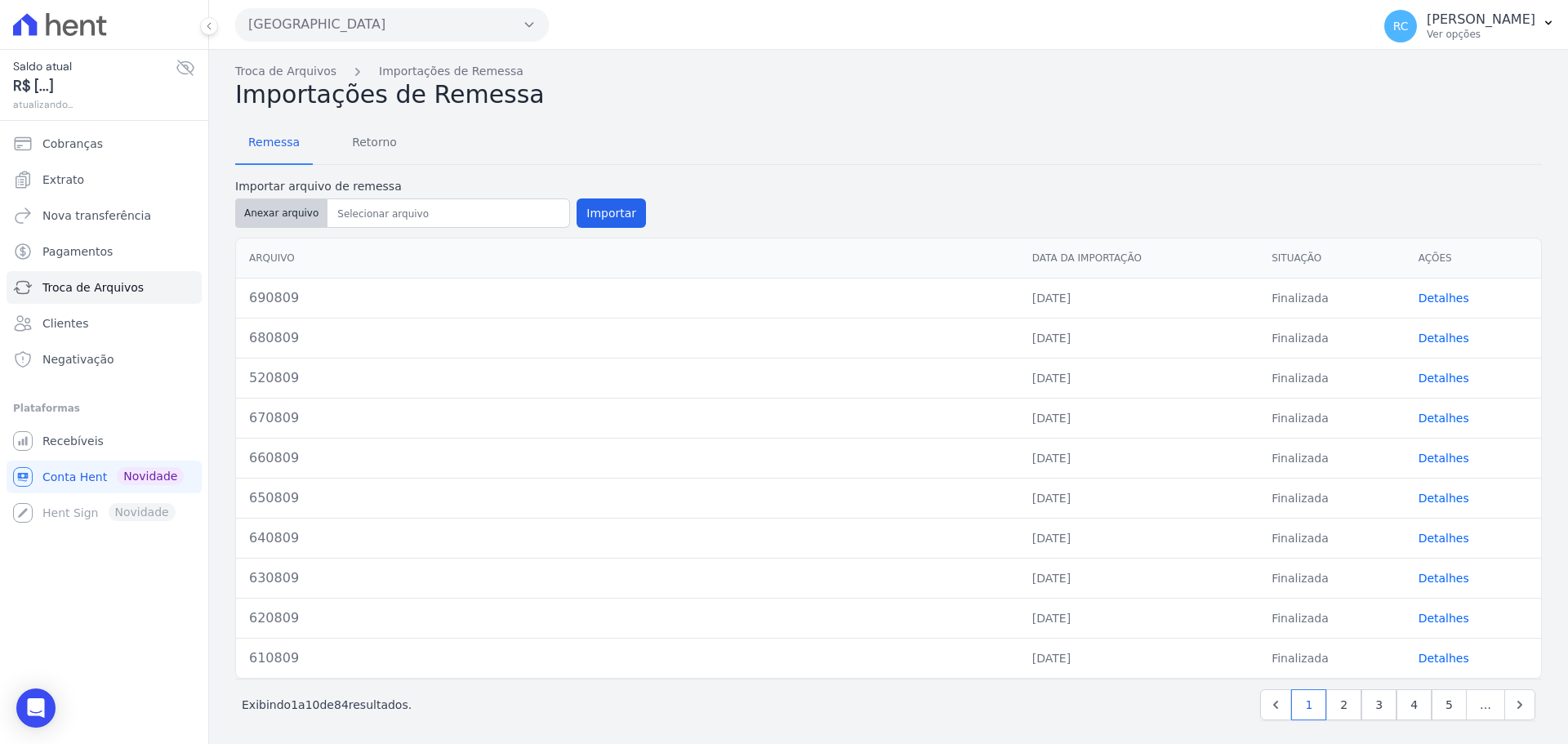
click at [281, 225] on button "Anexar arquivo" at bounding box center [281, 213] width 92 height 30
type input "700809"
click at [617, 222] on button "Importar" at bounding box center [610, 213] width 69 height 30
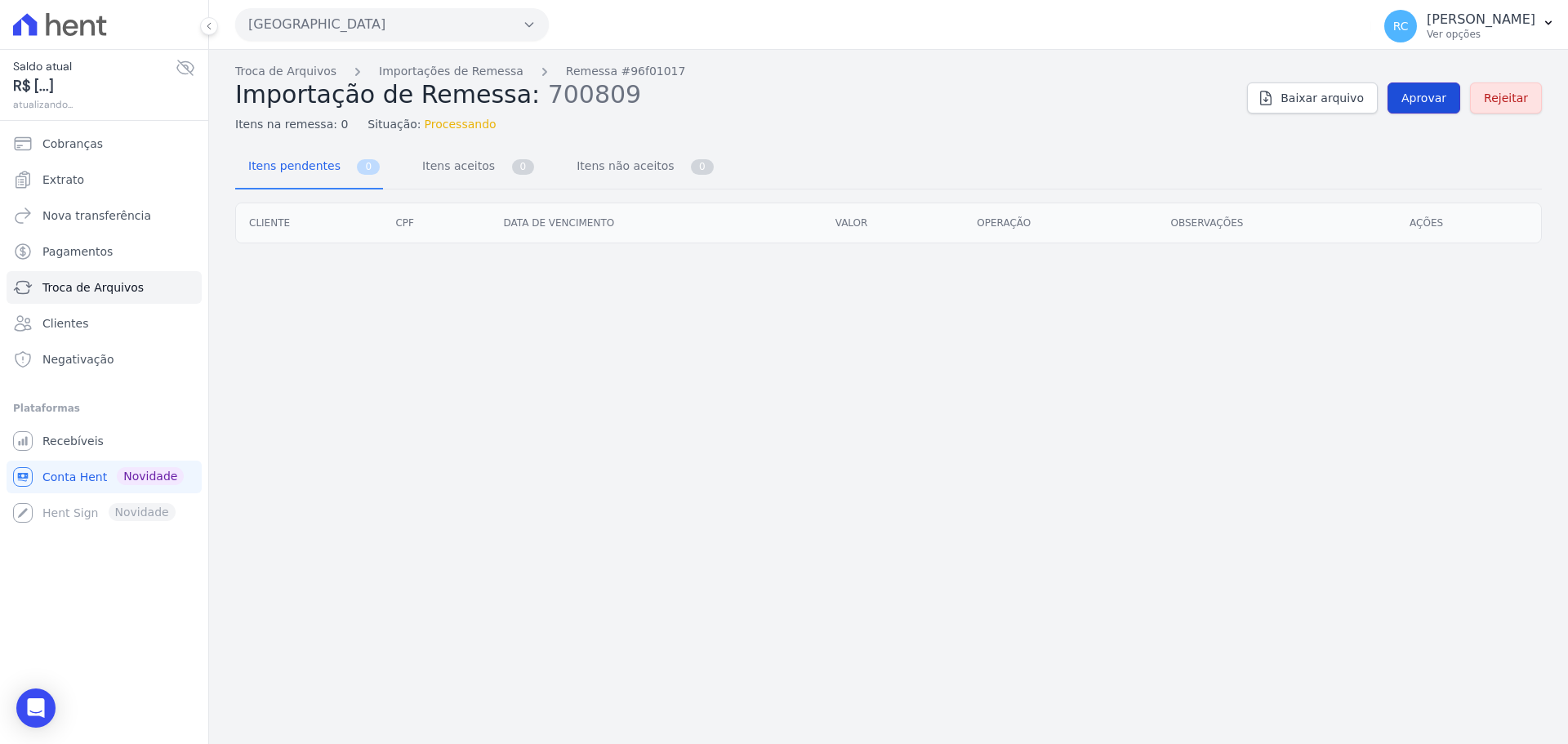
click at [1438, 98] on span "Aprovar" at bounding box center [1423, 98] width 45 height 17
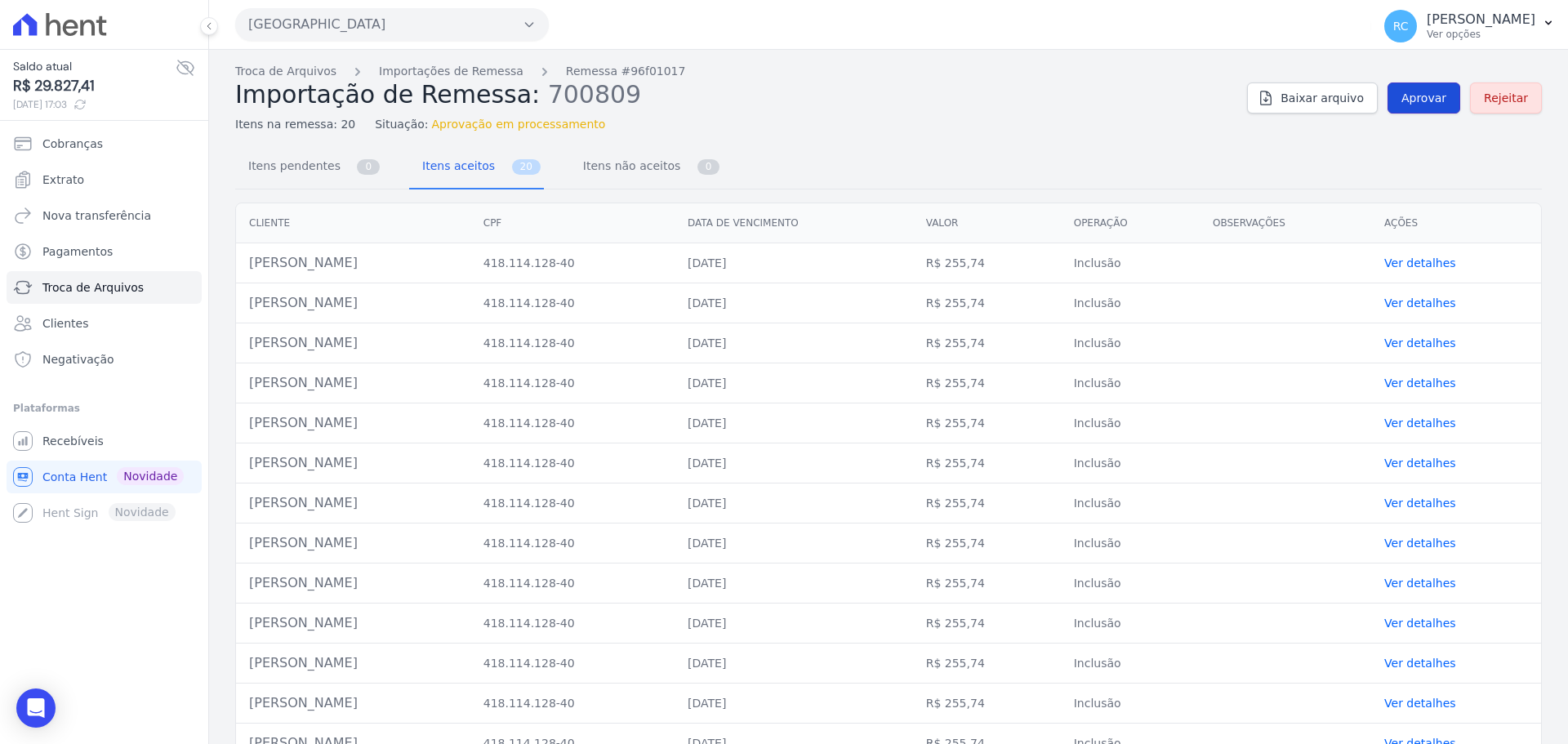
click at [1408, 99] on span "Aprovar" at bounding box center [1423, 98] width 45 height 17
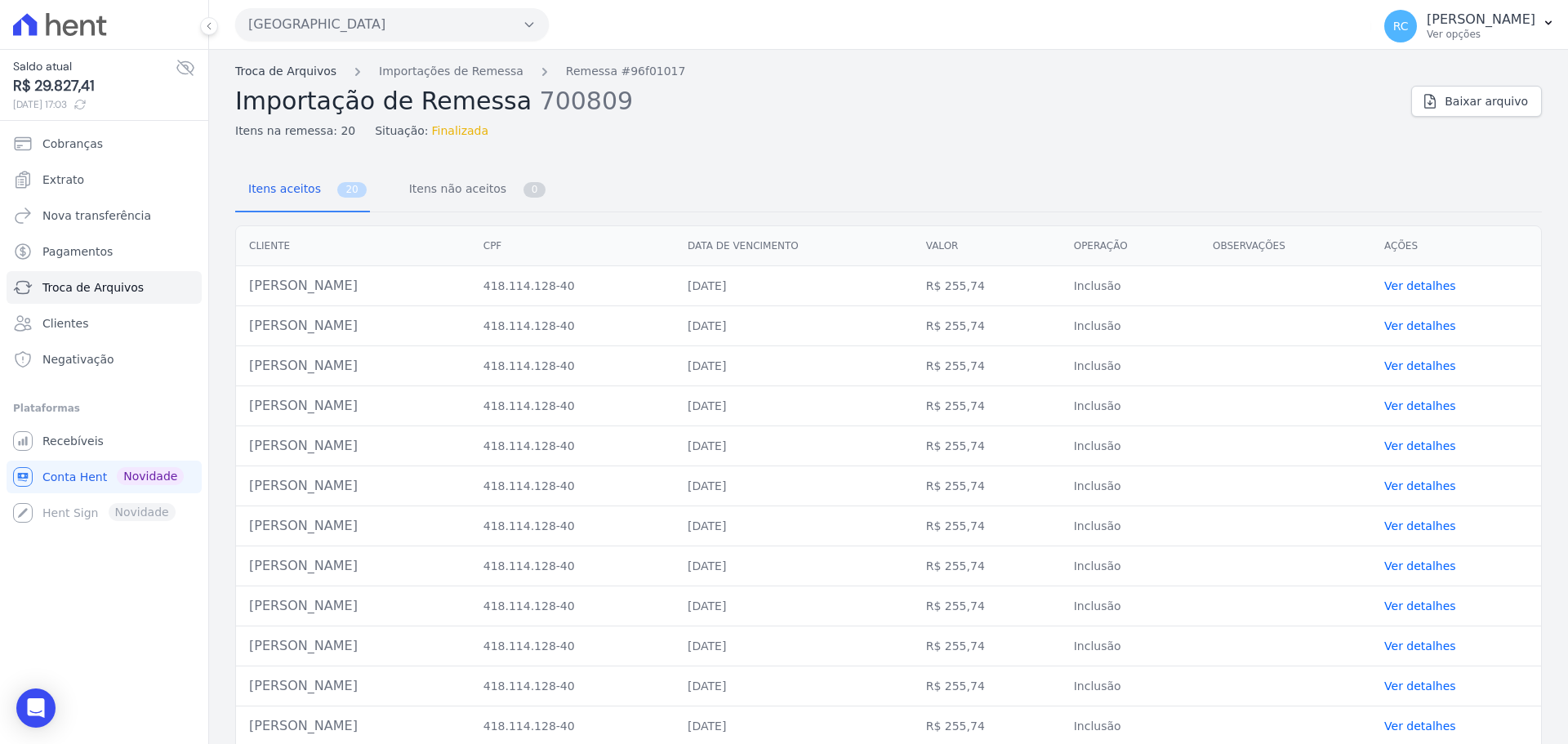
click at [276, 72] on link "Troca de Arquivos" at bounding box center [286, 71] width 101 height 18
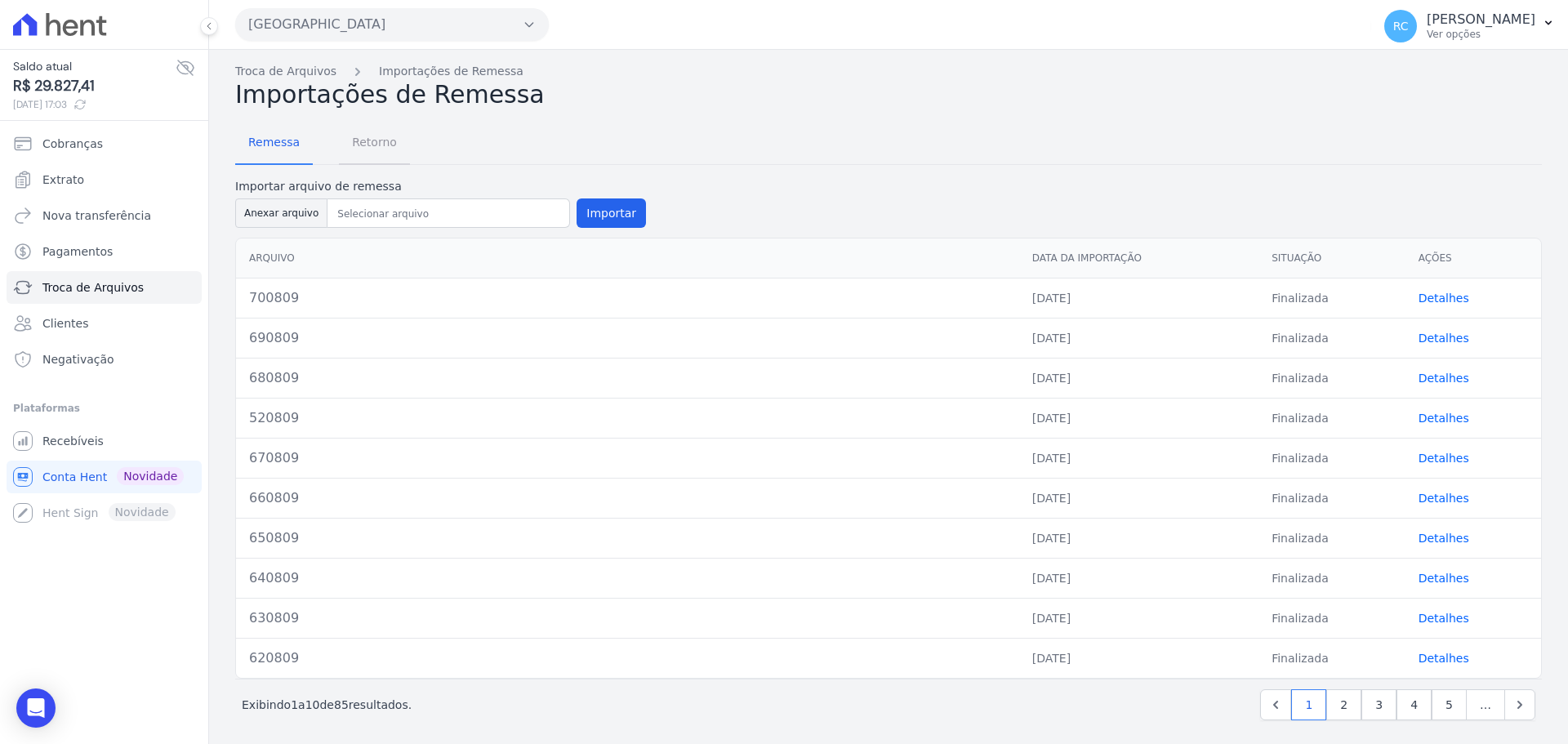
click at [361, 155] on span "Retorno" at bounding box center [374, 141] width 65 height 32
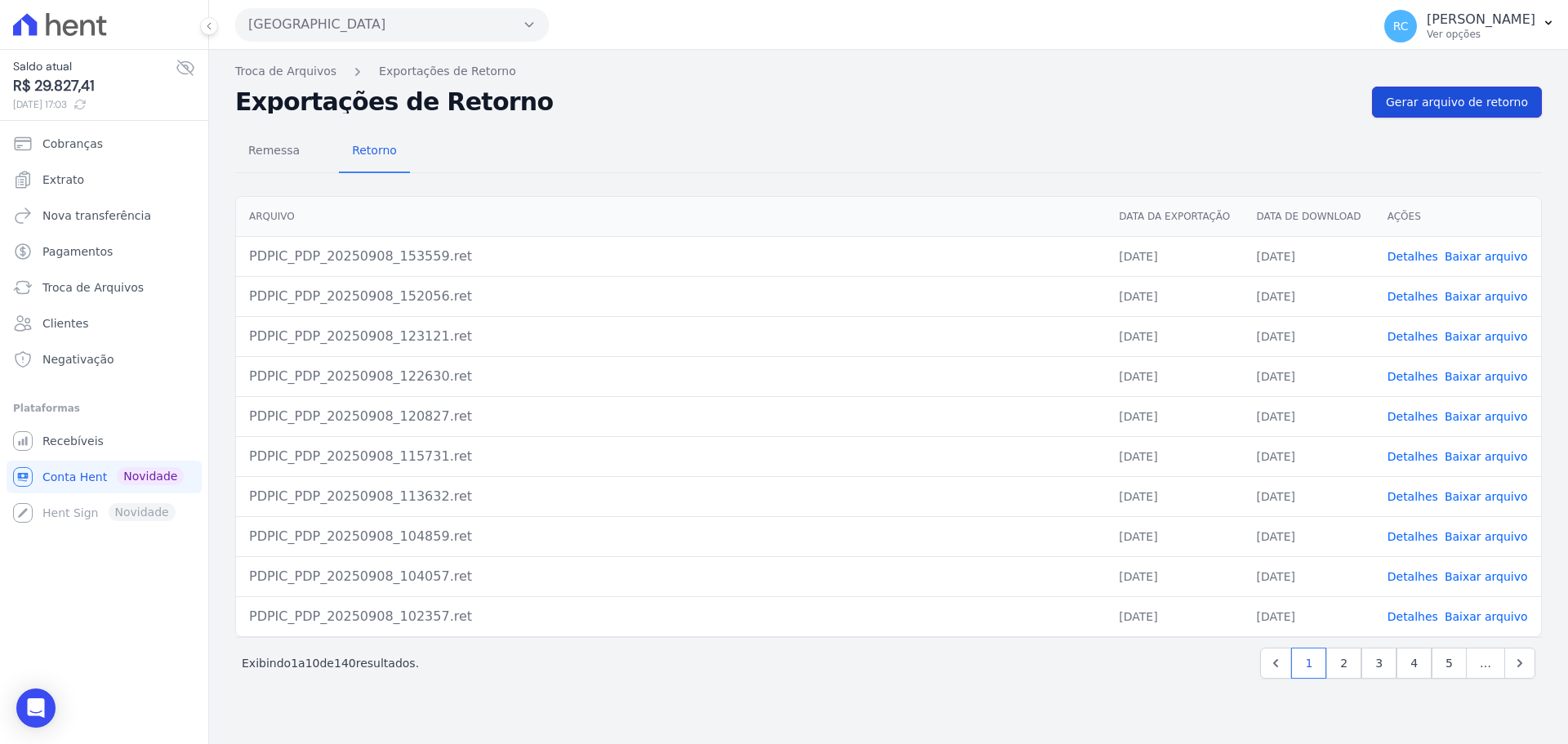
click at [1435, 111] on link "Gerar arquivo de retorno" at bounding box center [1456, 102] width 170 height 31
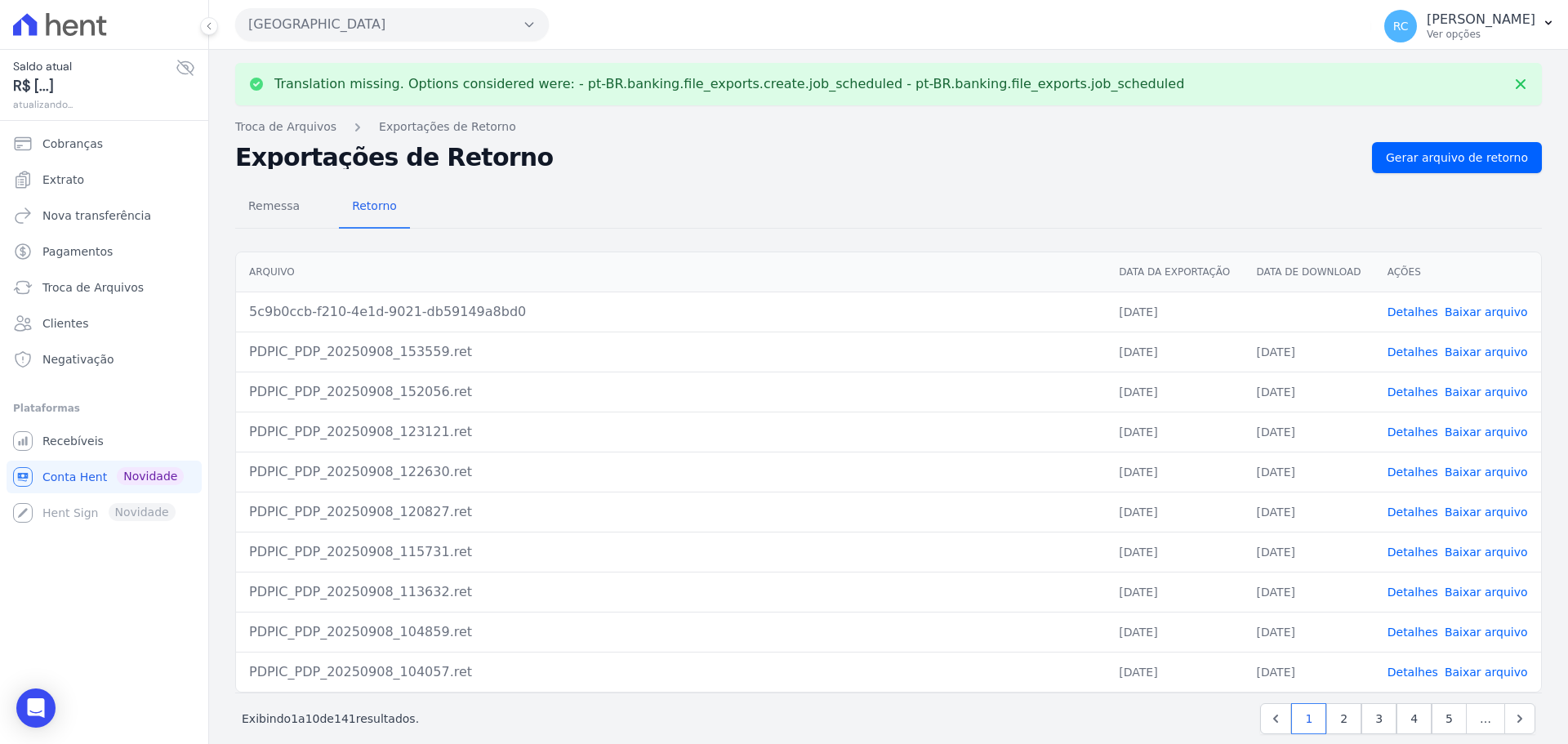
click at [1463, 309] on link "Baixar arquivo" at bounding box center [1486, 312] width 83 height 13
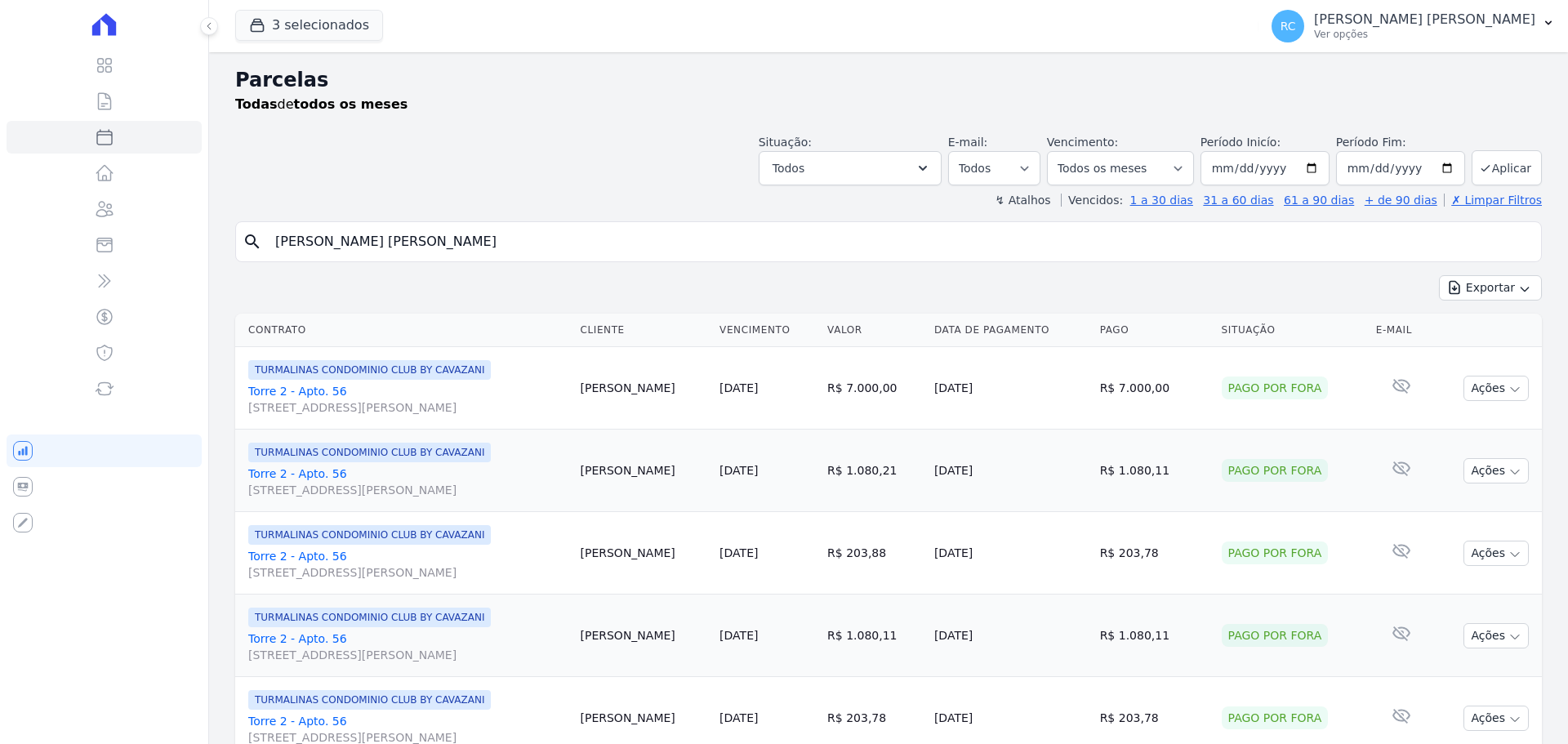
select select
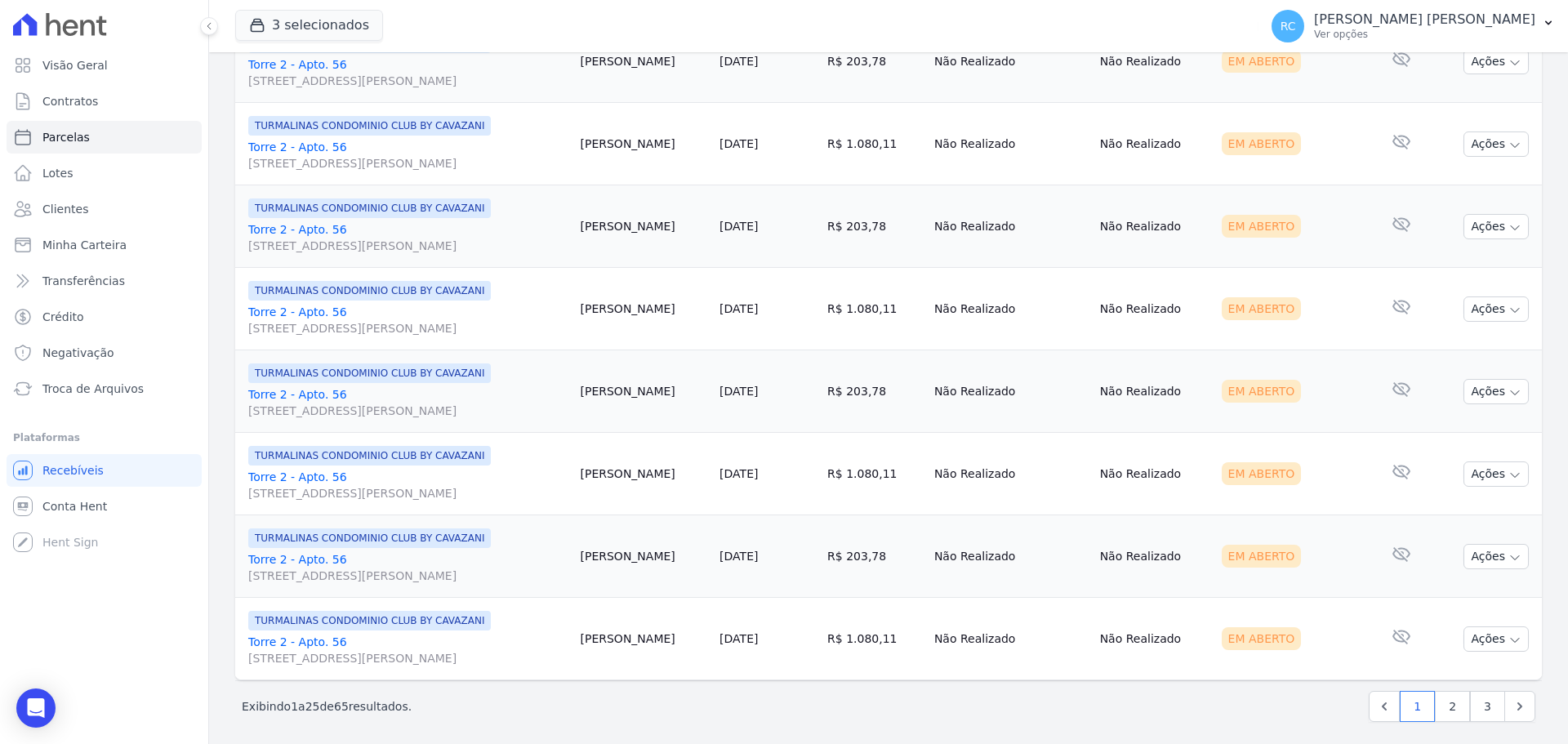
scroll to position [1736, 0]
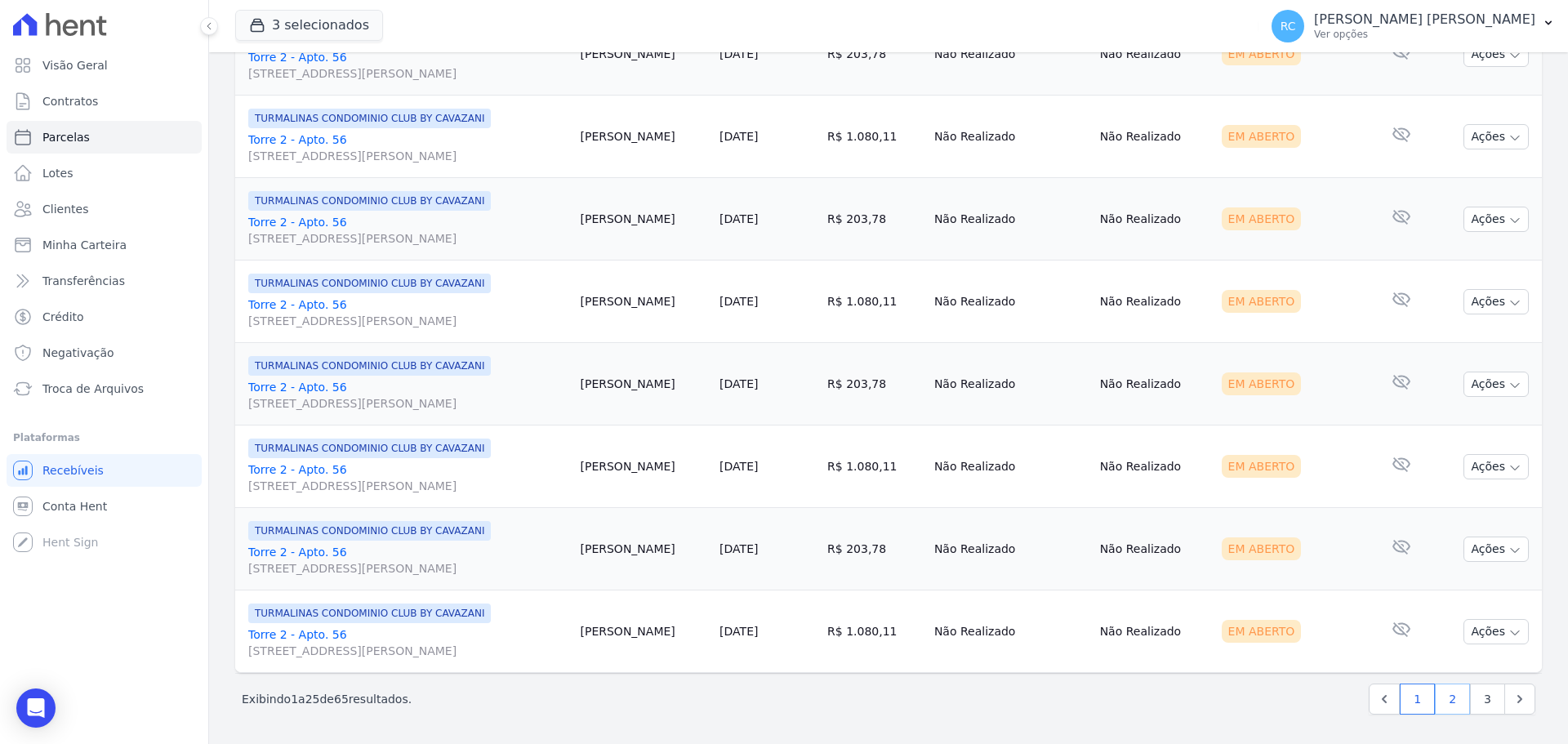
click at [1450, 703] on link "2" at bounding box center [1453, 699] width 35 height 31
select select
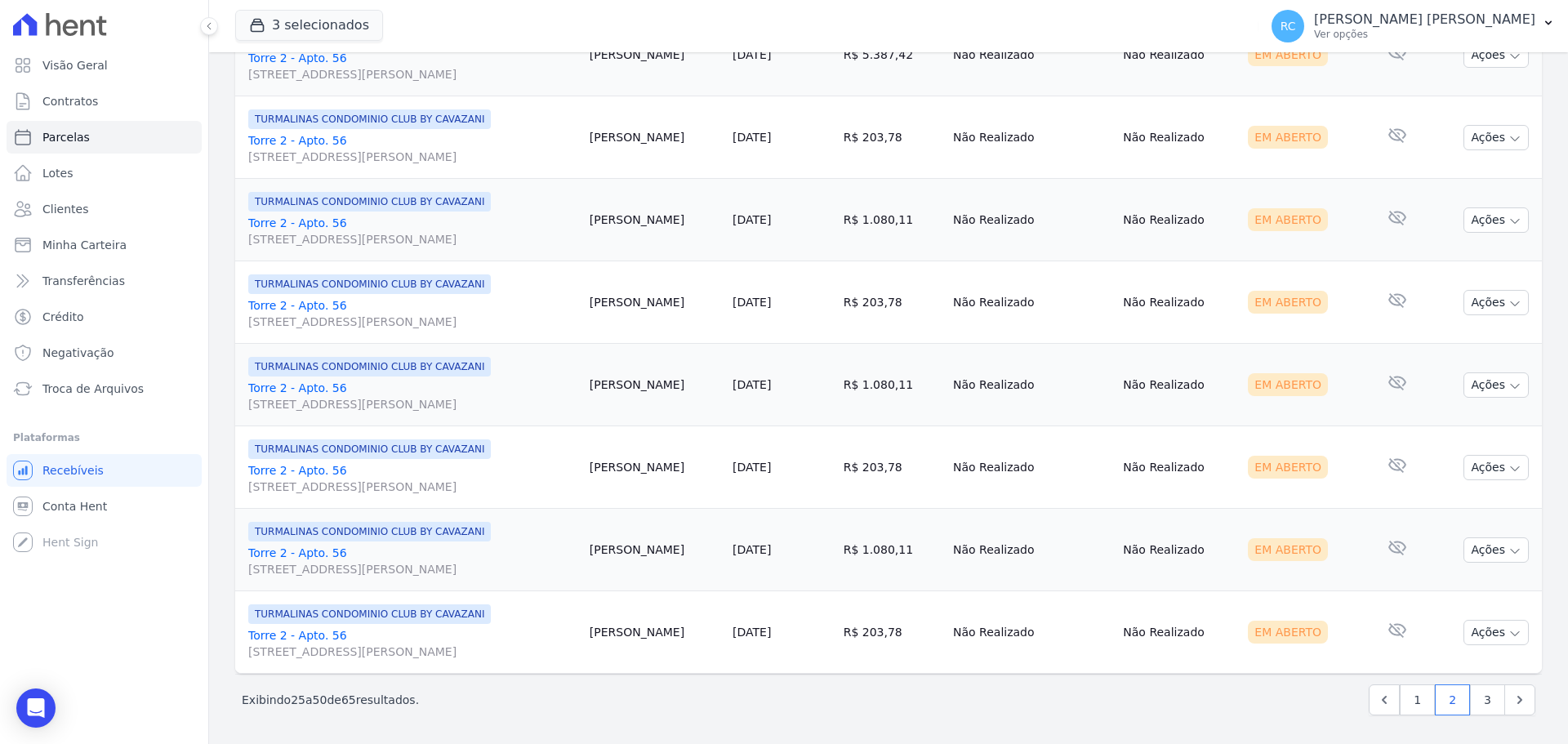
scroll to position [1736, 0]
click at [1480, 709] on link "3" at bounding box center [1488, 699] width 35 height 31
select select
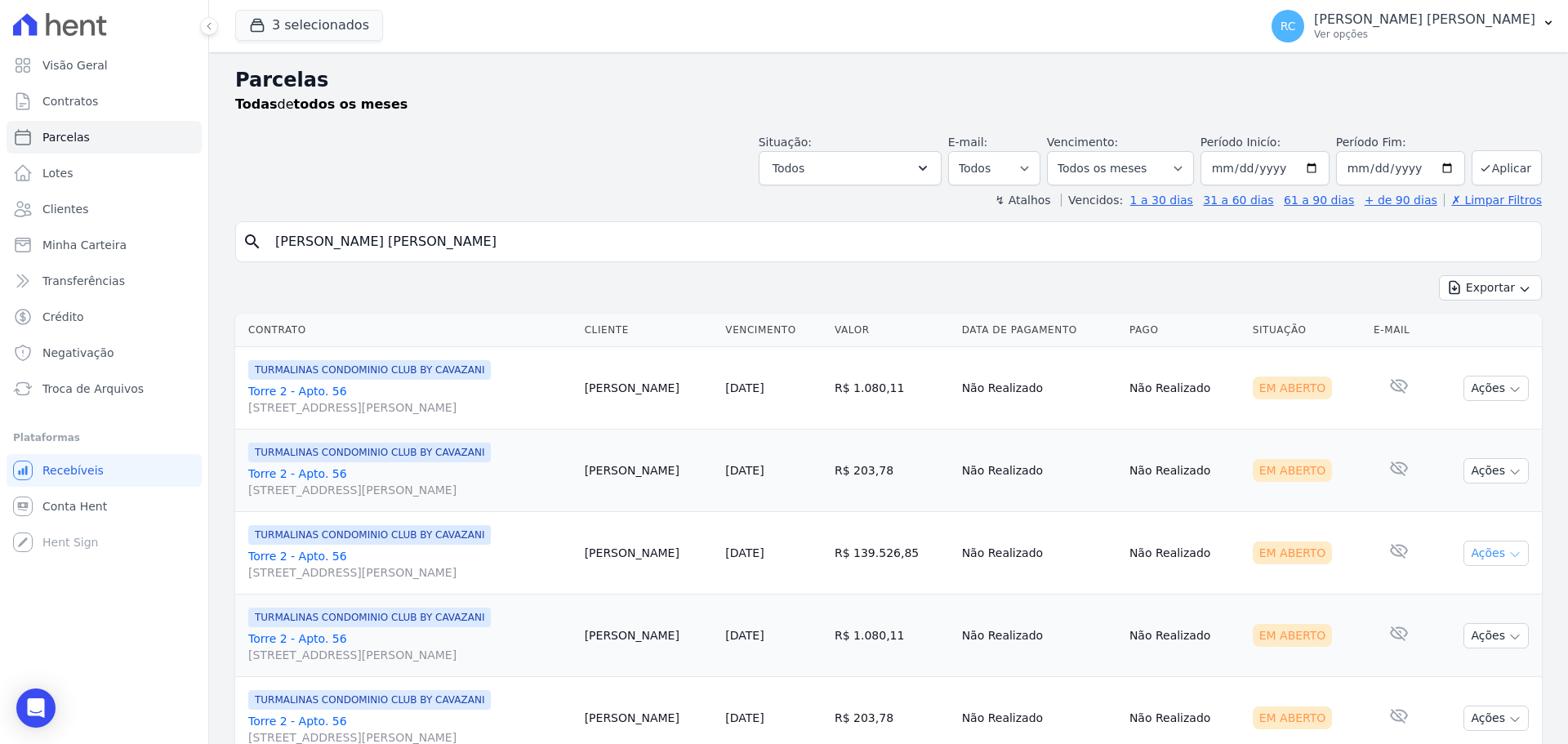
click at [1508, 551] on icon "button" at bounding box center [1515, 554] width 13 height 13
click at [317, 558] on link "Torre 2 - Apto. 56 Rua Arminda de Lima, 20, SALA 05, Centro" at bounding box center [409, 563] width 324 height 32
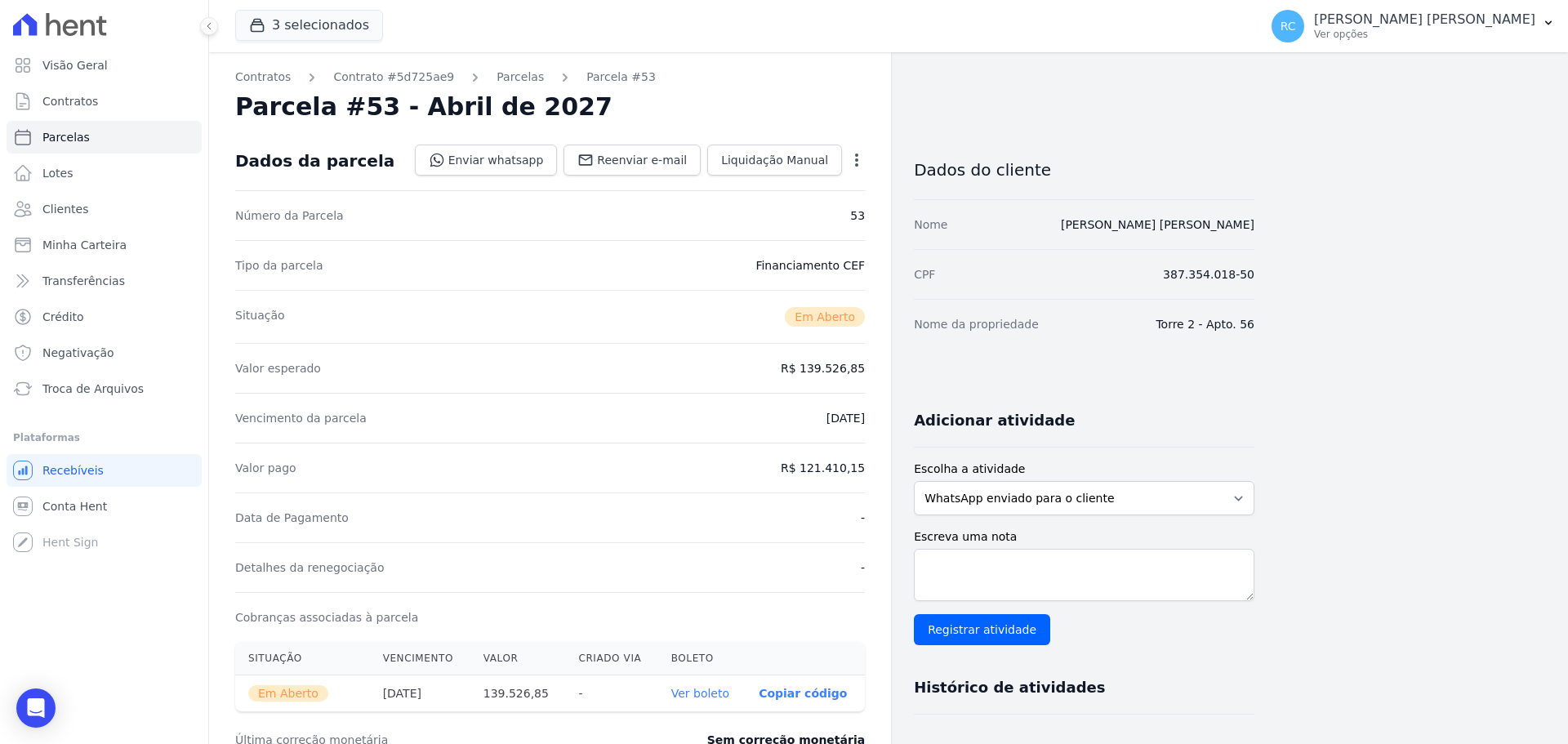
click at [859, 157] on icon "button" at bounding box center [856, 160] width 17 height 17
click at [791, 205] on link "Cancelar Cobrança" at bounding box center [786, 212] width 144 height 30
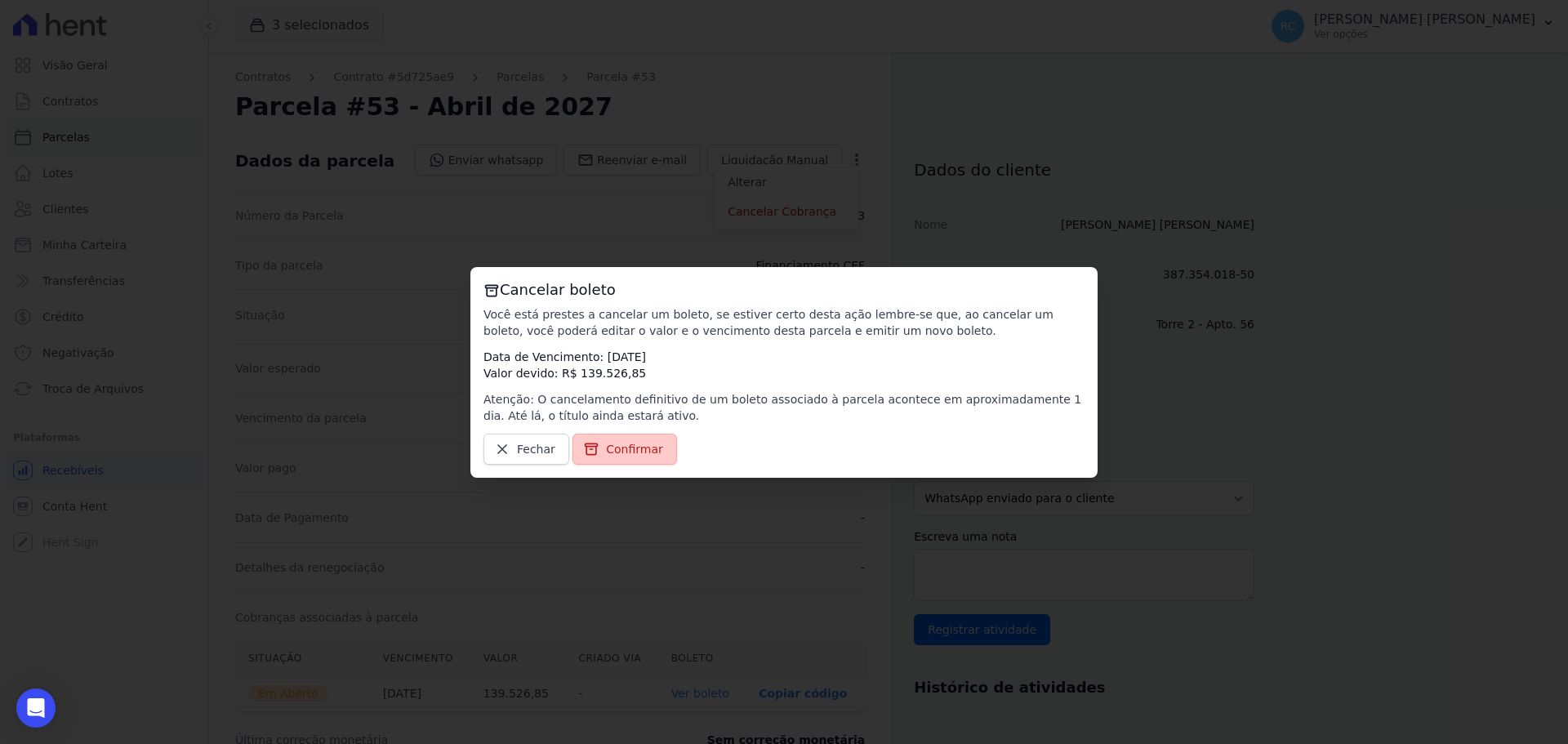
click at [620, 447] on span "Confirmar" at bounding box center [634, 449] width 57 height 17
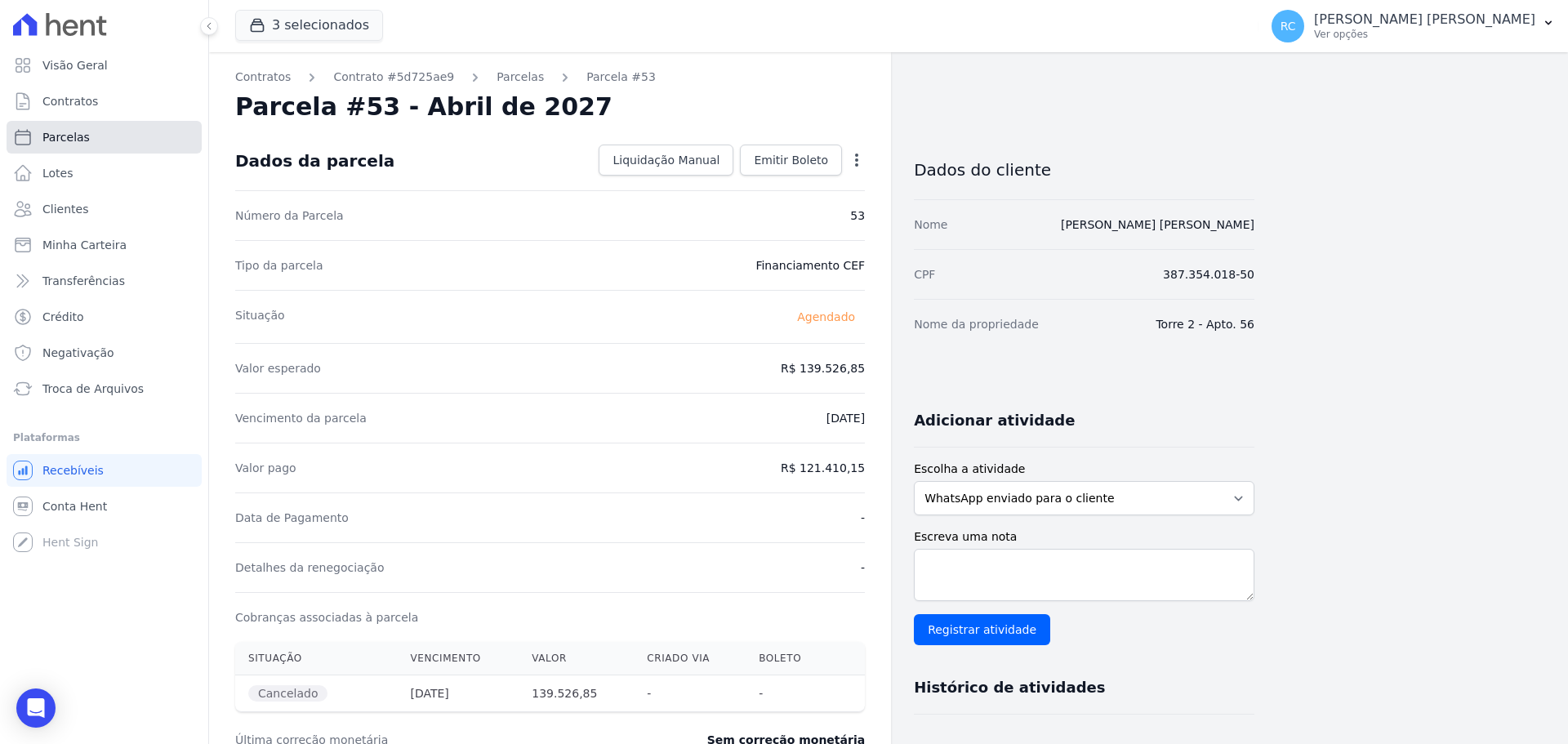
click at [99, 144] on link "Parcelas" at bounding box center [104, 136] width 195 height 32
select select
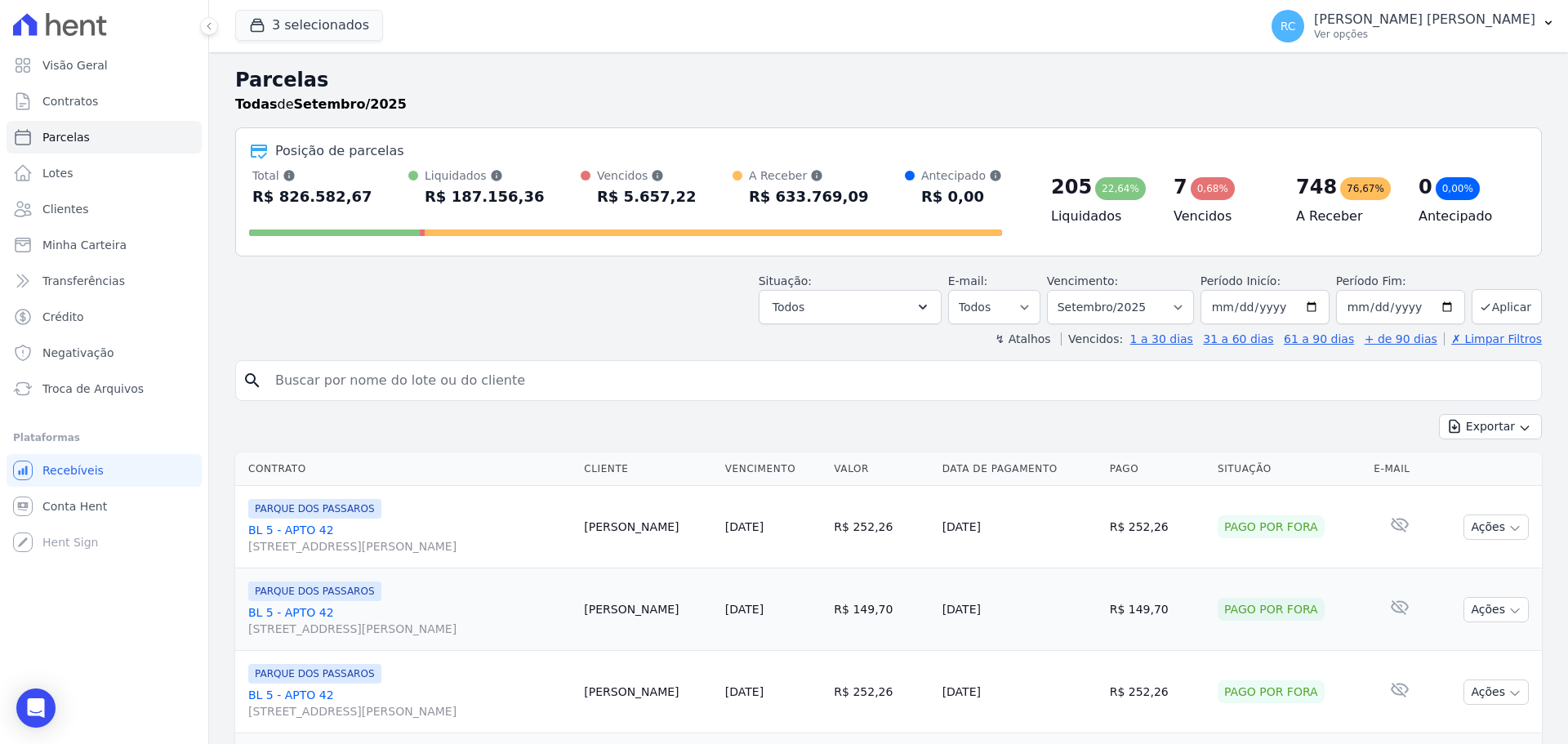
click at [369, 378] on input "search" at bounding box center [900, 380] width 1269 height 32
paste input "Aline Marques Rodrigues Vieira"
type input "Aline Marques Rodrigues Vieira"
select select
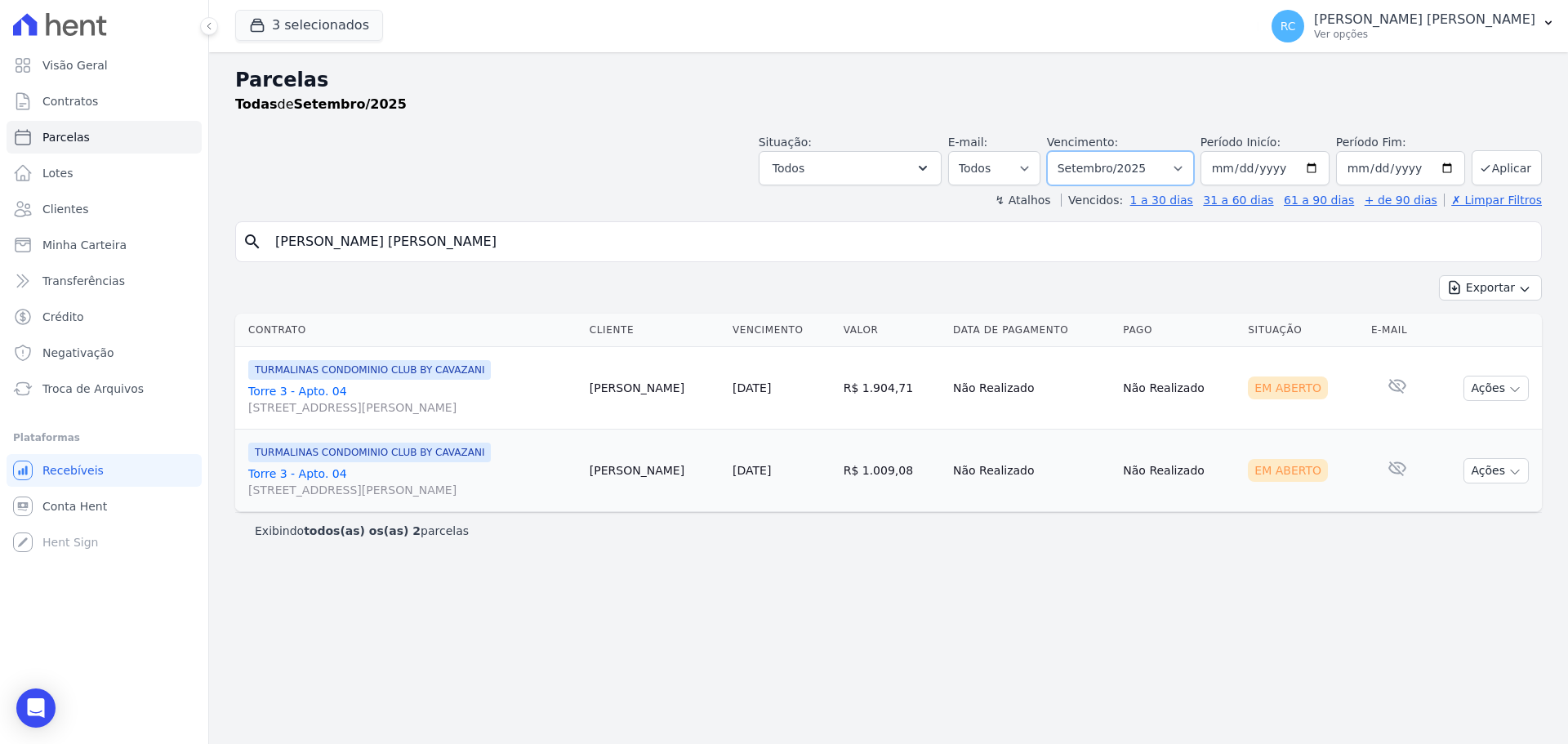
click at [1182, 166] on select "Filtrar por período ──────── Todos os meses Dezembro/2021 Janeiro/2022 Fevereir…" at bounding box center [1120, 168] width 147 height 34
select select "all"
click at [1070, 151] on select "Filtrar por período ──────── Todos os meses Dezembro/2021 Janeiro/2022 Fevereir…" at bounding box center [1120, 168] width 147 height 34
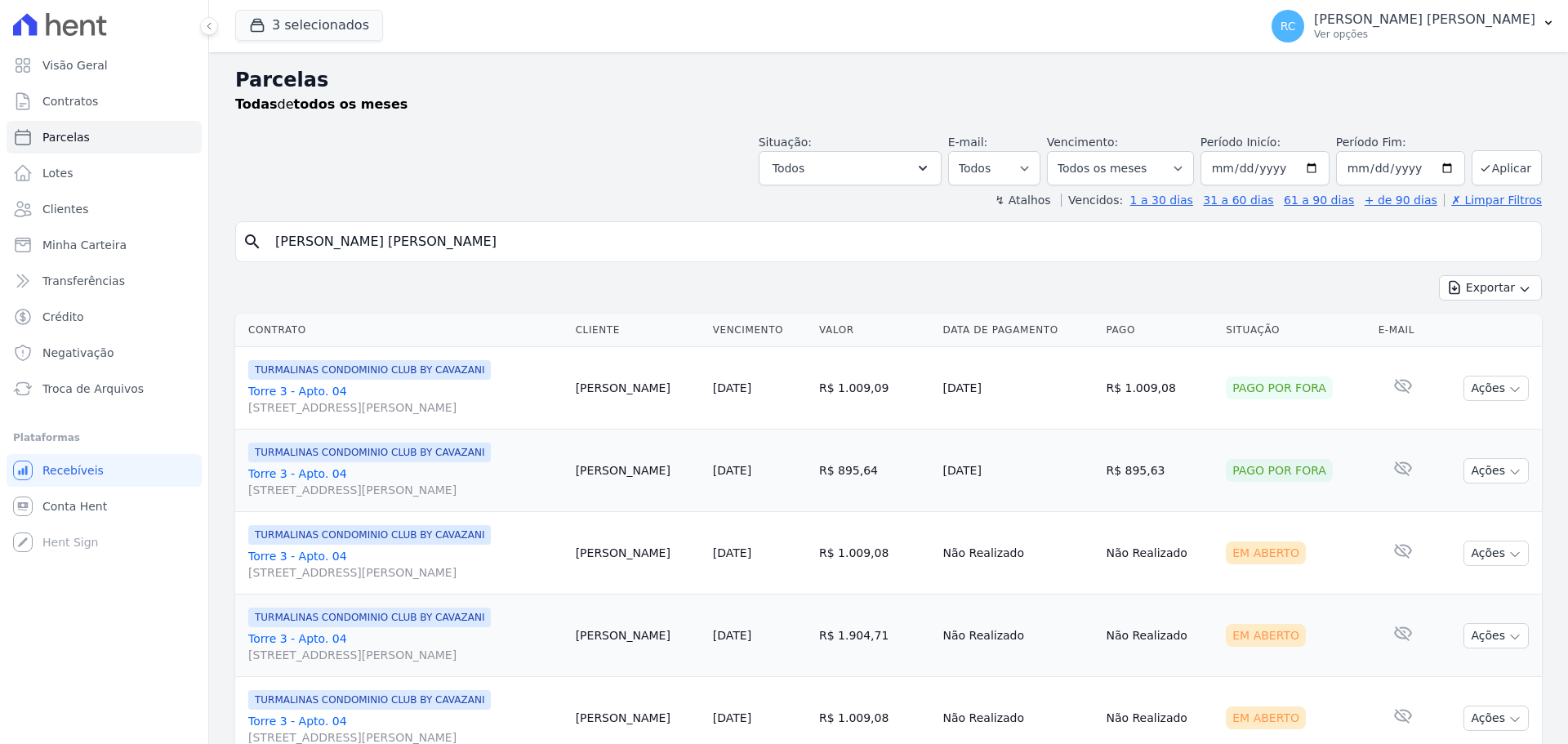
select select
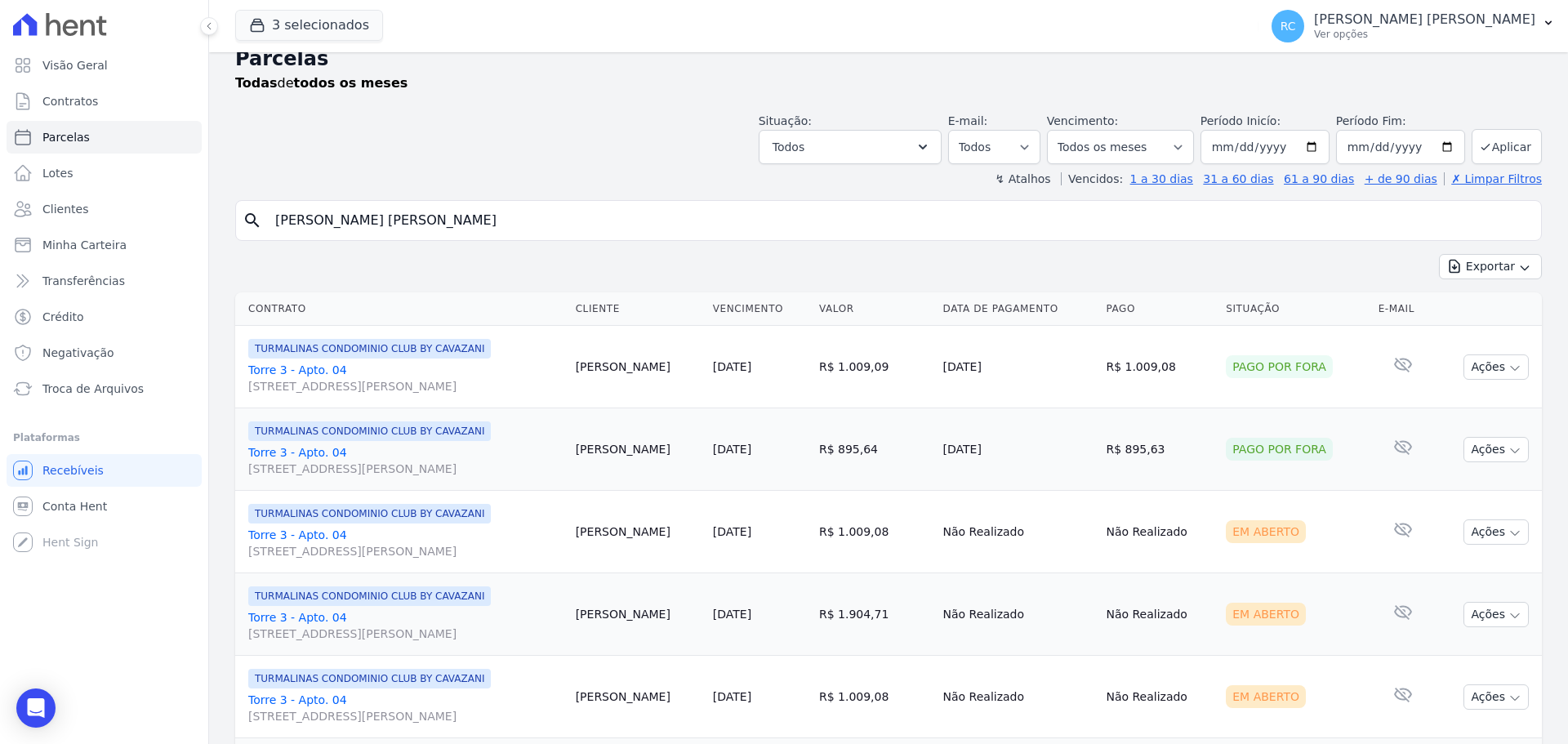
scroll to position [82, 0]
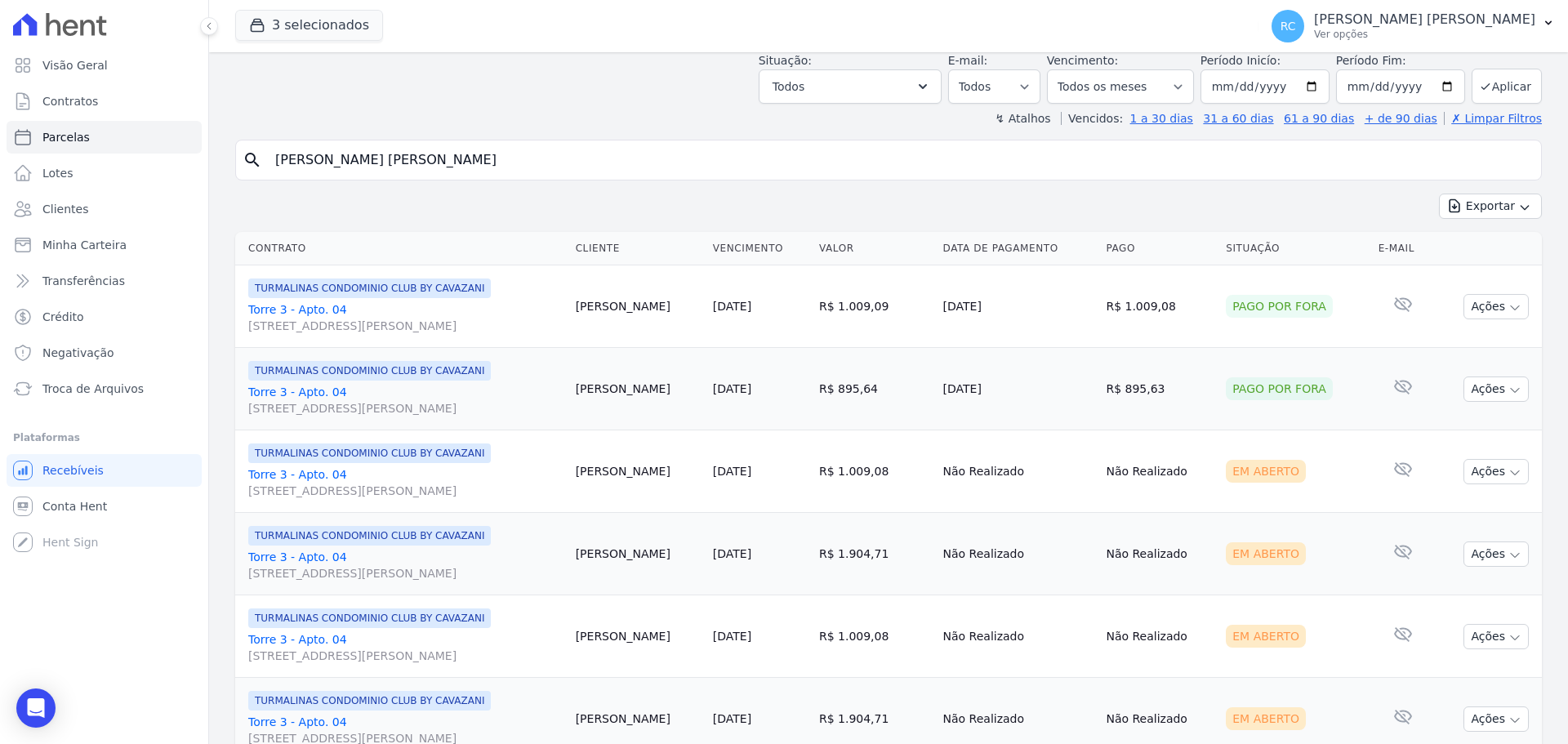
click at [565, 167] on input "Aline Marques Rodrigues Vieira" at bounding box center [900, 159] width 1269 height 32
drag, startPoint x: 535, startPoint y: 136, endPoint x: 20, endPoint y: 207, distance: 519.9
click at [11, 213] on div "Visão Geral Contratos [GEOGRAPHIC_DATA] Lotes Clientes Minha Carteira Transferê…" at bounding box center [784, 372] width 1568 height 744
drag, startPoint x: 0, startPoint y: 275, endPoint x: 219, endPoint y: 252, distance: 220.2
click at [1, 280] on div "Visão Geral Contratos [GEOGRAPHIC_DATA] Lotes Clientes Minha Carteira Transferê…" at bounding box center [784, 372] width 1568 height 744
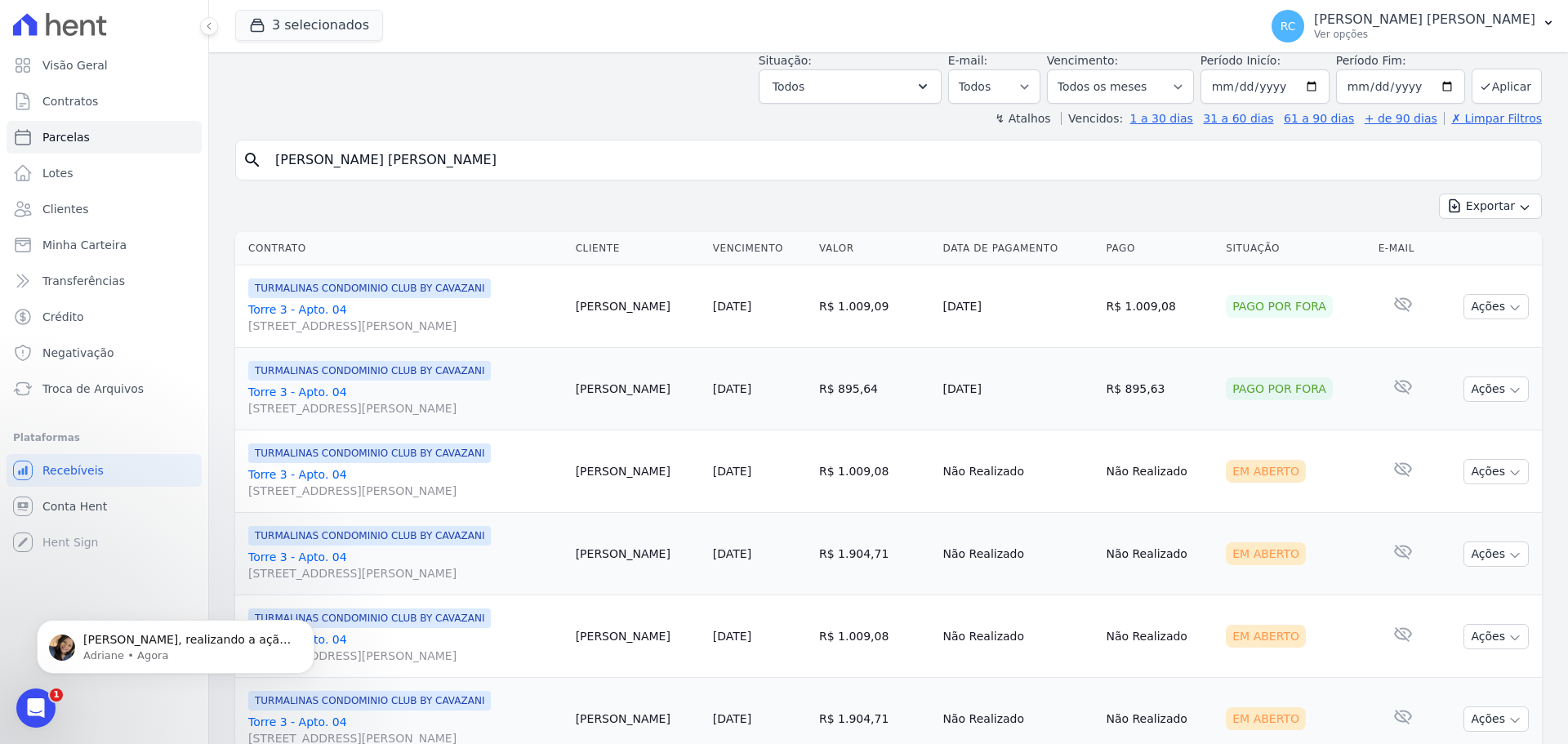
scroll to position [0, 0]
drag, startPoint x: 143, startPoint y: 542, endPoint x: 158, endPoint y: 644, distance: 103.1
click at [141, 628] on body "Raquel, realizando a ação pela Hent o sistema não irá comunicar com o seu erp. …" at bounding box center [175, 608] width 313 height 170
click at [158, 644] on p "Raquel, realizando a ação pela Hent o sistema não irá comunicar com o seu erp. …" at bounding box center [188, 641] width 211 height 17
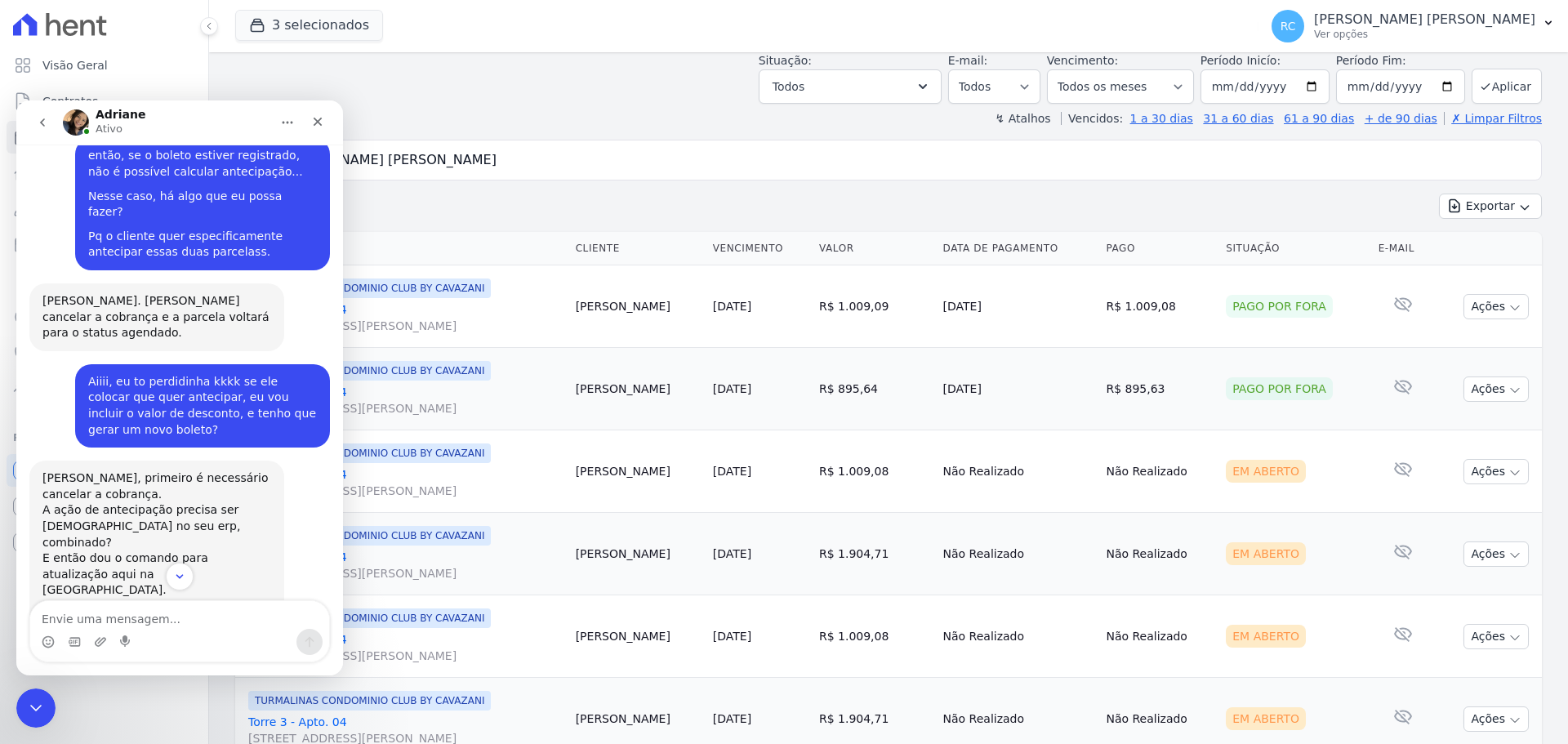
scroll to position [4560, 0]
click at [163, 601] on textarea "Envie uma mensagem..." at bounding box center [180, 615] width 299 height 28
type textarea "P"
type textarea "Vou"
type textarea "Vou repassar para ela, obrigada."
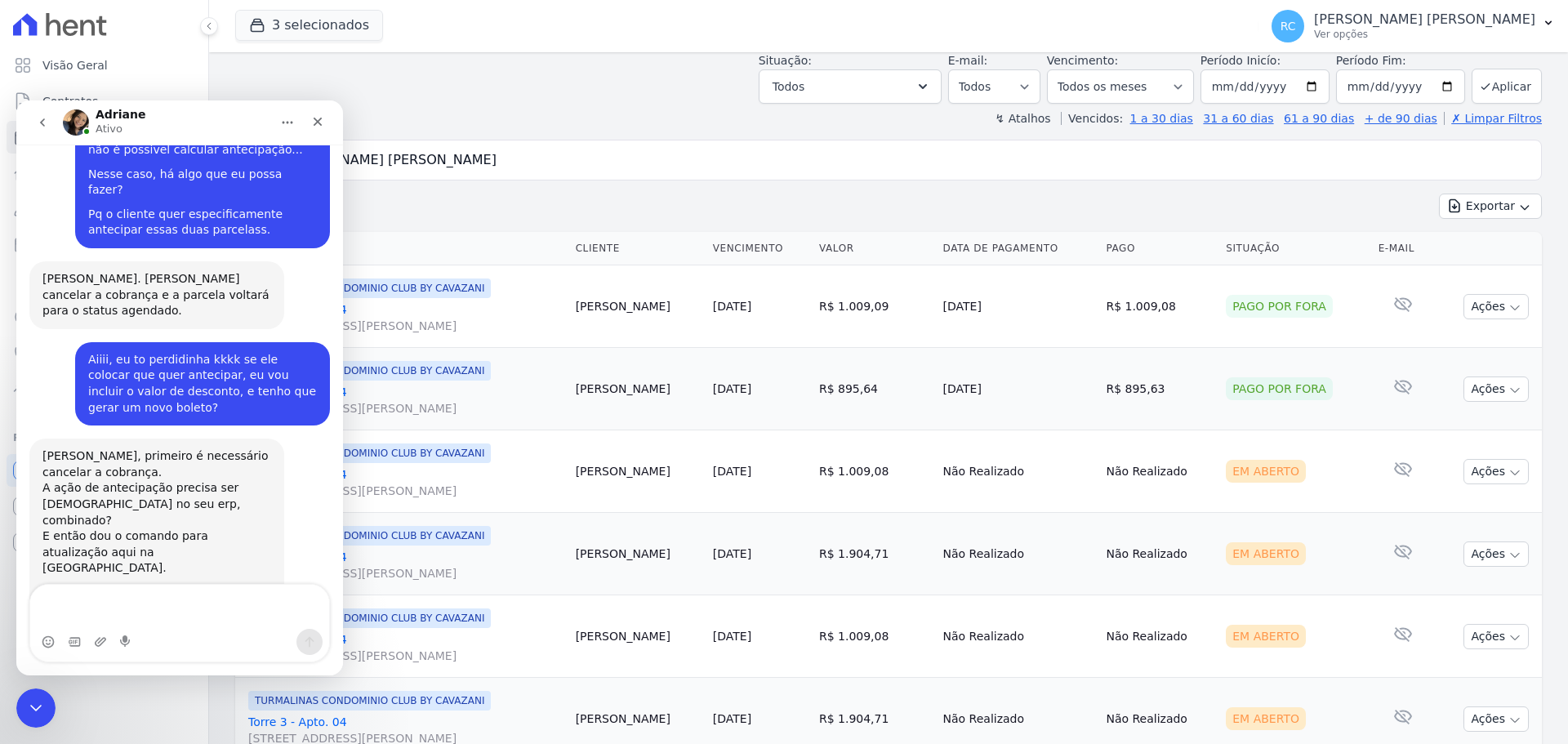
scroll to position [4598, 0]
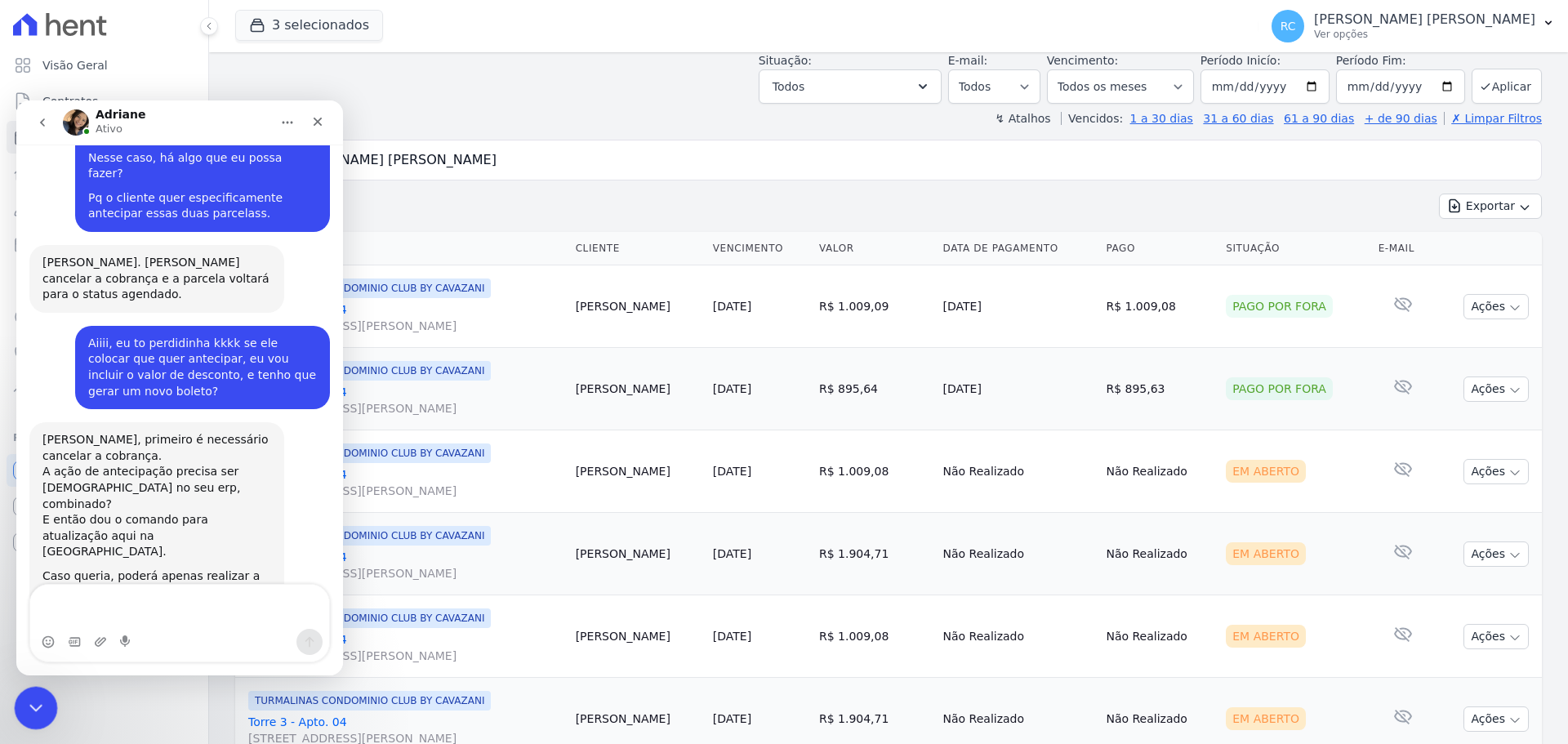
drag, startPoint x: 38, startPoint y: 705, endPoint x: 47, endPoint y: 1422, distance: 717.1
click at [40, 706] on icon "Fechar mensagem da Intercom" at bounding box center [33, 705] width 19 height 19
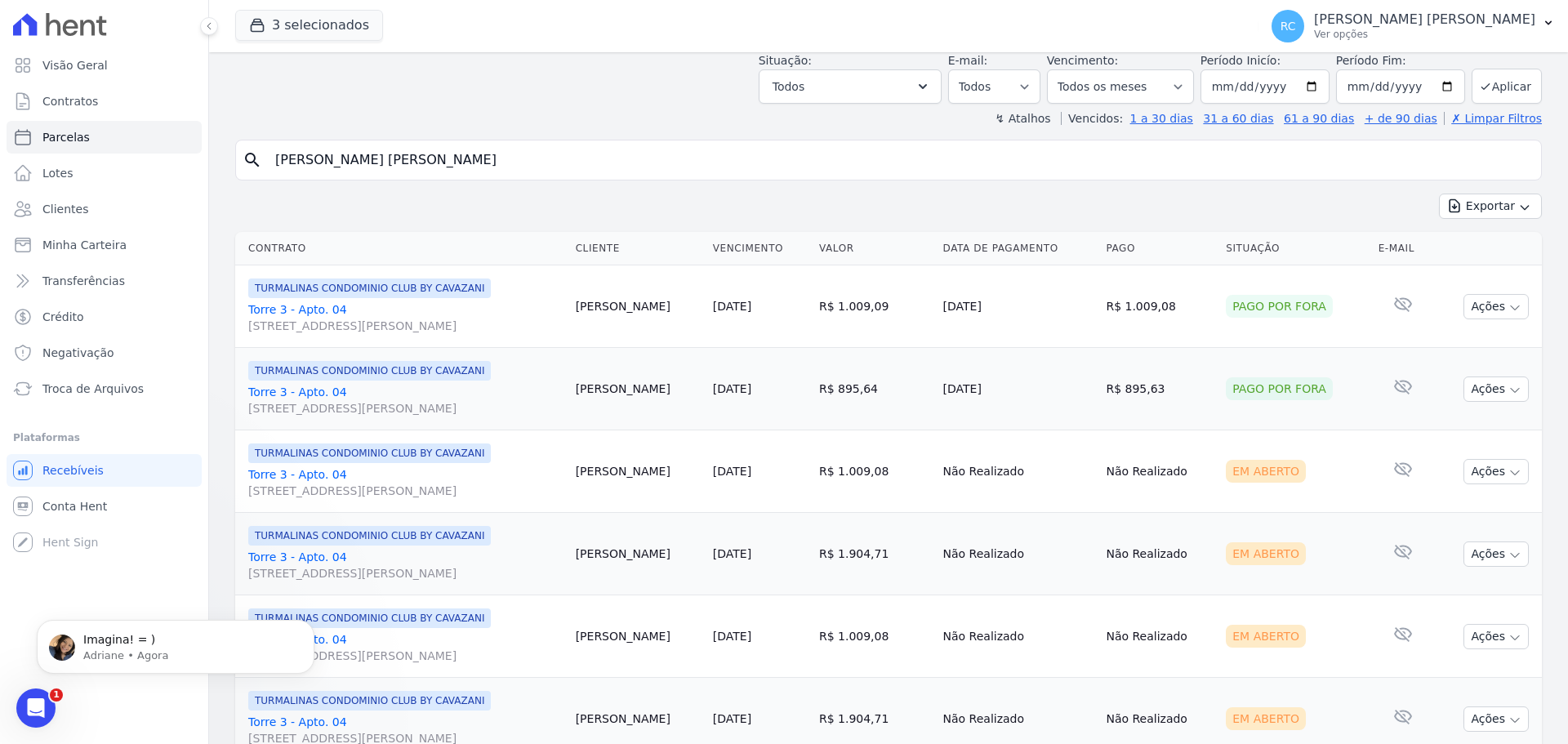
scroll to position [0, 0]
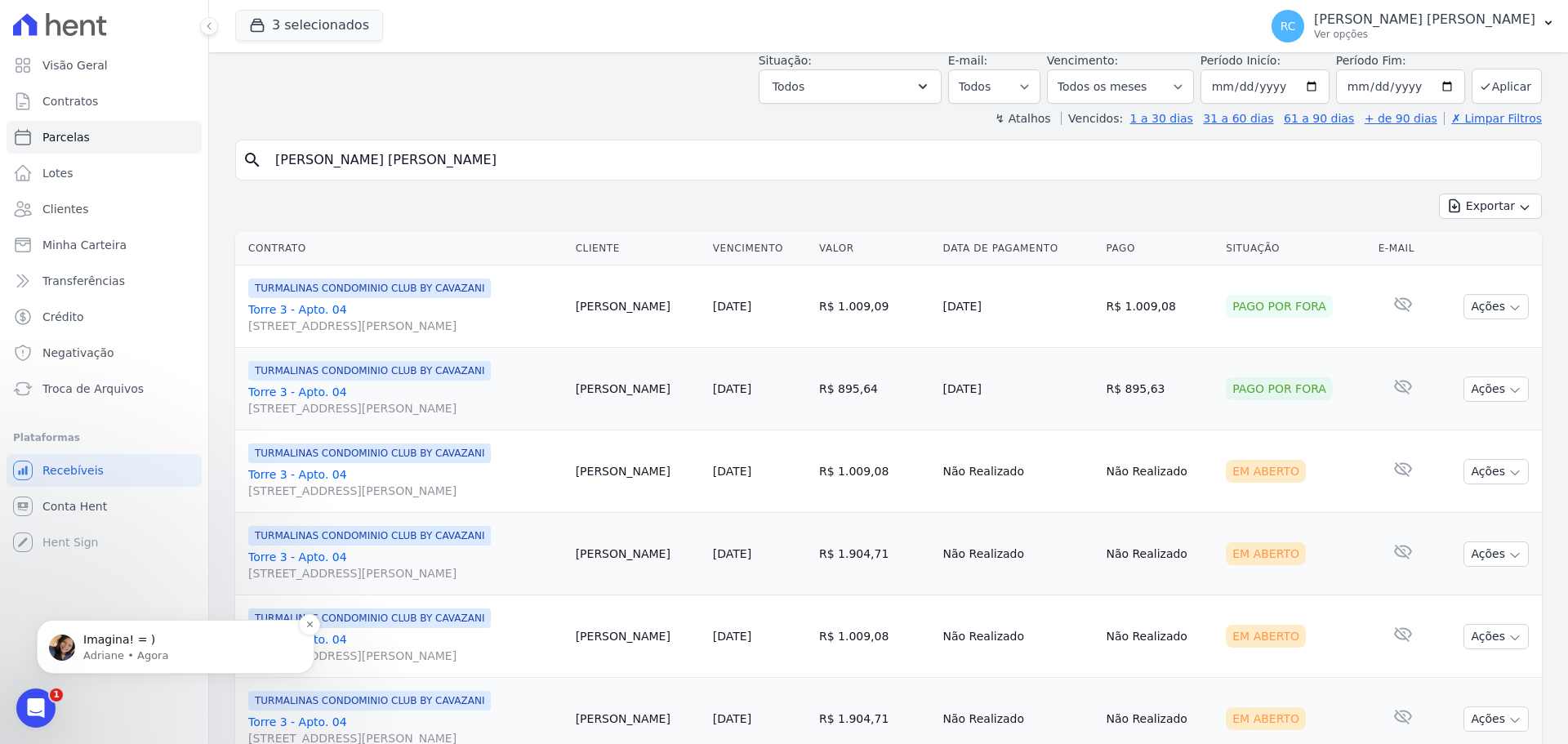
click at [136, 623] on div "Imagina! = ) Adriane • Agora" at bounding box center [175, 646] width 277 height 53
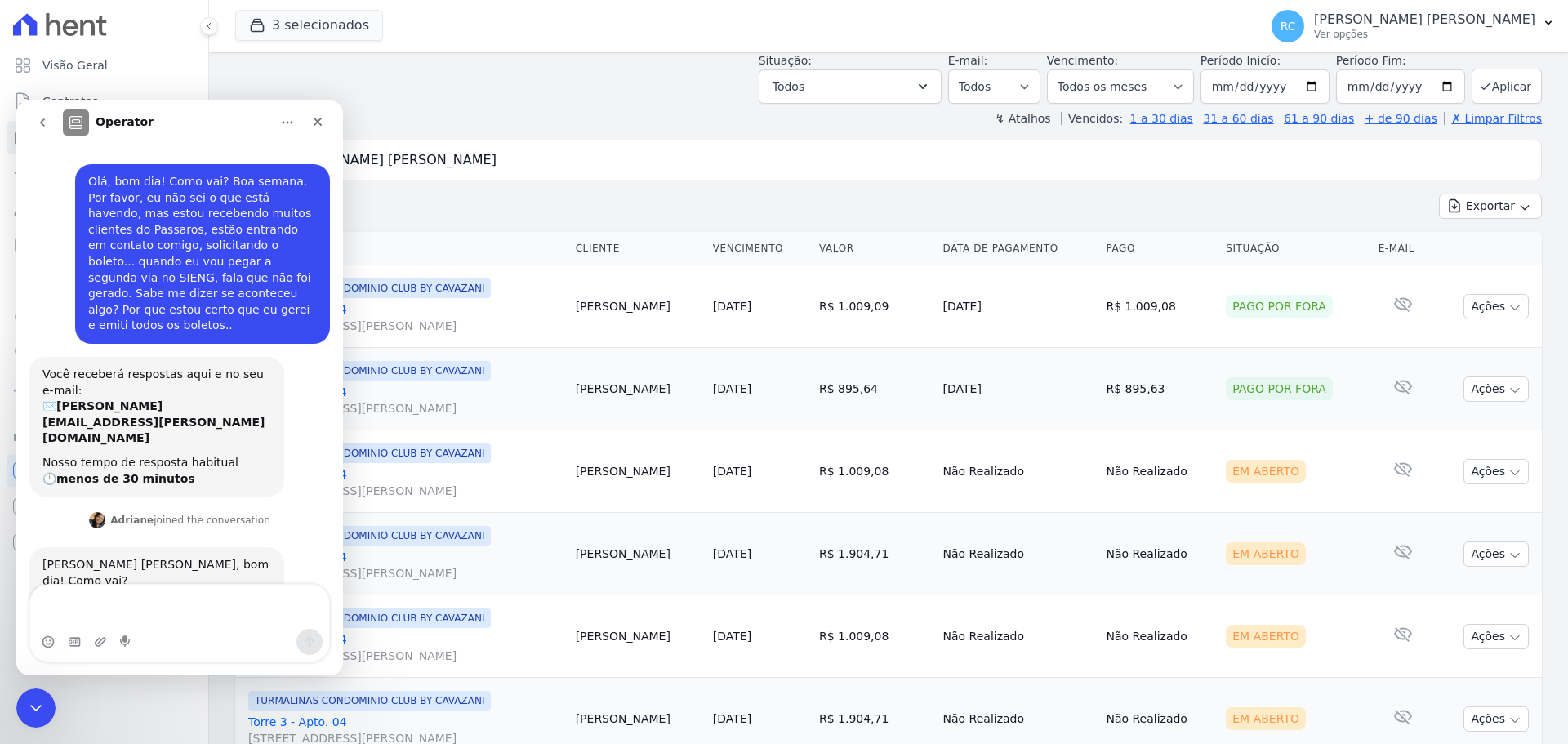
scroll to position [3, 0]
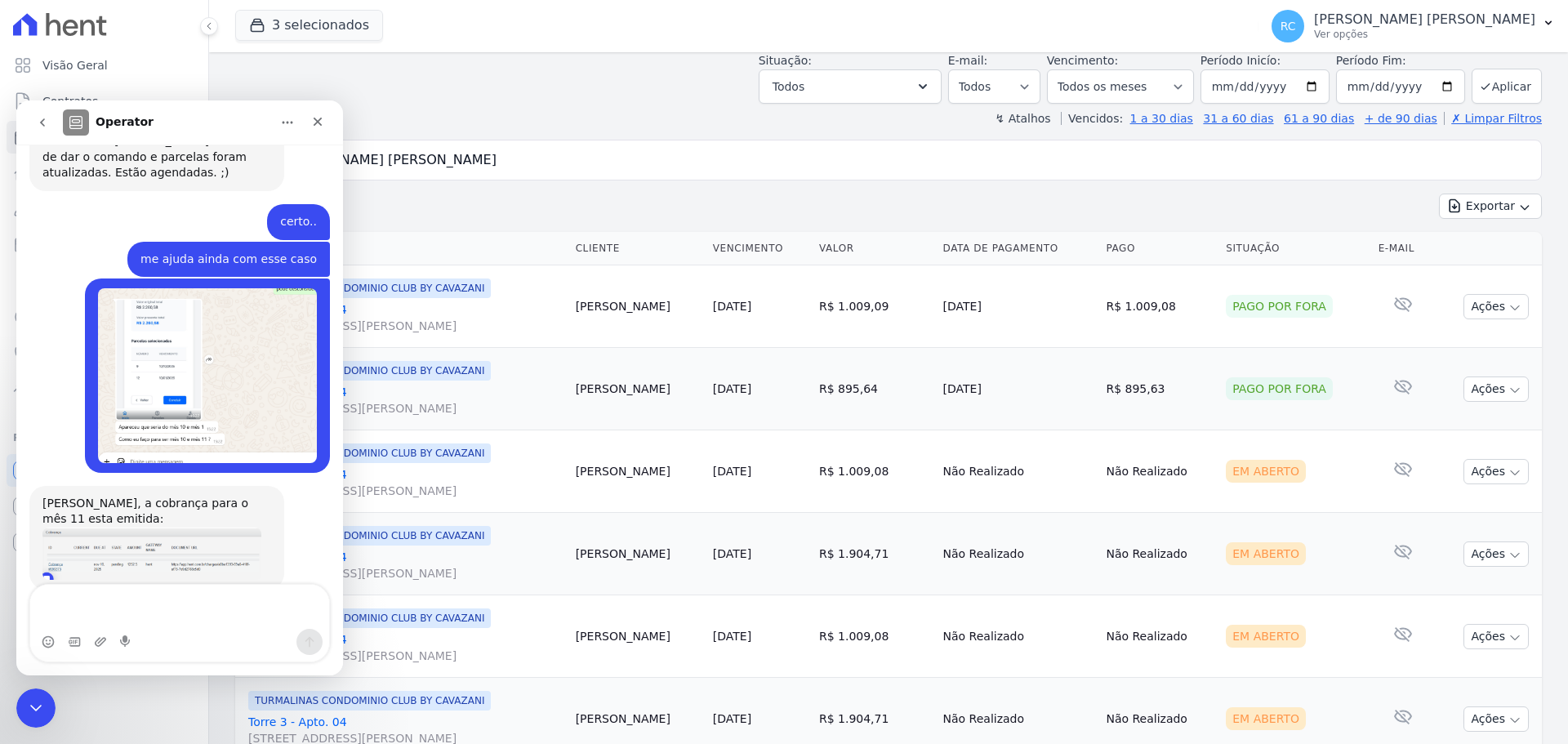
click at [156, 599] on textarea "Envie uma mensagem..." at bounding box center [180, 607] width 299 height 44
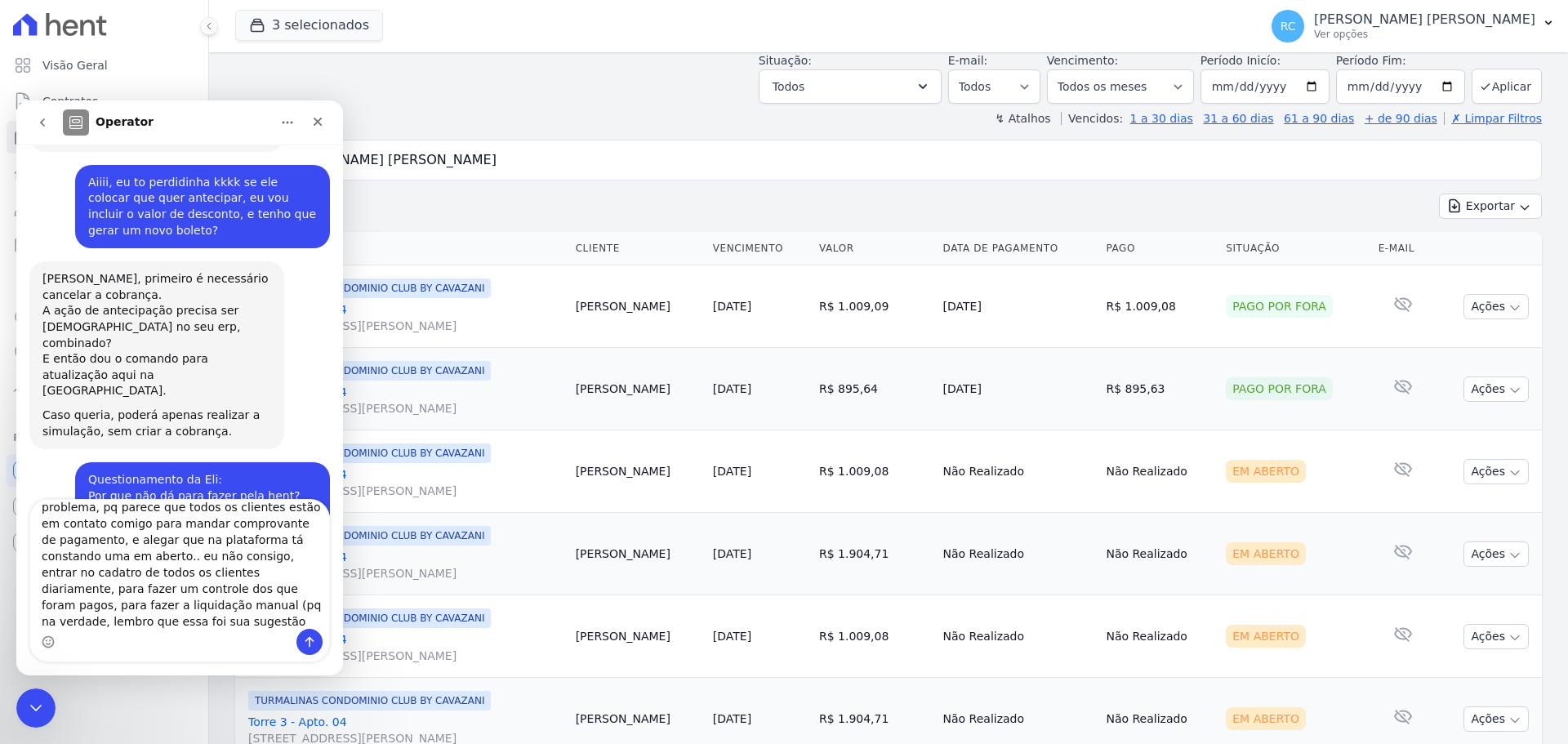
scroll to position [43, 0]
type textarea "Sobre ter duas parcelas, estou tendo um problema, pq parece que todos os client…"
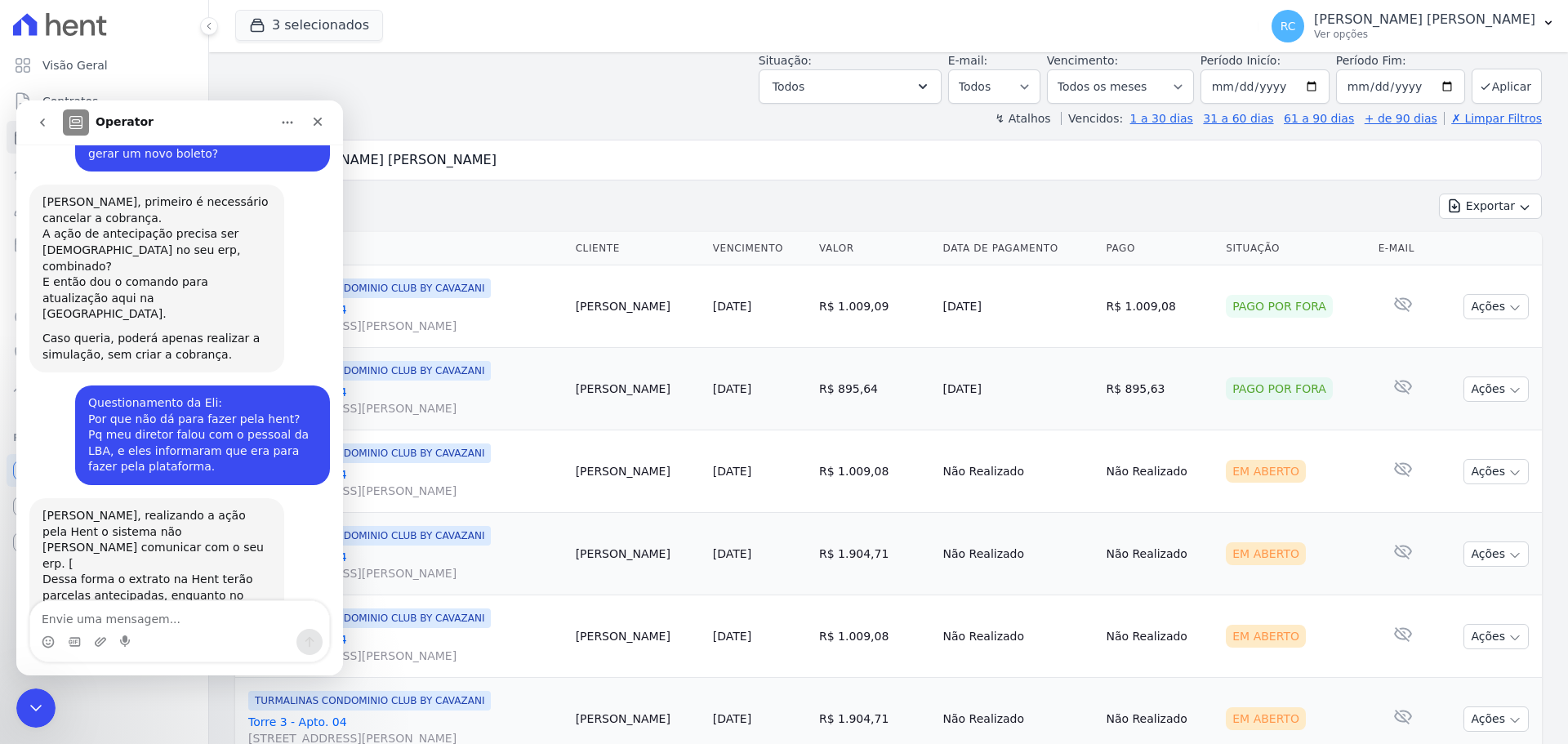
scroll to position [4838, 0]
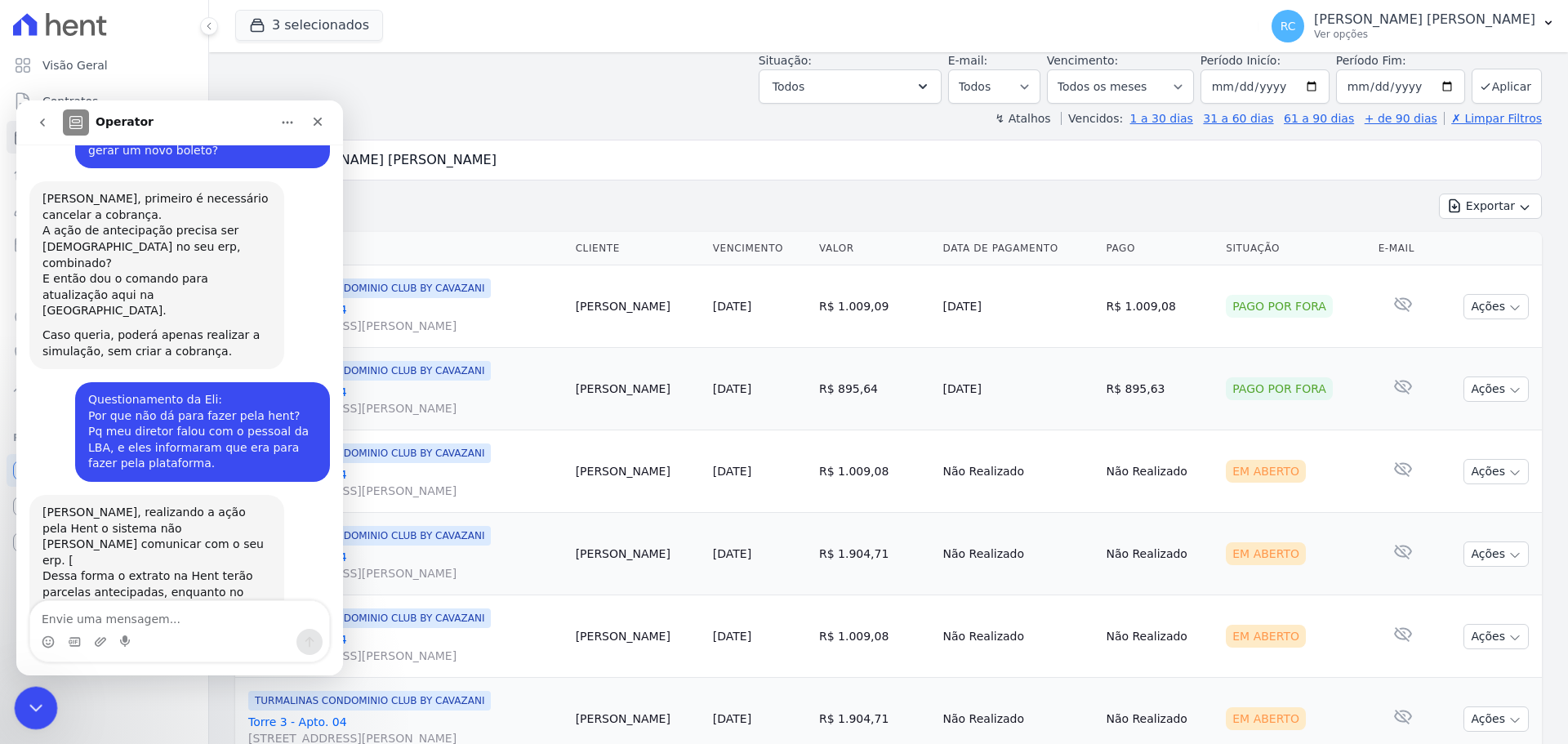
drag, startPoint x: 32, startPoint y: 700, endPoint x: 34, endPoint y: 691, distance: 9.2
click at [33, 698] on icon "Fechar mensagem da Intercom" at bounding box center [33, 705] width 19 height 19
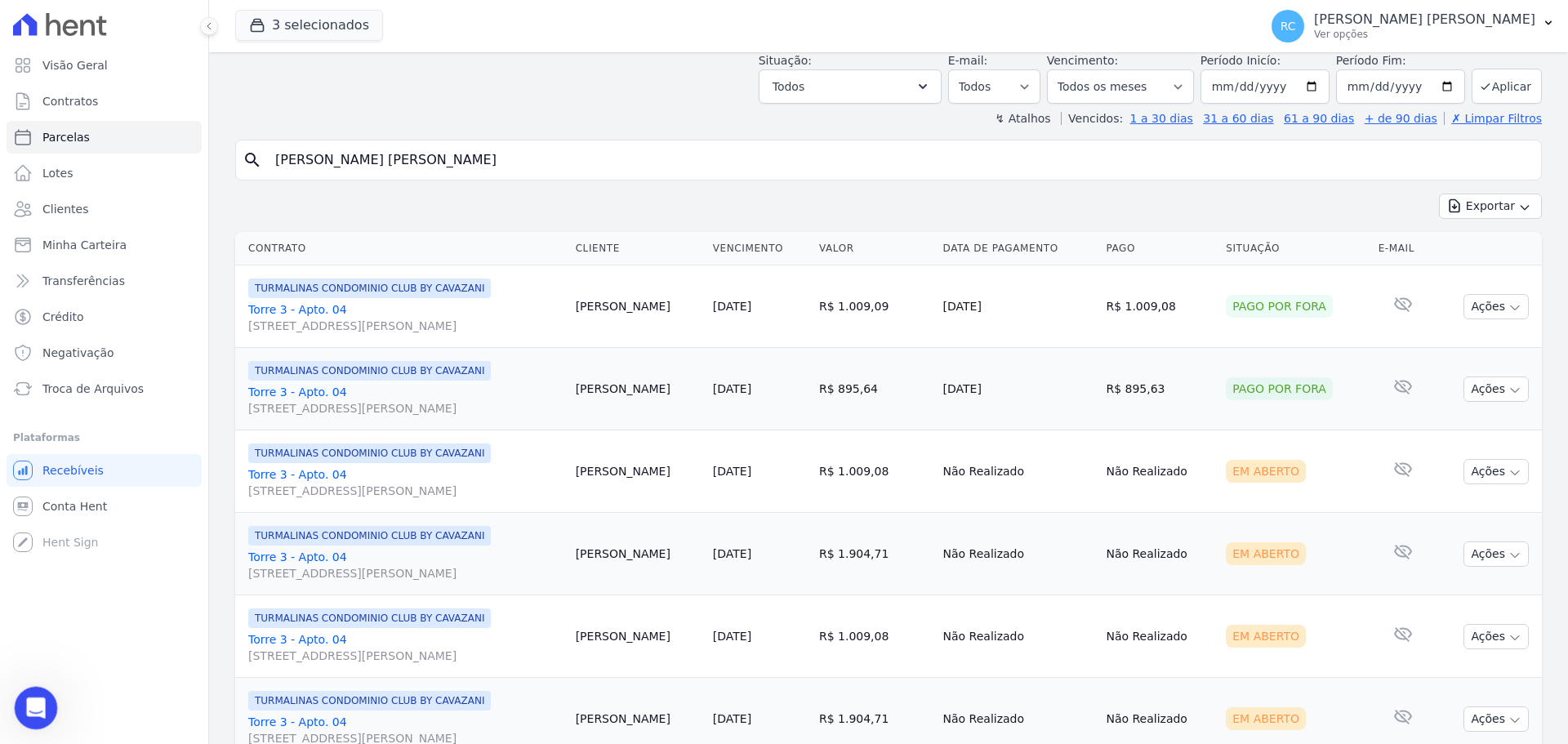
click at [46, 697] on div "Abrir mensagem da Intercom" at bounding box center [33, 705] width 53 height 53
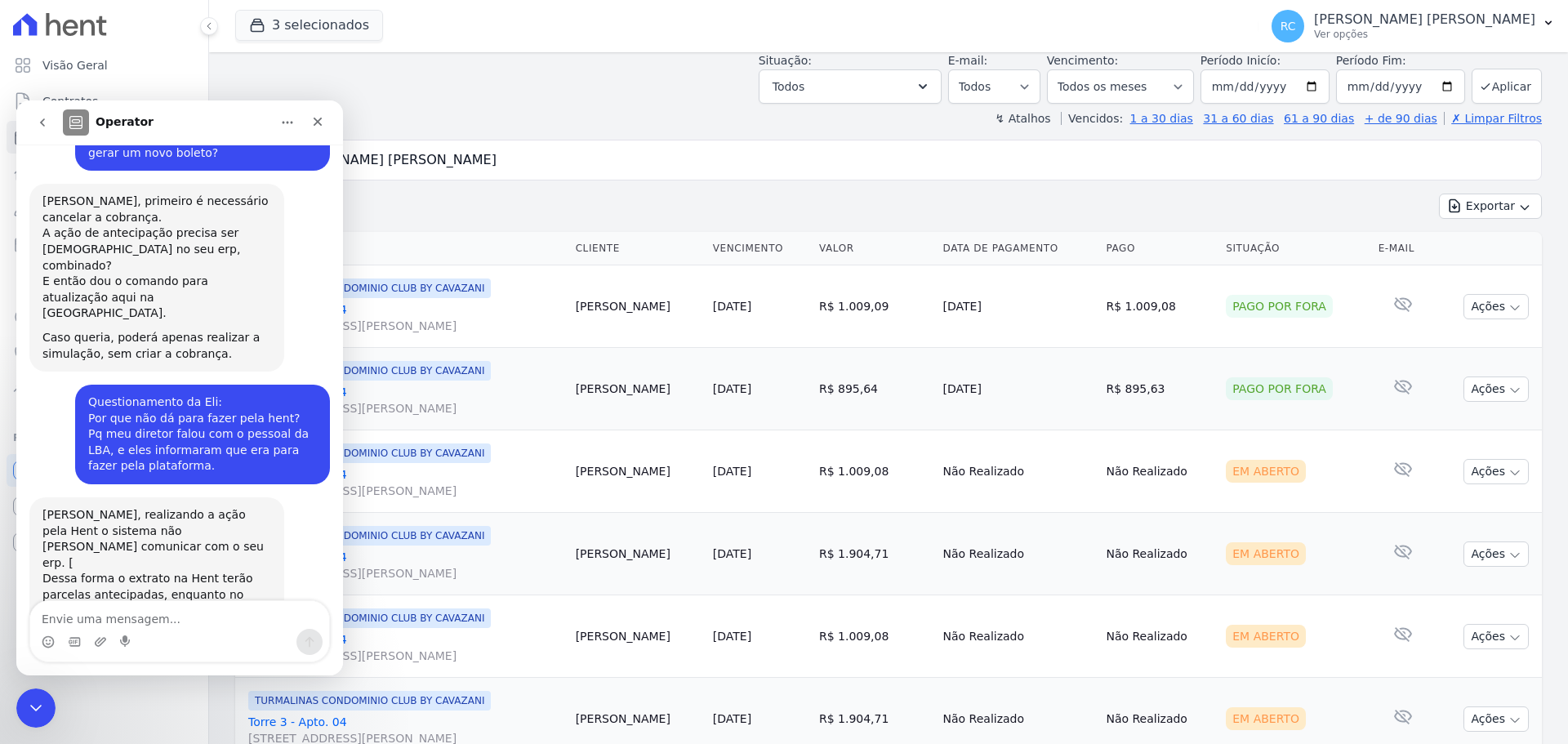
click at [140, 611] on textarea "Envie uma mensagem..." at bounding box center [180, 615] width 299 height 28
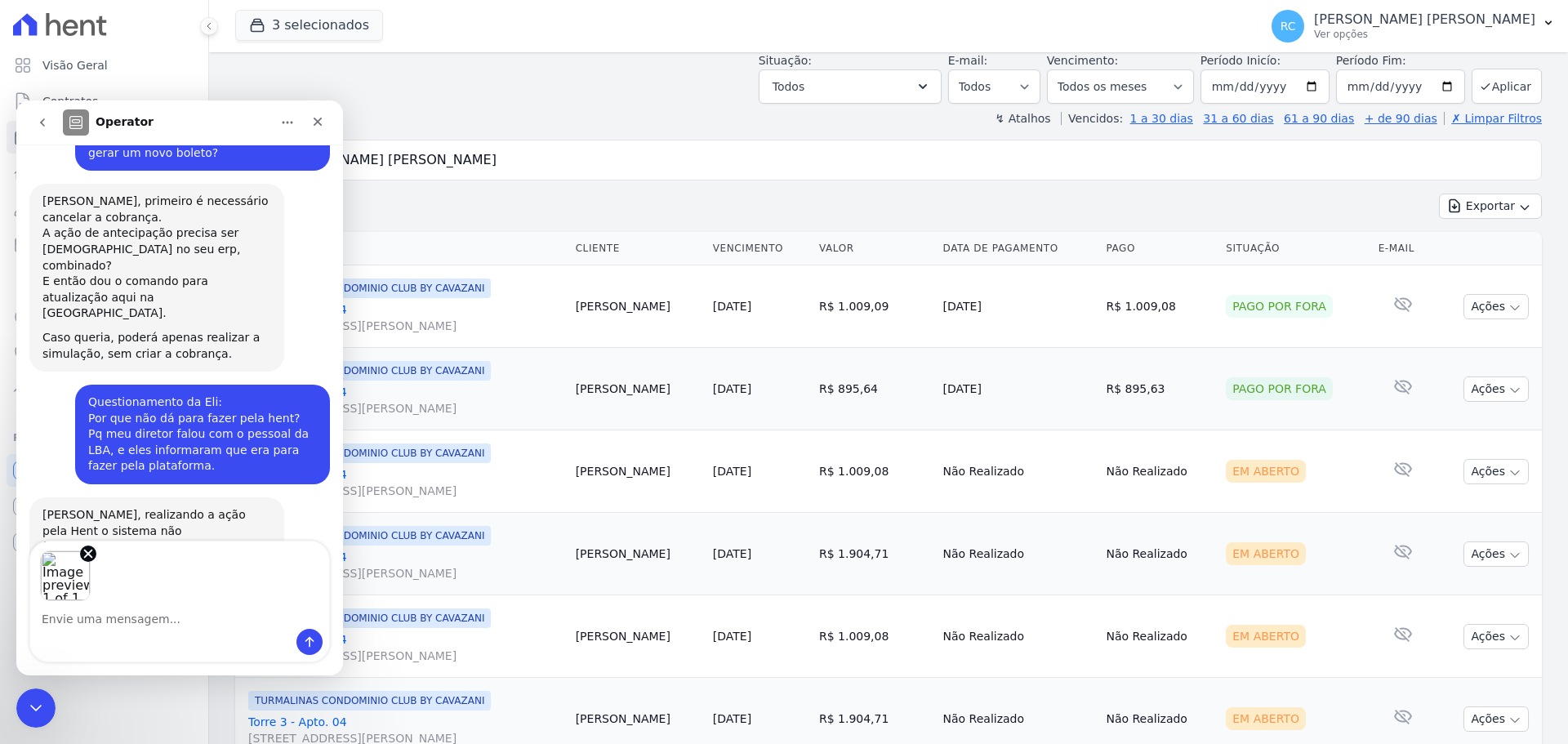
scroll to position [4898, 0]
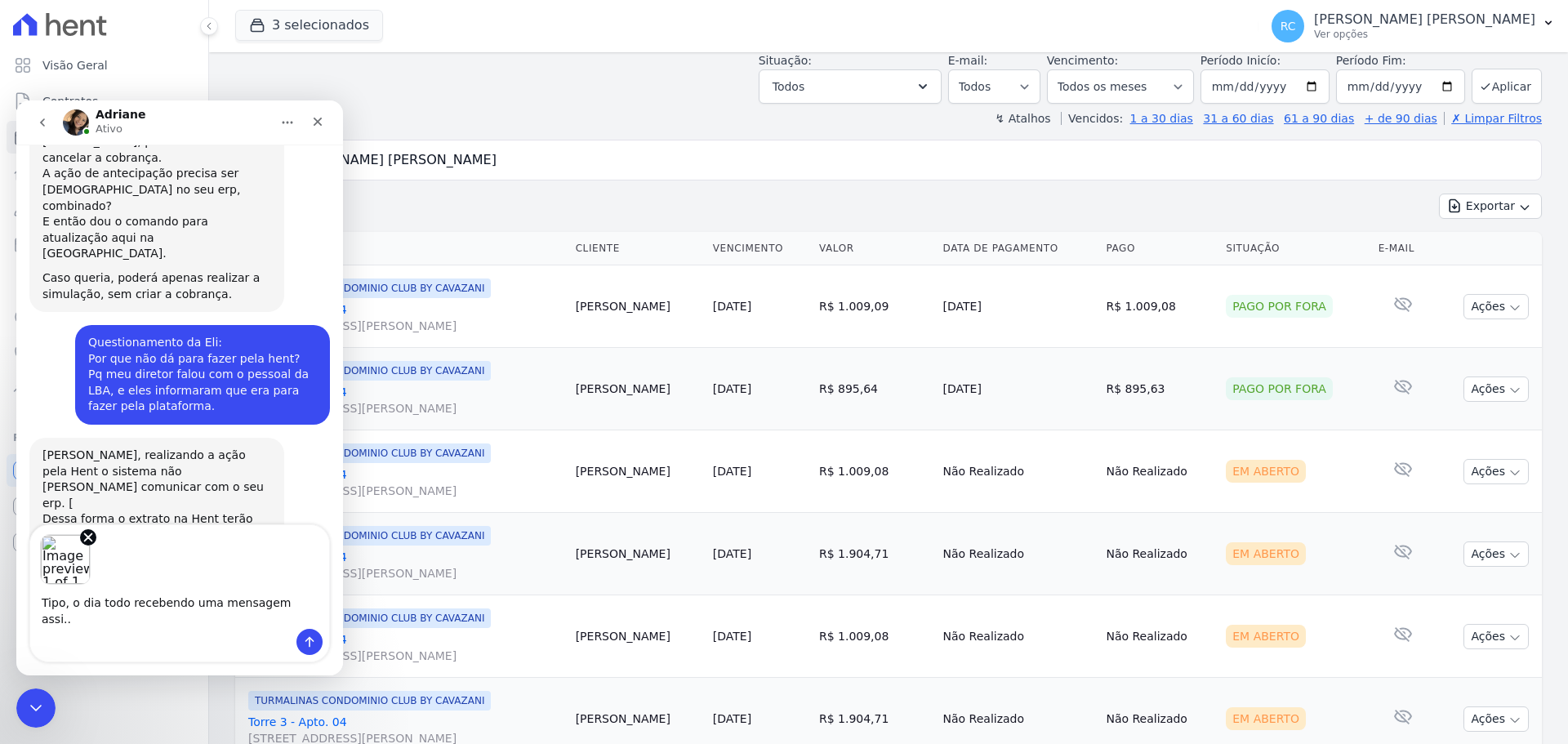
type textarea "Tipo, o dia todo recebendo uma mensagem assim.."
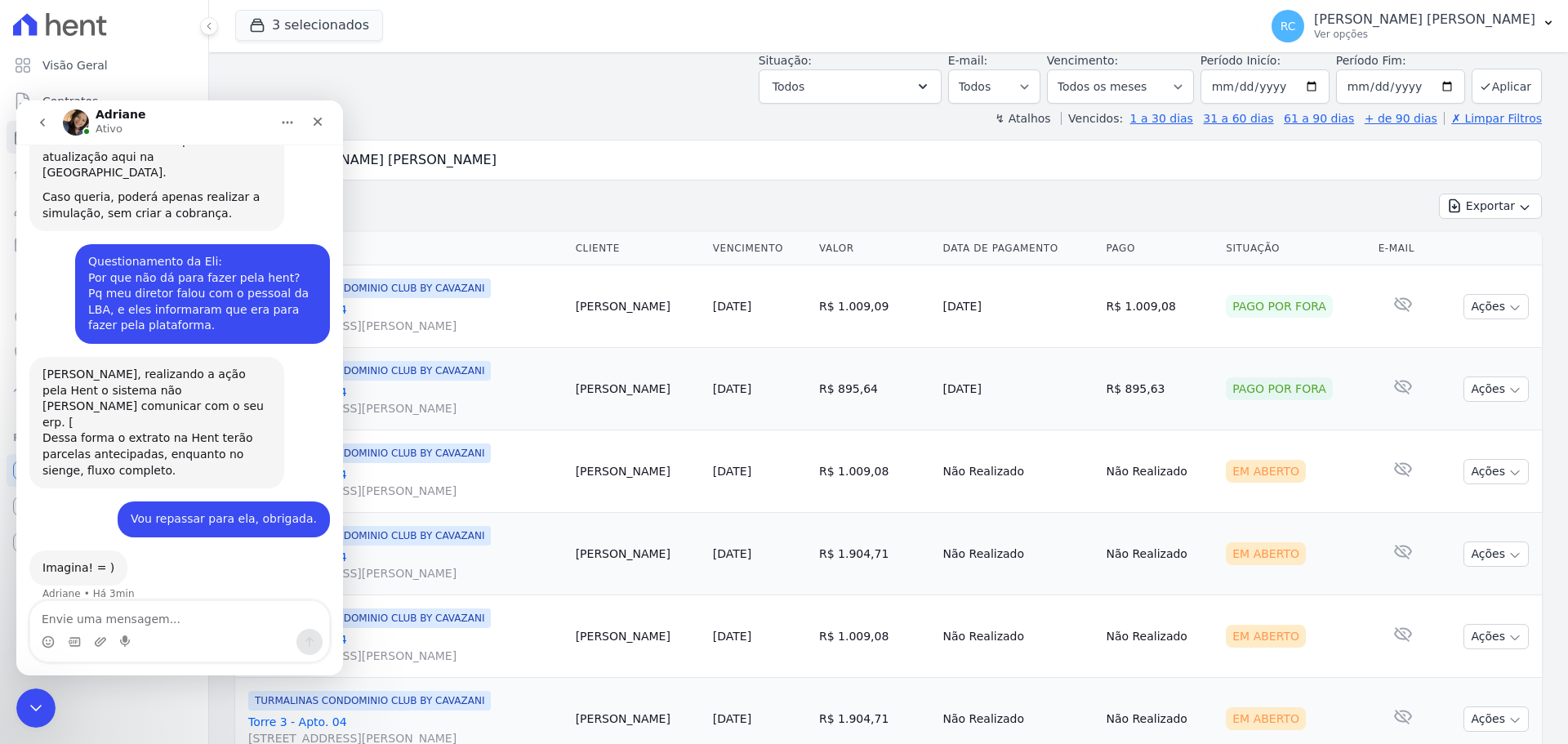
scroll to position [4982, 0]
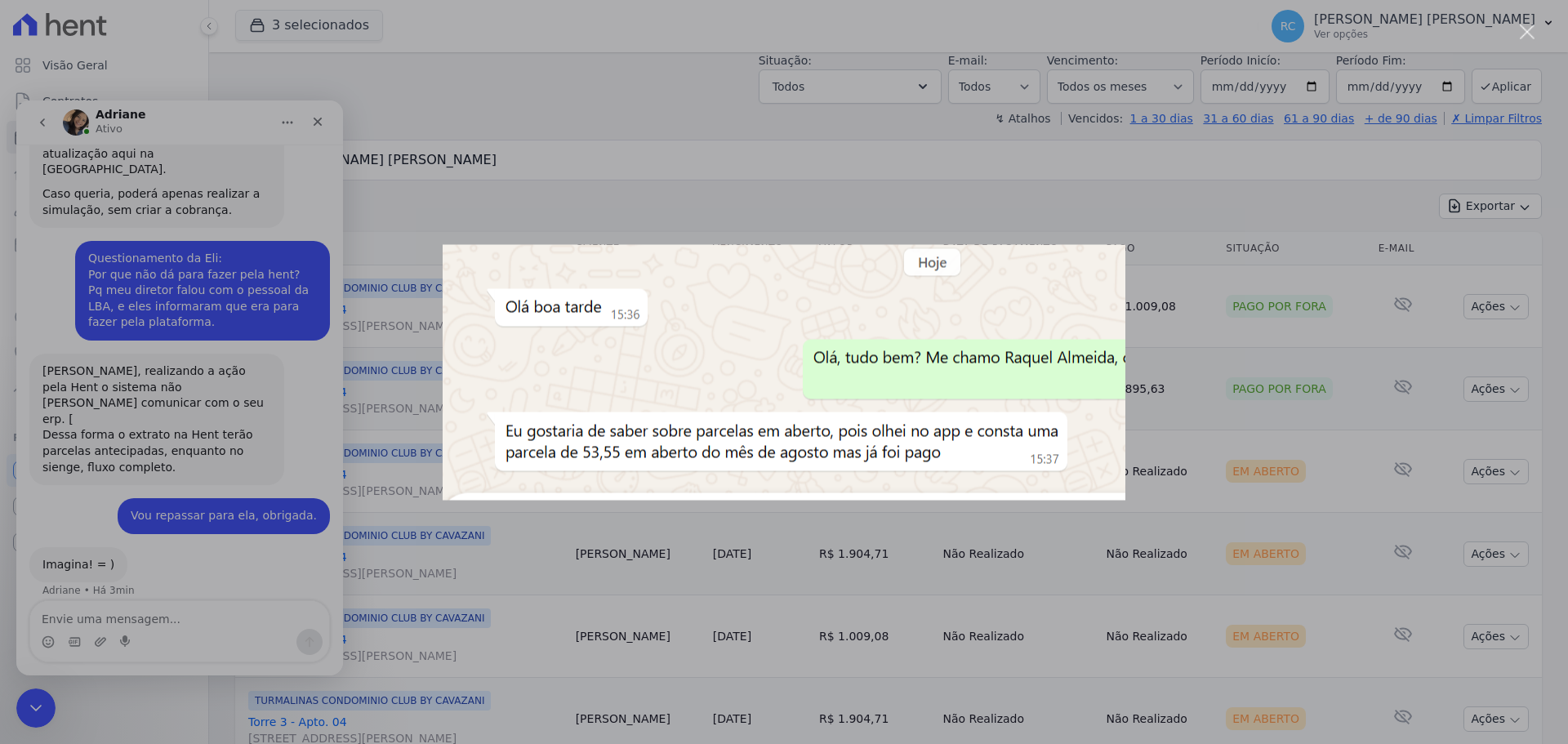
click at [125, 503] on div "Messenger da Intercom" at bounding box center [784, 372] width 1568 height 744
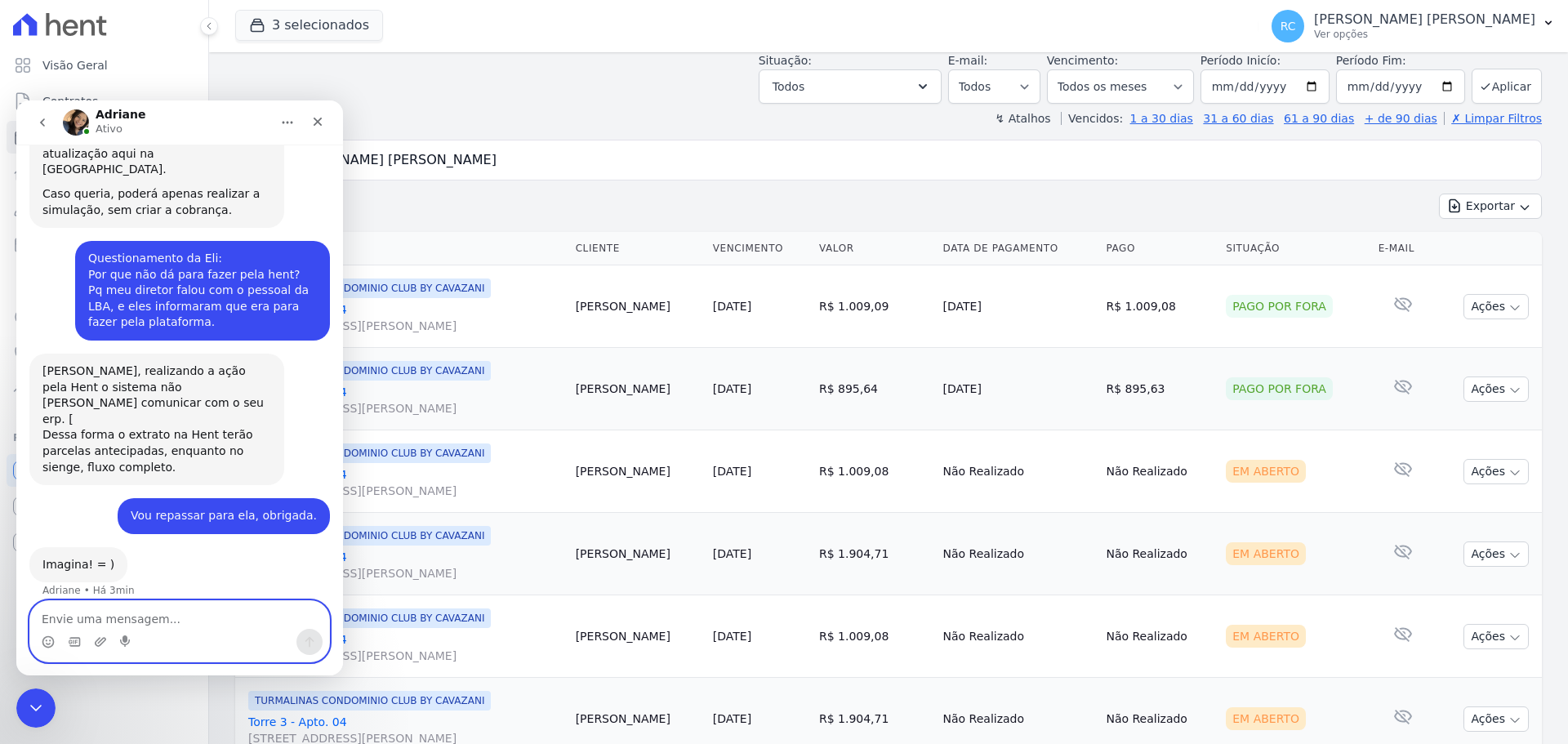
click at [81, 623] on textarea "Envie uma mensagem..." at bounding box center [180, 615] width 299 height 28
click at [29, 709] on icon "Fechar mensagem da Intercom" at bounding box center [33, 705] width 19 height 19
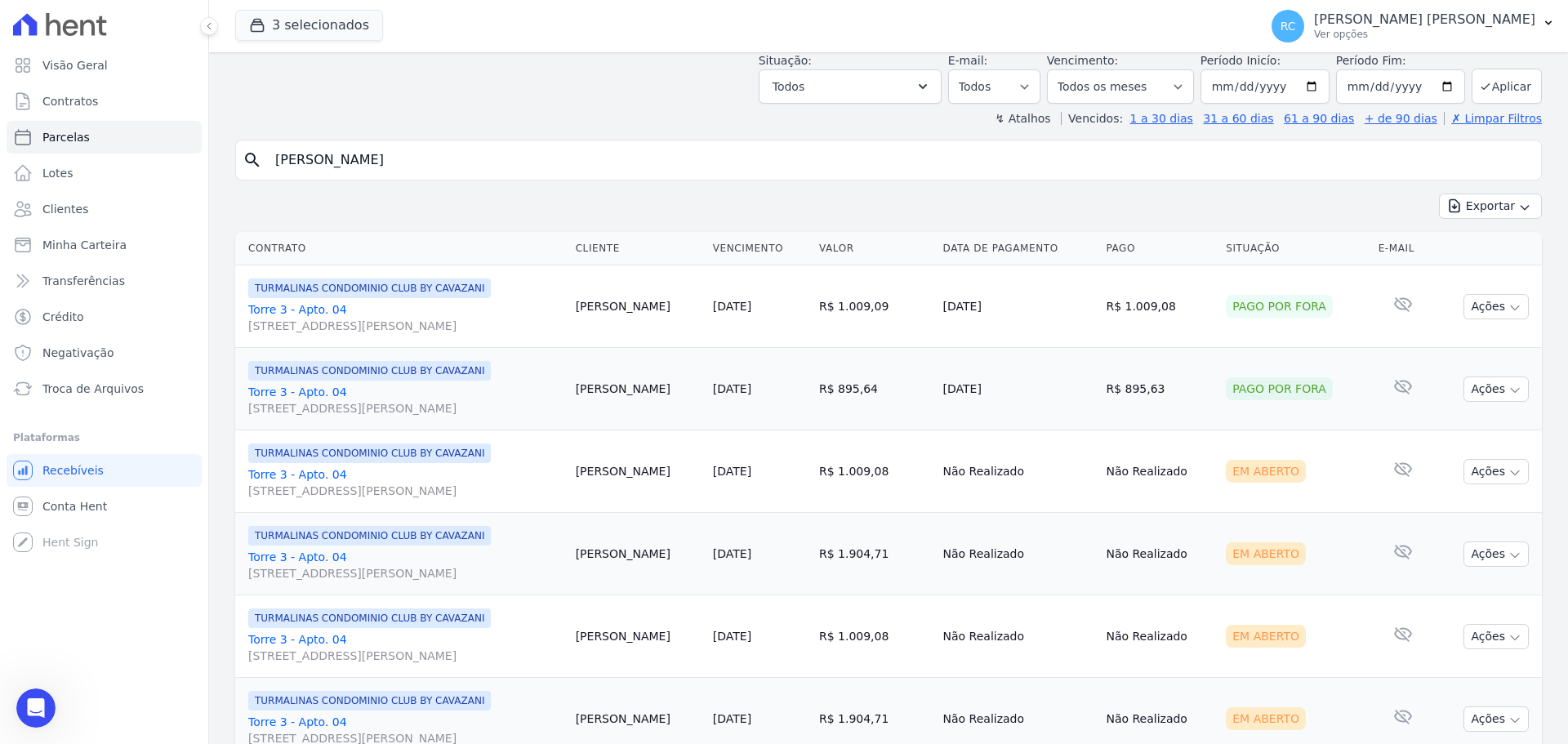
type input "alan roma"
select select
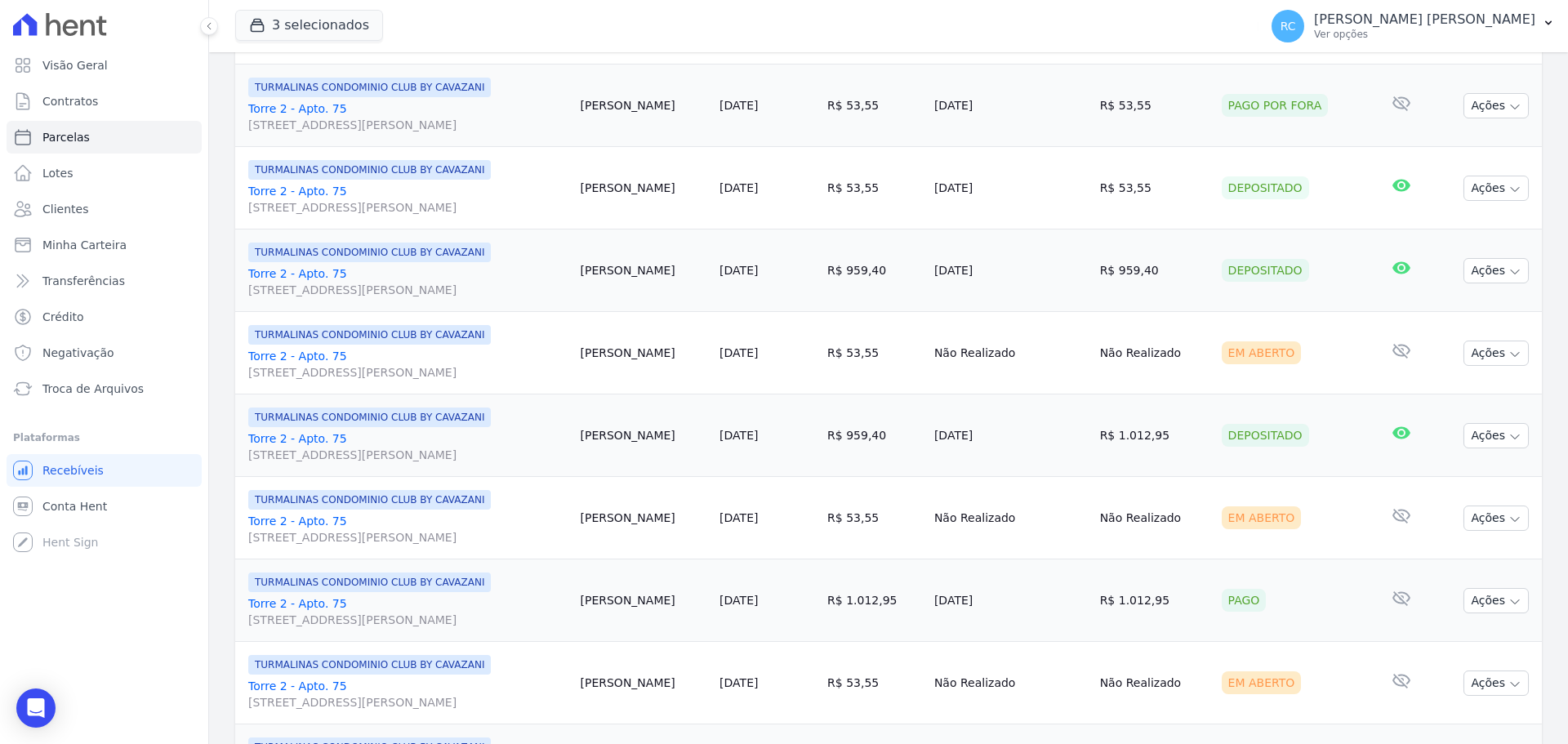
scroll to position [1468, 0]
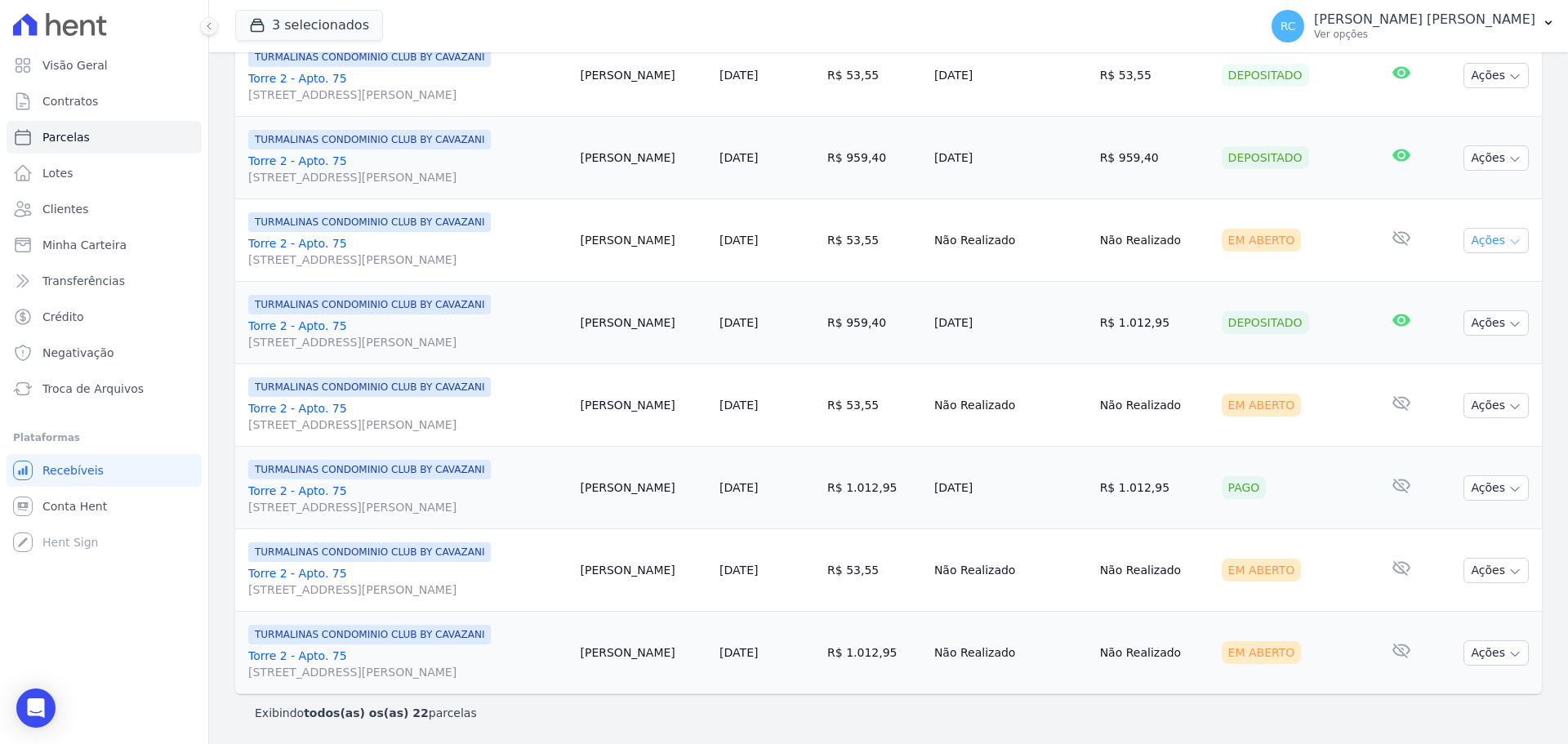
click at [1493, 246] on button "Ações" at bounding box center [1496, 240] width 65 height 25
click at [1464, 363] on link "Liquidação Manual" at bounding box center [1490, 369] width 157 height 30
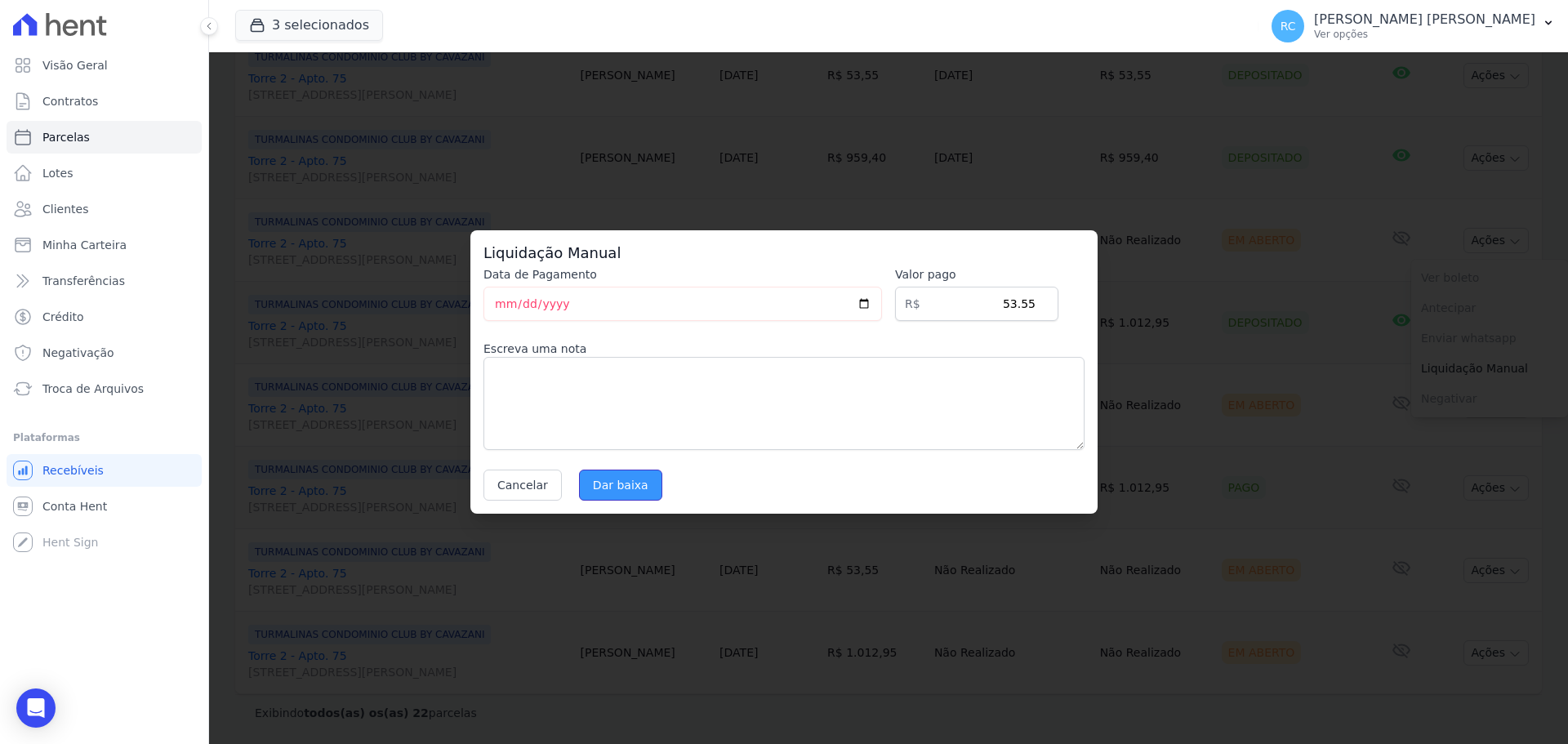
click at [630, 485] on input "Dar baixa" at bounding box center [620, 485] width 83 height 31
select select
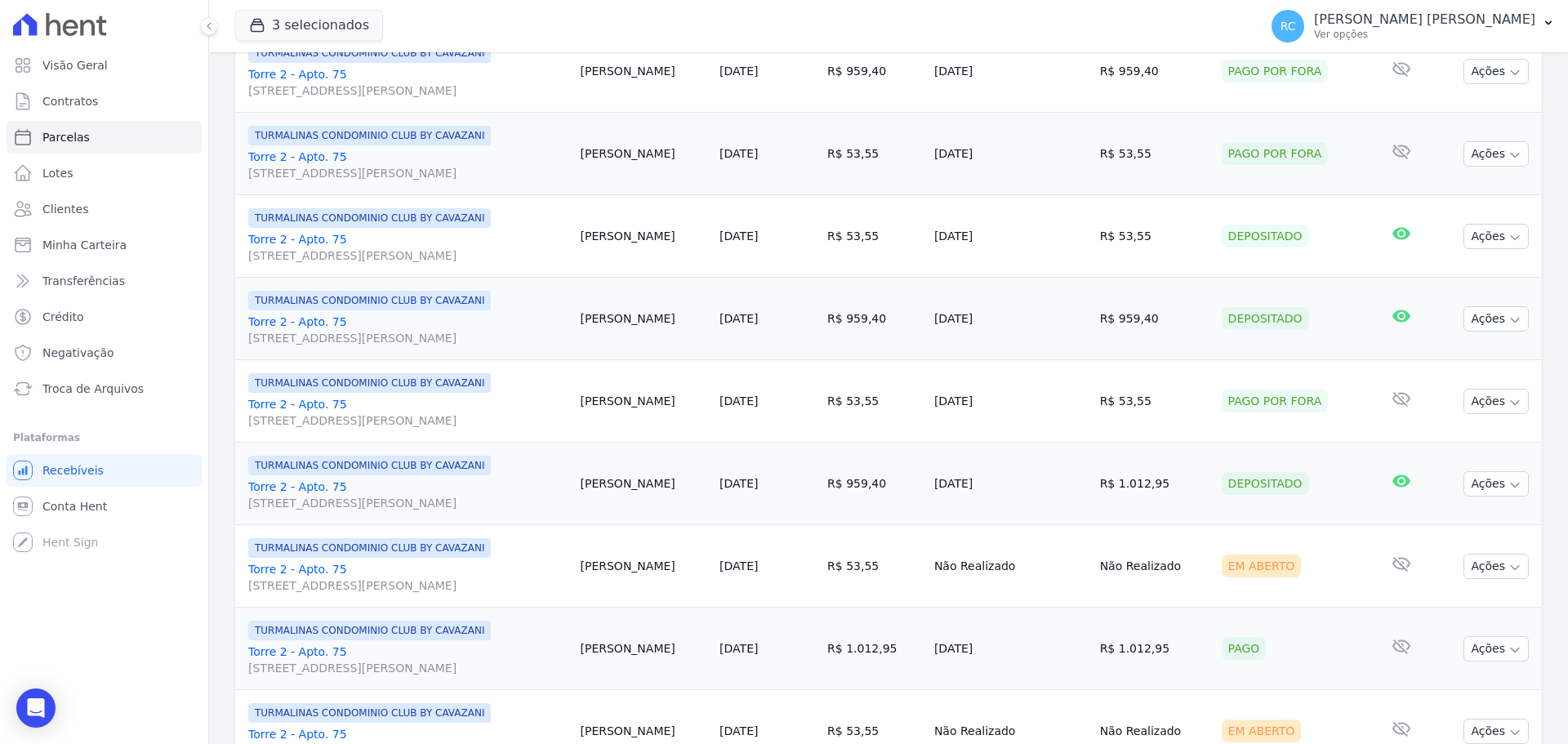
scroll to position [1468, 0]
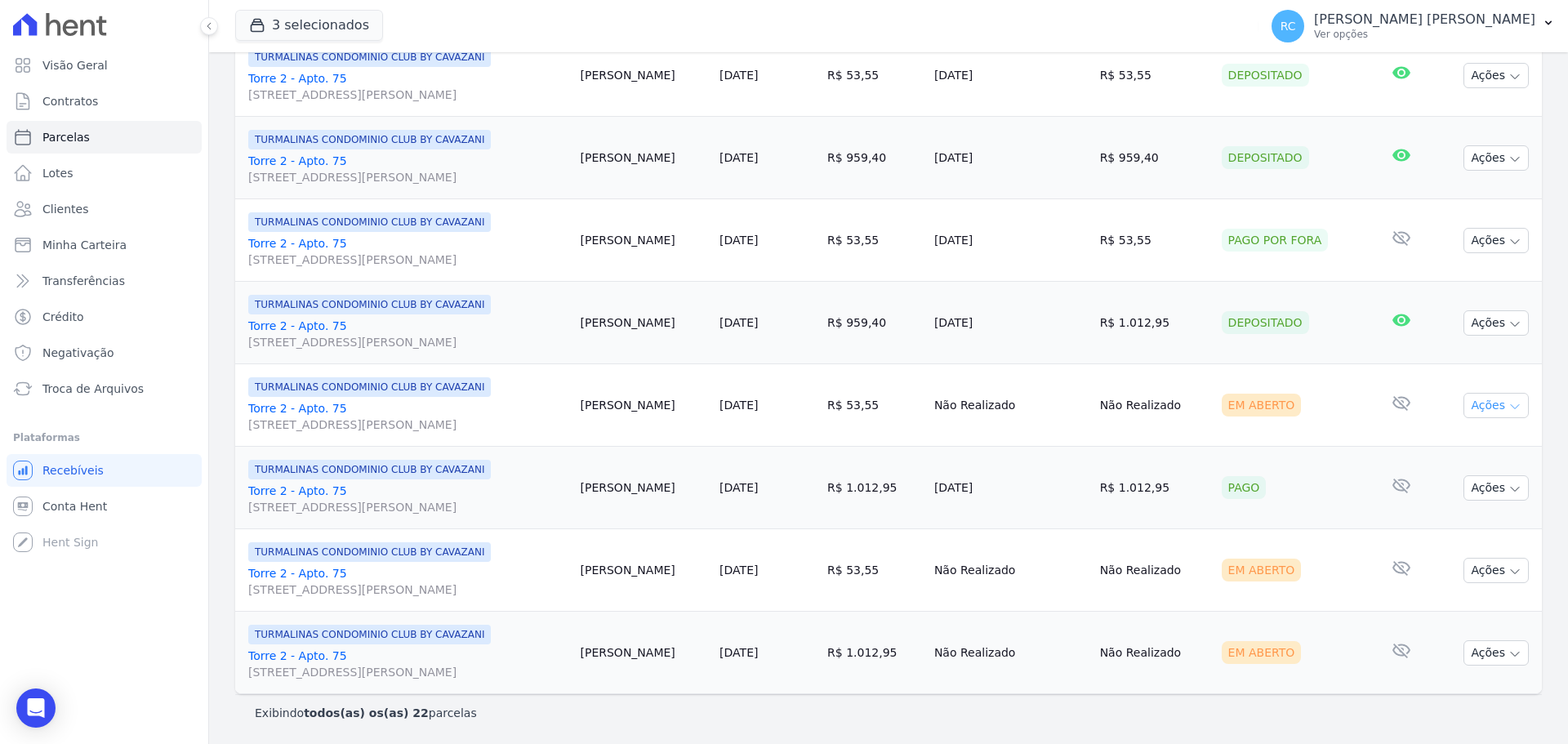
click at [1485, 407] on button "Ações" at bounding box center [1496, 405] width 65 height 25
click at [1434, 539] on link "Liquidação Manual" at bounding box center [1490, 534] width 157 height 30
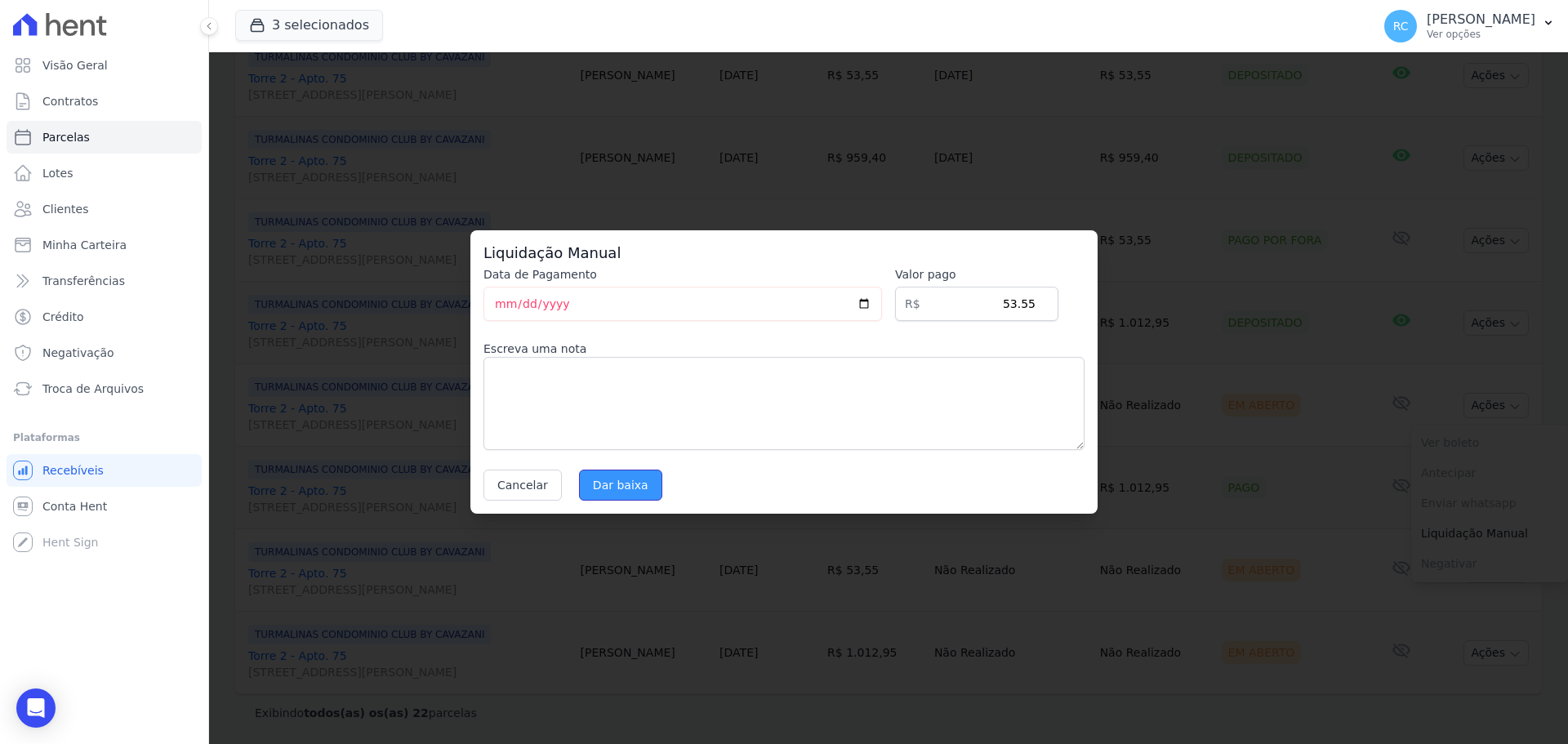
click at [617, 490] on input "Dar baixa" at bounding box center [620, 485] width 83 height 31
select select
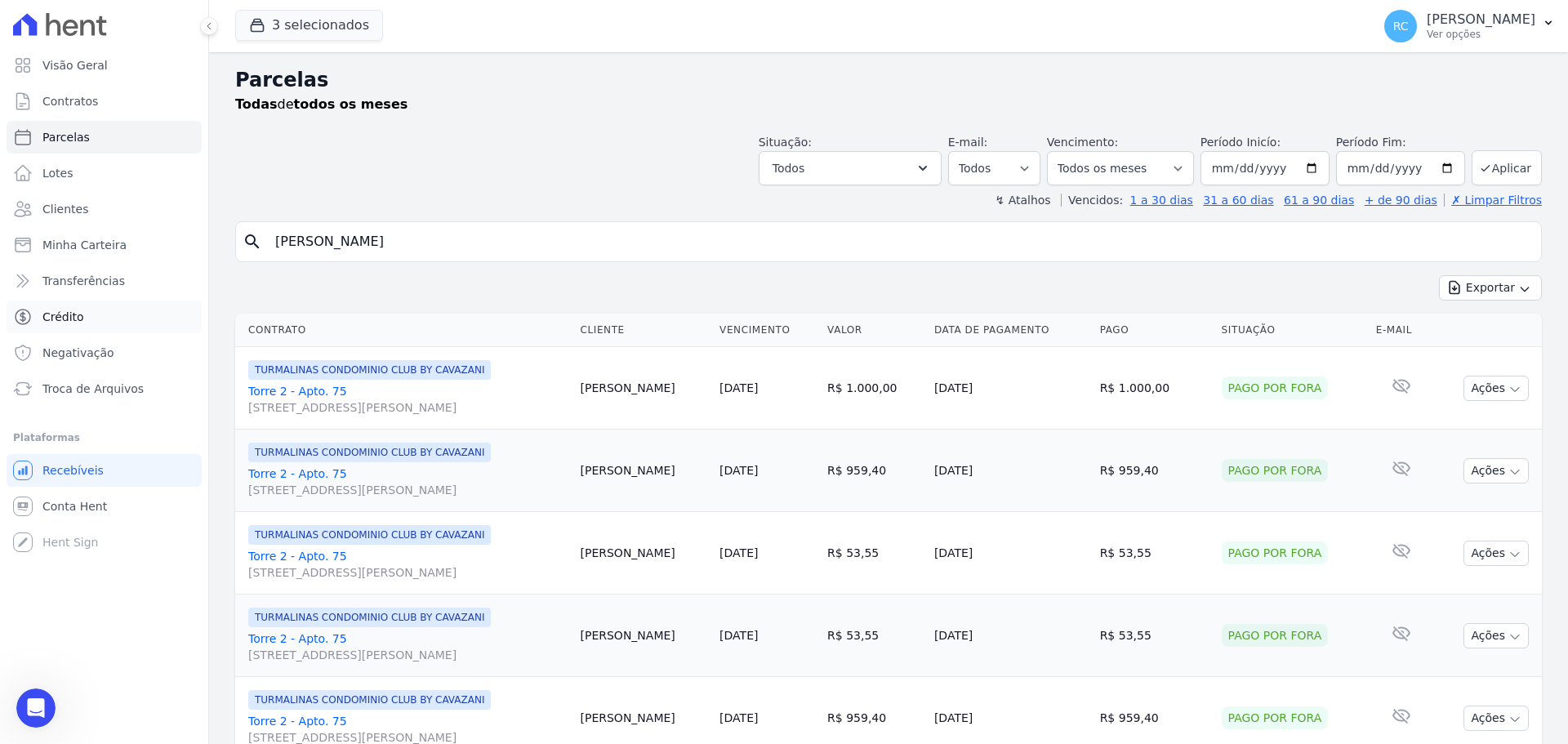
drag, startPoint x: 5, startPoint y: 324, endPoint x: 29, endPoint y: 307, distance: 29.4
click at [0, 331] on div "Visão Geral Contratos [GEOGRAPHIC_DATA] Lotes Clientes Minha Carteira Transferê…" at bounding box center [784, 372] width 1568 height 744
paste input "LARISSA ARAUJO DA CRUZ"
type input "LARISSA ARAUJO DA CRUZ"
select select
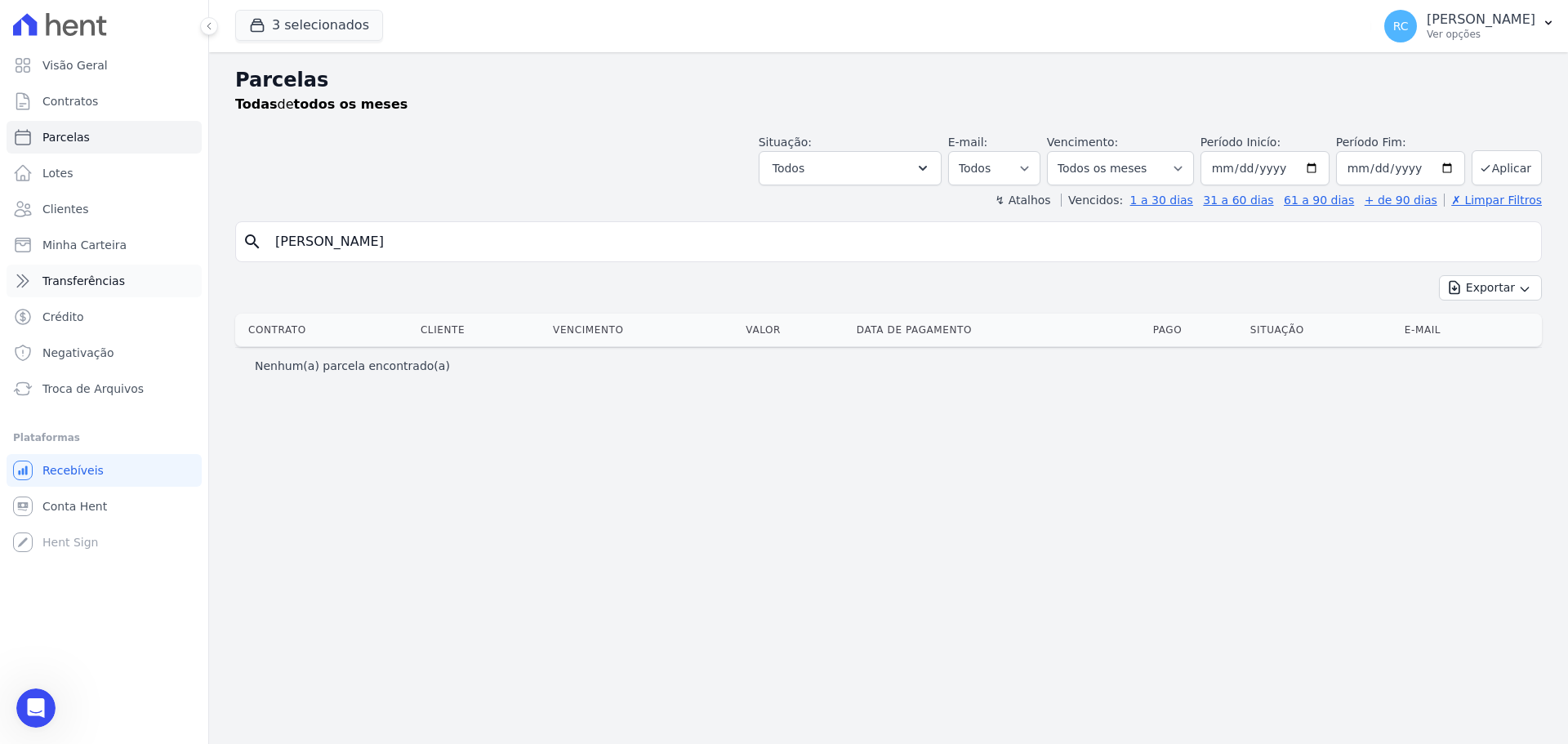
drag, startPoint x: 82, startPoint y: 297, endPoint x: 41, endPoint y: 266, distance: 51.4
click at [18, 287] on div "Visão Geral Contratos [GEOGRAPHIC_DATA] Lotes Clientes Minha Carteira Transferê…" at bounding box center [784, 372] width 1568 height 744
paste input "william ferreira da silva"
type input "vwilliam"
paste input "william ferreira da silva"
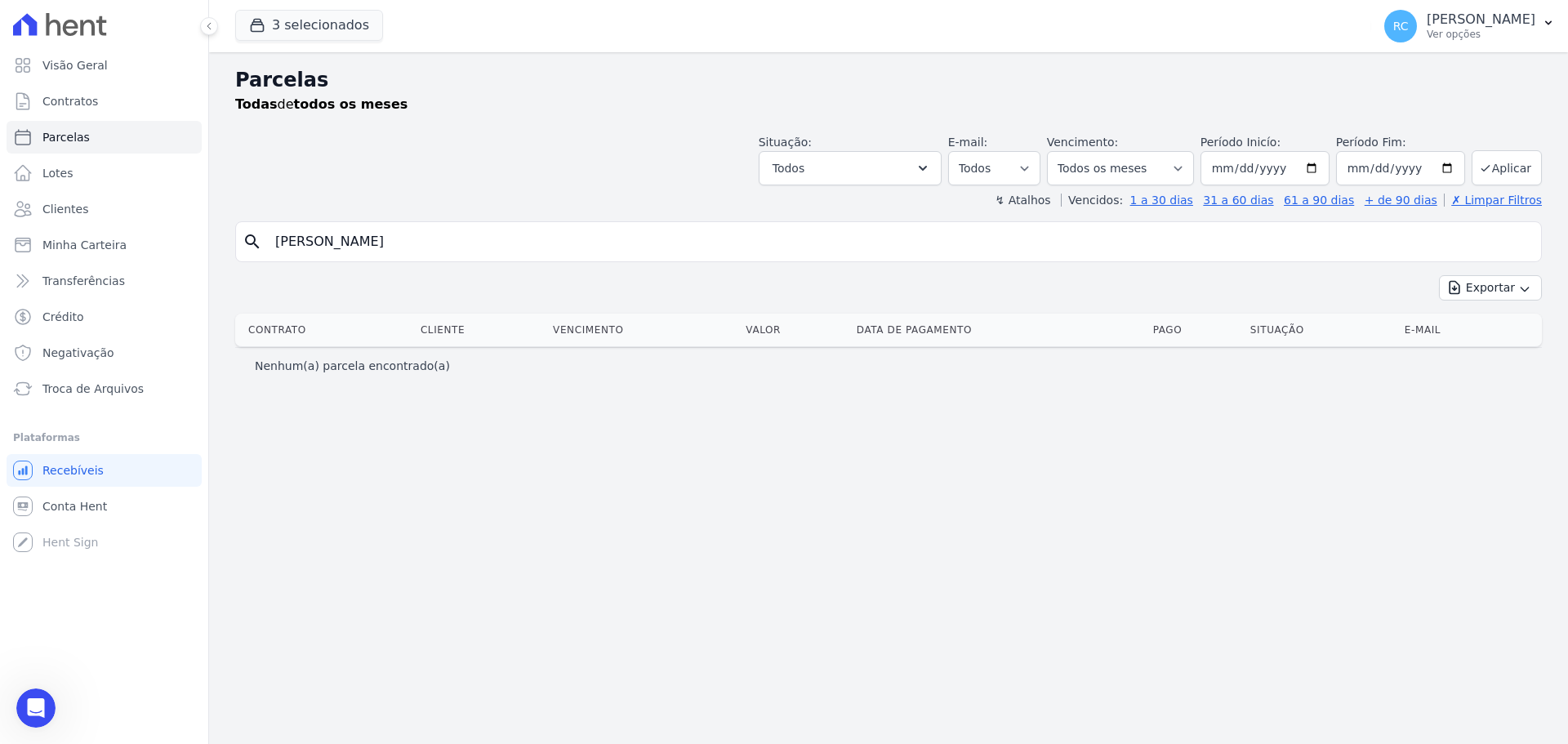
type input "william ferreira da silva"
select select
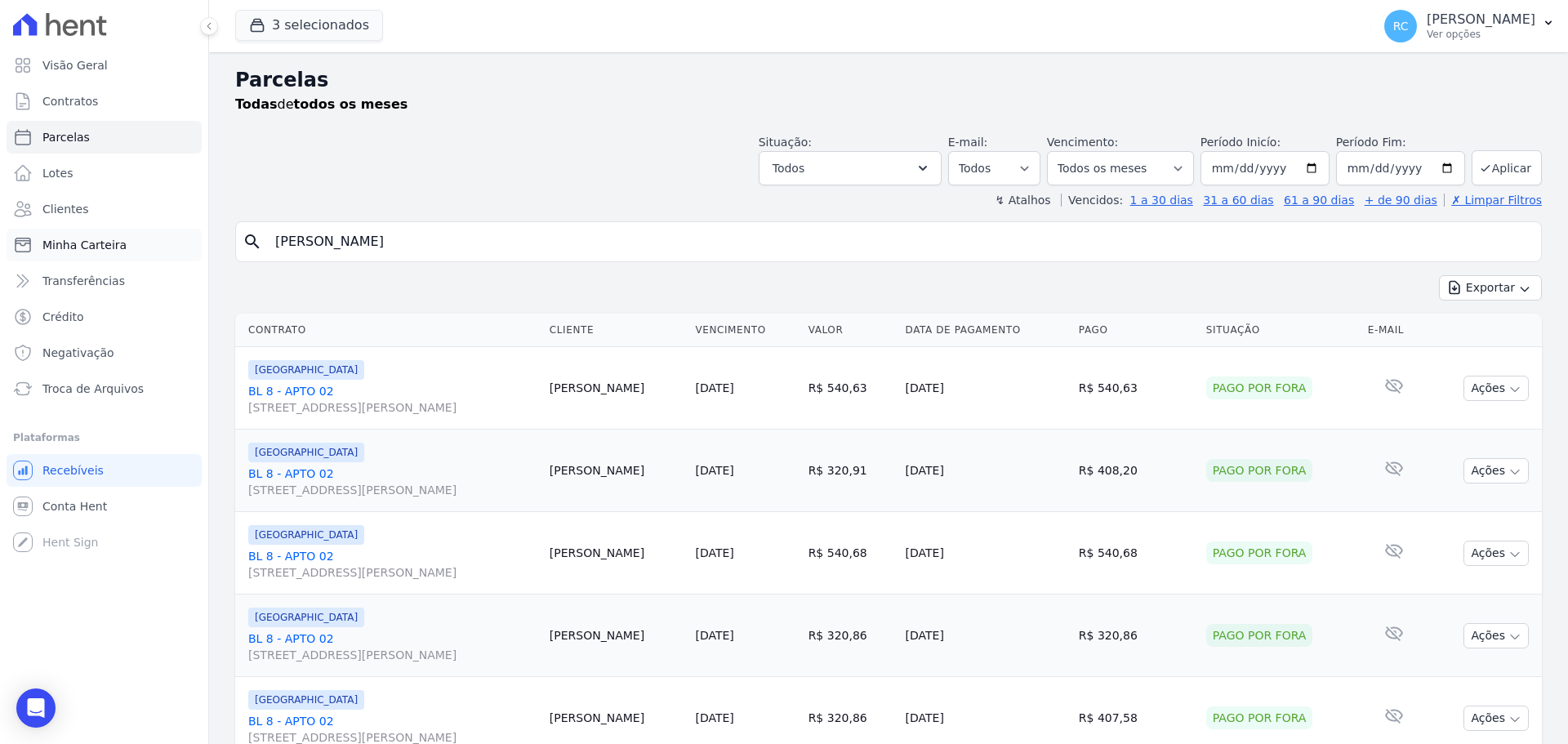
drag, startPoint x: 479, startPoint y: 226, endPoint x: 39, endPoint y: 248, distance: 440.5
click at [39, 248] on div "Visão Geral Contratos [GEOGRAPHIC_DATA] Lotes Clientes Minha Carteira Transferê…" at bounding box center [784, 372] width 1568 height 744
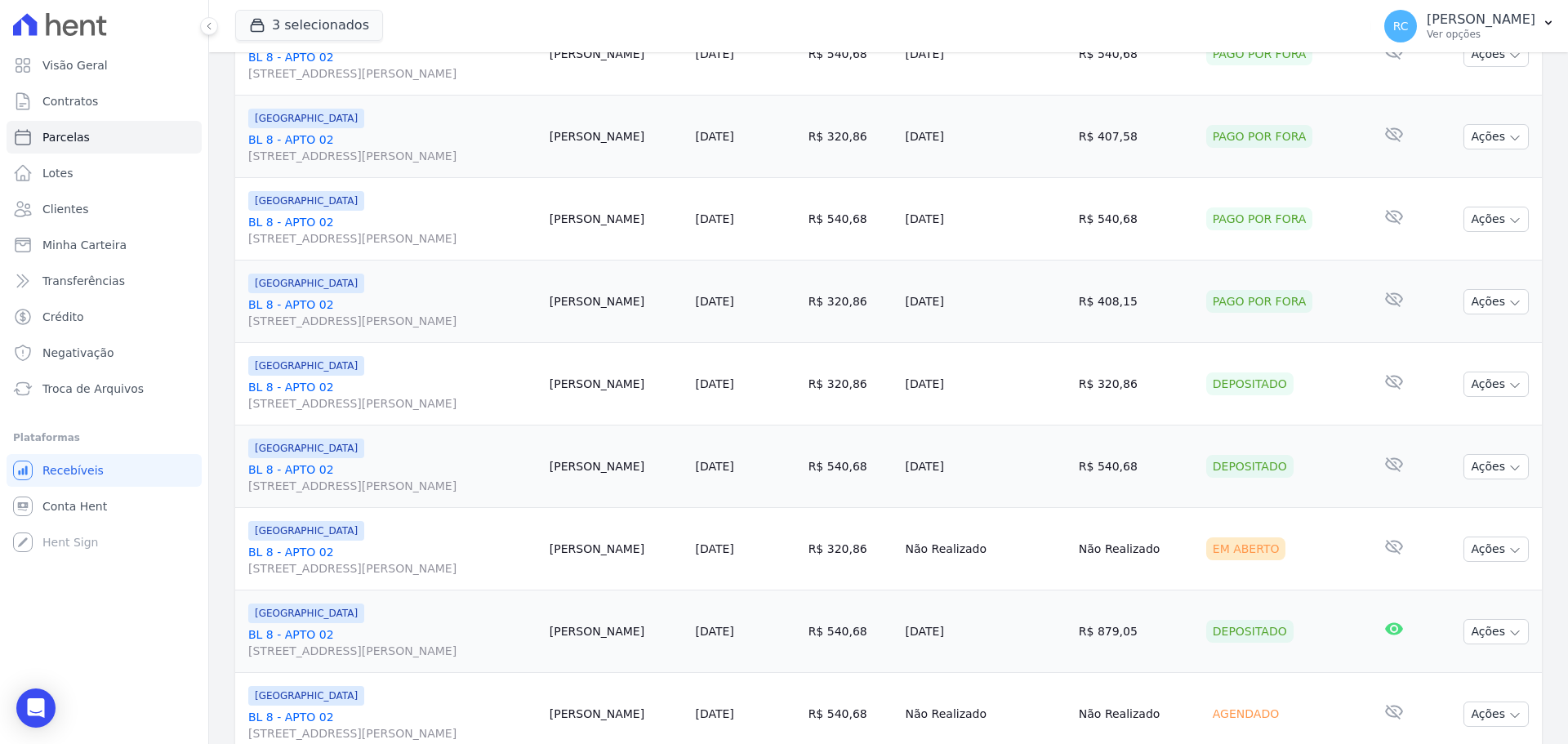
scroll to position [1736, 0]
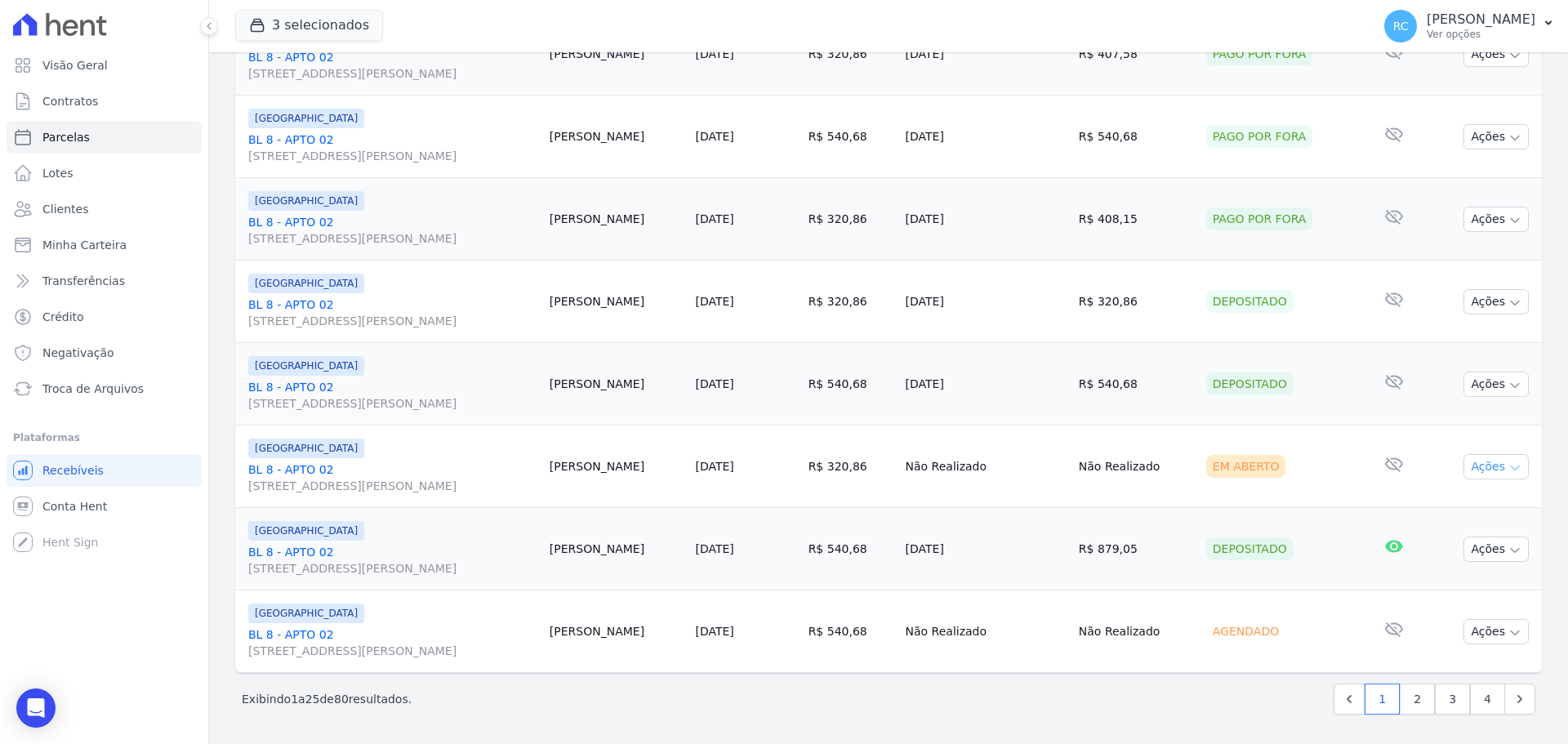
click at [1477, 465] on button "Ações" at bounding box center [1496, 466] width 65 height 25
click at [1448, 596] on link "Liquidação Manual" at bounding box center [1490, 595] width 157 height 30
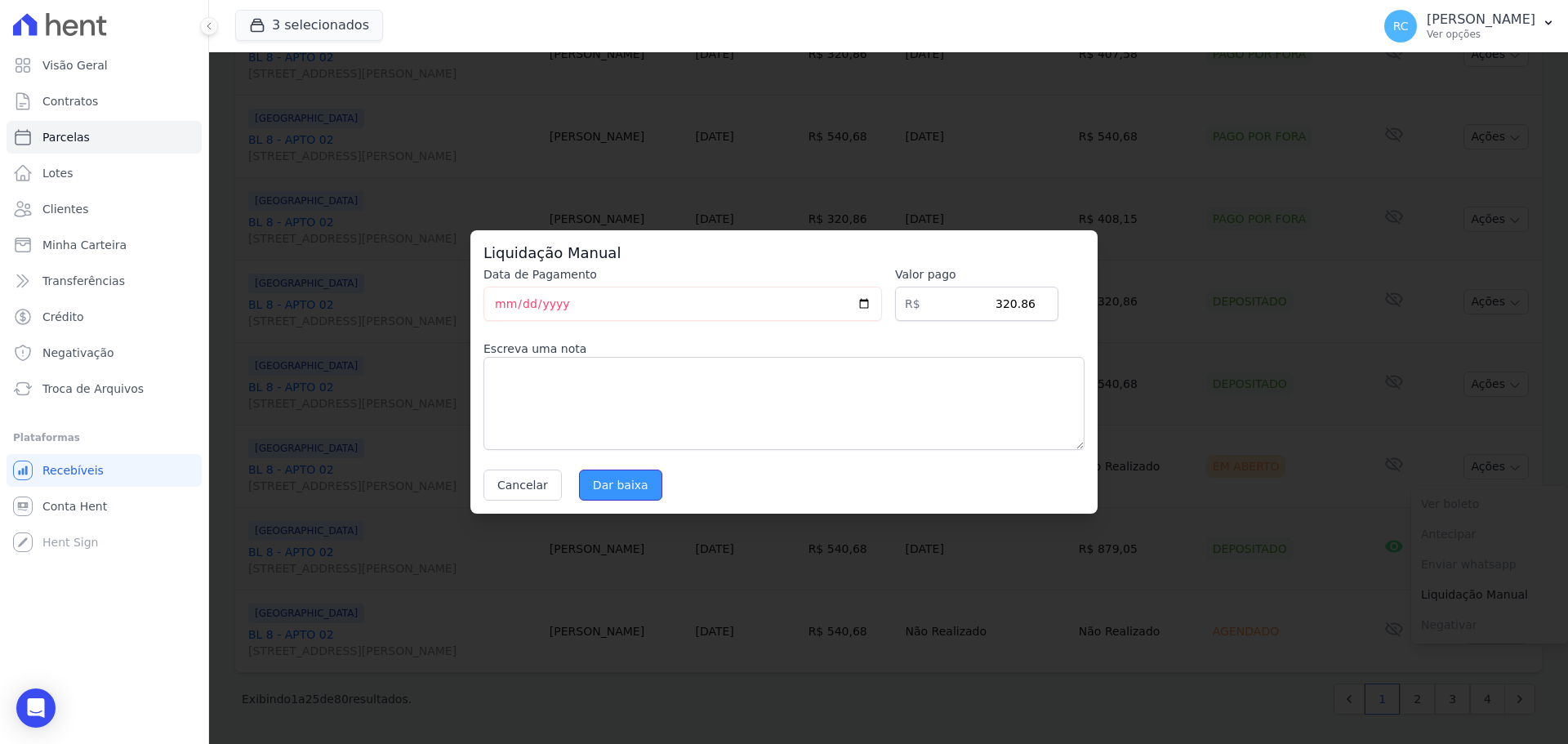
click at [596, 480] on input "Dar baixa" at bounding box center [620, 485] width 83 height 31
select select
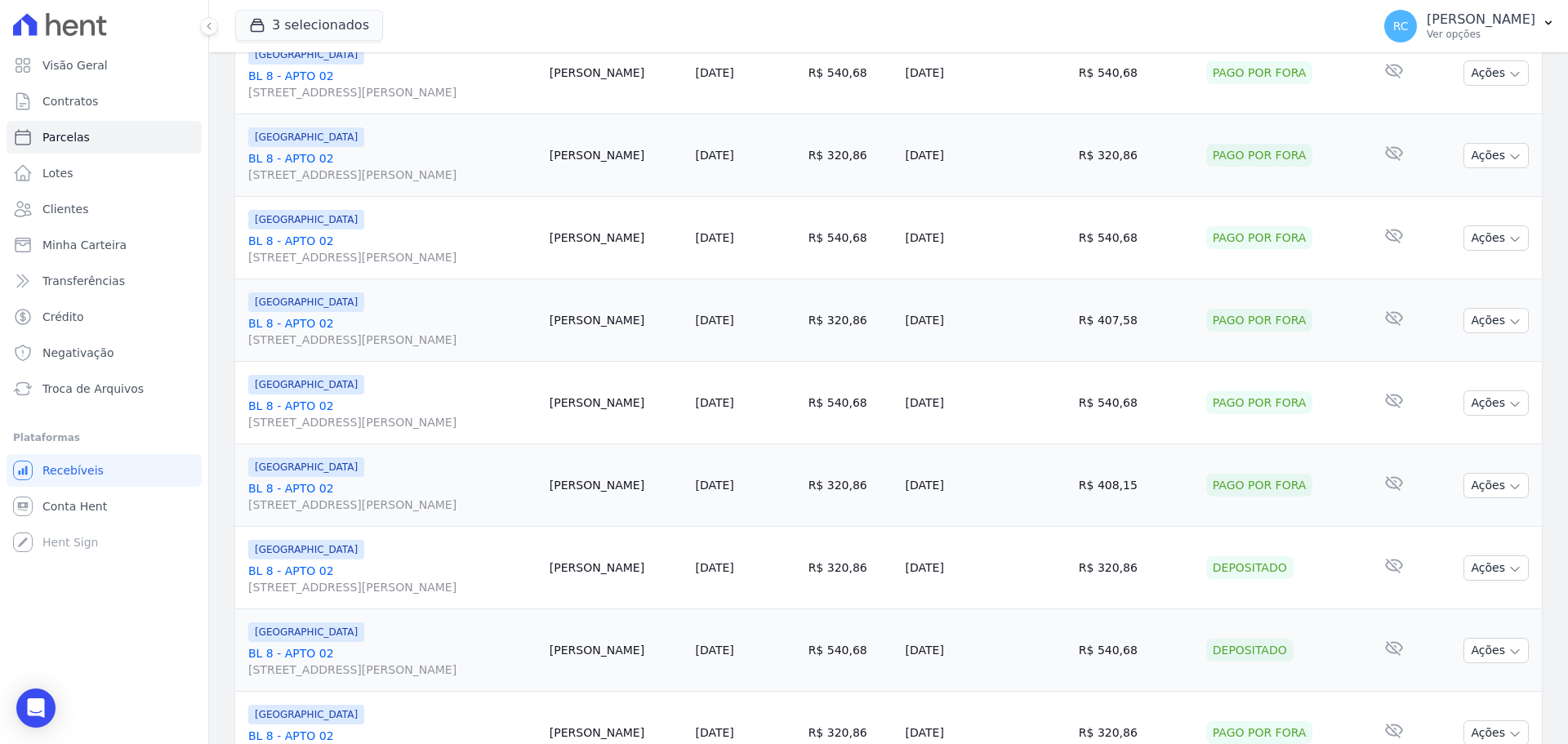
scroll to position [1736, 0]
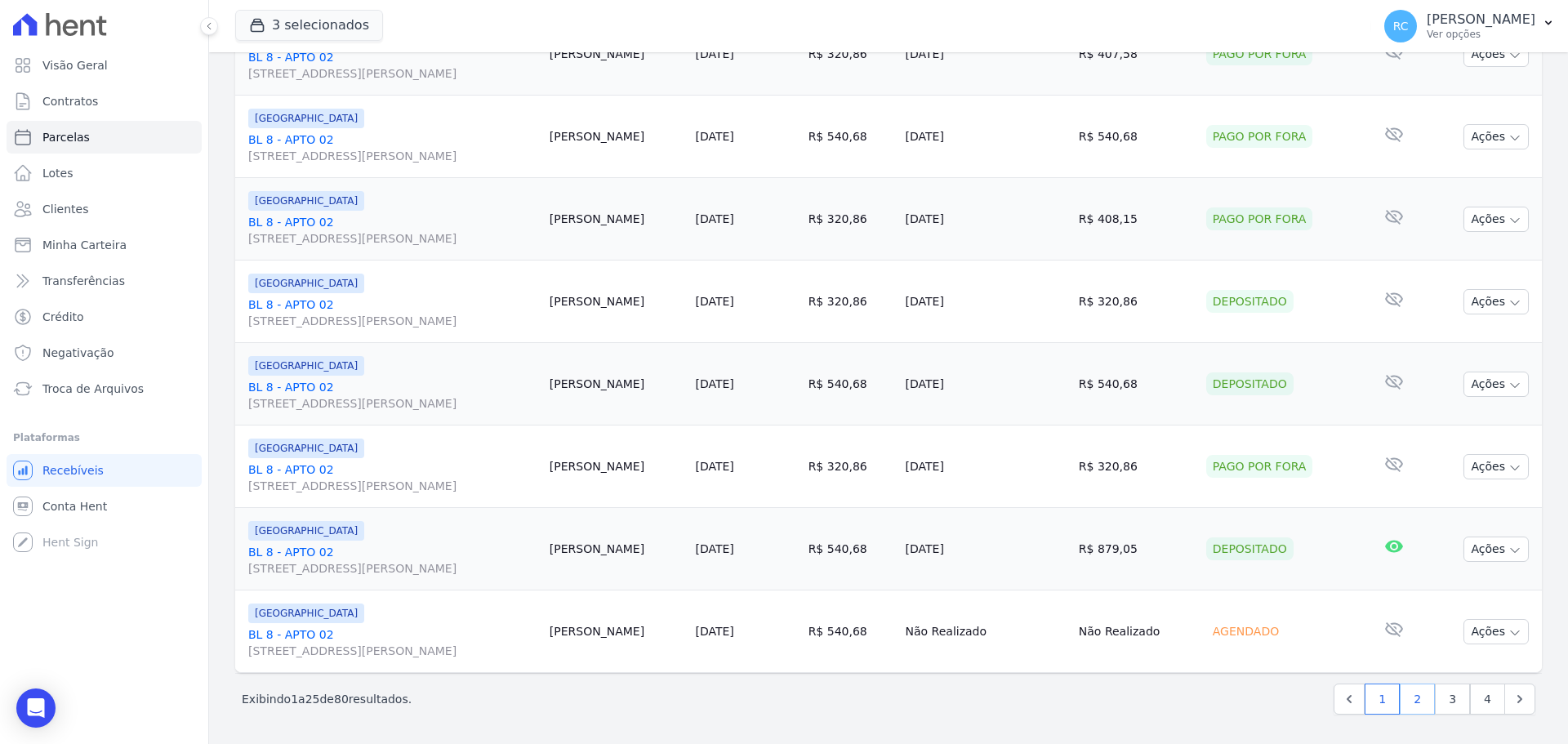
click at [1408, 696] on link "2" at bounding box center [1417, 699] width 35 height 31
select select
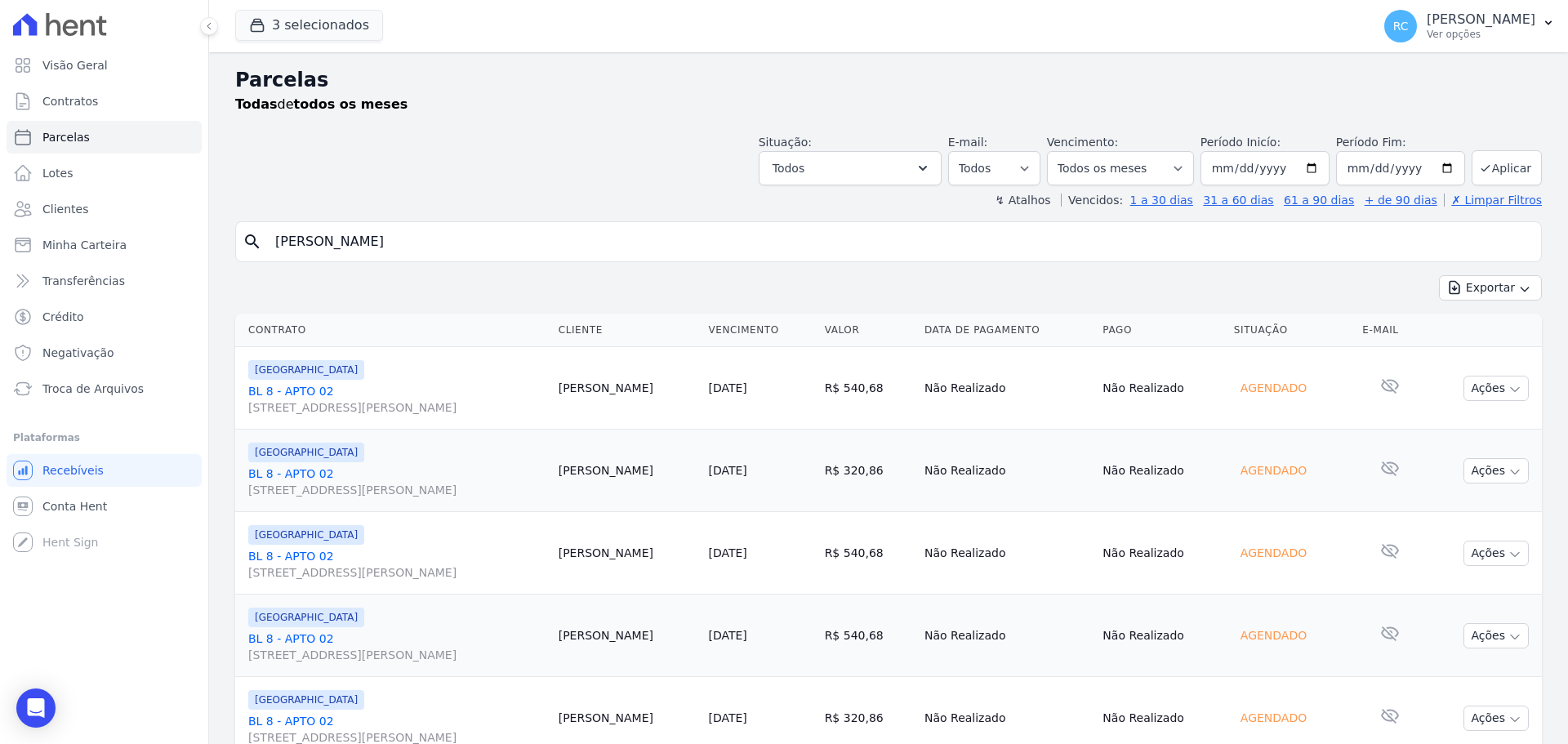
drag, startPoint x: 501, startPoint y: 254, endPoint x: 464, endPoint y: 248, distance: 37.5
click at [2, 306] on div "Visão Geral Contratos [GEOGRAPHIC_DATA] Lotes Clientes Minha Carteira Transferê…" at bounding box center [784, 372] width 1568 height 744
paste input "[PERSON_NAME] de [PERSON_NAME]"
type input "[PERSON_NAME] de [PERSON_NAME]"
select select
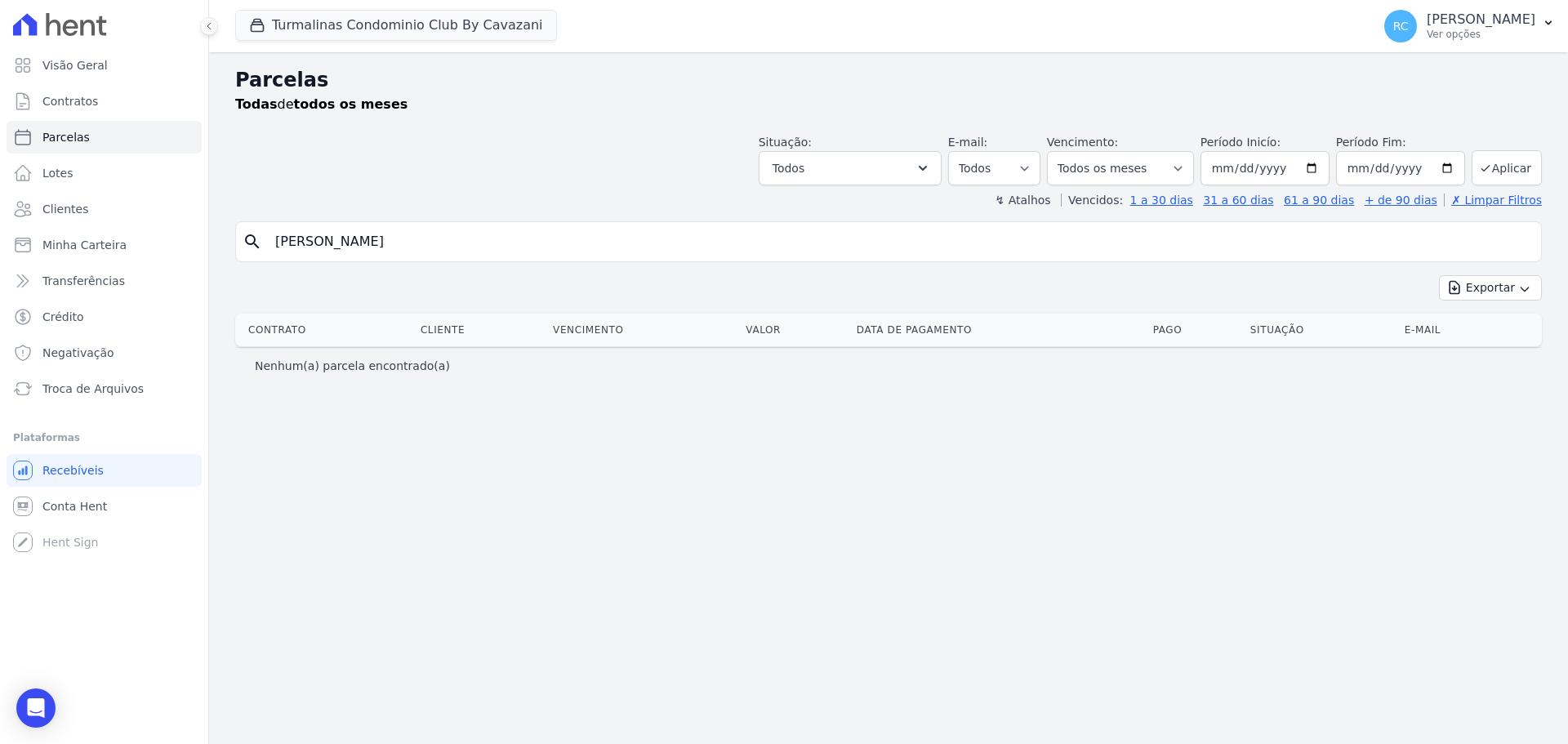
drag, startPoint x: 677, startPoint y: 204, endPoint x: 1156, endPoint y: 170, distance: 480.2
click at [1156, 170] on div "Parcelas Todas de todos os meses Situação: Agendado Em Aberto Pago Processando …" at bounding box center [889, 398] width 1359 height 691
click at [466, 27] on button "Turmalinas Condominio Club By Cavazani" at bounding box center [395, 26] width 322 height 31
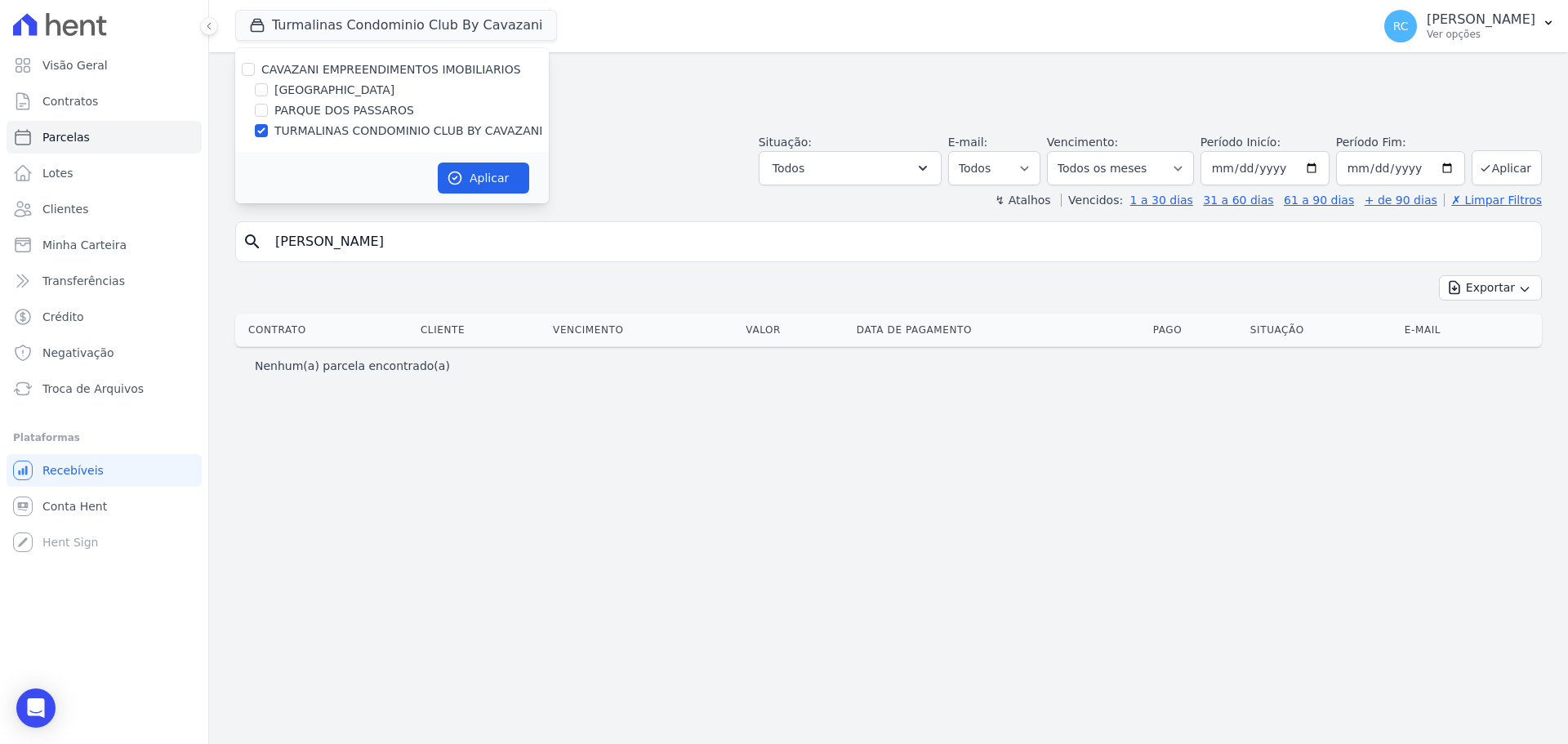
click at [238, 70] on div "CAVAZANI EMPREENDIMENTOS IMOBILIARIOS" at bounding box center [392, 69] width 313 height 18
click at [240, 71] on div "CAVAZANI EMPREENDIMENTOS IMOBILIARIOS" at bounding box center [392, 69] width 313 height 18
click at [242, 69] on input "CAVAZANI EMPREENDIMENTOS IMOBILIARIOS" at bounding box center [248, 69] width 13 height 13
checkbox input "true"
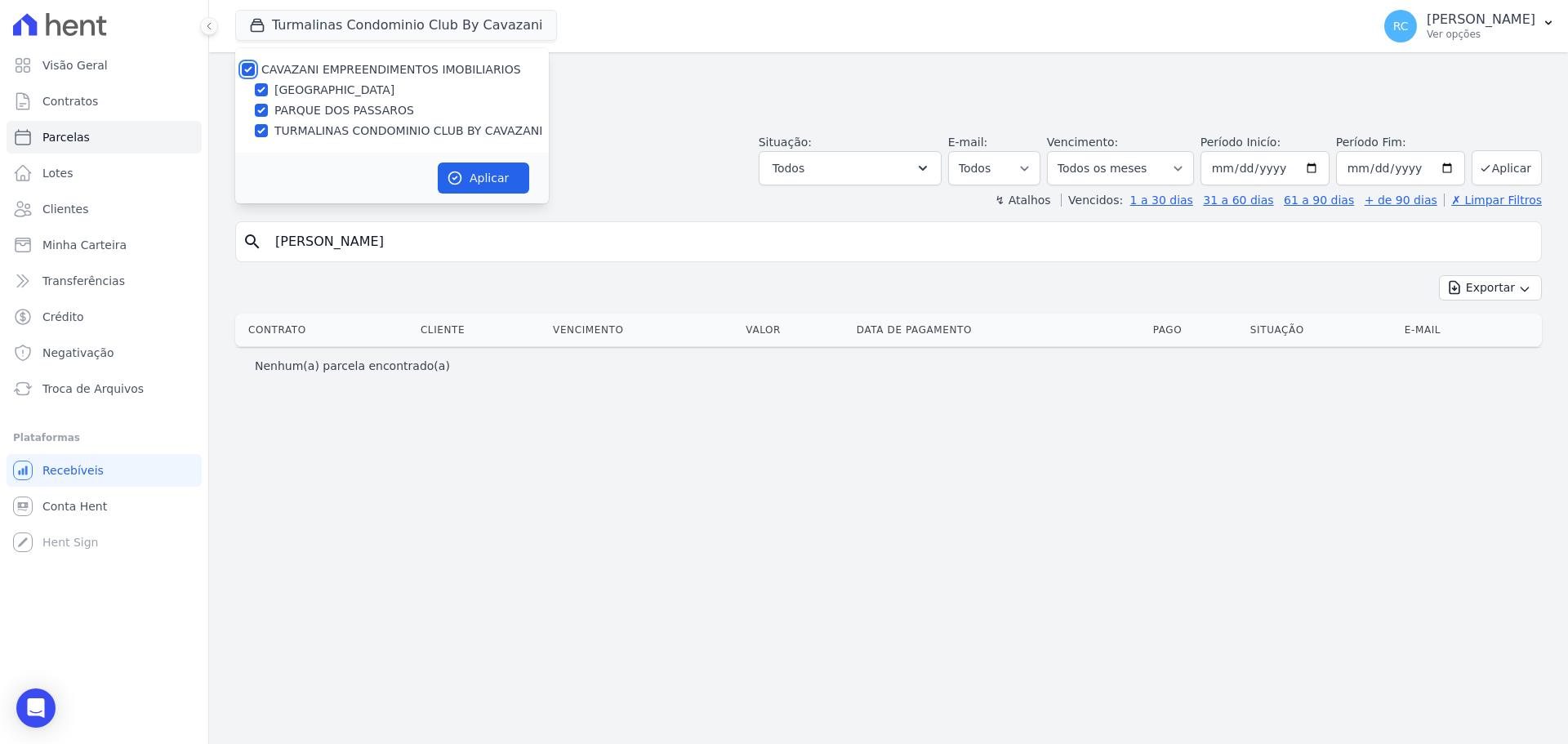
checkbox input "true"
click at [480, 186] on button "Aplicar" at bounding box center [483, 178] width 91 height 31
select select
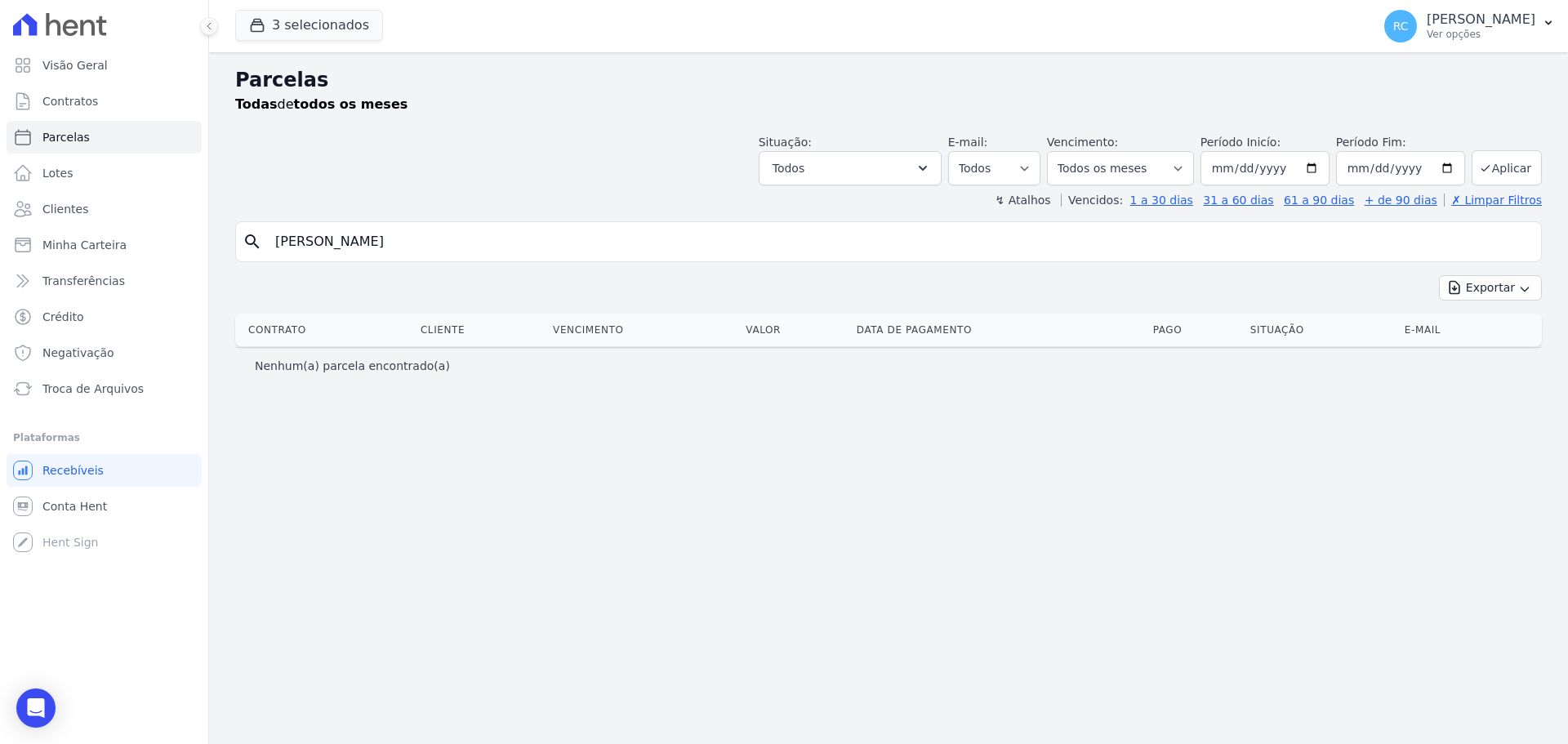
drag, startPoint x: 135, startPoint y: 289, endPoint x: 139, endPoint y: 253, distance: 36.2
click at [53, 295] on div "Visão Geral Contratos [GEOGRAPHIC_DATA] Lotes Clientes Minha Carteira Transferê…" at bounding box center [784, 372] width 1568 height 744
paste input "BRUNA RODRIGUES DA SILVA LINS"
type input "BRUNA RODRIGUES DA SILVA LINS"
click at [1439, 276] on button "Exportar" at bounding box center [1491, 288] width 103 height 25
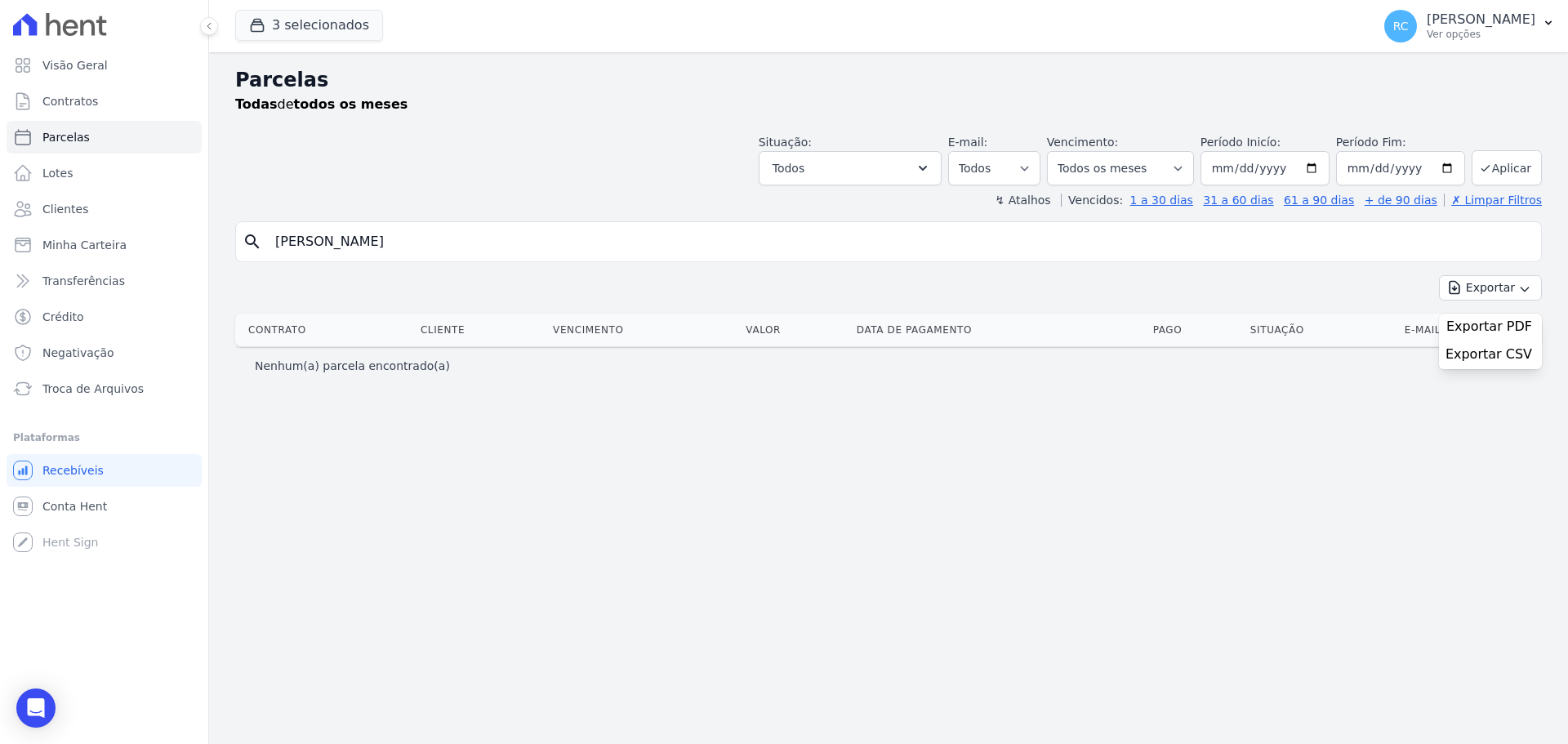
click at [513, 233] on input "BRUNA RODRIGUES DA SILVA LINS" at bounding box center [900, 242] width 1269 height 32
select select
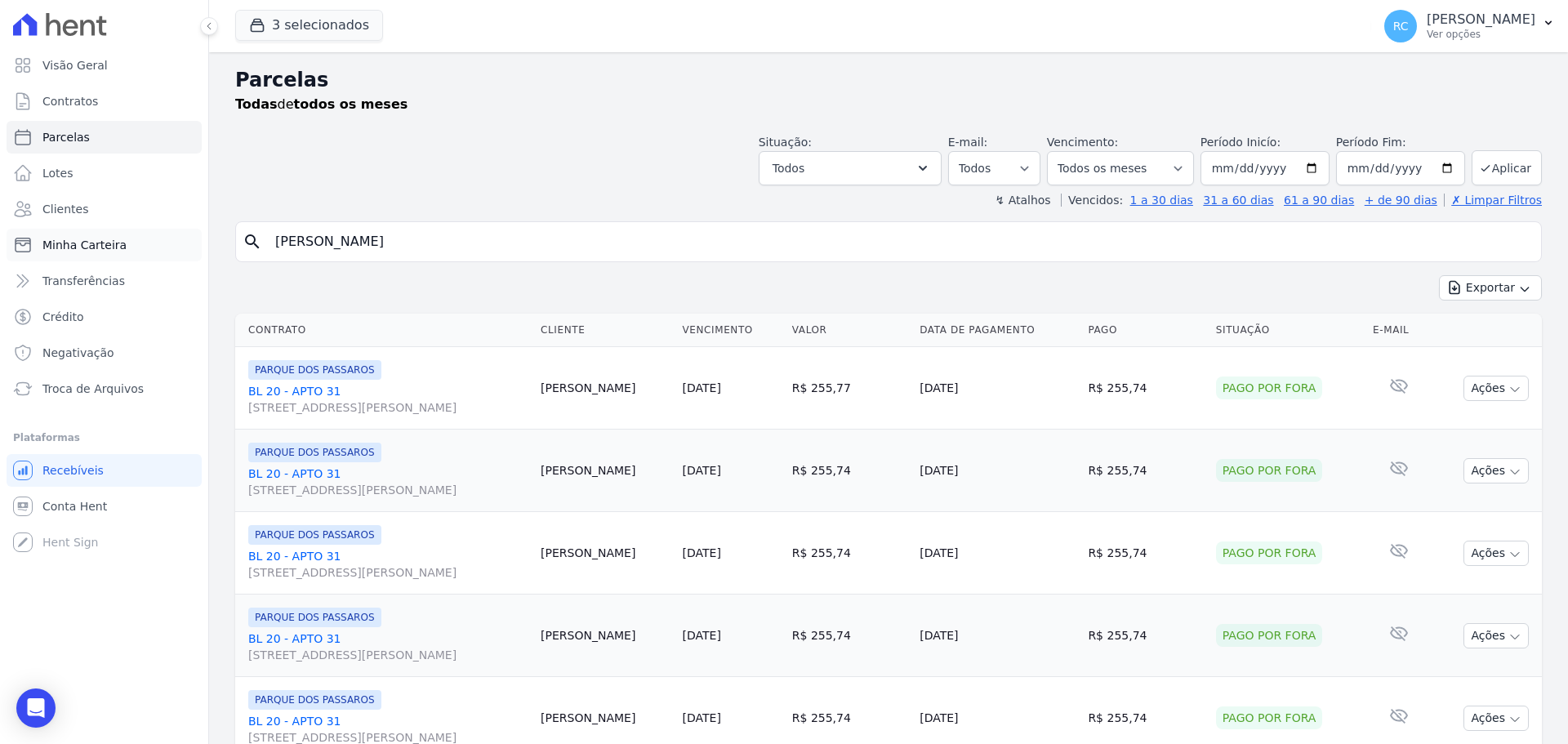
drag, startPoint x: 514, startPoint y: 244, endPoint x: 29, endPoint y: 254, distance: 485.1
click at [28, 256] on div "Visão Geral Contratos [GEOGRAPHIC_DATA] Lotes Clientes Minha Carteira Transferê…" at bounding box center [784, 372] width 1568 height 744
type input "carlos antonio bispo]"
select select
drag, startPoint x: 417, startPoint y: 242, endPoint x: 191, endPoint y: 237, distance: 226.1
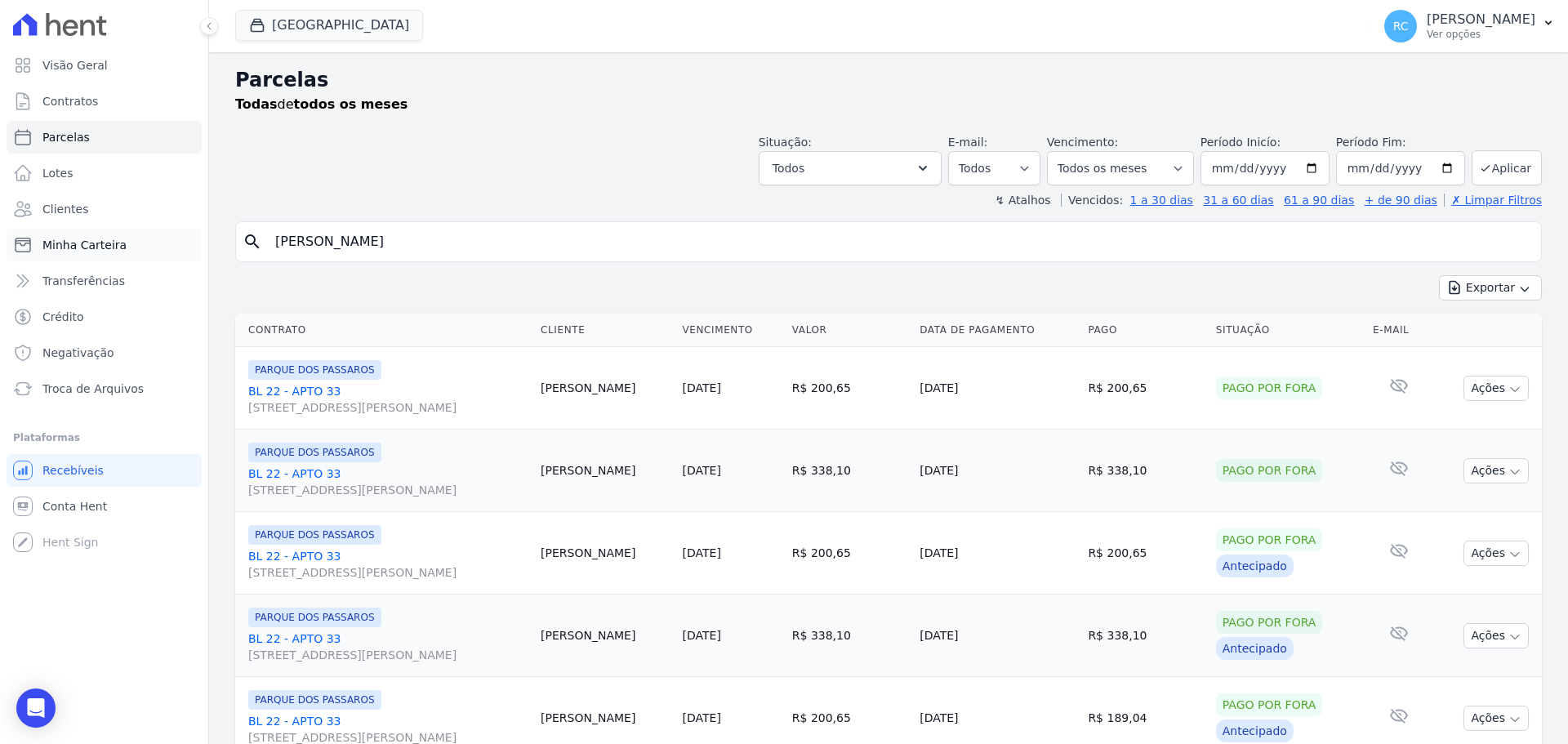
click at [191, 237] on div "Visão Geral Contratos [GEOGRAPHIC_DATA] Lotes Clientes Minha Carteira Transferê…" at bounding box center [784, 372] width 1568 height 744
click at [283, 247] on input "carlos antonio bispo" at bounding box center [900, 242] width 1269 height 32
drag, startPoint x: 284, startPoint y: 240, endPoint x: 276, endPoint y: 239, distance: 8.1
click at [276, 239] on input "carlos antonio bispo" at bounding box center [900, 242] width 1269 height 32
type input "Carlos antonio bispo"
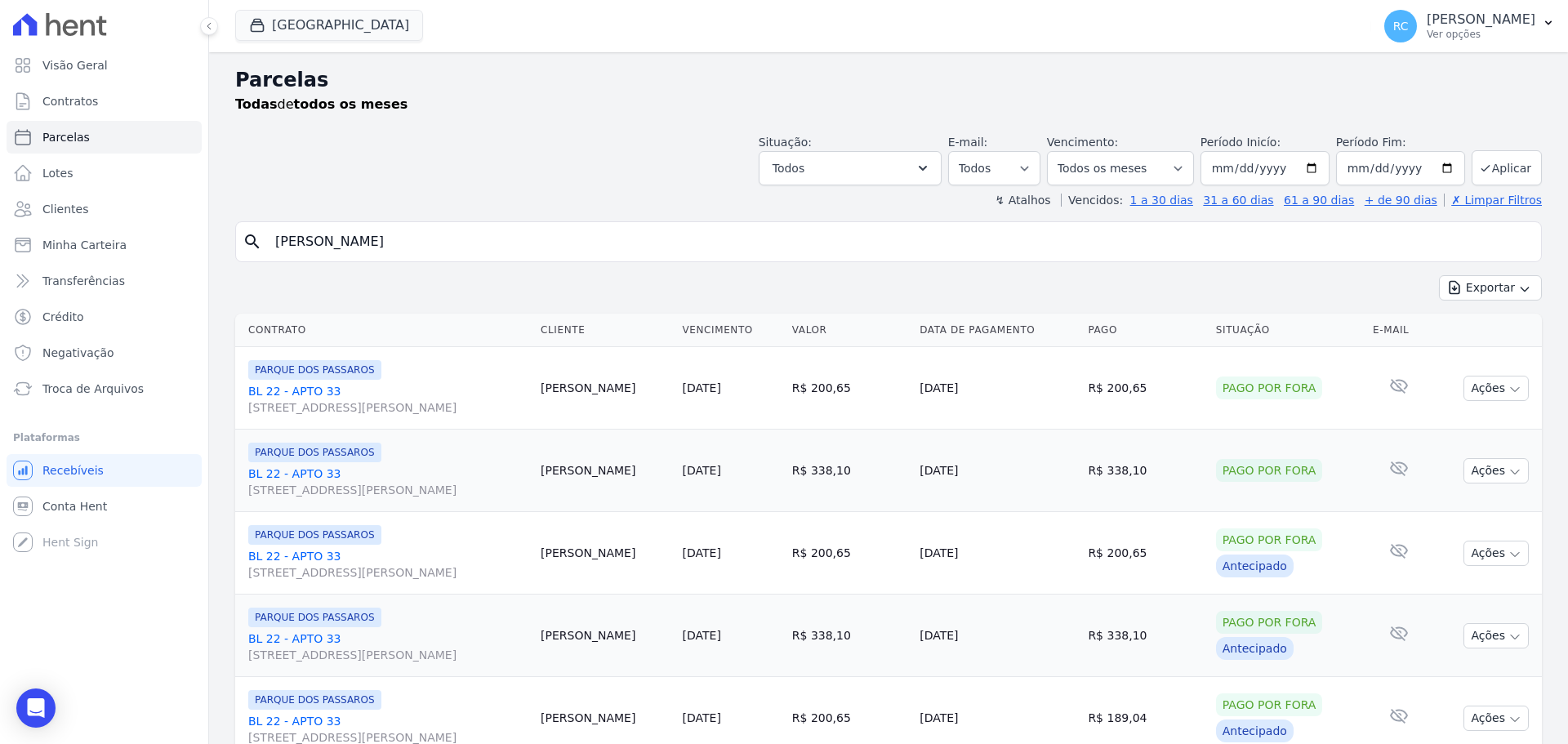
drag, startPoint x: 452, startPoint y: 242, endPoint x: 0, endPoint y: 250, distance: 452.1
click at [0, 251] on div "Visão Geral Contratos [GEOGRAPHIC_DATA] Lotes Clientes Minha Carteira Transferê…" at bounding box center [784, 372] width 1568 height 744
drag, startPoint x: 476, startPoint y: 230, endPoint x: 466, endPoint y: 238, distance: 12.8
click at [467, 237] on input "search" at bounding box center [900, 242] width 1269 height 32
paste input "[PERSON_NAME] [PERSON_NAME]"
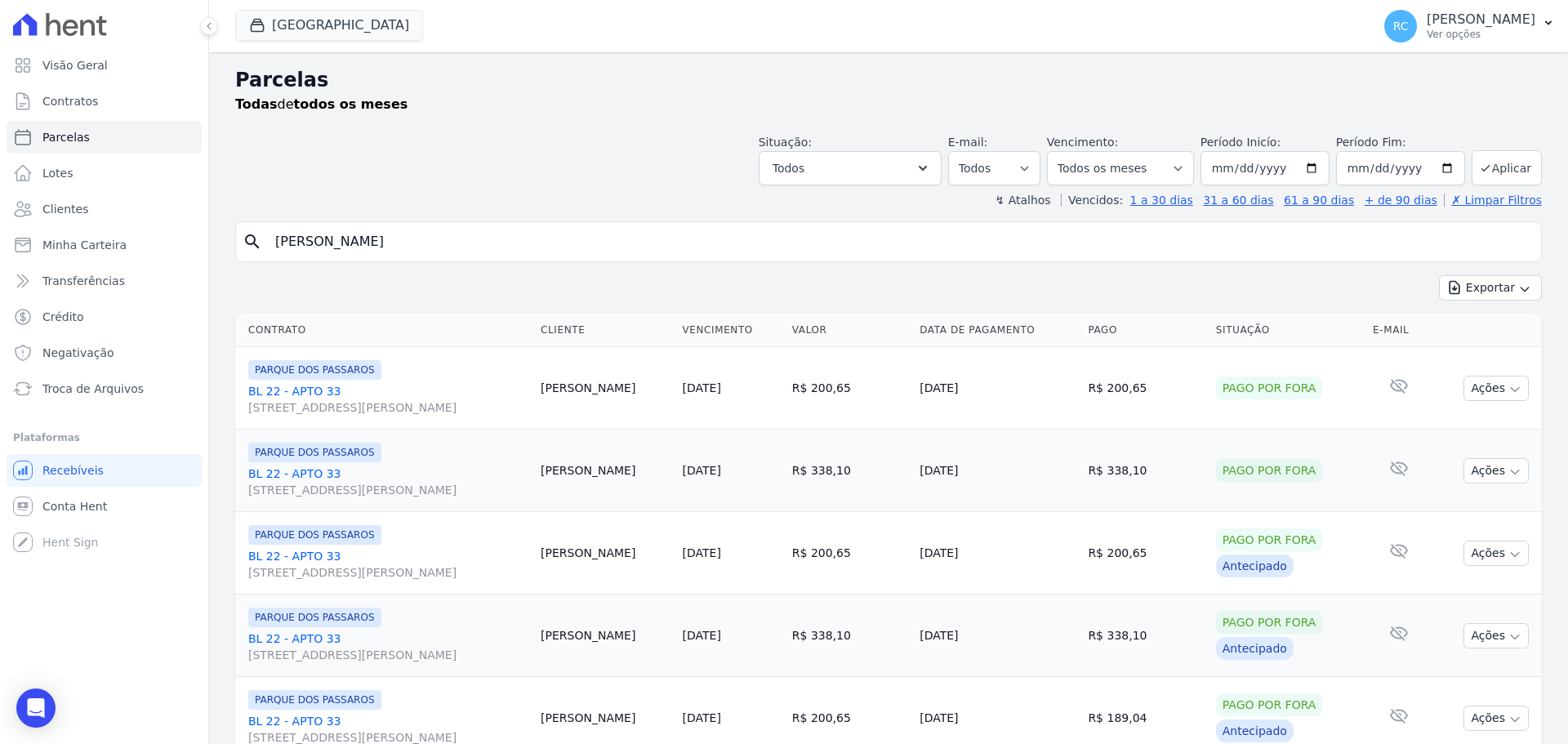
type input "[PERSON_NAME] [PERSON_NAME]"
select select
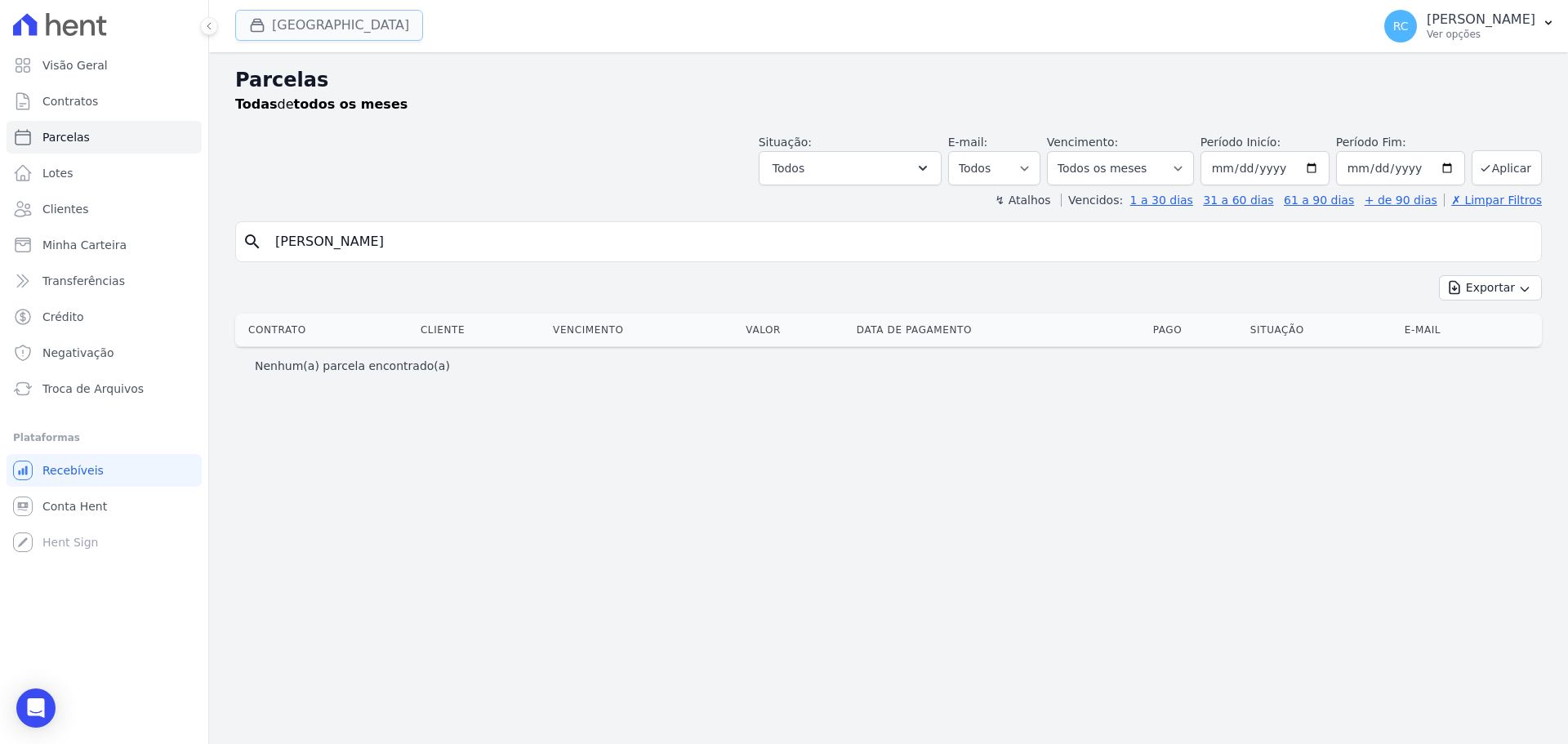
click at [370, 21] on button "Parque Dos Passaros" at bounding box center [329, 26] width 188 height 31
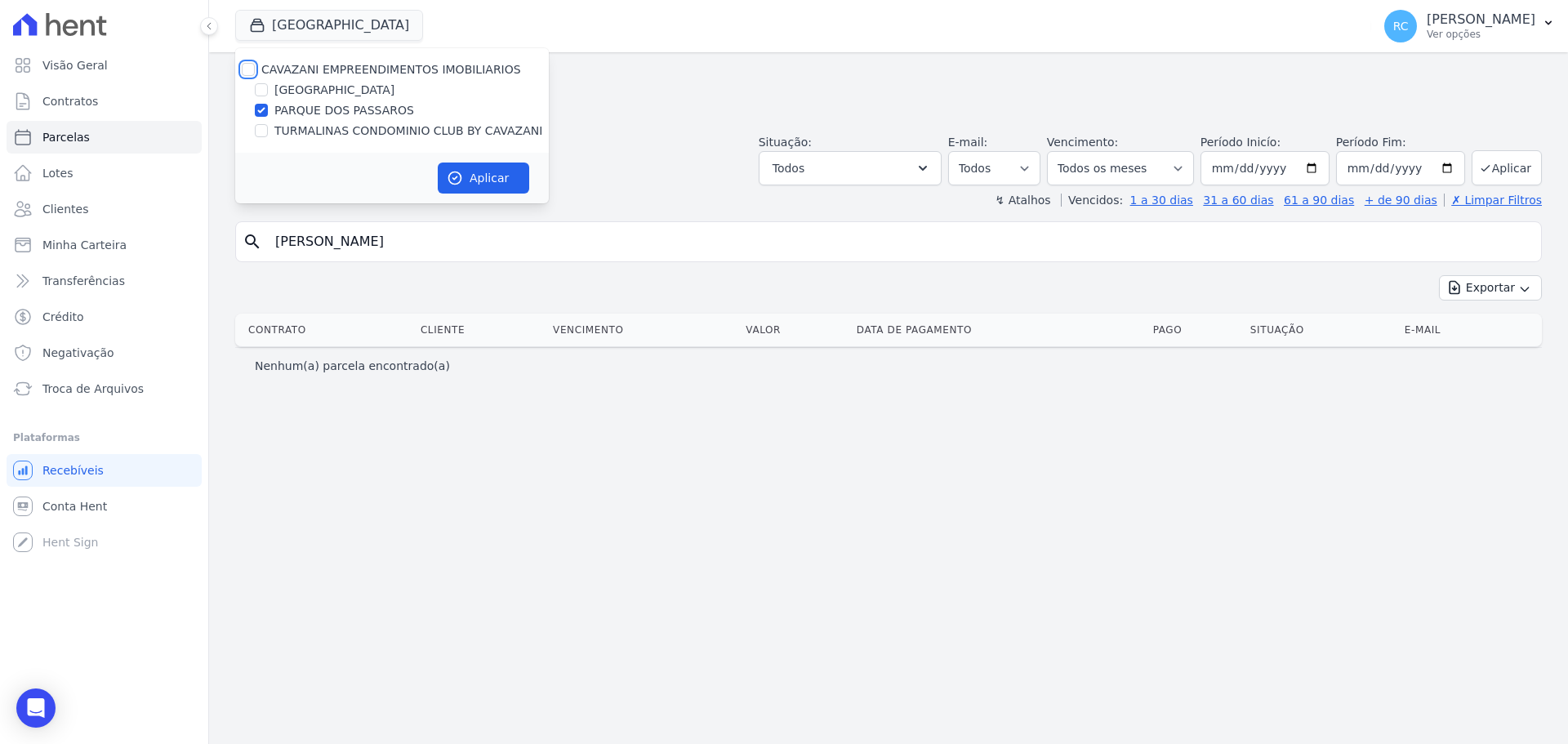
click at [248, 68] on input "CAVAZANI EMPREENDIMENTOS IMOBILIARIOS" at bounding box center [248, 69] width 13 height 13
checkbox input "true"
click at [469, 183] on button "Aplicar" at bounding box center [483, 178] width 91 height 31
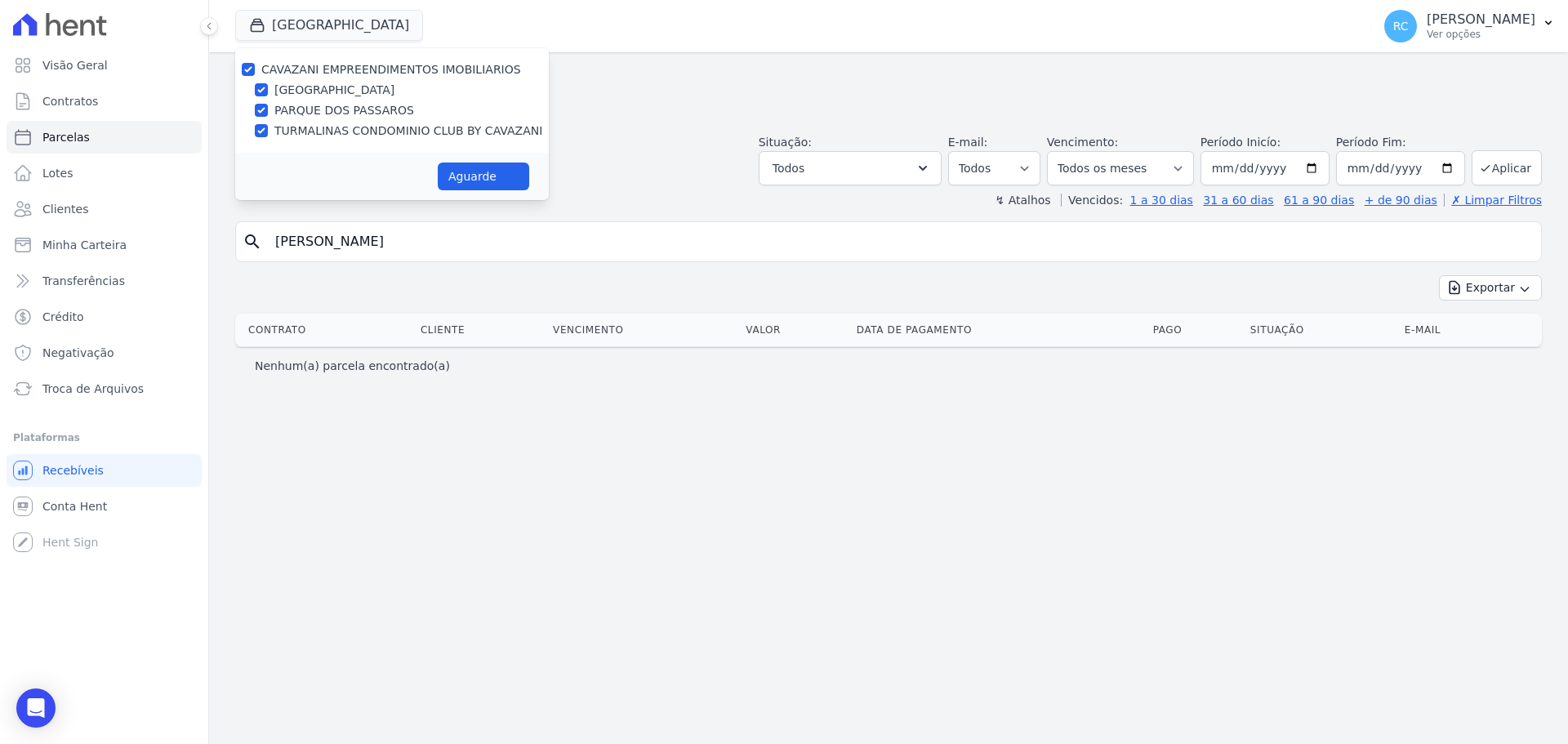
select select
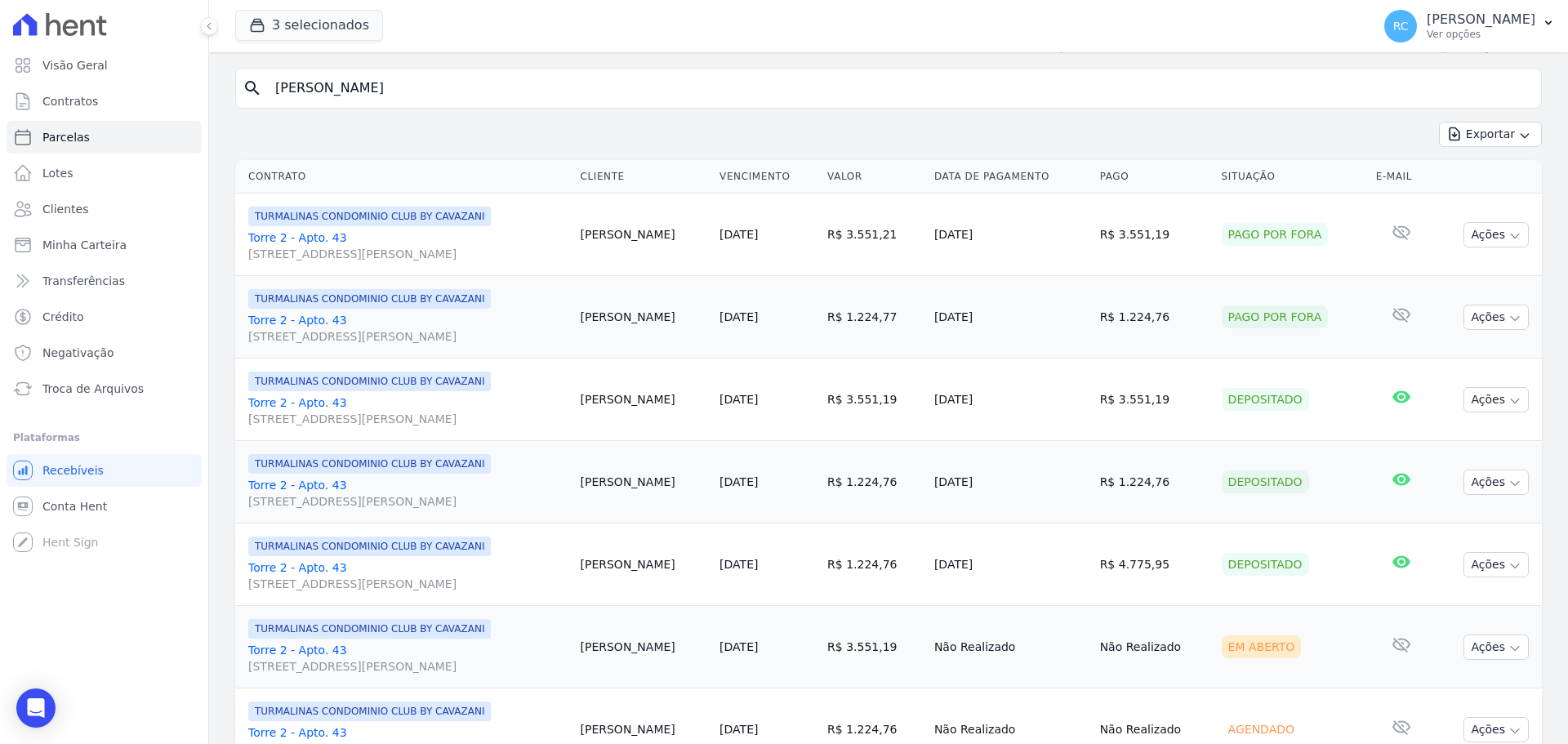
scroll to position [396, 0]
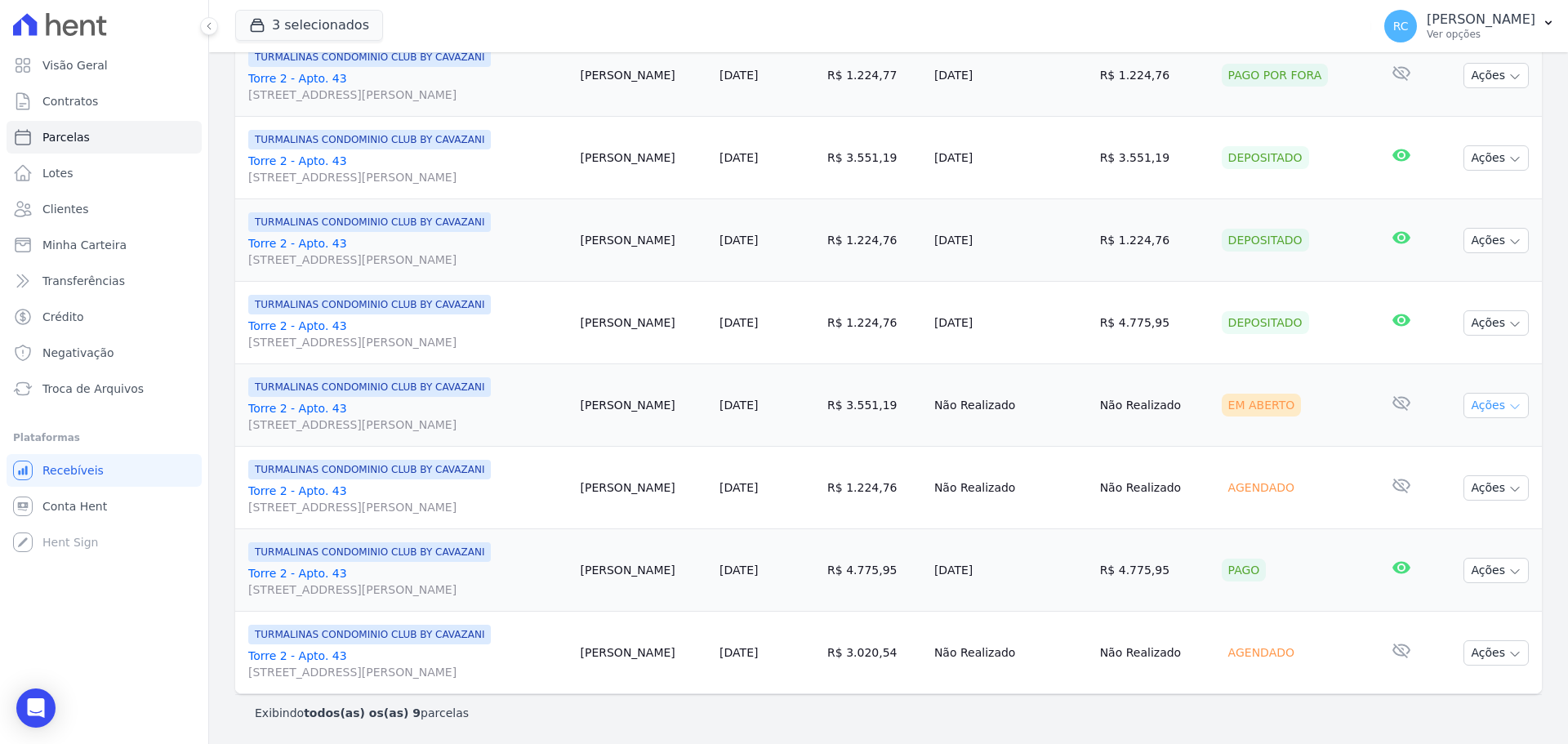
click at [1484, 417] on button "Ações" at bounding box center [1496, 405] width 65 height 25
click at [1441, 541] on link "Liquidação Manual" at bounding box center [1490, 534] width 157 height 30
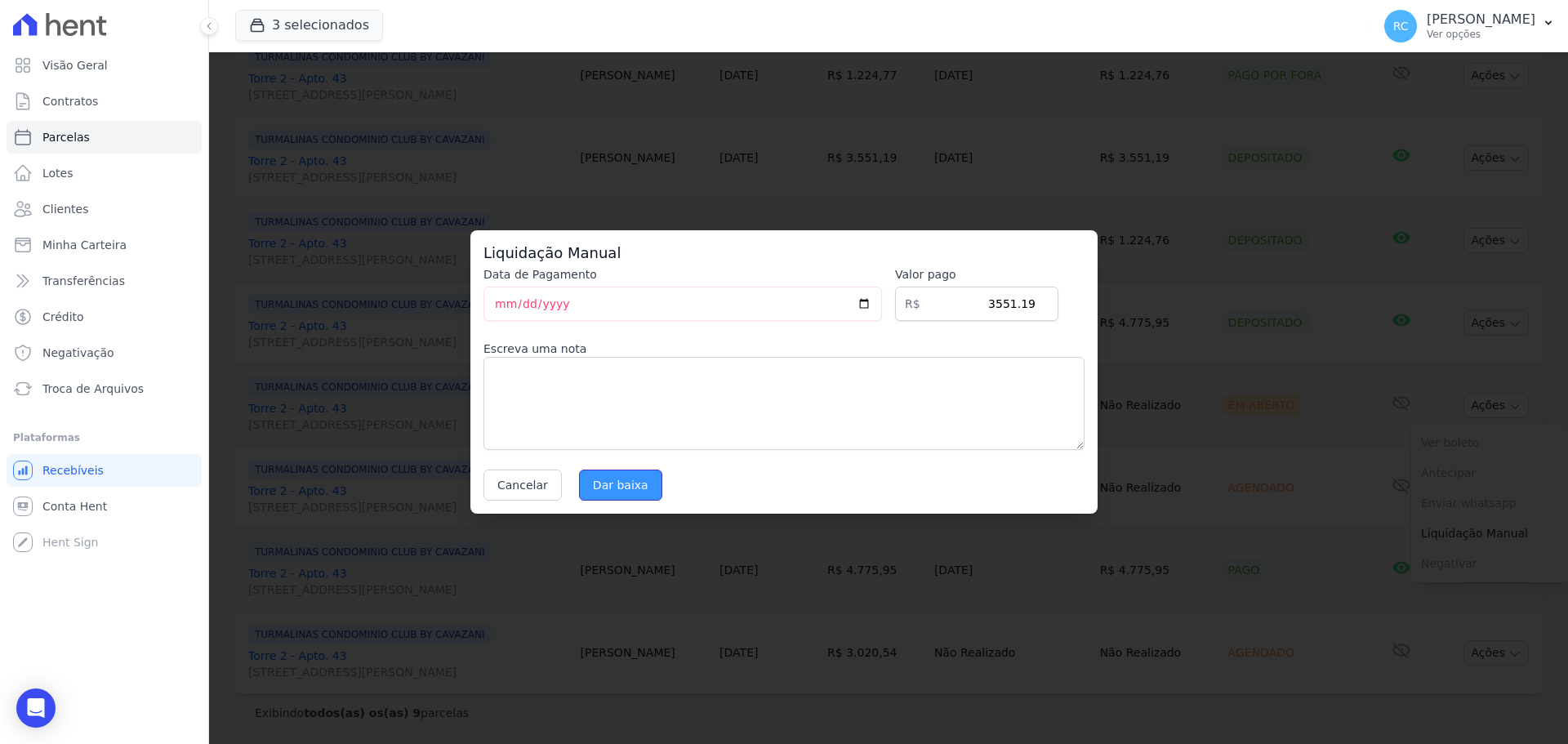
click at [605, 497] on input "Dar baixa" at bounding box center [620, 485] width 83 height 31
select select
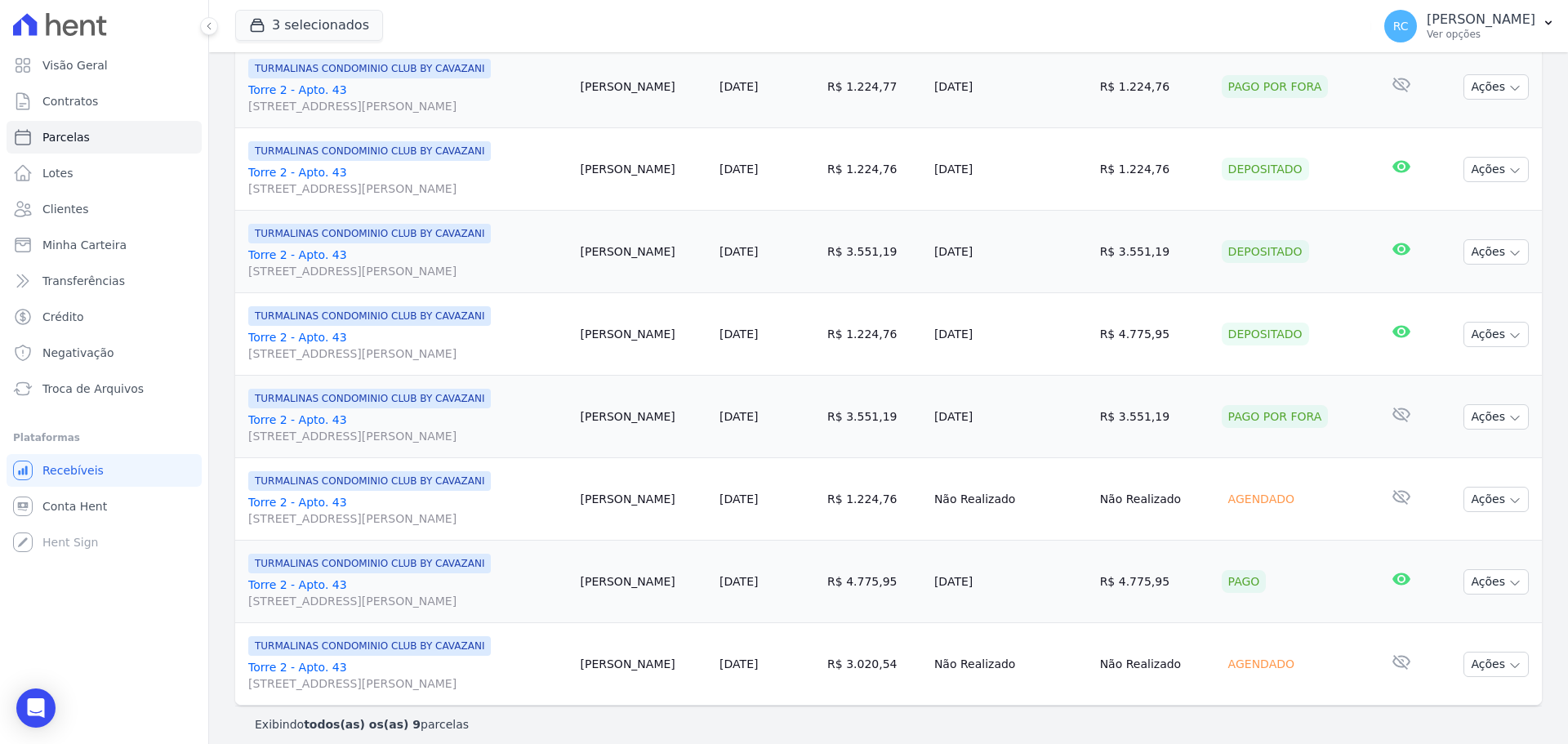
scroll to position [396, 0]
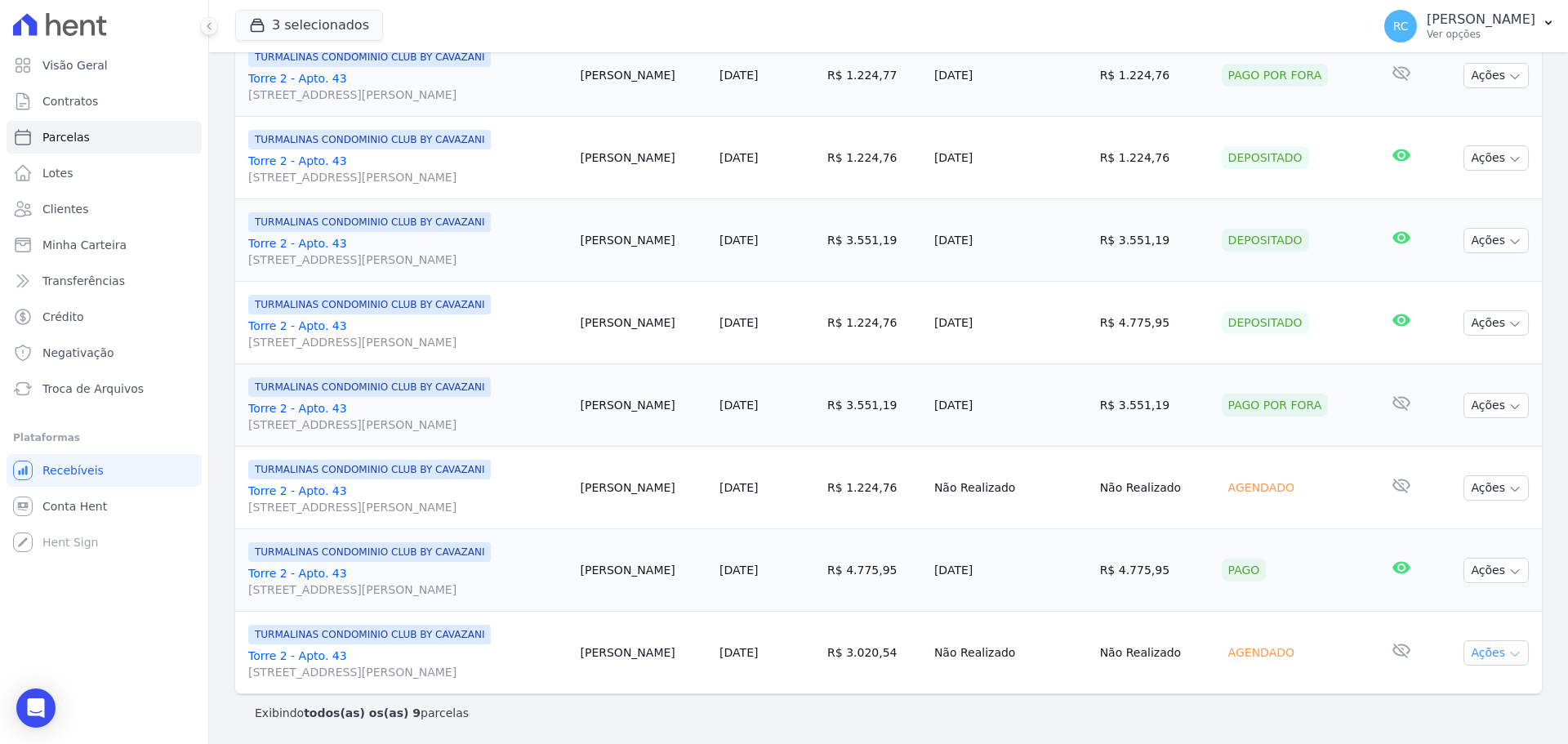
click at [1464, 660] on button "Ações" at bounding box center [1496, 653] width 65 height 25
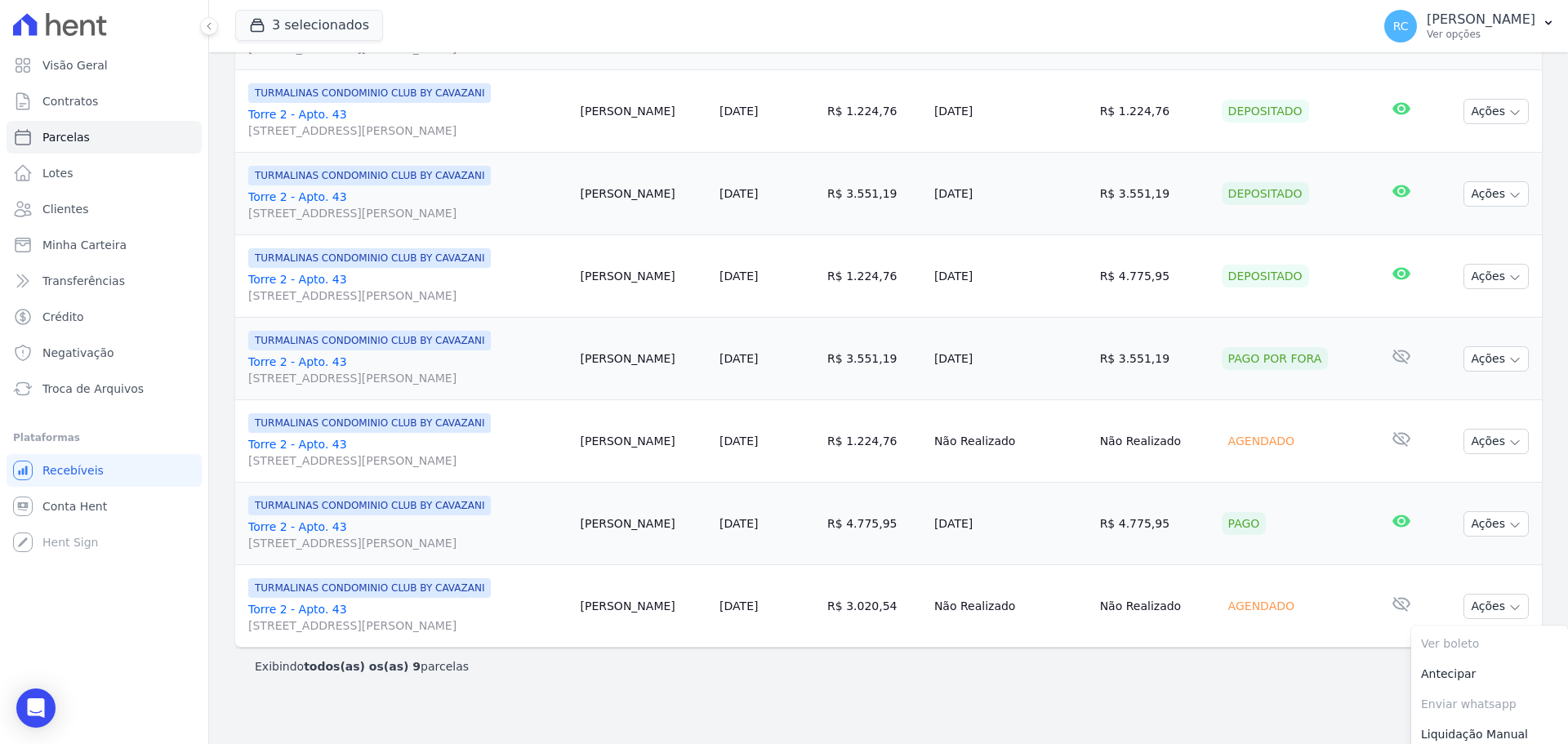
scroll to position [481, 0]
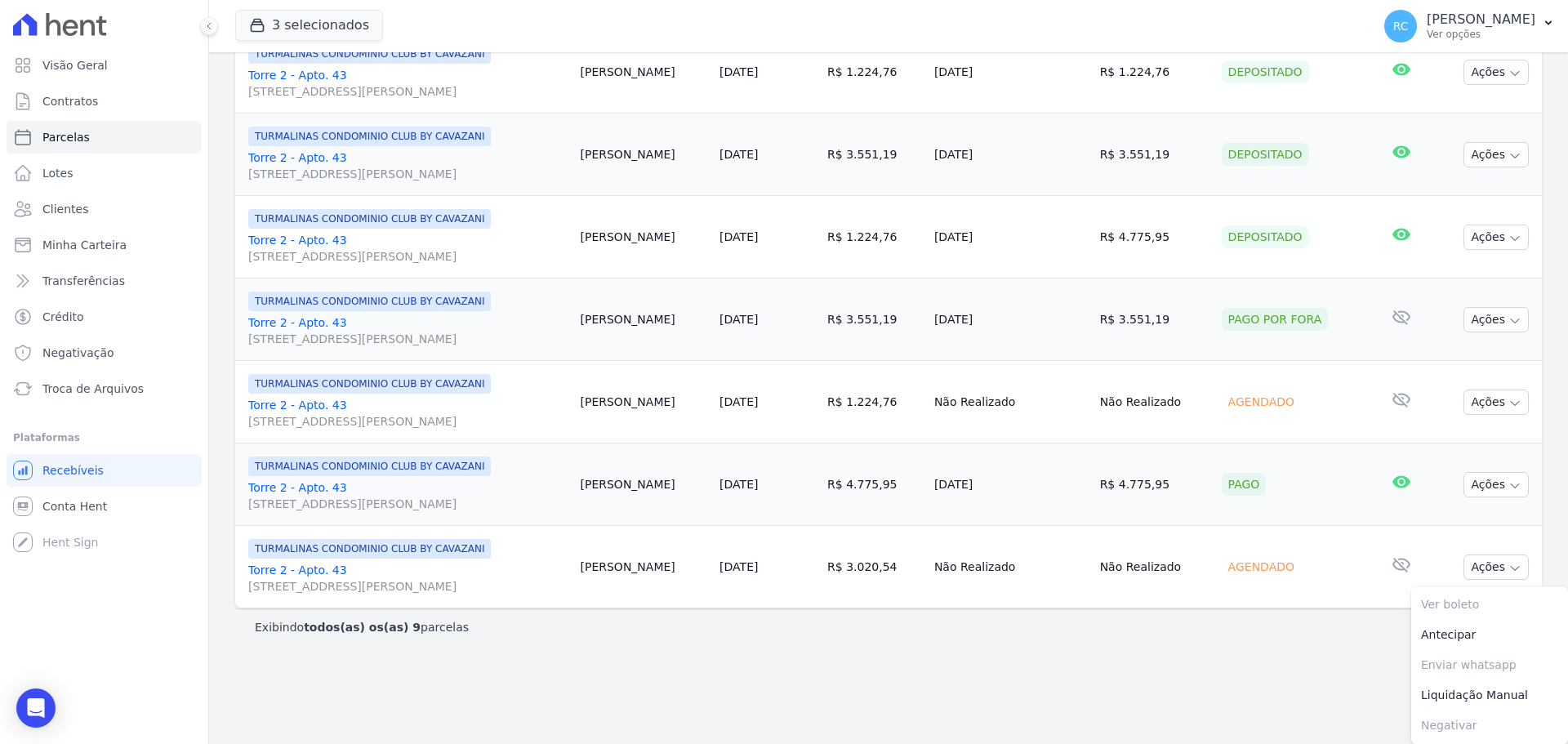
click at [312, 569] on link "Torre 2 - Apto. 43 Rua Arminda de Lima, 20, SALA 05, Centro" at bounding box center [407, 577] width 319 height 32
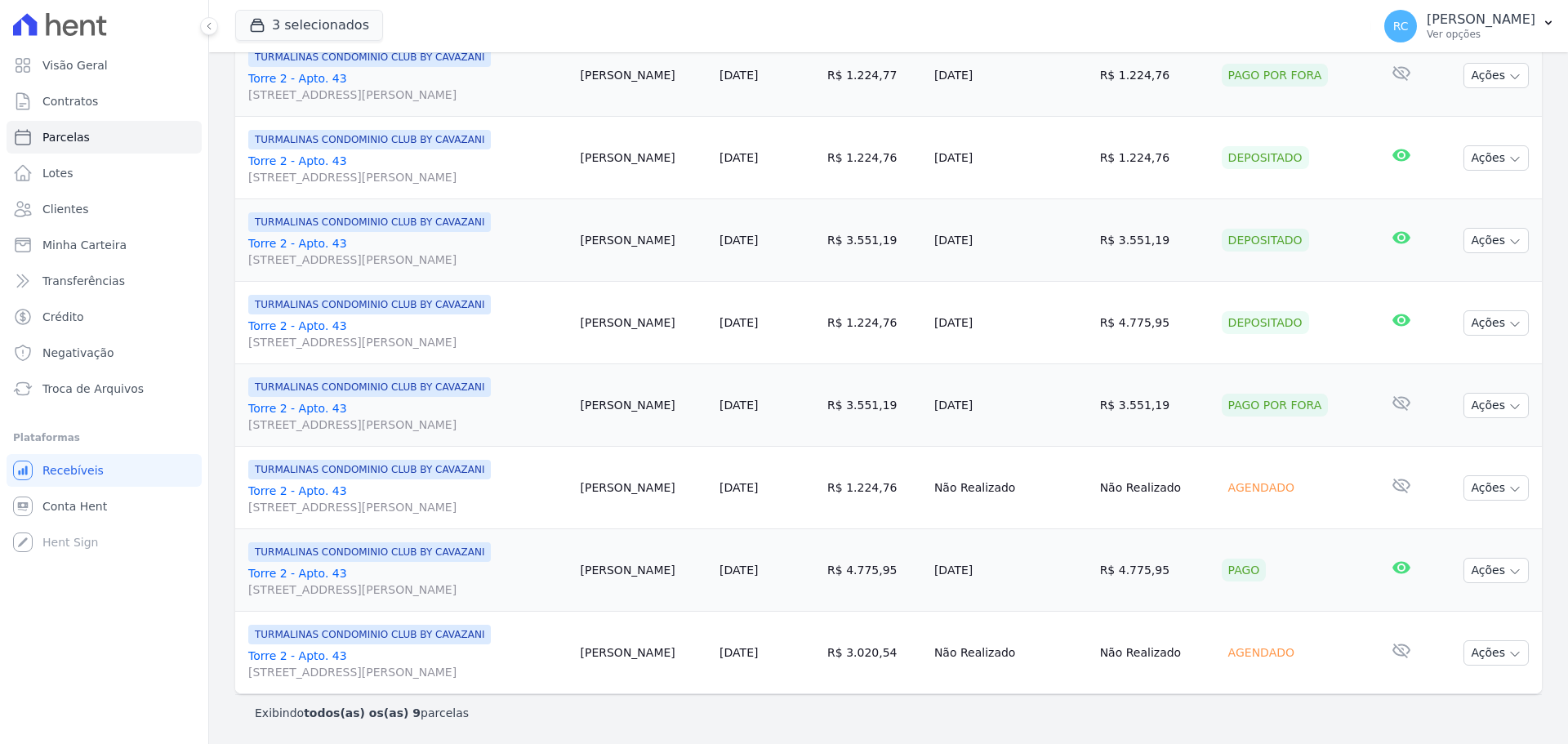
scroll to position [396, 0]
click at [306, 661] on link "Torre 2 - Apto. 43 Rua Arminda de Lima, 20, SALA 05, Centro" at bounding box center [407, 664] width 319 height 32
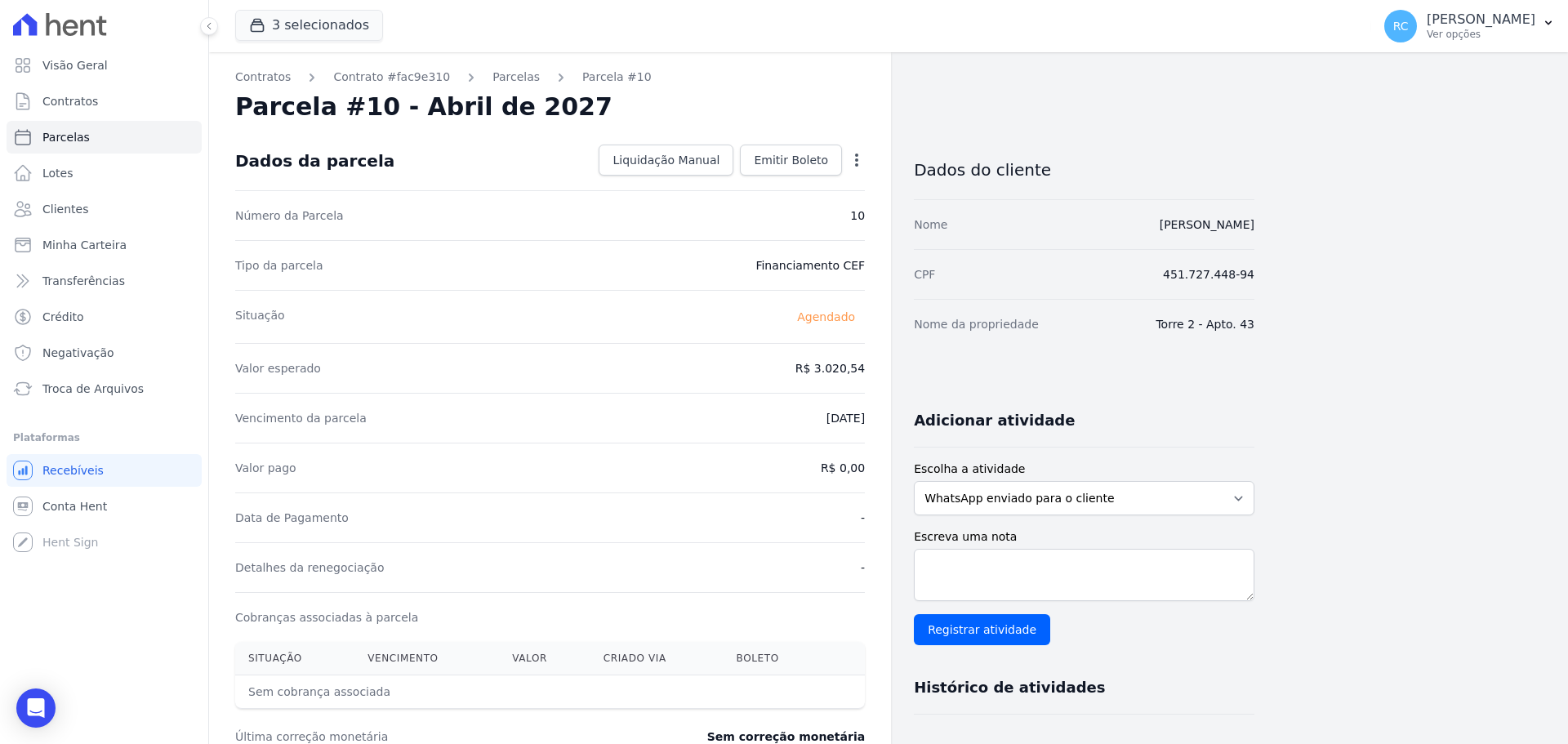
click at [851, 162] on icon "button" at bounding box center [856, 160] width 17 height 17
click at [884, 125] on div "Contratos Contrato #fac9e310 Parcelas Parcela #10 Parcela #10 - Abril de 2027 D…" at bounding box center [550, 577] width 682 height 1050
click at [253, 88] on div "Contratos Contrato #fac9e310 Parcelas Parcela #10 Parcela #10 - Abril de 2027 D…" at bounding box center [550, 577] width 682 height 1050
click at [254, 85] on link "Contratos" at bounding box center [263, 77] width 55 height 18
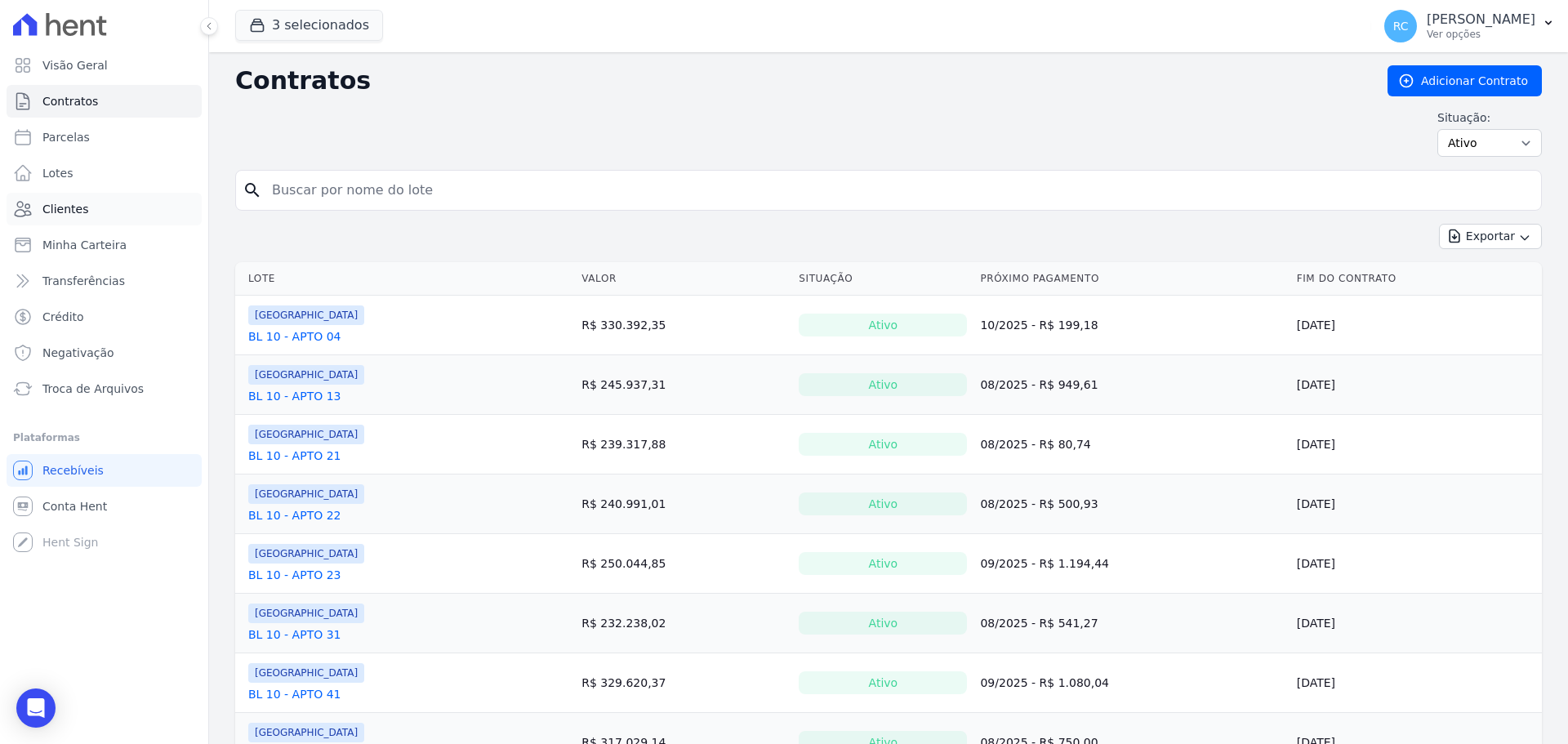
click at [92, 211] on link "Clientes" at bounding box center [104, 208] width 195 height 32
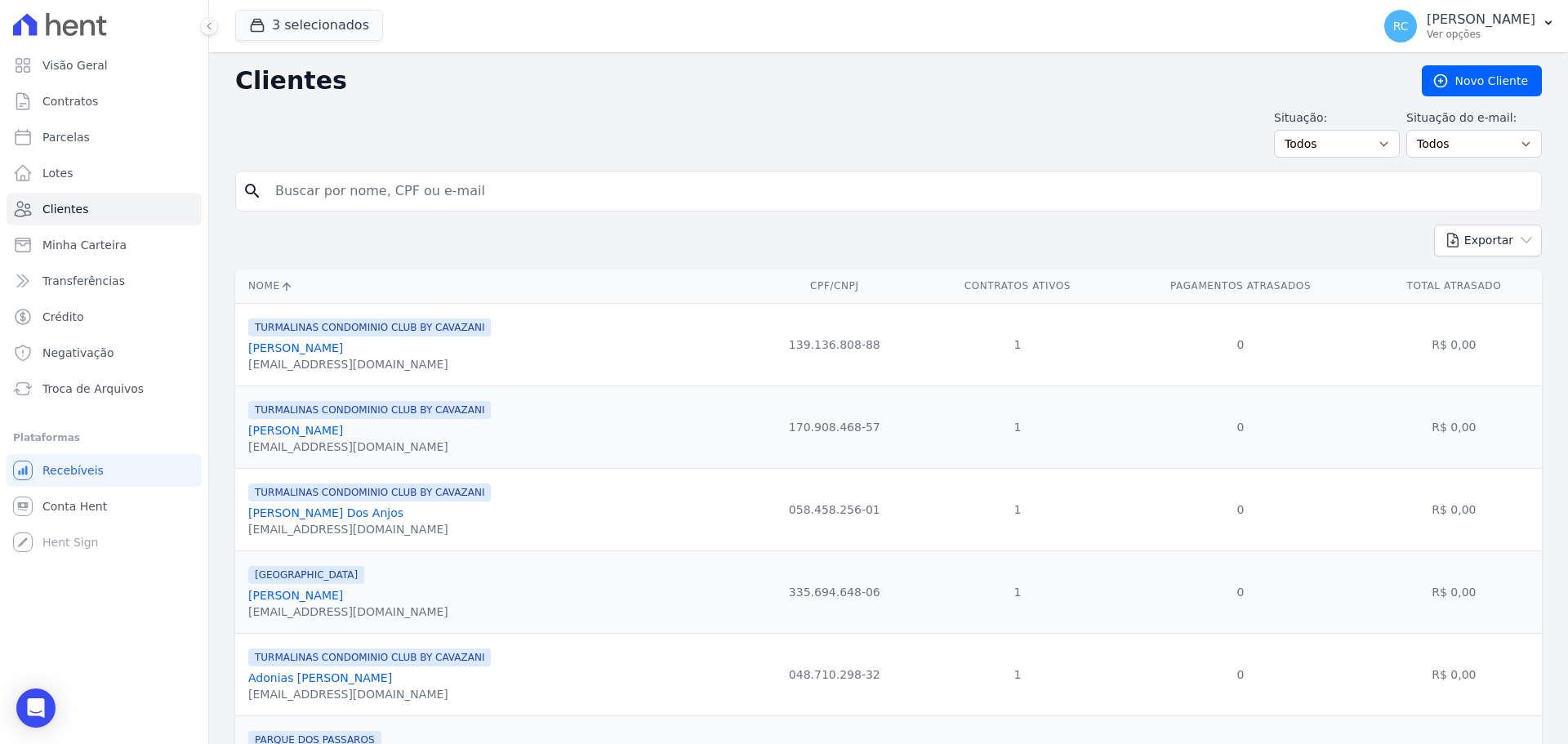
click at [393, 181] on input "search" at bounding box center [900, 191] width 1269 height 32
paste input "[PERSON_NAME] [PERSON_NAME]"
type input "[PERSON_NAME] [PERSON_NAME]"
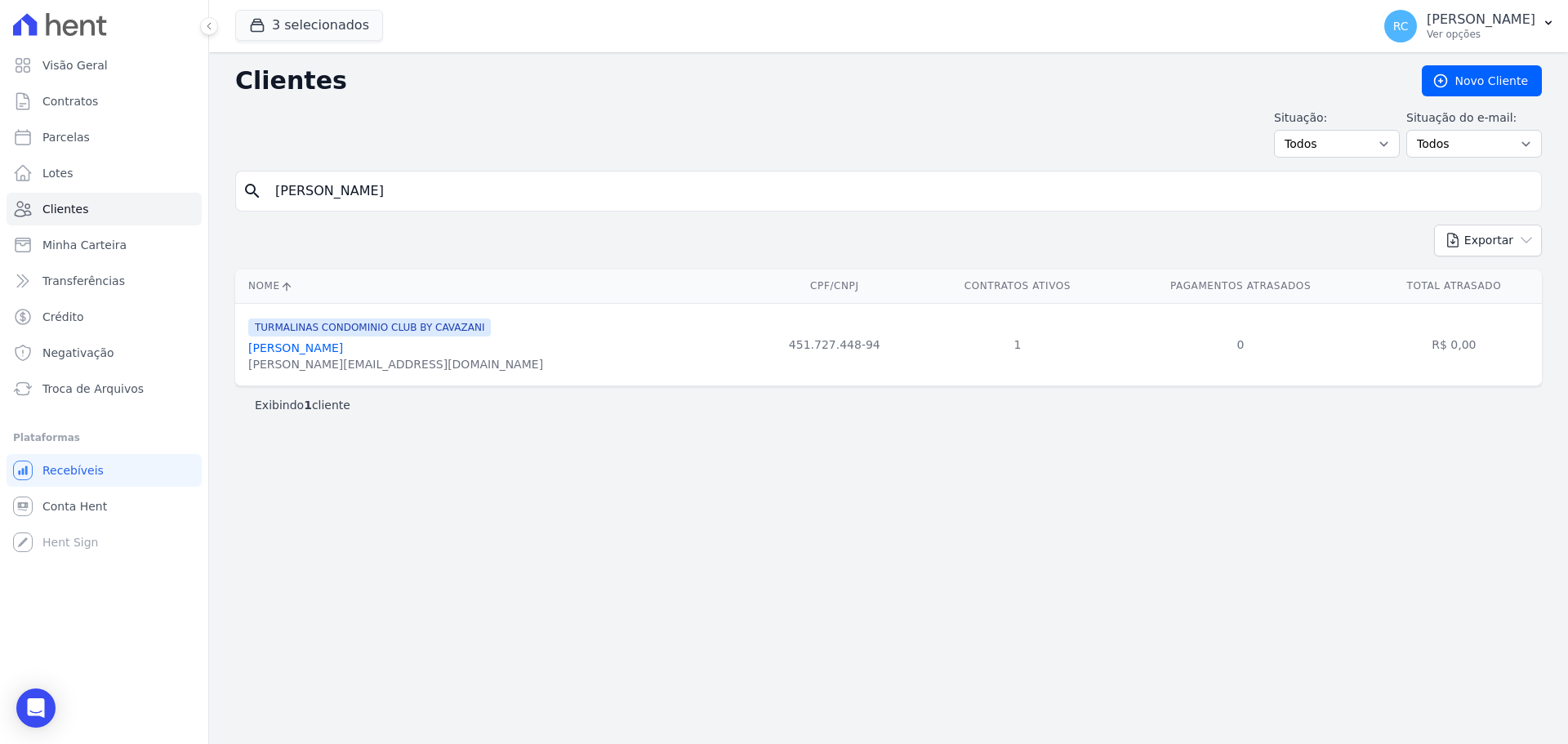
click at [300, 347] on link "Rafael Moraes Arruda" at bounding box center [295, 348] width 95 height 13
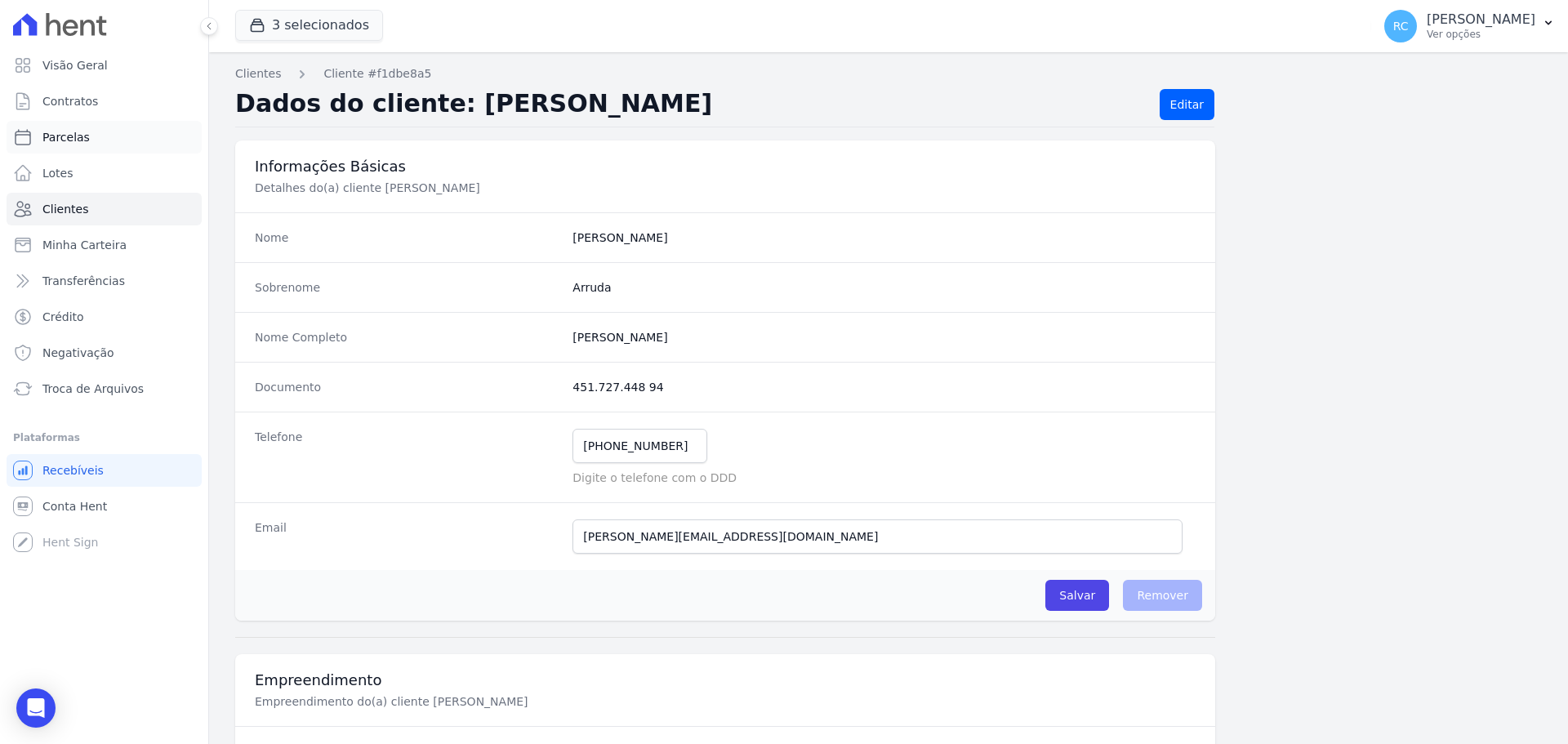
click at [90, 139] on link "Parcelas" at bounding box center [104, 136] width 195 height 32
select select
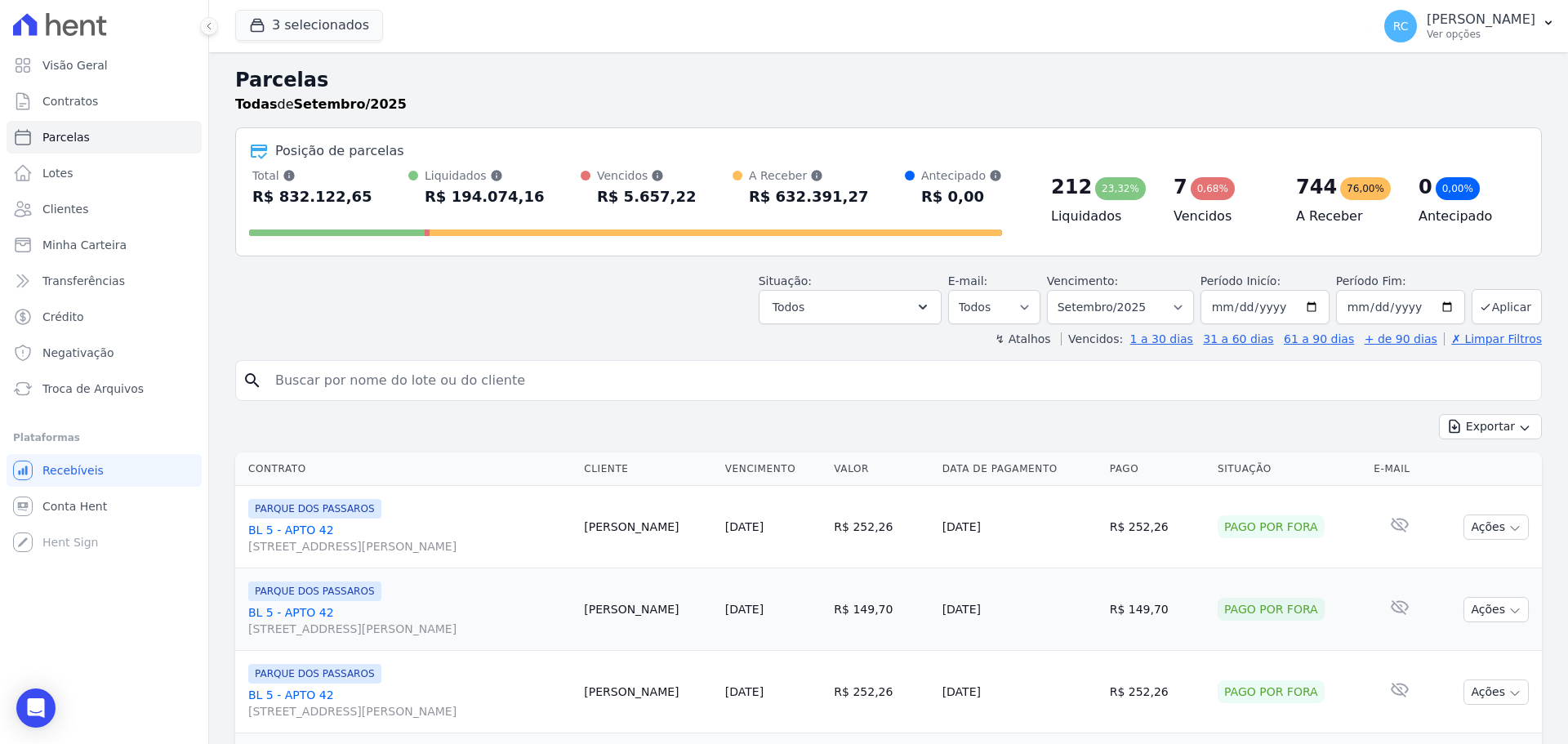
click at [512, 371] on input "search" at bounding box center [900, 380] width 1269 height 32
paste input "[PERSON_NAME] [PERSON_NAME]"
type input "[PERSON_NAME] [PERSON_NAME]"
select select
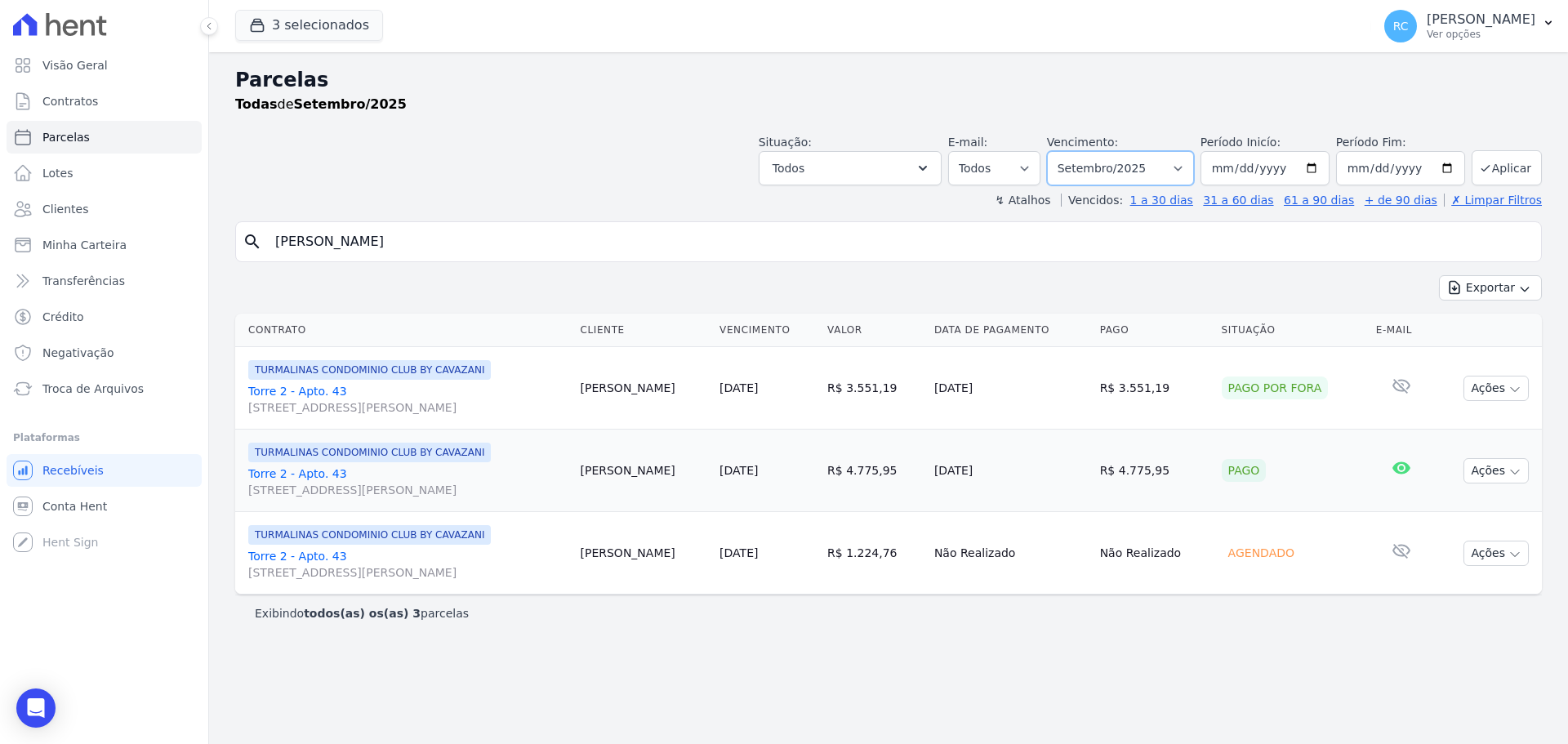
click at [1141, 184] on select "Filtrar por período ──────── Todos os meses Dezembro/2021 Janeiro/2022 Fevereir…" at bounding box center [1120, 168] width 147 height 34
select select "all"
click at [1070, 151] on select "Filtrar por período ──────── Todos os meses Dezembro/2021 Janeiro/2022 Fevereir…" at bounding box center [1120, 168] width 147 height 34
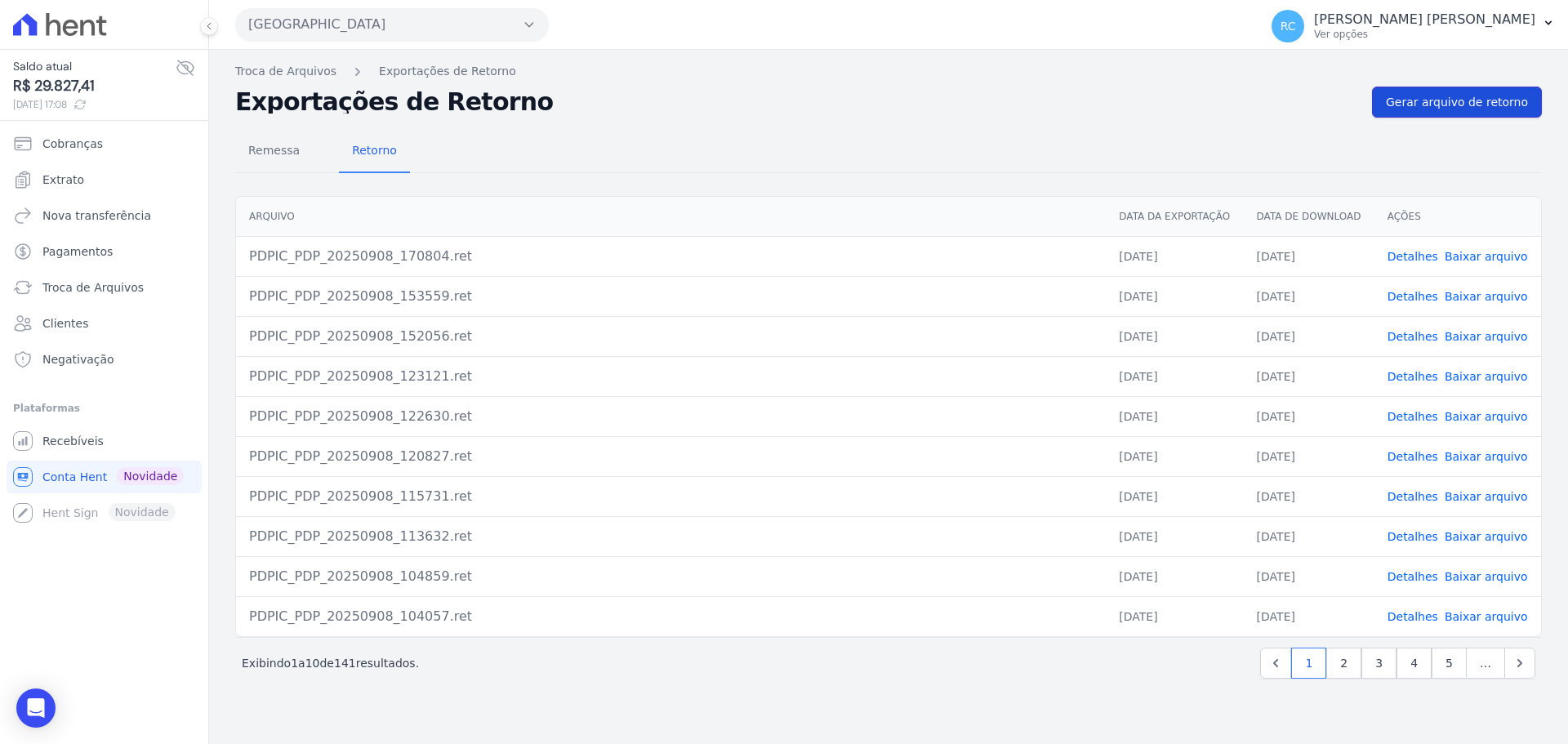
click at [1487, 115] on link "Gerar arquivo de retorno" at bounding box center [1456, 102] width 170 height 31
click at [1485, 100] on span "Gerar arquivo de retorno" at bounding box center [1456, 102] width 142 height 17
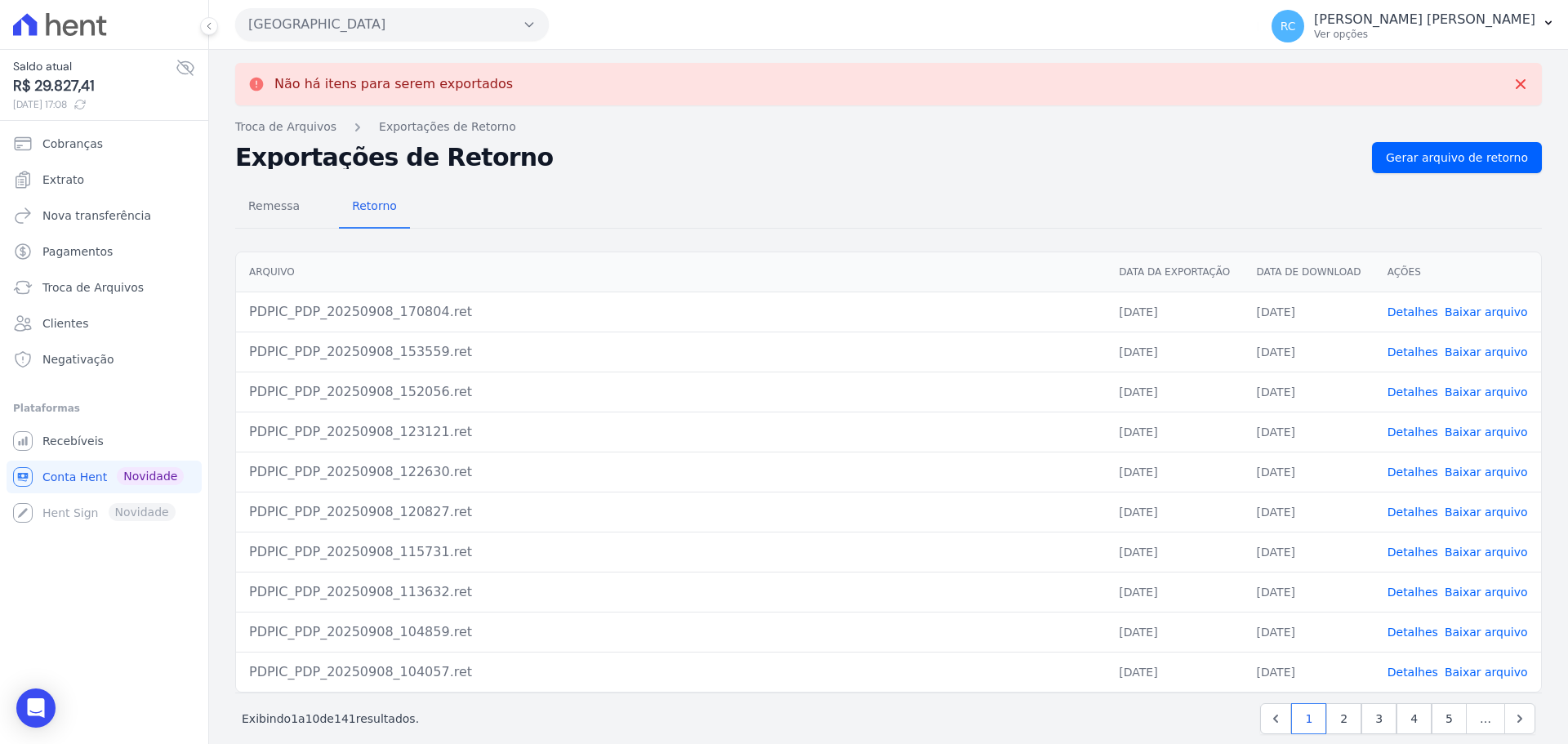
click at [1462, 312] on link "Baixar arquivo" at bounding box center [1486, 312] width 83 height 13
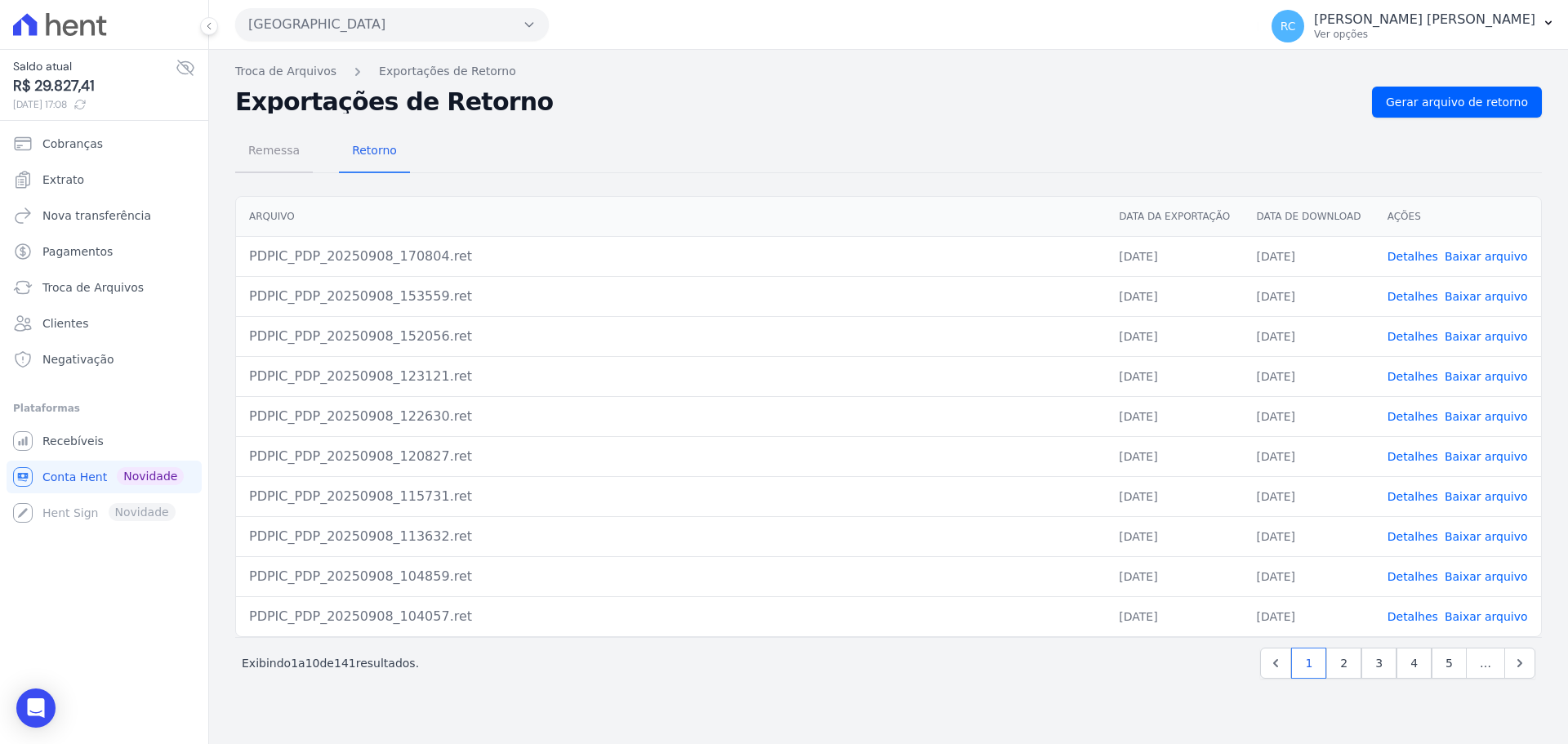
click at [280, 149] on span "Remessa" at bounding box center [274, 149] width 71 height 32
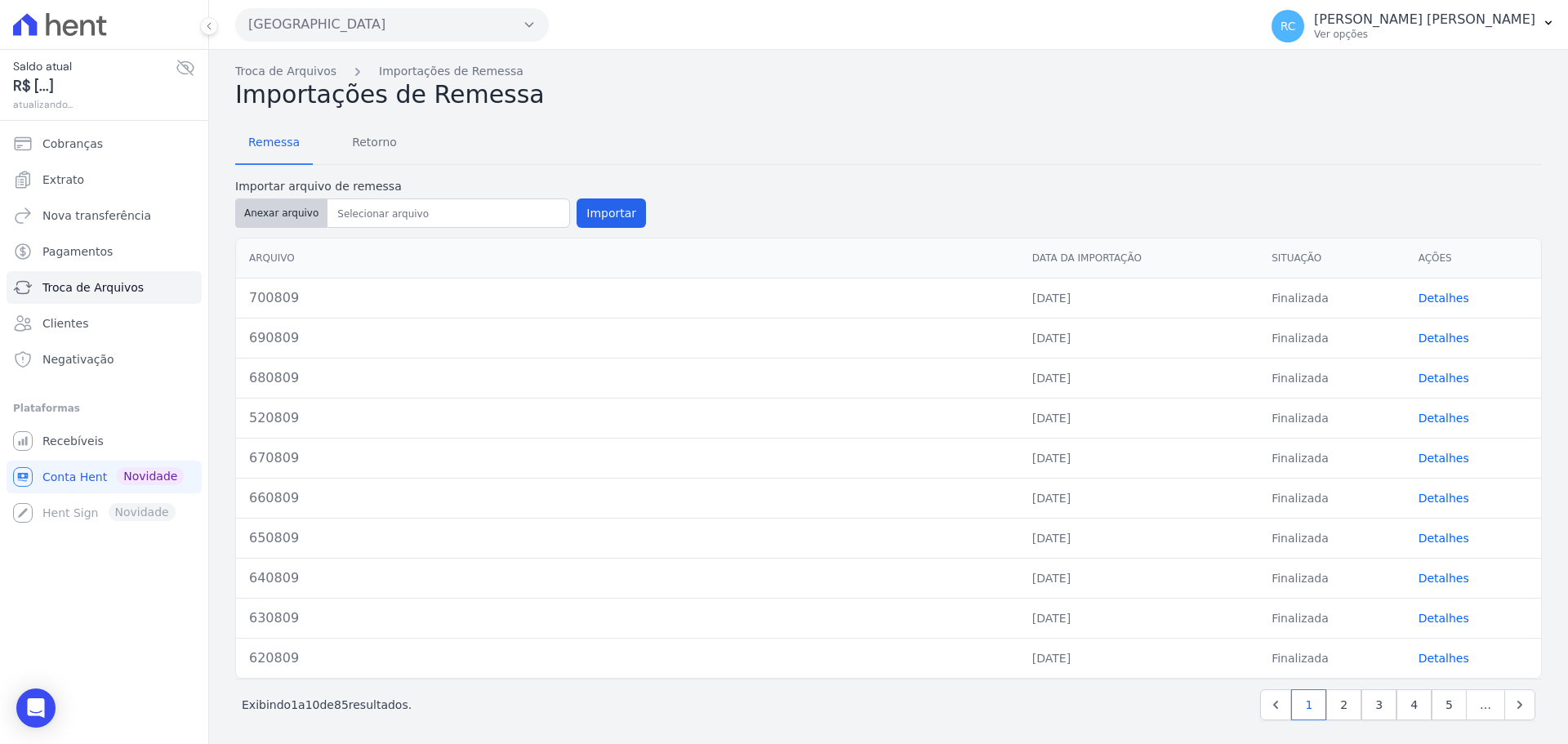
click at [268, 206] on button "Anexar arquivo" at bounding box center [281, 213] width 92 height 30
type input "710809"
click at [623, 211] on button "Importar" at bounding box center [610, 213] width 69 height 30
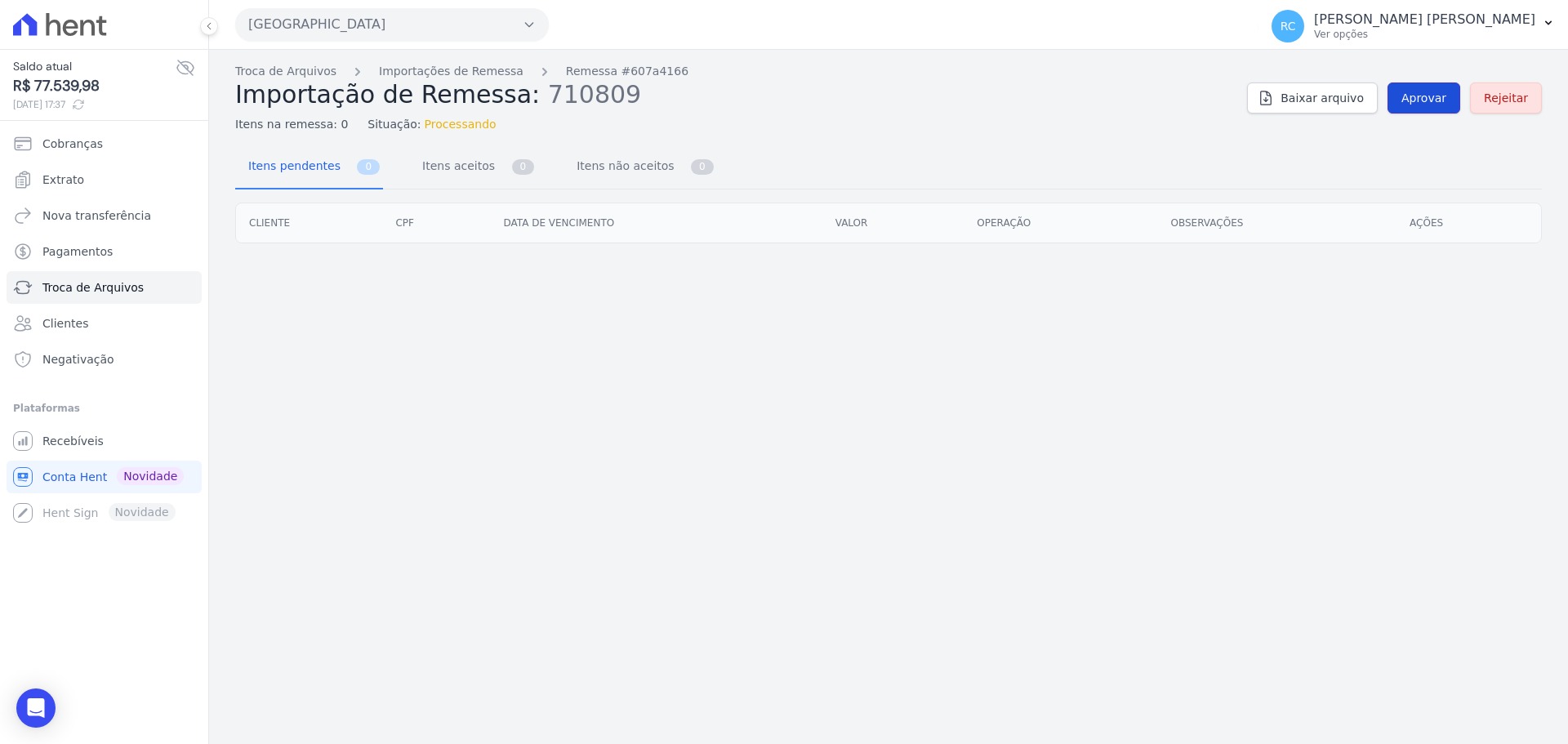
click at [1426, 89] on span "Aprovar" at bounding box center [1423, 98] width 45 height 17
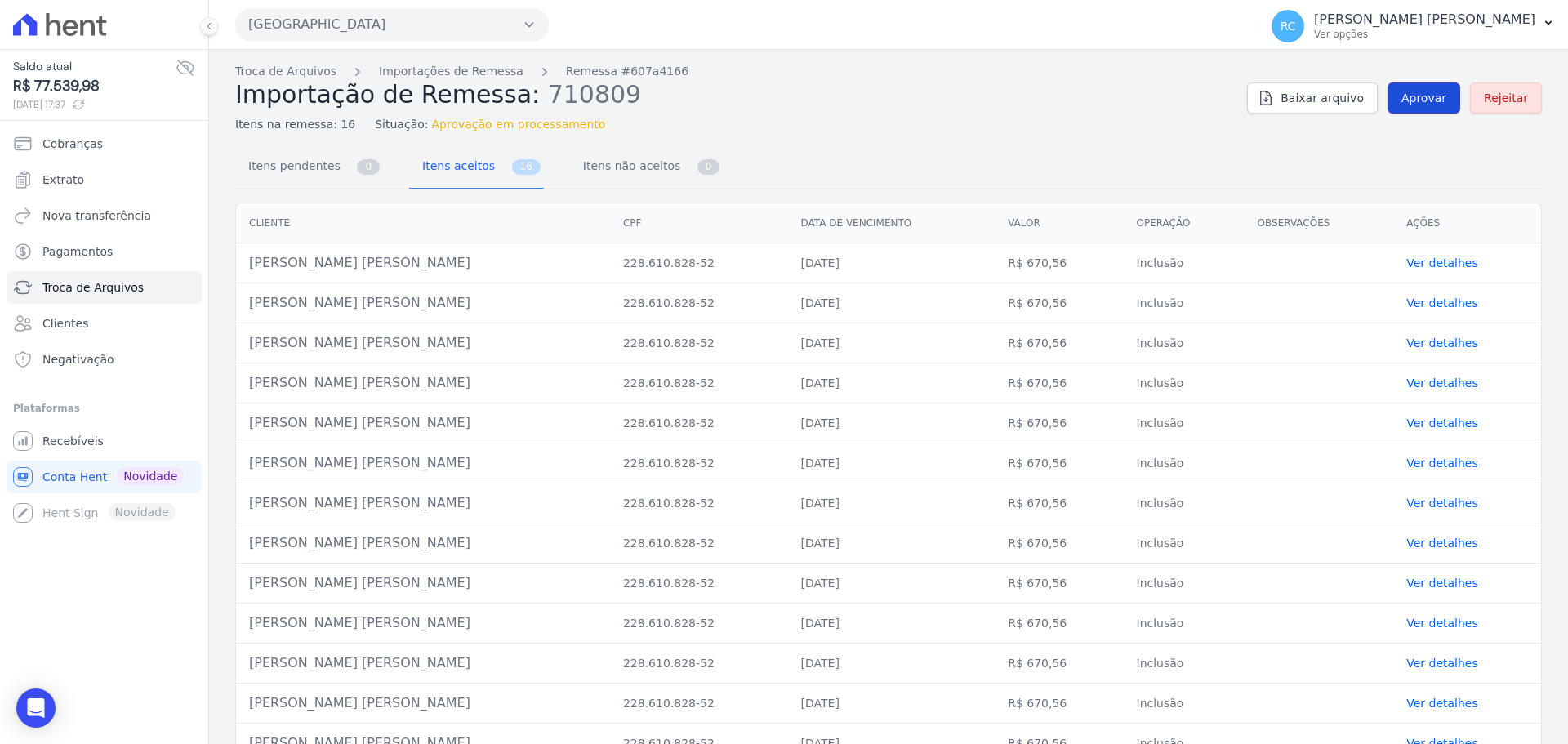
click at [1387, 94] on link "Aprovar" at bounding box center [1423, 98] width 73 height 31
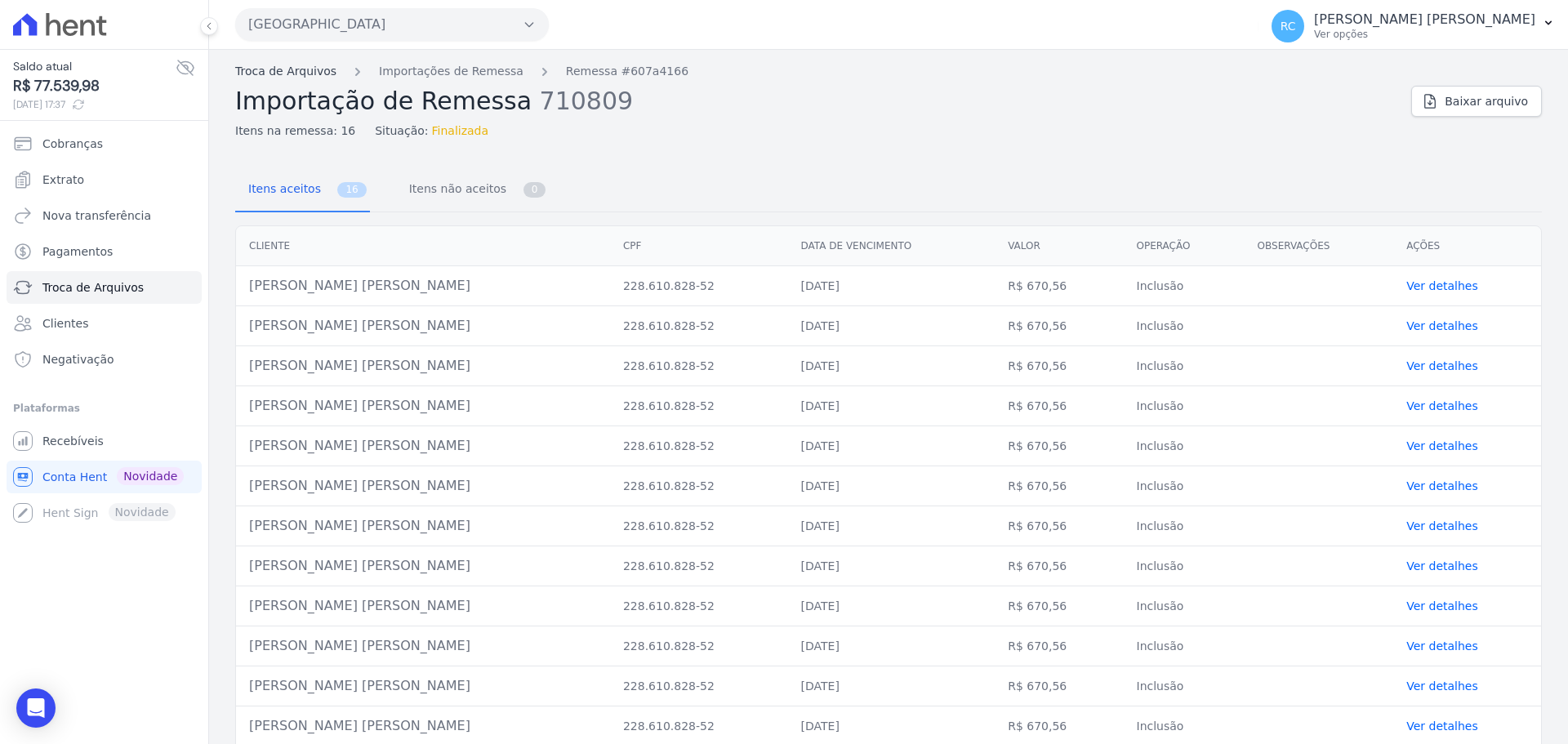
click at [285, 72] on link "Troca de Arquivos" at bounding box center [286, 71] width 101 height 18
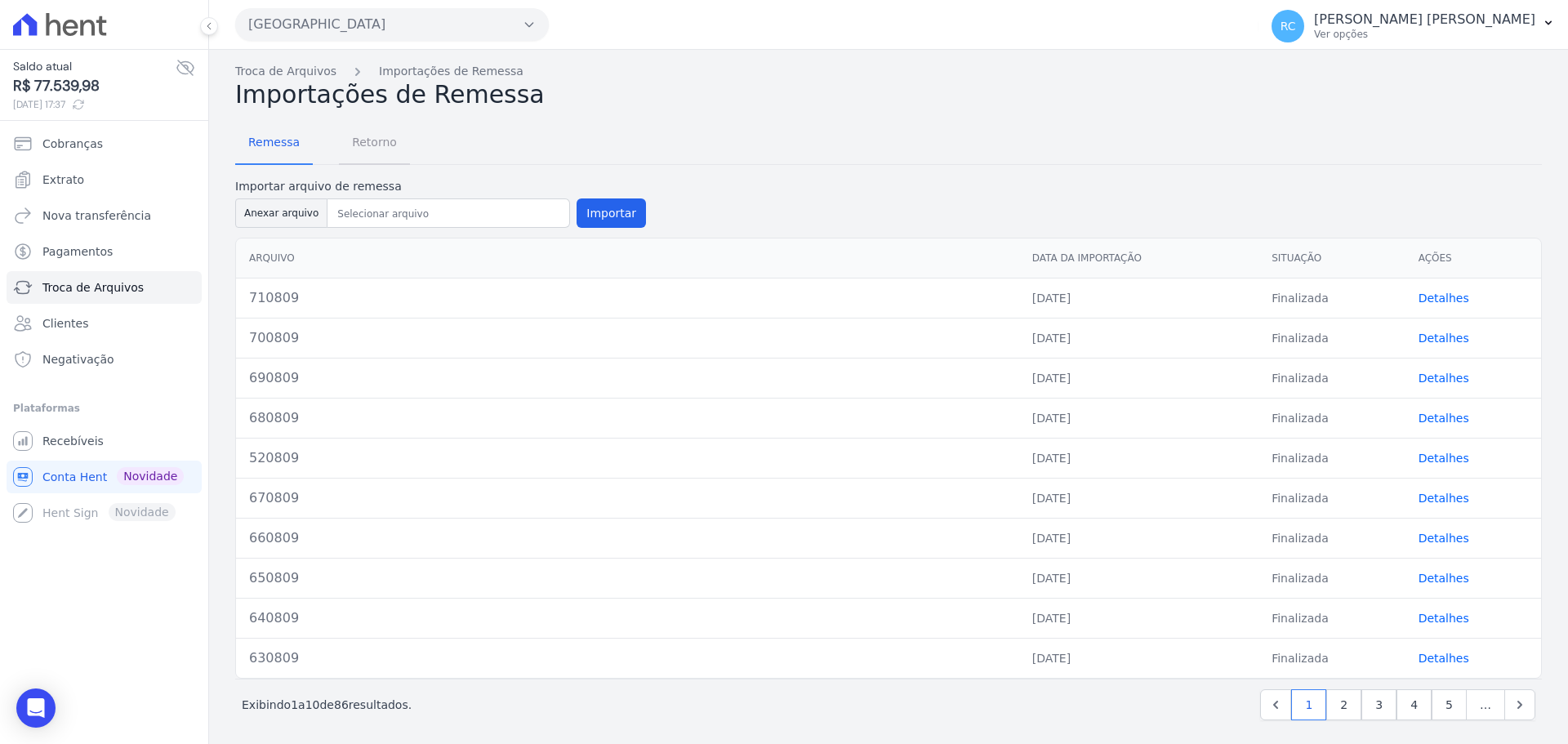
click at [372, 135] on span "Retorno" at bounding box center [374, 141] width 65 height 32
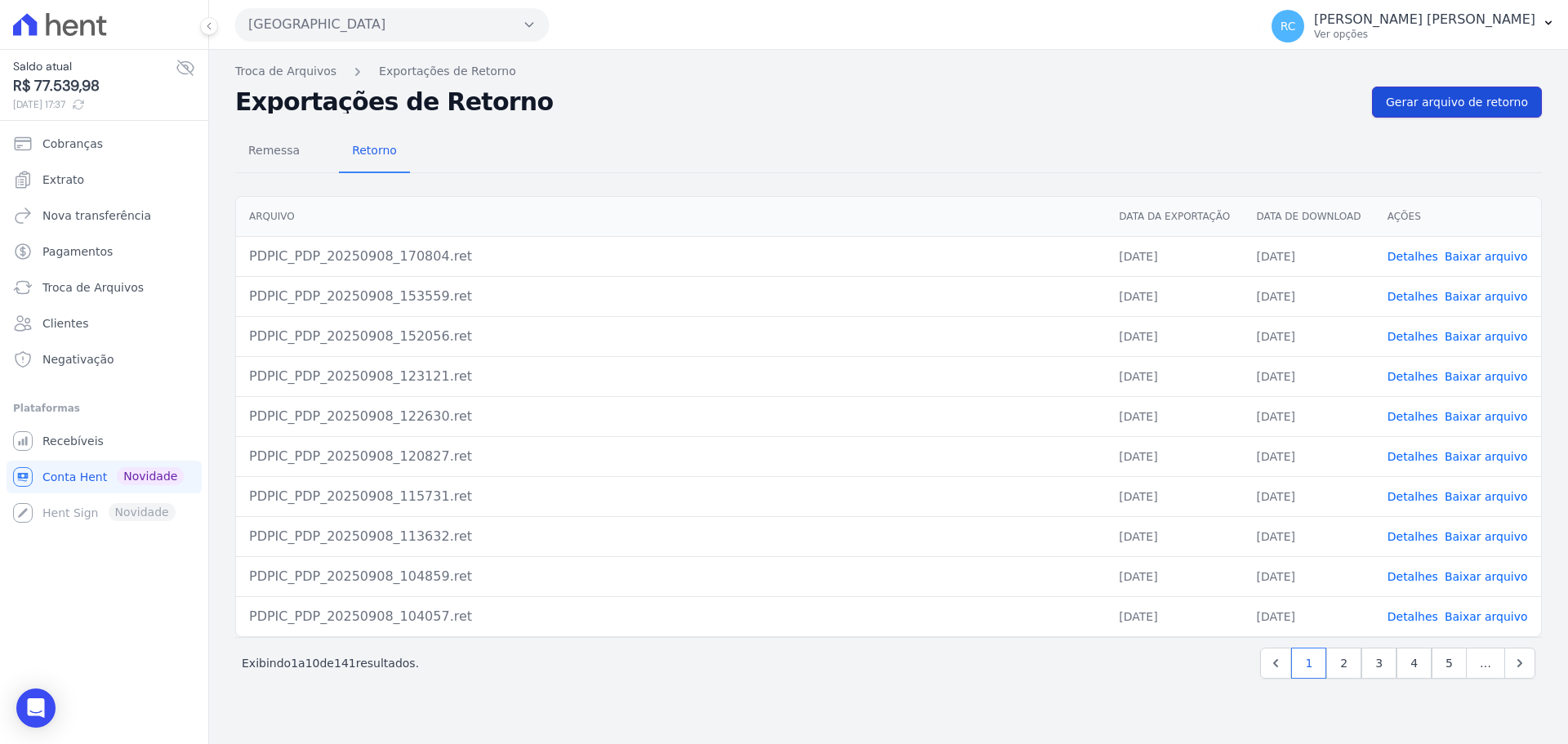
click at [1467, 109] on span "Gerar arquivo de retorno" at bounding box center [1456, 102] width 142 height 17
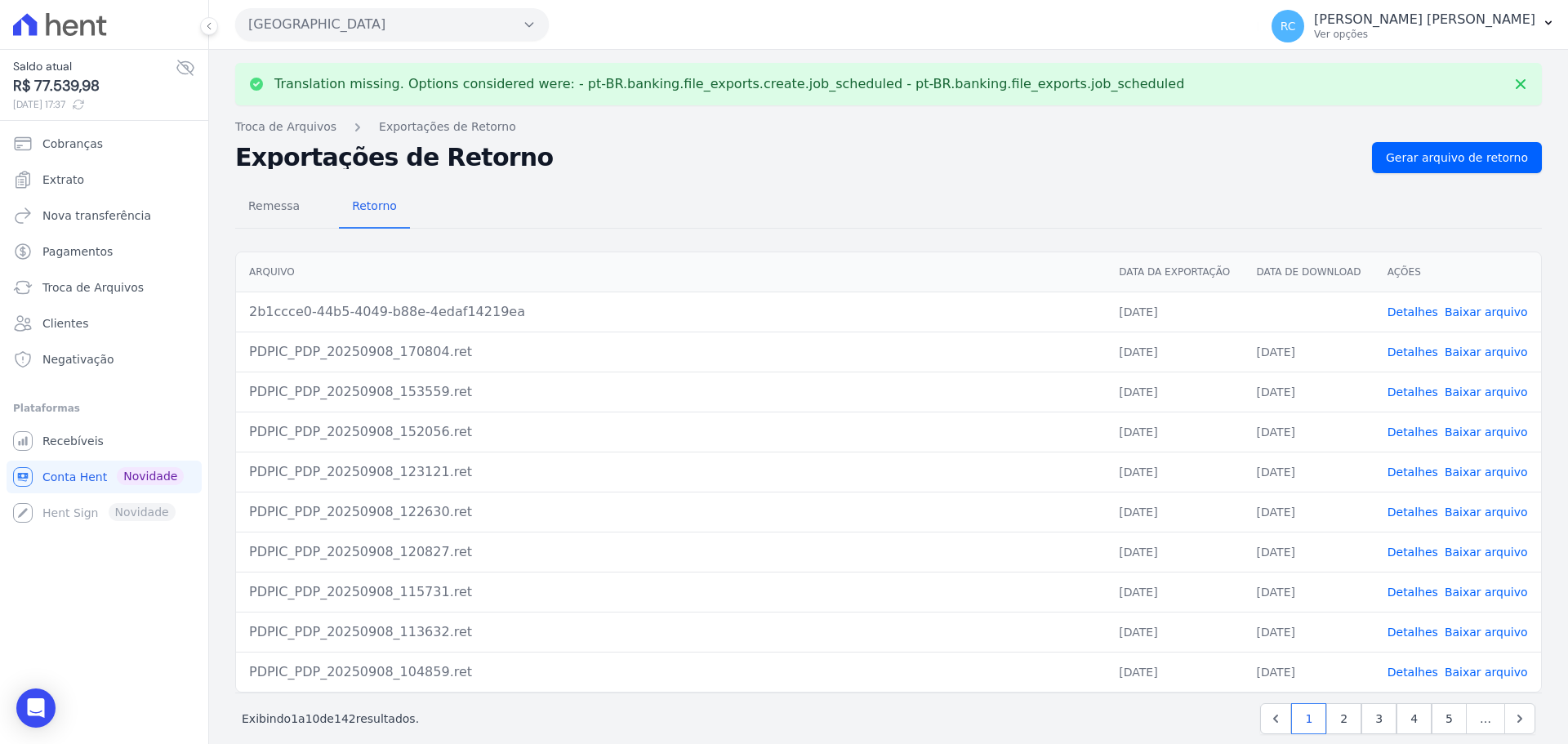
click at [1452, 313] on link "Baixar arquivo" at bounding box center [1486, 312] width 83 height 13
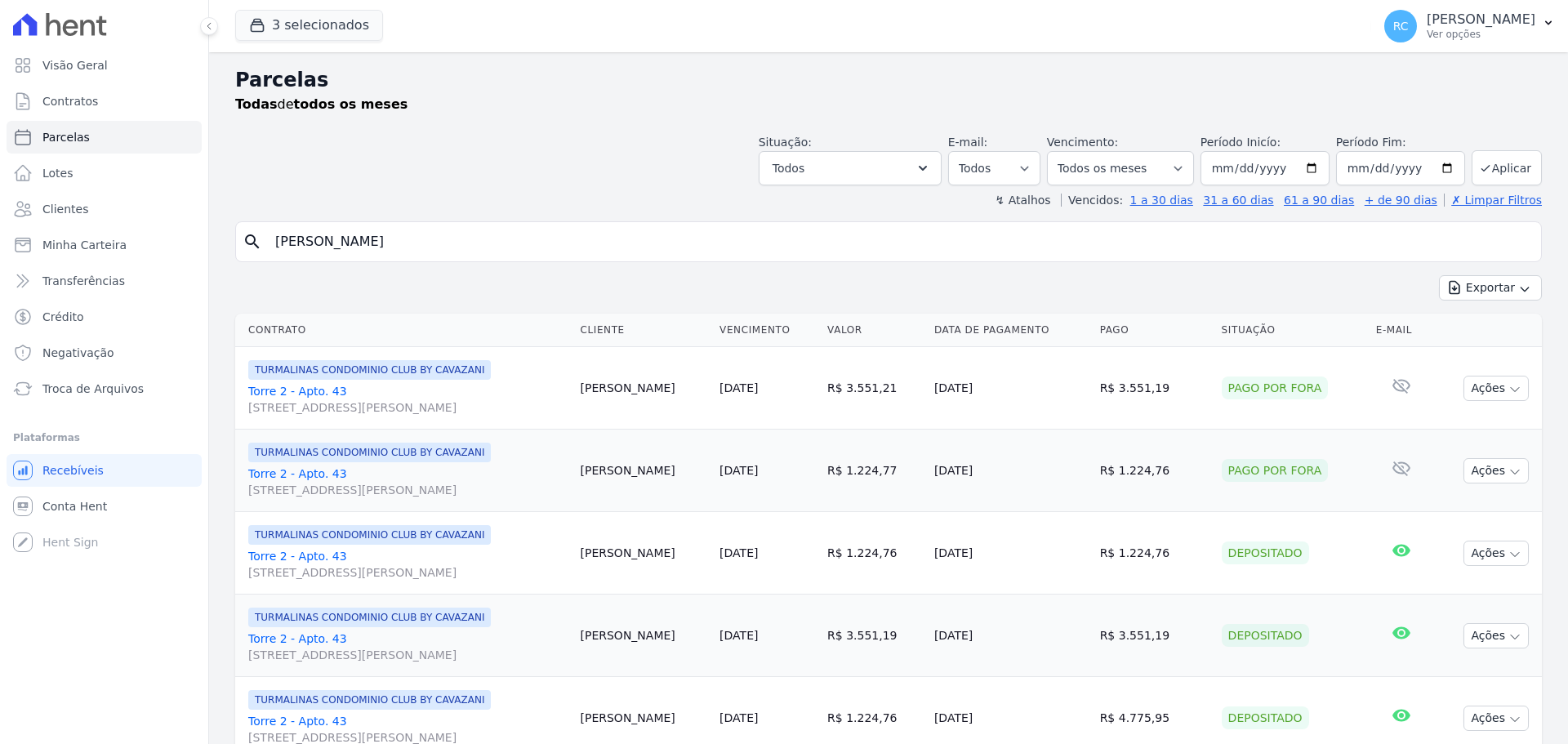
select select
click at [70, 319] on div "Visão Geral Contratos [GEOGRAPHIC_DATA] Lotes Clientes Minha Carteira Transferê…" at bounding box center [784, 372] width 1568 height 744
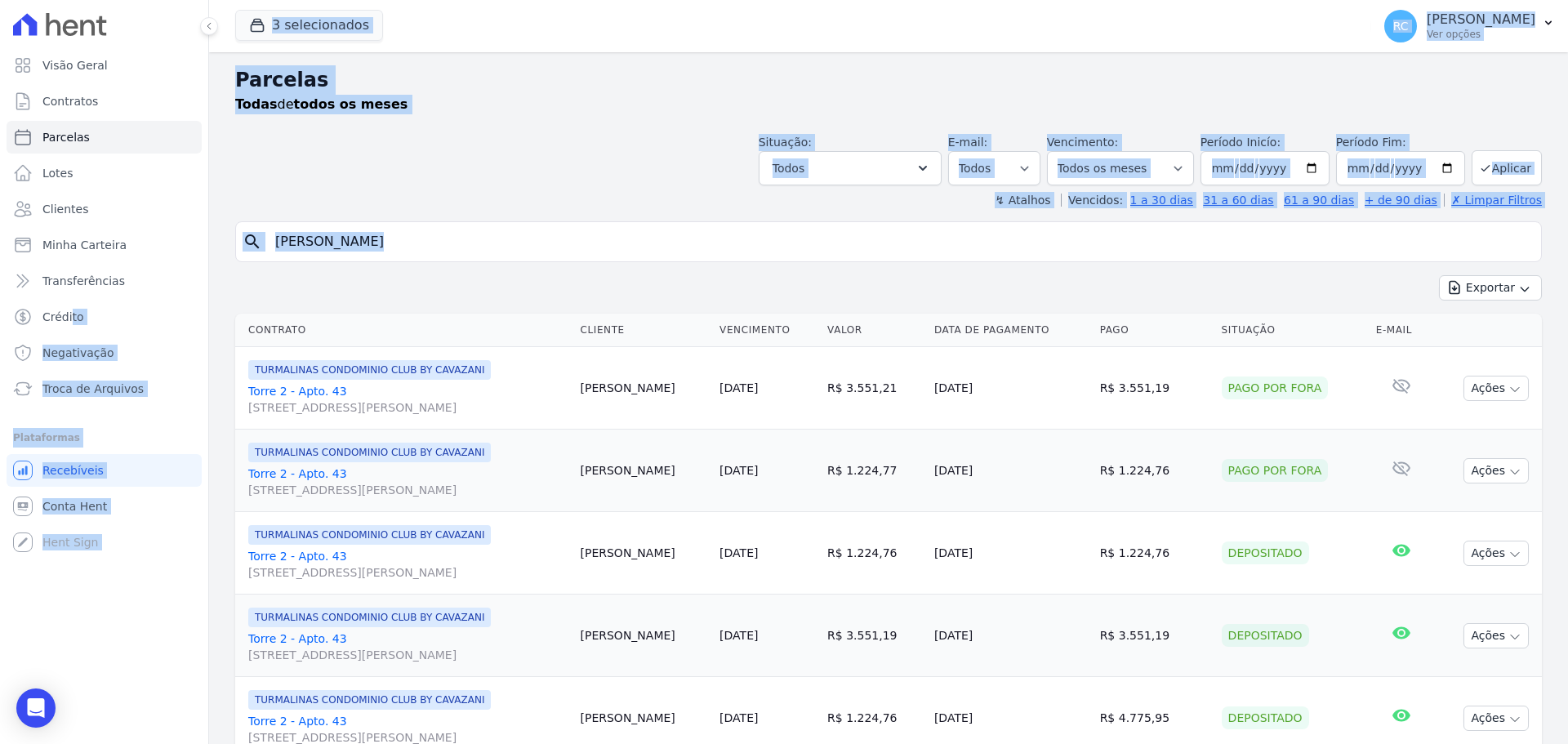
click at [433, 240] on input "[PERSON_NAME] [PERSON_NAME]" at bounding box center [900, 242] width 1269 height 32
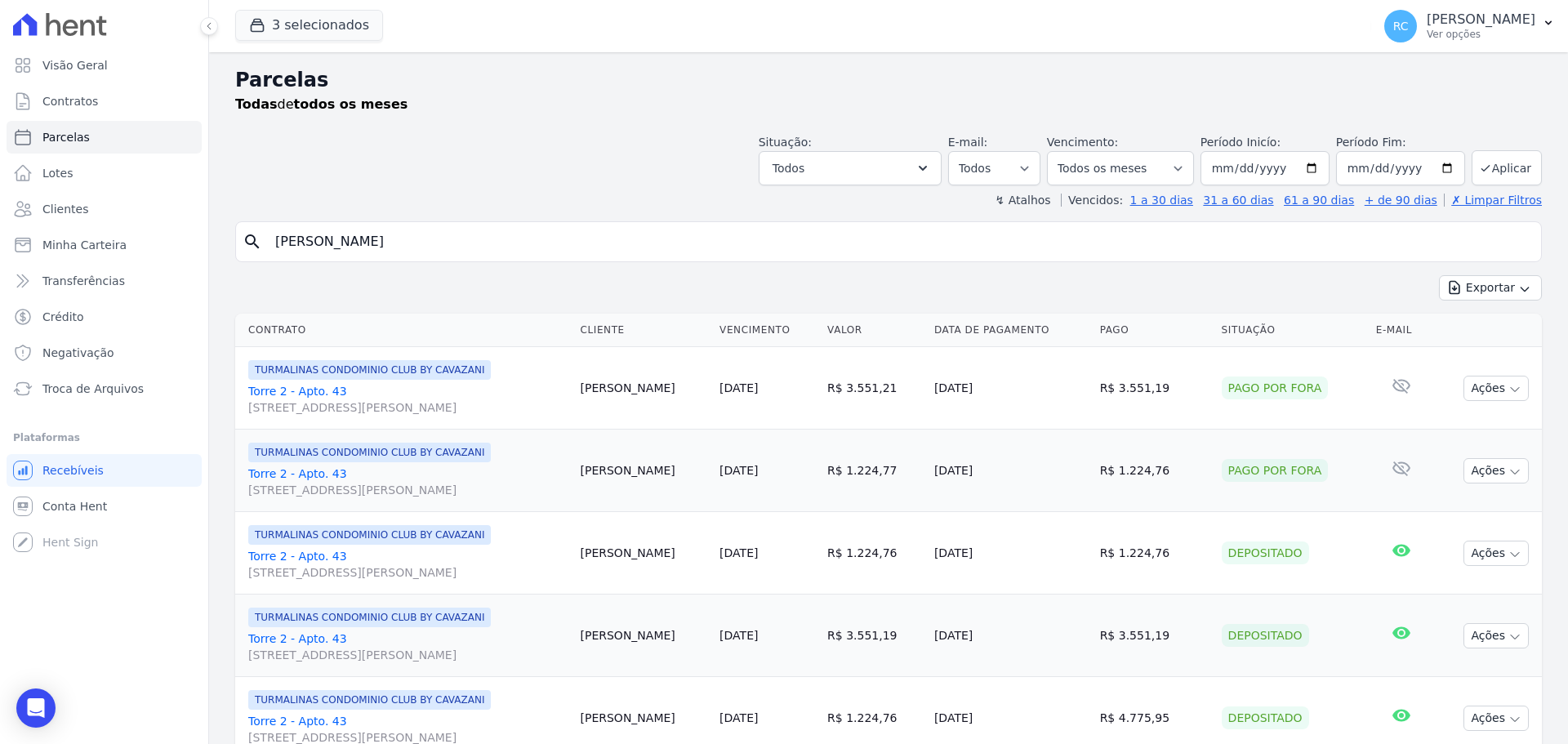
click at [433, 239] on input "[PERSON_NAME] [PERSON_NAME]" at bounding box center [900, 242] width 1269 height 32
click at [544, 239] on input "[PERSON_NAME] [PERSON_NAME]" at bounding box center [900, 242] width 1269 height 32
paste input "[PERSON_NAME] de Sous"
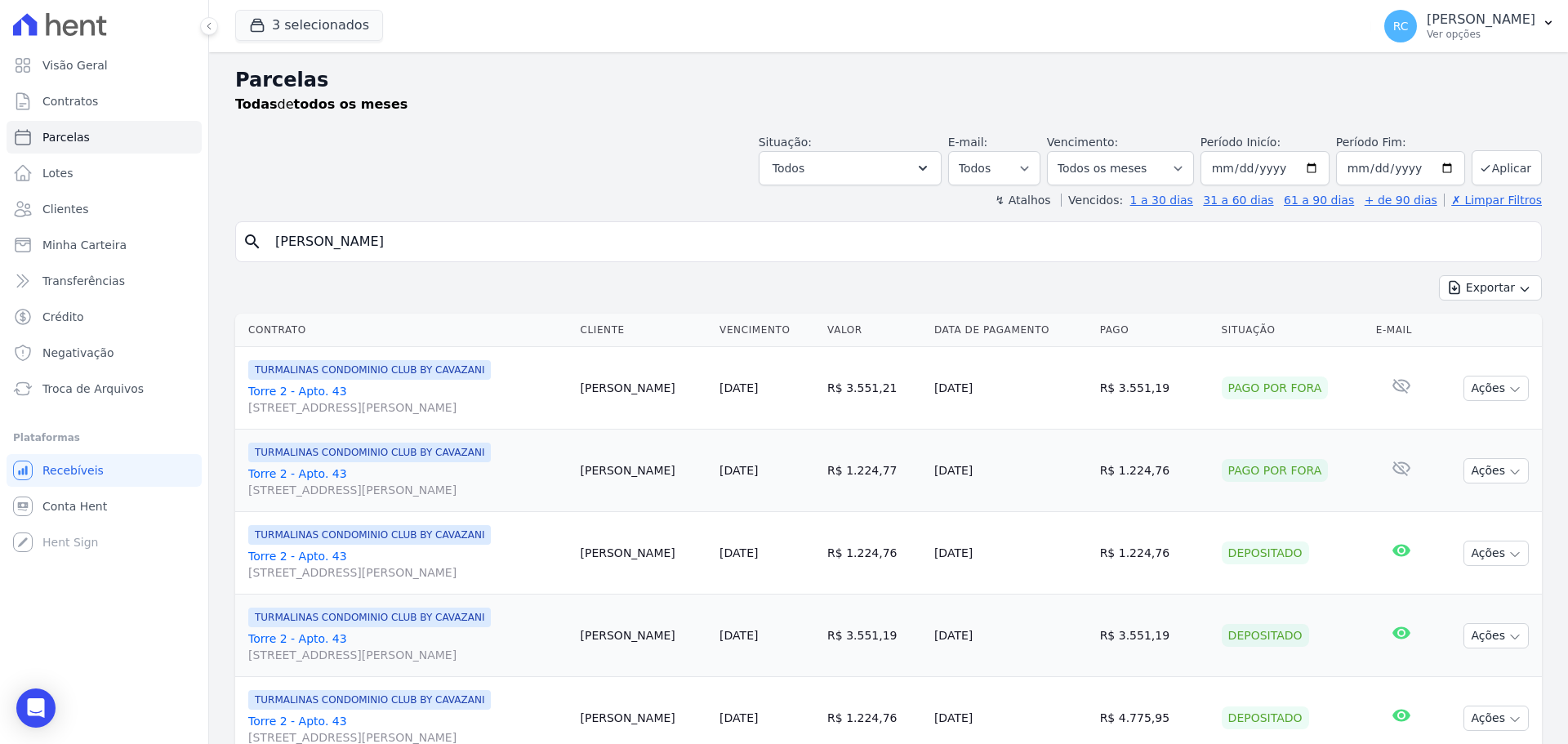
type input "[PERSON_NAME] [PERSON_NAME]"
select select
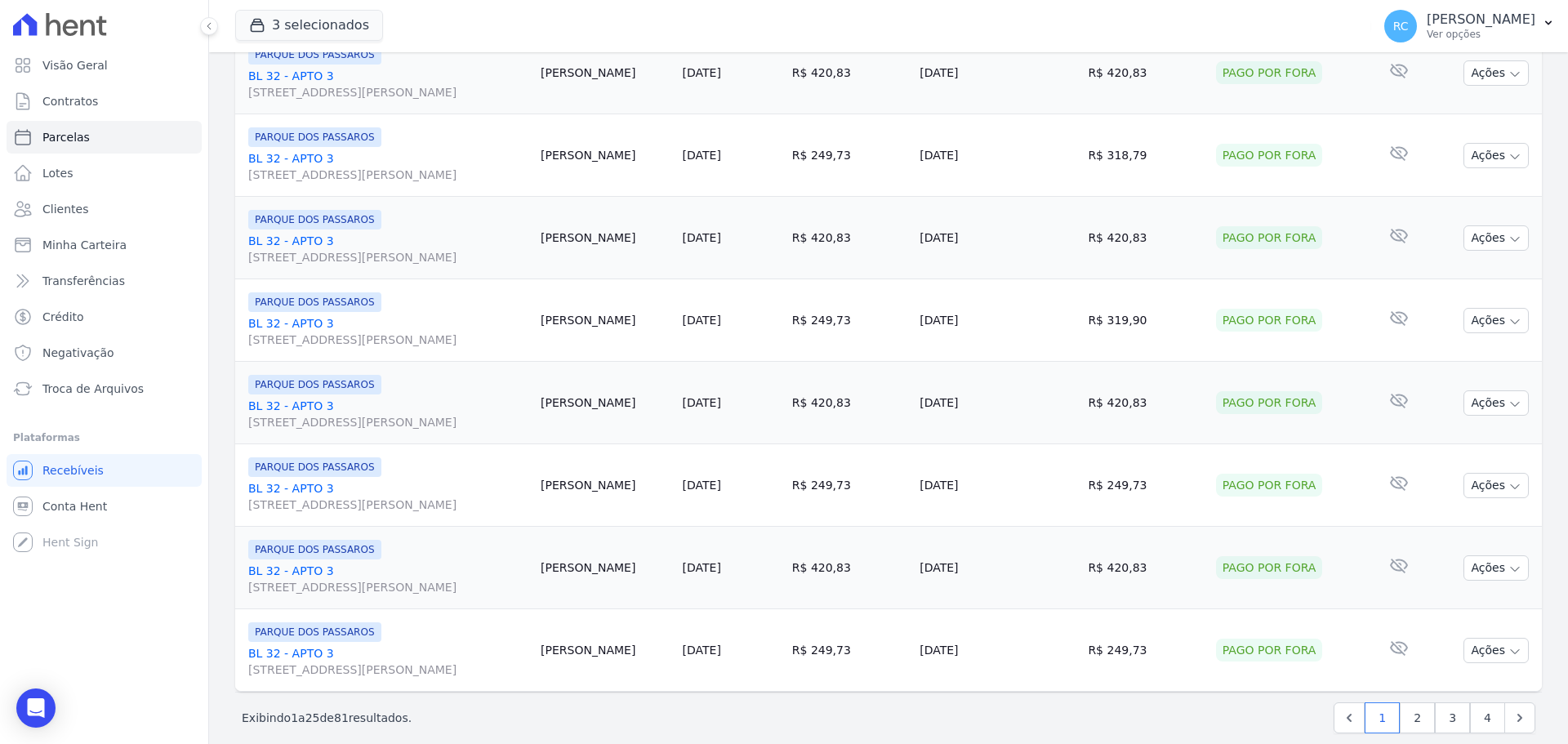
scroll to position [1736, 0]
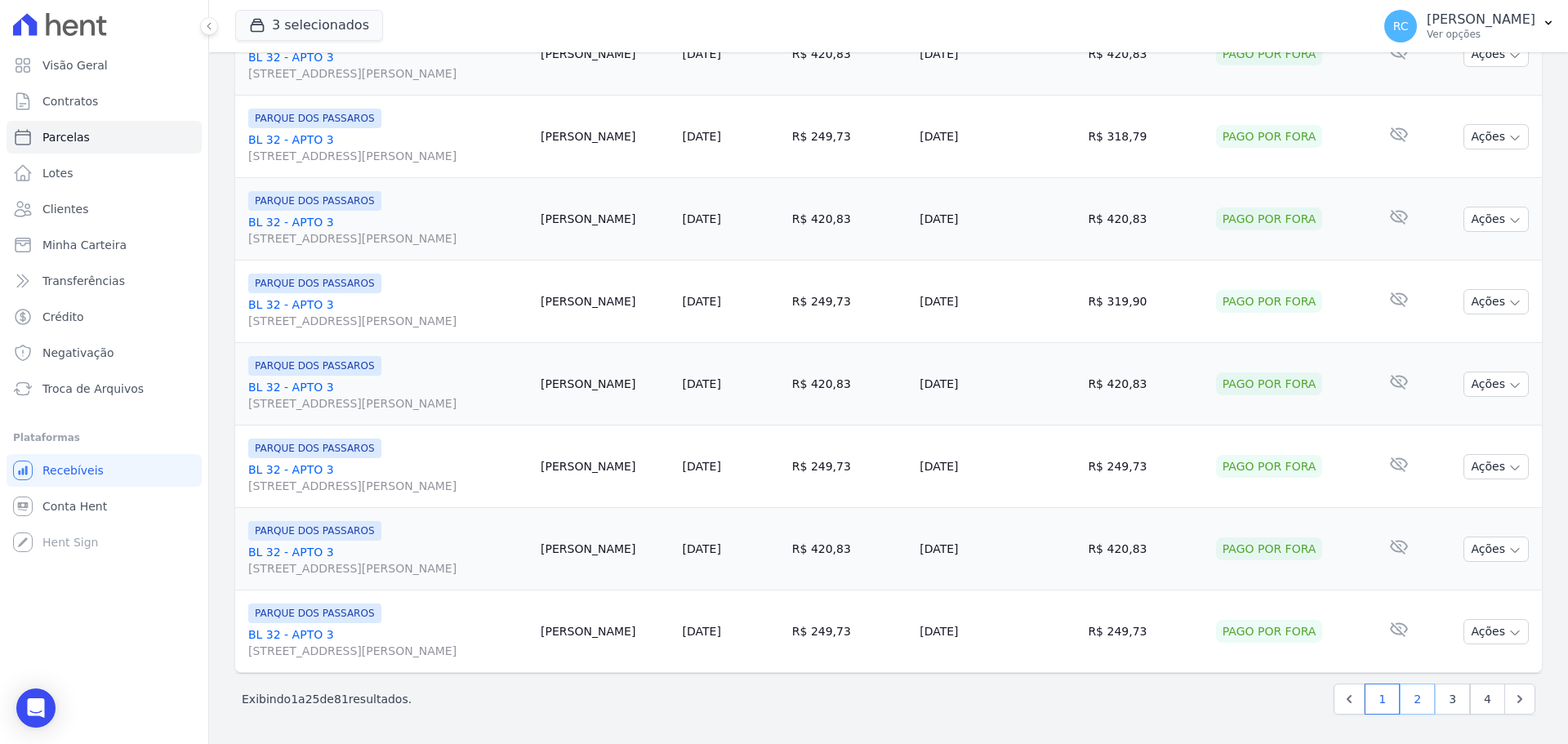
click at [1399, 698] on link "2" at bounding box center [1417, 699] width 35 height 31
select select
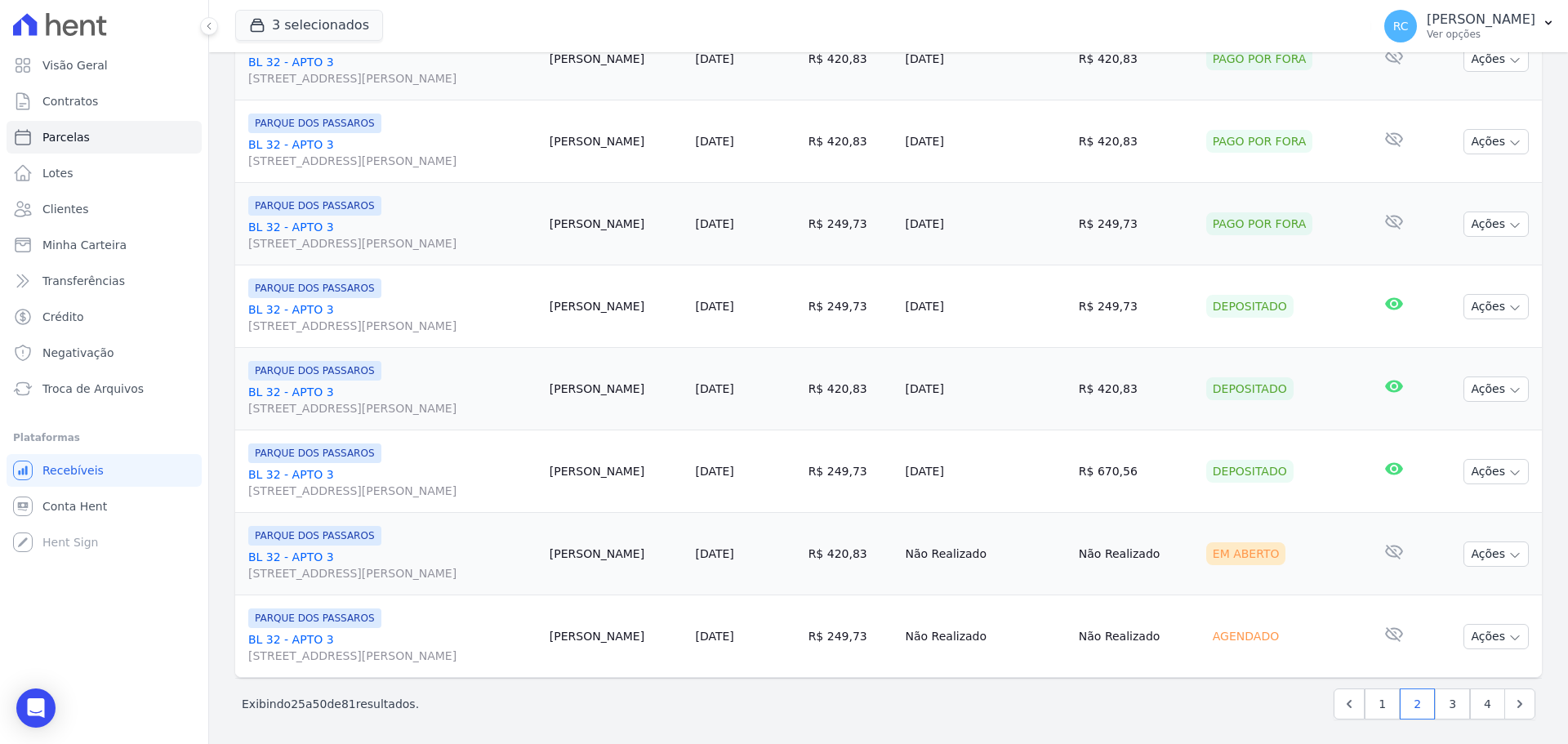
scroll to position [1736, 0]
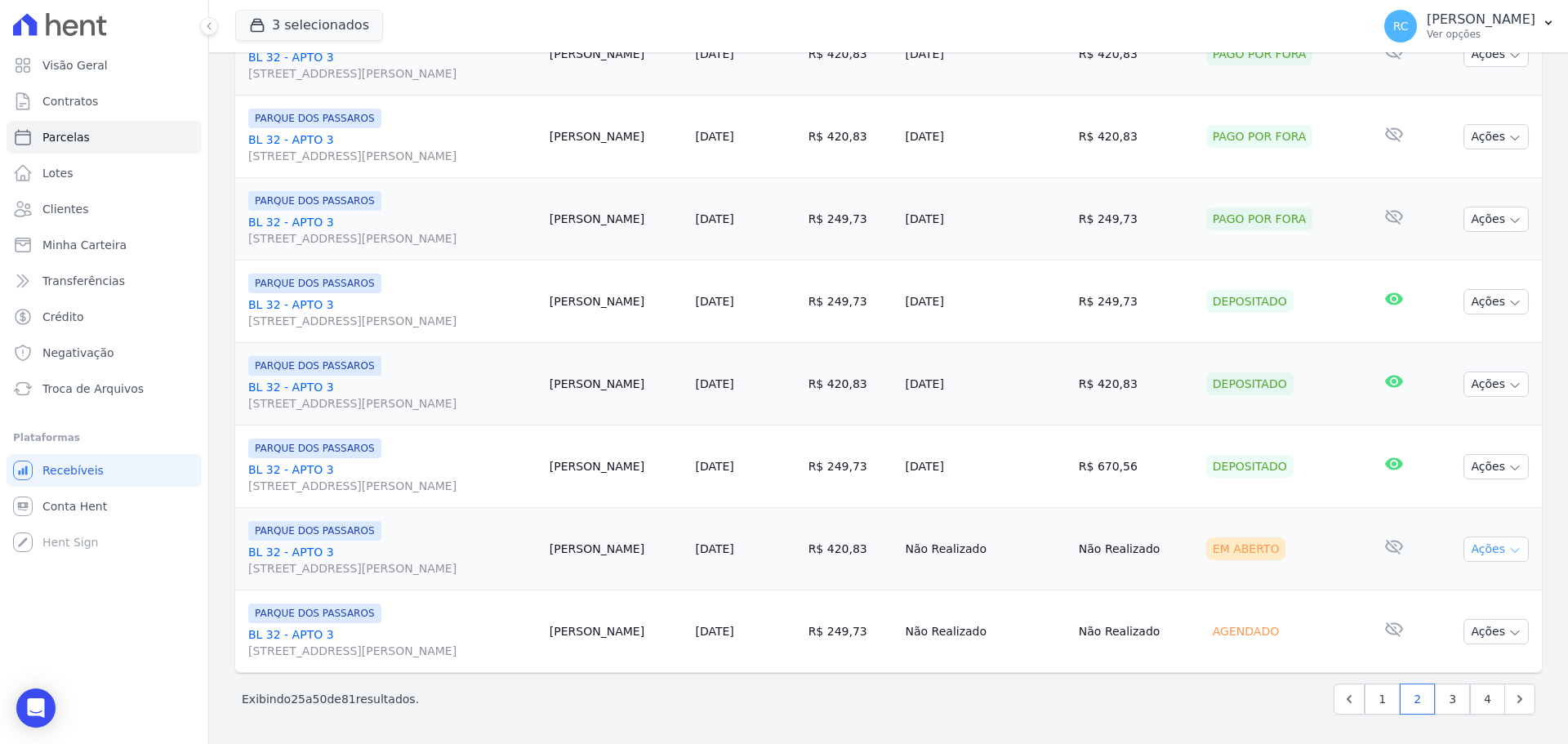
click at [1511, 537] on button "Ações" at bounding box center [1496, 549] width 65 height 25
click at [1487, 543] on button "Ações" at bounding box center [1496, 549] width 65 height 25
click at [1454, 677] on link "Liquidação Manual" at bounding box center [1490, 677] width 157 height 30
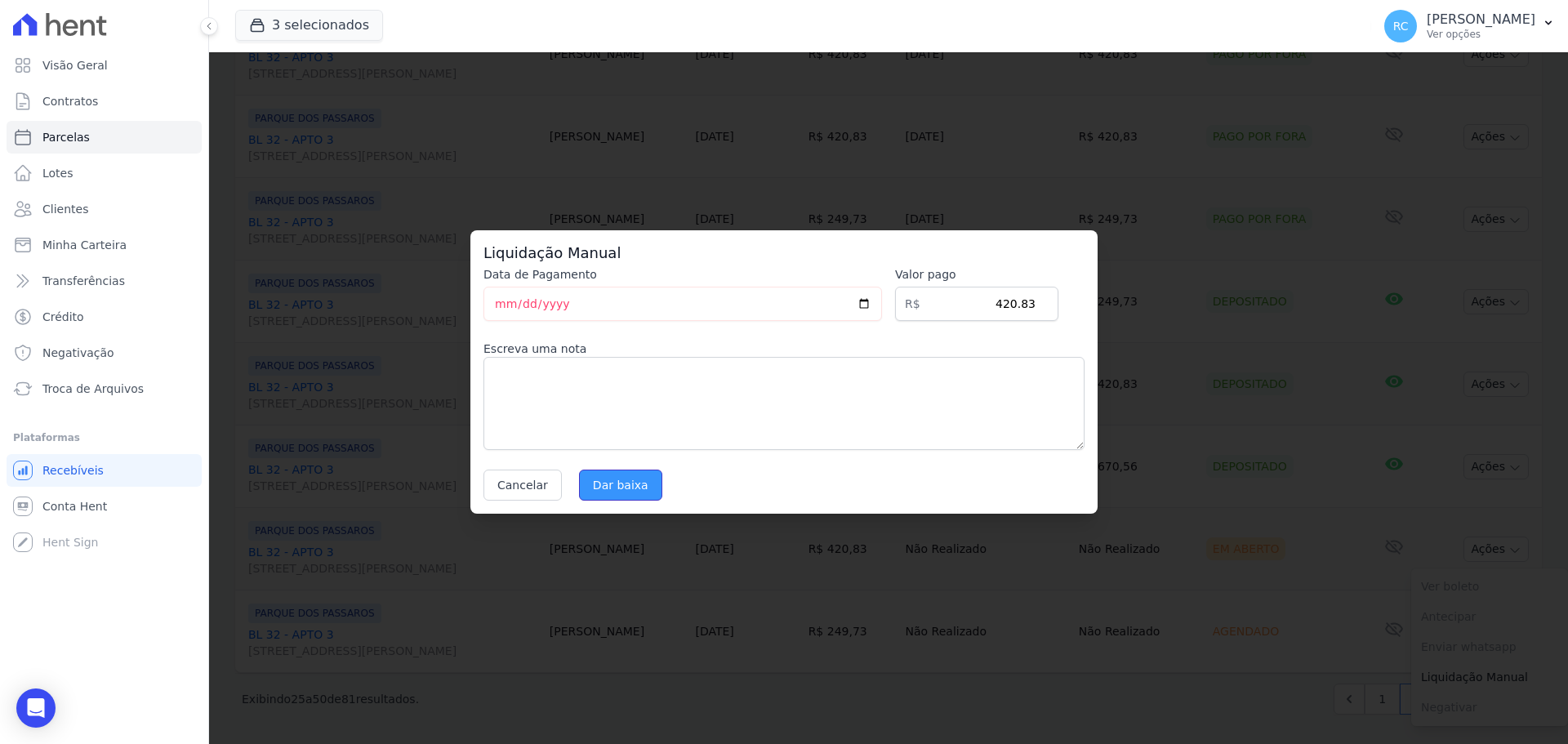
click at [606, 488] on input "Dar baixa" at bounding box center [620, 485] width 83 height 31
select select
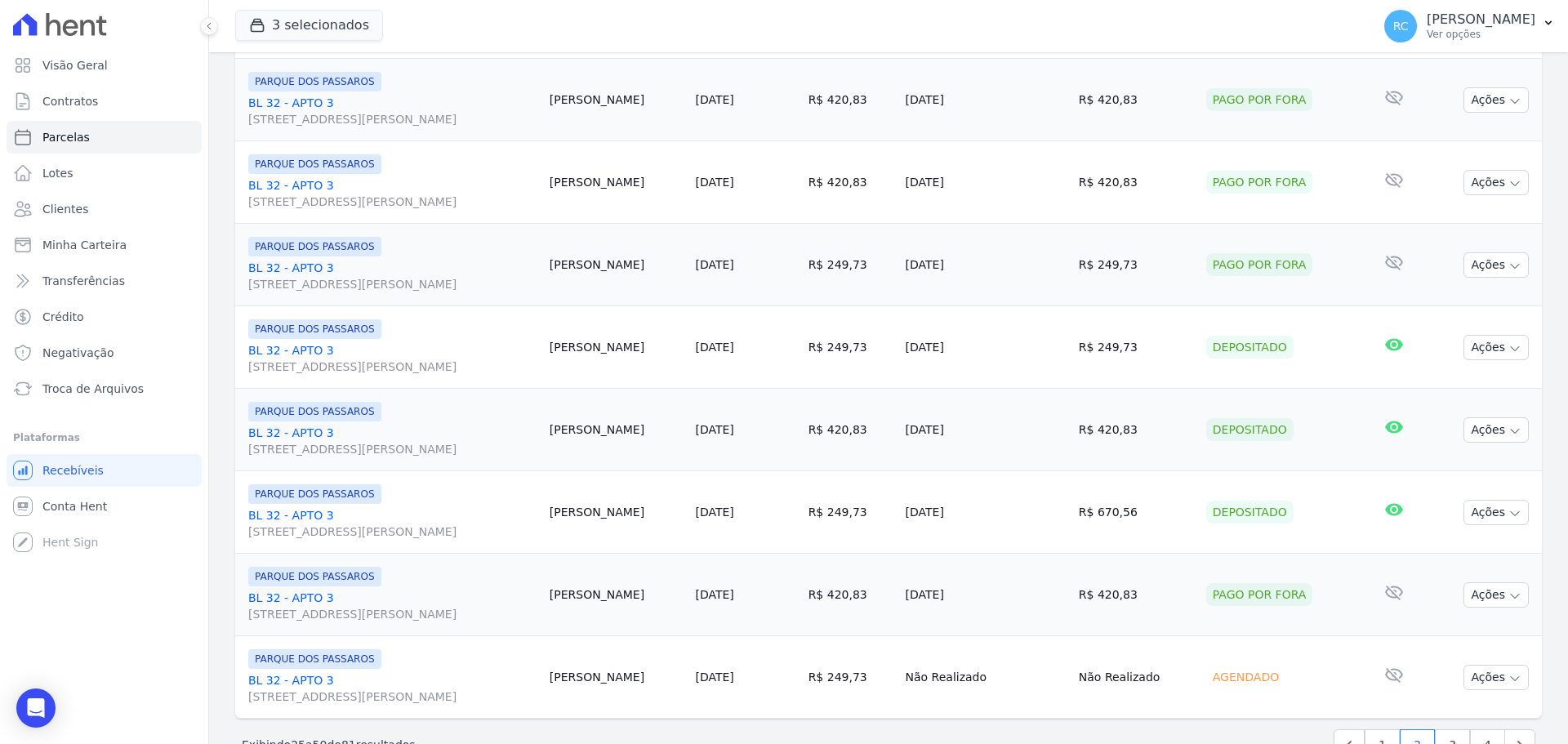
scroll to position [1736, 0]
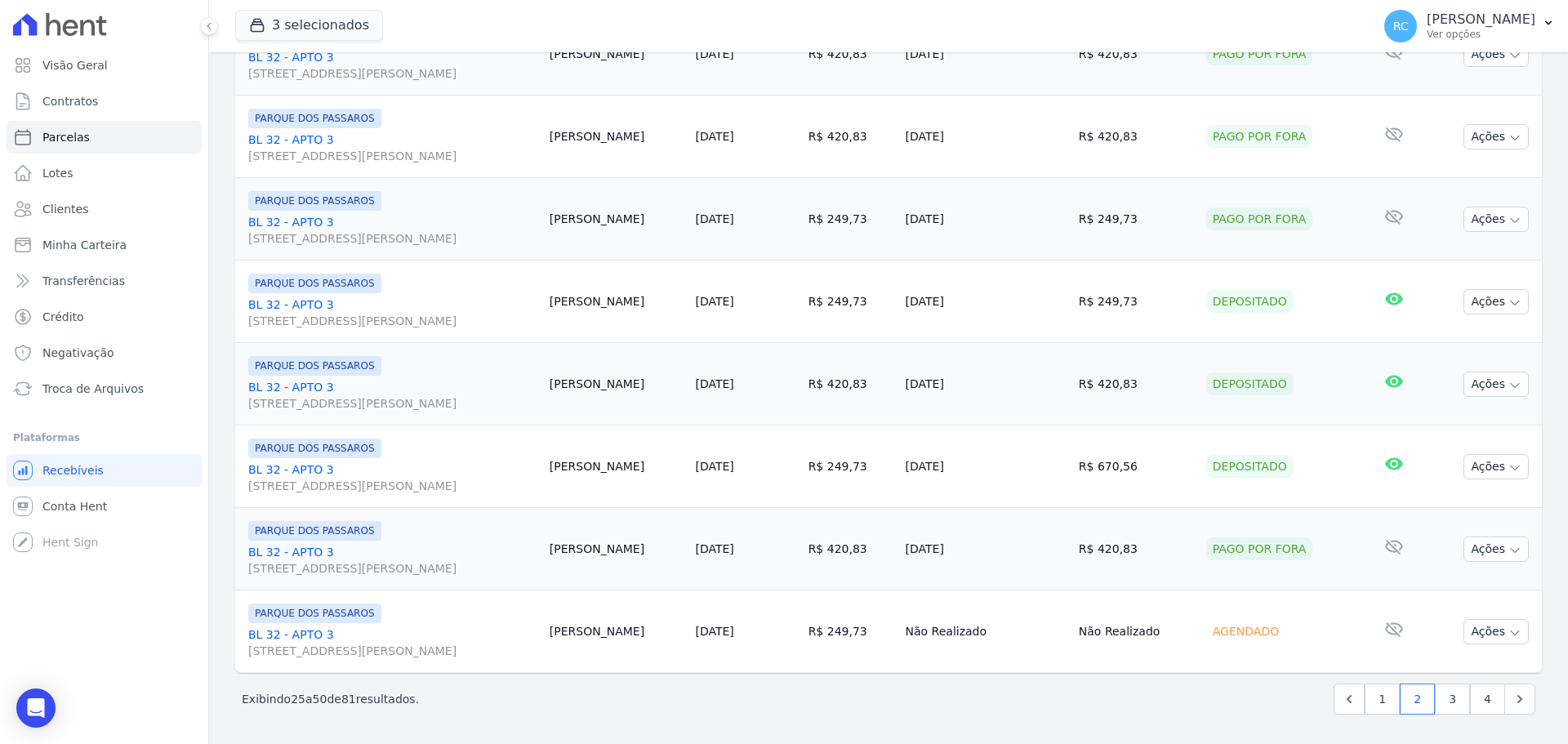
click at [938, 697] on div "Exibindo 25 a 50 de 81 resultados. 1 2 3 4" at bounding box center [888, 699] width 1293 height 31
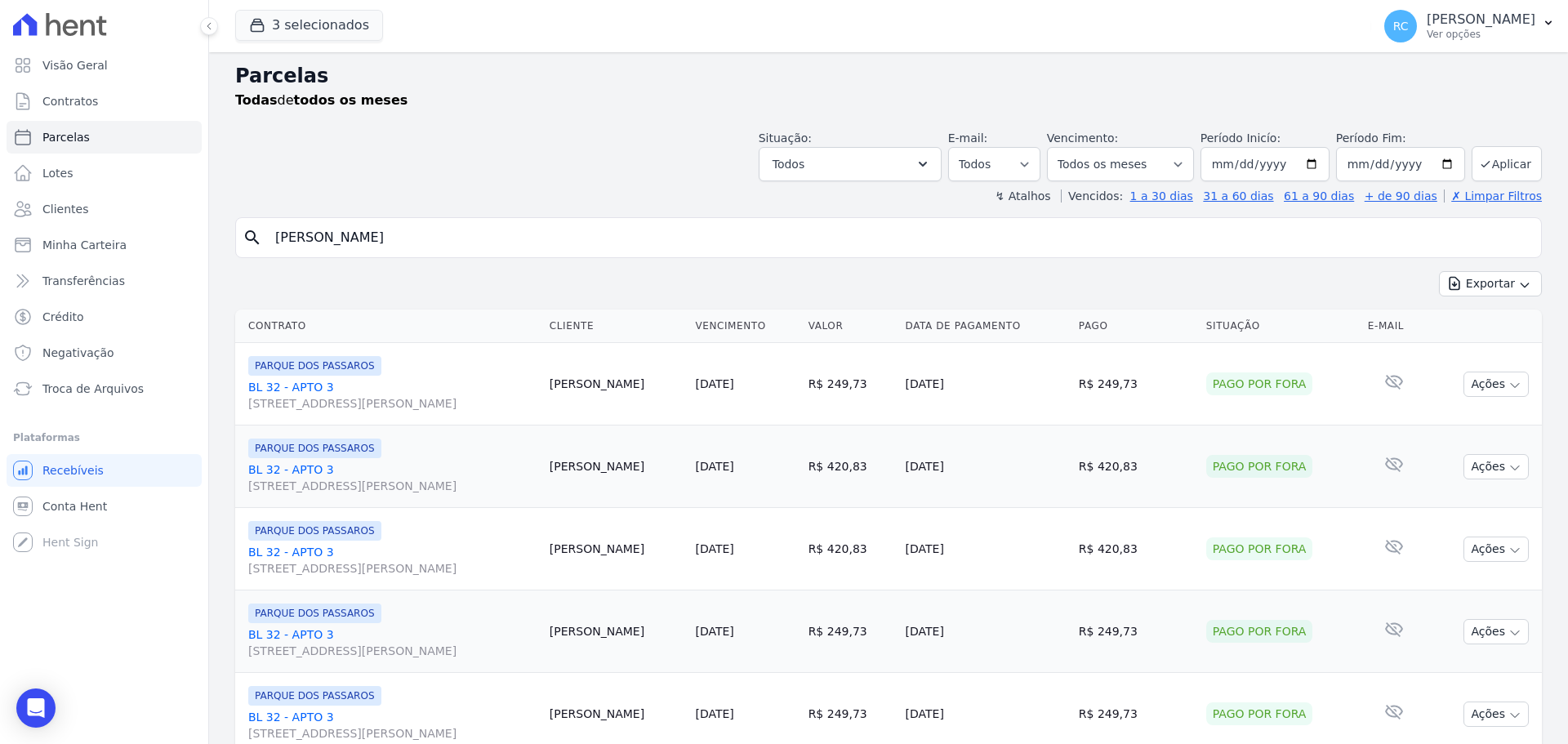
scroll to position [0, 0]
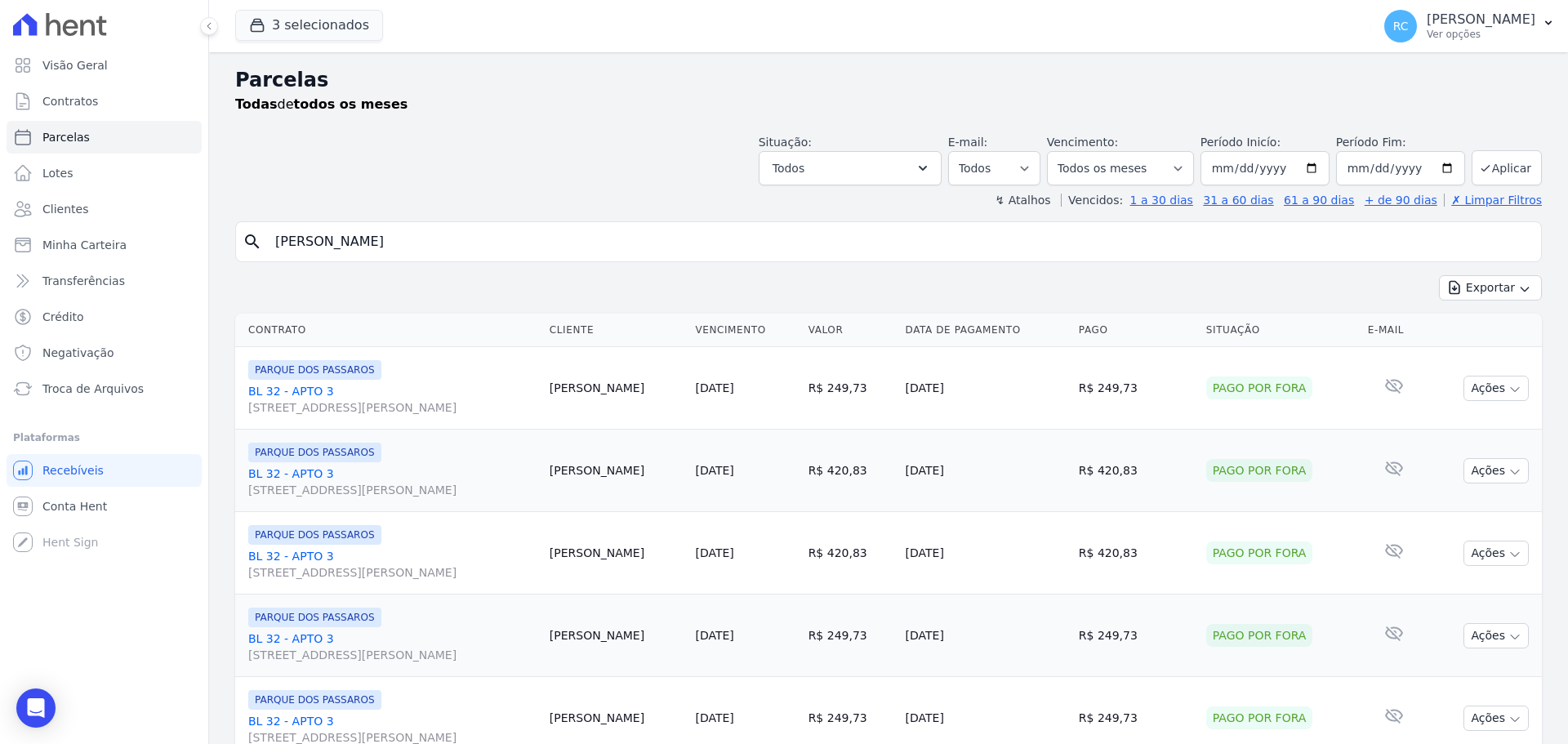
drag, startPoint x: 454, startPoint y: 236, endPoint x: 221, endPoint y: 226, distance: 233.2
click at [174, 216] on div "Visão Geral Contratos [GEOGRAPHIC_DATA] Lotes Clientes Minha Carteira Transferê…" at bounding box center [784, 372] width 1568 height 744
paste input "[PERSON_NAME] de [PERSON_NAME]"
type input "[PERSON_NAME] de [PERSON_NAME]"
select select
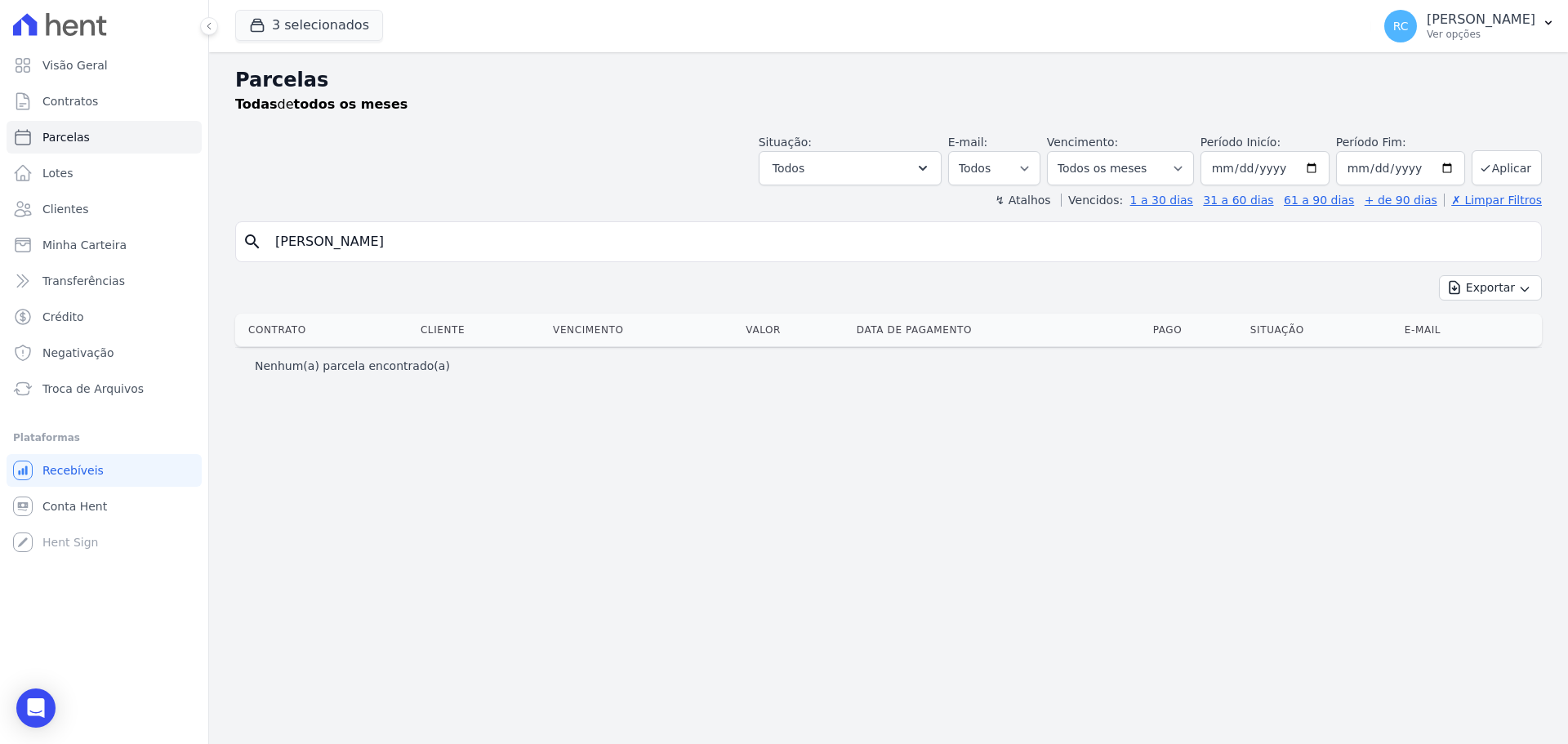
drag, startPoint x: 576, startPoint y: 246, endPoint x: 486, endPoint y: 61, distance: 205.7
click at [195, 306] on div "Visão Geral Contratos [GEOGRAPHIC_DATA] Lotes Clientes Minha Carteira Transferê…" at bounding box center [784, 372] width 1568 height 744
paste input "[PERSON_NAME] MUNHOZ"
type input "[PERSON_NAME] MUNHOZ"
select select
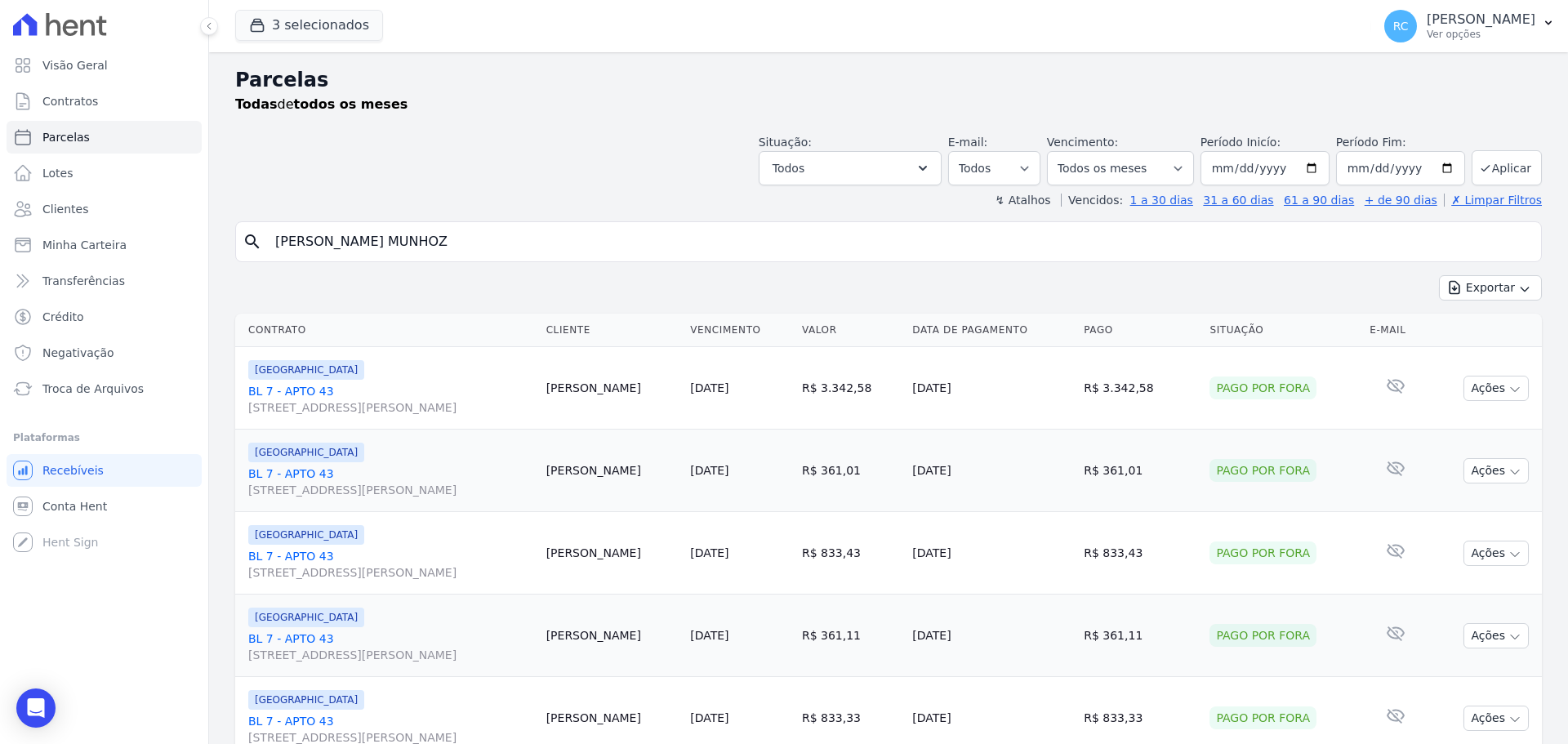
drag, startPoint x: 489, startPoint y: 230, endPoint x: 329, endPoint y: 227, distance: 160.0
click at [154, 291] on div "Visão Geral Contratos [GEOGRAPHIC_DATA] Lotes Clientes Minha Carteira Transferê…" at bounding box center [784, 372] width 1568 height 744
paste input "[PERSON_NAME] [PERSON_NAME]"
type input "[PERSON_NAME] [PERSON_NAME]"
select select
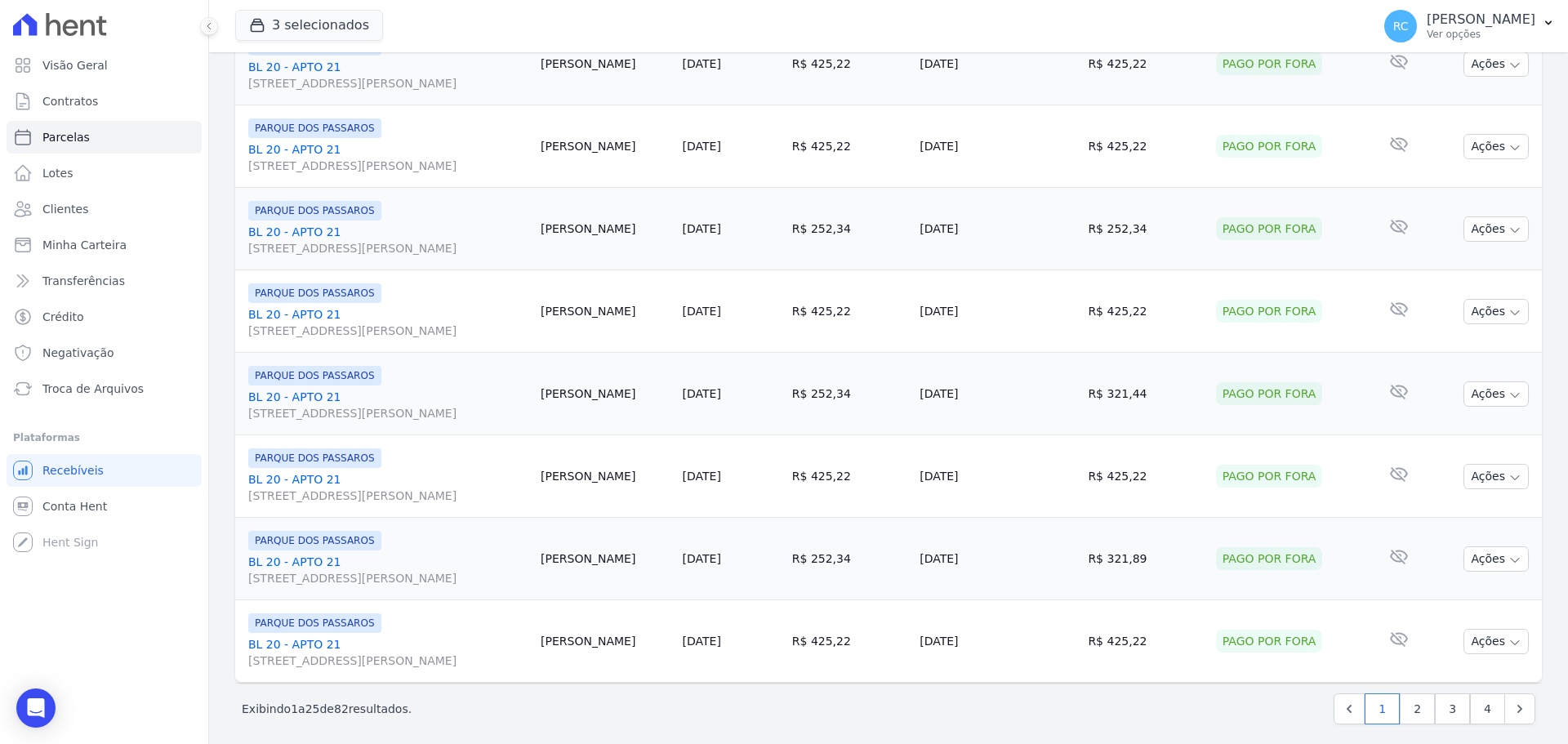
scroll to position [1736, 0]
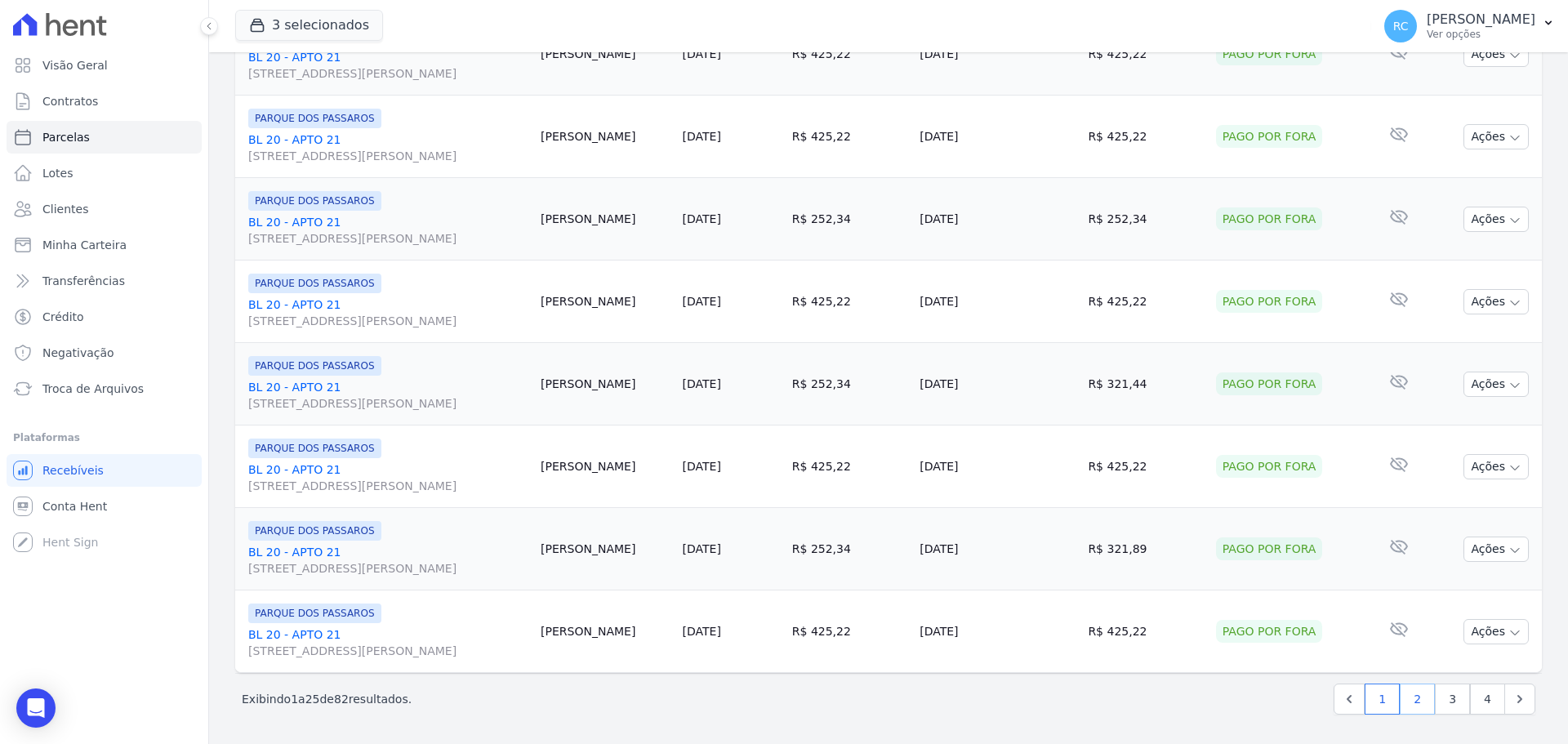
click at [1399, 696] on link "2" at bounding box center [1417, 699] width 35 height 31
select select
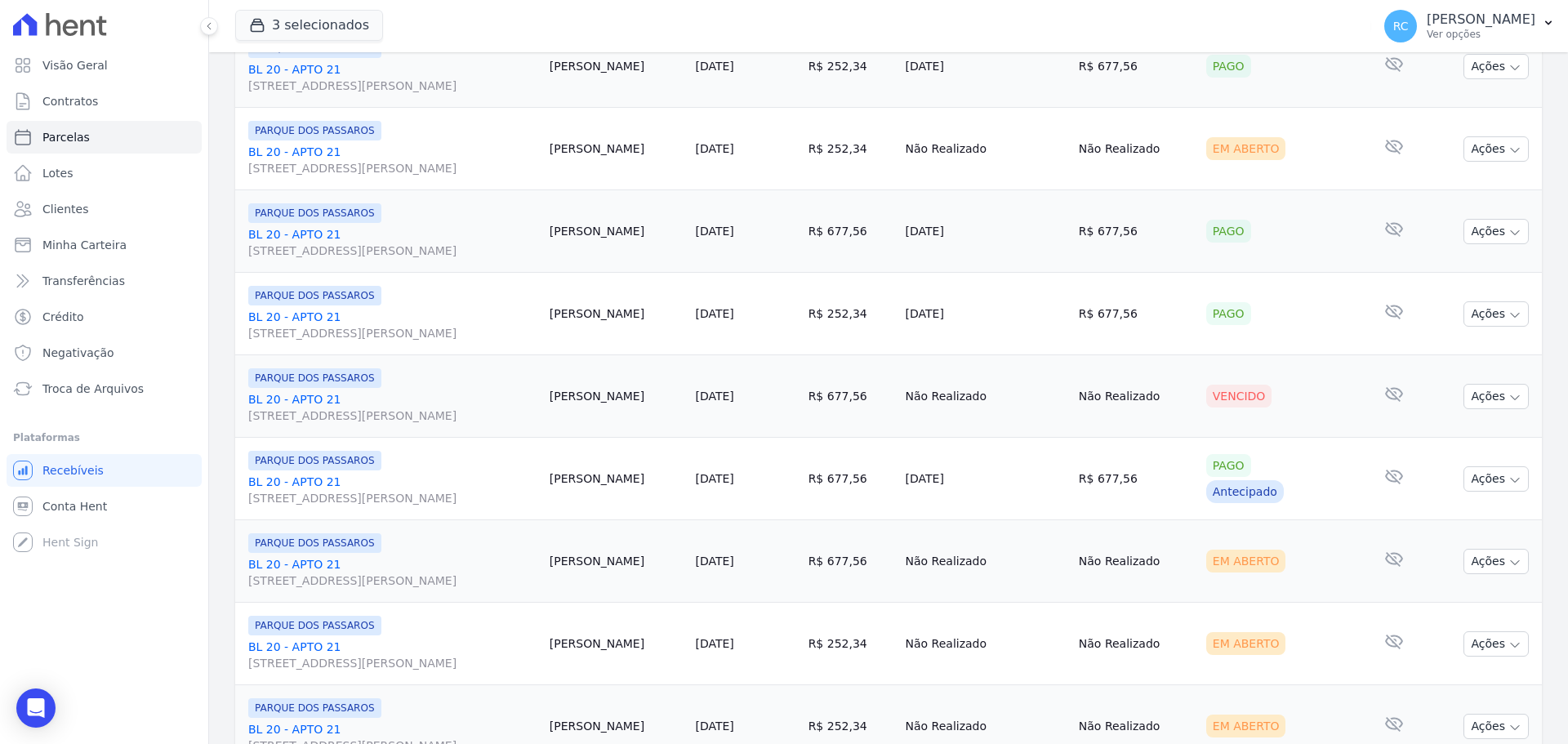
scroll to position [572, 0]
drag, startPoint x: 964, startPoint y: 476, endPoint x: 588, endPoint y: 476, distance: 376.0
click at [588, 476] on tr "PARQUE DOS PASSAROS BL 20 - APTO 21 [STREET_ADDRESS][PERSON_NAME] [PERSON_NAME]…" at bounding box center [888, 476] width 1306 height 82
click at [1042, 407] on td "Não Realizado" at bounding box center [985, 394] width 173 height 82
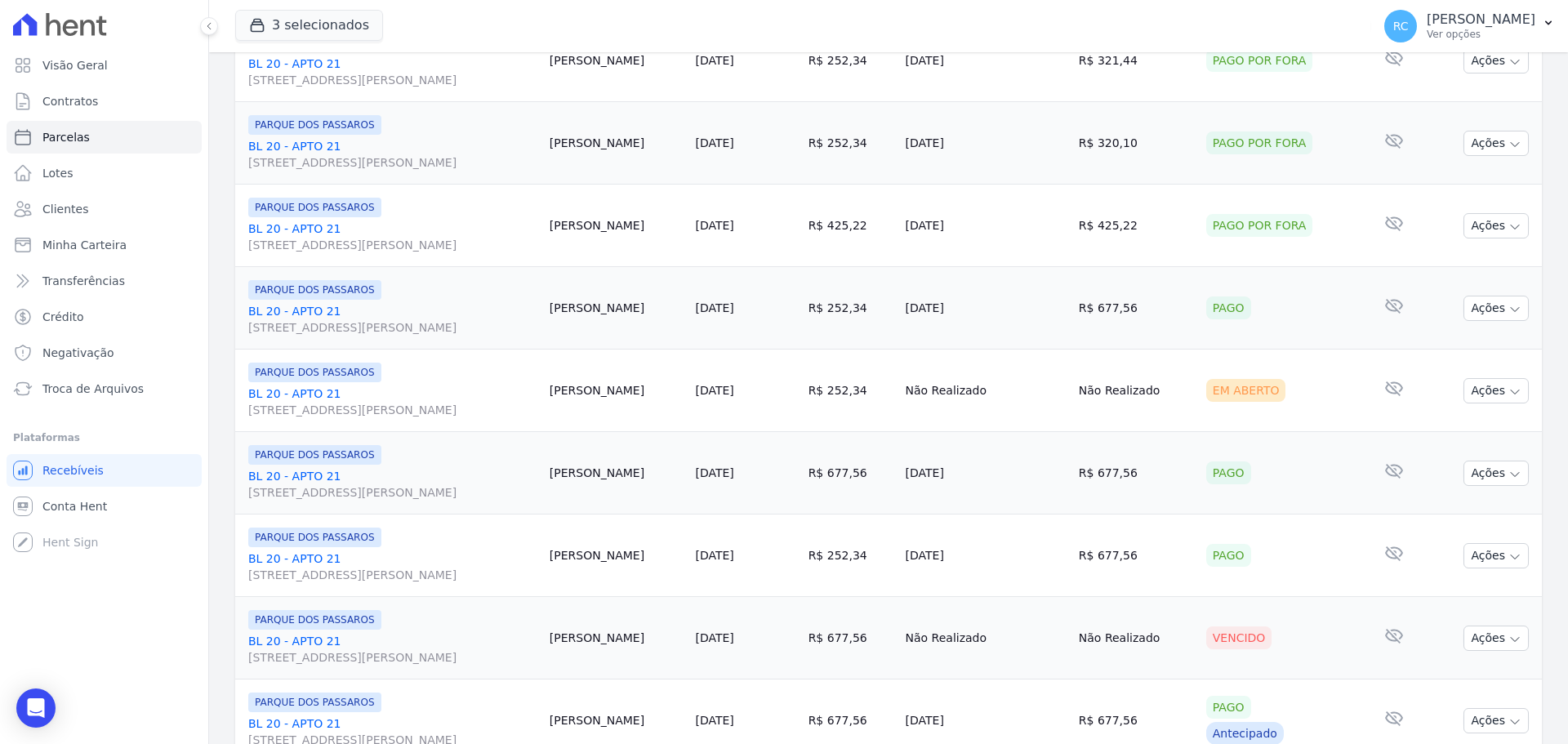
scroll to position [326, 0]
click at [1489, 386] on button "Ações" at bounding box center [1496, 391] width 65 height 25
click at [1497, 523] on link "Liquidação Manual" at bounding box center [1490, 519] width 157 height 30
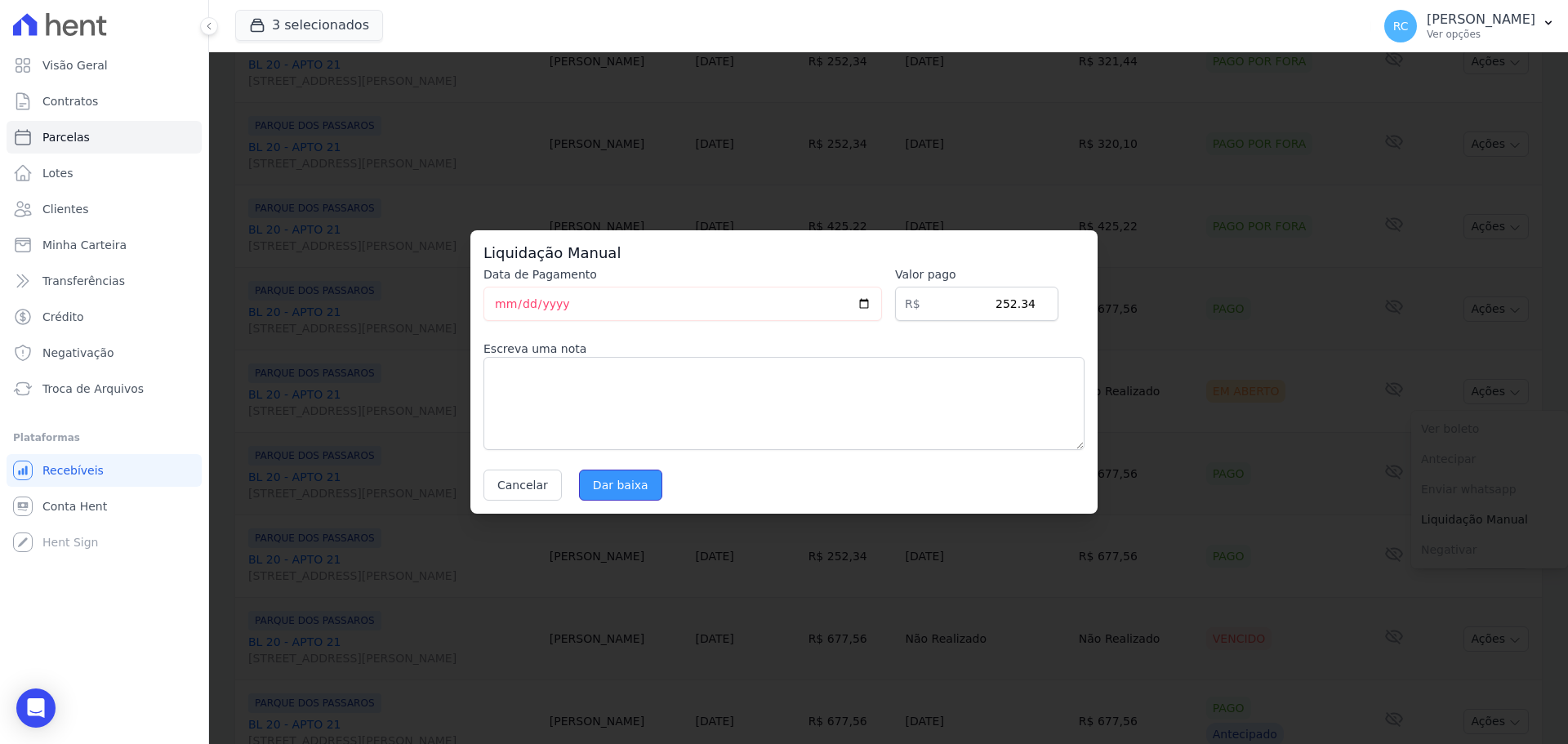
click at [621, 498] on input "Dar baixa" at bounding box center [620, 485] width 83 height 31
select select
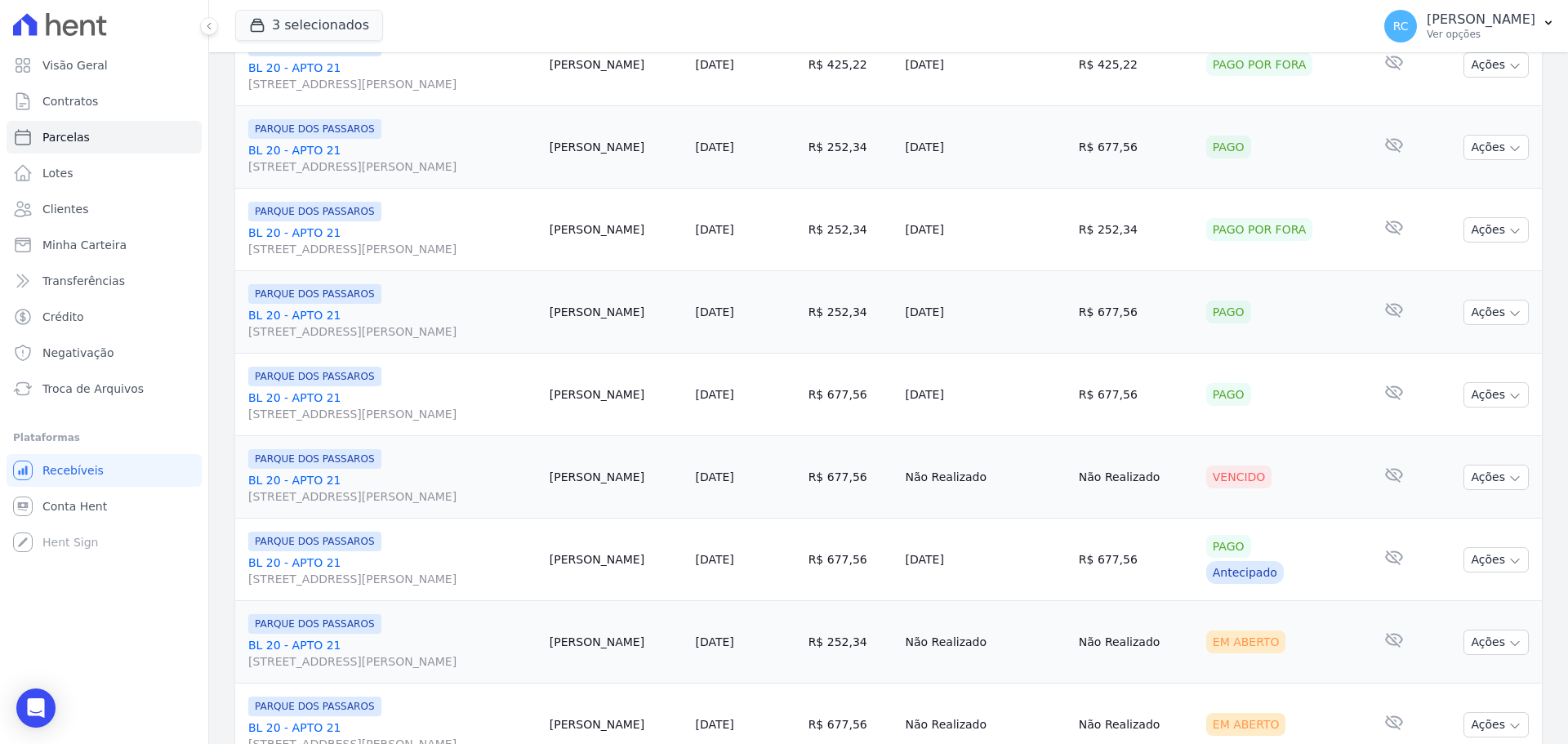
scroll to position [490, 0]
click at [1491, 478] on button "Ações" at bounding box center [1496, 475] width 65 height 25
click at [1442, 603] on link "Liquidação Manual" at bounding box center [1490, 604] width 157 height 30
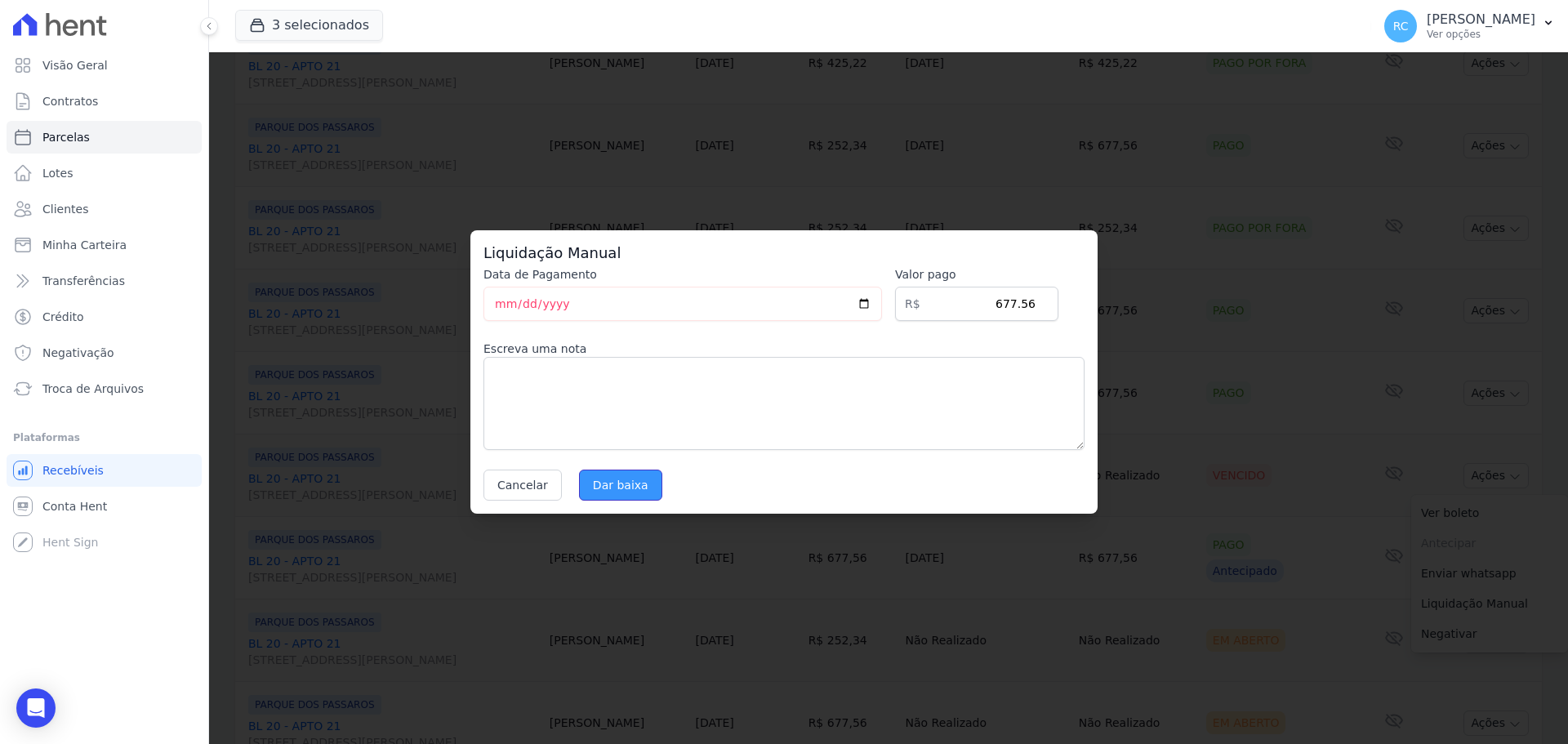
click at [633, 478] on input "Dar baixa" at bounding box center [620, 485] width 83 height 31
select select
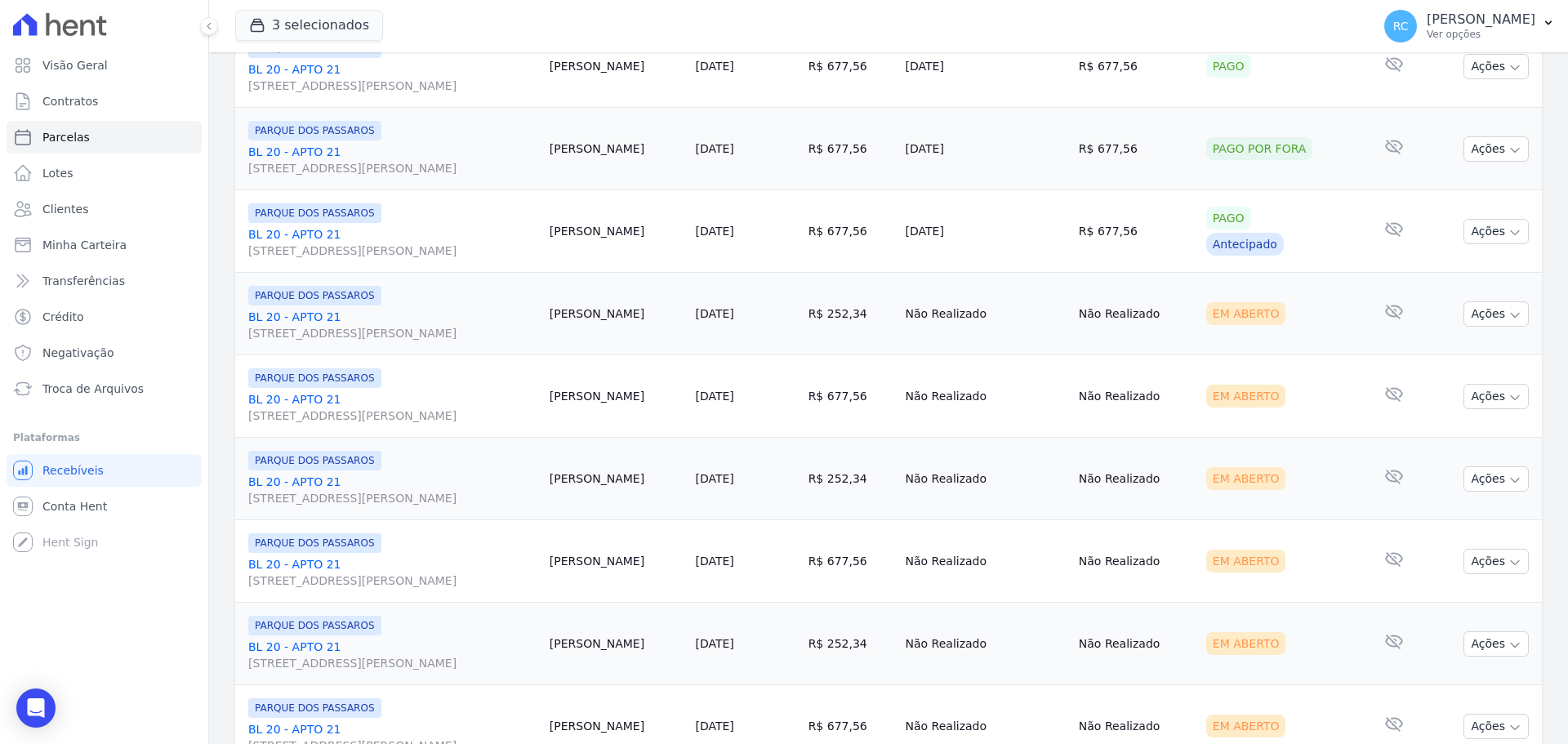
scroll to position [735, 0]
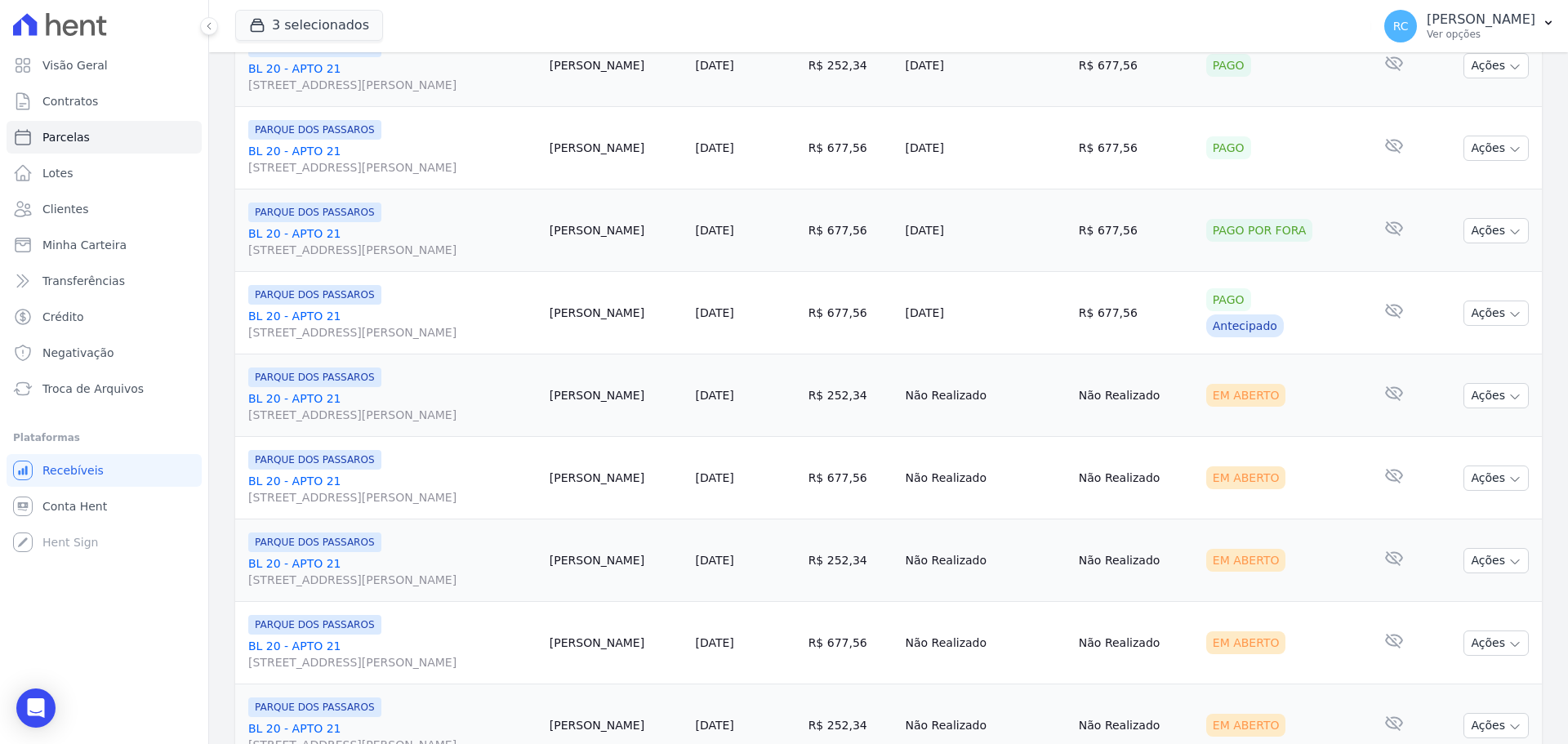
drag, startPoint x: 1124, startPoint y: 386, endPoint x: 297, endPoint y: 403, distance: 827.2
click at [297, 403] on tr "PARQUE DOS PASSAROS BL 20 - APTO 21 [STREET_ADDRESS][PERSON_NAME] [PERSON_NAME]…" at bounding box center [888, 395] width 1306 height 82
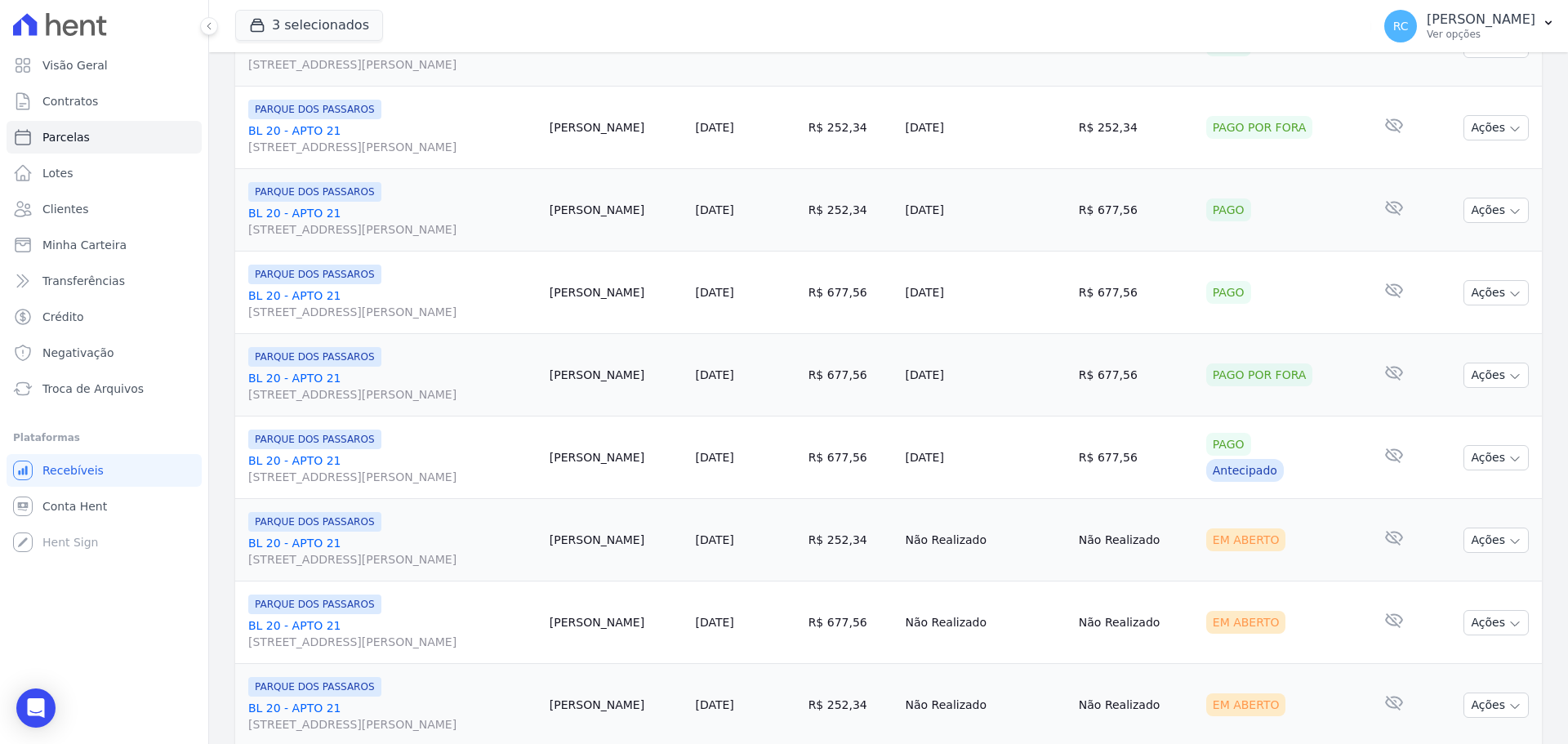
scroll to position [572, 0]
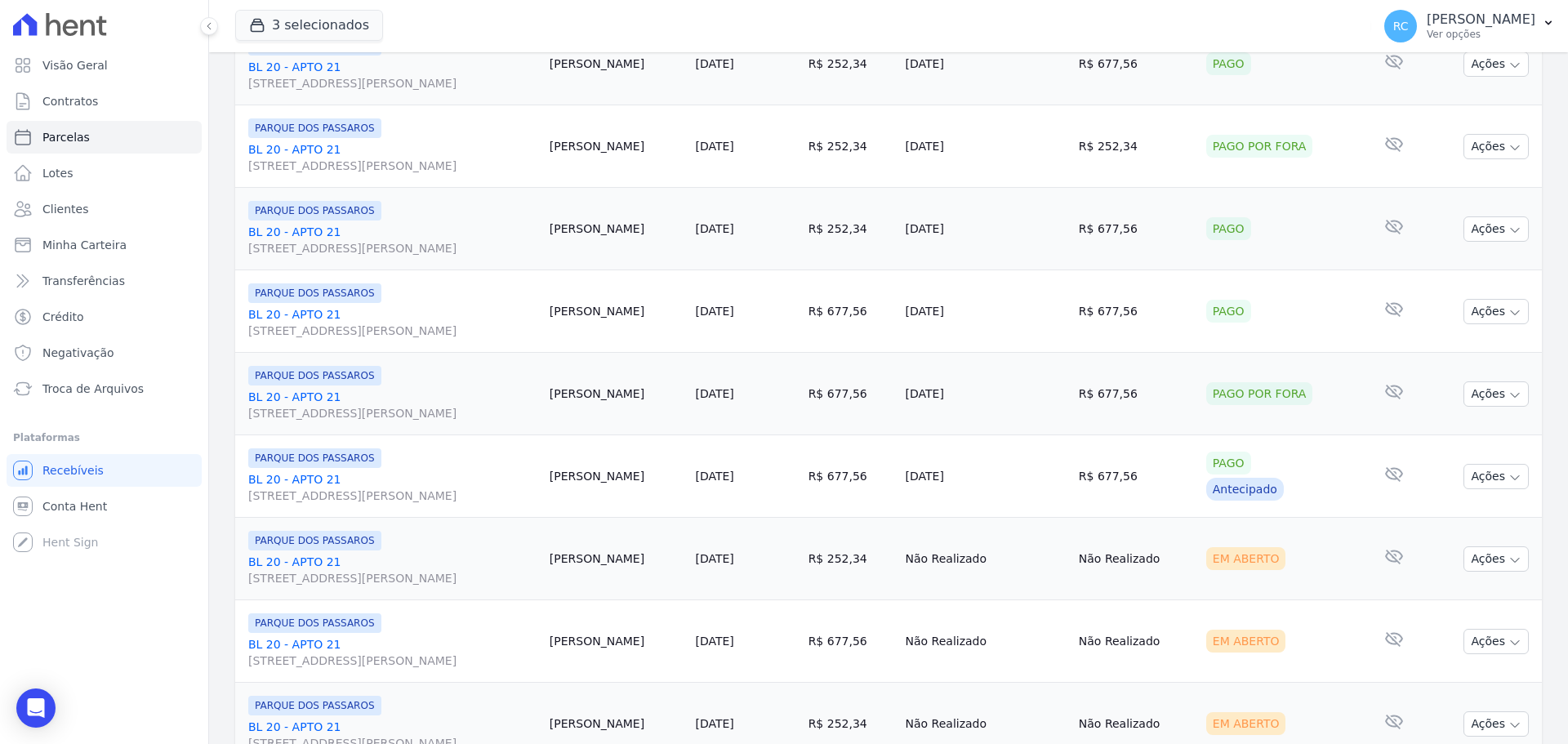
click at [1149, 600] on td "Não Realizado" at bounding box center [1136, 641] width 127 height 82
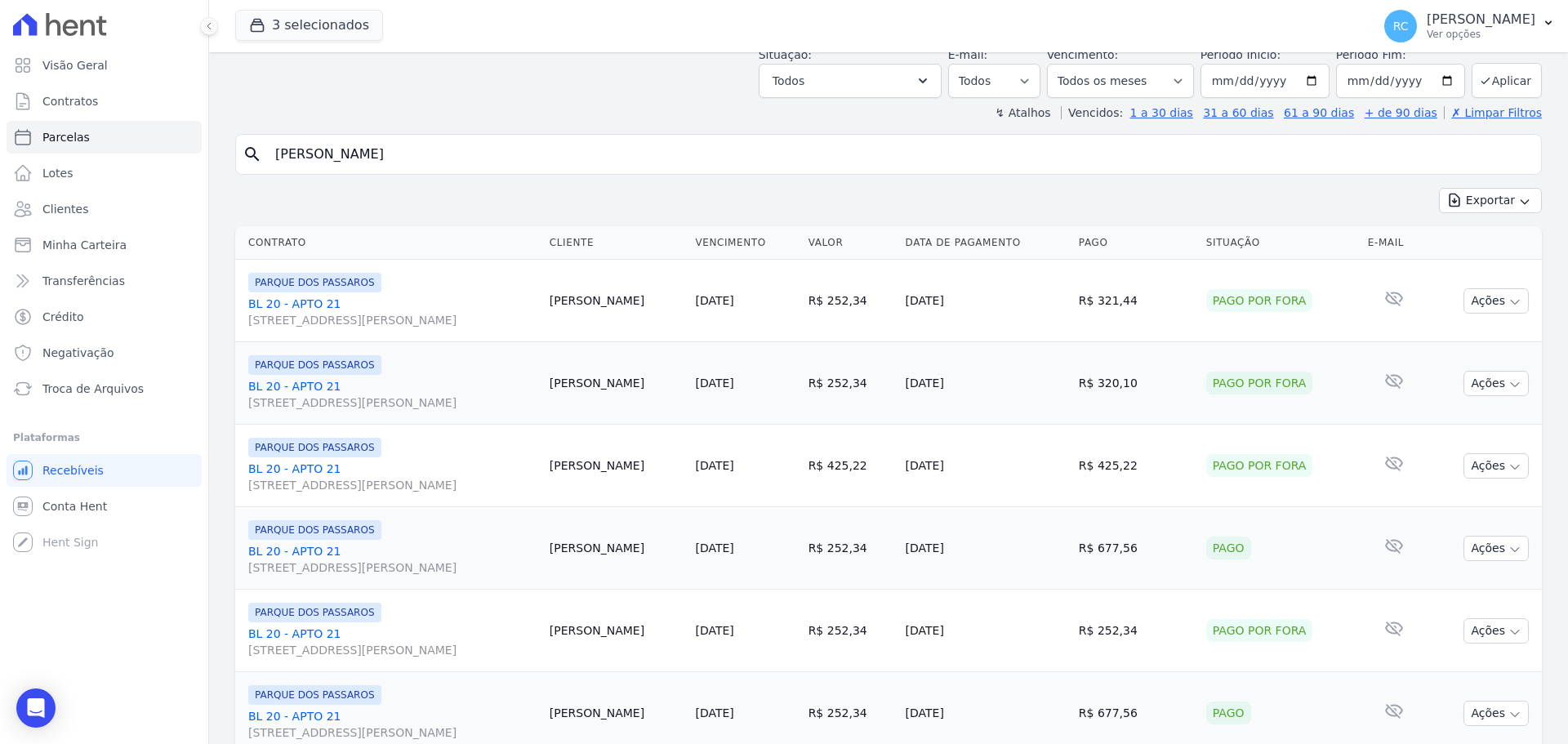
scroll to position [0, 0]
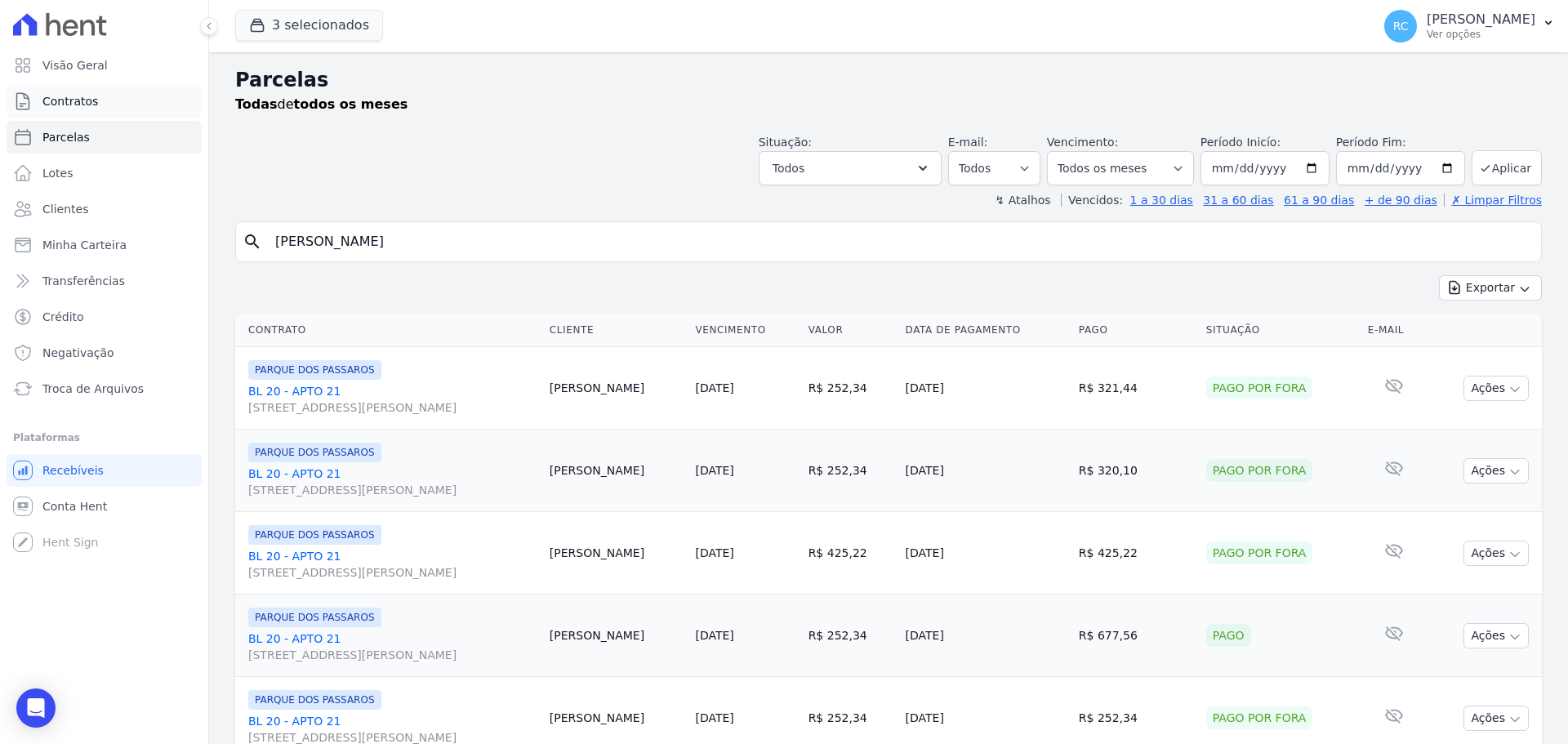
click at [93, 97] on span "Contratos" at bounding box center [70, 101] width 55 height 17
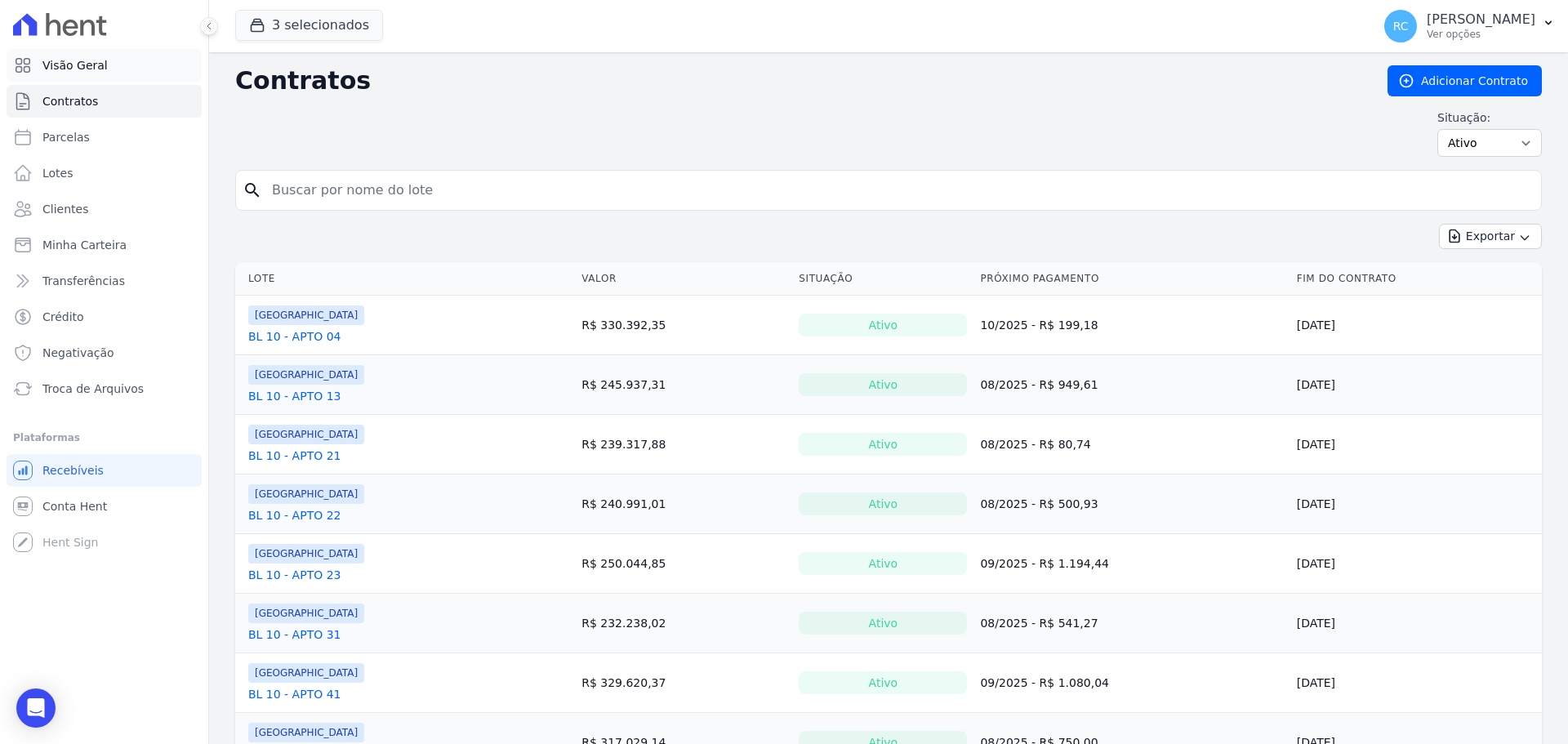
click at [108, 60] on link "Visão Geral" at bounding box center [104, 65] width 195 height 32
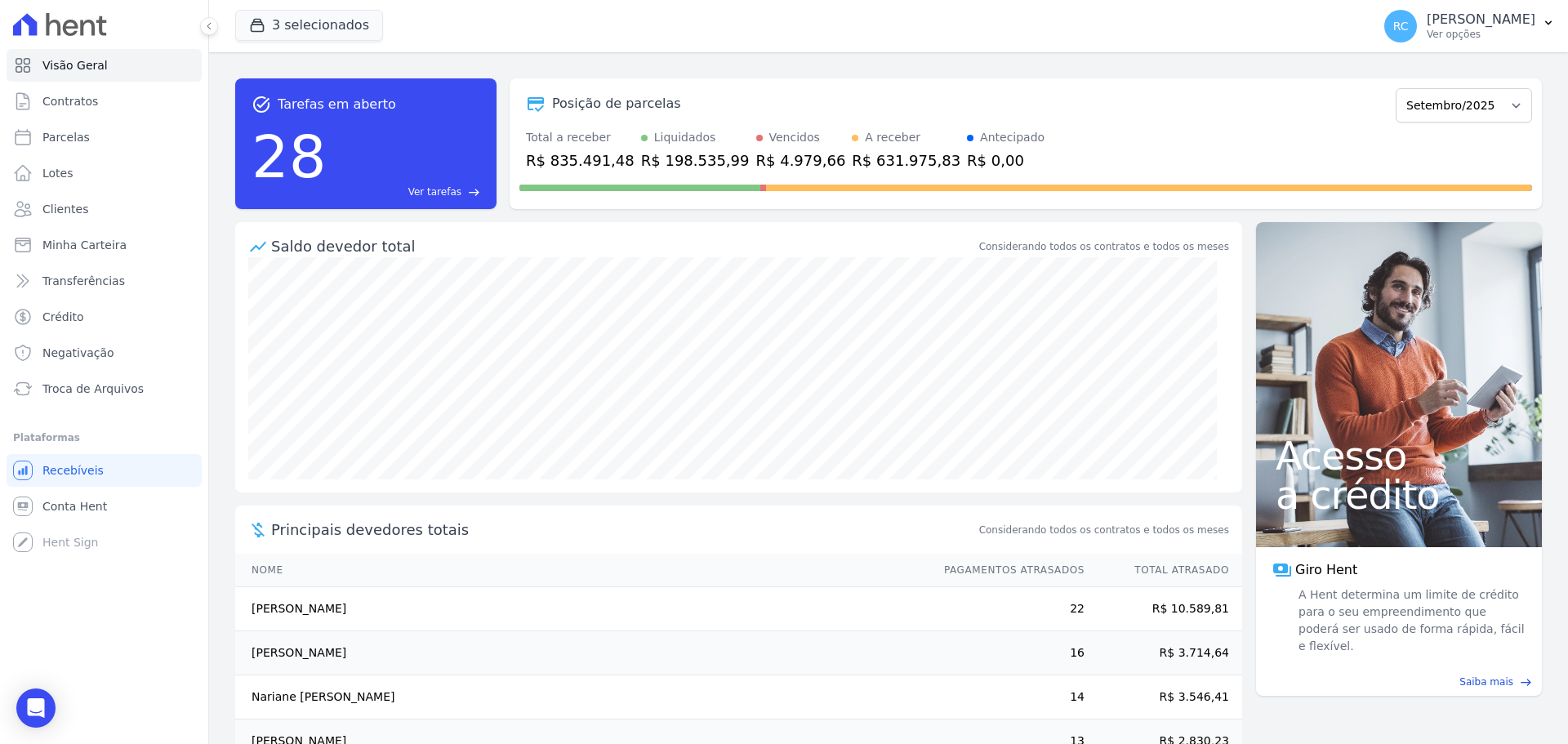
click at [447, 189] on span "Ver tarefas" at bounding box center [435, 192] width 53 height 15
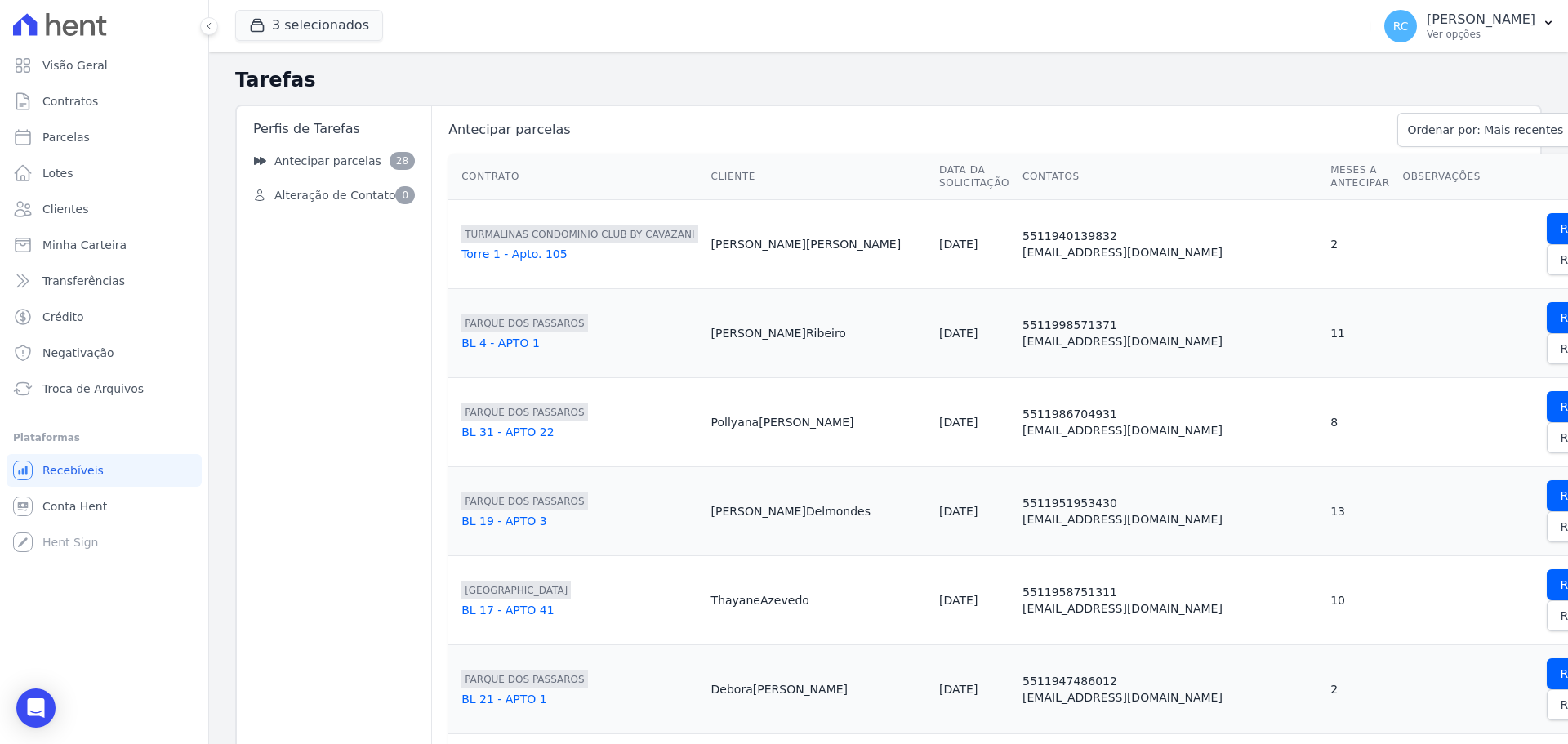
click at [125, 643] on div "Visão Geral Contratos [GEOGRAPHIC_DATA] Lotes Clientes Minha Carteira Transferê…" at bounding box center [104, 372] width 208 height 744
click at [366, 154] on span "Antecipar parcelas" at bounding box center [328, 161] width 107 height 18
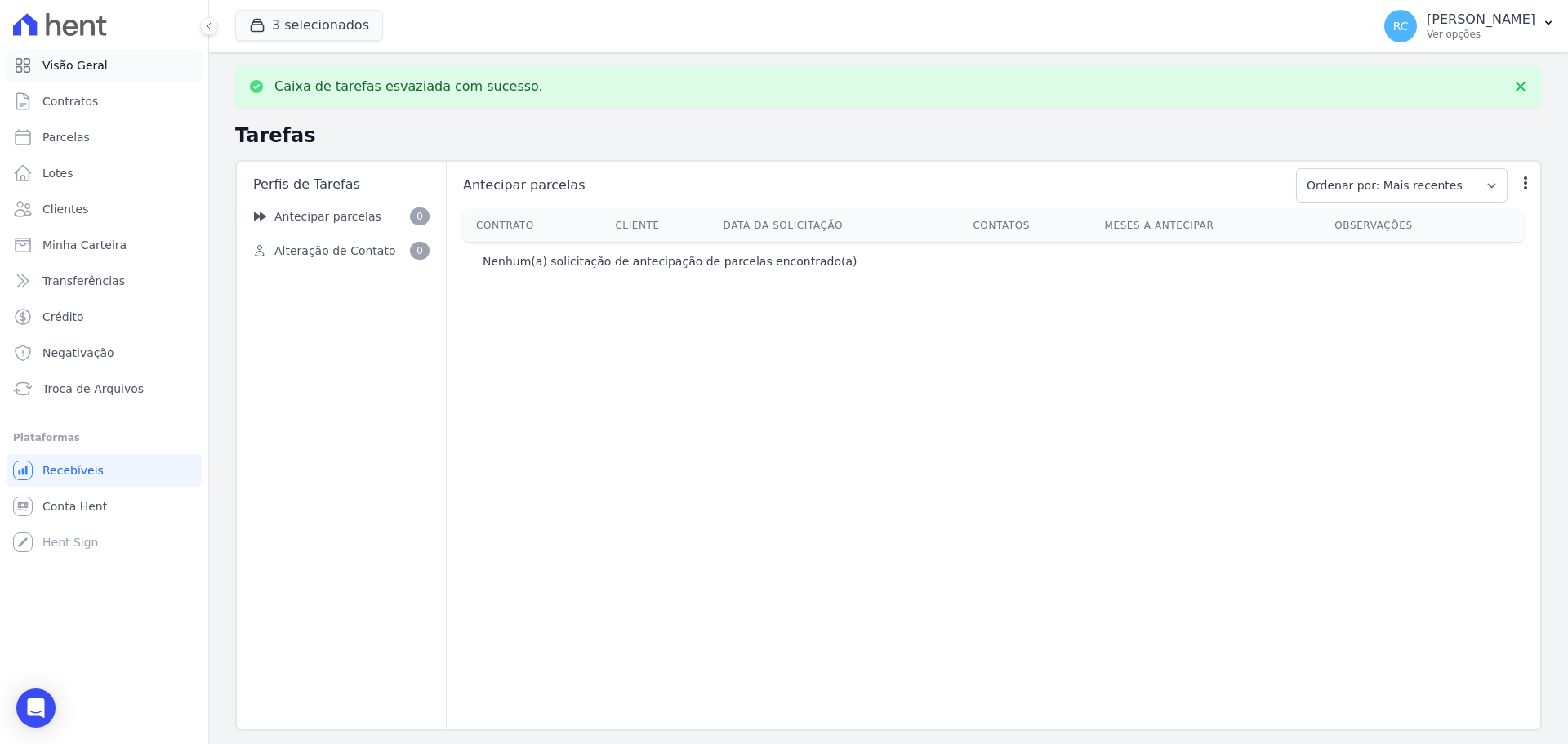
click at [110, 67] on link "Visão Geral" at bounding box center [104, 65] width 195 height 32
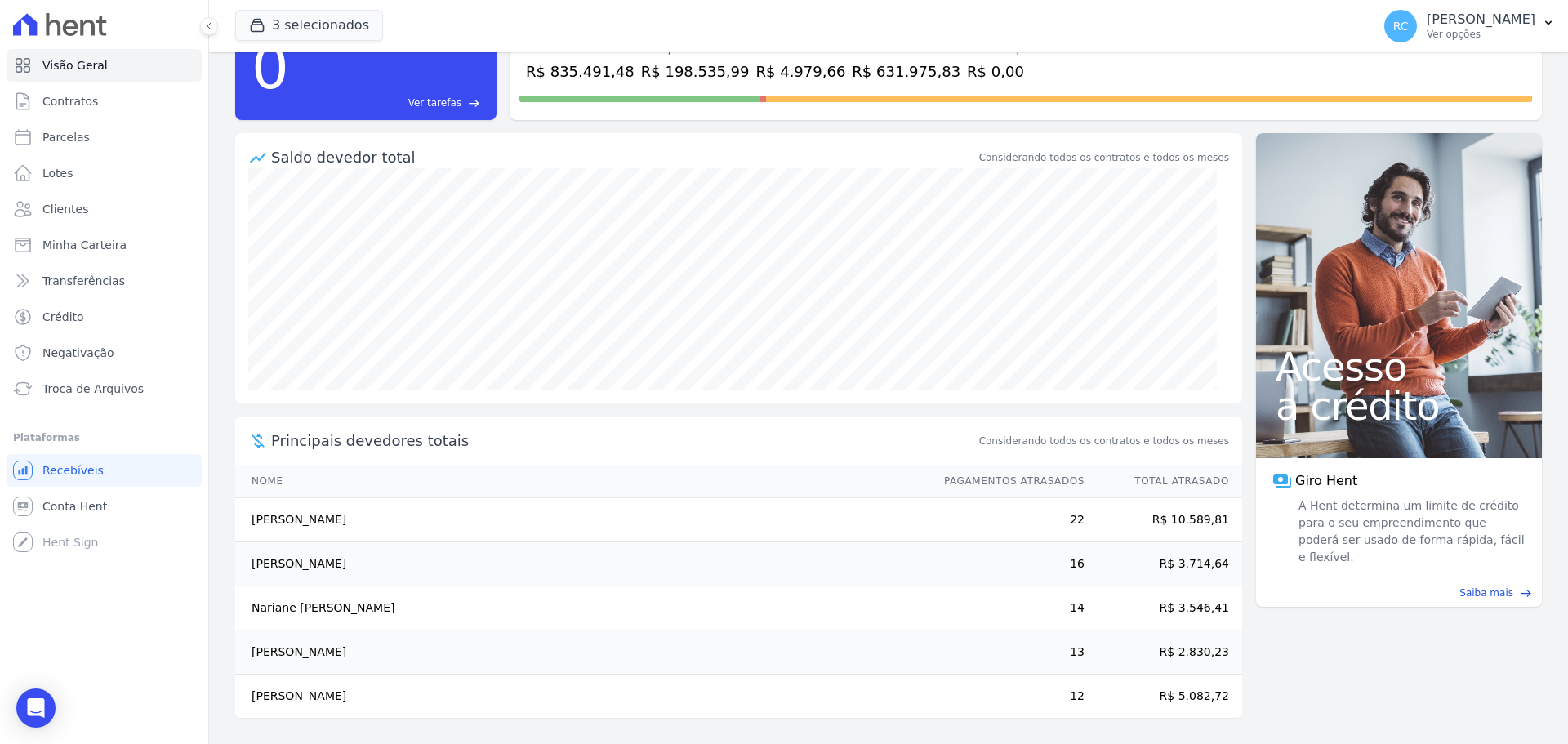
scroll to position [89, 0]
